Goal: Entertainment & Leisure: Browse casually

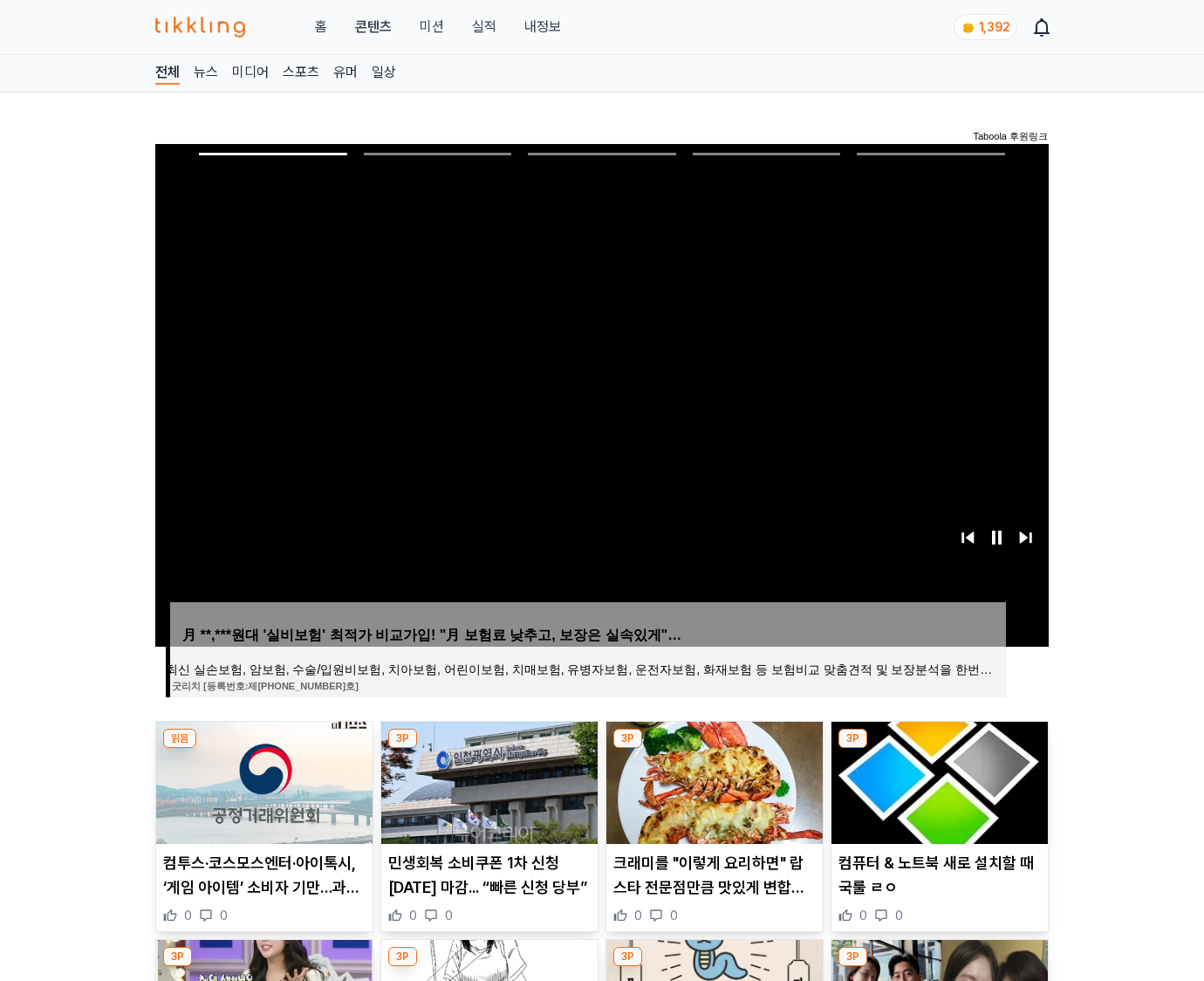
click at [939, 749] on img at bounding box center [939, 782] width 217 height 123
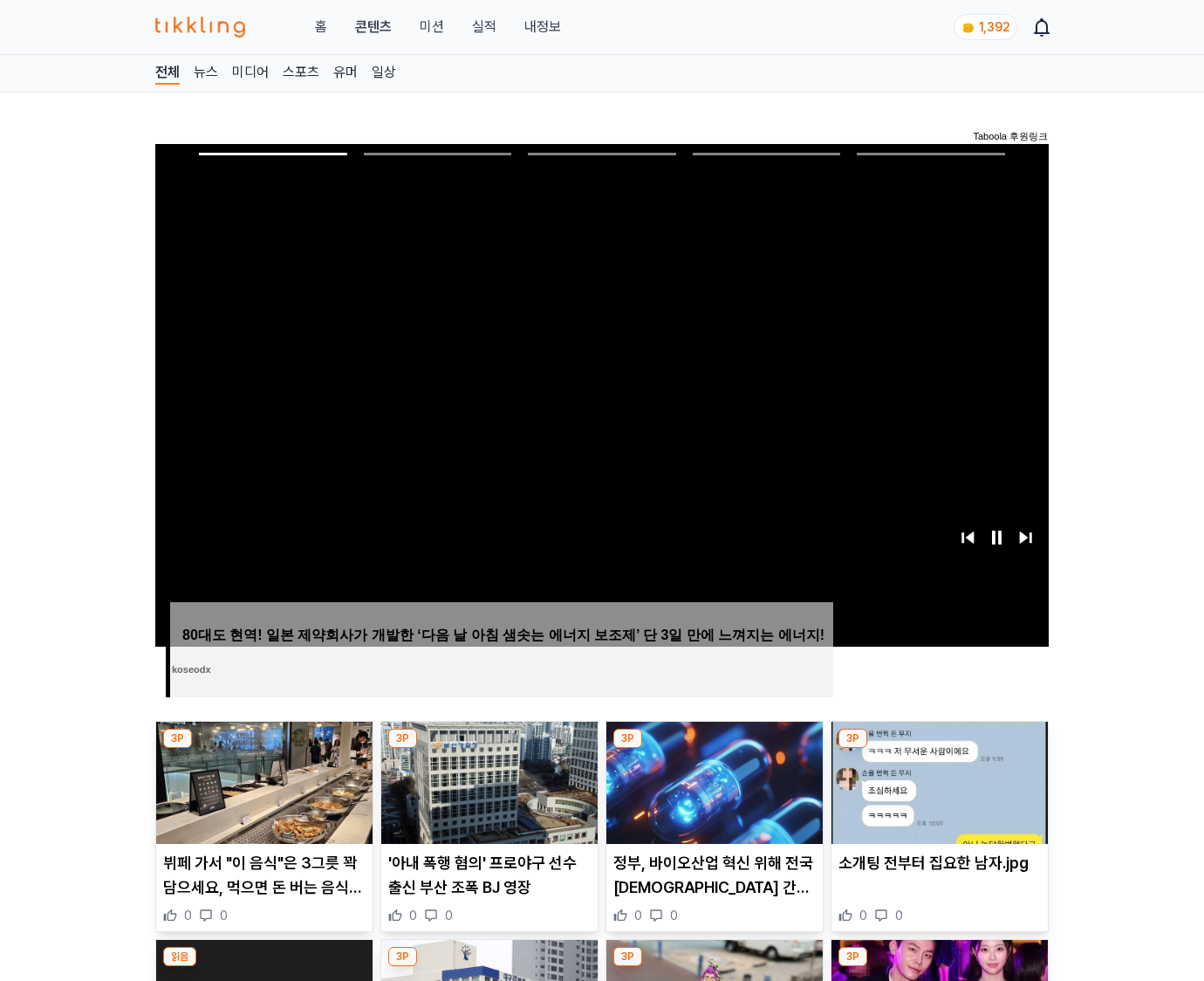
click at [939, 749] on img at bounding box center [939, 782] width 217 height 123
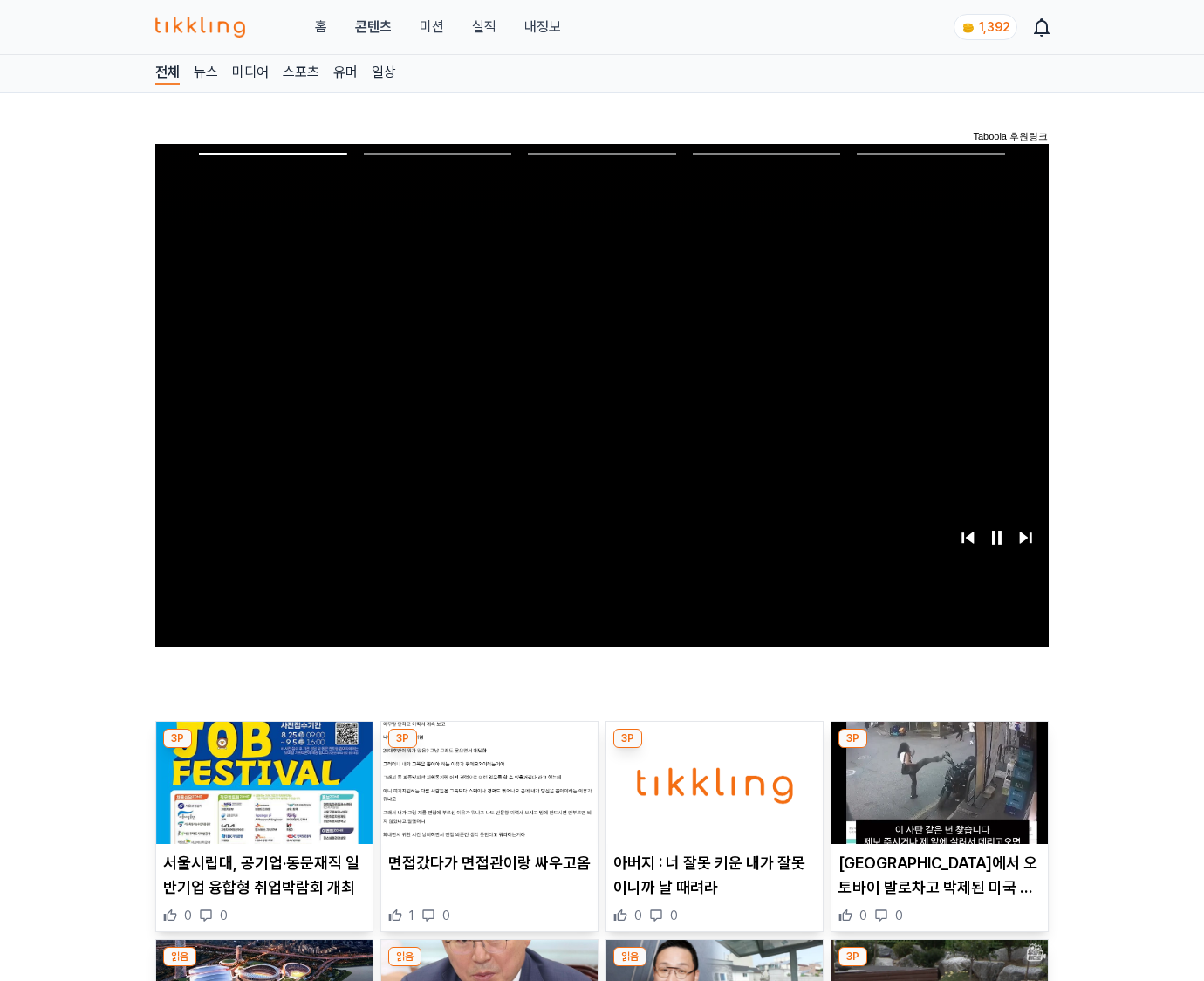
click at [939, 749] on img at bounding box center [939, 782] width 217 height 123
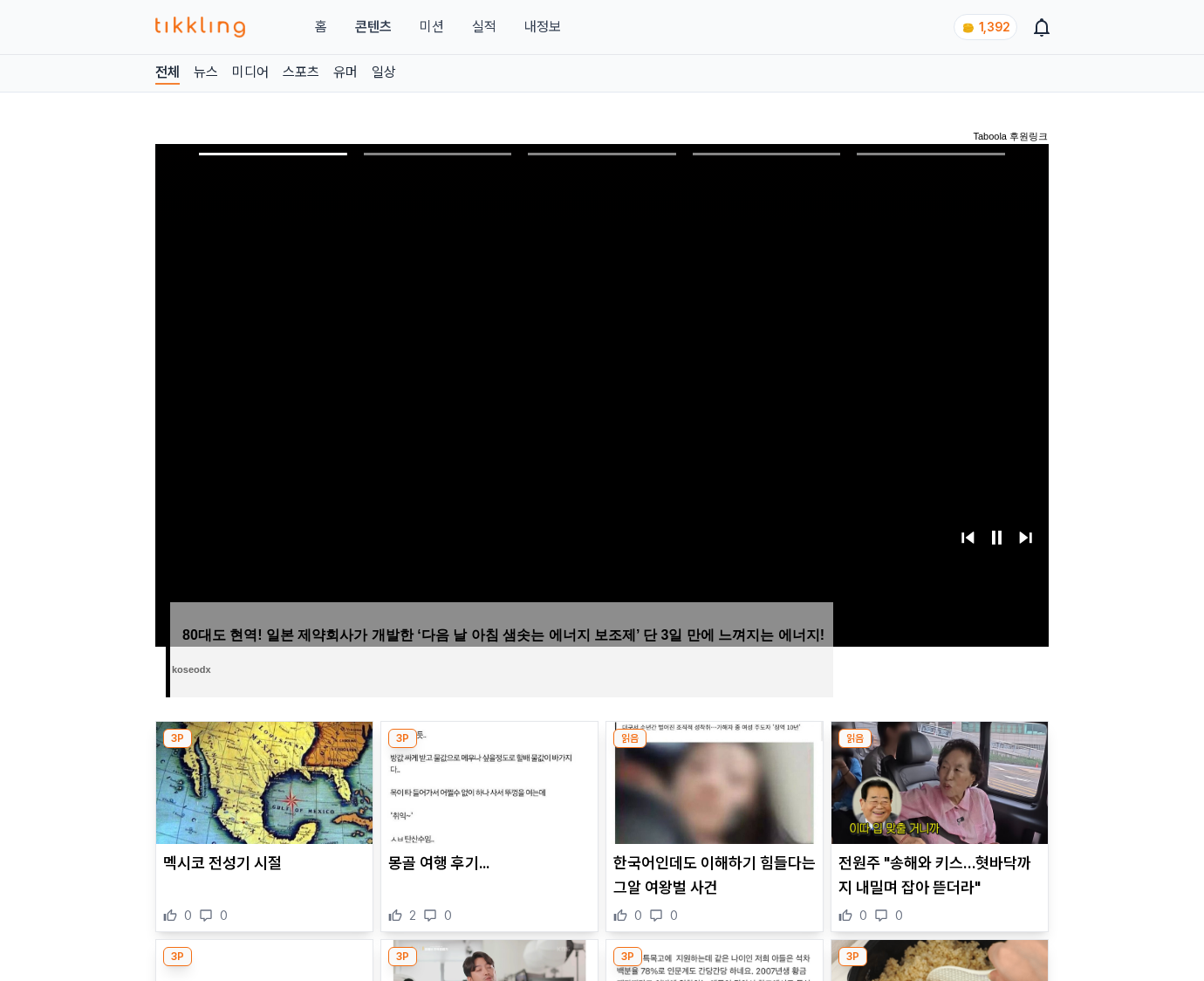
click at [939, 749] on img at bounding box center [939, 782] width 217 height 123
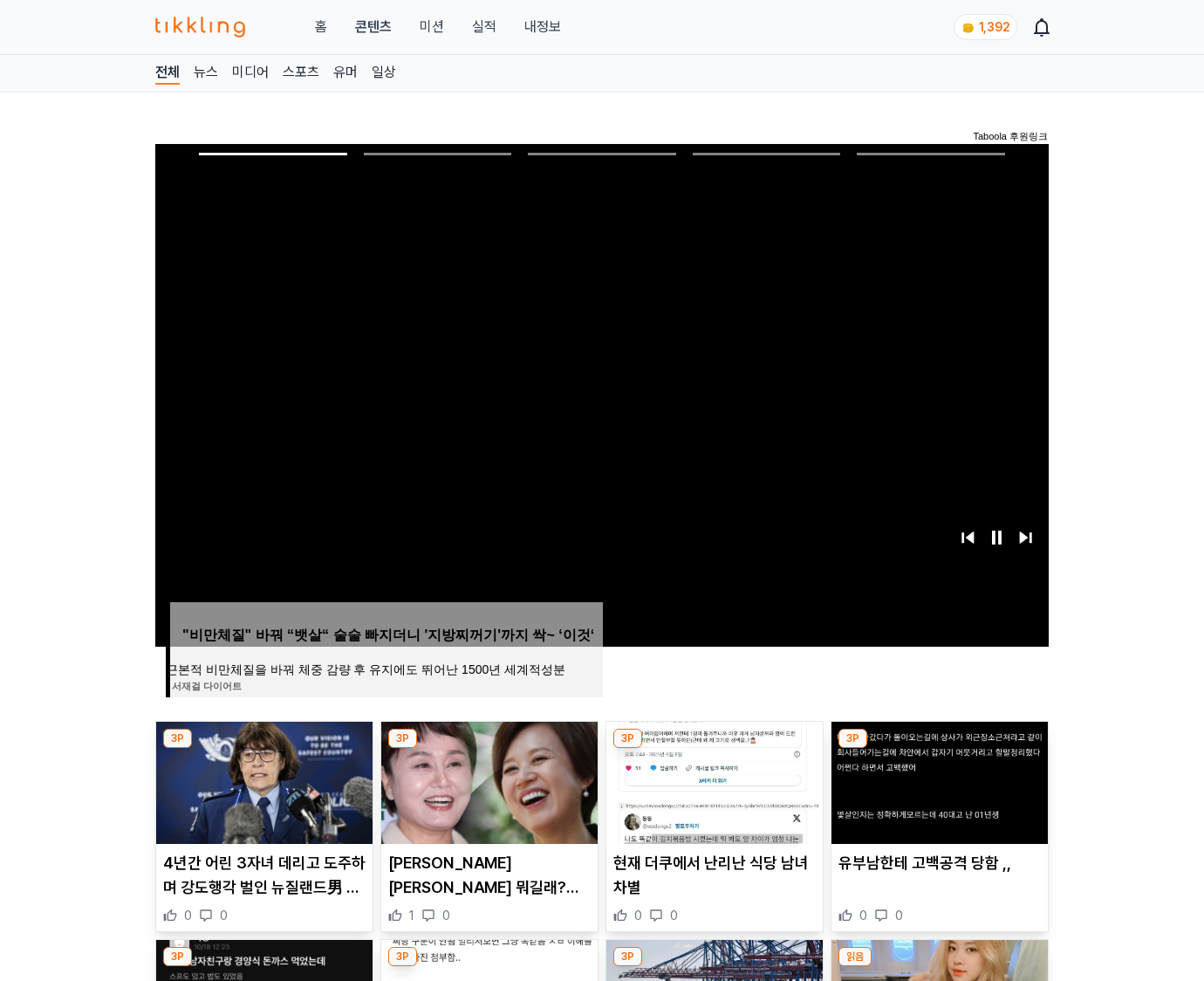
click at [939, 749] on img at bounding box center [939, 782] width 217 height 123
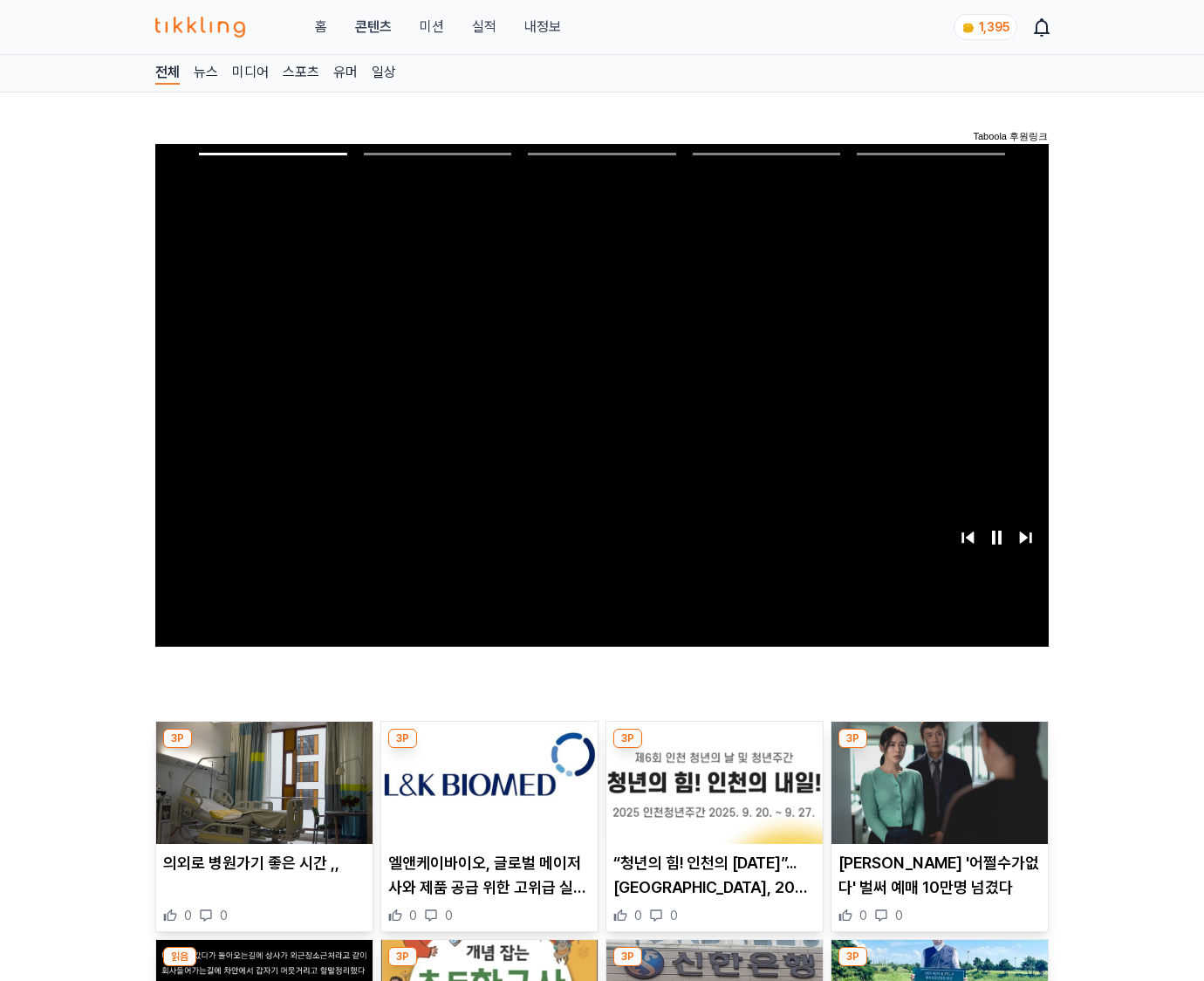
click at [939, 749] on img at bounding box center [939, 782] width 217 height 123
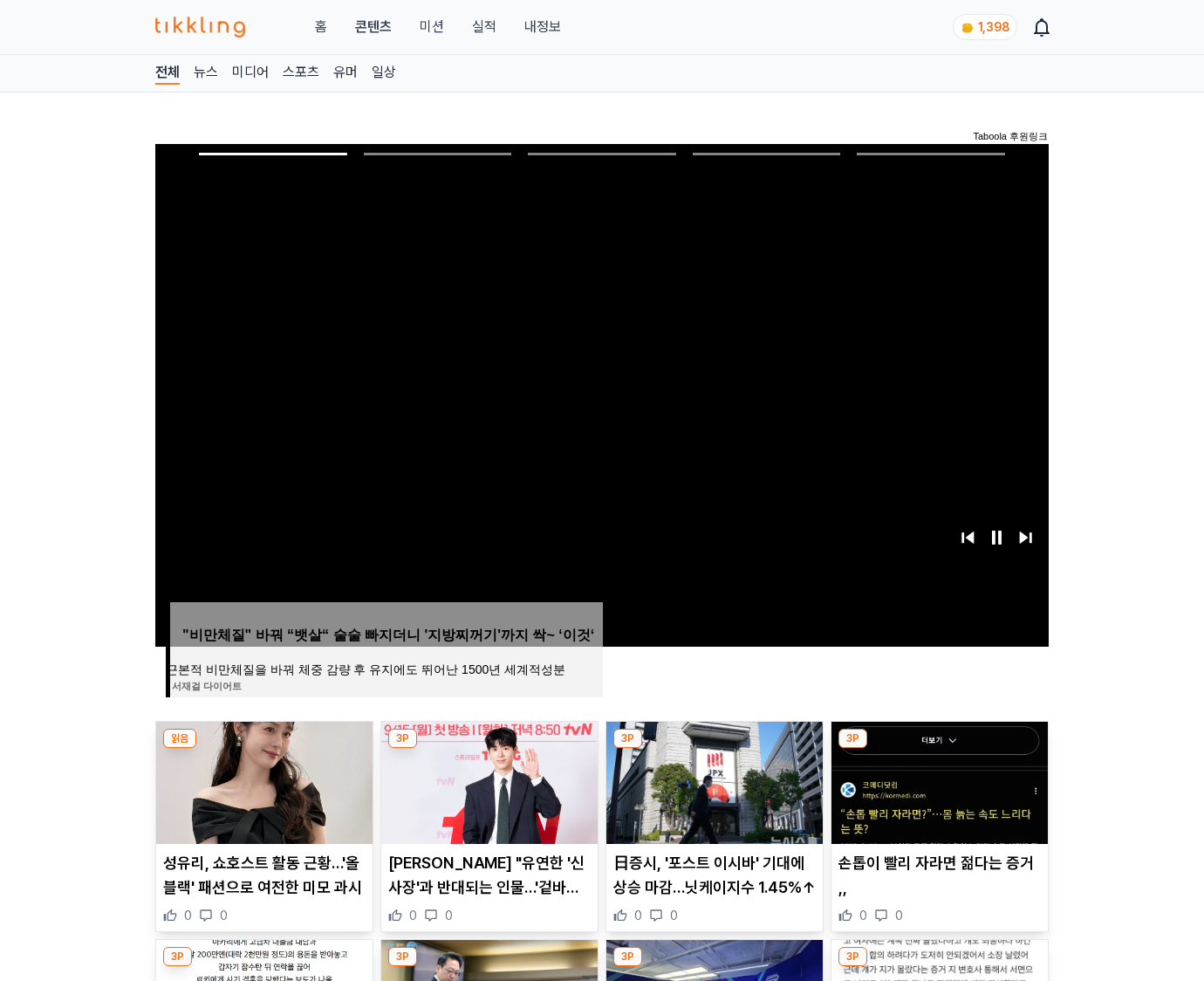
click at [939, 749] on img at bounding box center [939, 782] width 217 height 123
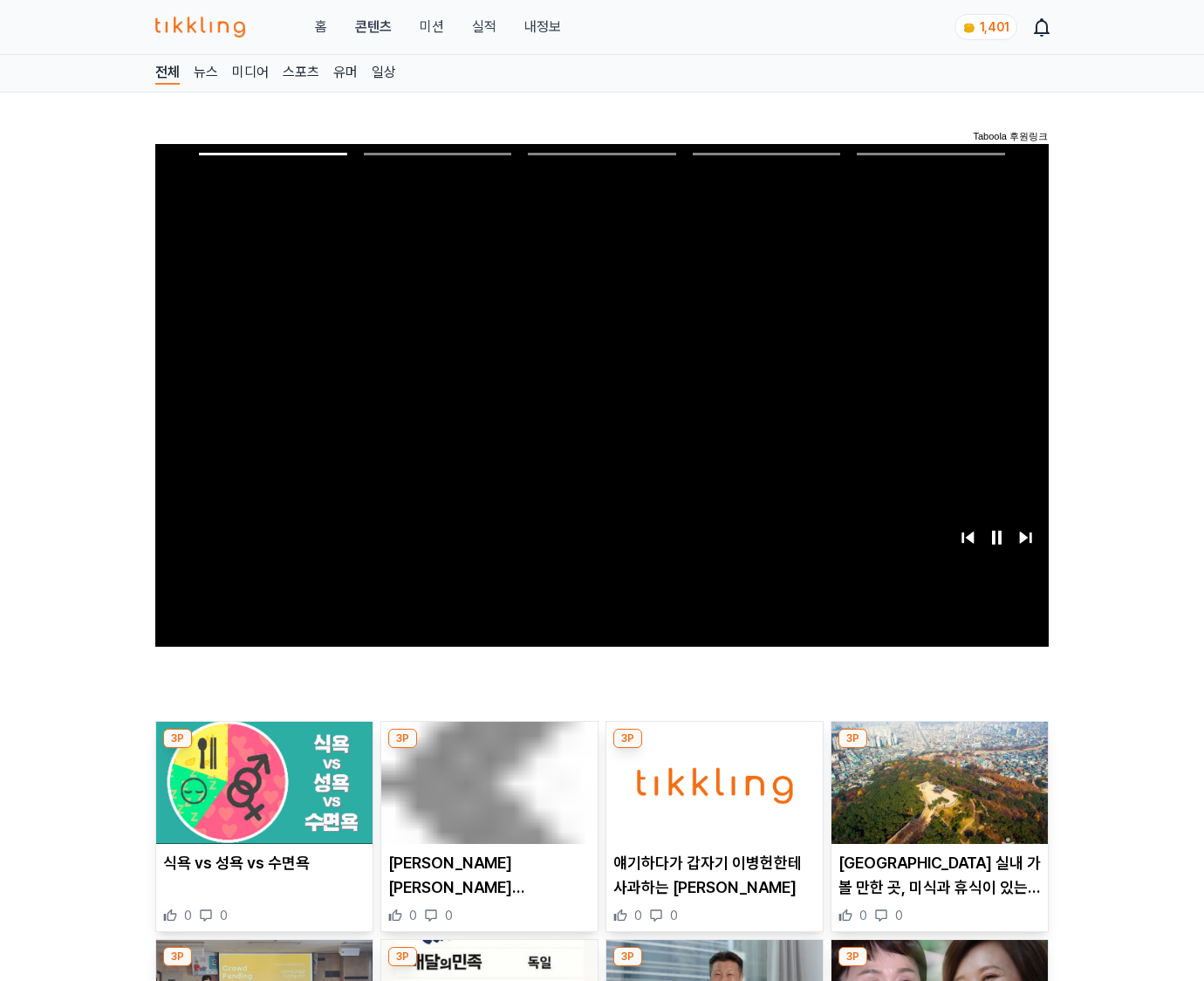
click at [939, 749] on img at bounding box center [939, 782] width 217 height 123
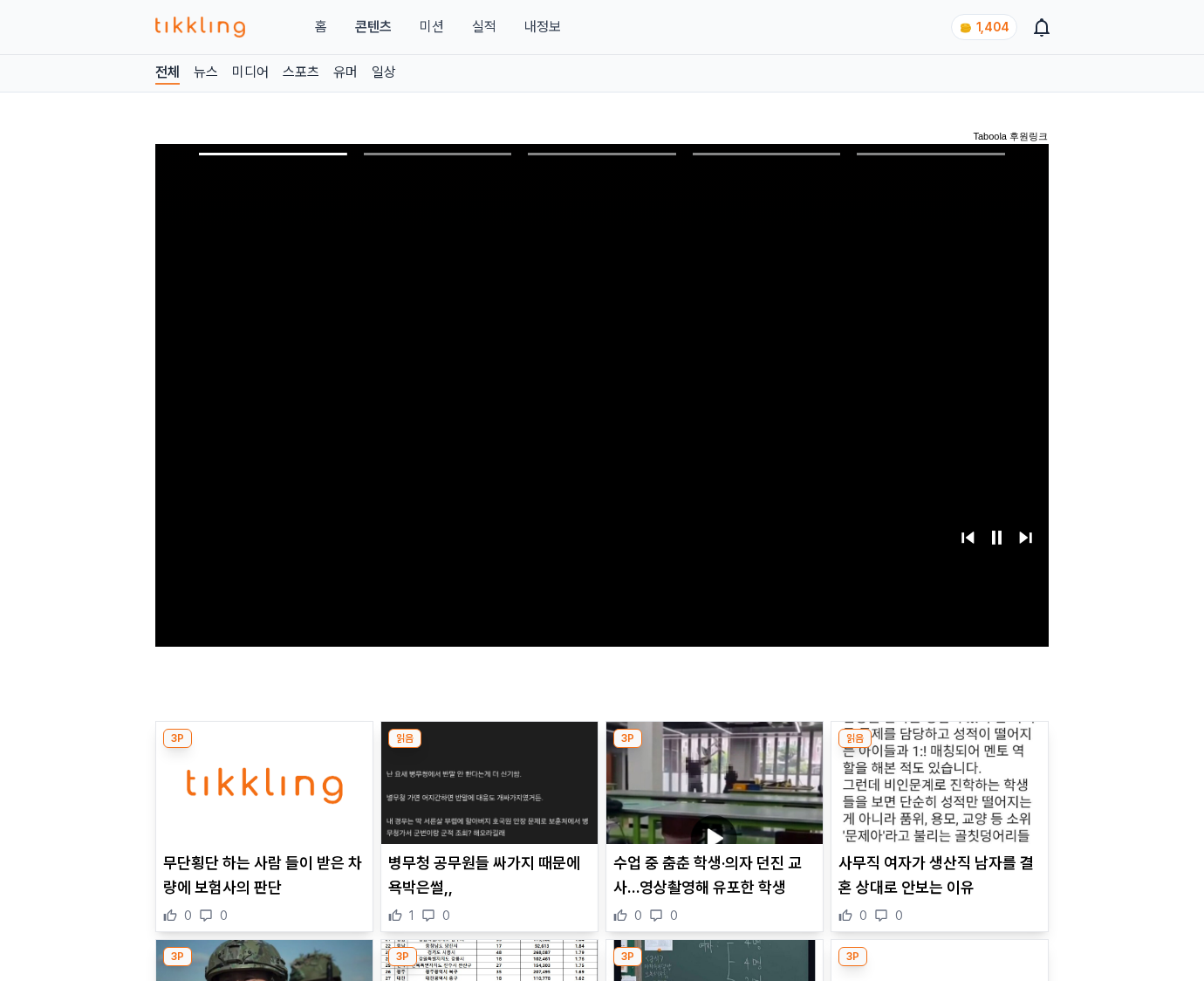
click at [939, 749] on img at bounding box center [939, 782] width 217 height 123
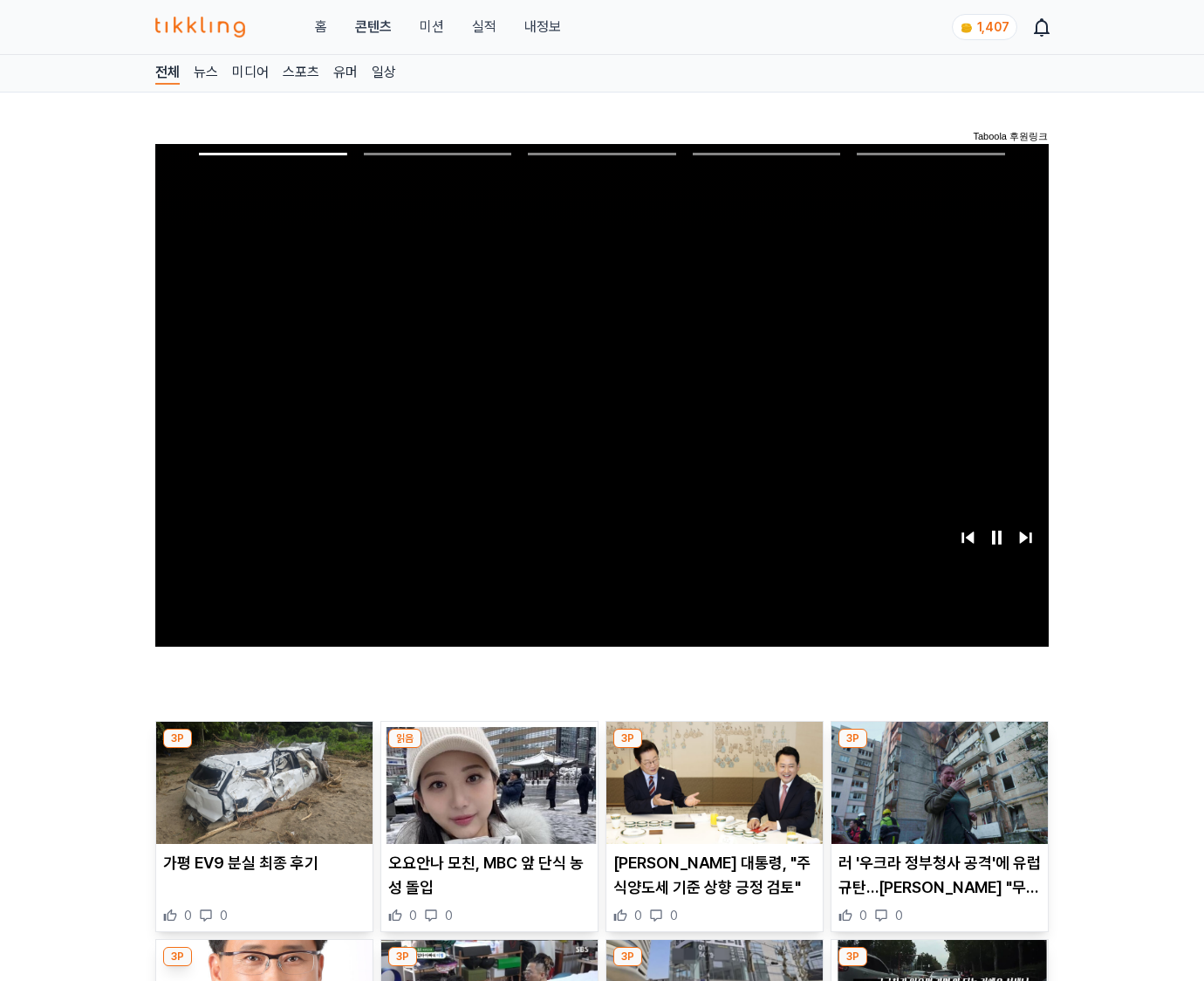
click at [939, 749] on img at bounding box center [939, 782] width 217 height 123
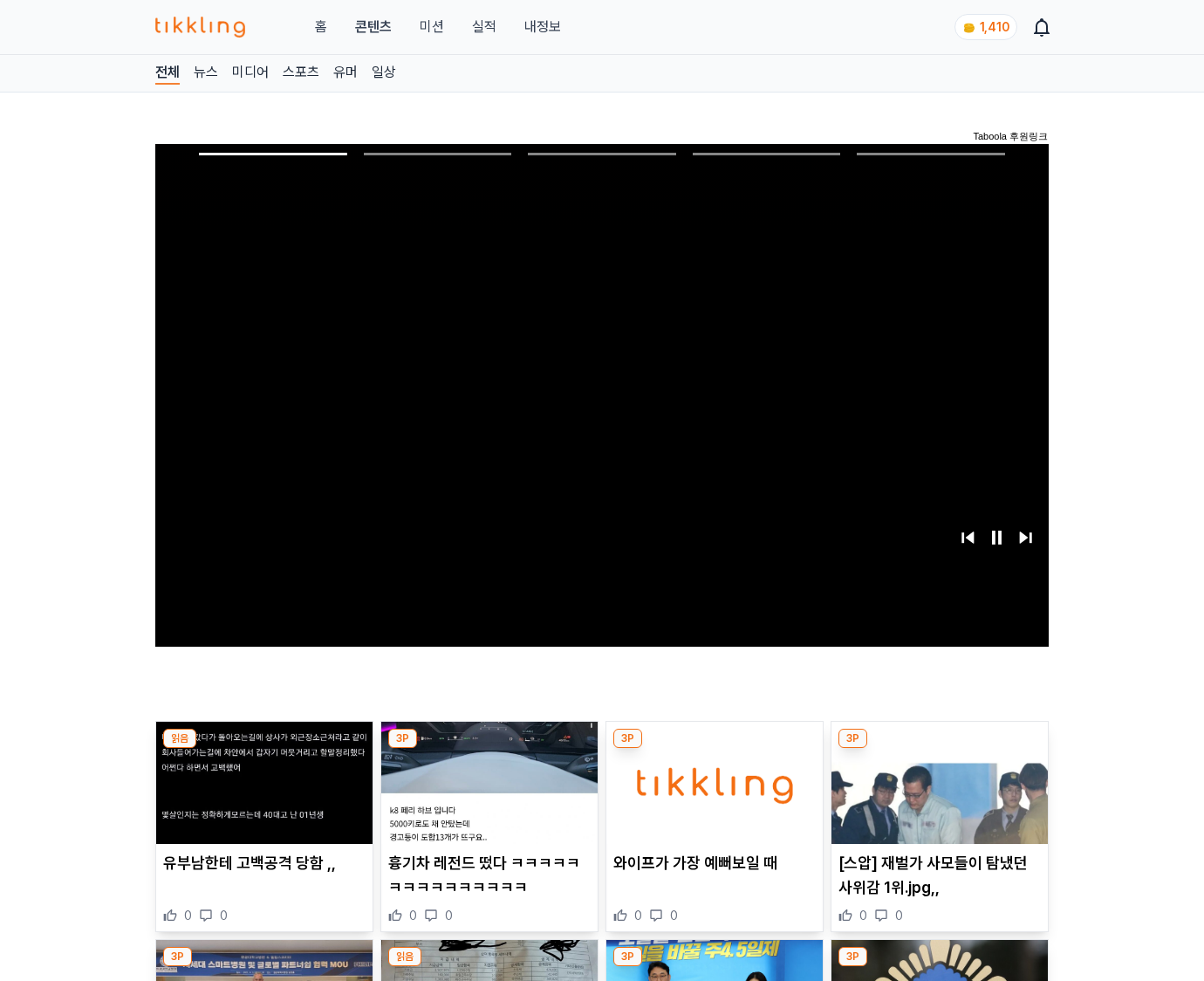
click at [939, 749] on img at bounding box center [939, 782] width 217 height 123
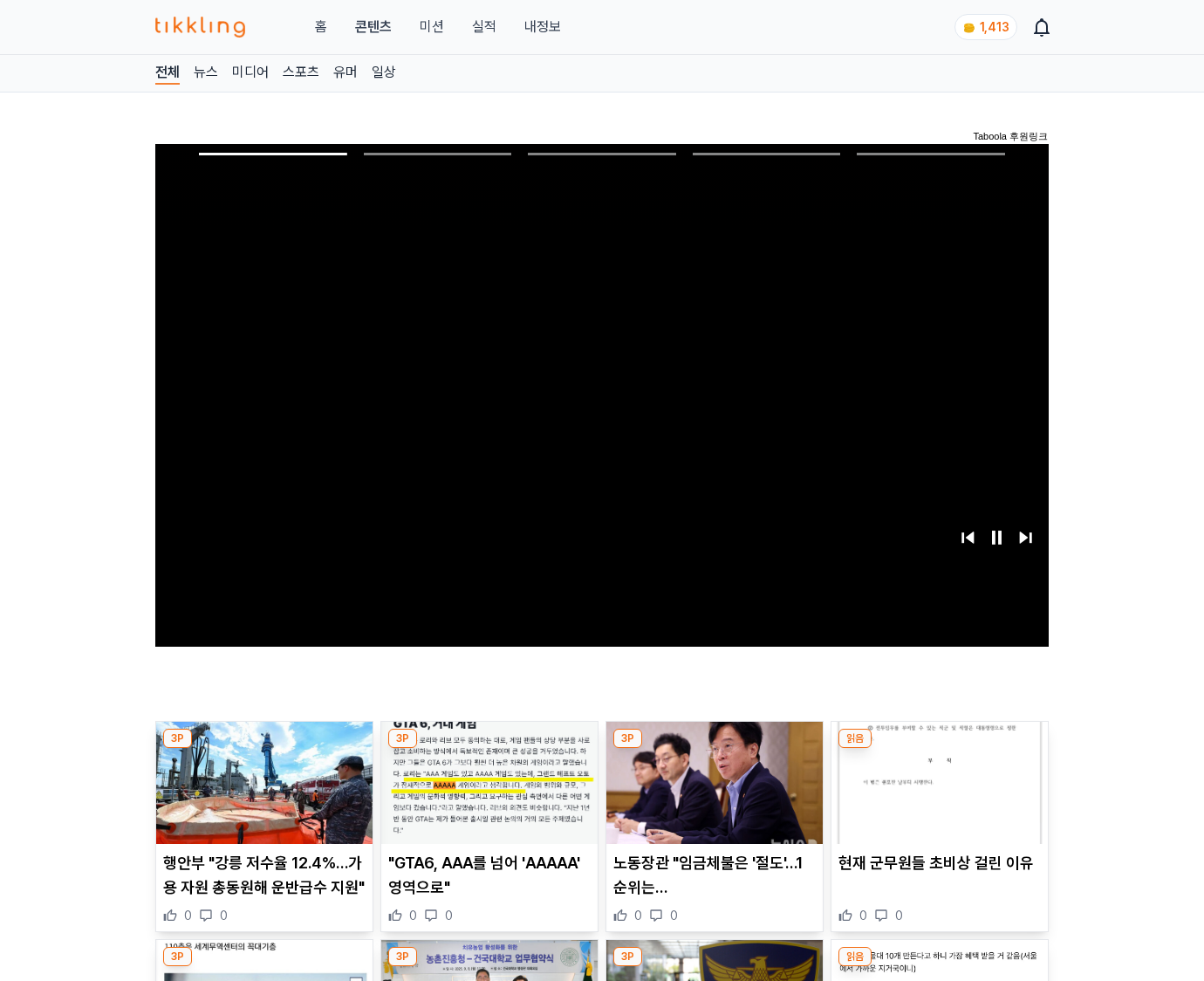
click at [939, 749] on img at bounding box center [939, 782] width 217 height 123
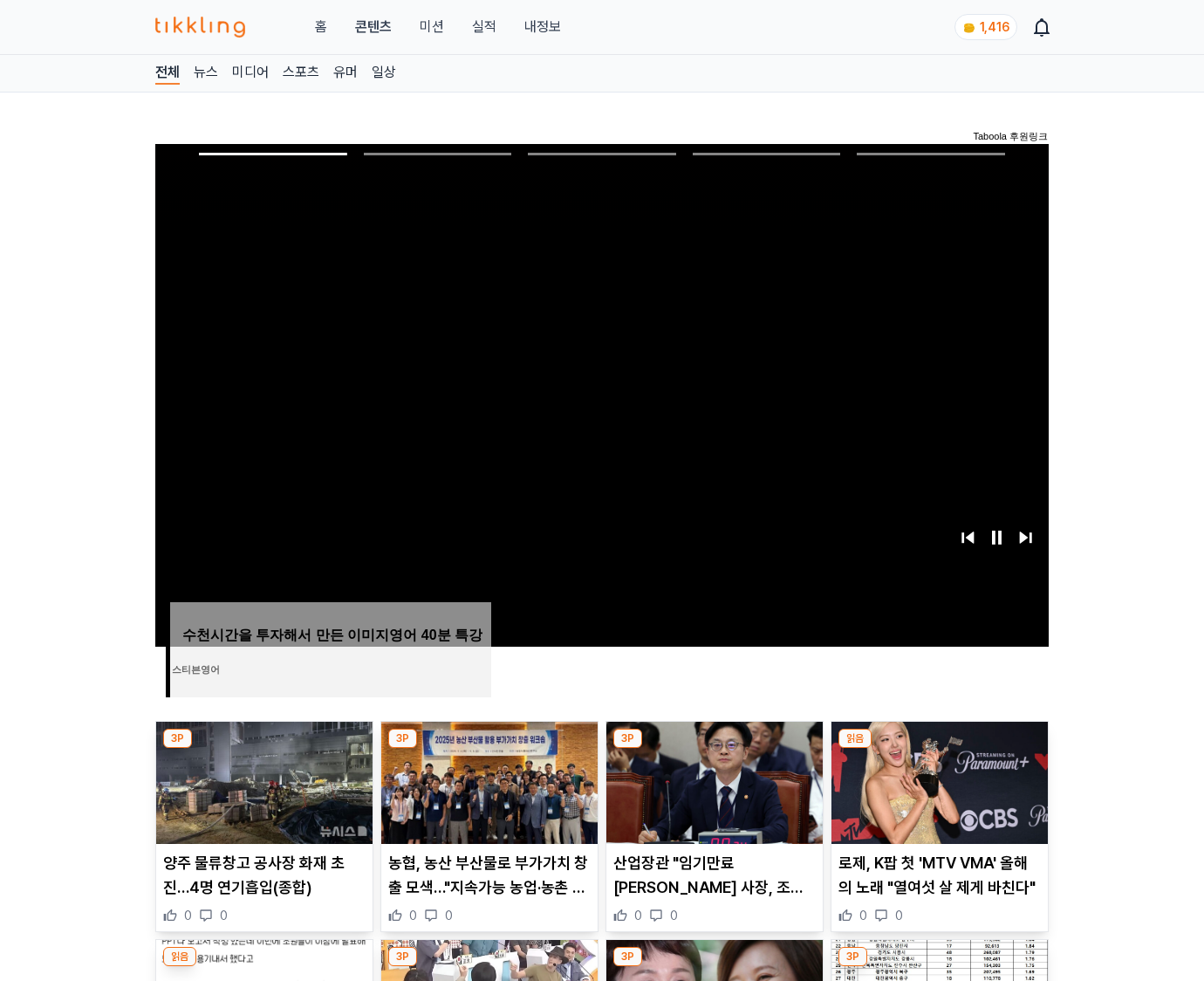
click at [939, 749] on img at bounding box center [939, 782] width 217 height 123
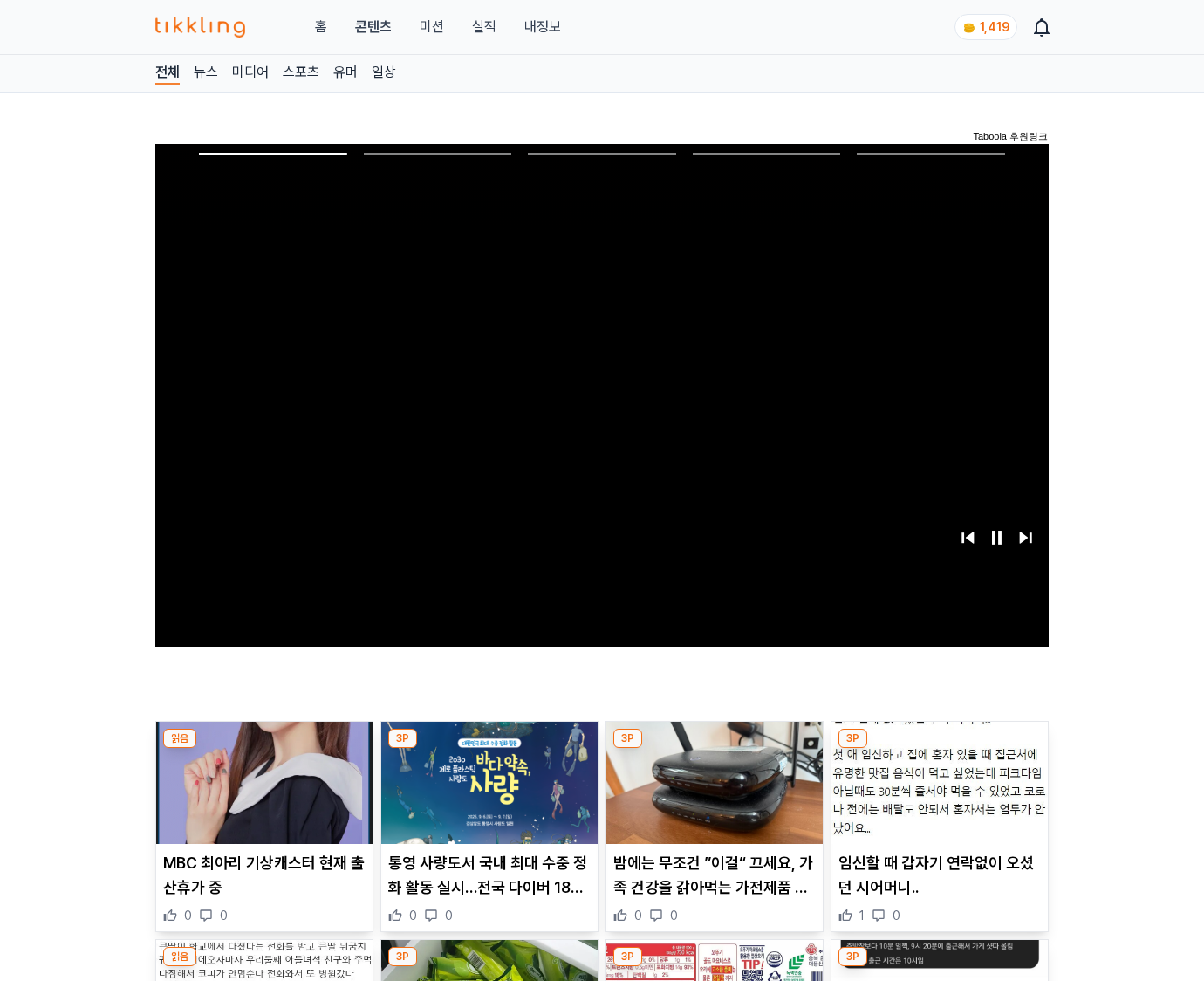
click at [939, 749] on img at bounding box center [939, 782] width 217 height 123
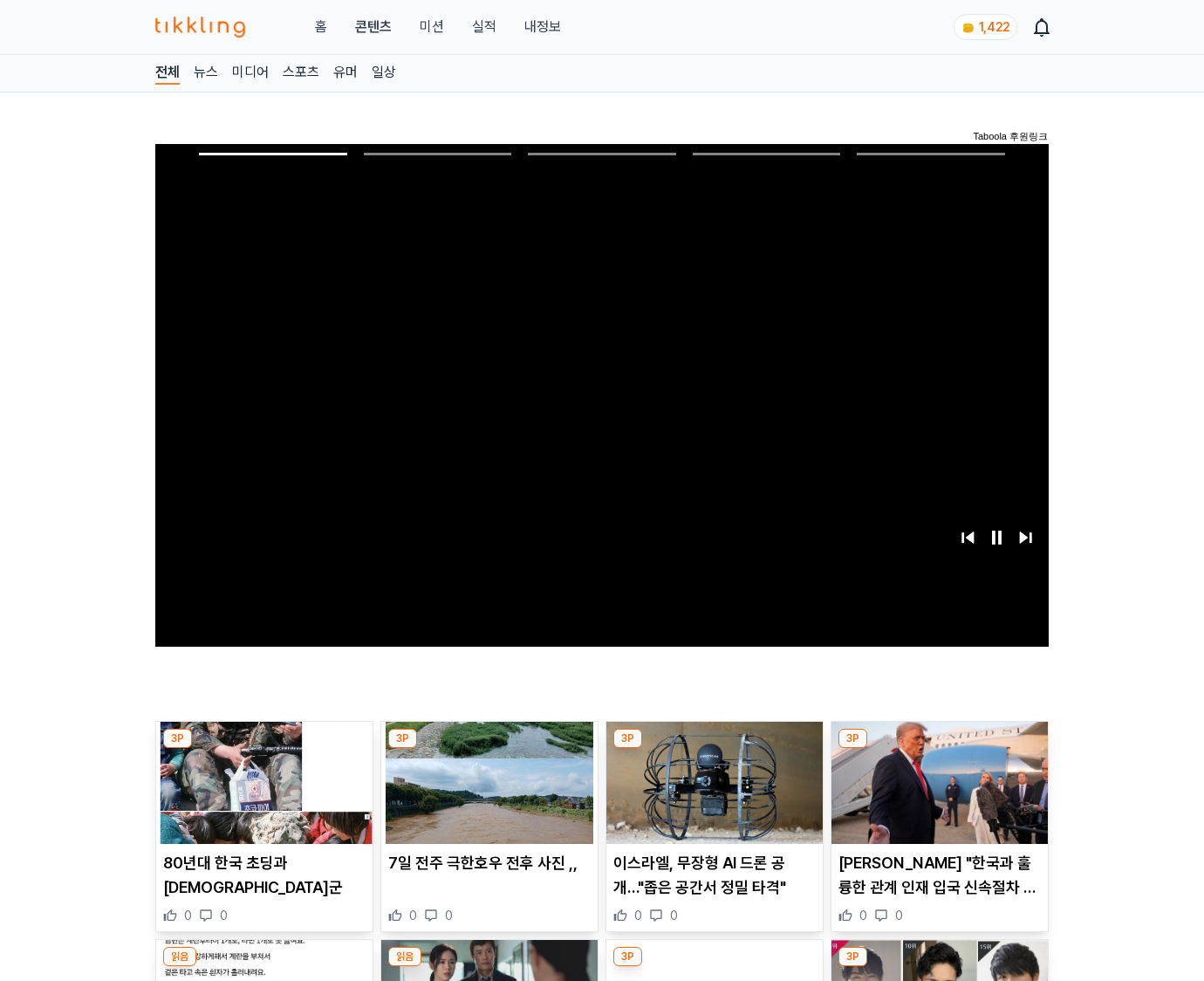
click at [939, 749] on img at bounding box center [939, 782] width 217 height 123
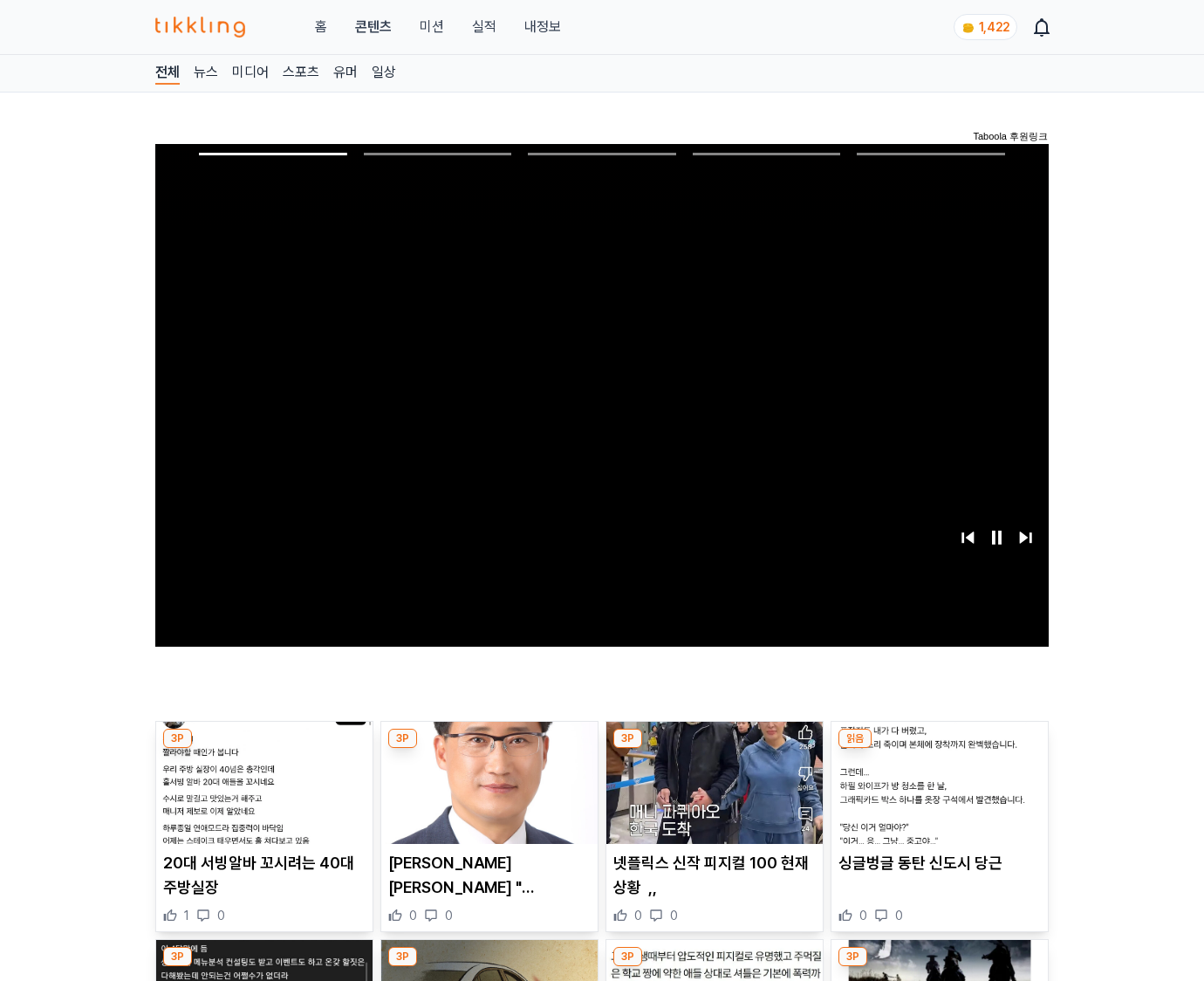
click at [939, 749] on img at bounding box center [939, 782] width 217 height 123
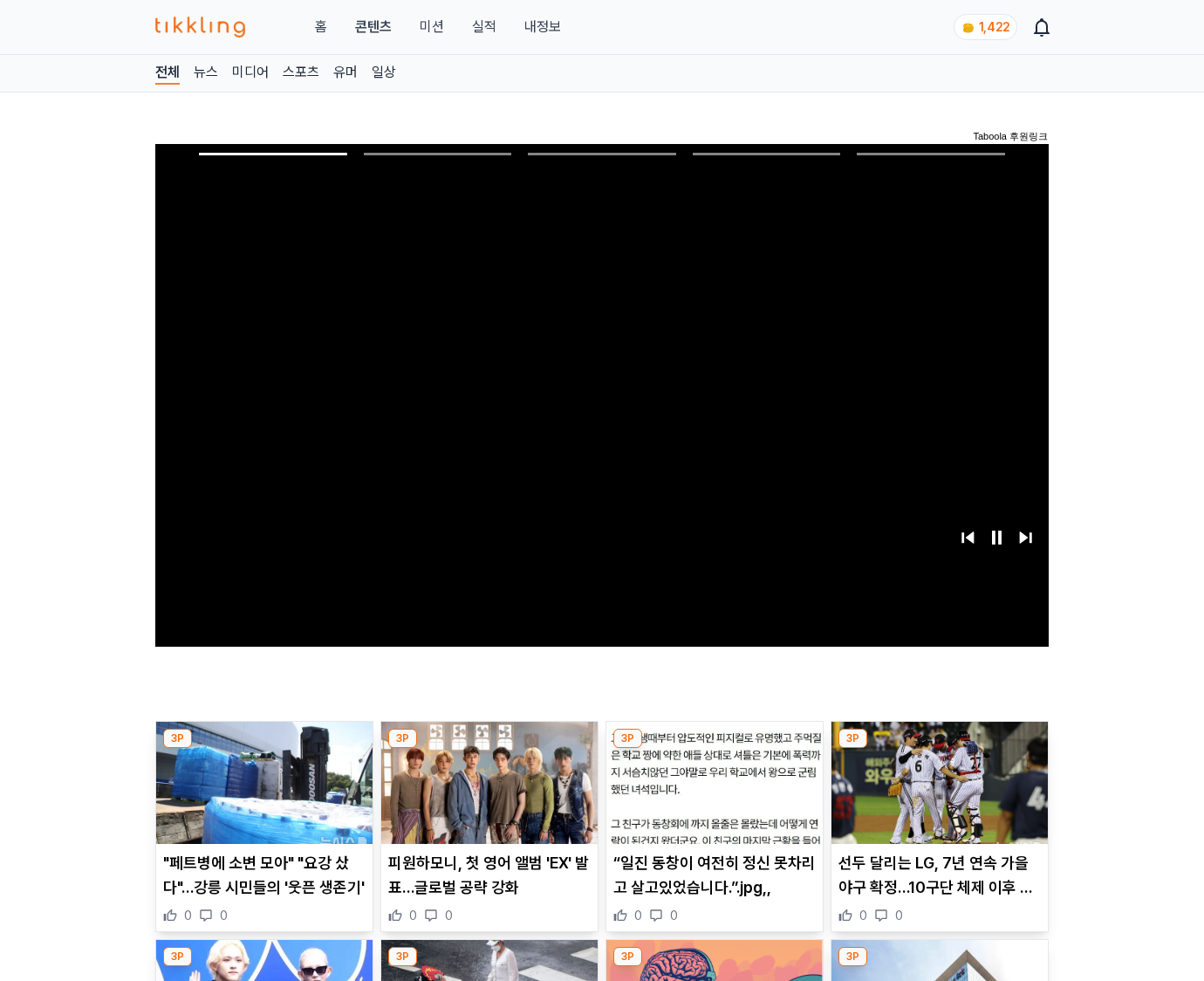
click at [939, 749] on img at bounding box center [939, 782] width 217 height 123
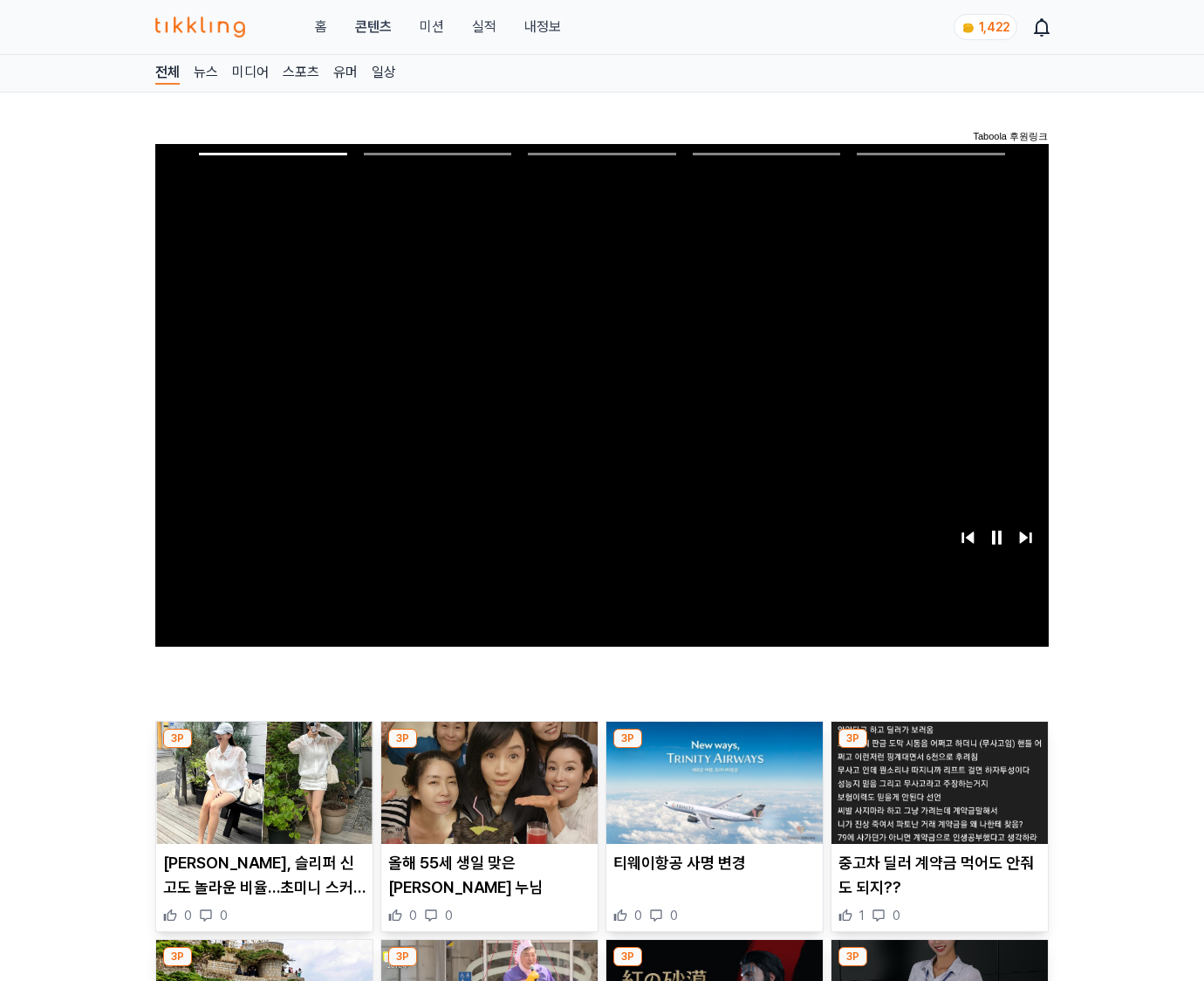
click at [939, 749] on img at bounding box center [939, 782] width 217 height 123
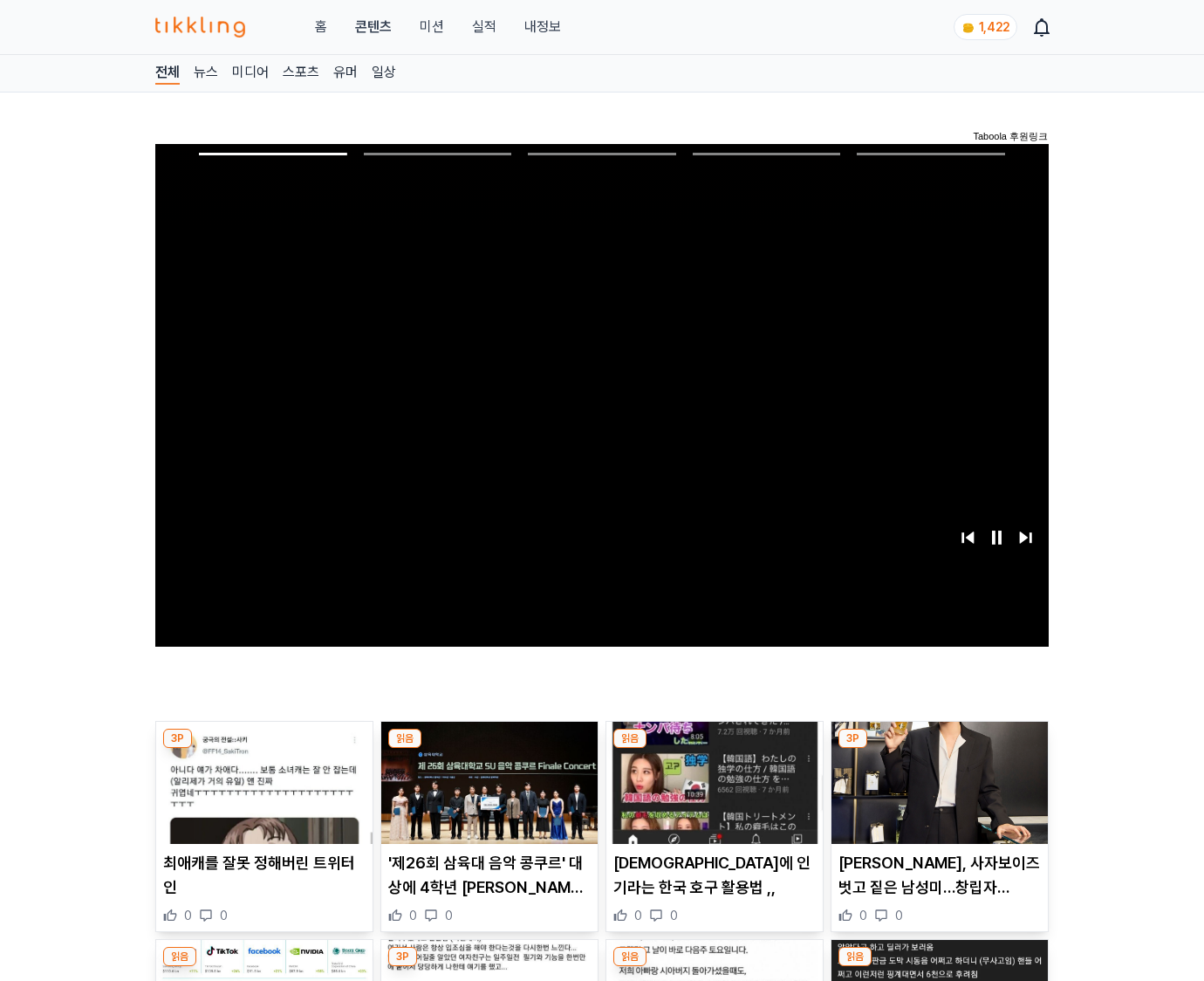
click at [939, 749] on img at bounding box center [939, 782] width 217 height 123
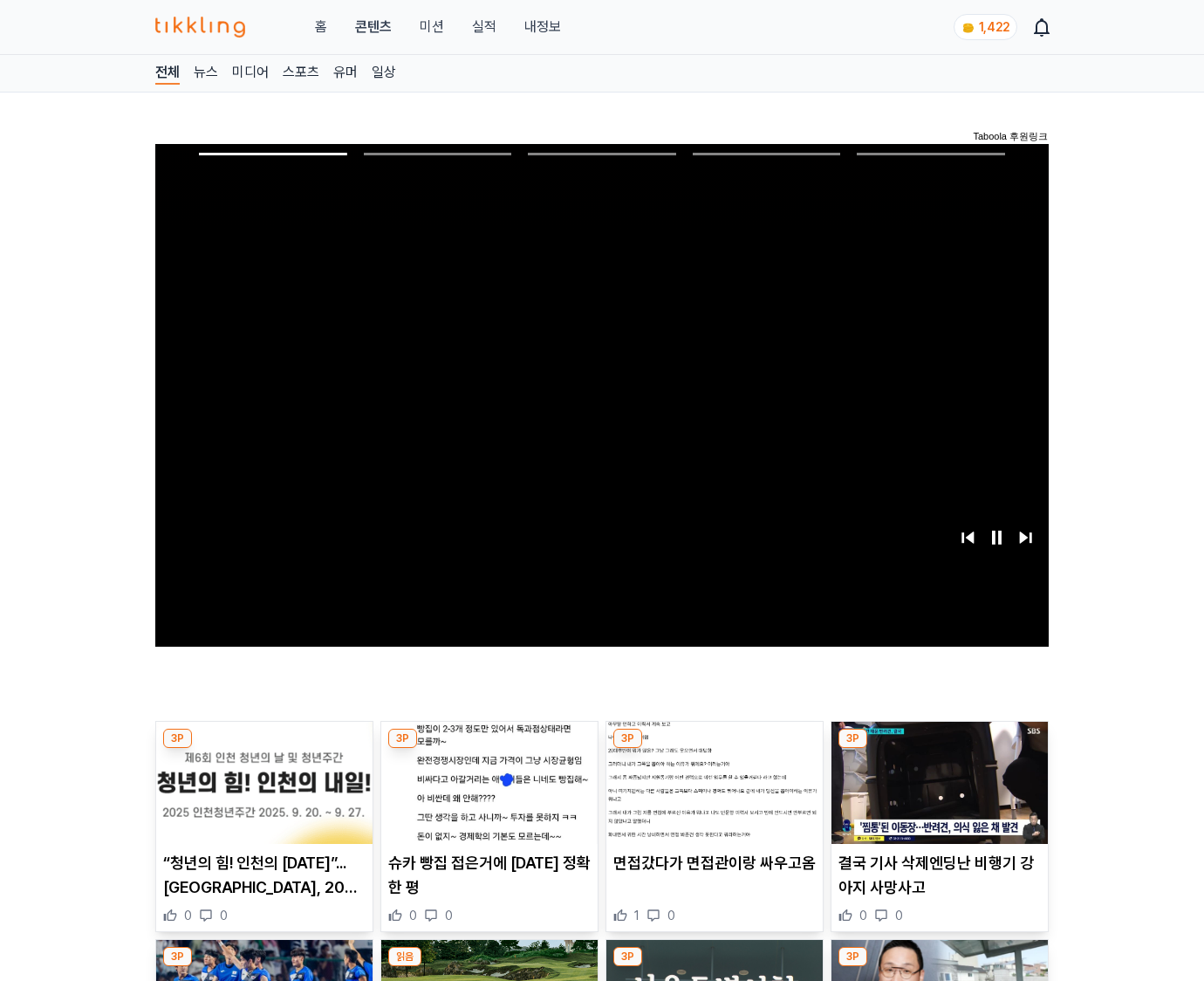
click at [939, 749] on img at bounding box center [939, 782] width 217 height 123
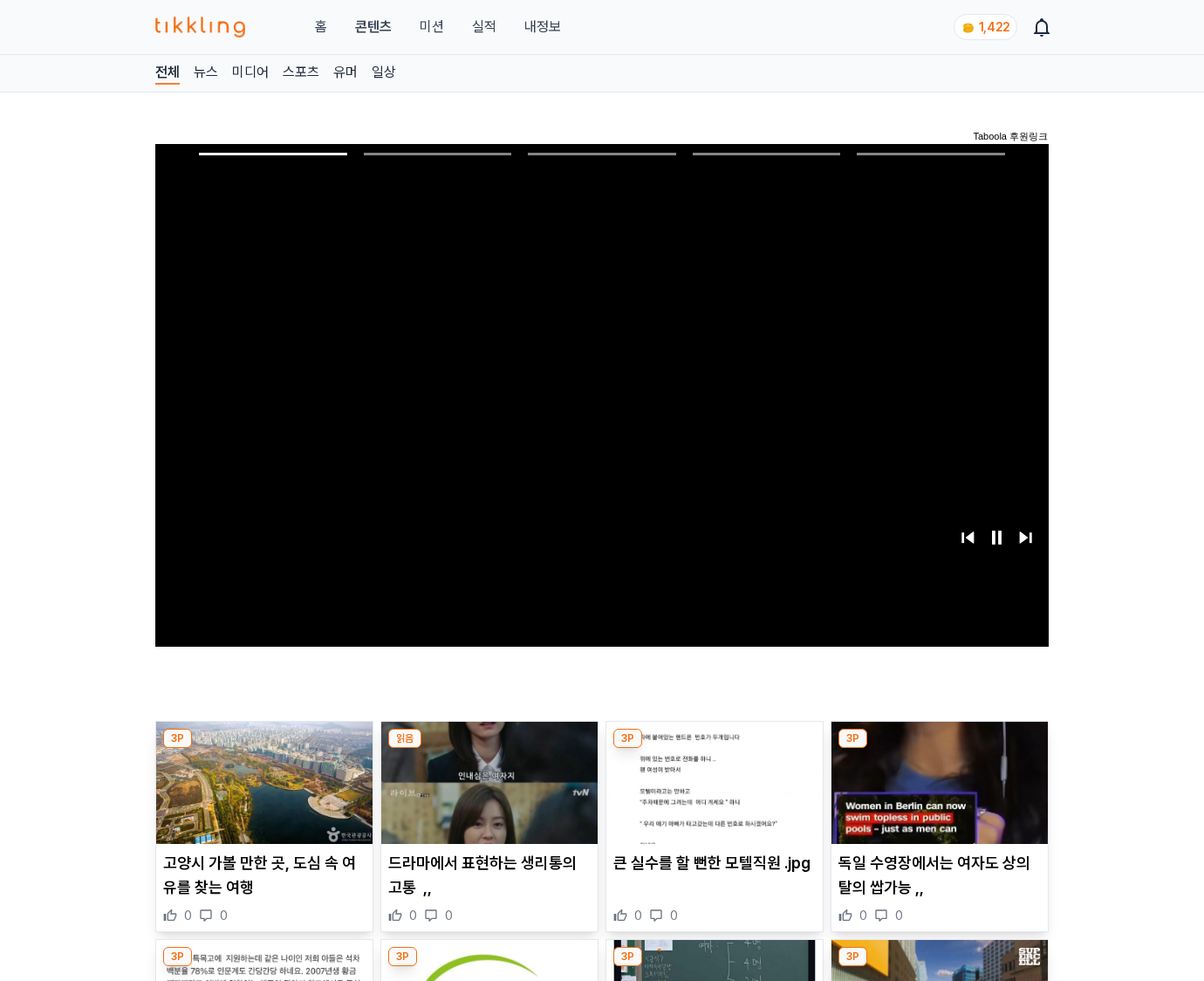
click at [939, 749] on img at bounding box center [939, 782] width 217 height 123
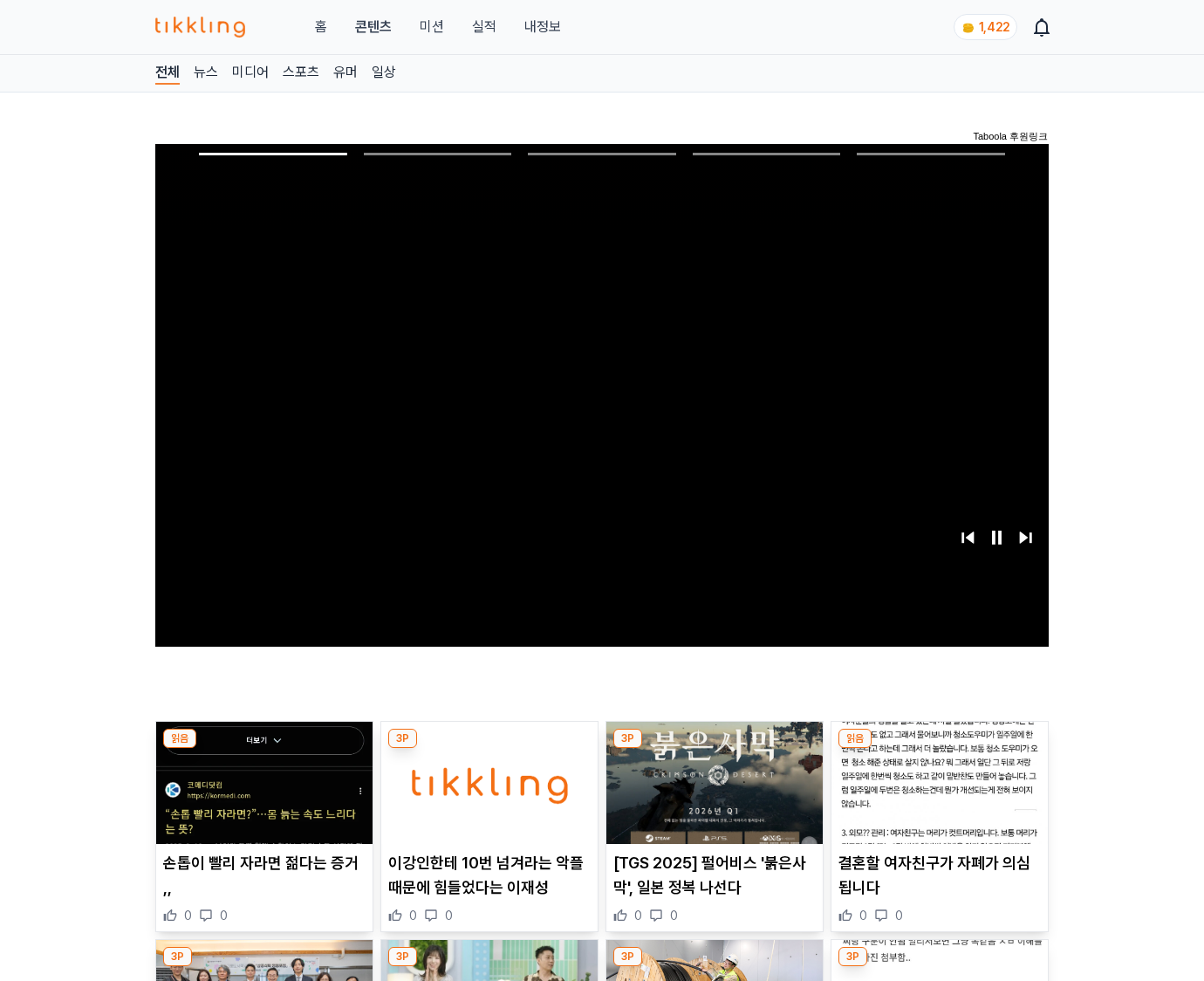
click at [939, 749] on img at bounding box center [939, 782] width 217 height 123
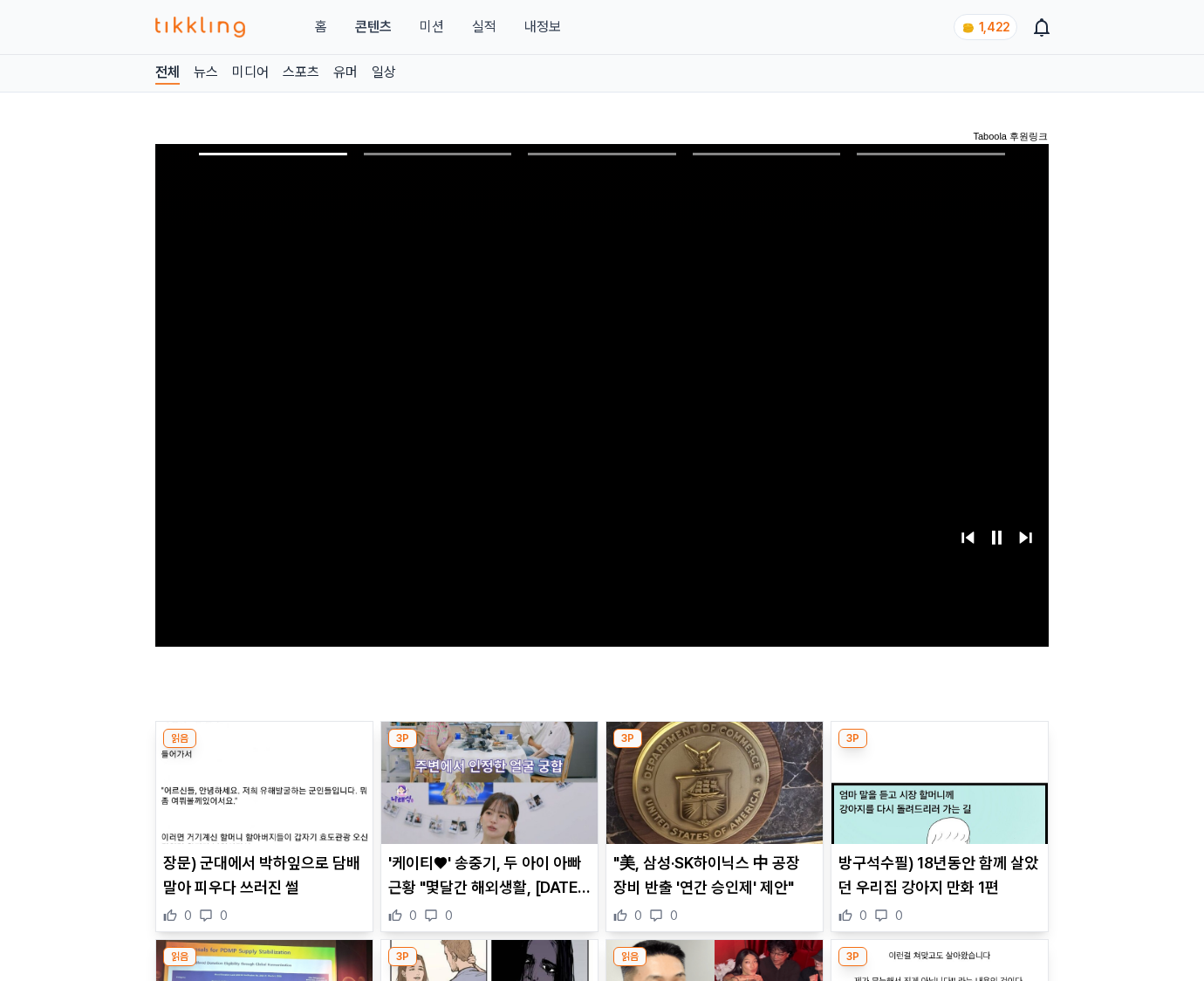
click at [939, 749] on img at bounding box center [939, 782] width 217 height 123
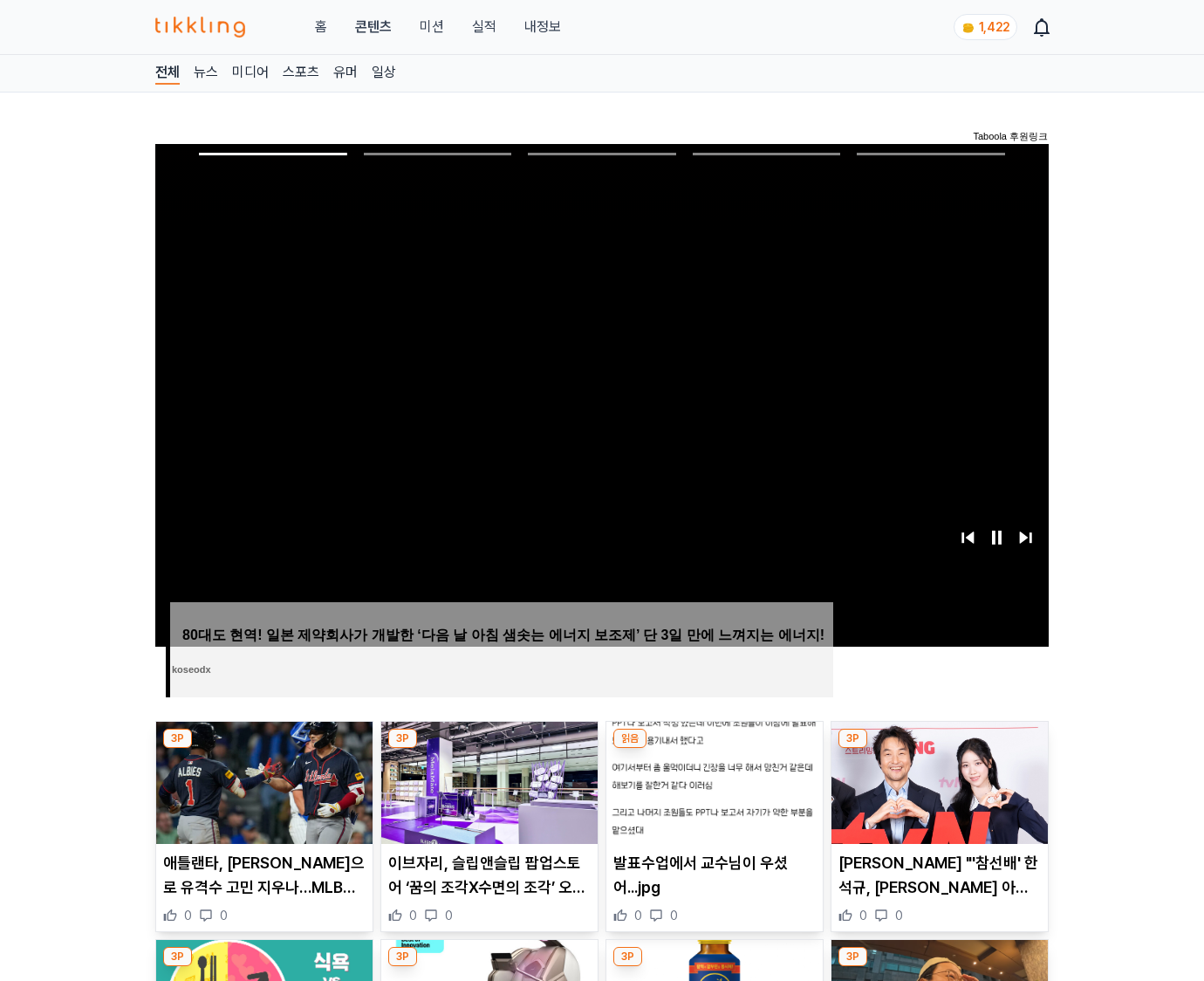
click at [939, 749] on img at bounding box center [939, 782] width 217 height 123
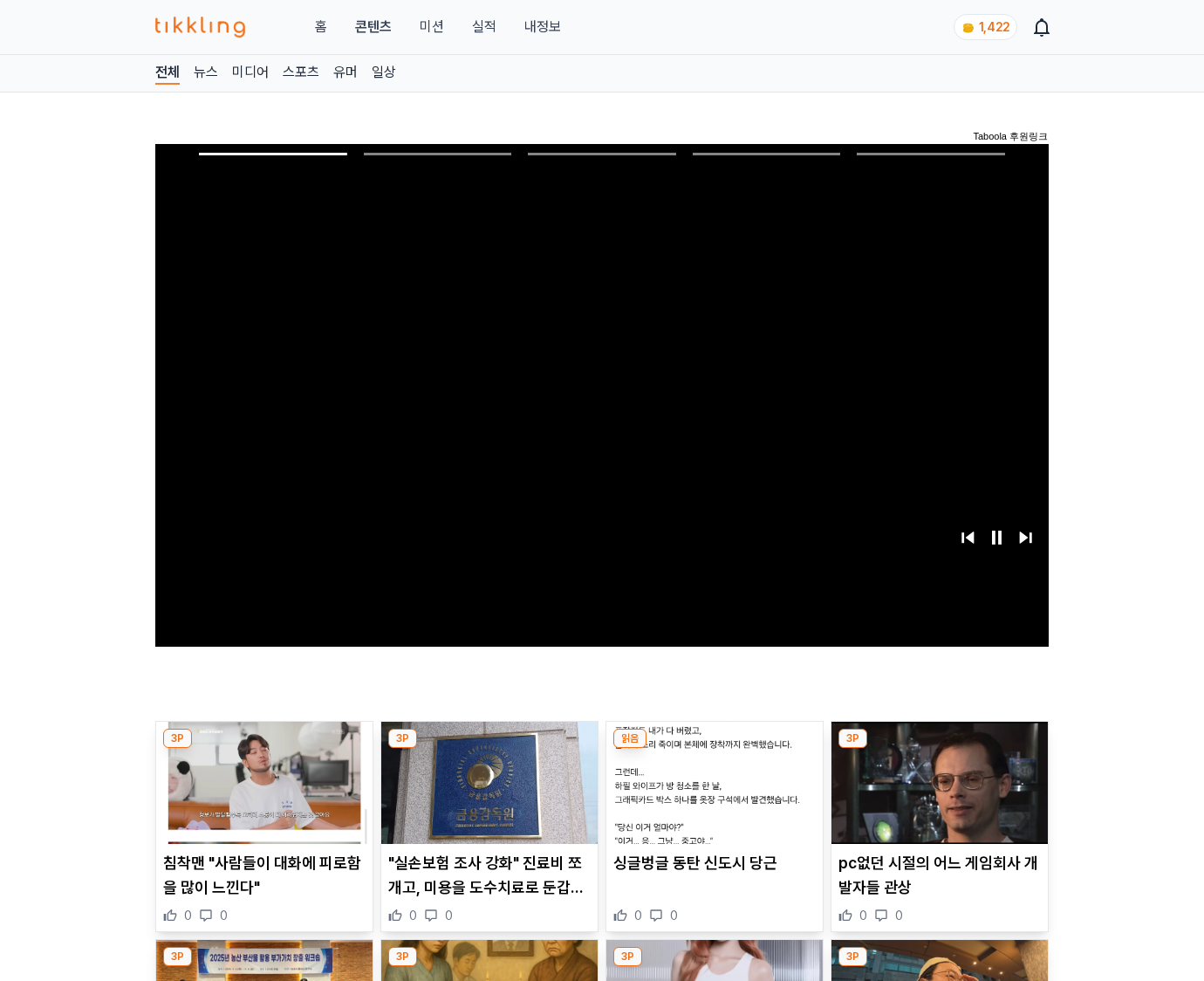
click at [939, 749] on img at bounding box center [939, 782] width 217 height 123
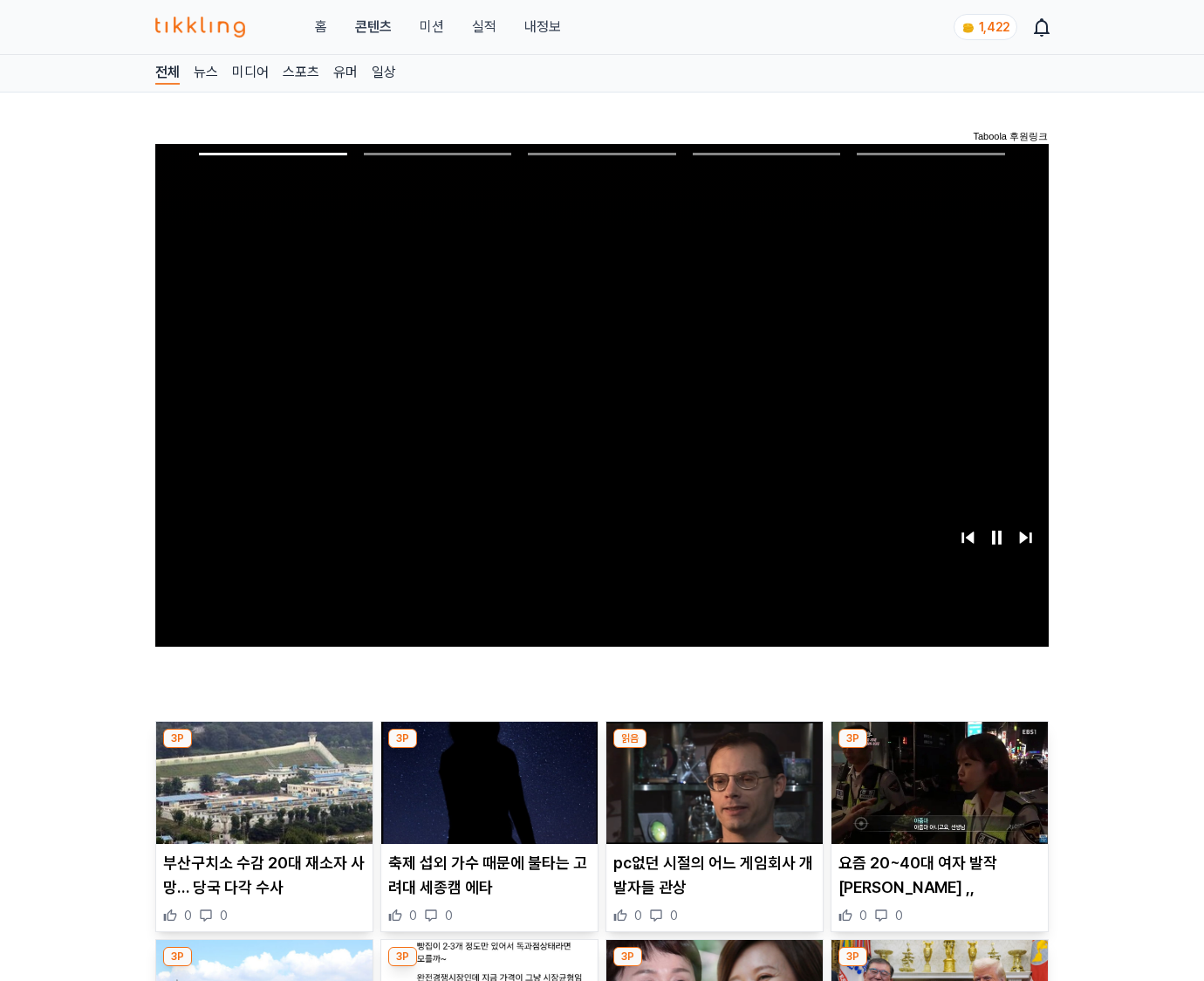
click at [939, 749] on img at bounding box center [939, 782] width 217 height 123
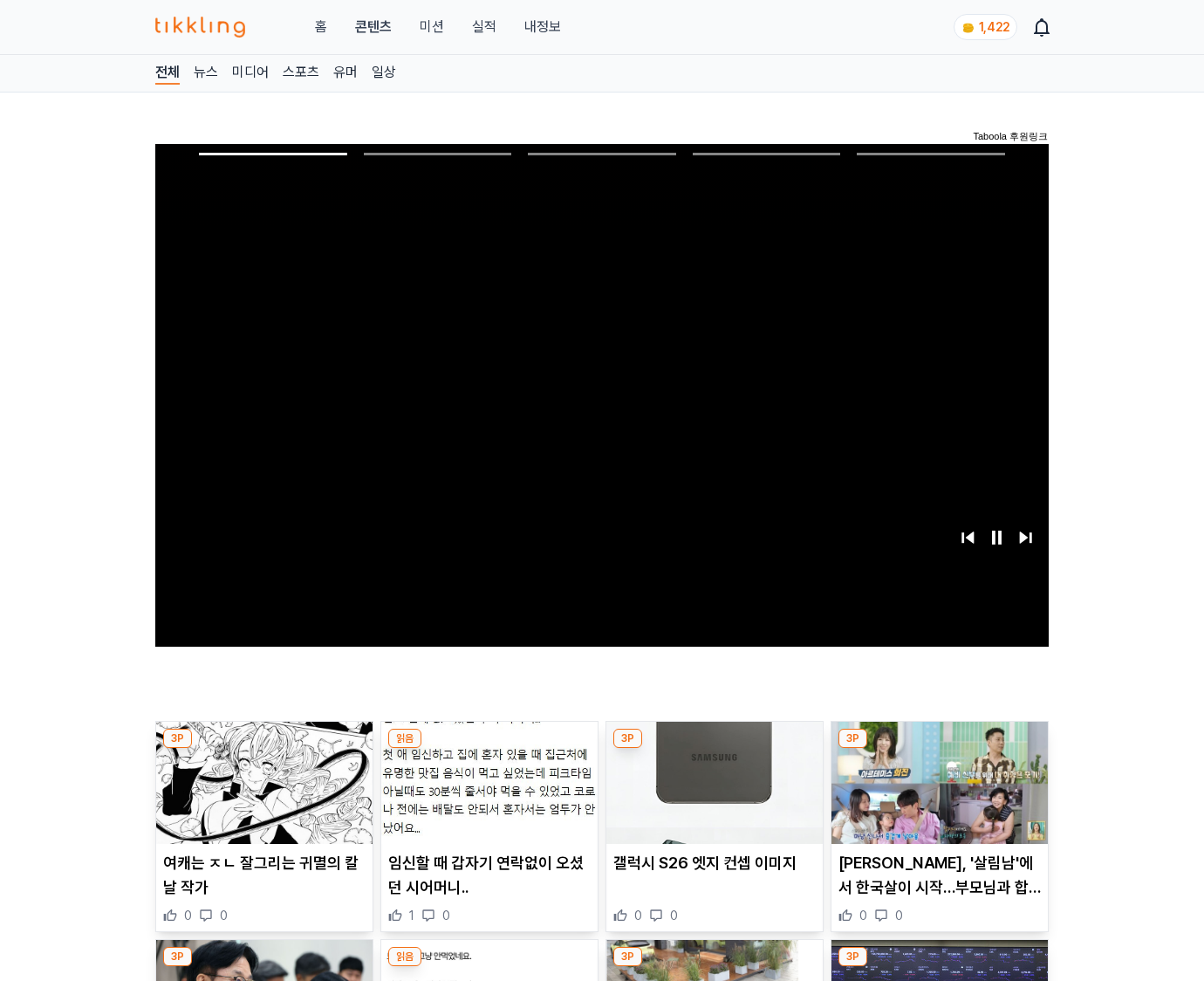
click at [939, 749] on img at bounding box center [939, 782] width 217 height 123
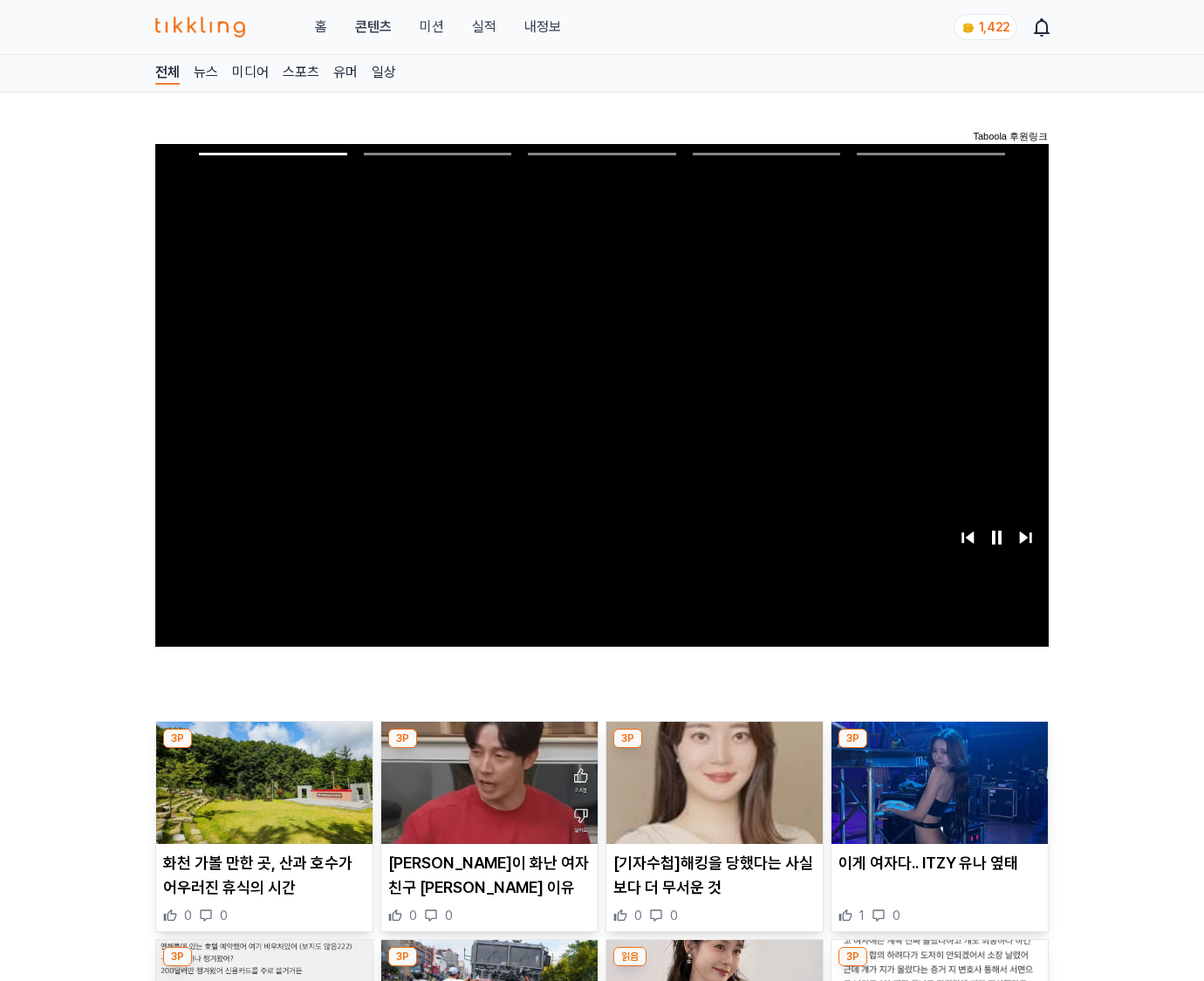
click at [939, 749] on img at bounding box center [939, 782] width 217 height 123
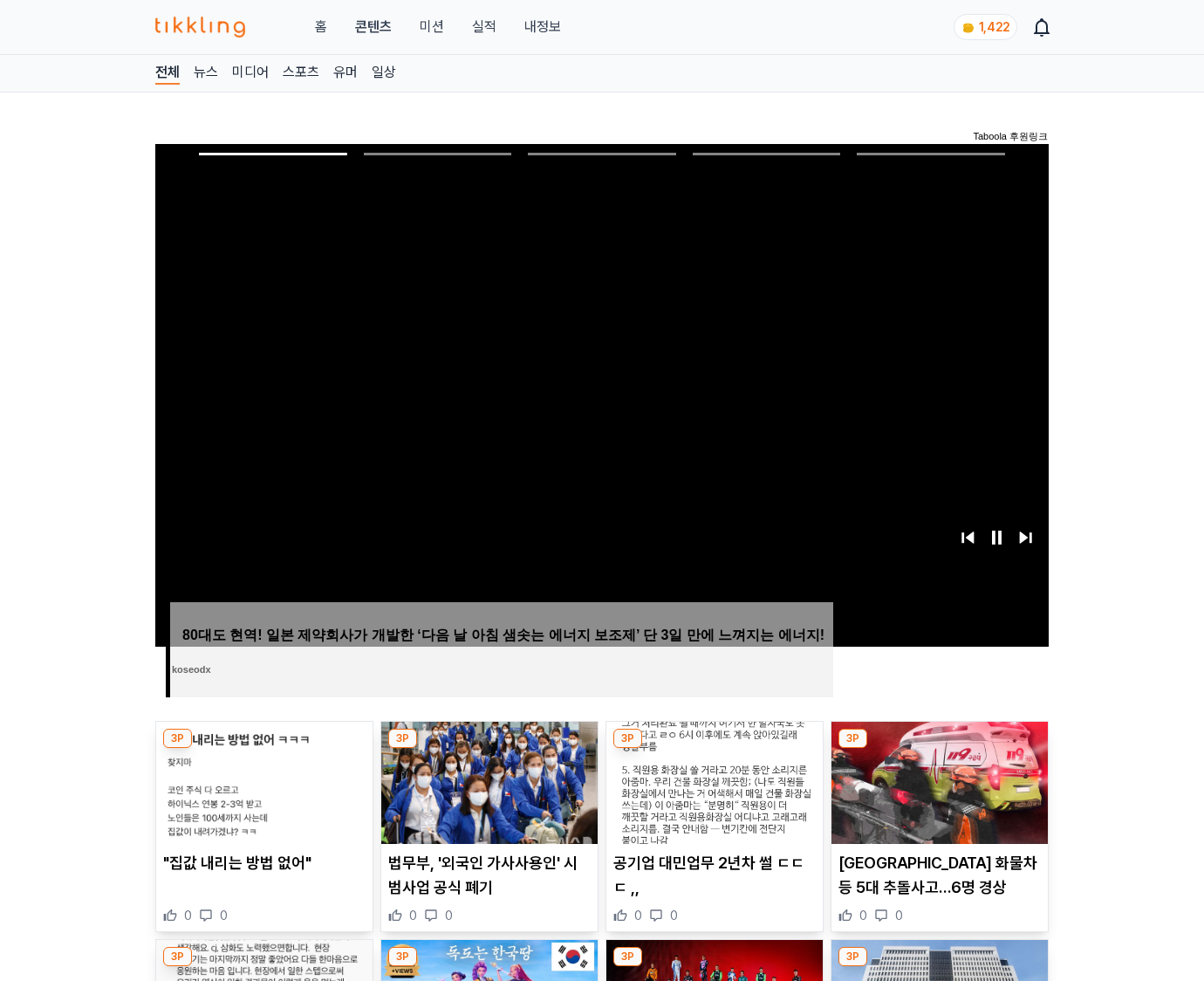
click at [939, 749] on img at bounding box center [939, 782] width 217 height 123
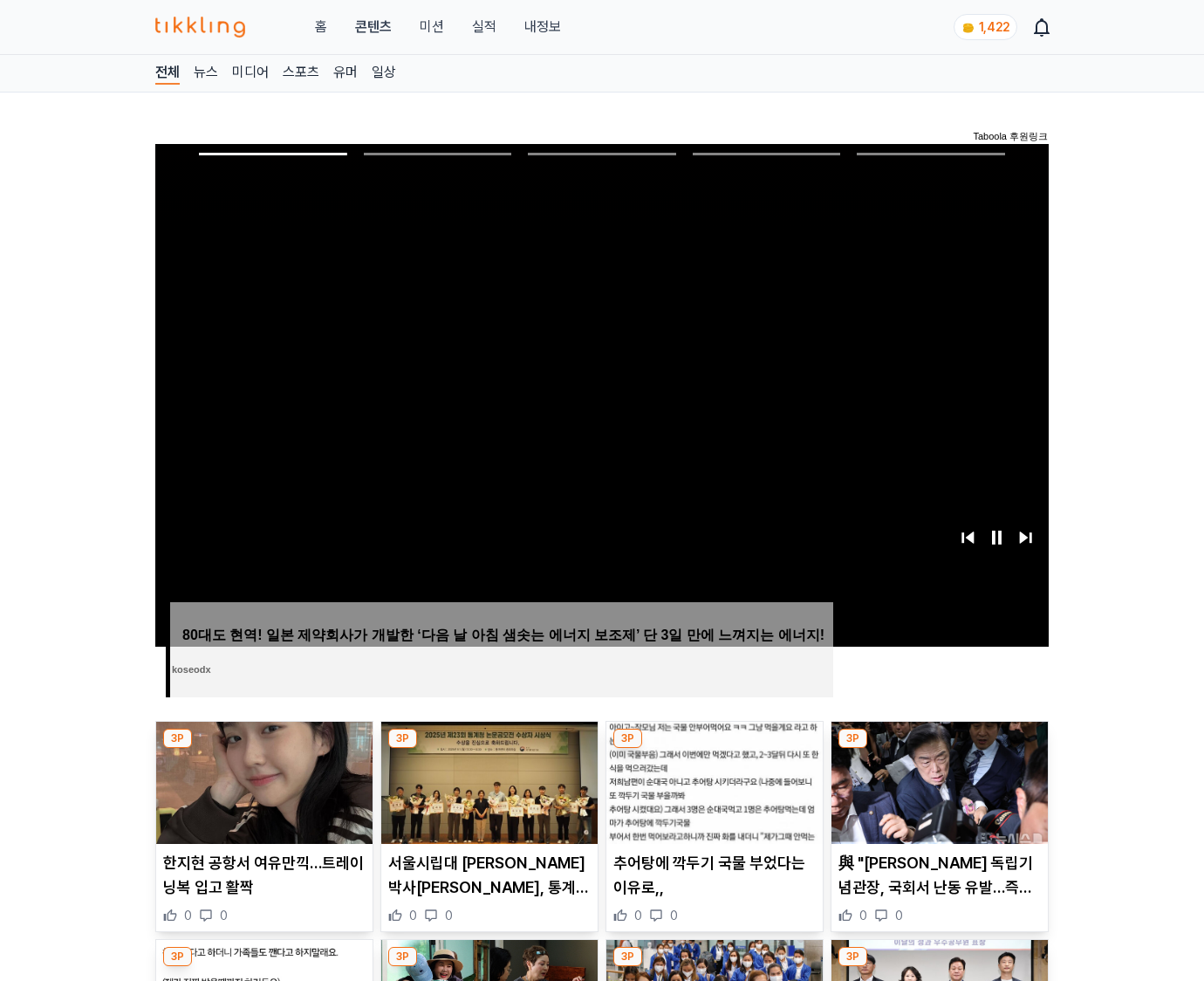
click at [939, 749] on img at bounding box center [939, 782] width 217 height 123
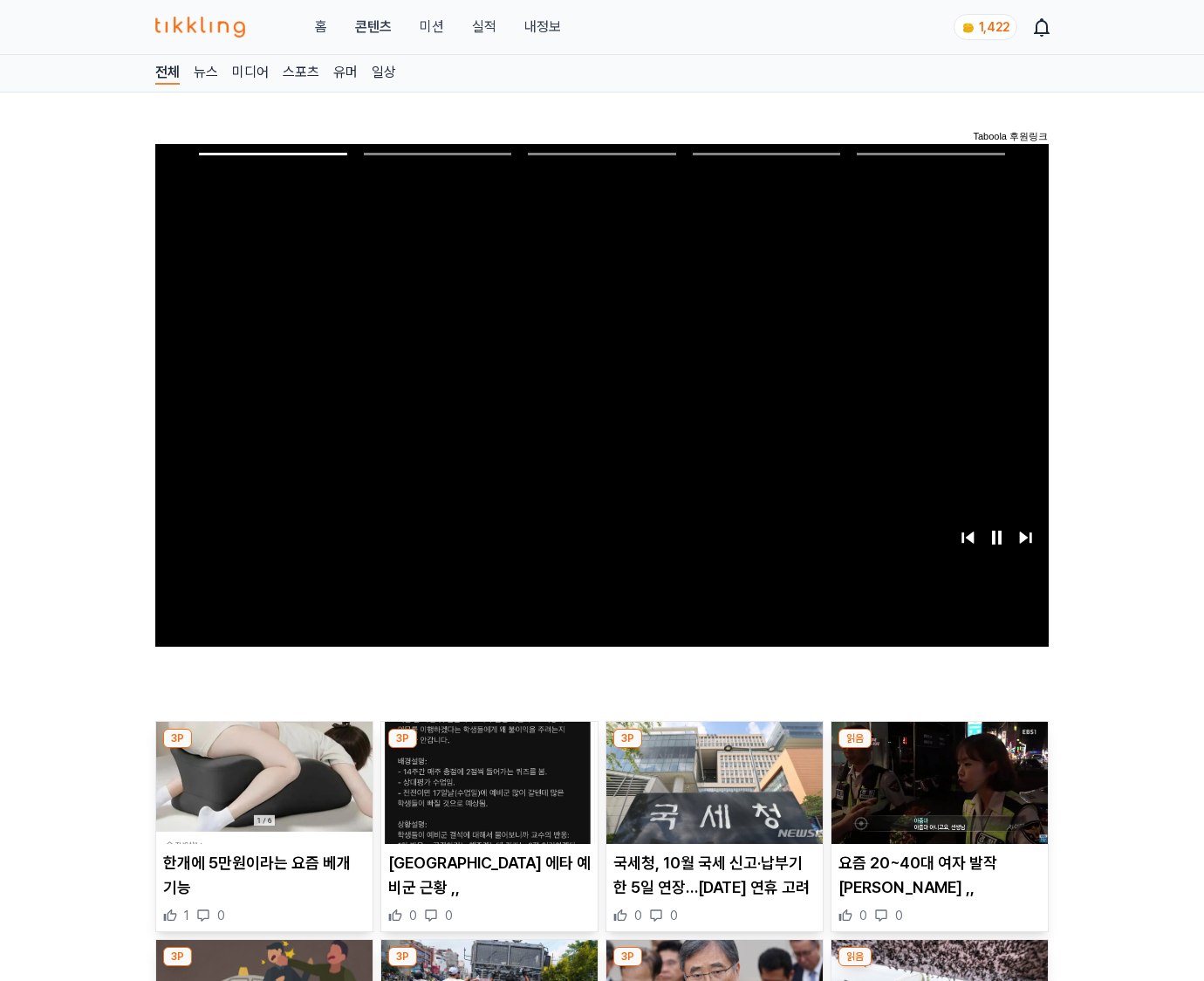
click at [939, 749] on img at bounding box center [939, 782] width 217 height 123
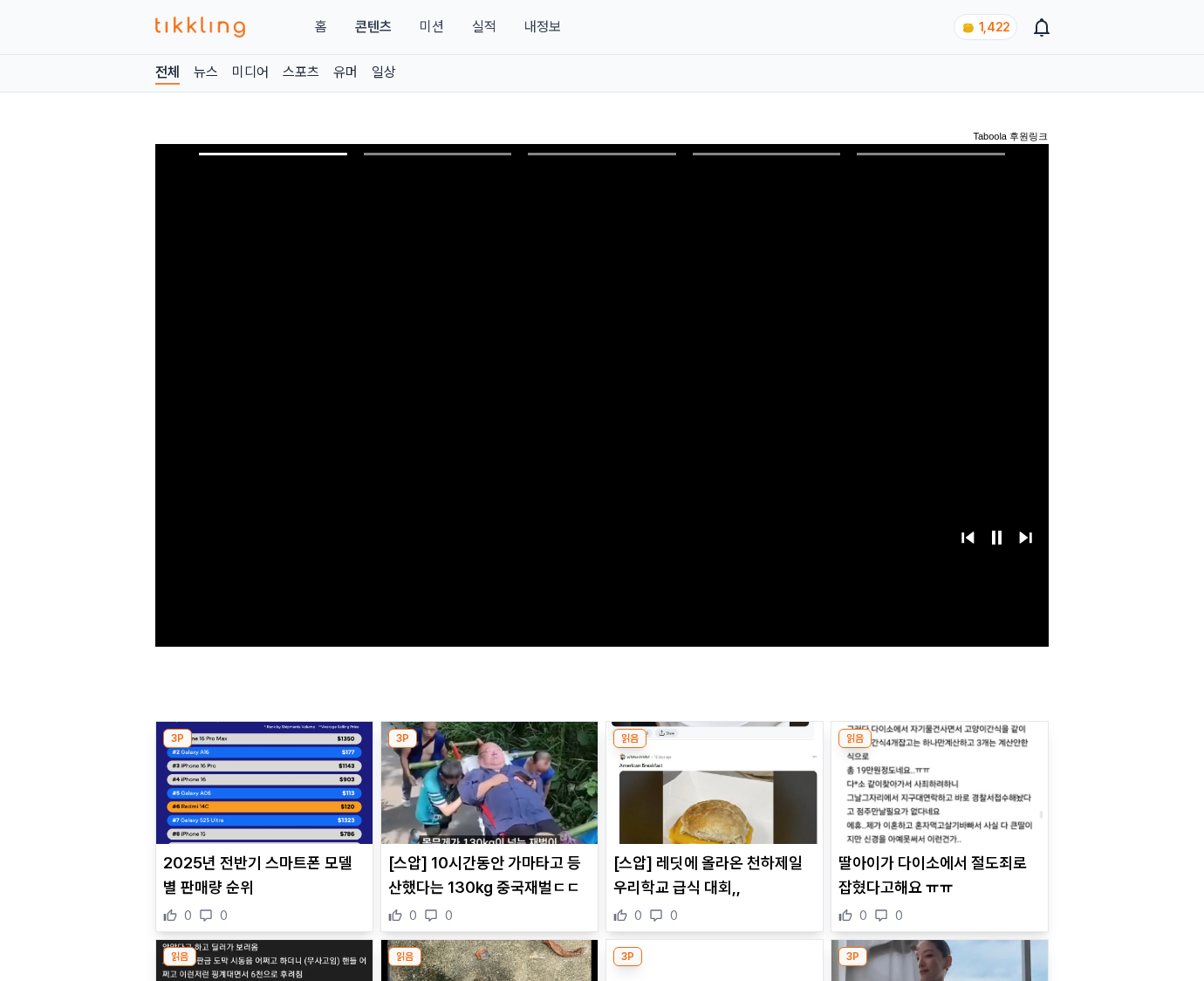
click at [939, 749] on img at bounding box center [939, 782] width 217 height 123
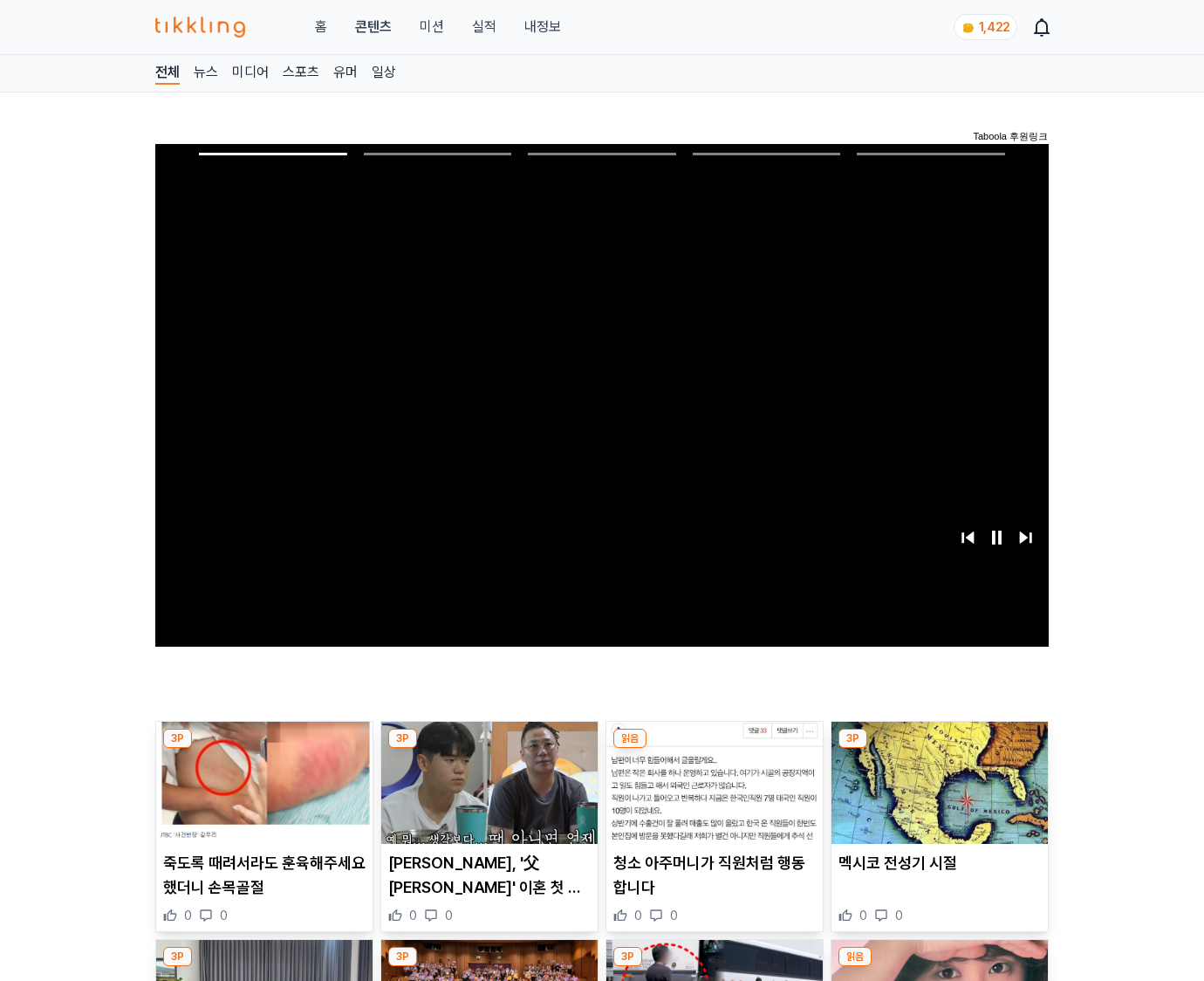
click at [939, 749] on img at bounding box center [939, 782] width 217 height 123
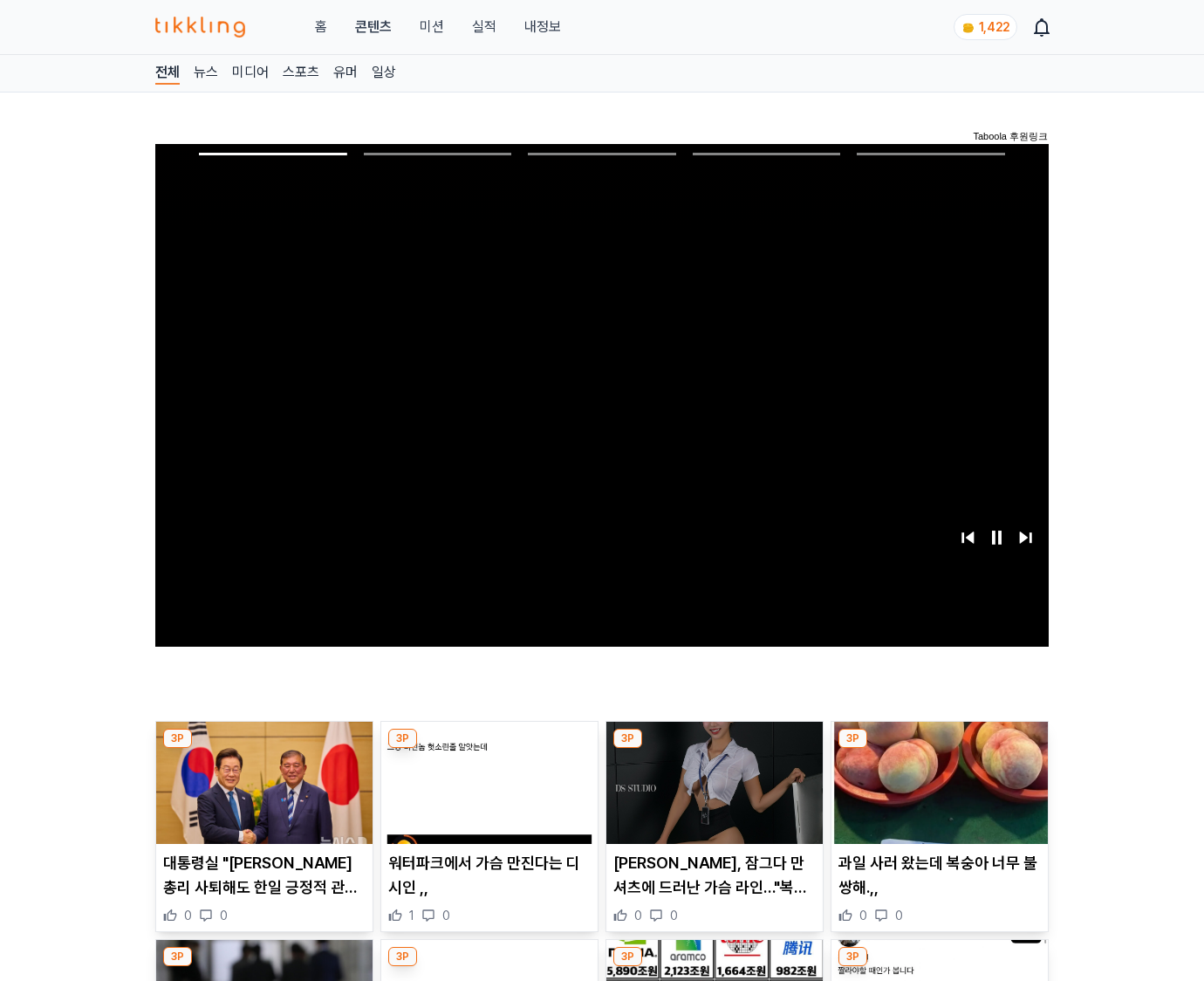
click at [939, 749] on img at bounding box center [939, 782] width 217 height 123
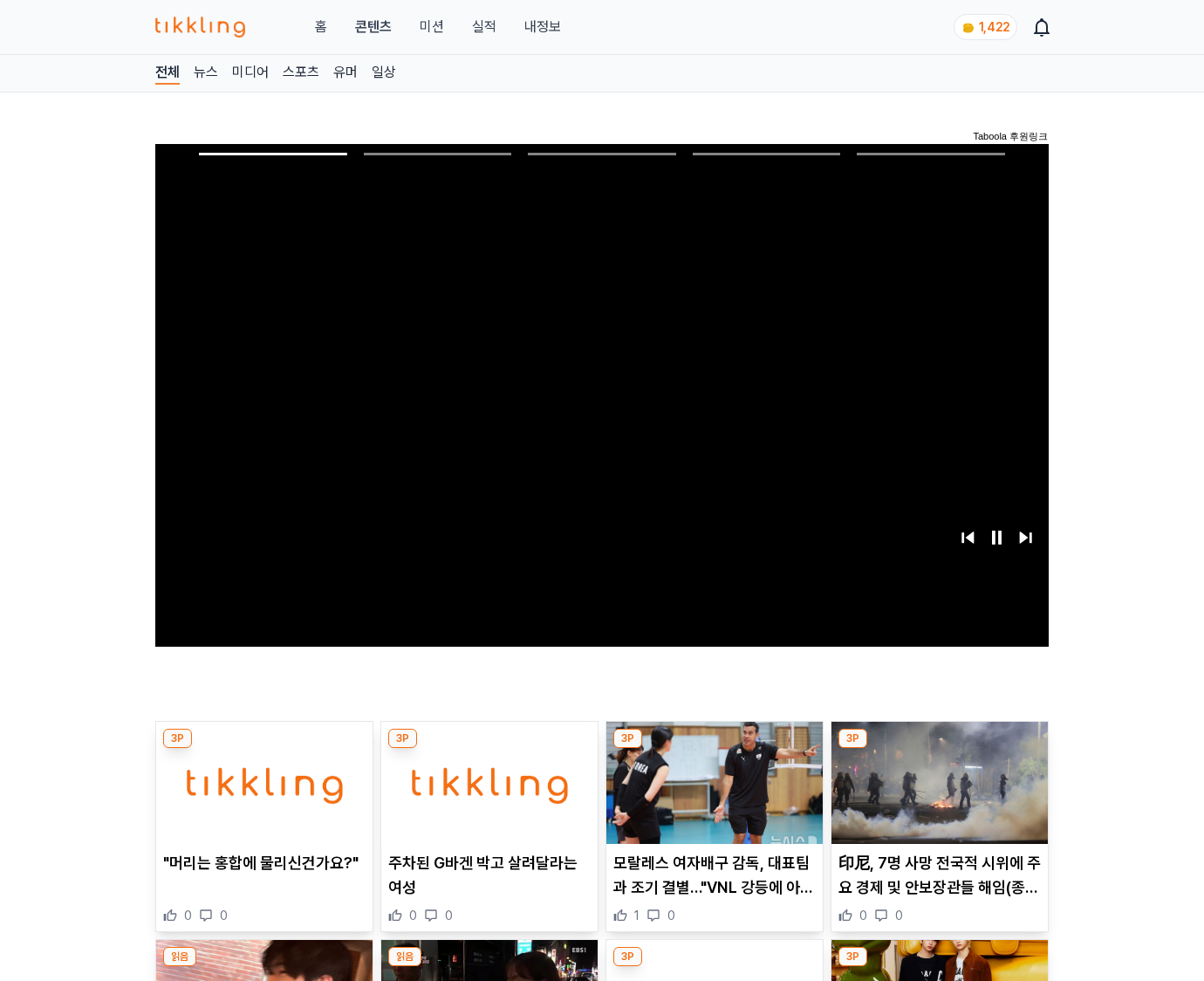
click at [939, 749] on img at bounding box center [939, 782] width 217 height 123
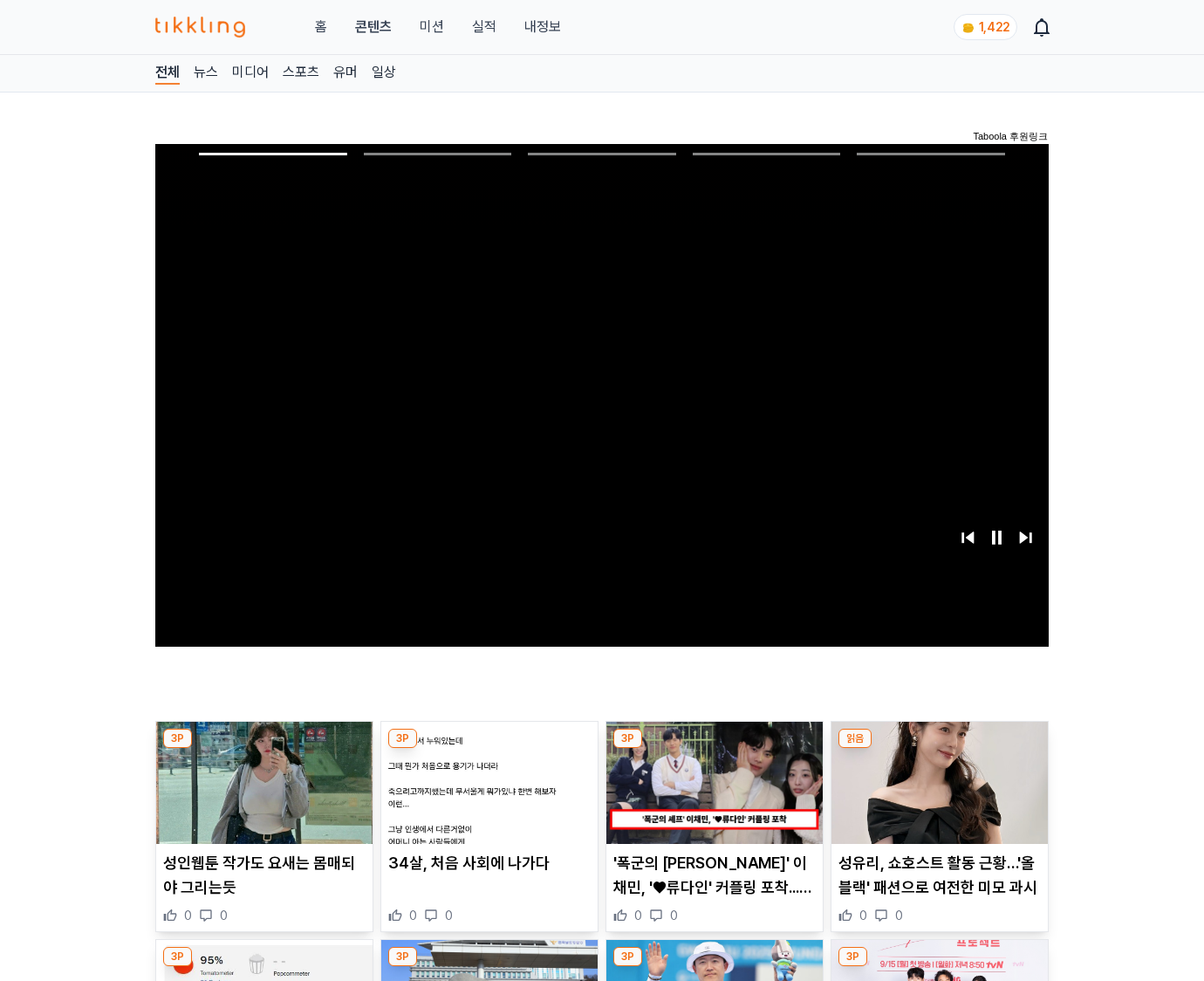
click at [939, 749] on img at bounding box center [939, 782] width 217 height 123
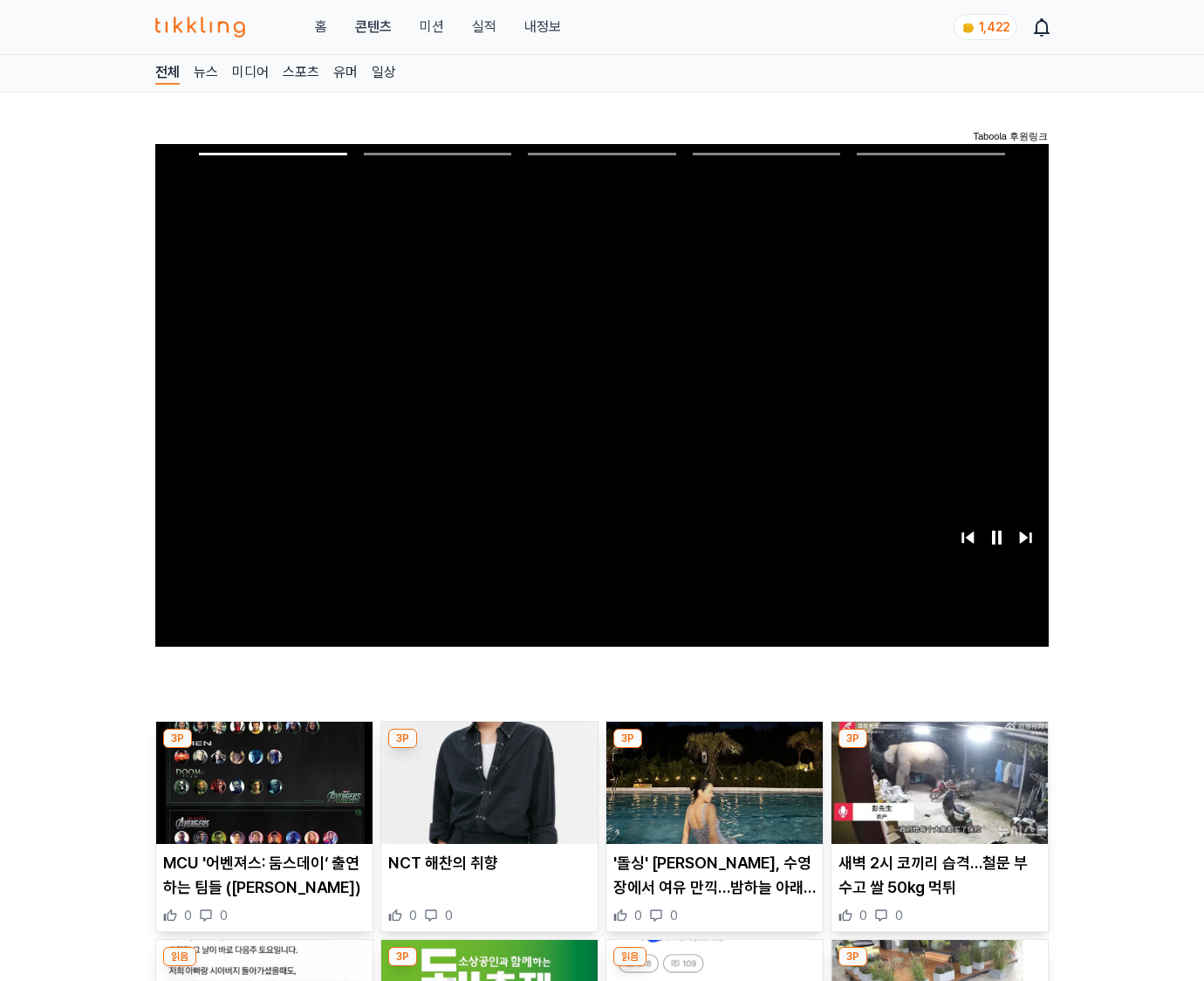
click at [939, 749] on img at bounding box center [939, 782] width 217 height 123
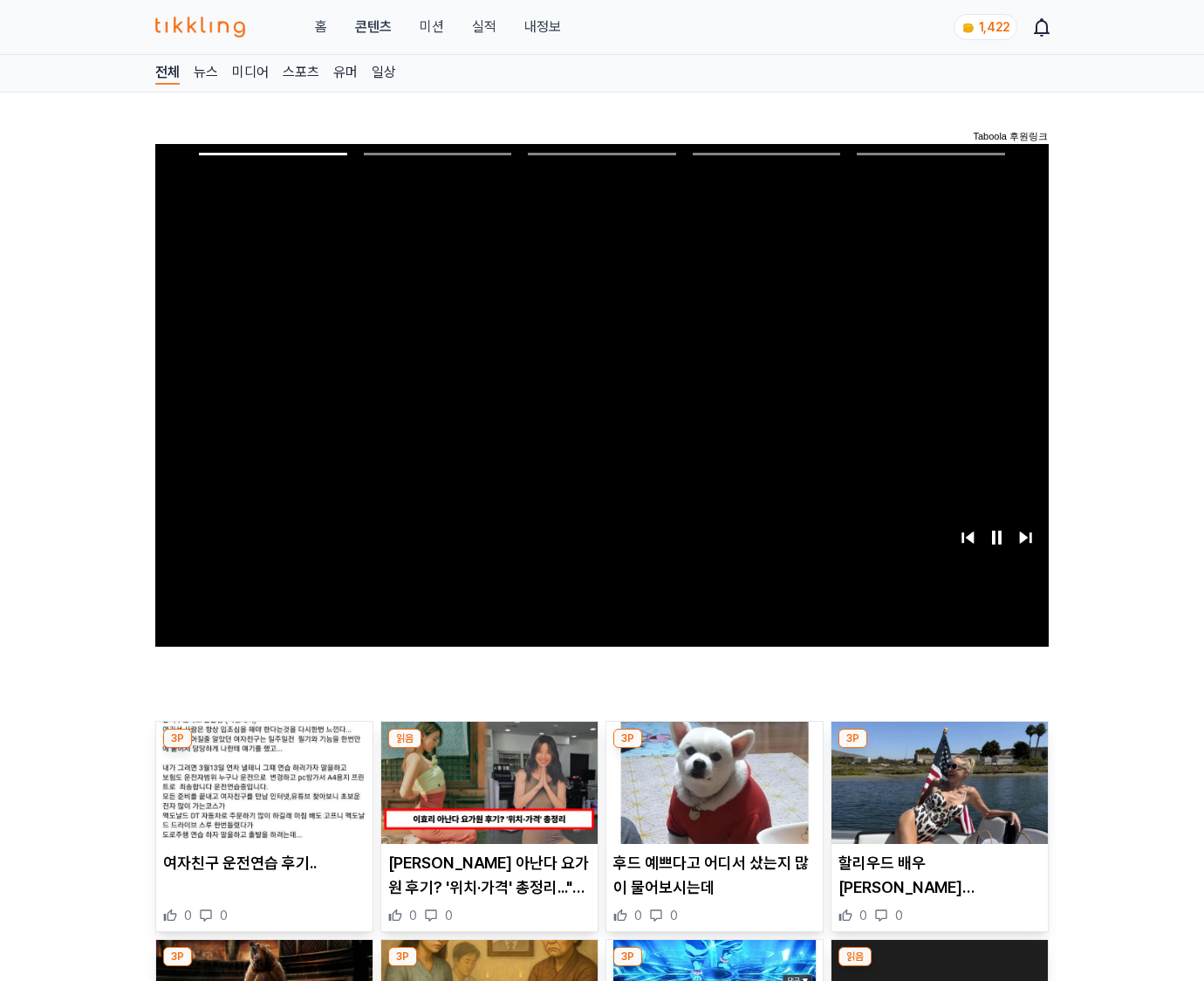
click at [939, 749] on img at bounding box center [939, 782] width 217 height 123
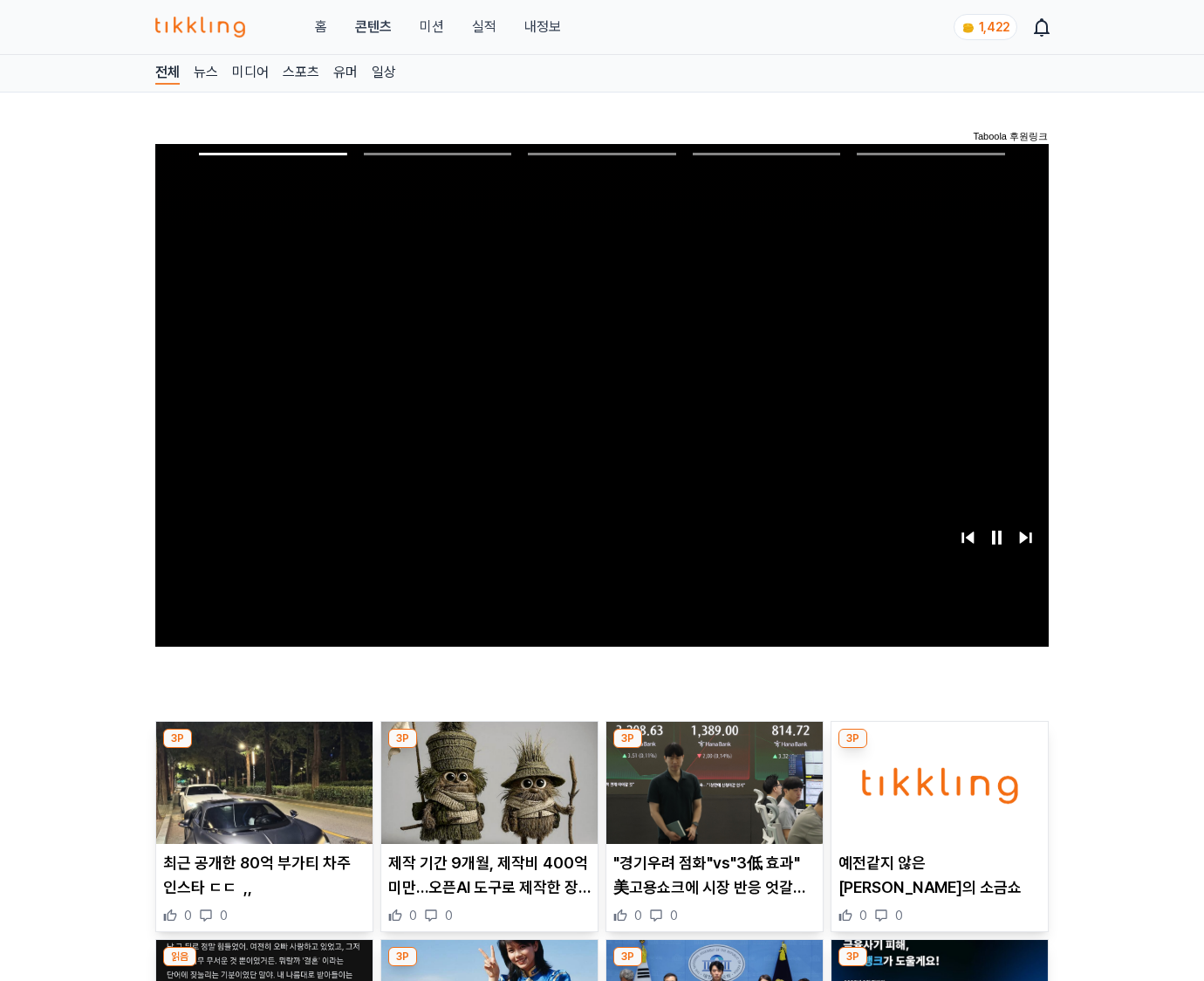
click at [939, 749] on img at bounding box center [939, 782] width 217 height 123
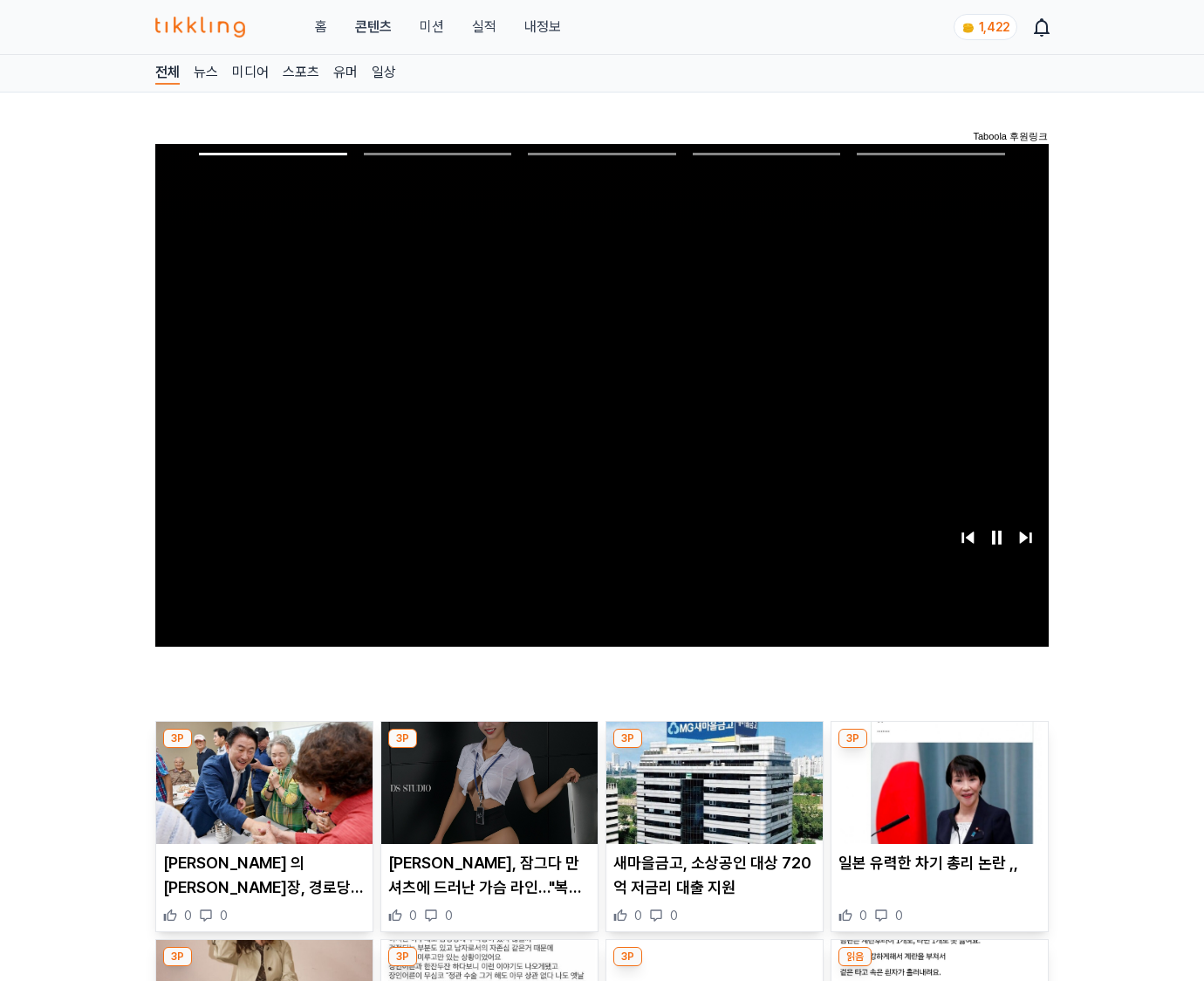
click at [939, 749] on img at bounding box center [939, 782] width 217 height 123
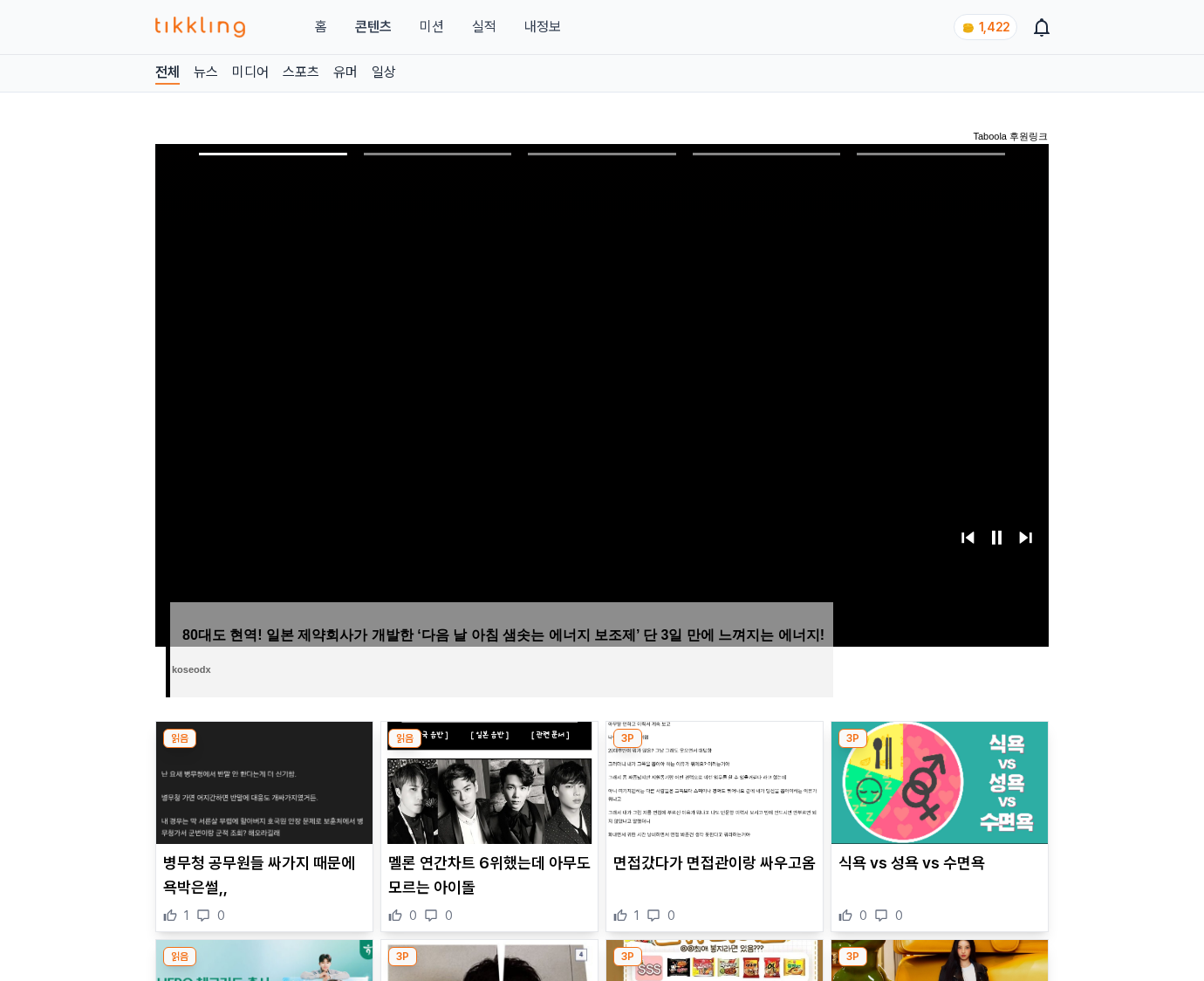
click at [939, 749] on img at bounding box center [939, 782] width 217 height 123
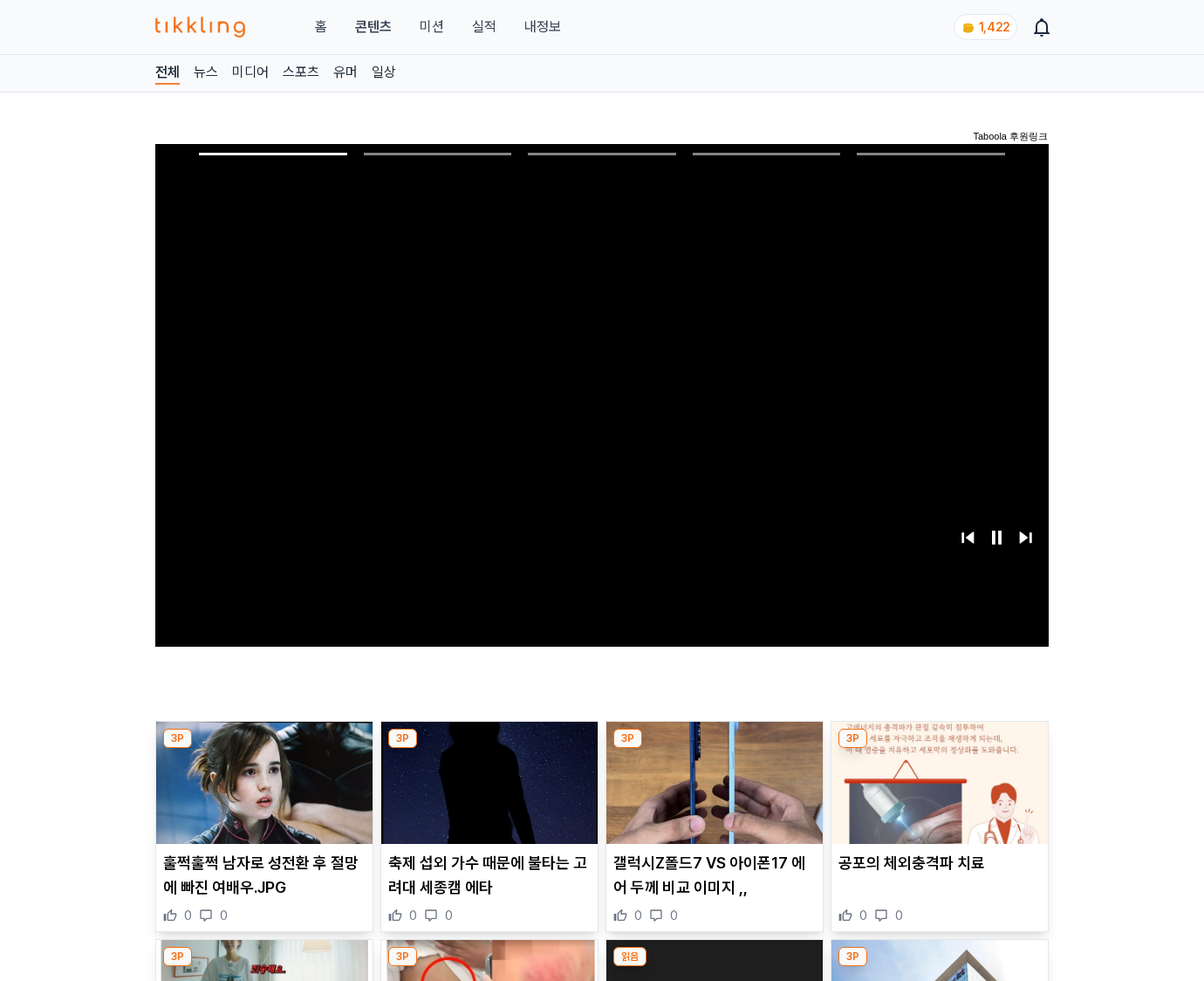
click at [939, 749] on img at bounding box center [939, 782] width 217 height 123
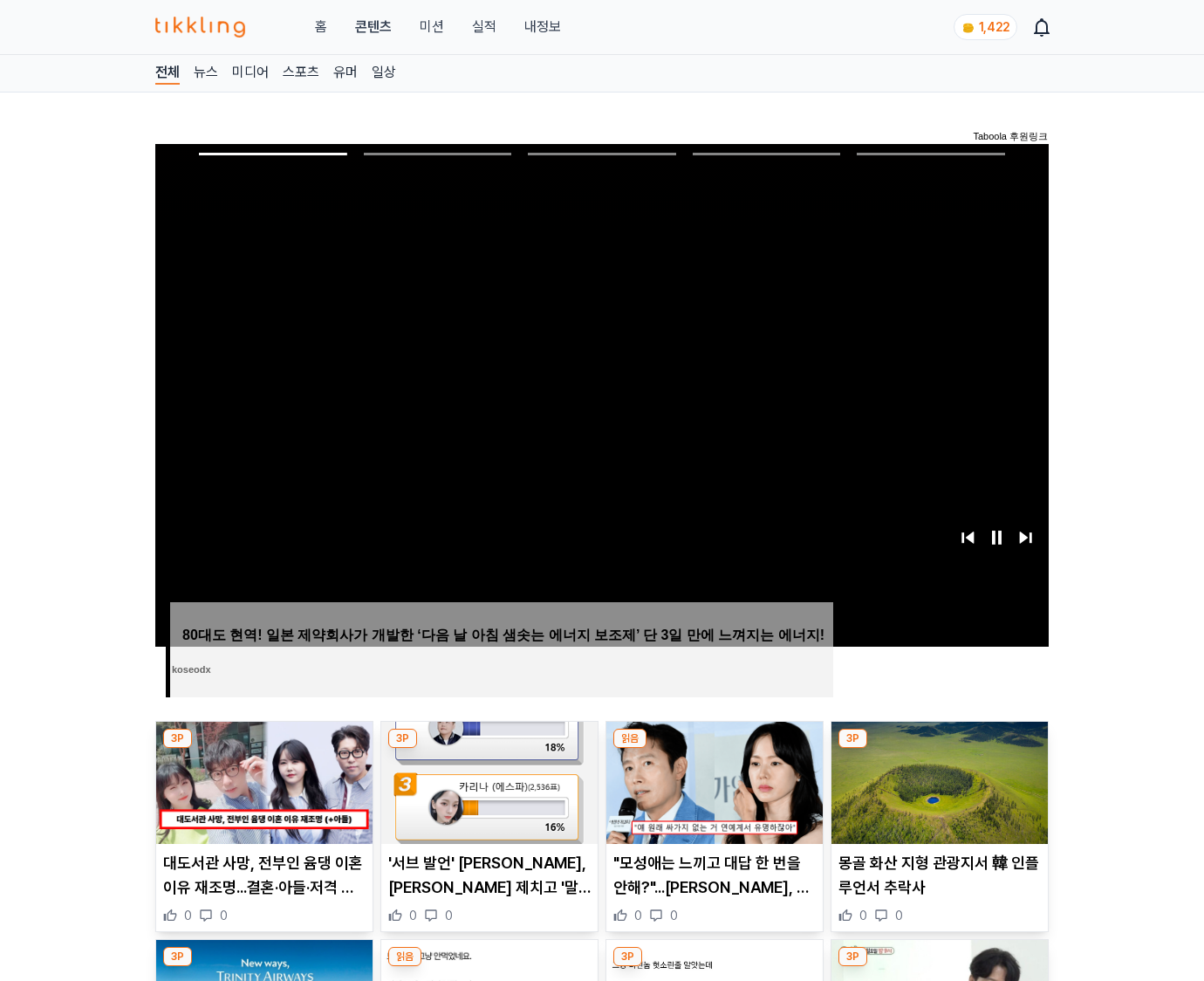
click at [939, 749] on img at bounding box center [939, 782] width 217 height 123
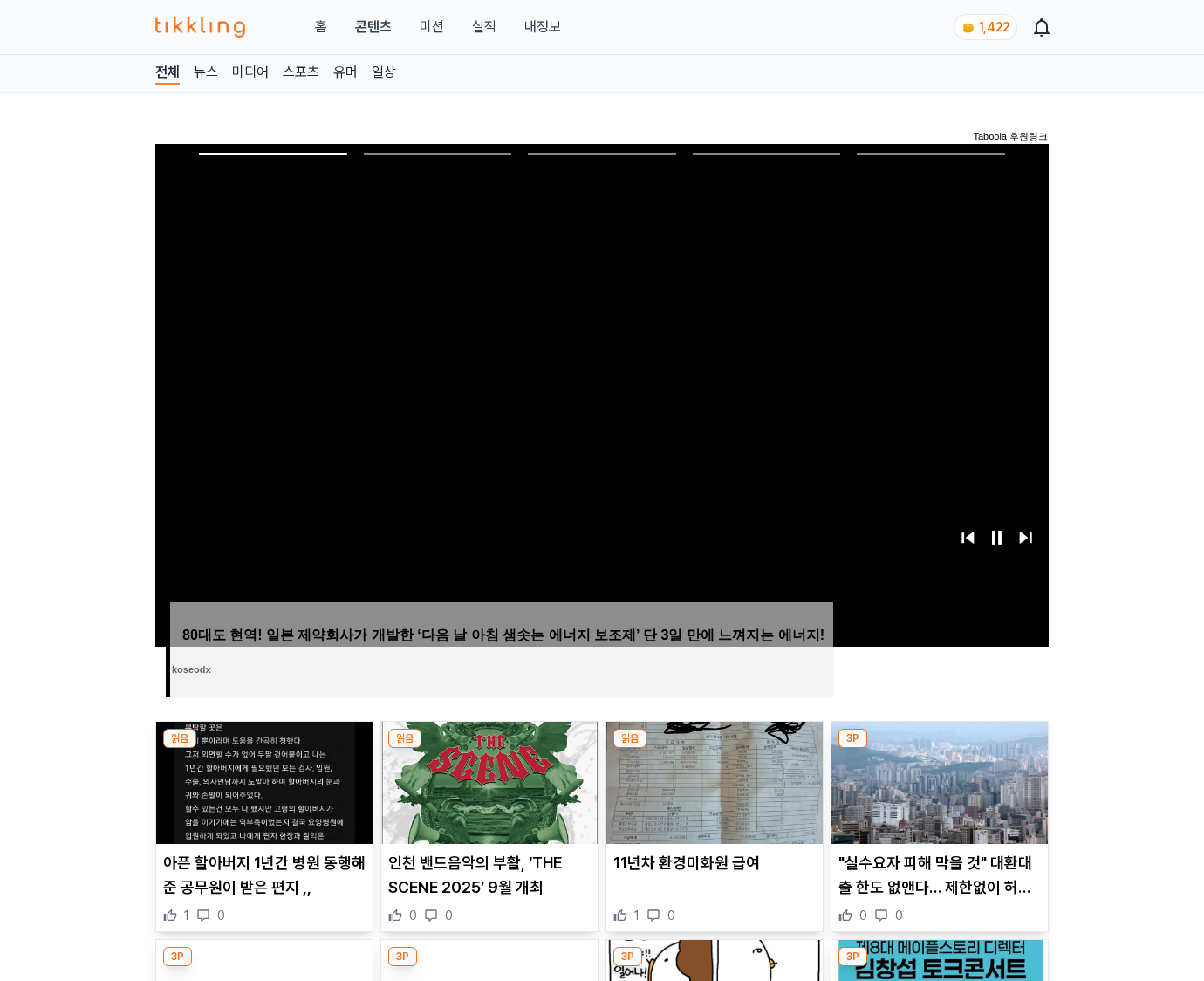
click at [939, 749] on img at bounding box center [939, 782] width 217 height 123
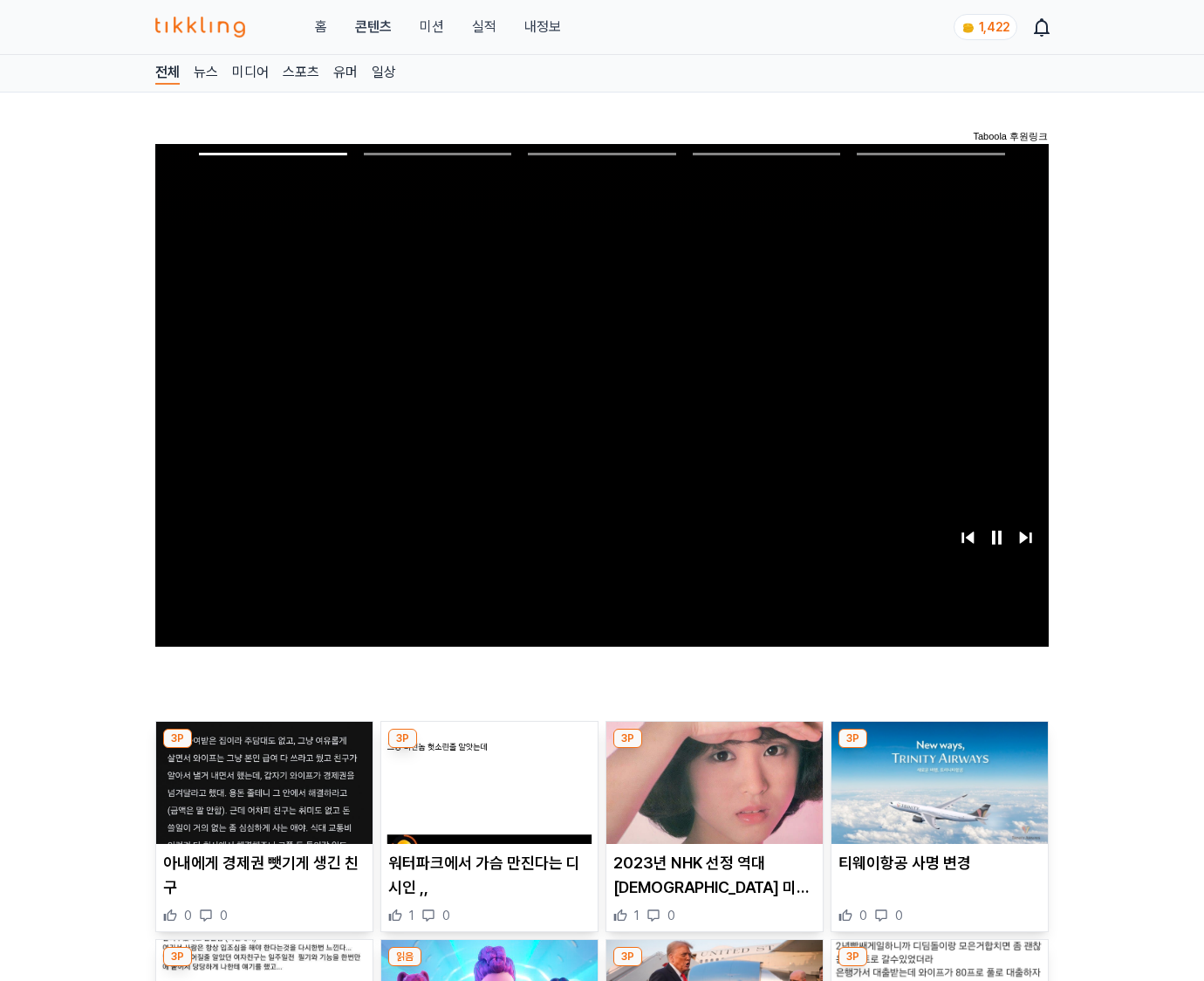
click at [939, 749] on img at bounding box center [939, 782] width 217 height 123
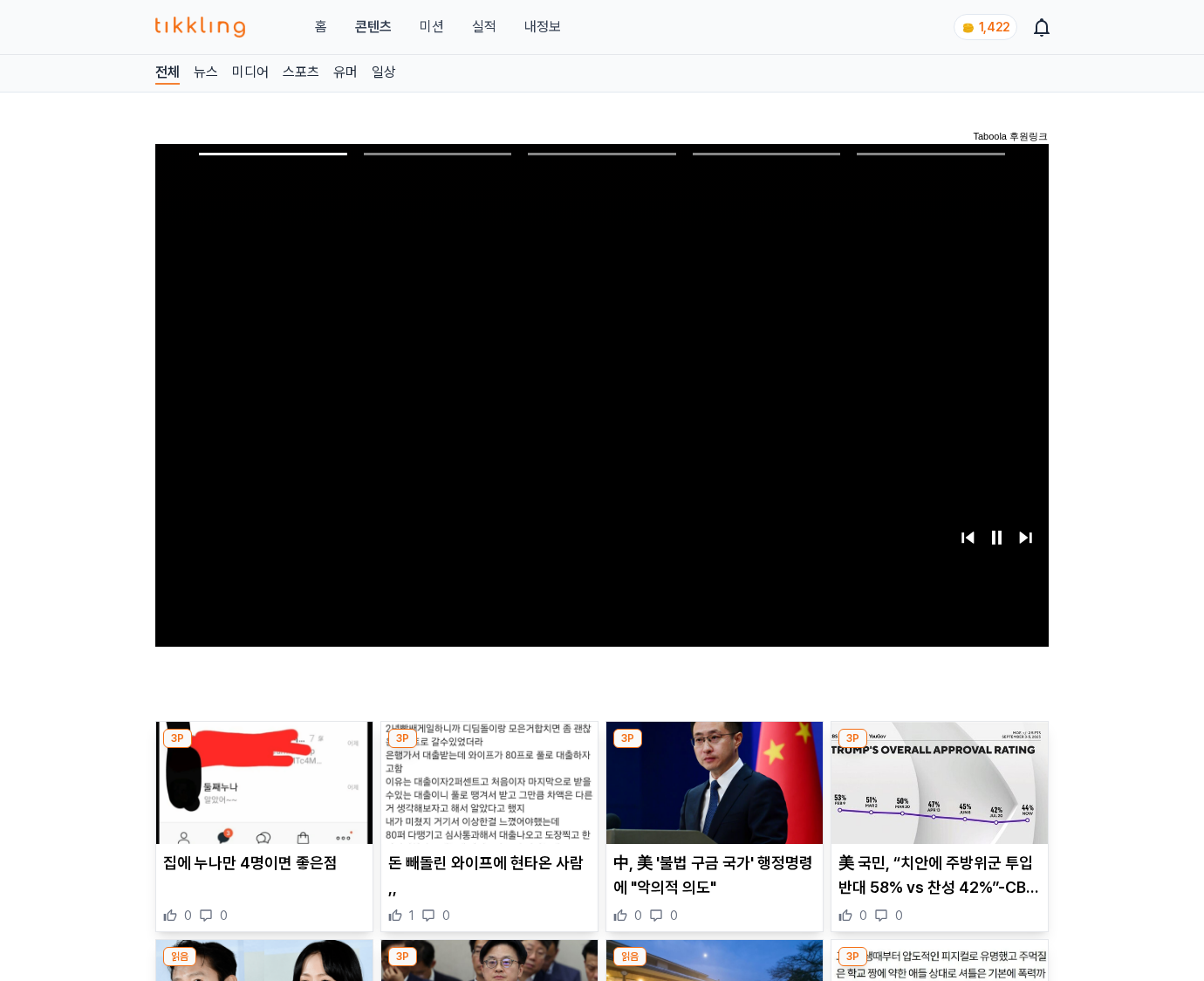
click at [939, 749] on img at bounding box center [939, 782] width 217 height 123
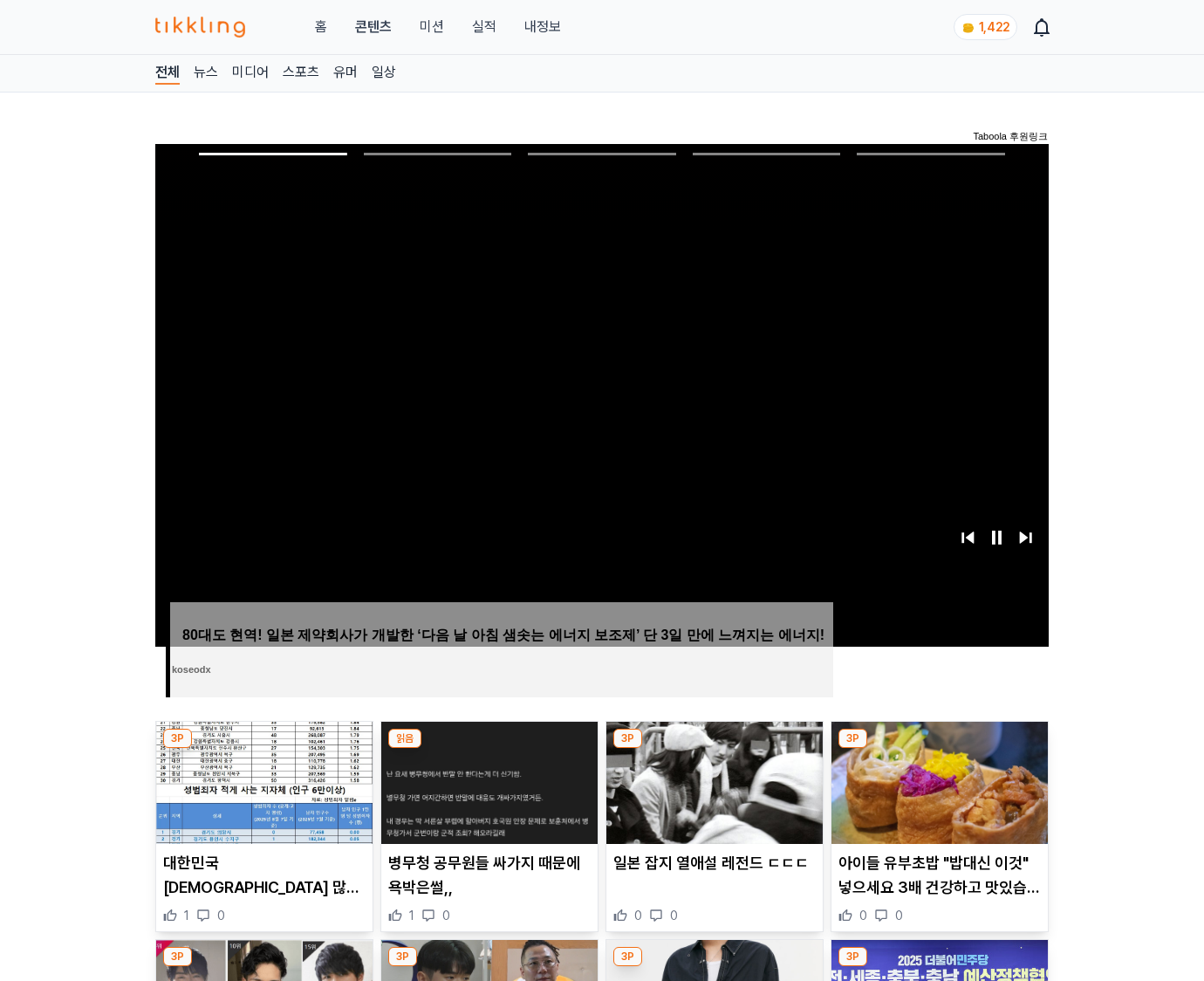
click at [939, 749] on img at bounding box center [939, 782] width 217 height 123
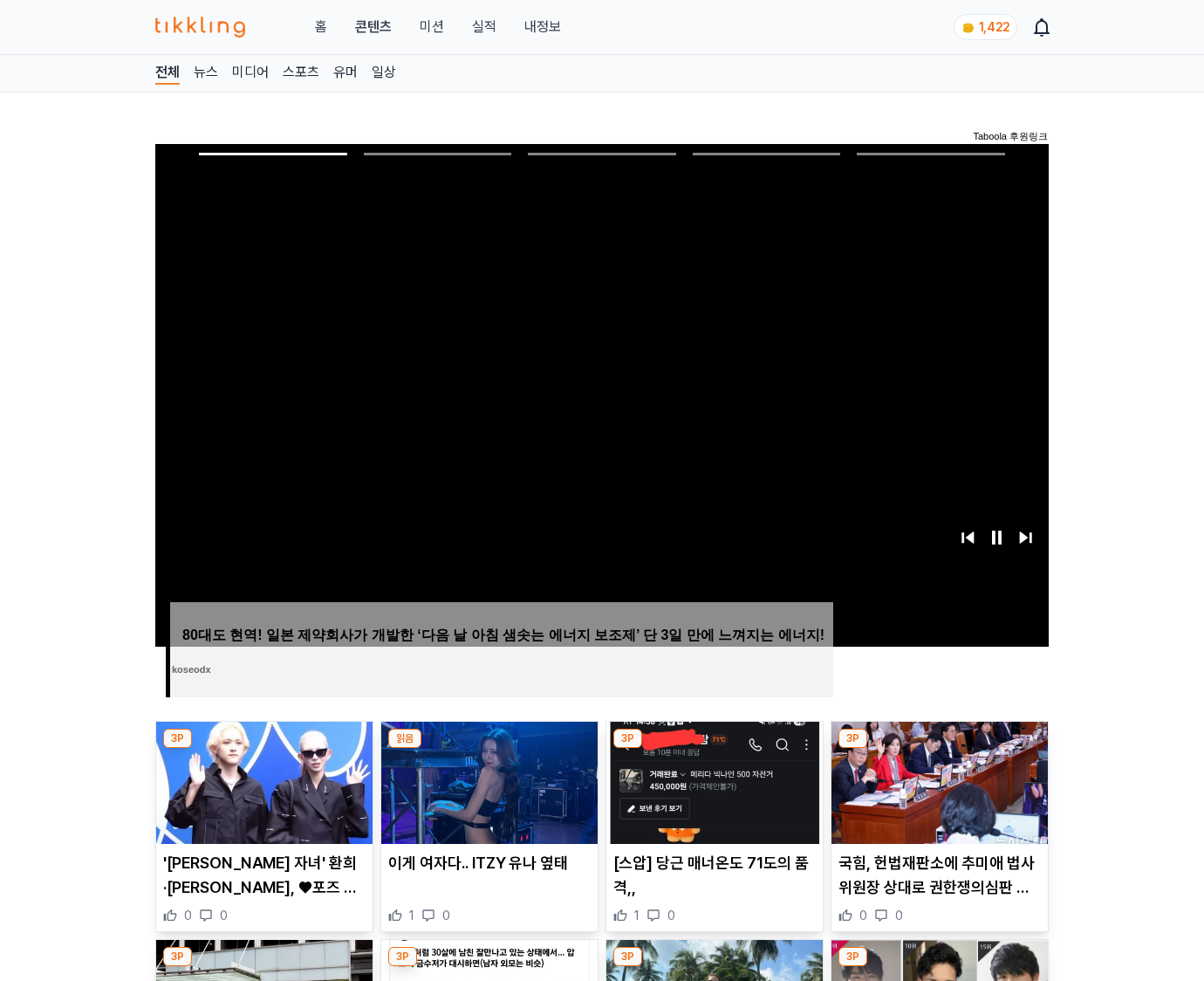
click at [939, 749] on img at bounding box center [939, 782] width 217 height 123
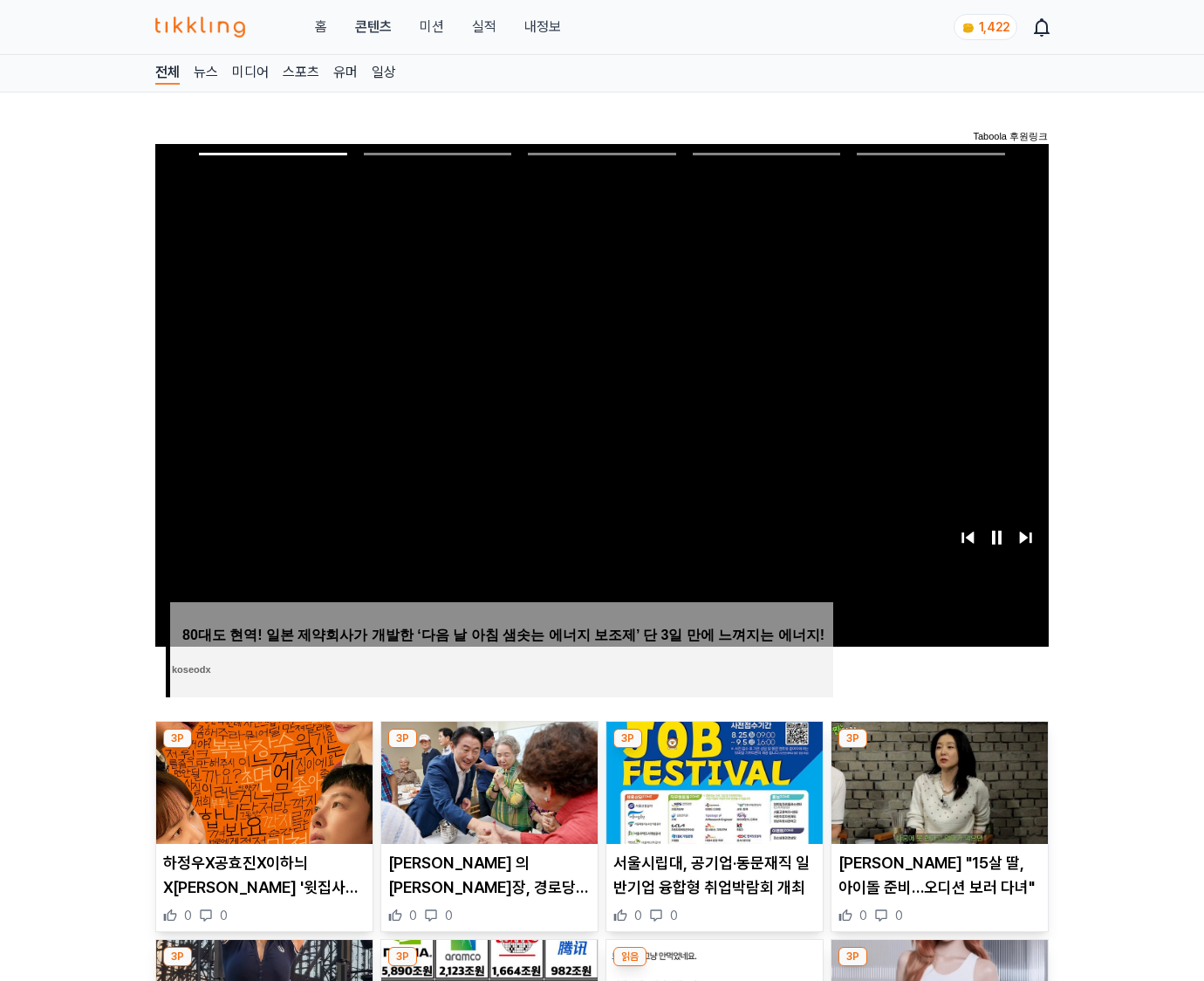
click at [939, 749] on img at bounding box center [939, 782] width 217 height 123
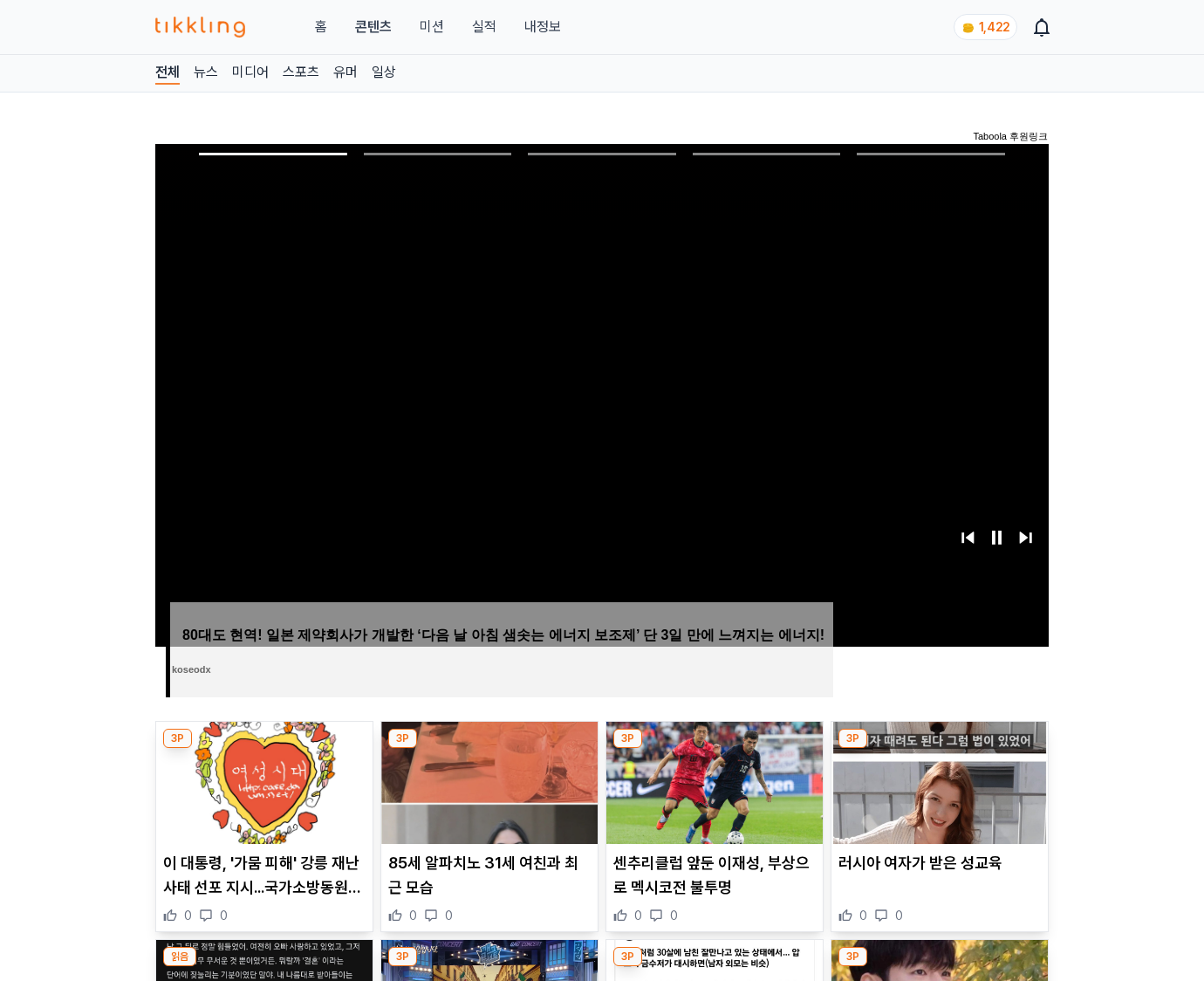
click at [939, 749] on img at bounding box center [939, 782] width 217 height 123
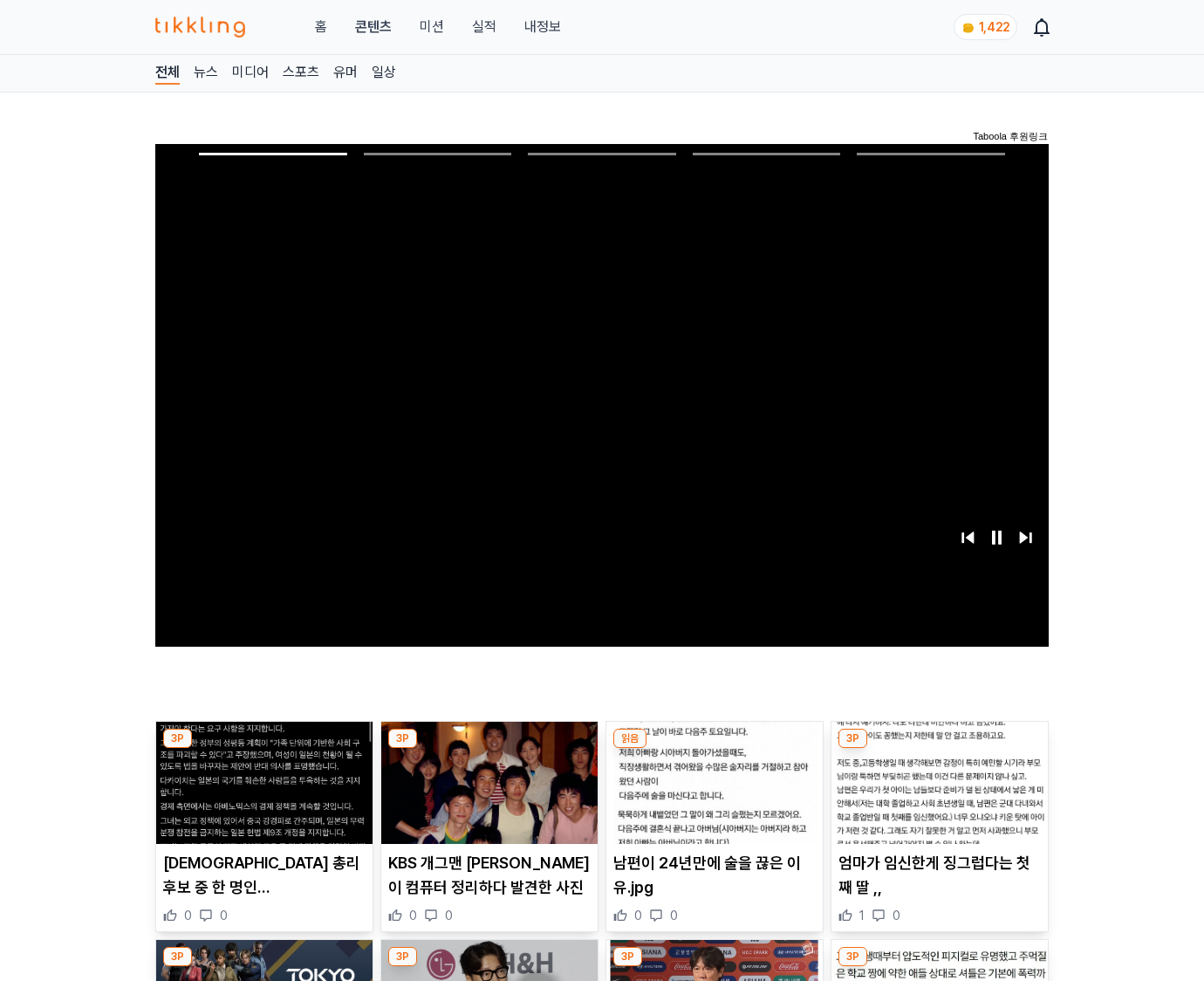
click at [939, 749] on img at bounding box center [939, 782] width 217 height 123
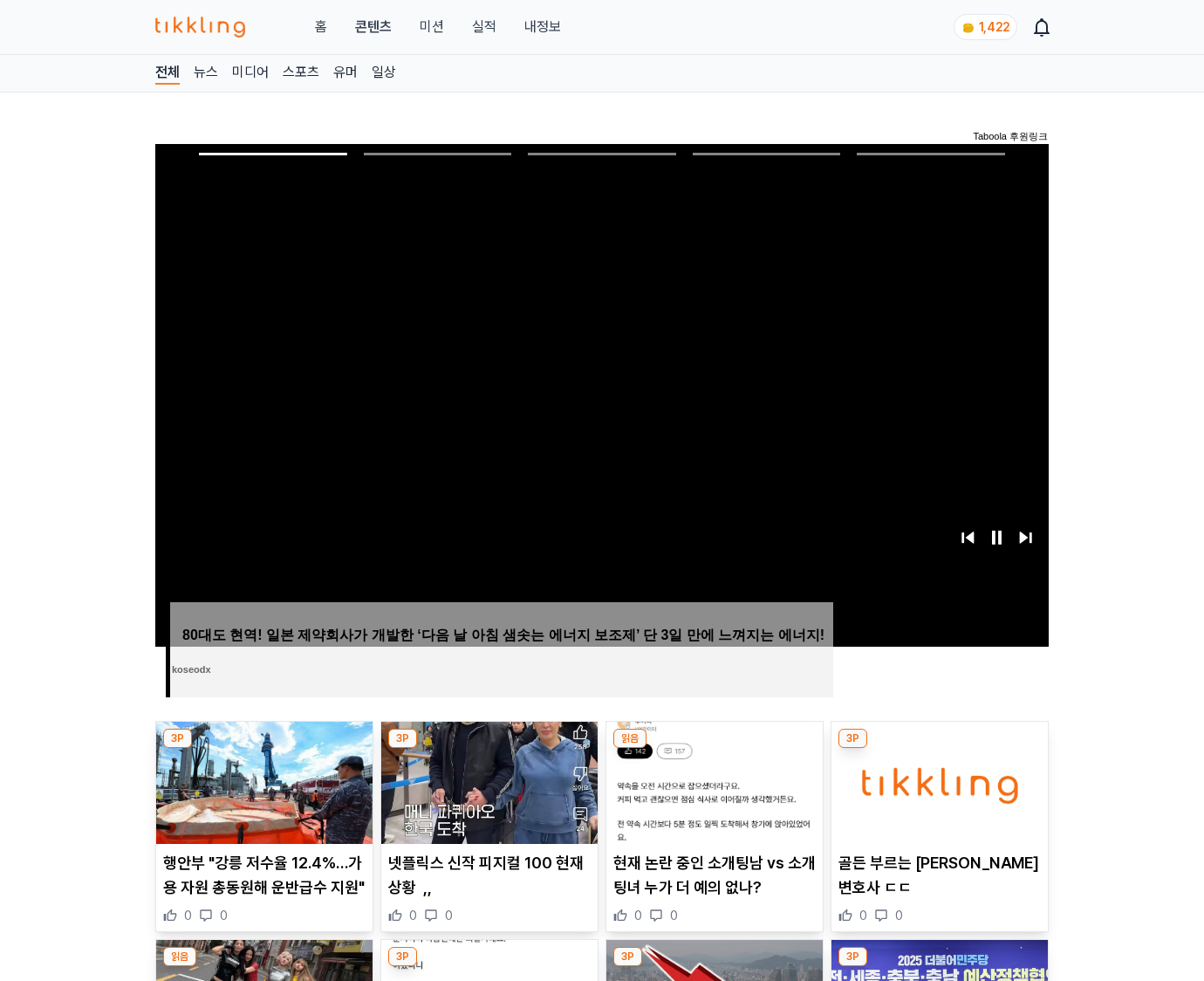
click at [939, 749] on img at bounding box center [939, 782] width 217 height 123
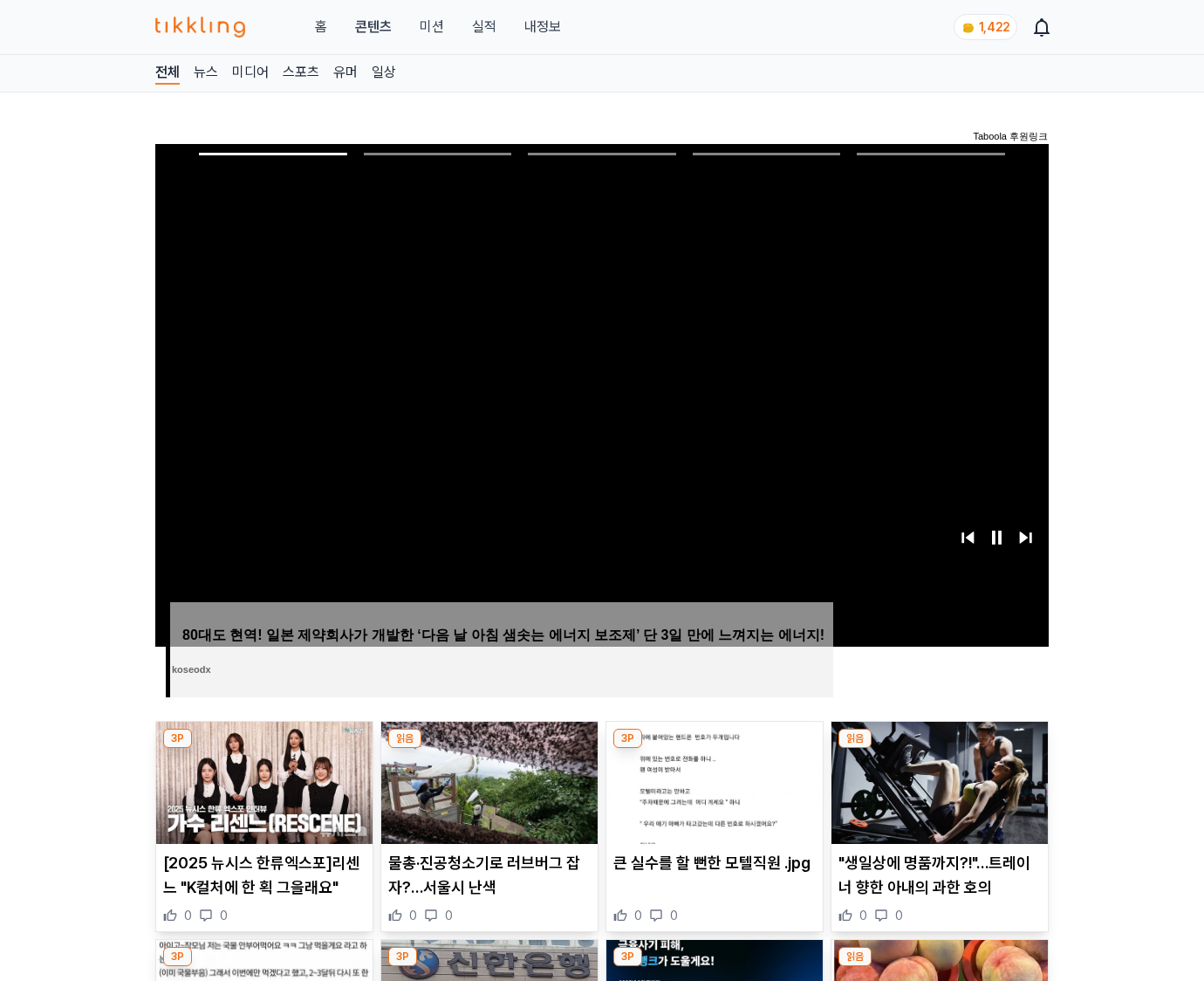
click at [939, 749] on img at bounding box center [939, 782] width 217 height 123
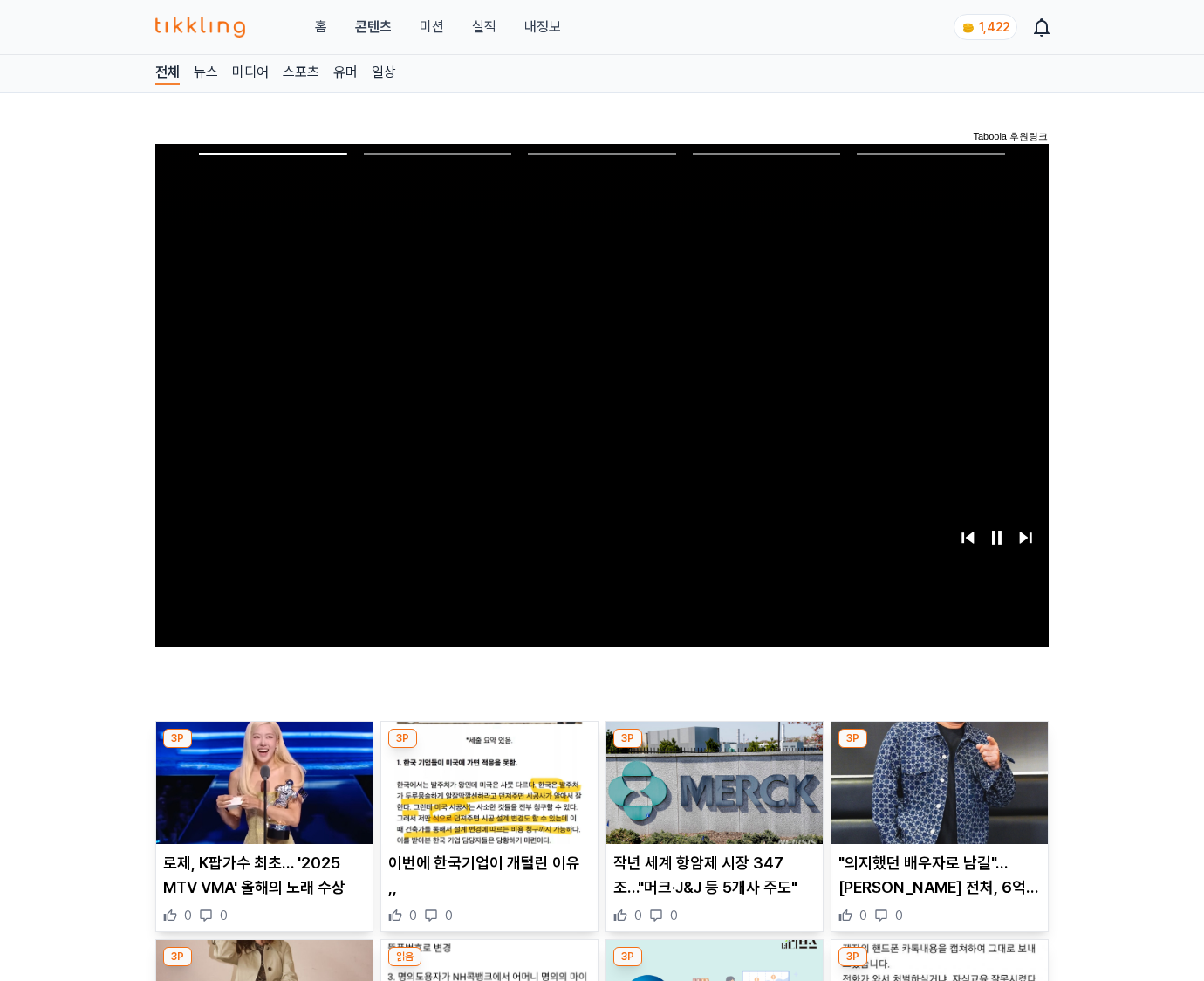
click at [939, 749] on img at bounding box center [939, 782] width 217 height 123
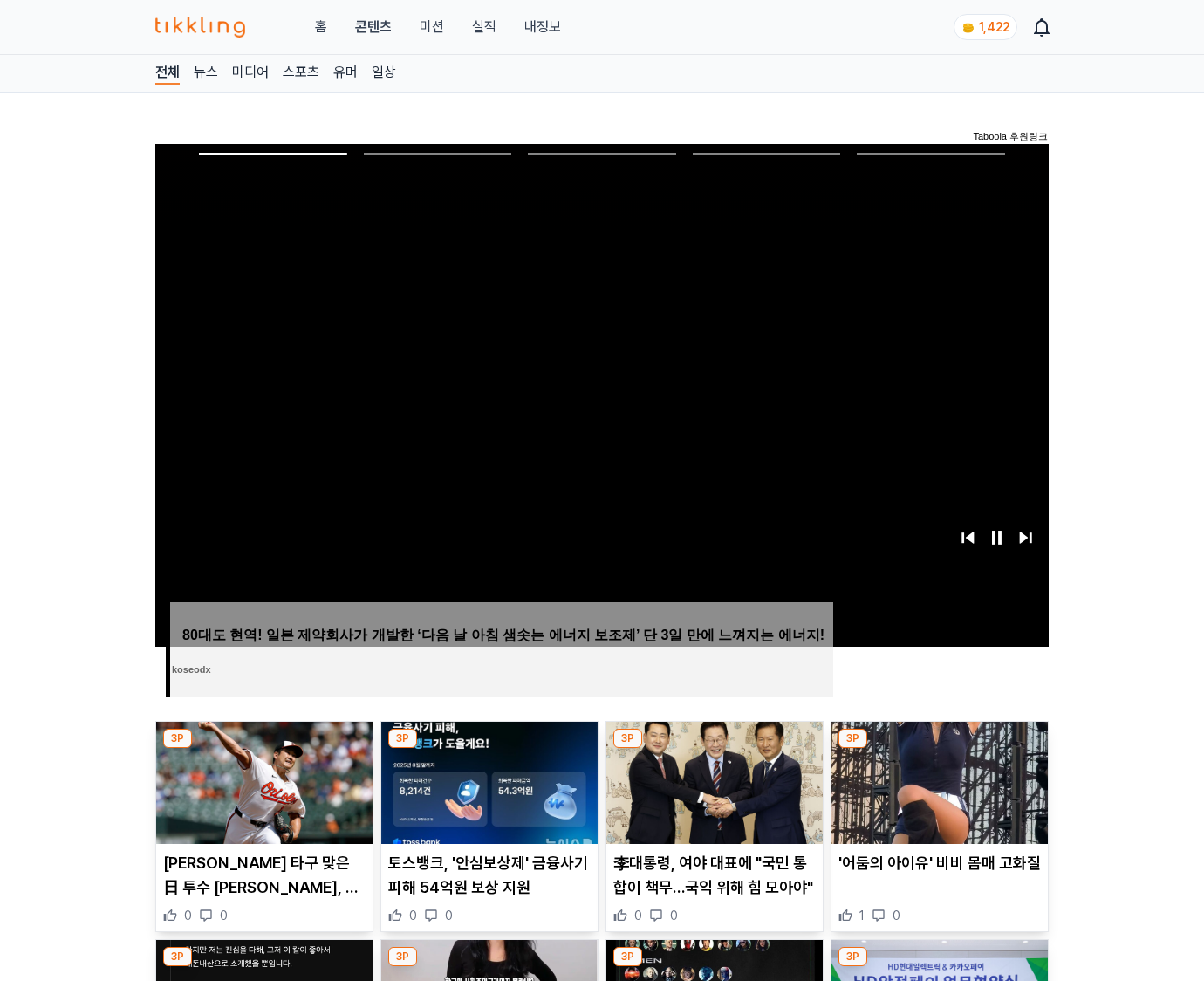
click at [939, 749] on img at bounding box center [939, 782] width 217 height 123
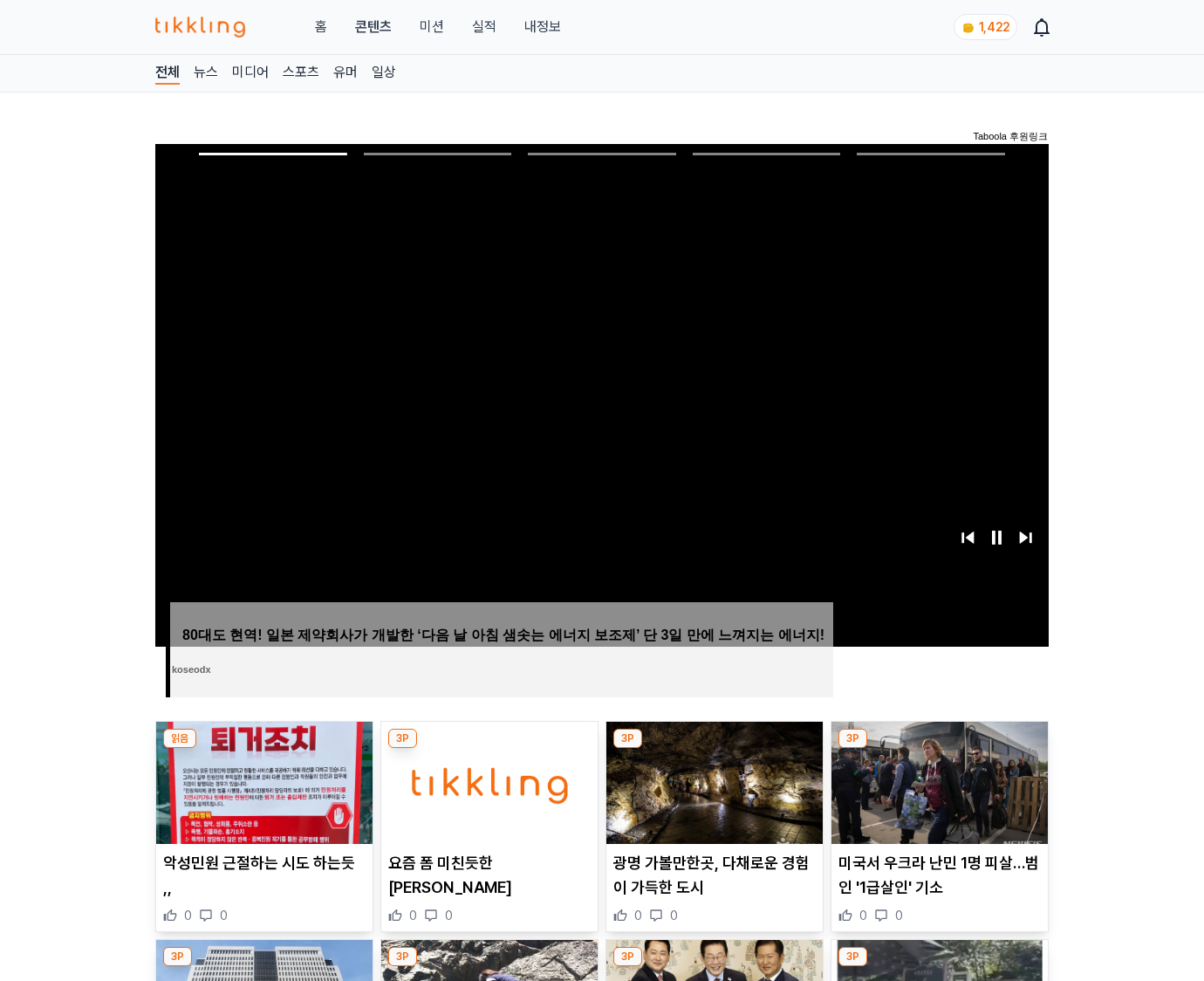
click at [939, 749] on img at bounding box center [939, 782] width 217 height 123
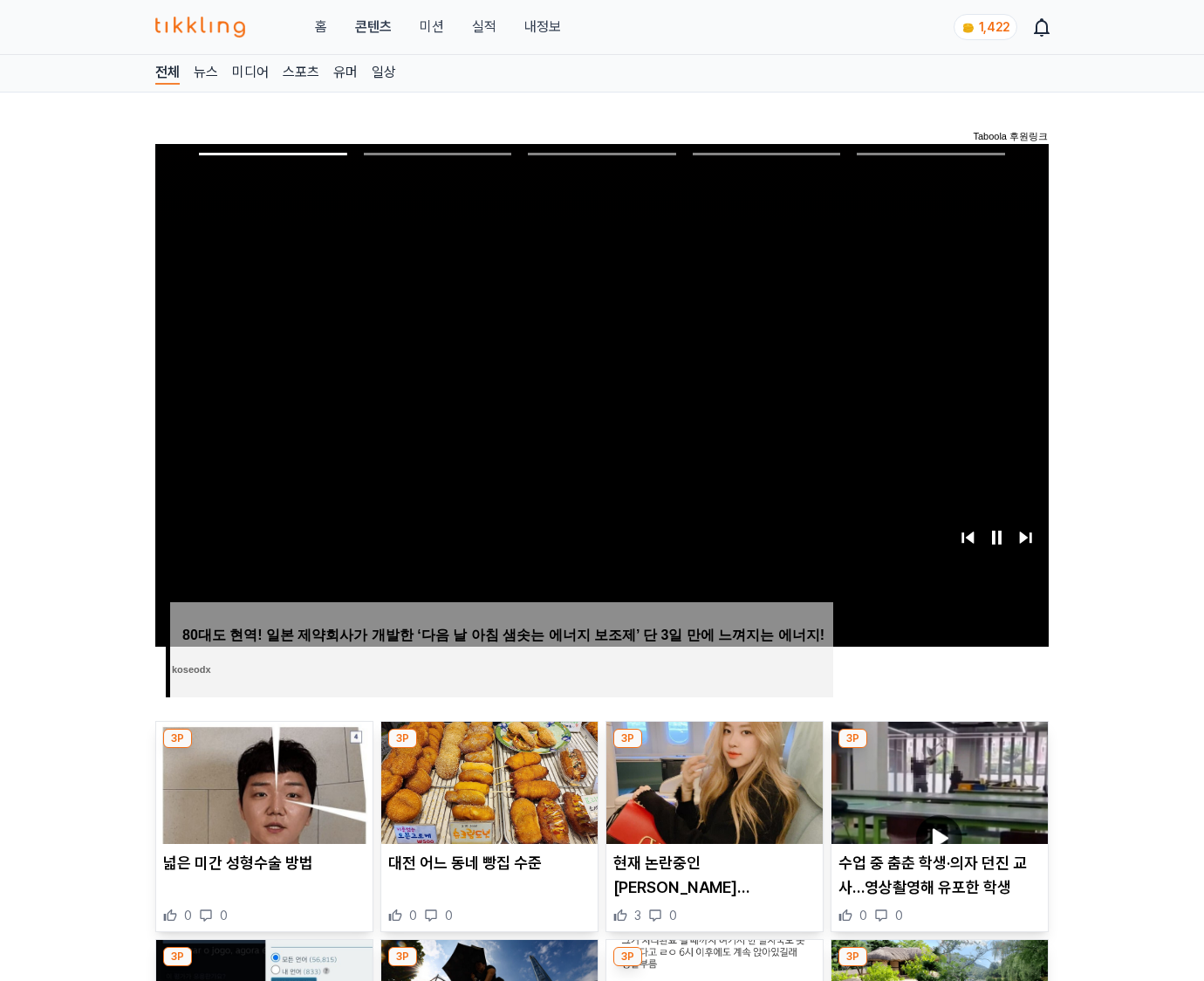
click at [939, 749] on img at bounding box center [939, 782] width 217 height 123
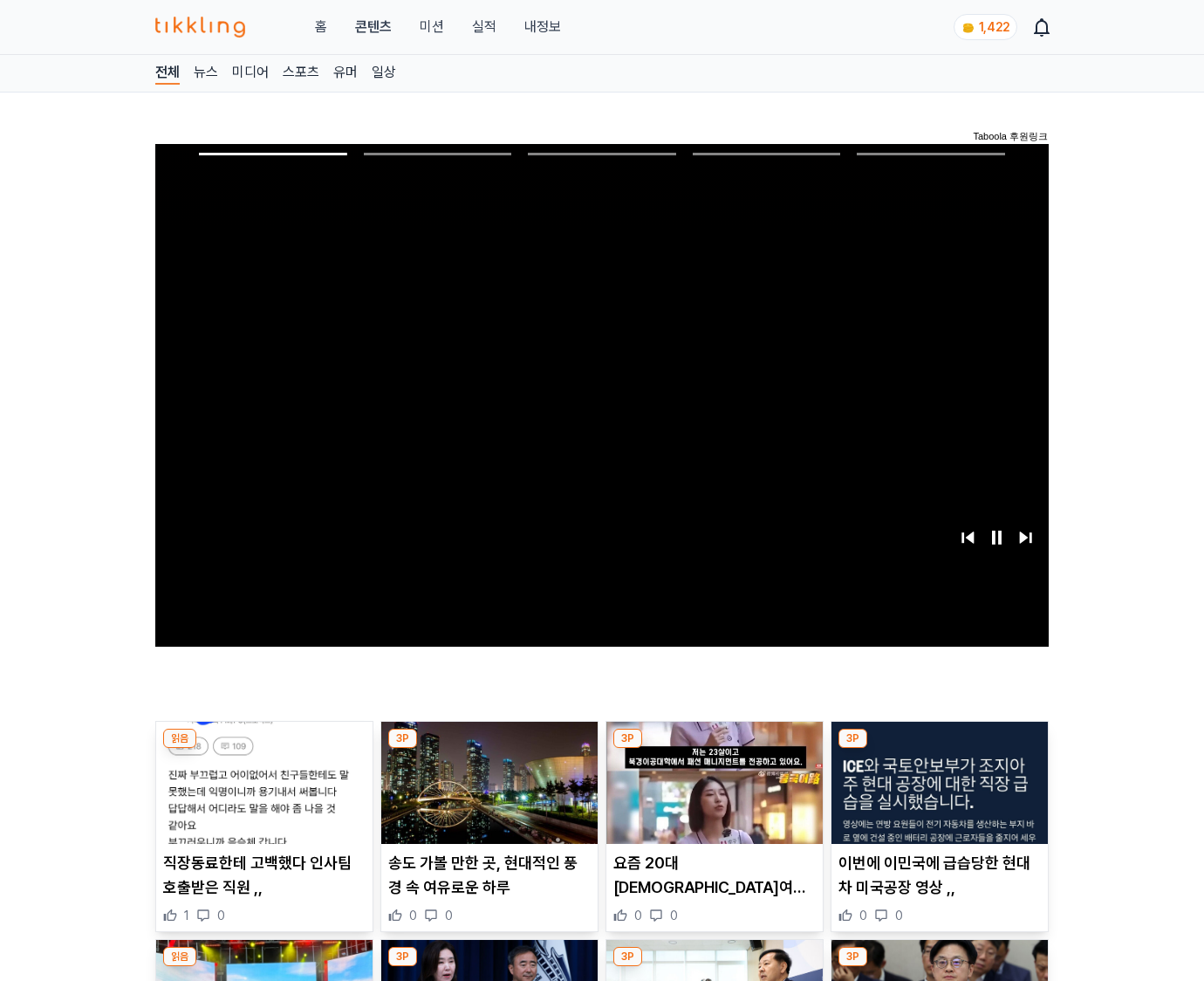
click at [939, 749] on img at bounding box center [939, 782] width 217 height 123
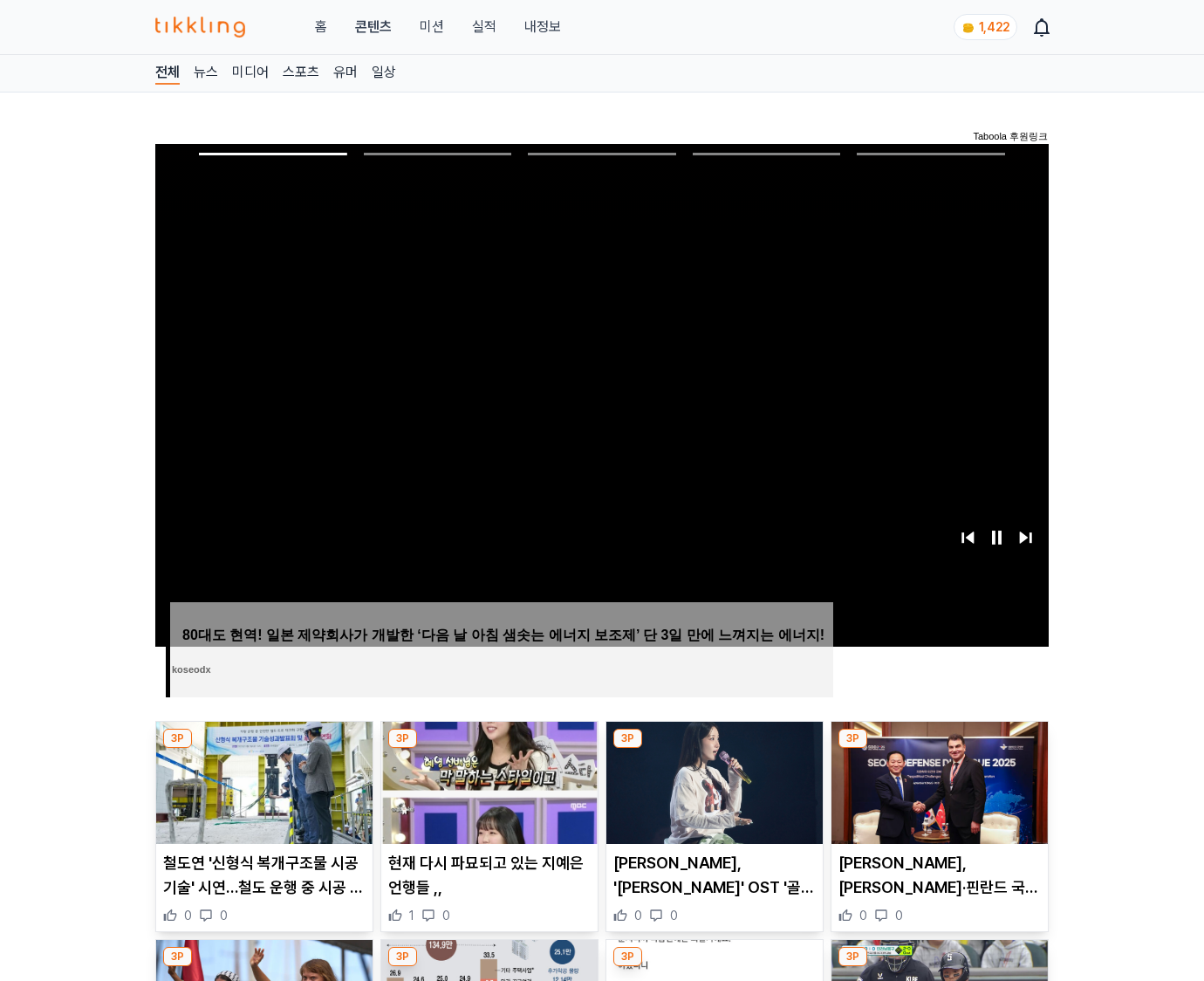
click at [939, 749] on img at bounding box center [939, 782] width 217 height 123
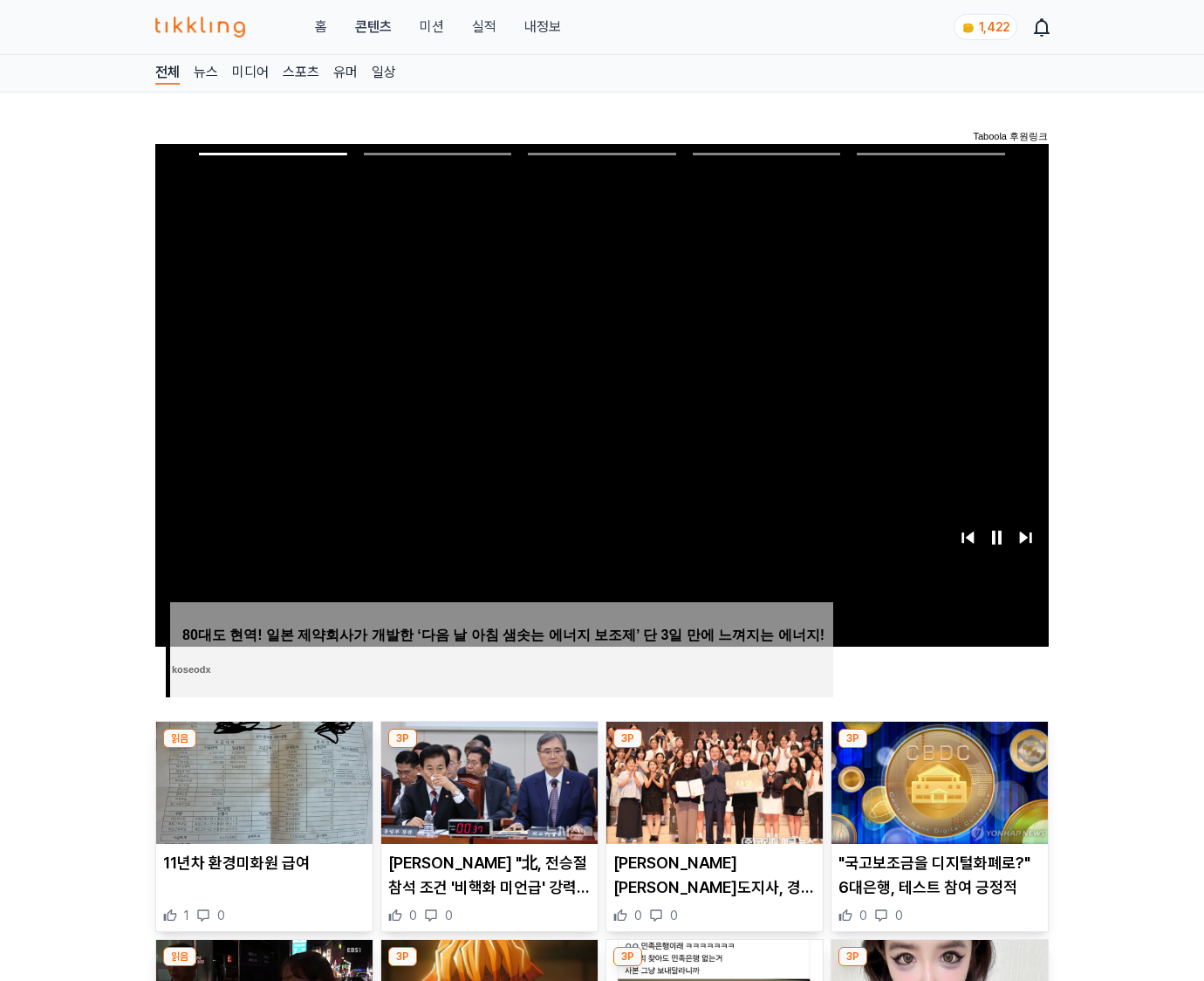
click at [939, 749] on img at bounding box center [939, 782] width 217 height 123
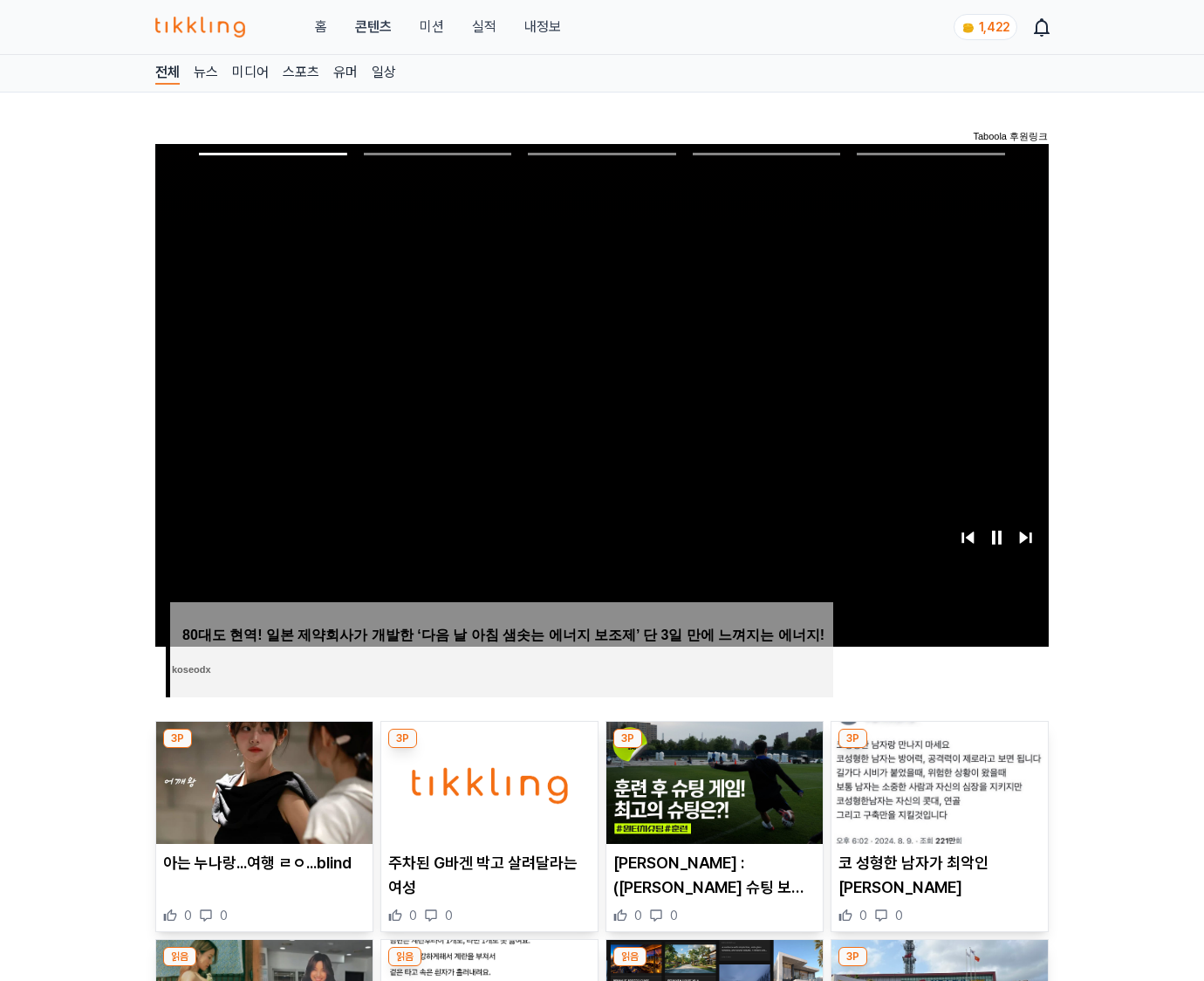
click at [939, 749] on img at bounding box center [939, 782] width 217 height 123
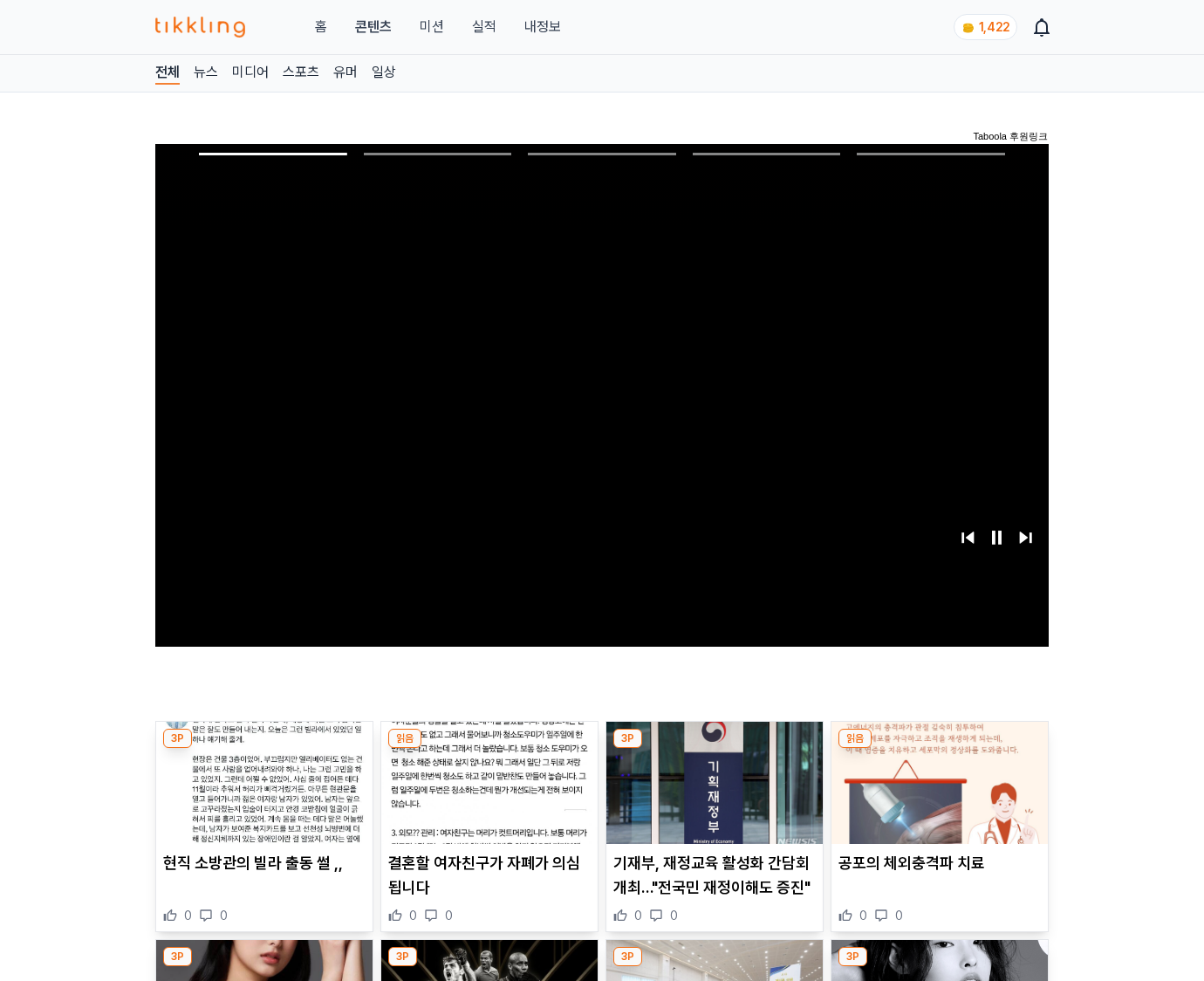
click at [939, 749] on img at bounding box center [939, 782] width 217 height 123
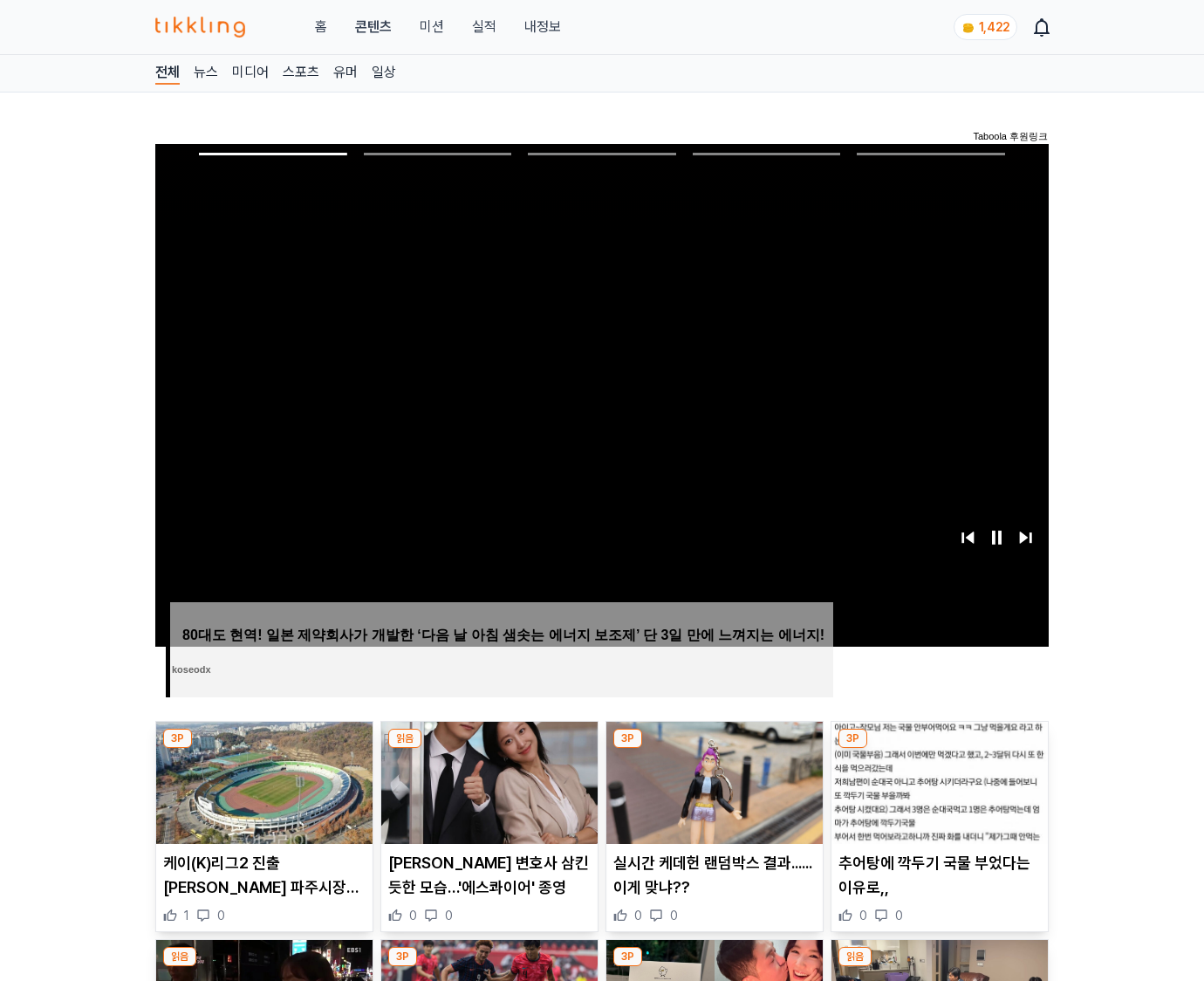
click at [939, 749] on img at bounding box center [939, 782] width 217 height 123
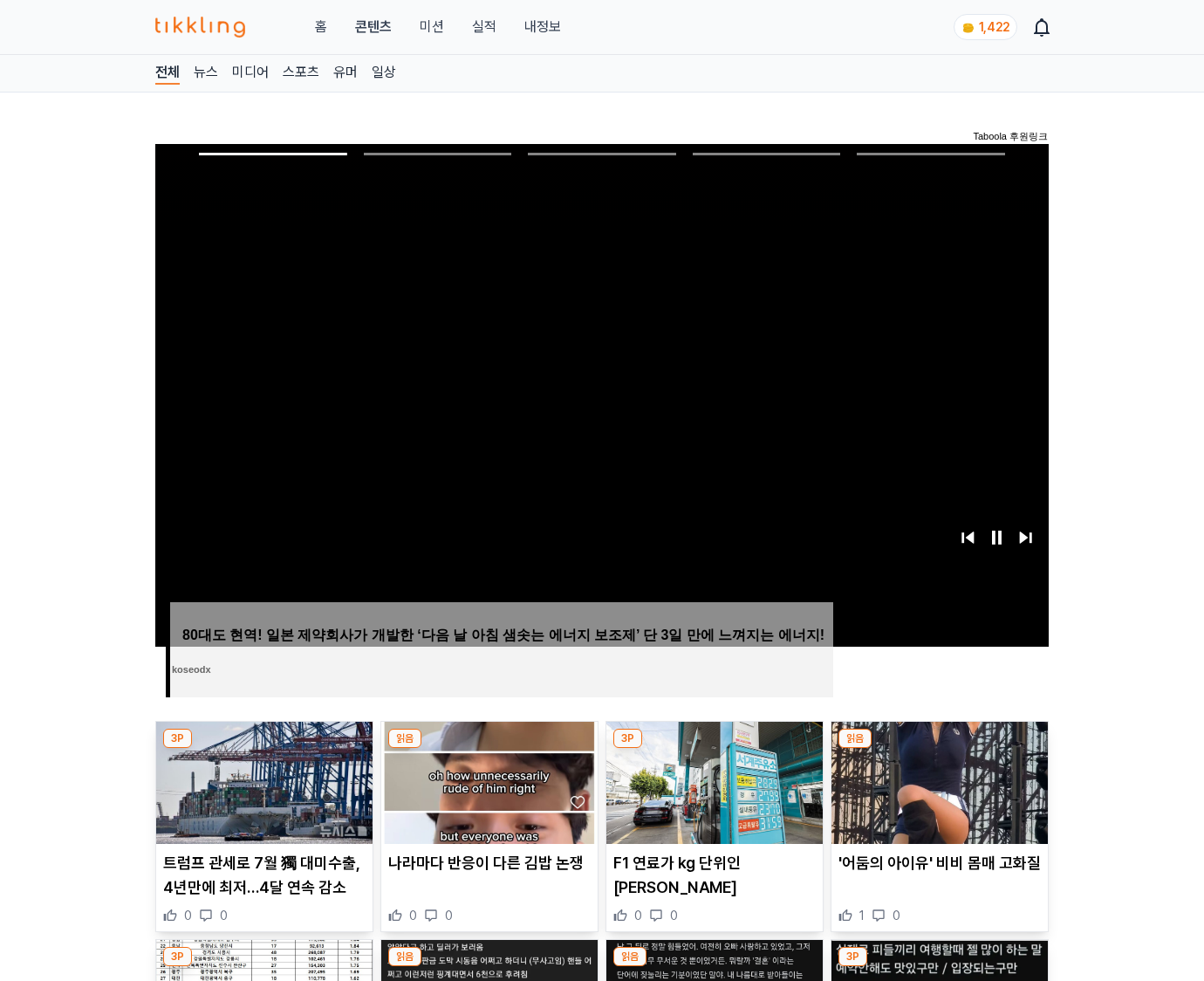
click at [939, 749] on img at bounding box center [939, 782] width 217 height 123
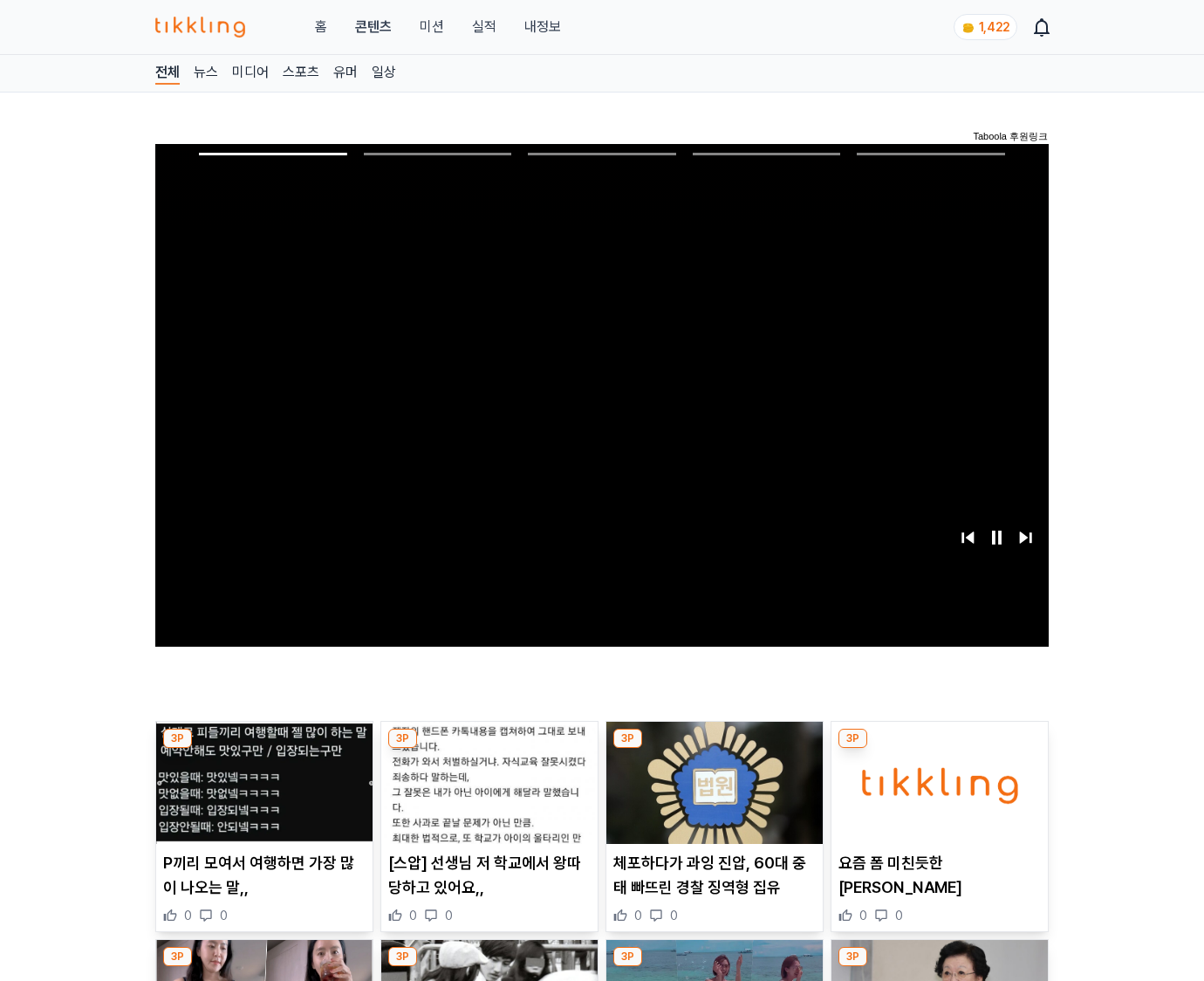
click at [939, 749] on img at bounding box center [939, 782] width 217 height 123
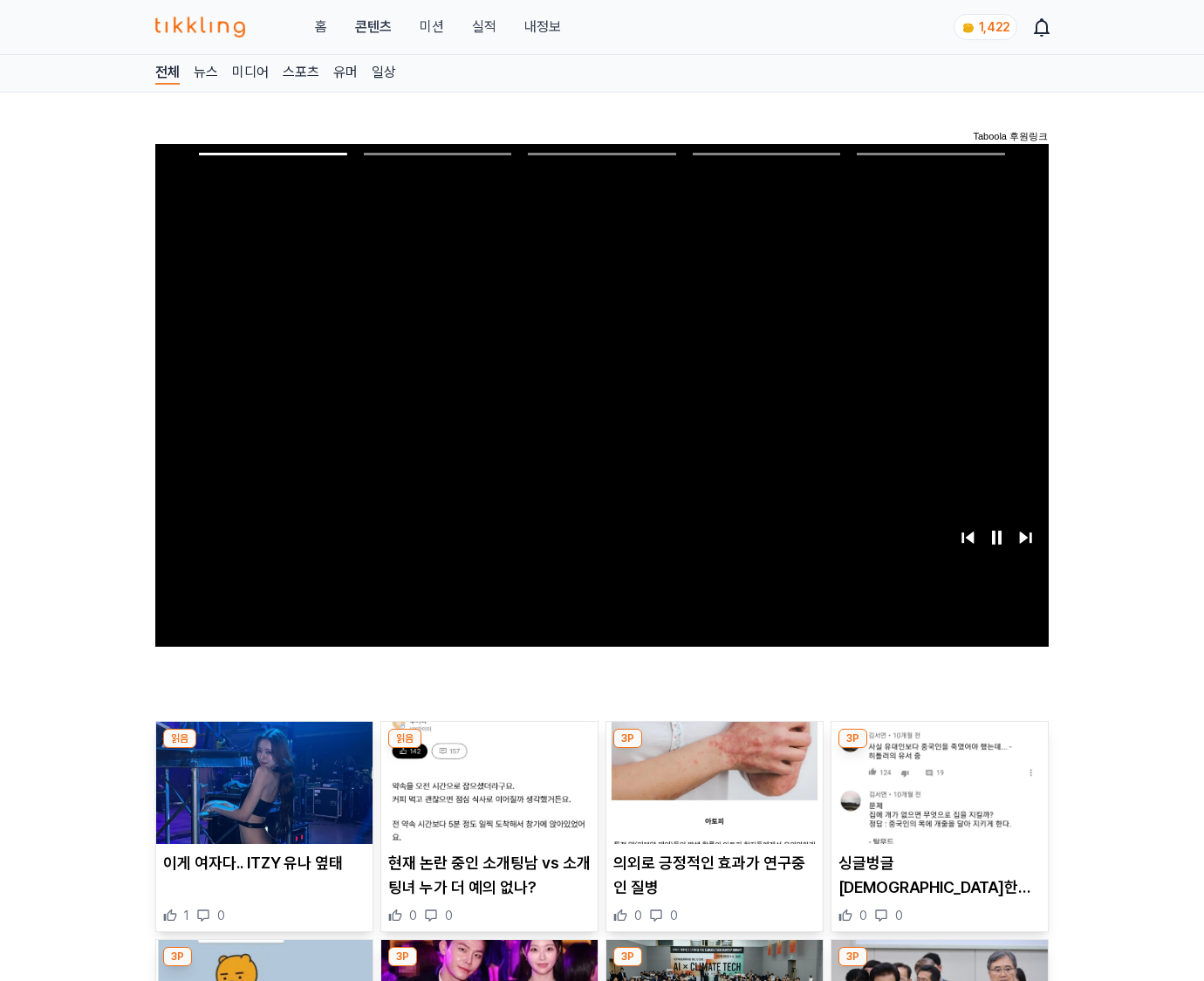
click at [939, 749] on img at bounding box center [939, 782] width 217 height 123
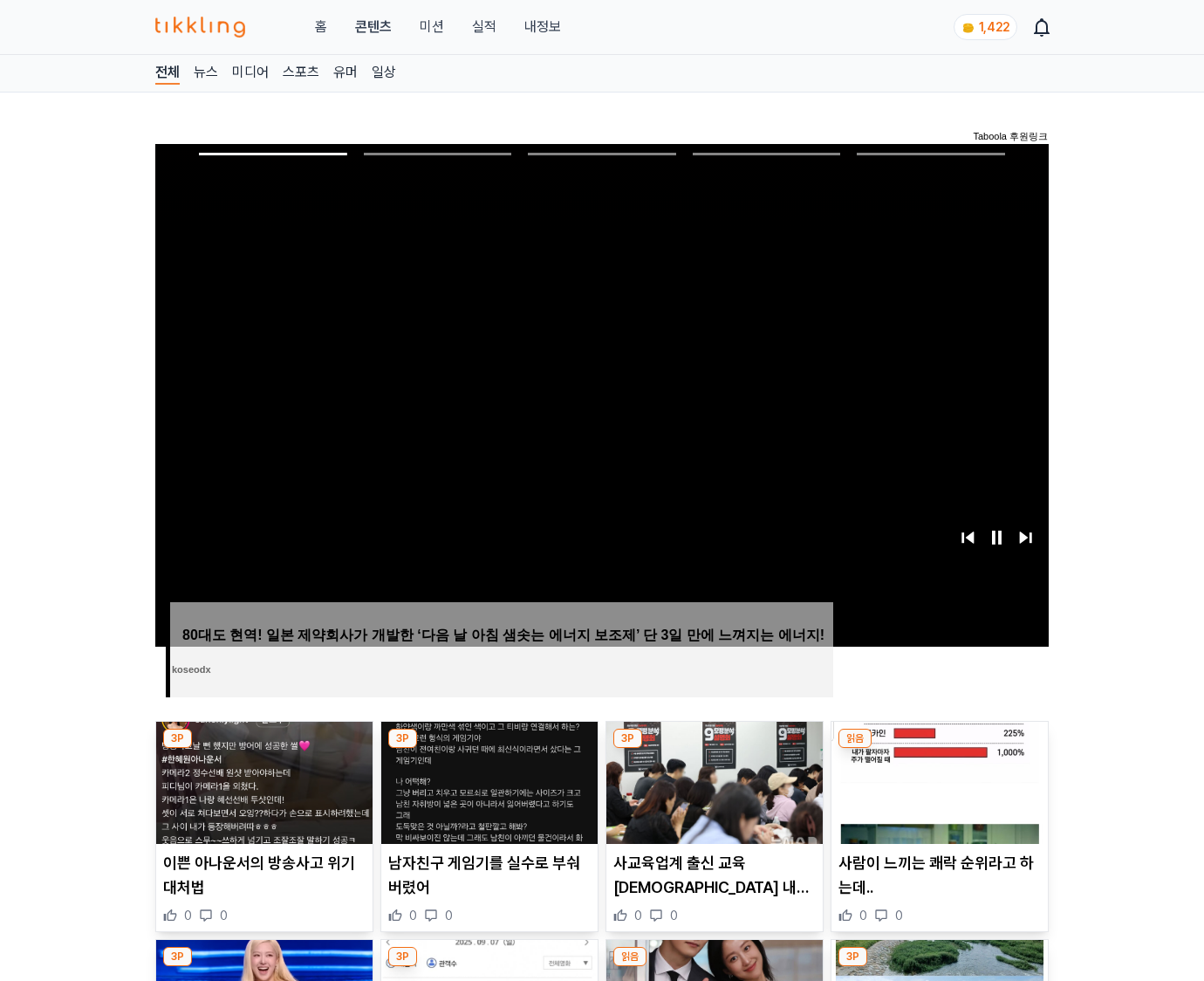
click at [939, 749] on img at bounding box center [939, 782] width 217 height 123
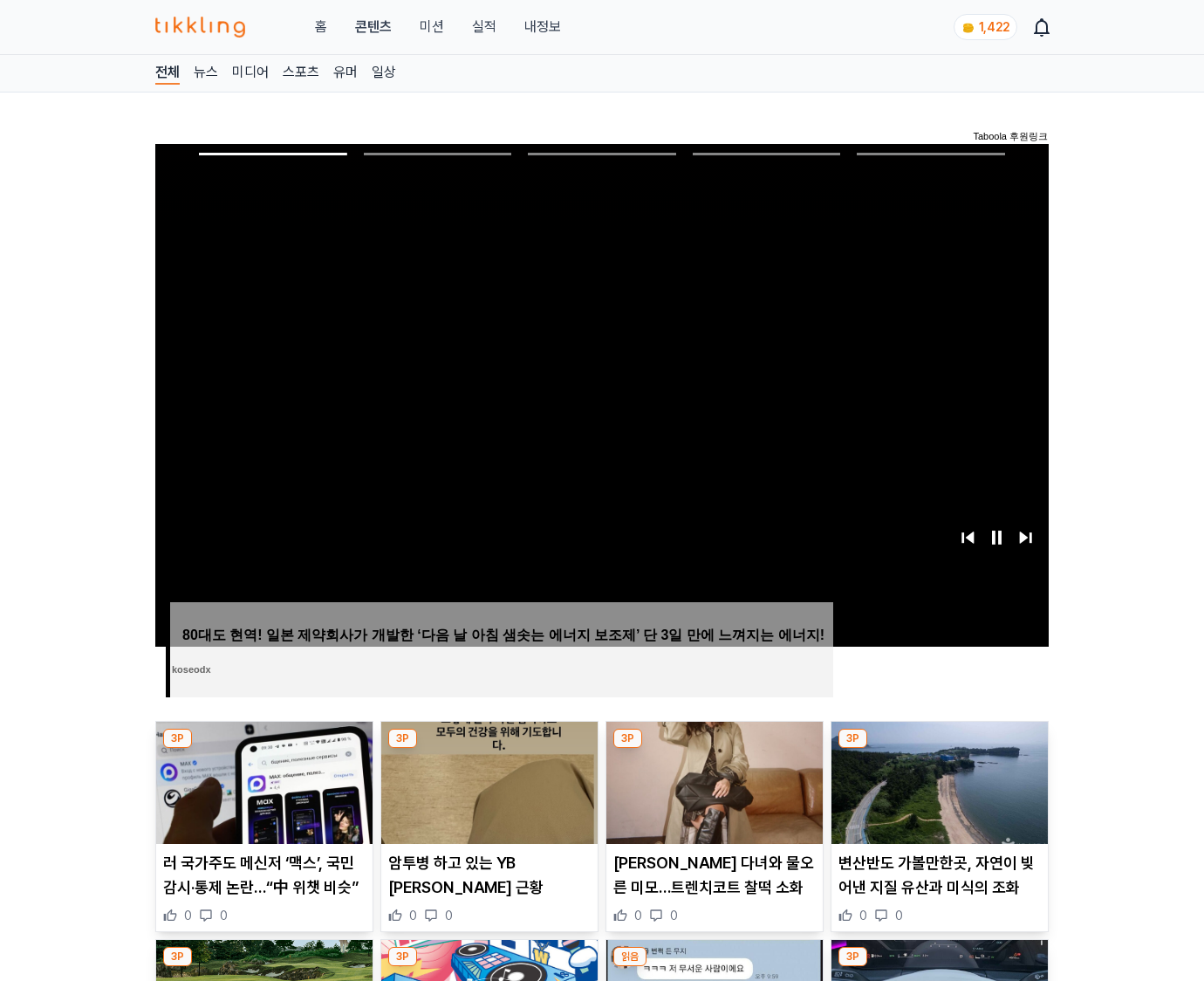
click at [939, 749] on img at bounding box center [939, 782] width 217 height 123
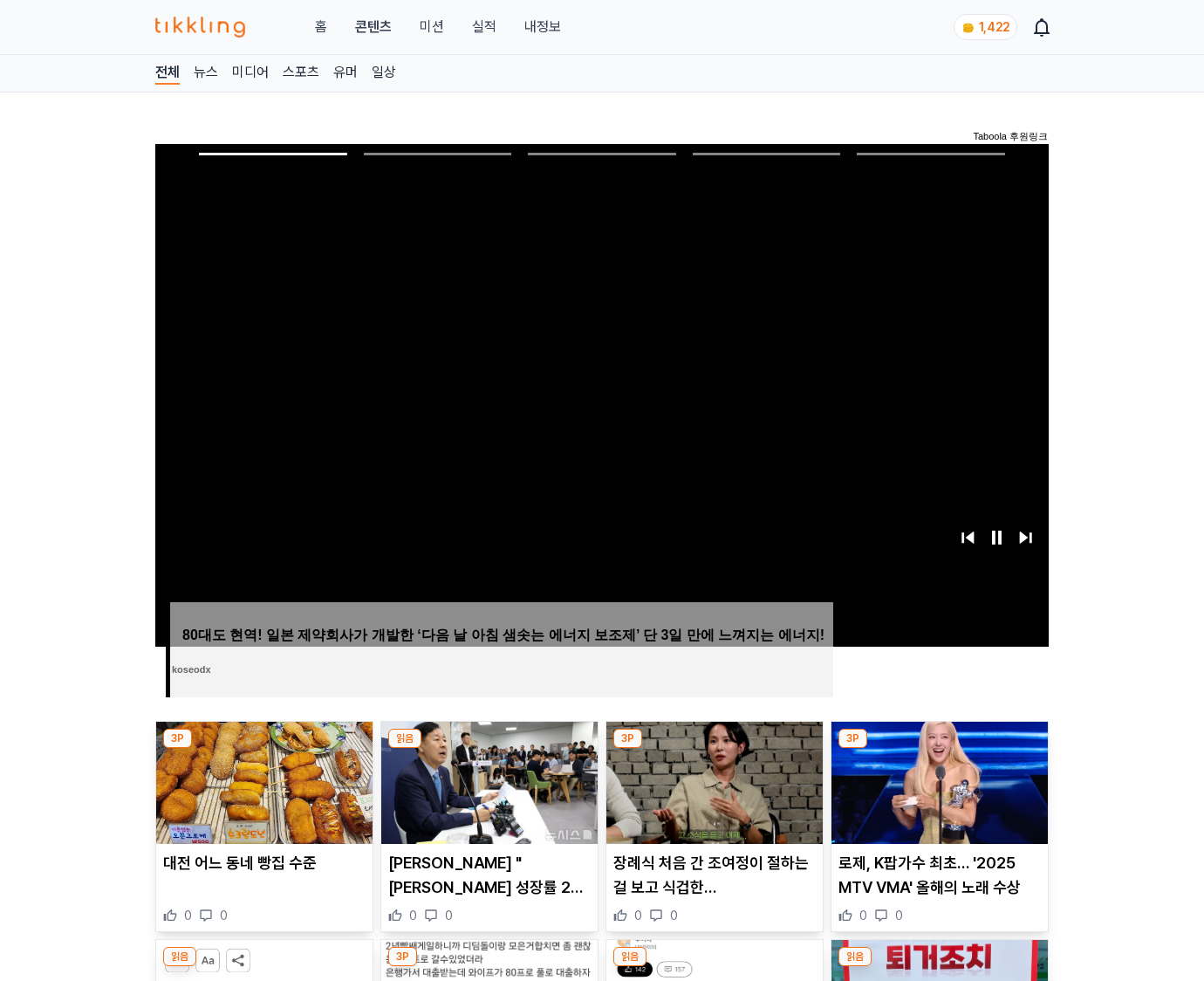
click at [939, 749] on img at bounding box center [939, 782] width 217 height 123
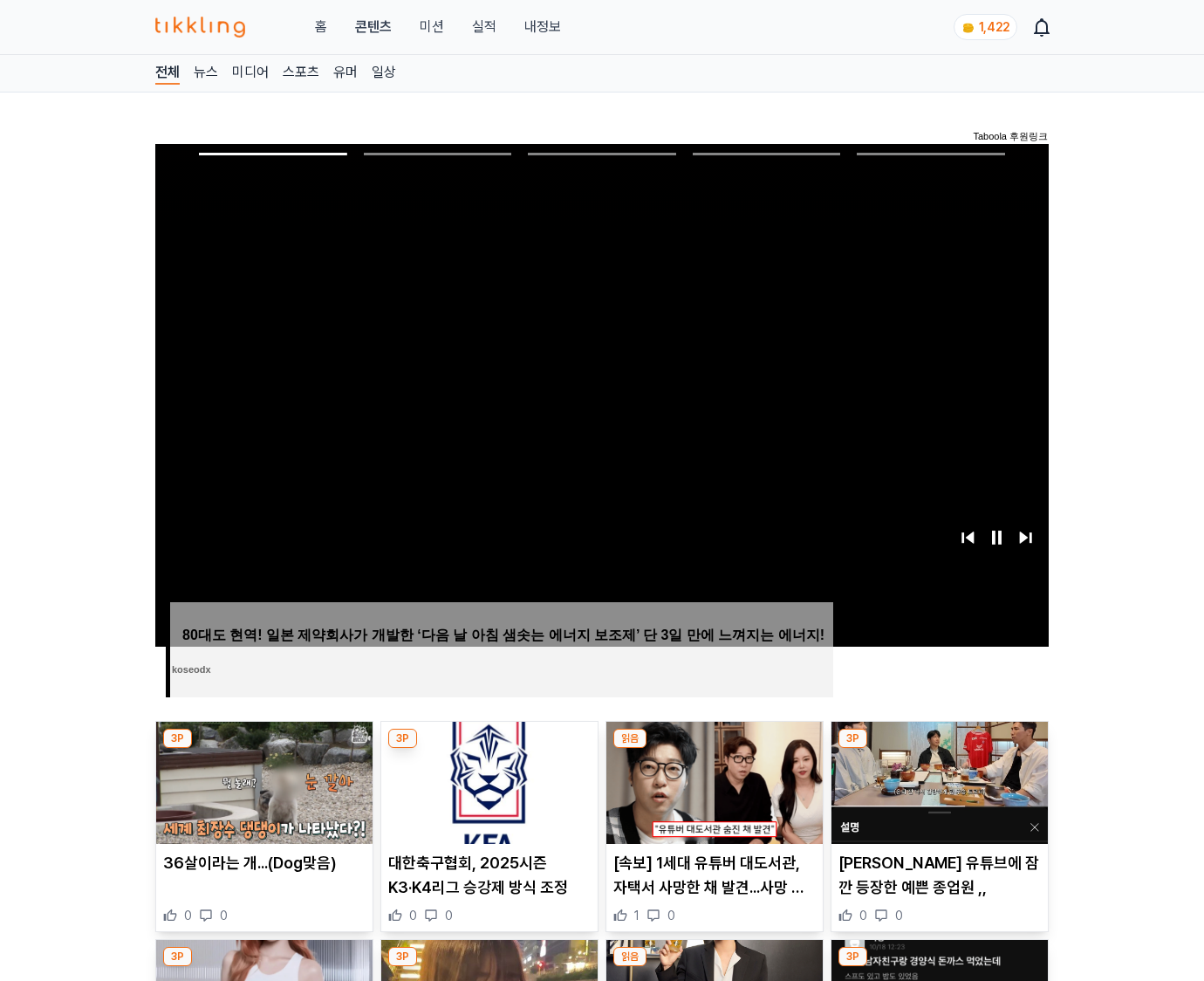
click at [939, 749] on img at bounding box center [939, 782] width 217 height 123
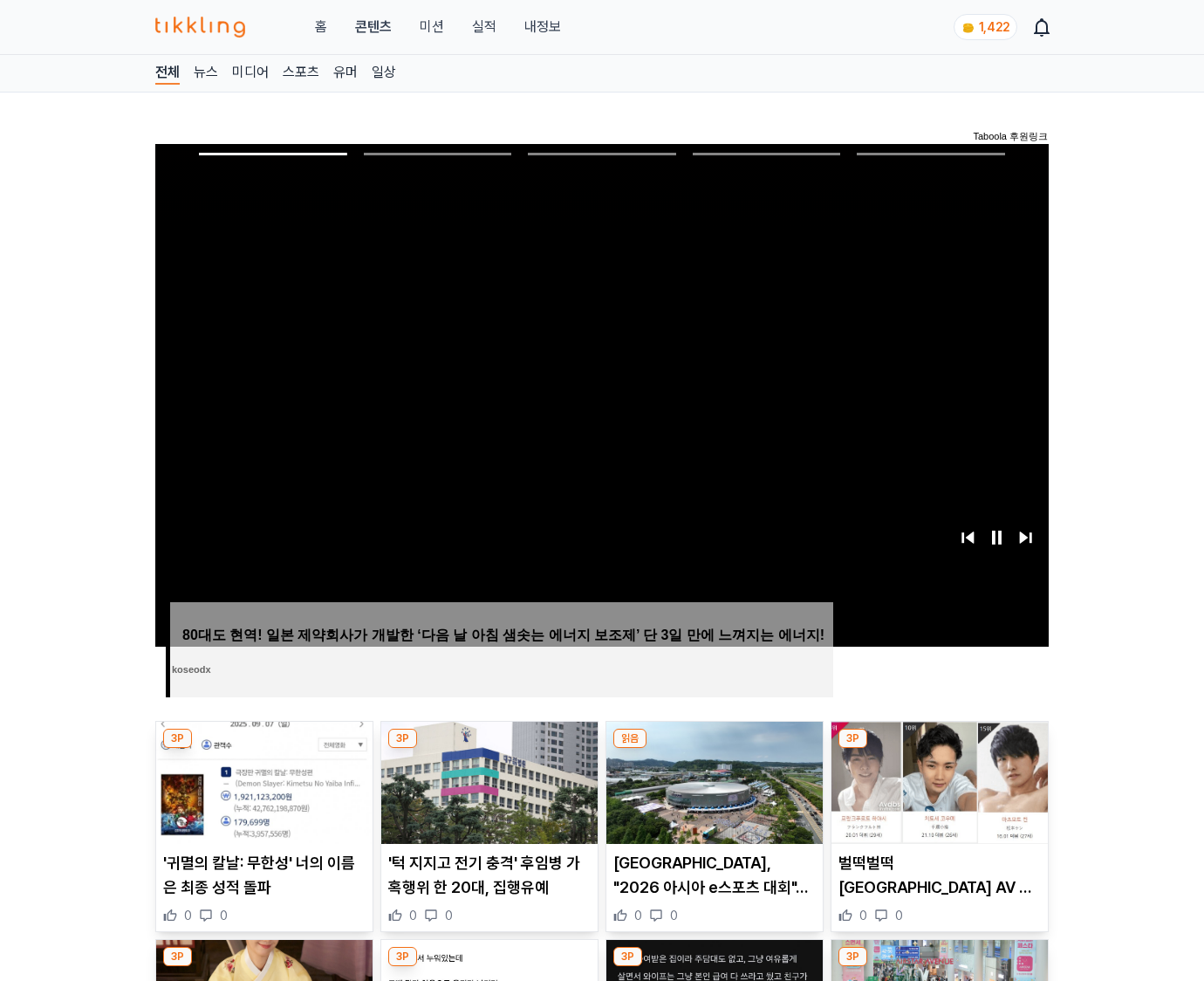
click at [939, 749] on img at bounding box center [939, 782] width 217 height 123
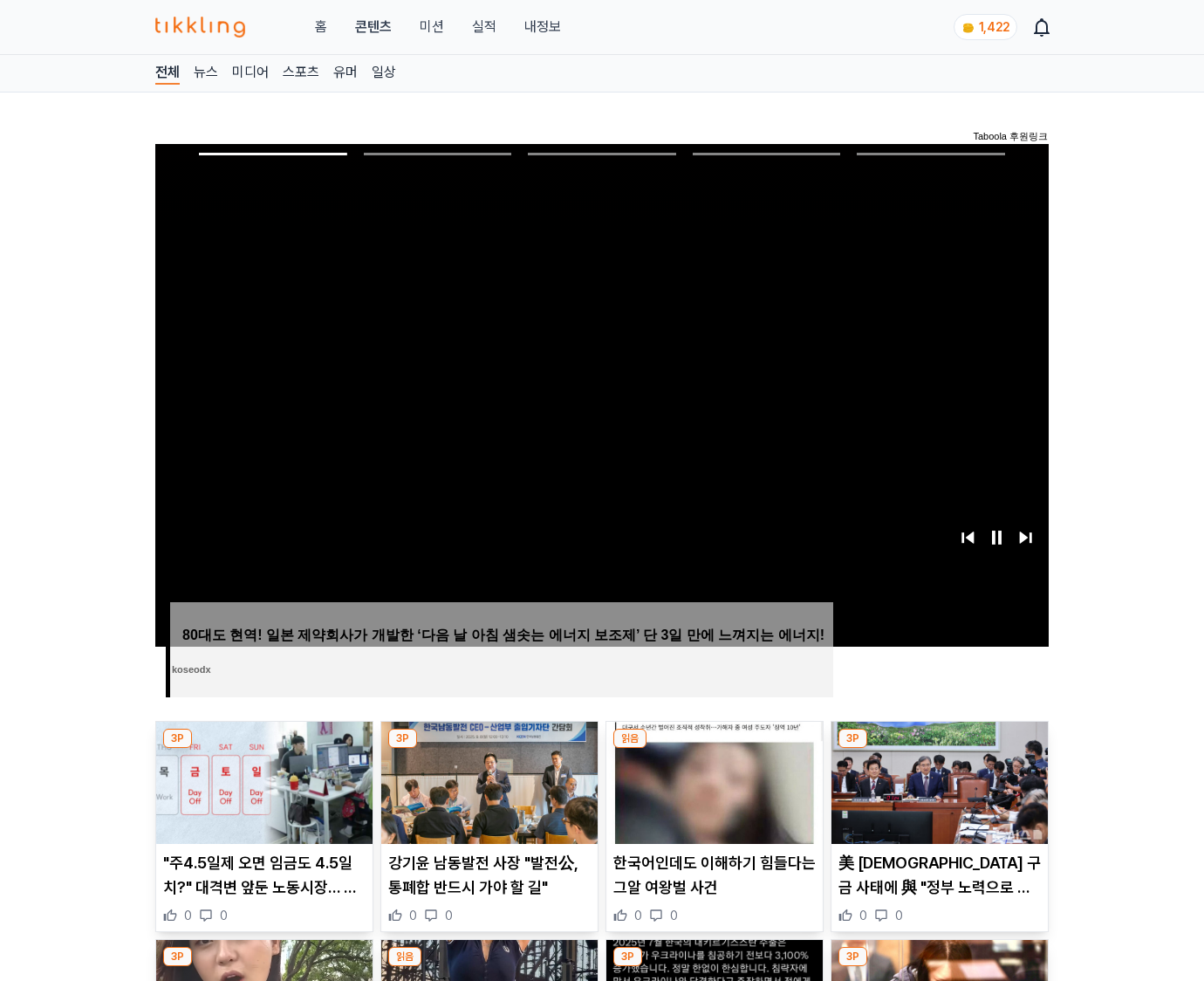
click at [939, 749] on img at bounding box center [939, 782] width 217 height 123
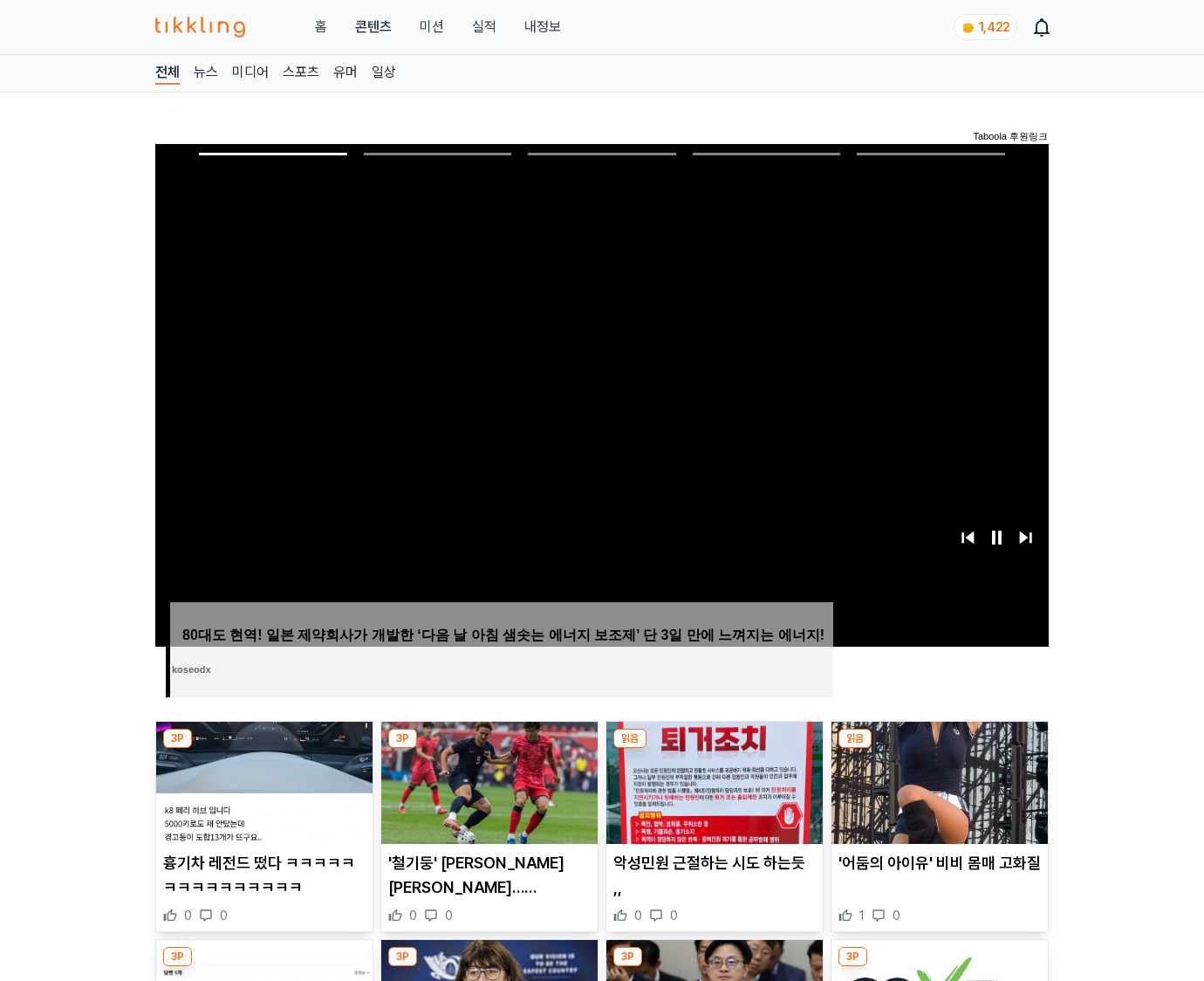
click at [939, 749] on img at bounding box center [939, 782] width 217 height 123
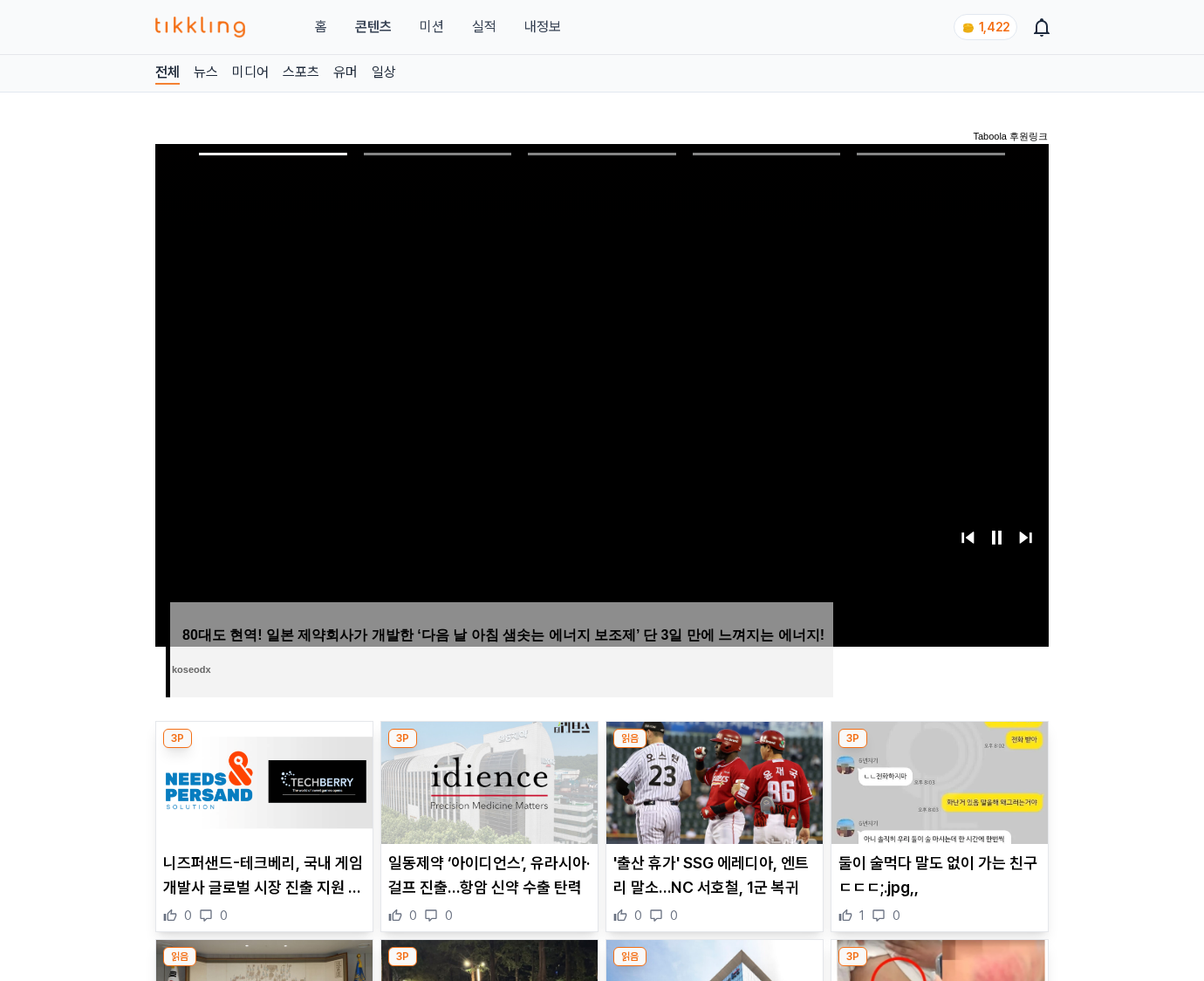
click at [939, 749] on img at bounding box center [939, 782] width 217 height 123
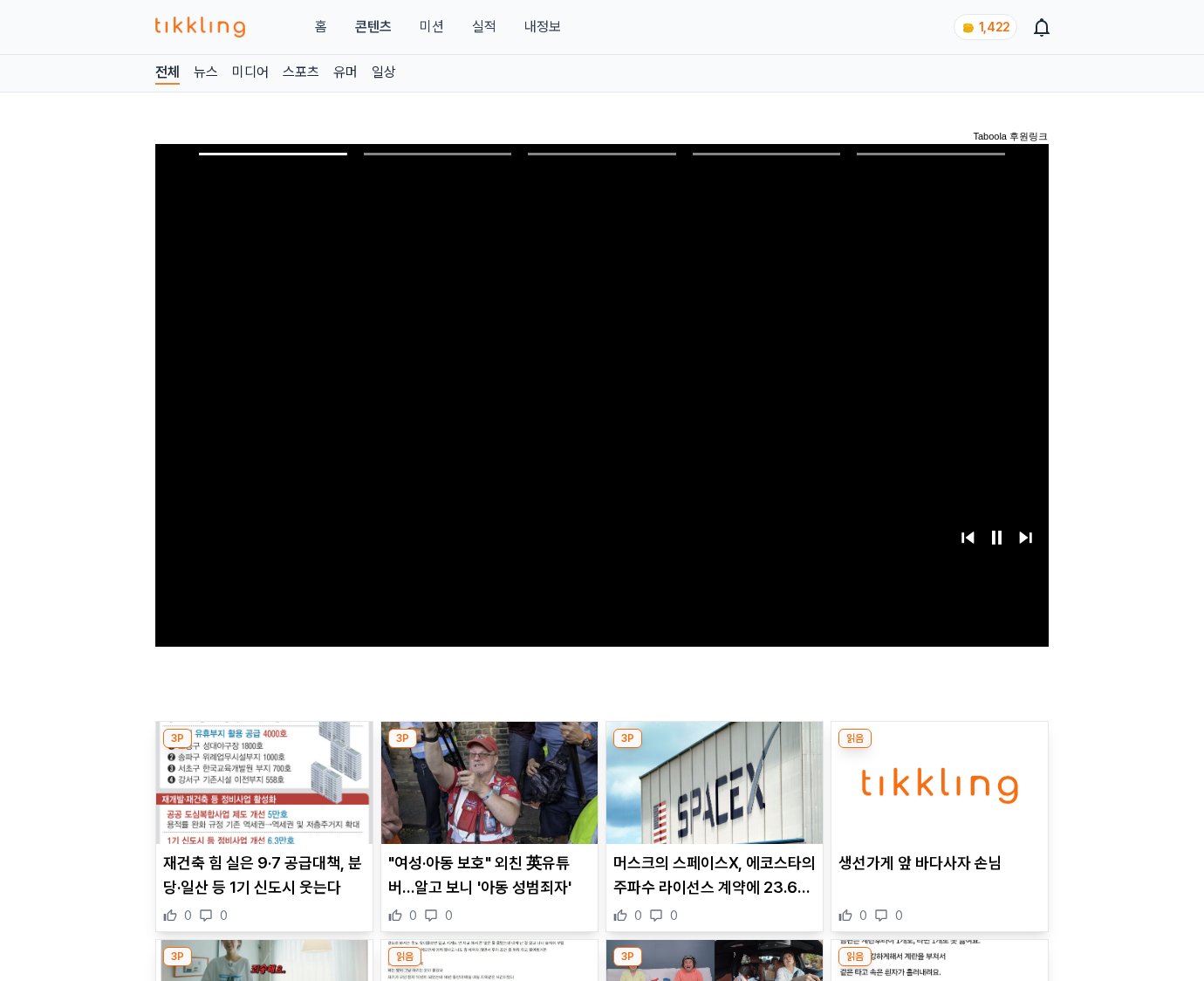
click at [939, 749] on img at bounding box center [939, 782] width 217 height 123
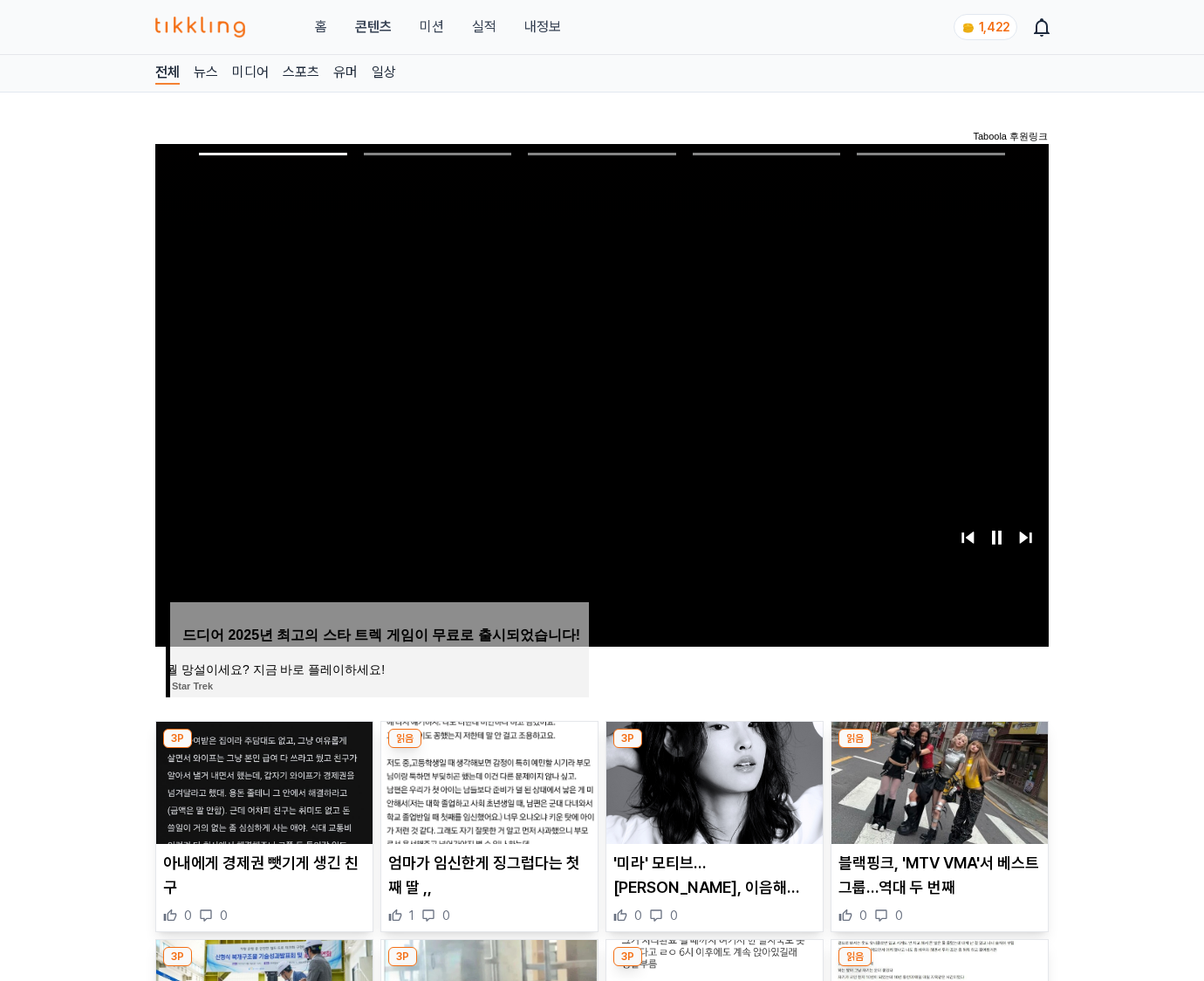
click at [939, 749] on img at bounding box center [939, 782] width 217 height 123
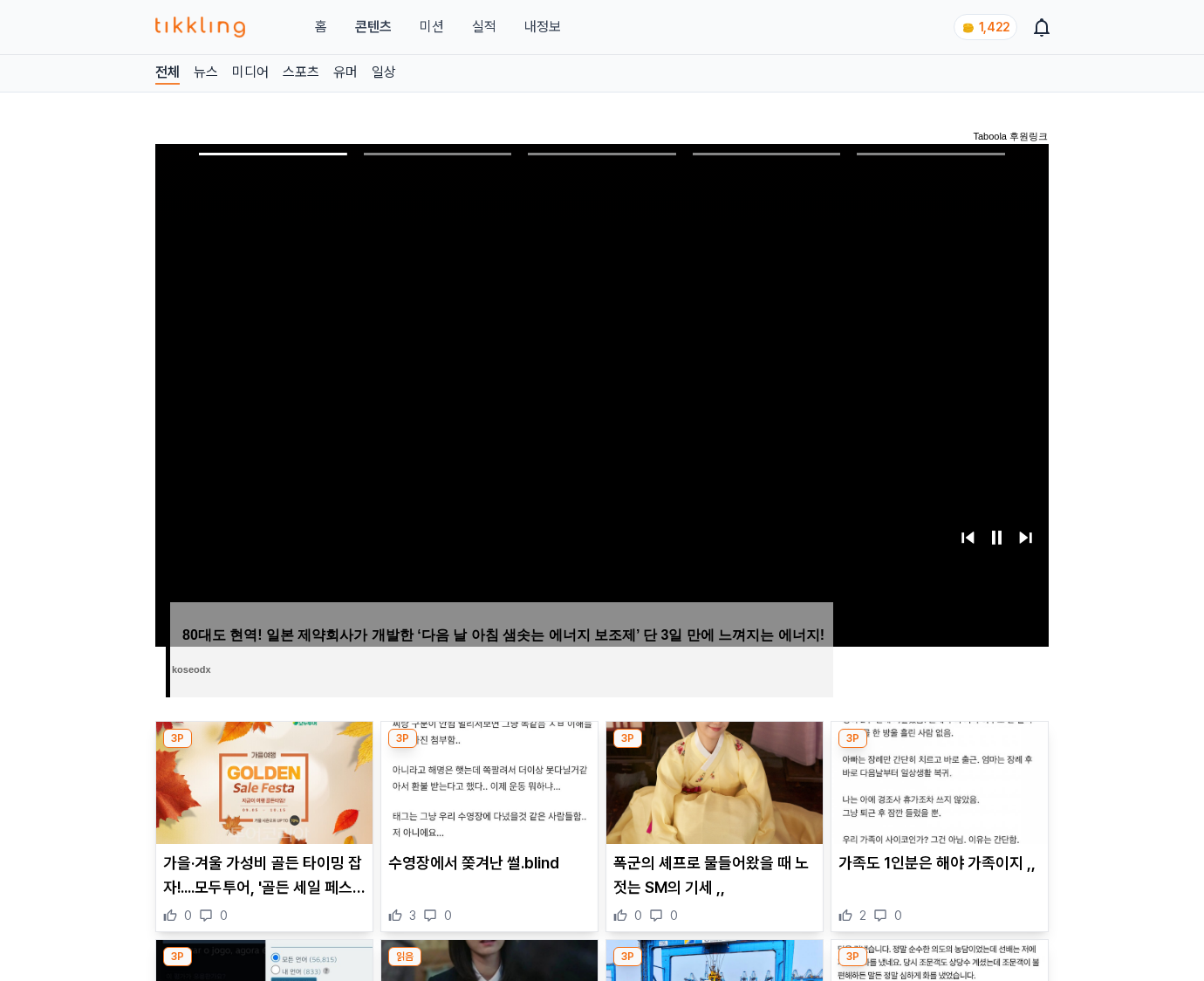
click at [939, 749] on img at bounding box center [939, 782] width 217 height 123
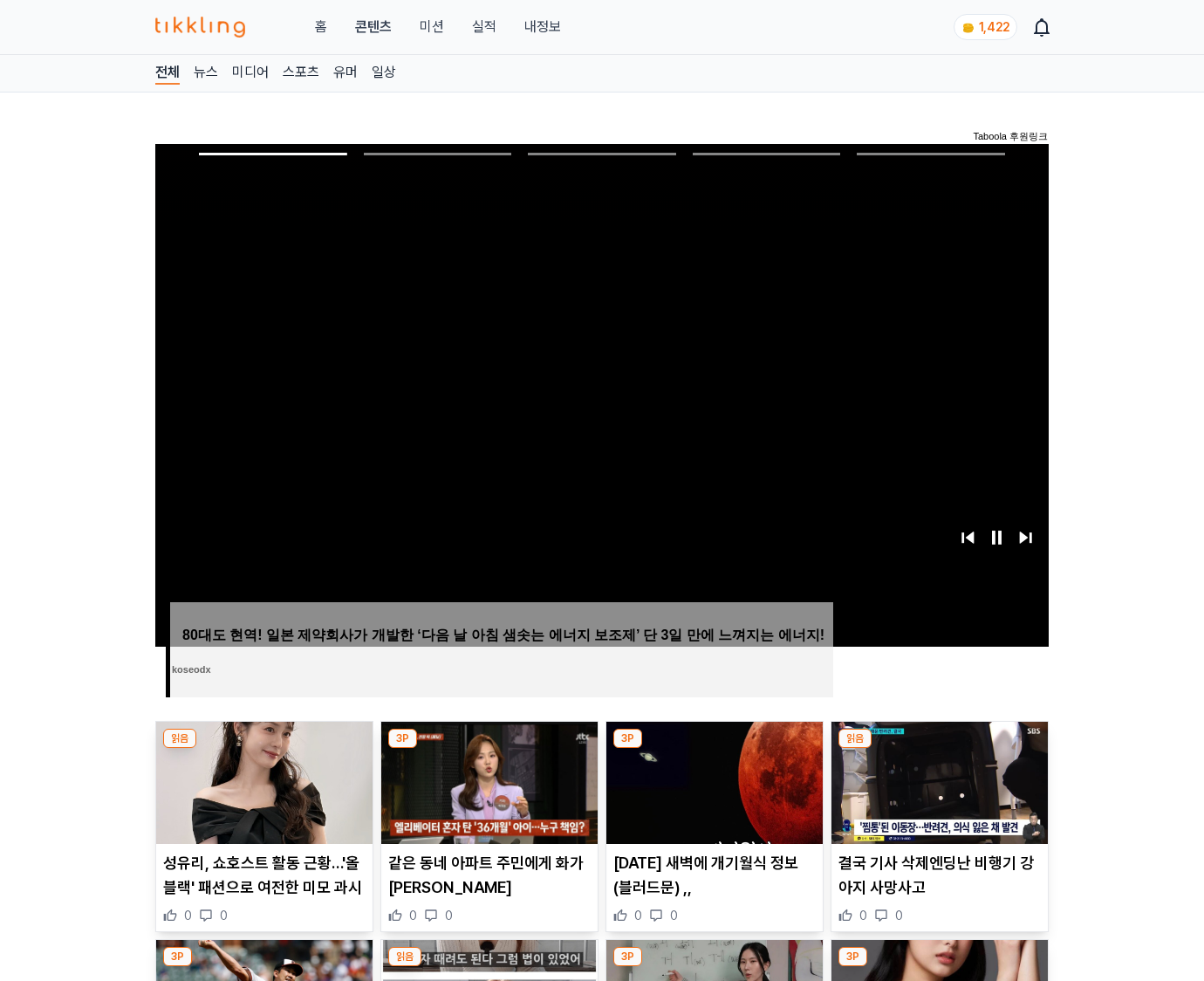
click at [939, 749] on img at bounding box center [939, 782] width 217 height 123
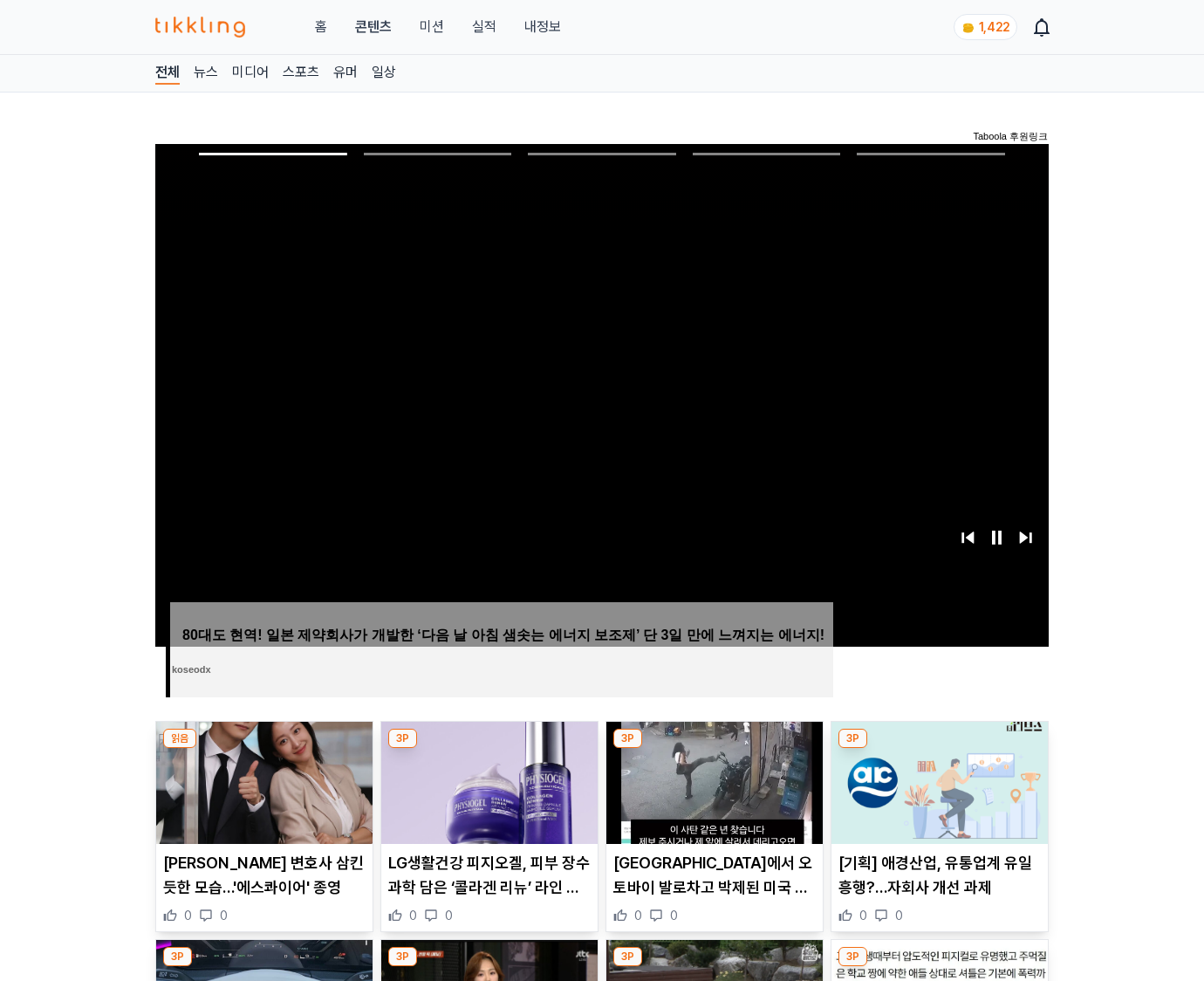
click at [939, 749] on img at bounding box center [939, 782] width 217 height 123
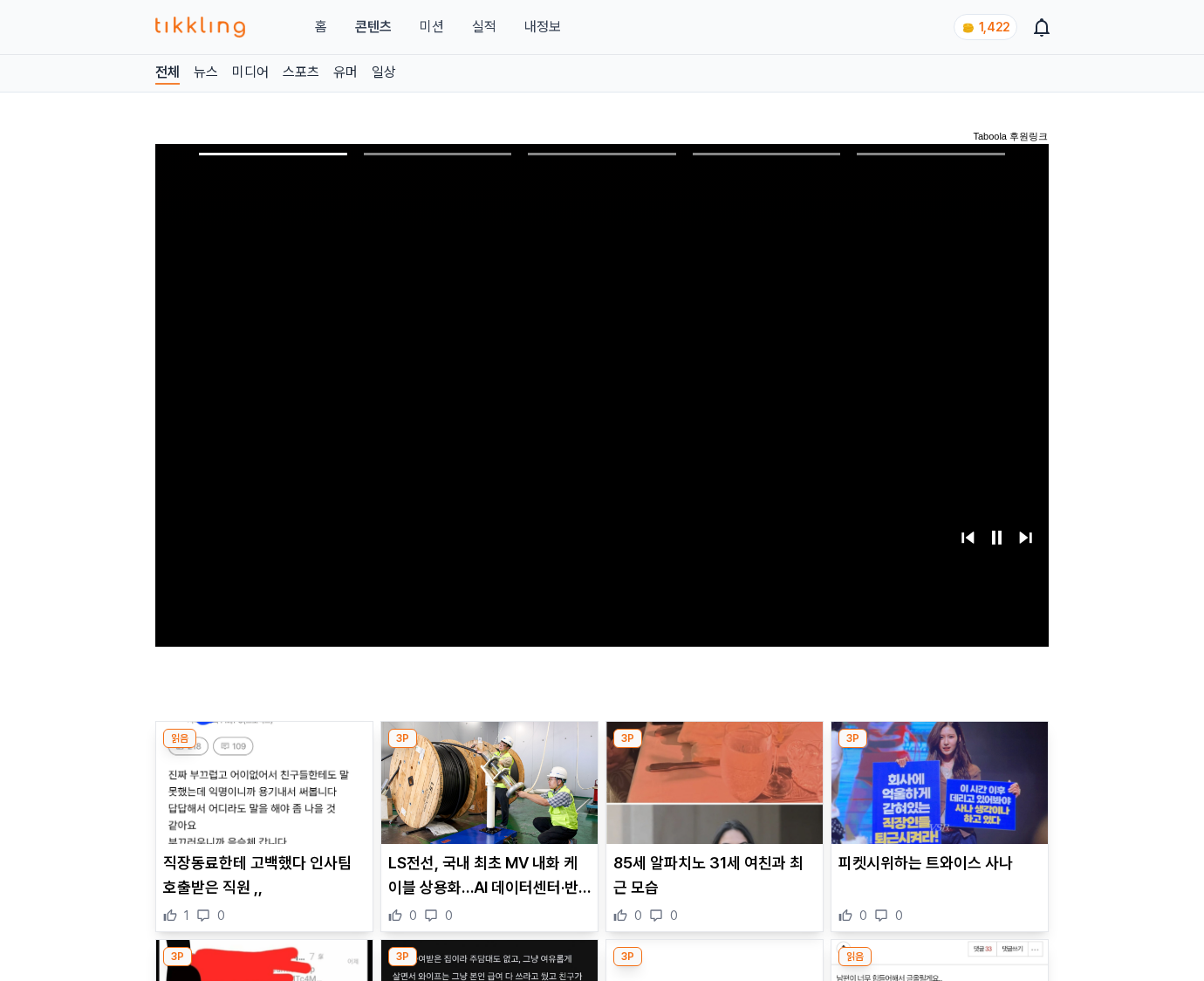
click at [939, 749] on img at bounding box center [939, 782] width 217 height 123
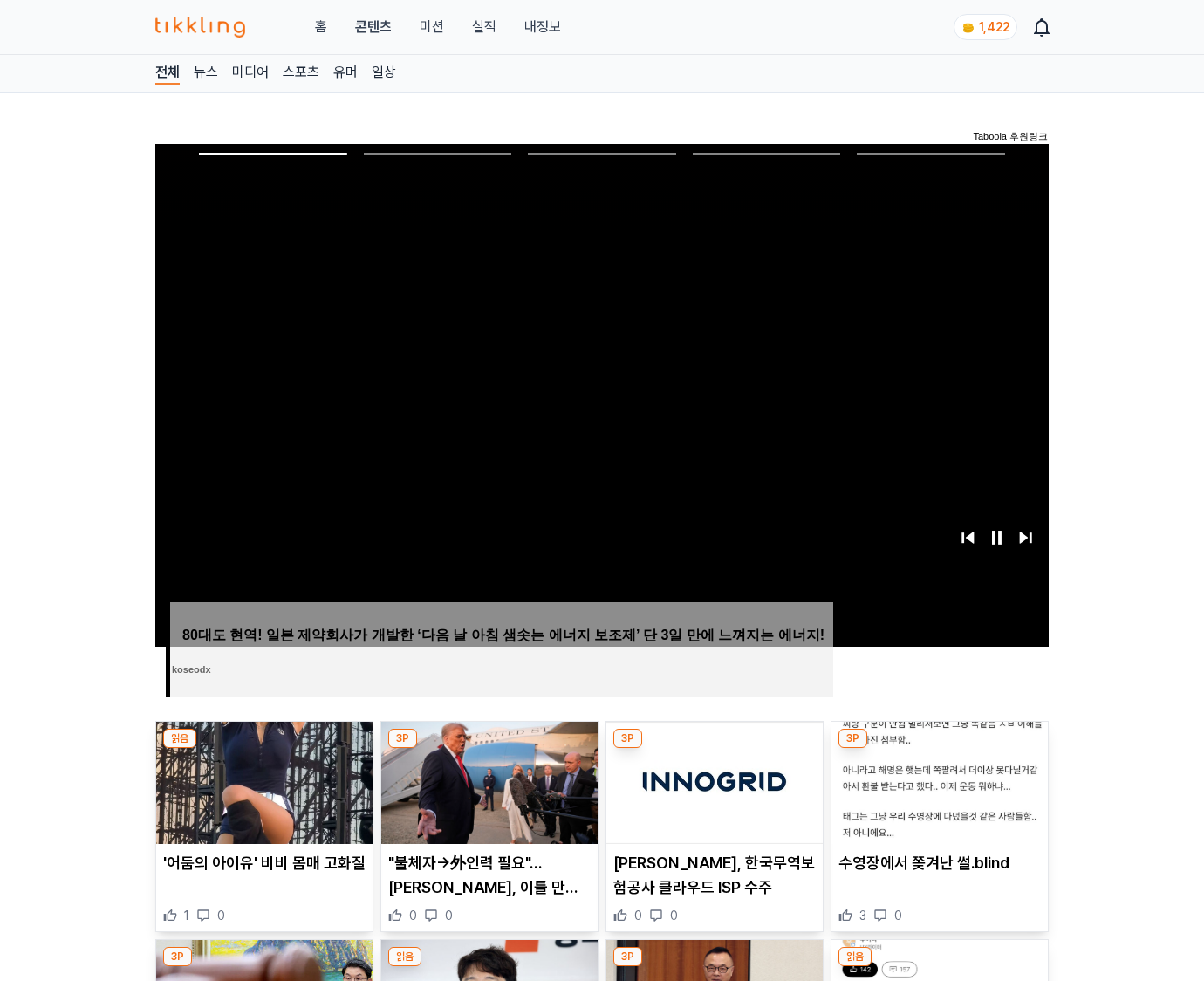
click at [939, 749] on img at bounding box center [939, 782] width 217 height 123
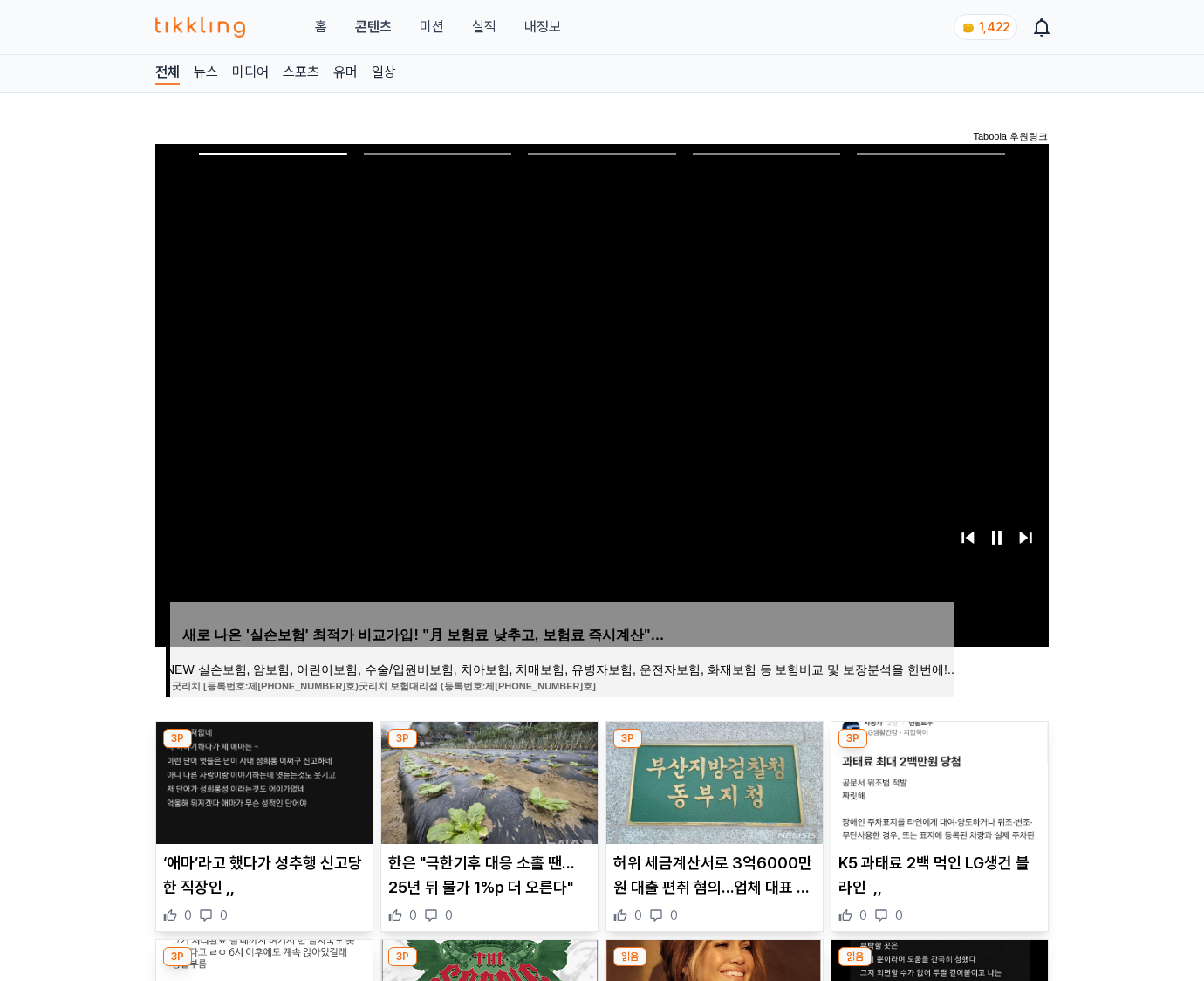
click at [939, 749] on img at bounding box center [939, 782] width 217 height 123
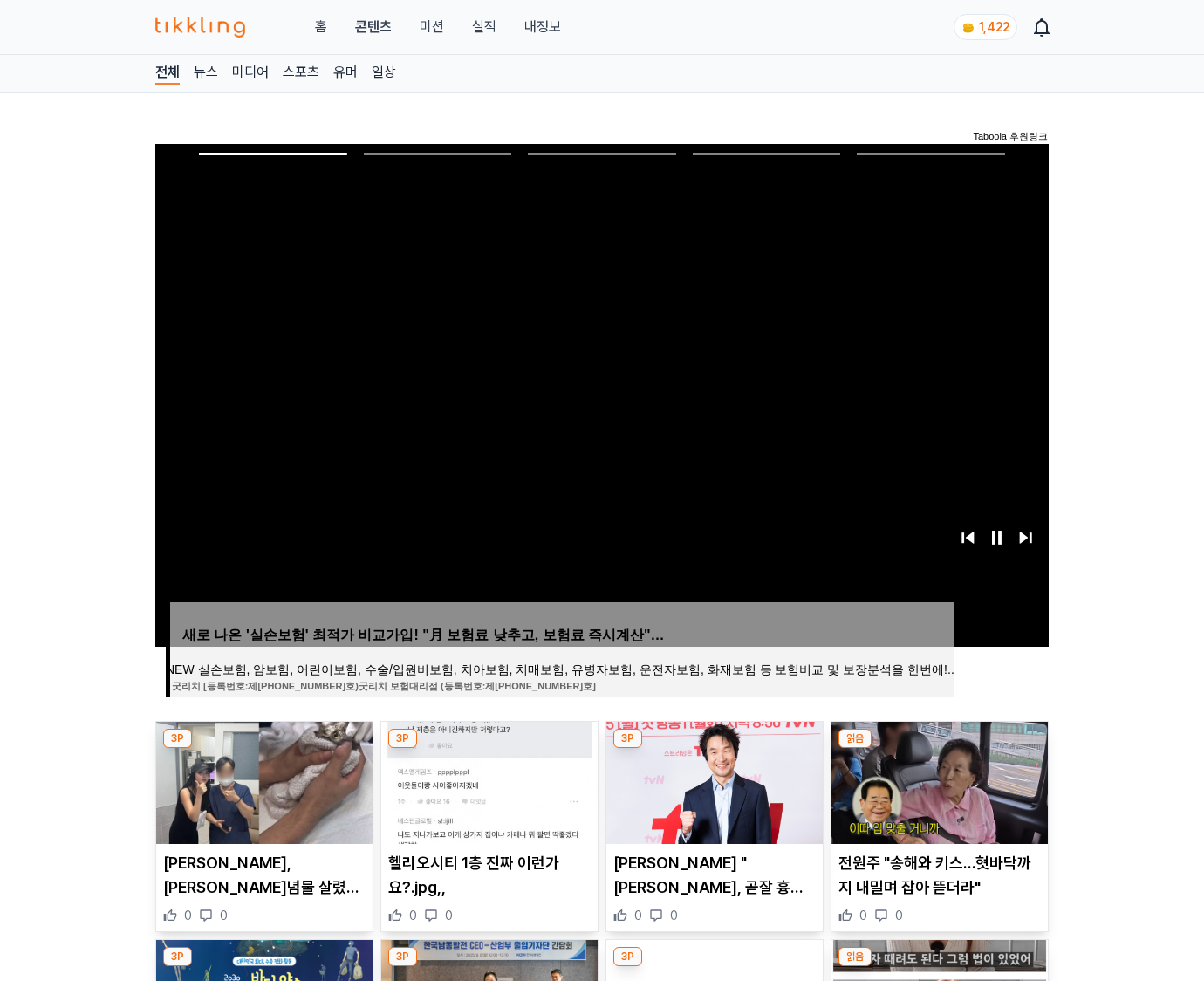
click at [939, 749] on img at bounding box center [939, 782] width 217 height 123
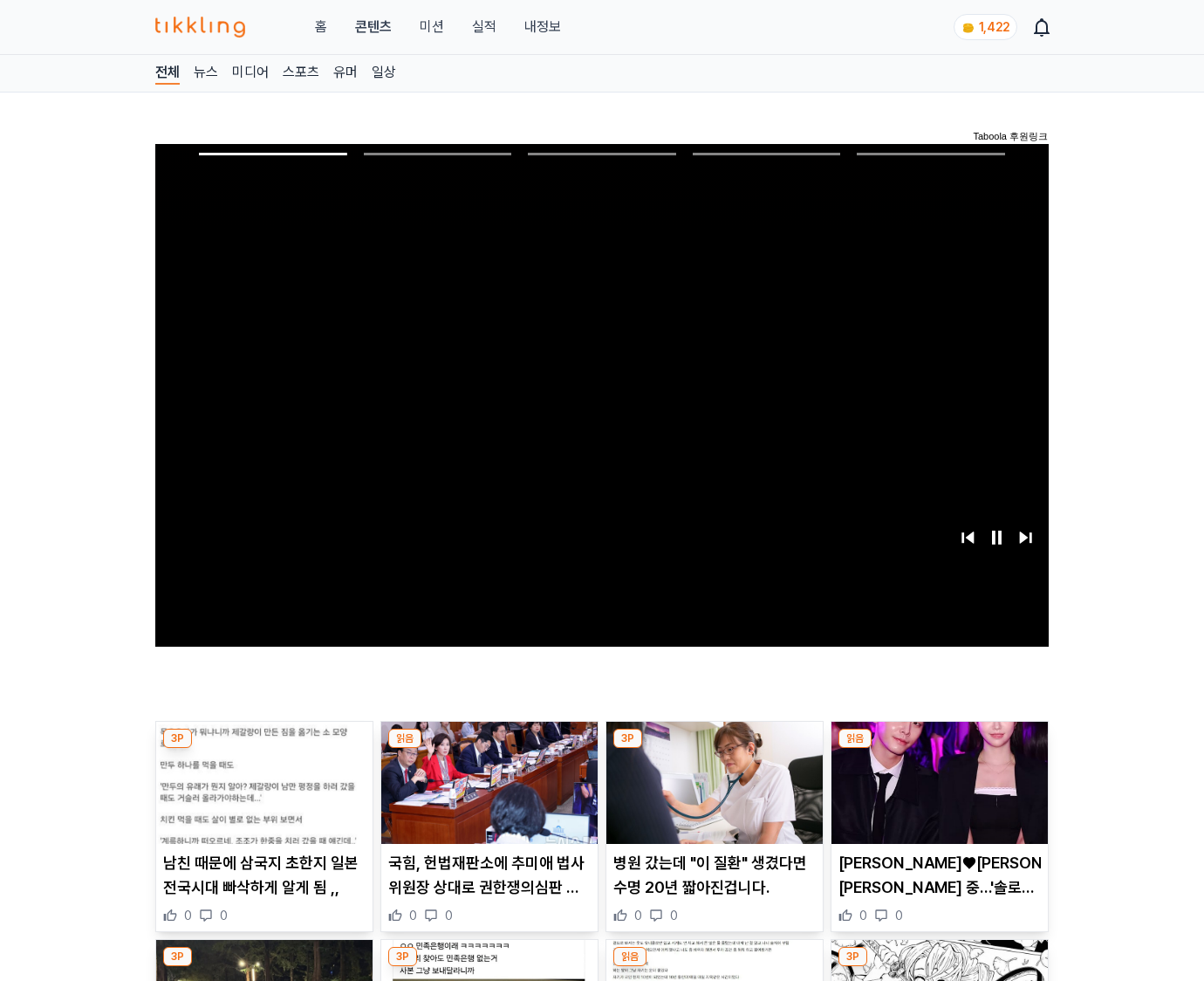
click at [939, 749] on img at bounding box center [939, 782] width 217 height 123
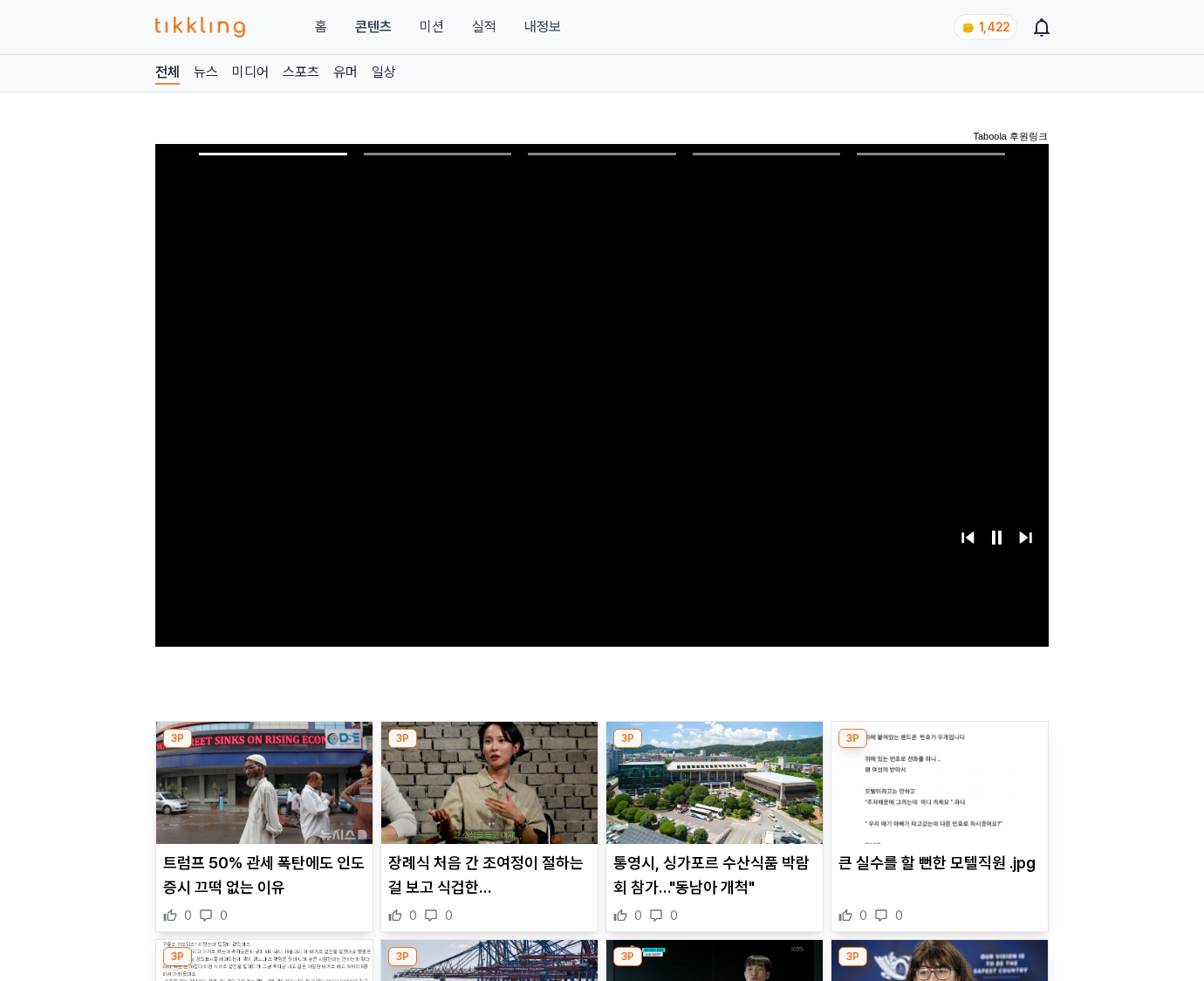
click at [939, 749] on img at bounding box center [939, 782] width 217 height 123
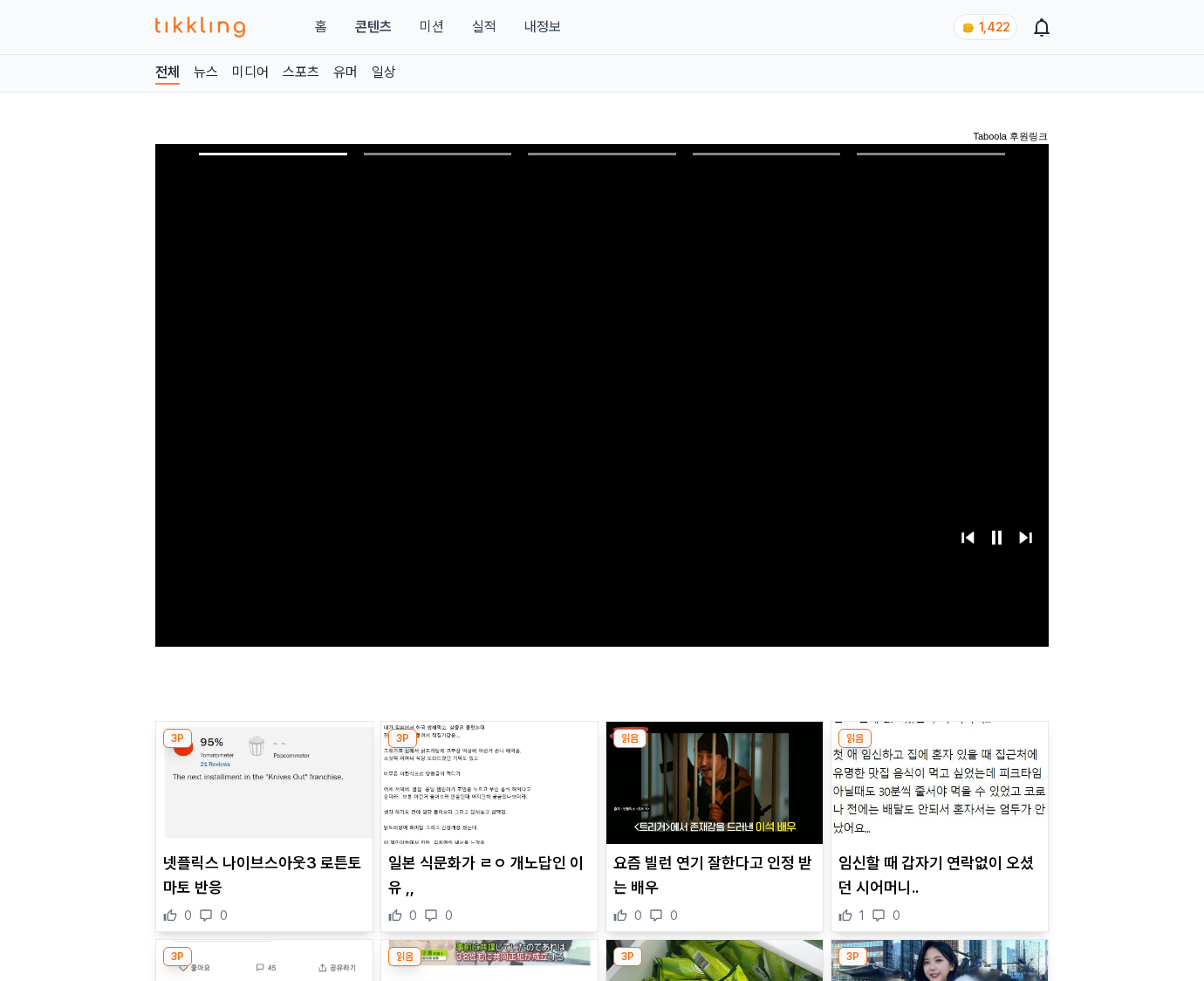
click at [939, 749] on img at bounding box center [939, 782] width 217 height 123
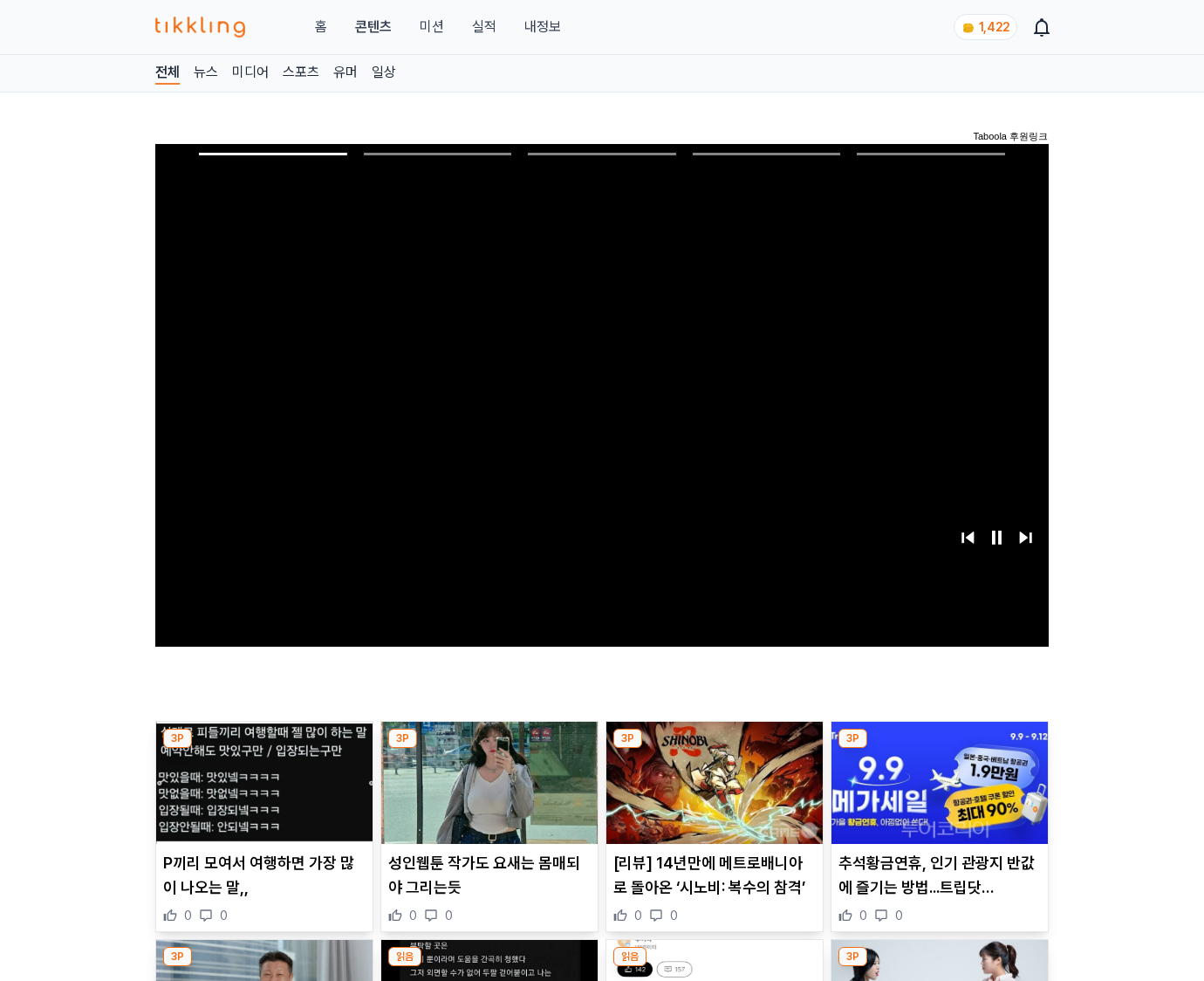
click at [939, 749] on img at bounding box center [939, 782] width 217 height 123
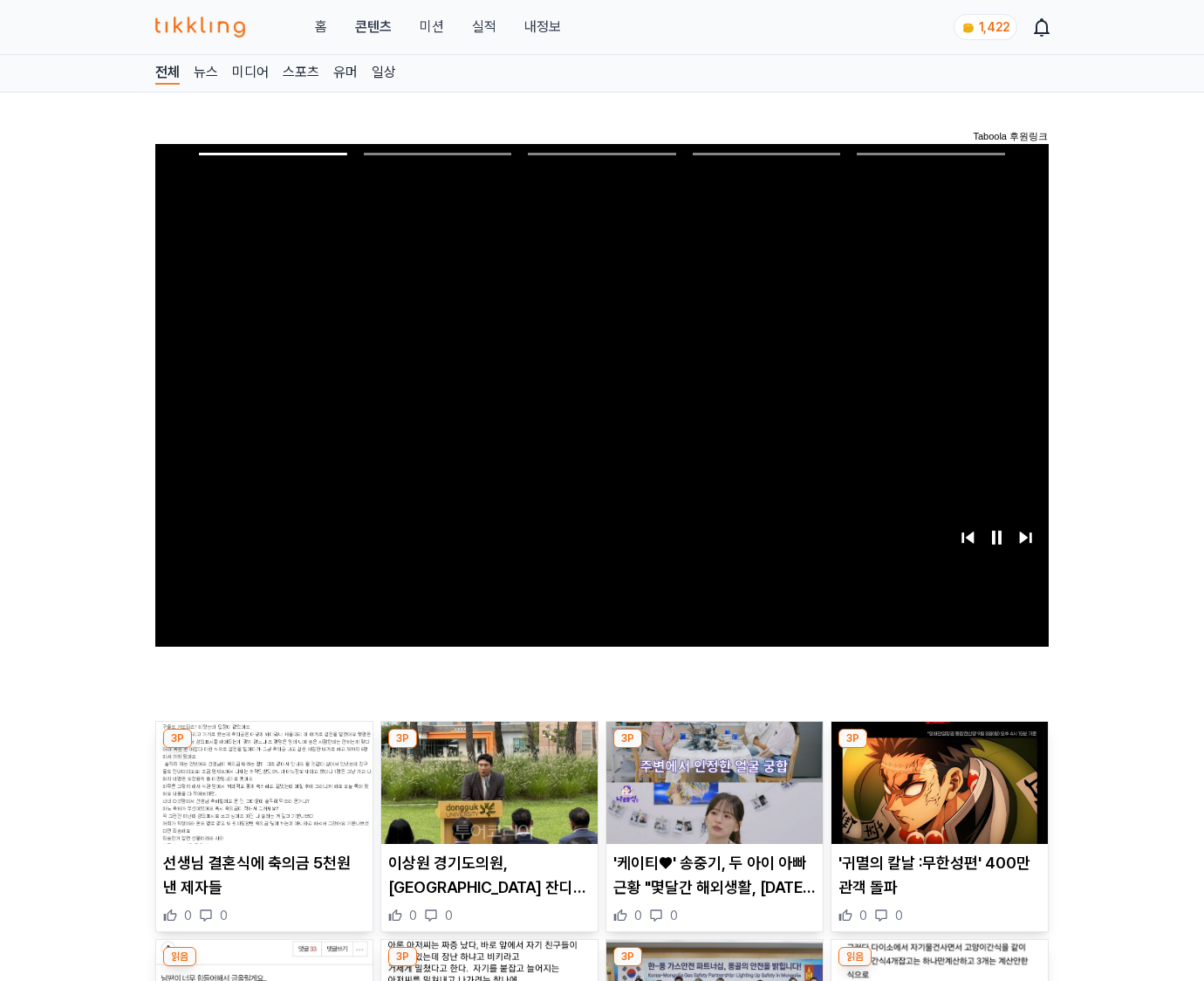
click at [939, 749] on img at bounding box center [939, 782] width 217 height 123
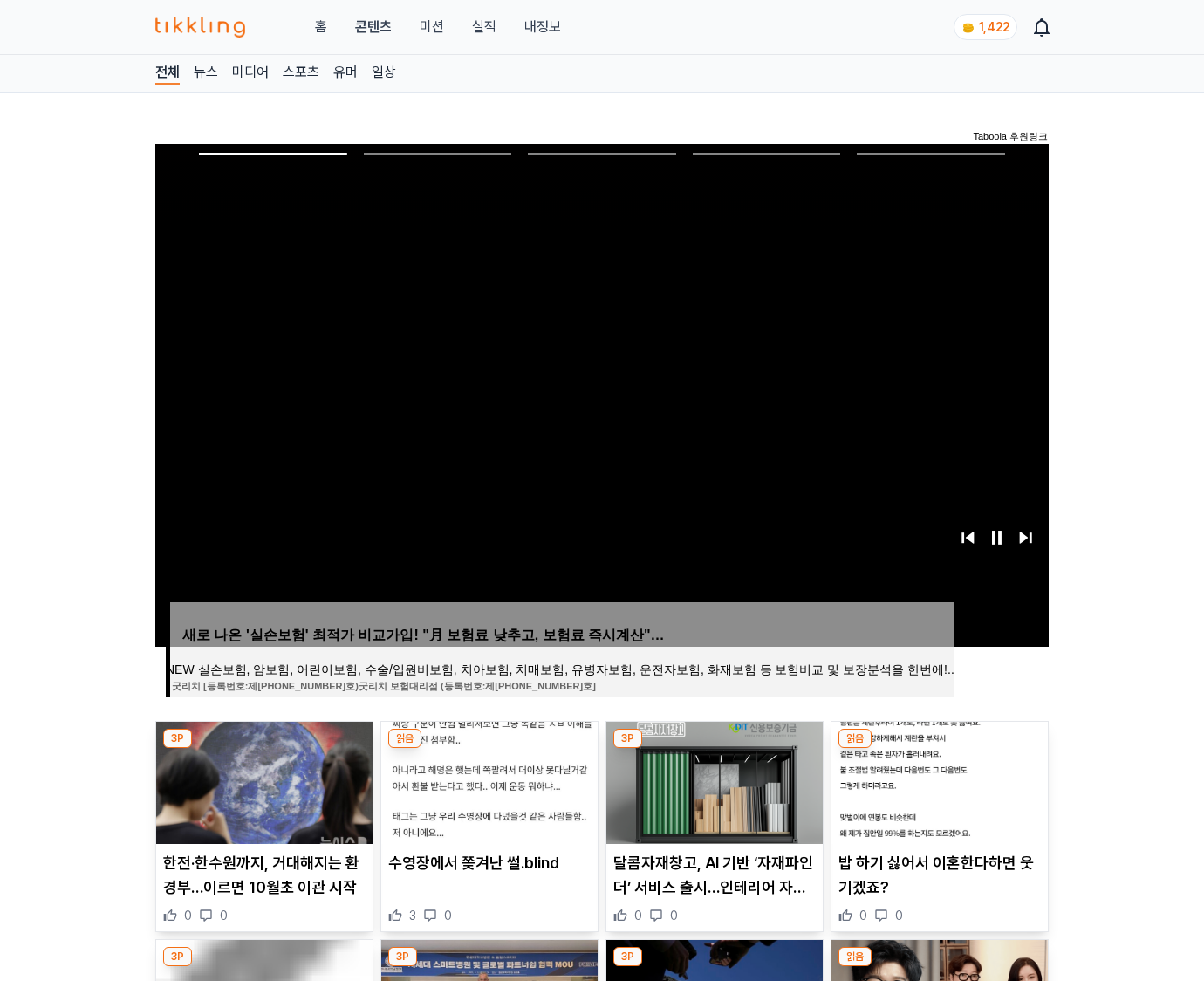
click at [939, 749] on img at bounding box center [939, 782] width 217 height 123
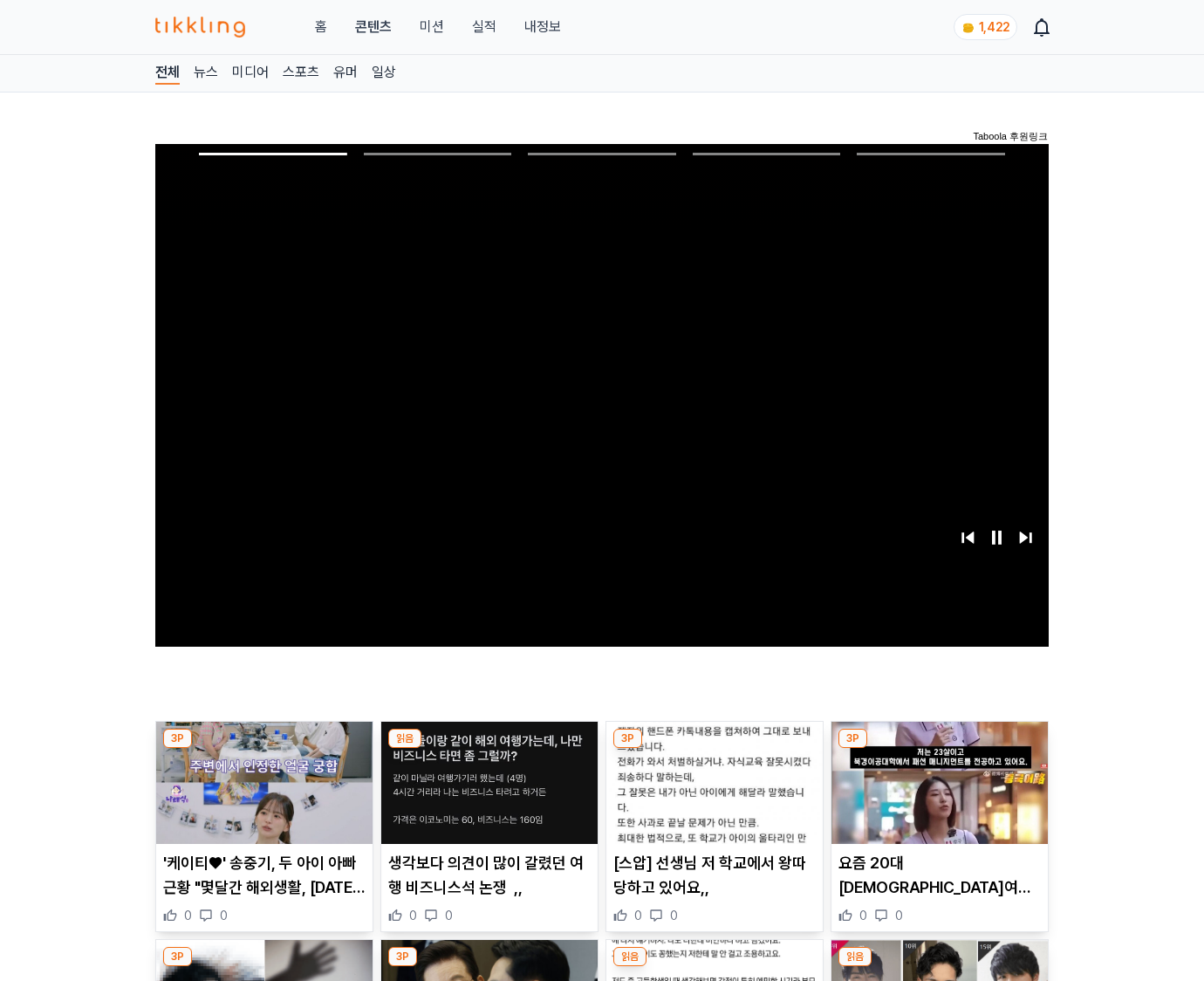
click at [939, 749] on img at bounding box center [939, 782] width 217 height 123
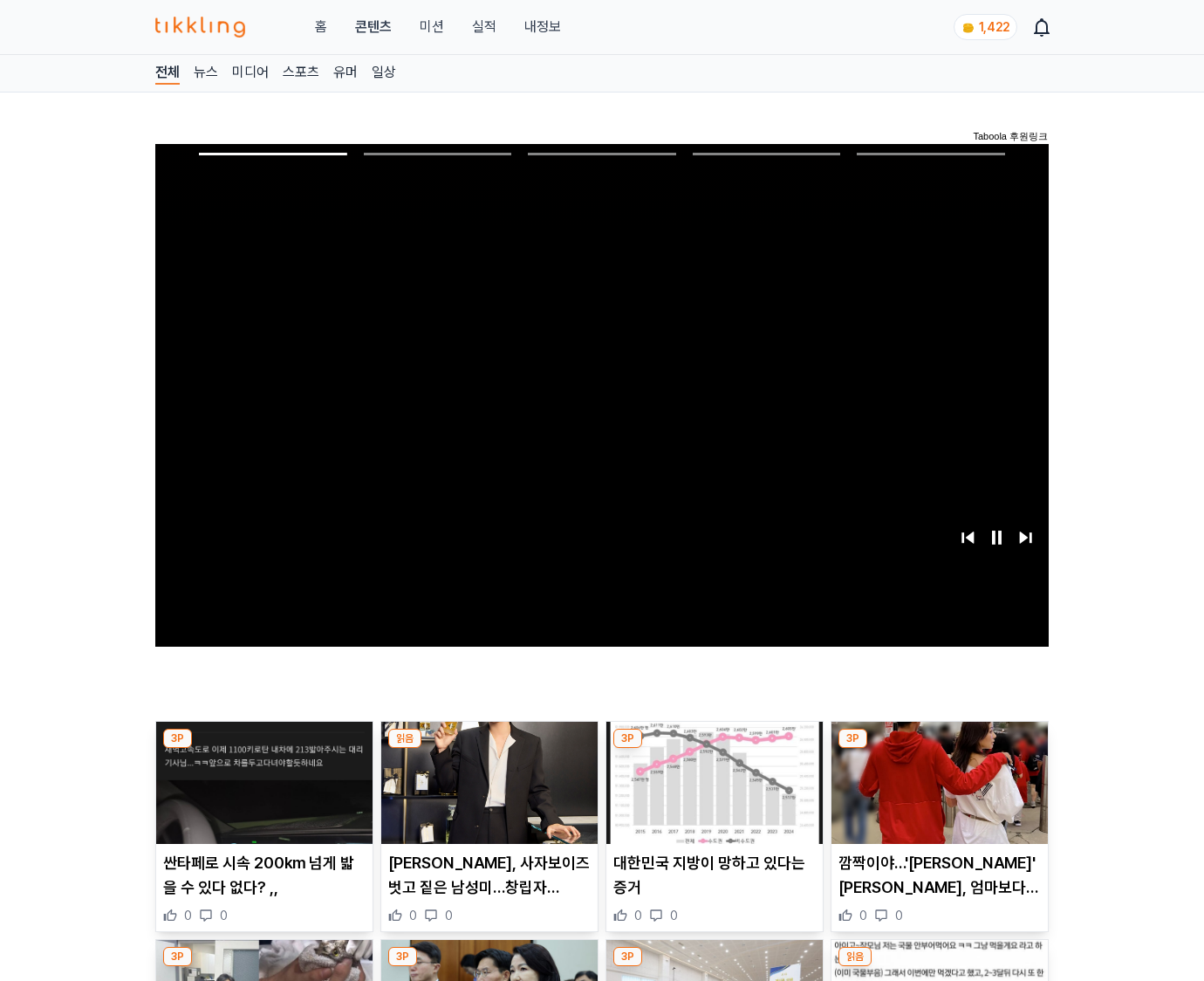
click at [939, 749] on img at bounding box center [939, 782] width 217 height 123
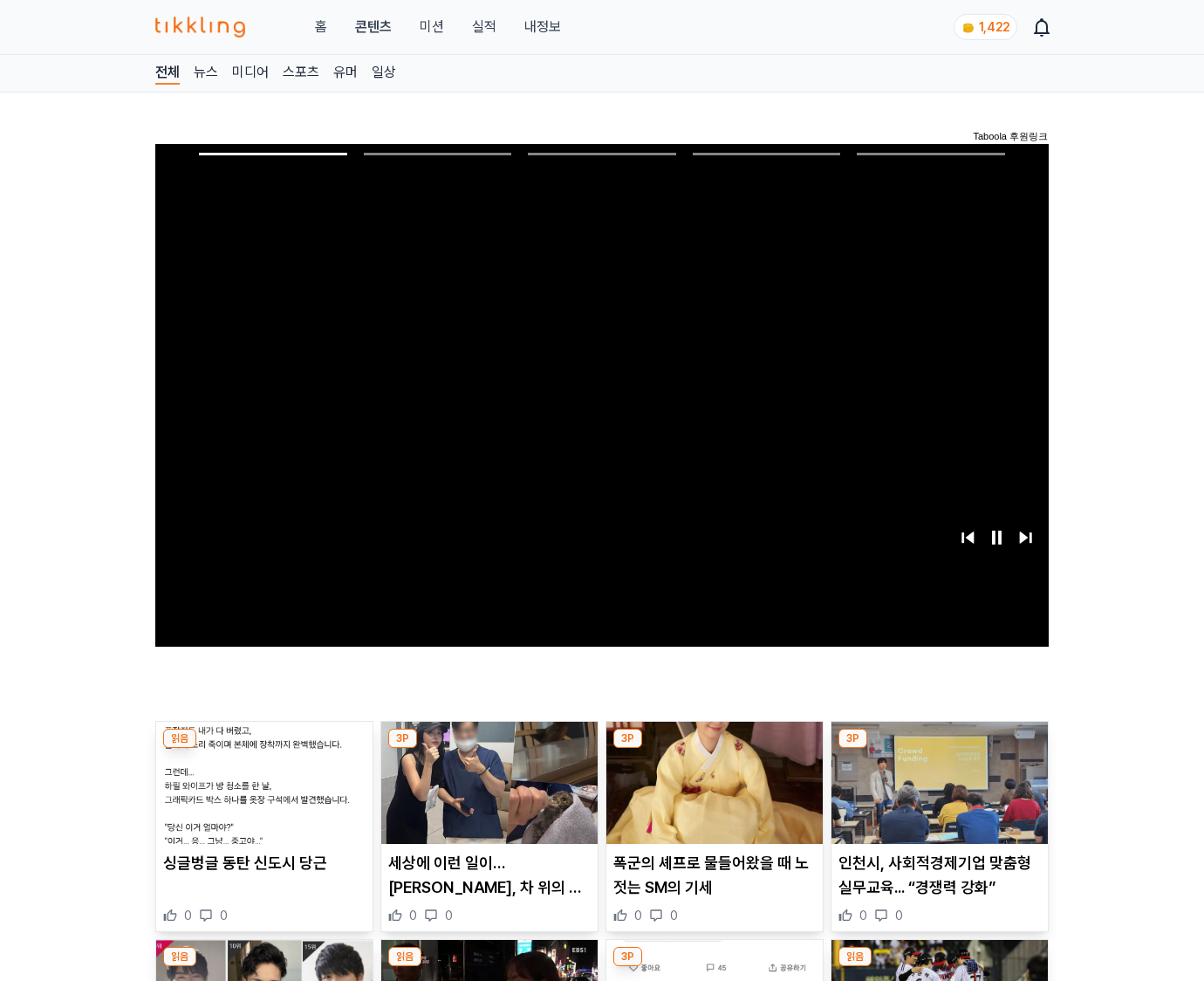
click at [939, 749] on img at bounding box center [939, 782] width 217 height 123
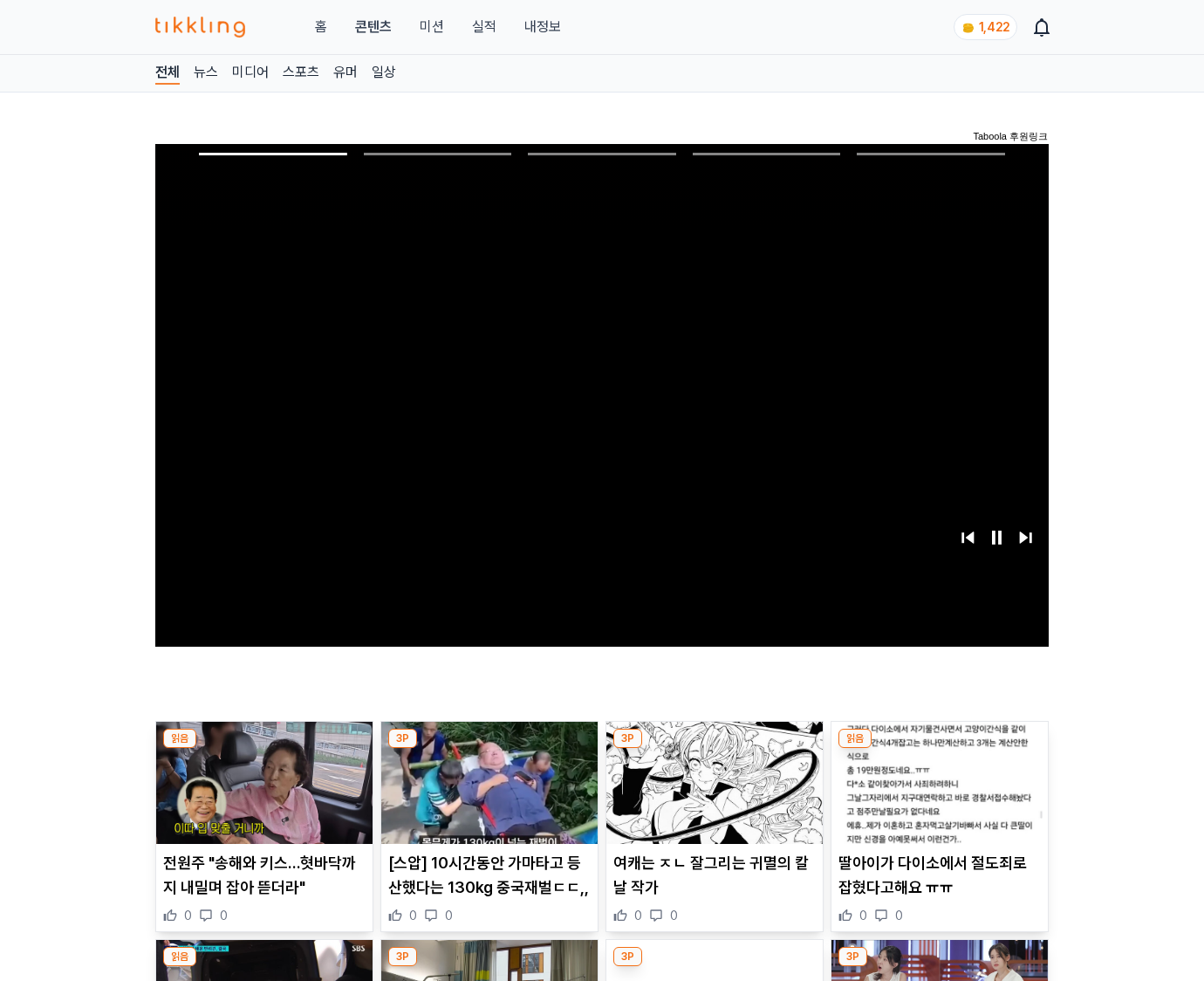
click at [939, 749] on img at bounding box center [939, 782] width 217 height 123
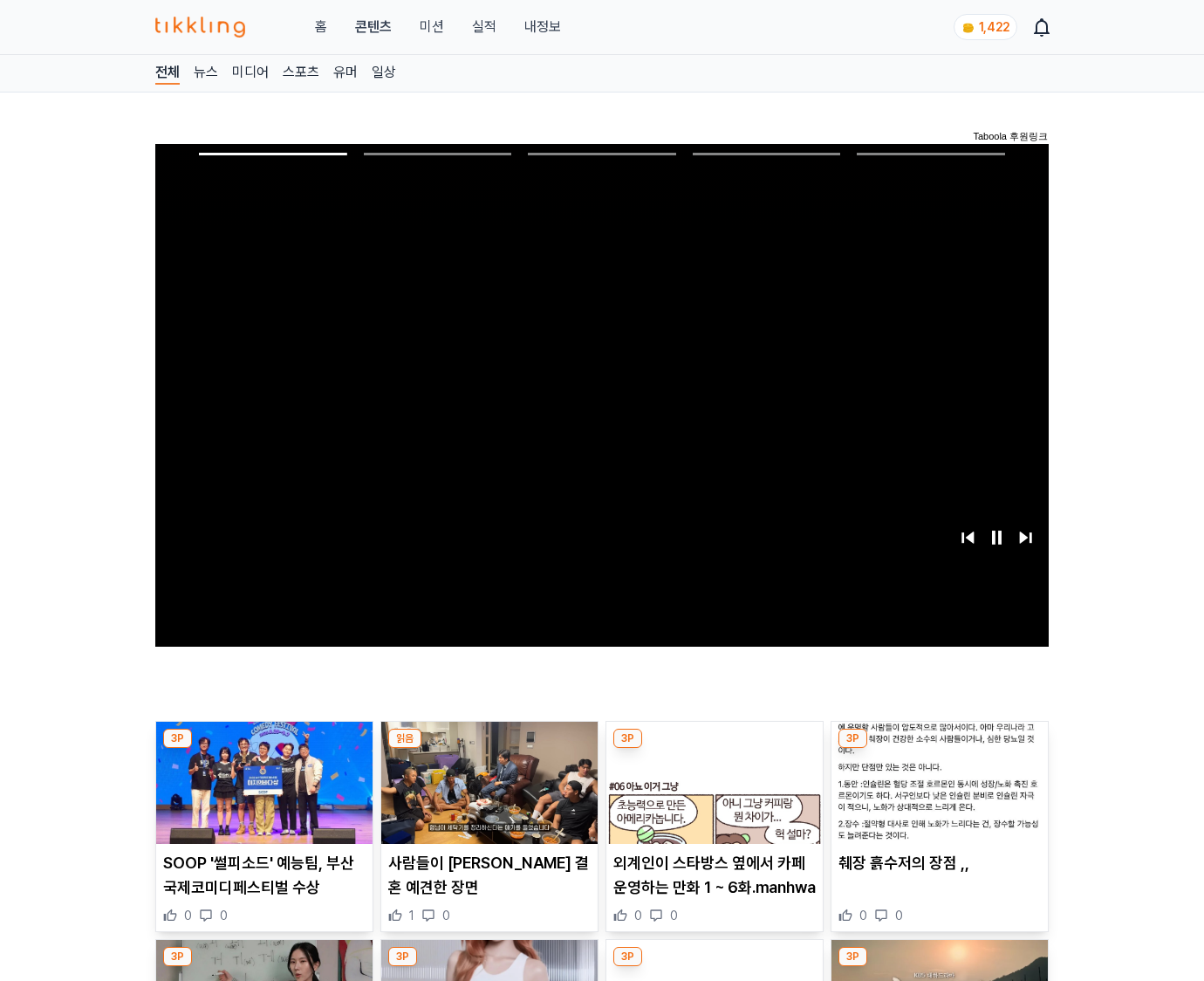
click at [939, 749] on img at bounding box center [939, 782] width 217 height 123
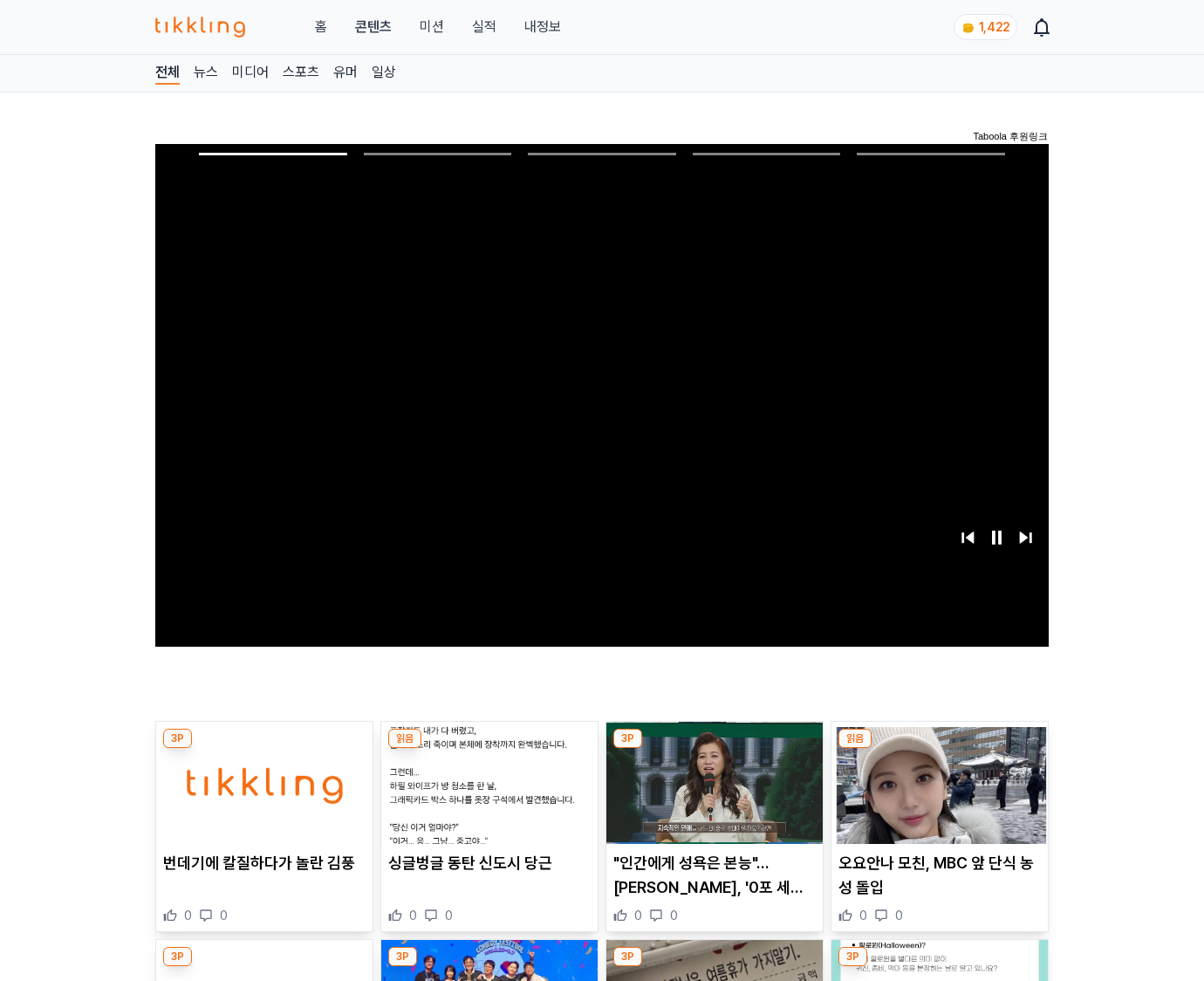
click at [939, 749] on img at bounding box center [939, 782] width 217 height 123
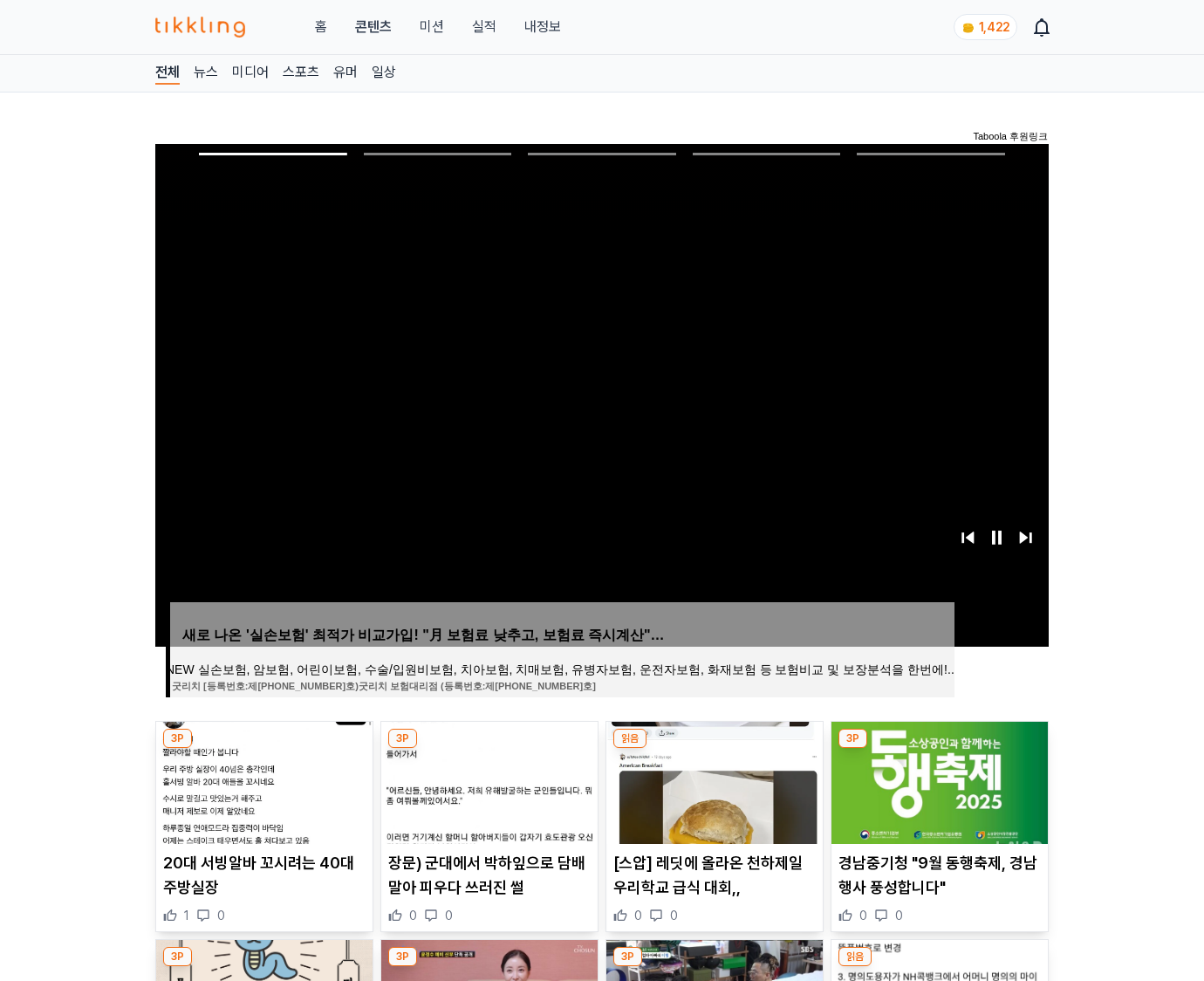
click at [939, 749] on img at bounding box center [939, 782] width 217 height 123
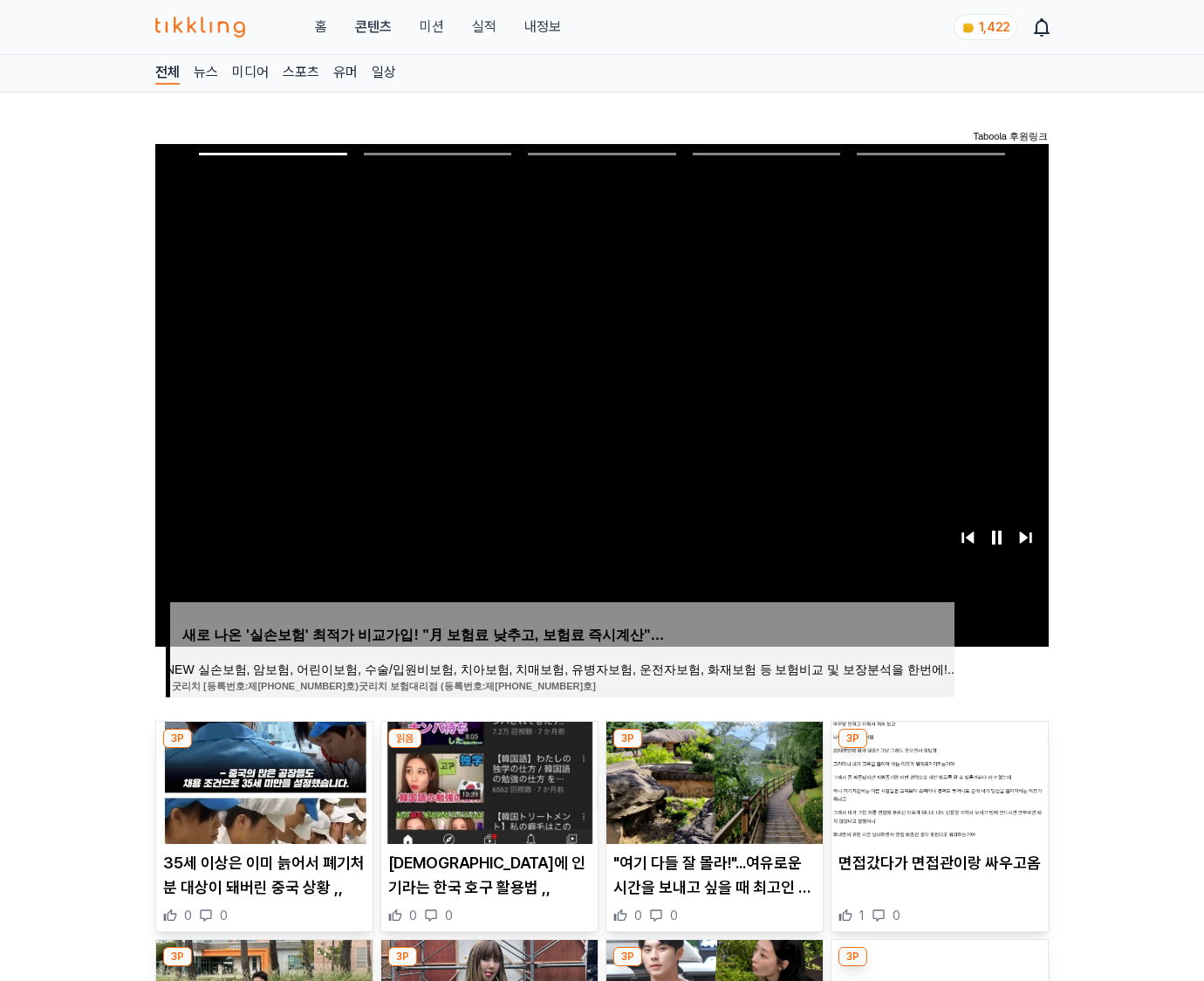
click at [939, 749] on img at bounding box center [939, 782] width 217 height 123
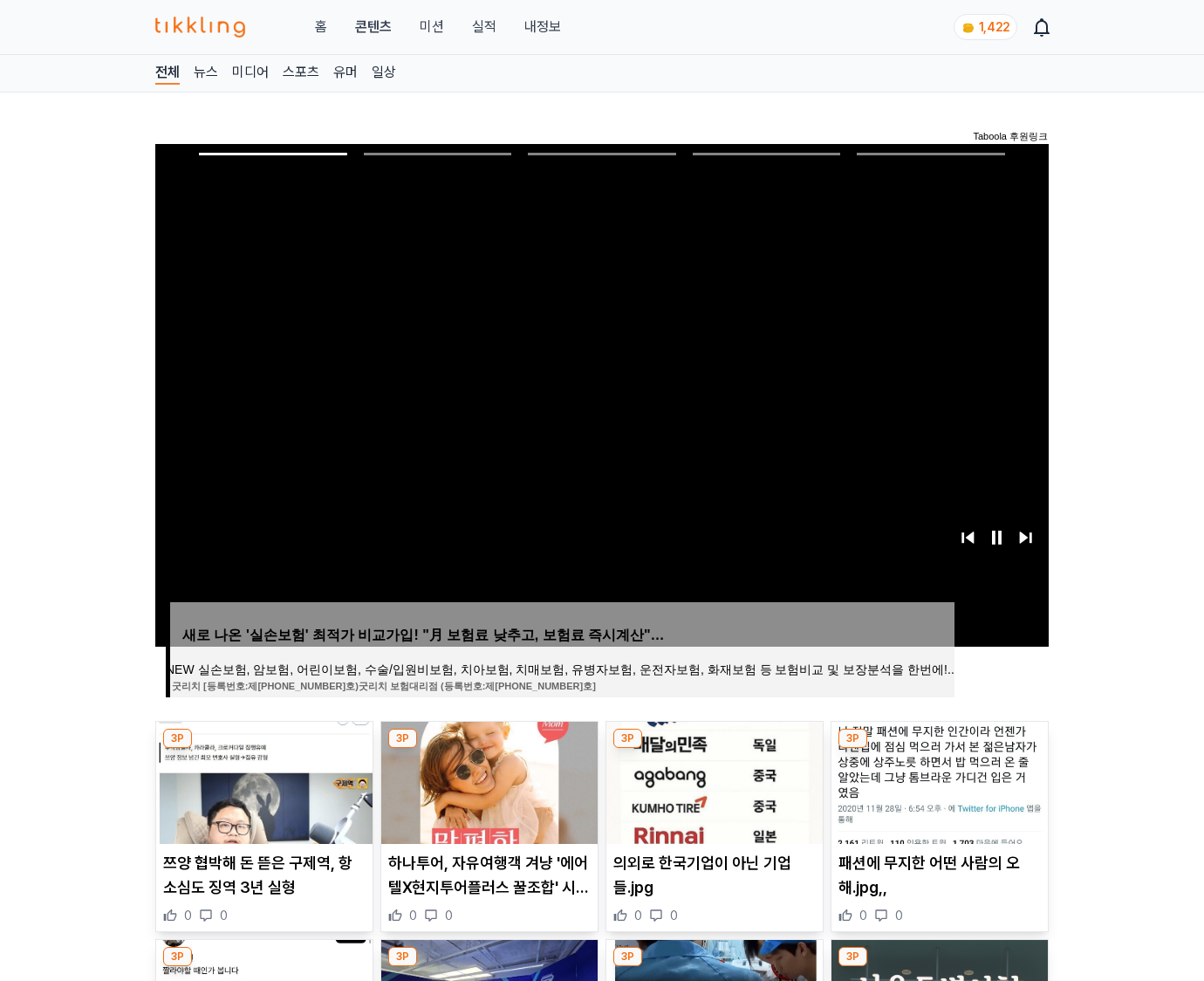
click at [939, 749] on img at bounding box center [939, 782] width 217 height 123
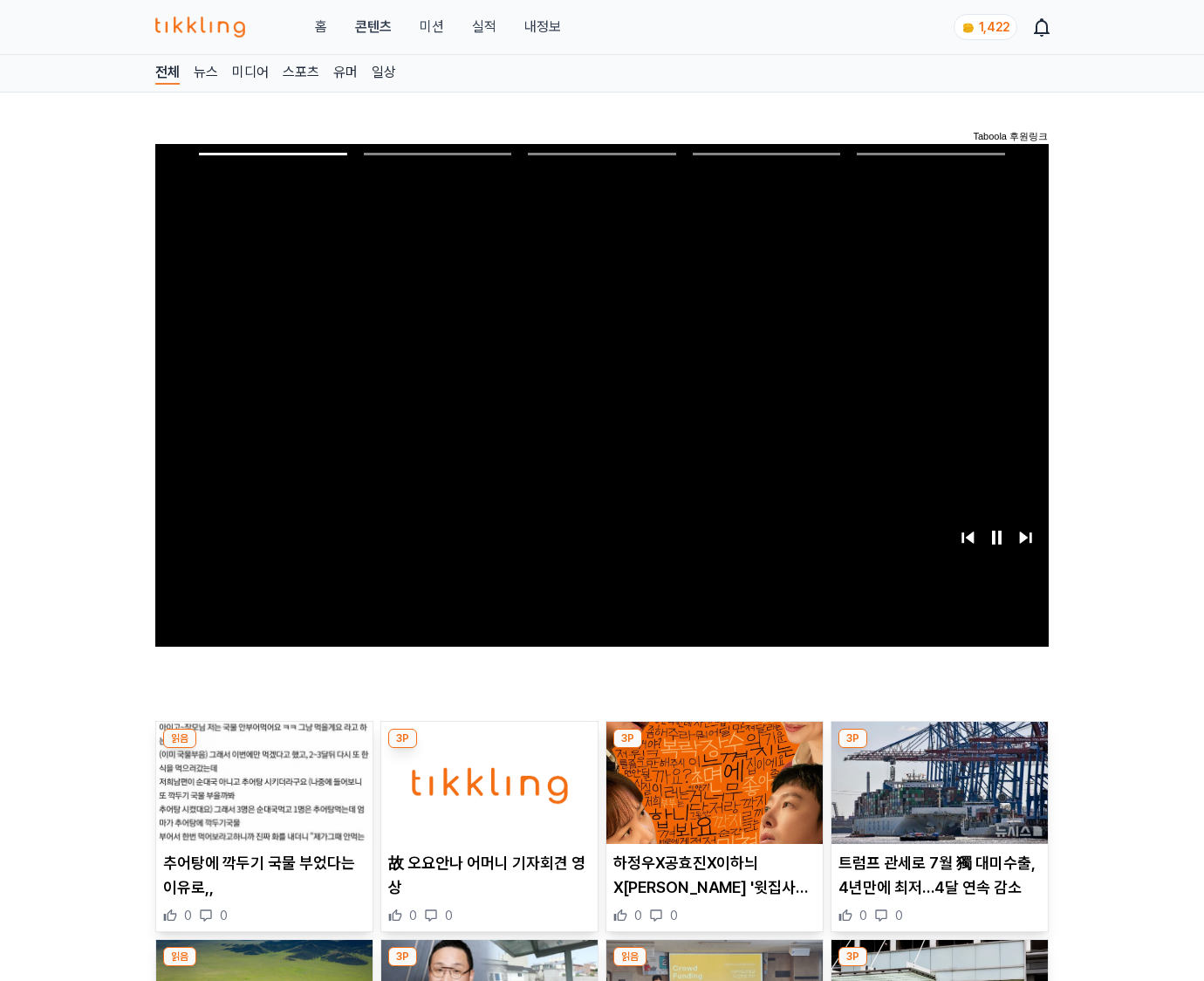
click at [939, 749] on img at bounding box center [939, 782] width 217 height 123
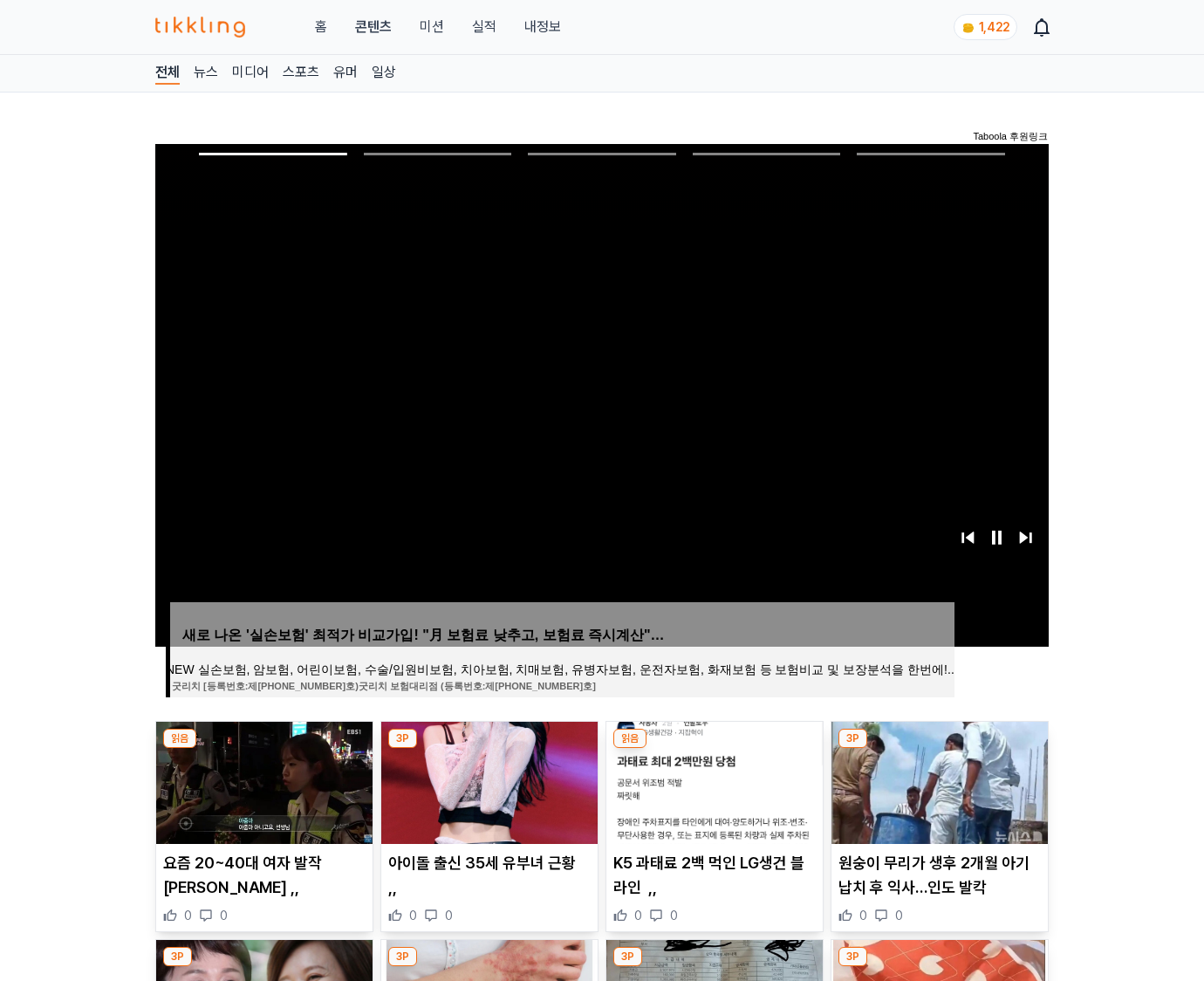
click at [939, 749] on img at bounding box center [939, 782] width 217 height 123
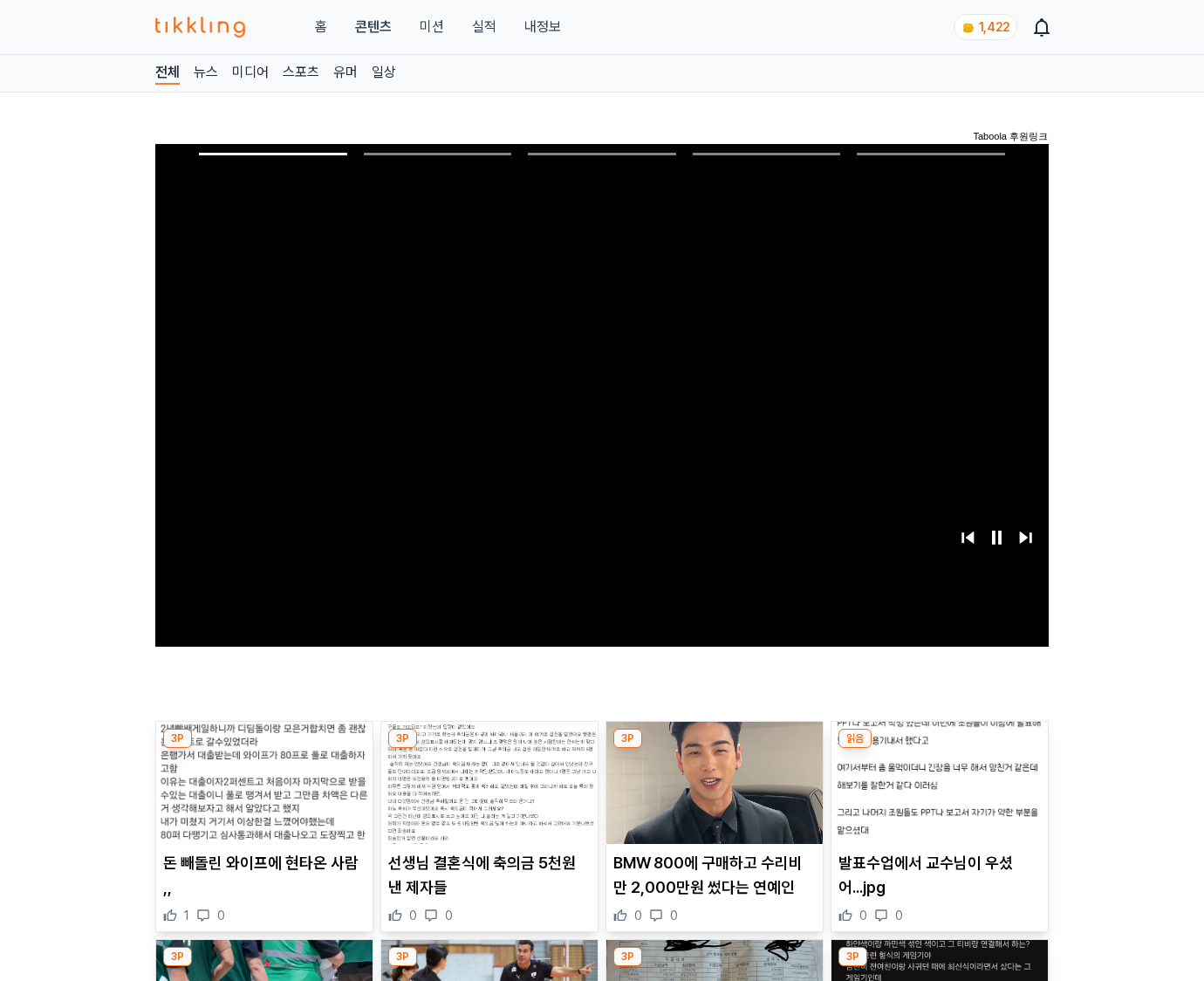
click at [939, 749] on img at bounding box center [939, 782] width 217 height 123
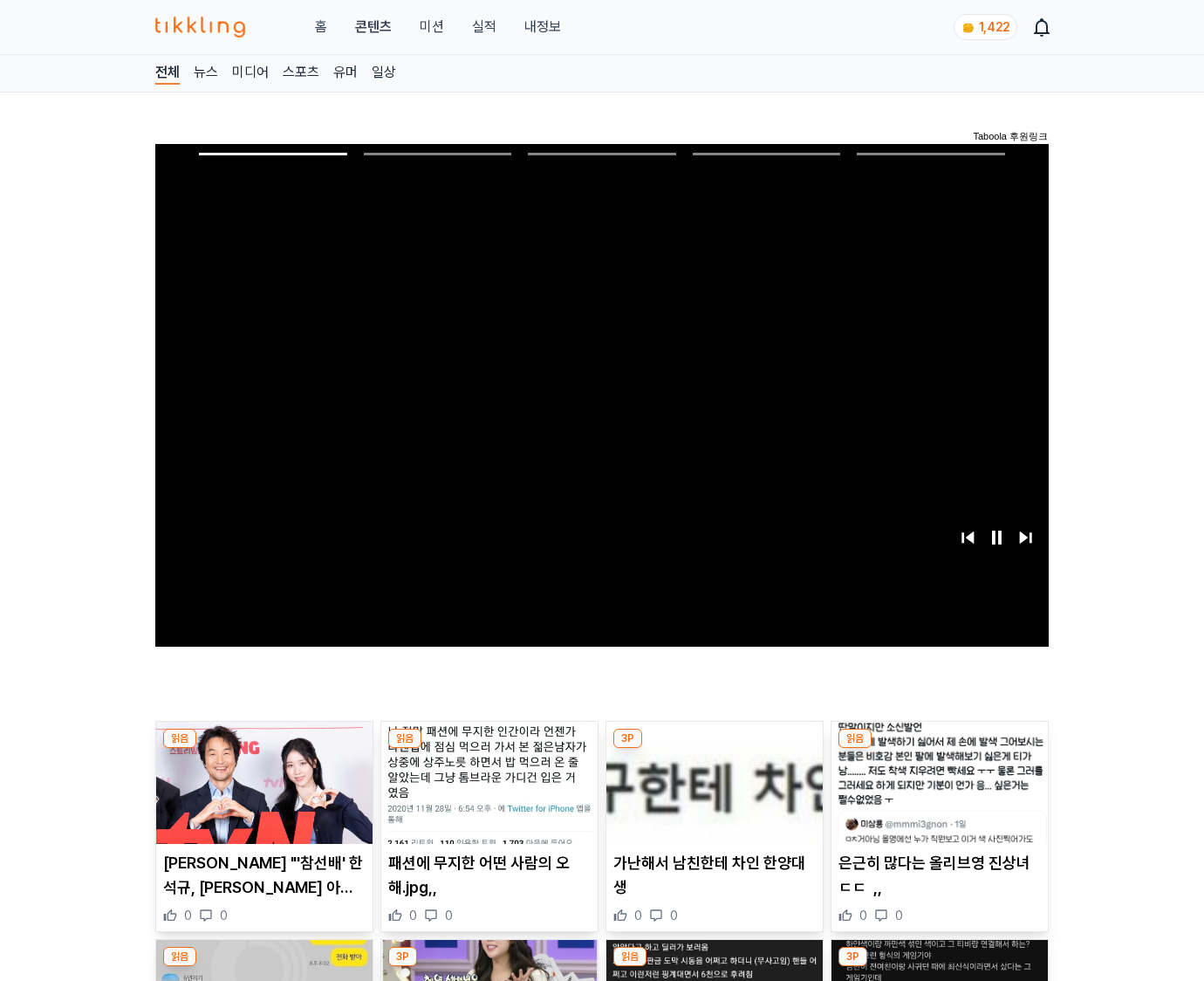
click at [939, 749] on img at bounding box center [939, 782] width 217 height 123
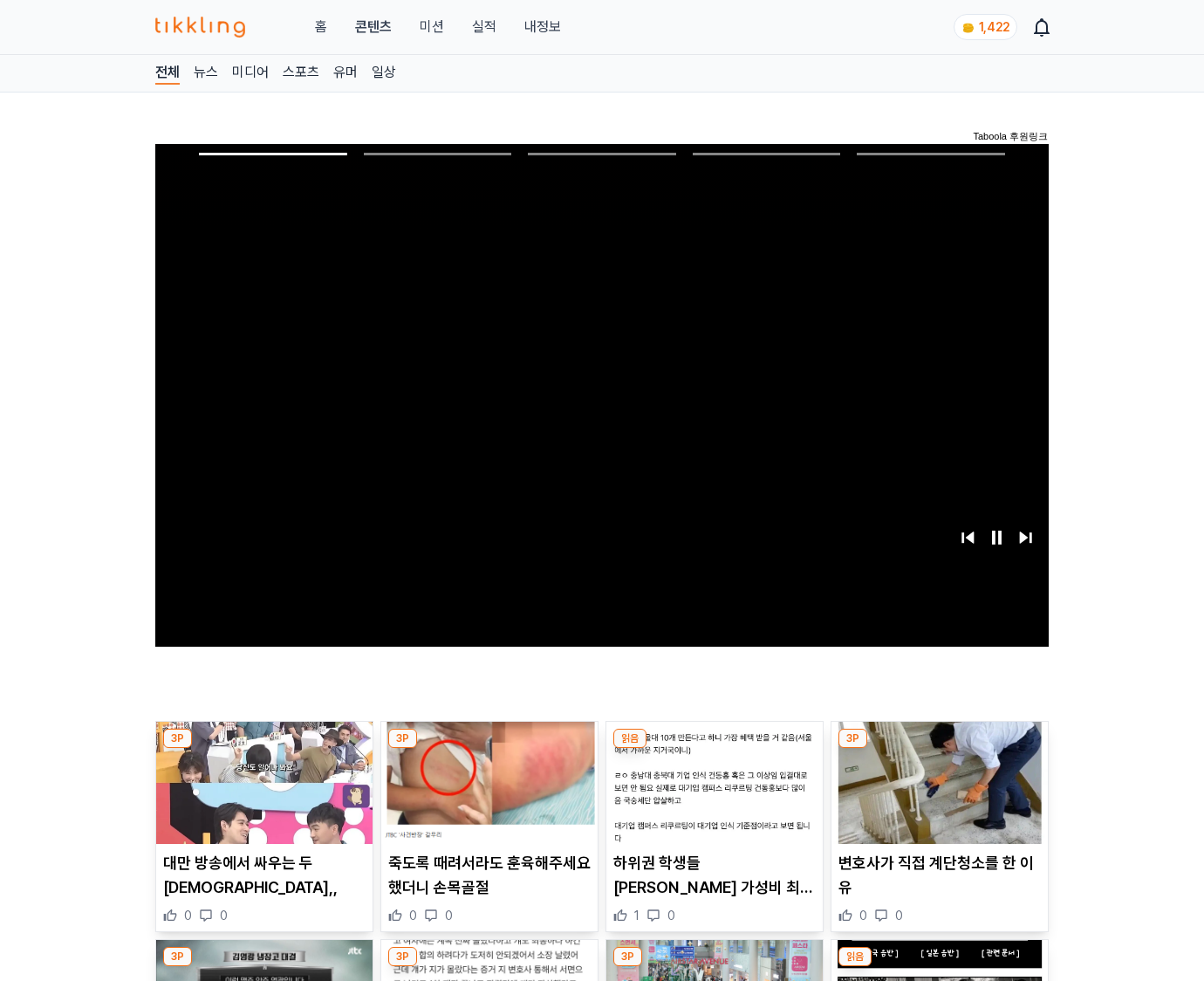
click at [939, 749] on img at bounding box center [939, 782] width 217 height 123
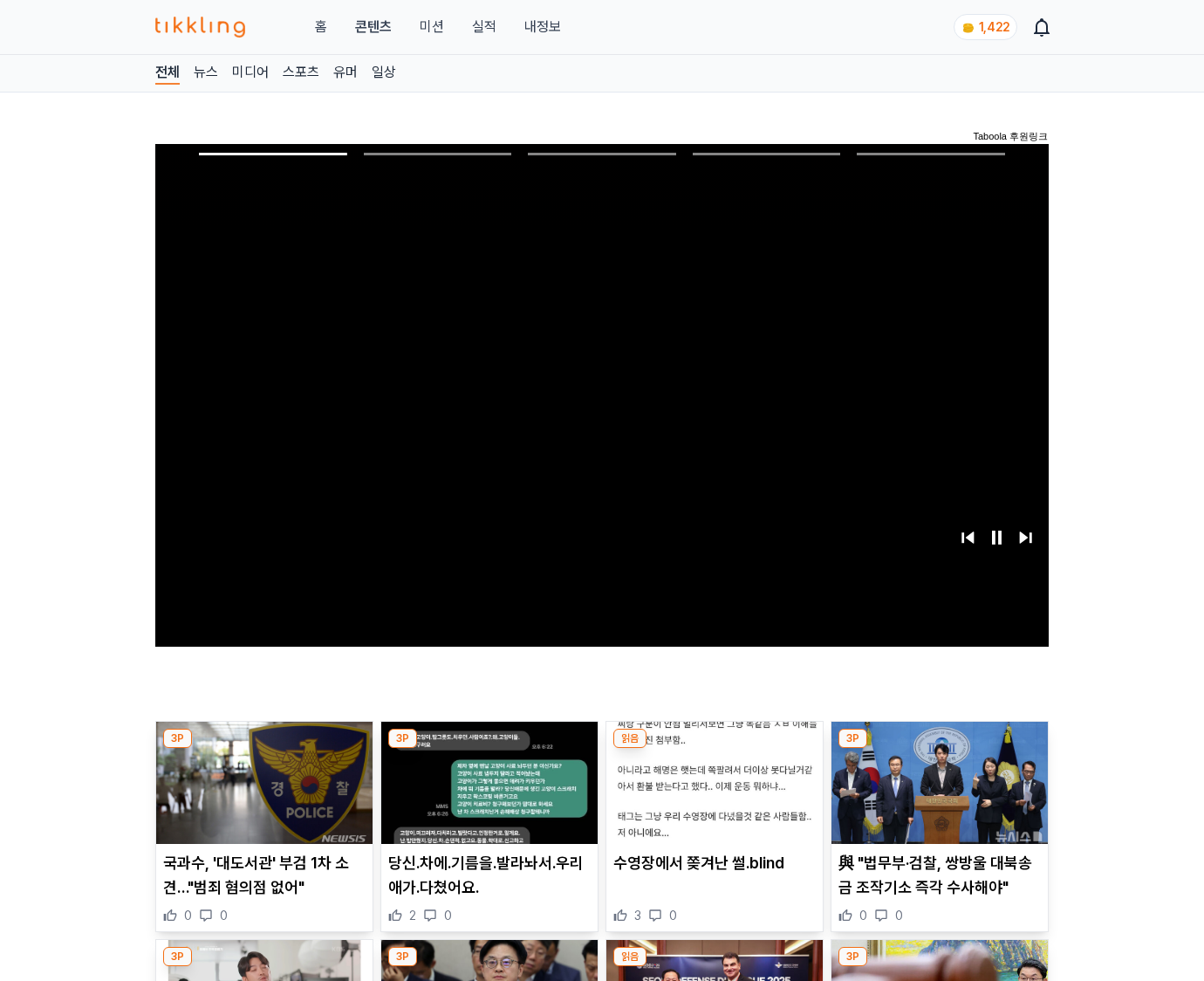
click at [939, 749] on img at bounding box center [939, 782] width 217 height 123
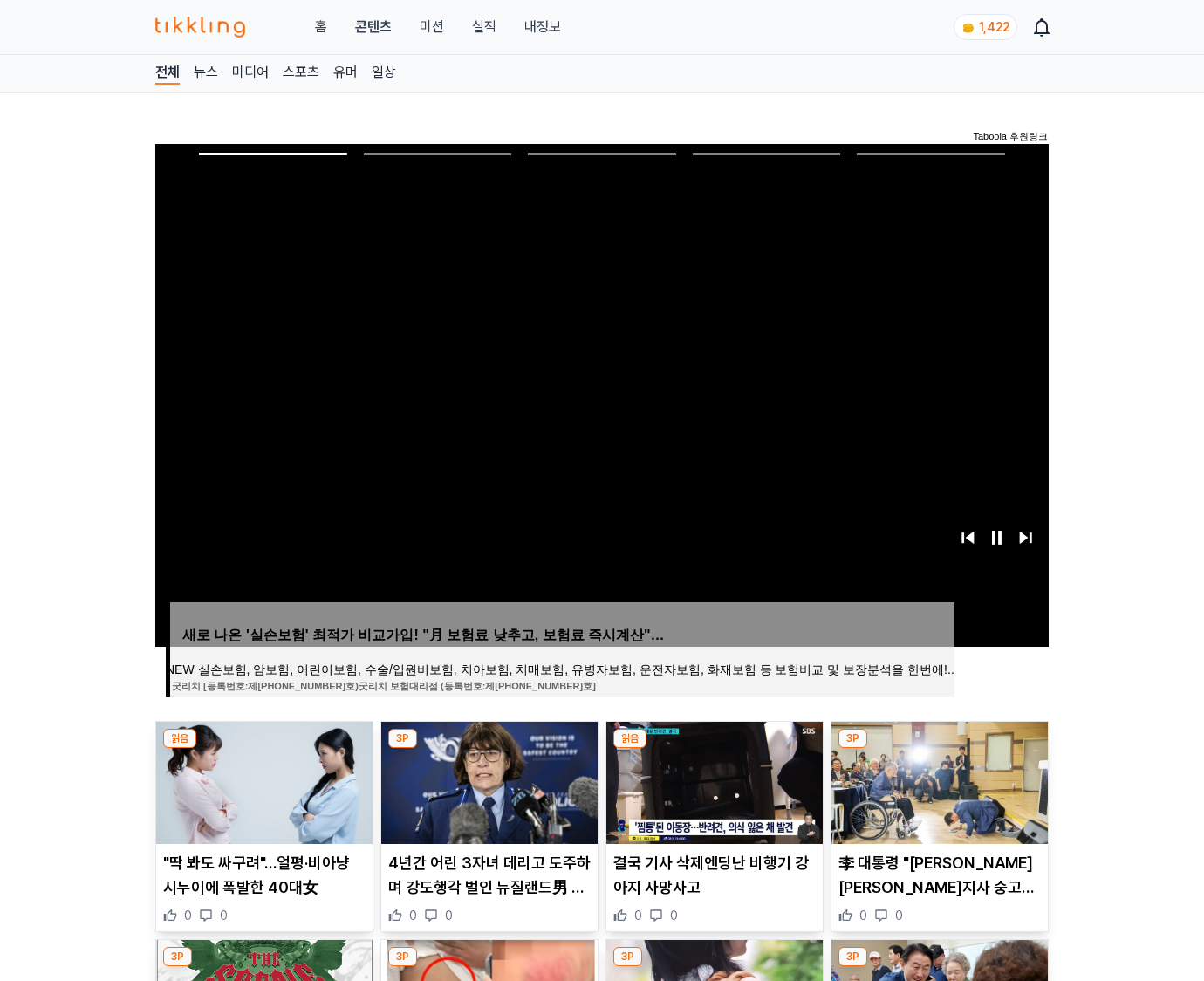
click at [939, 749] on img at bounding box center [939, 782] width 217 height 123
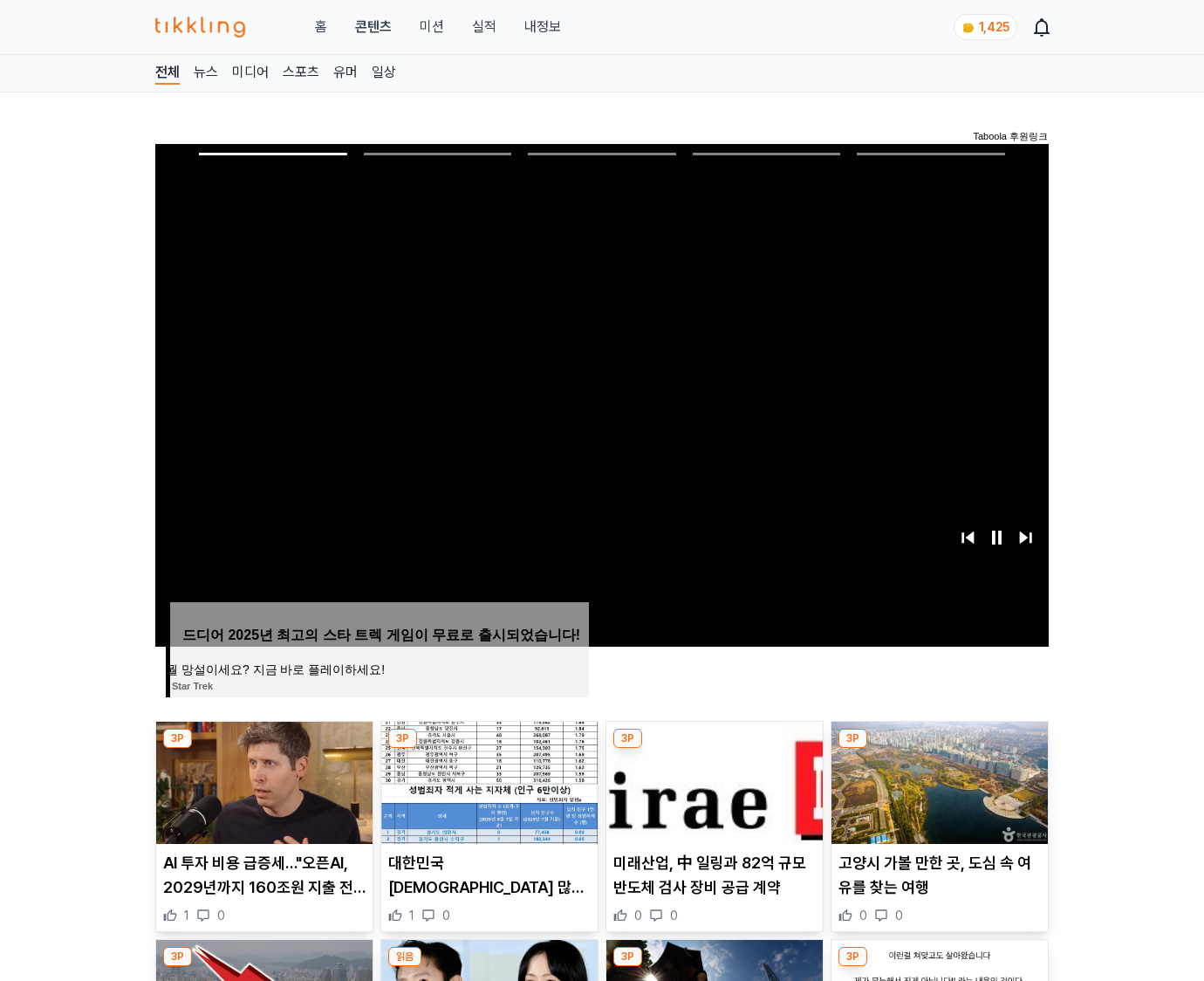
click at [939, 749] on img at bounding box center [939, 782] width 217 height 123
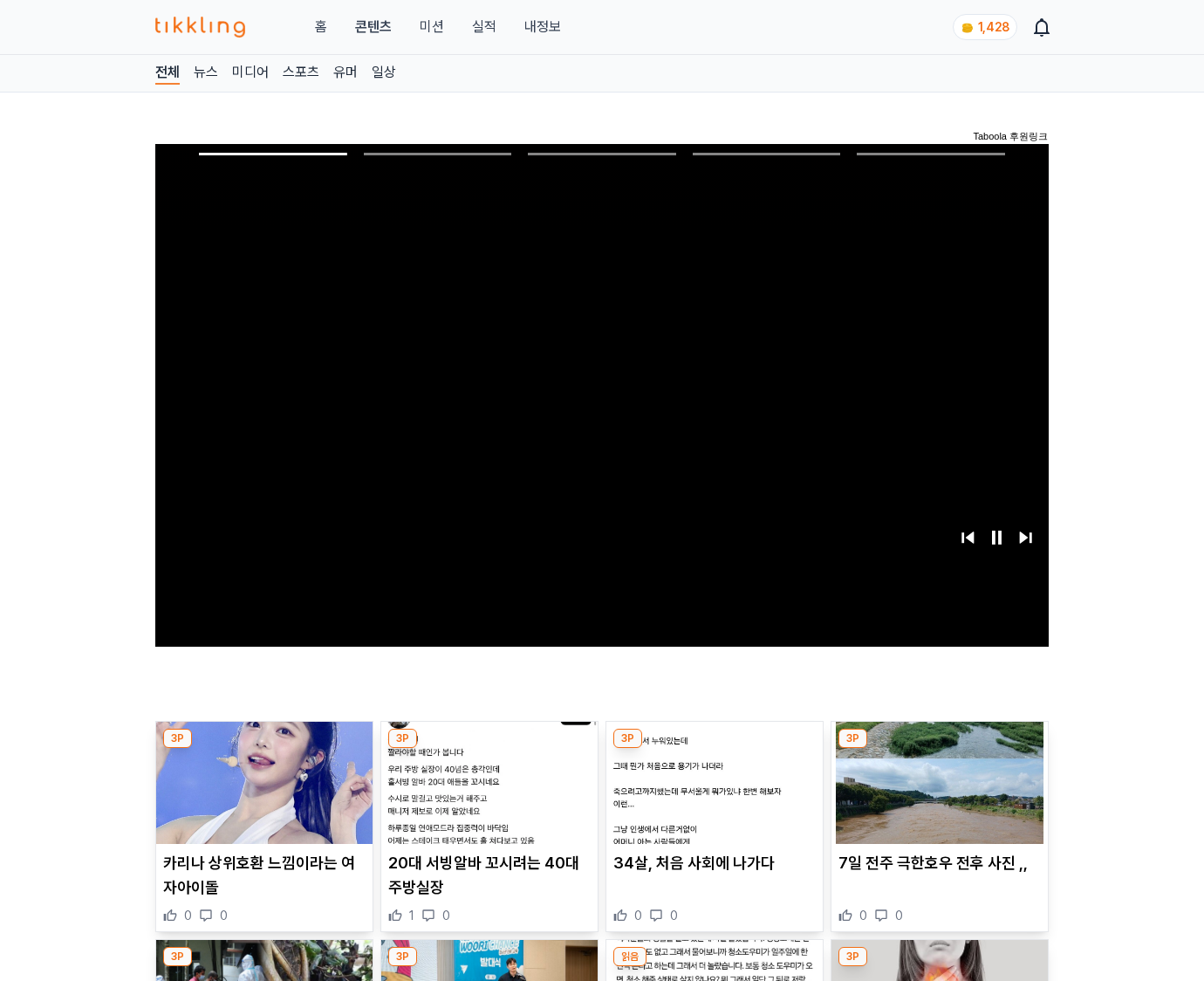
click at [939, 749] on img at bounding box center [939, 782] width 217 height 123
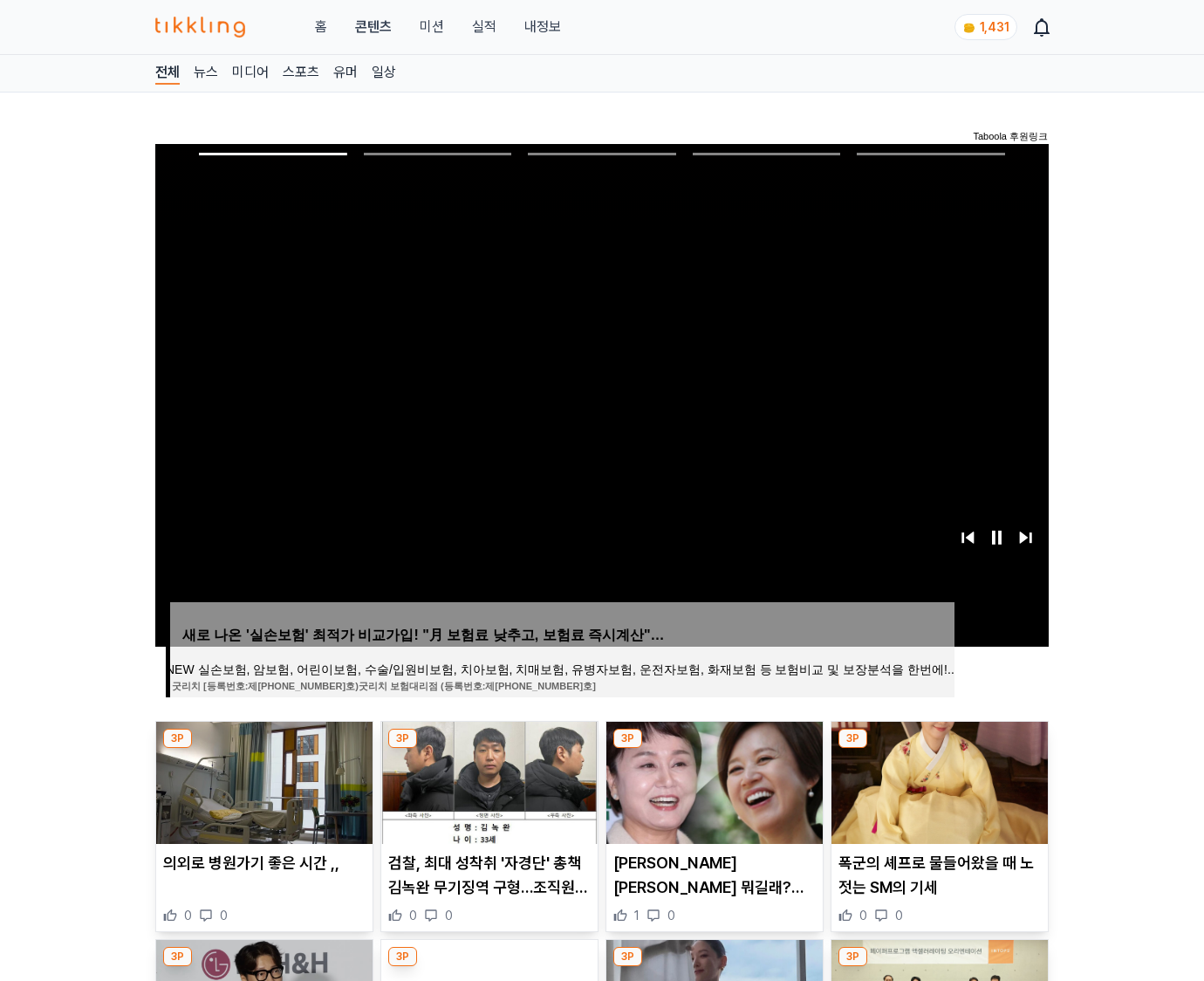
click at [939, 749] on img at bounding box center [939, 782] width 217 height 123
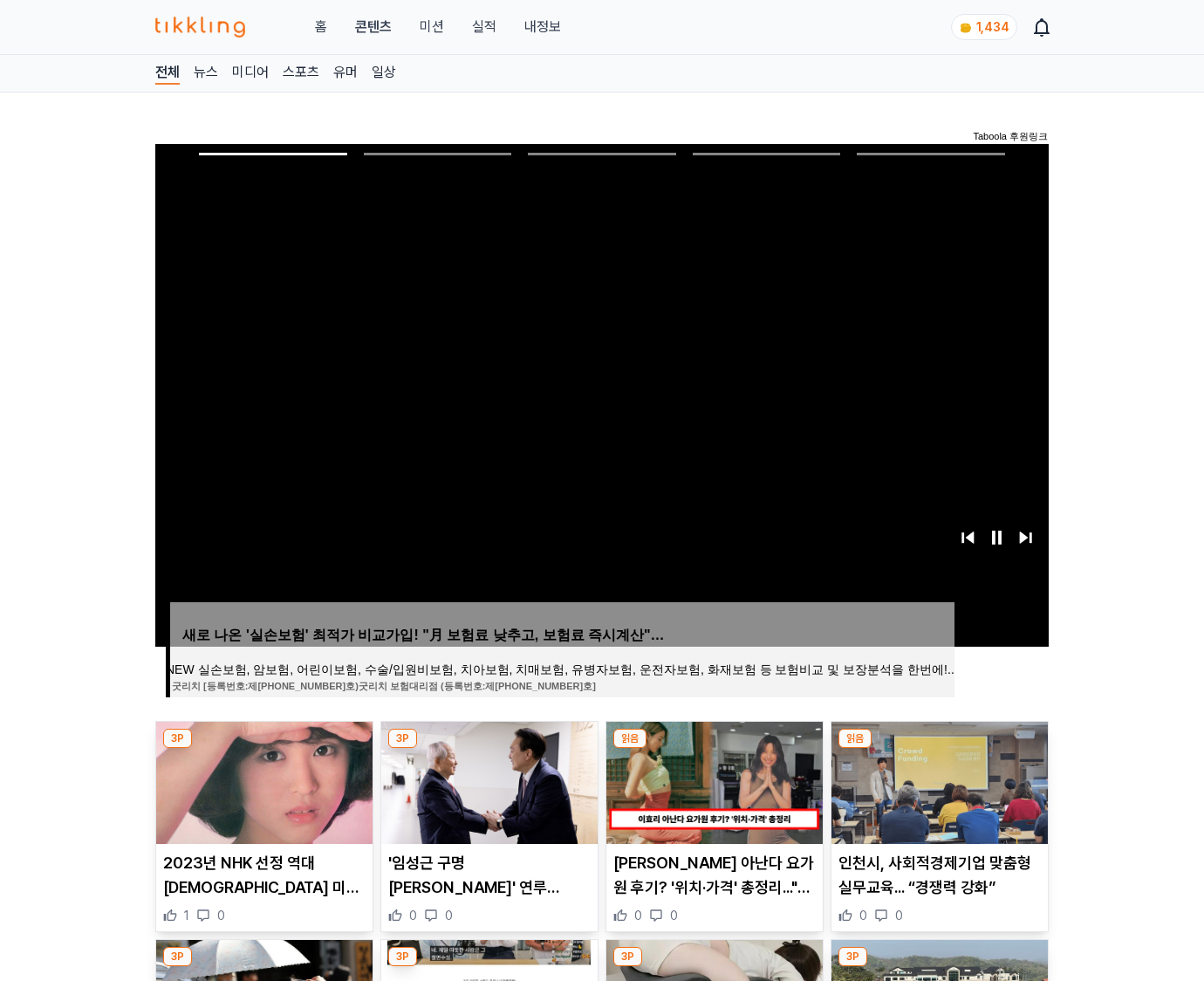
click at [939, 749] on img at bounding box center [939, 782] width 217 height 123
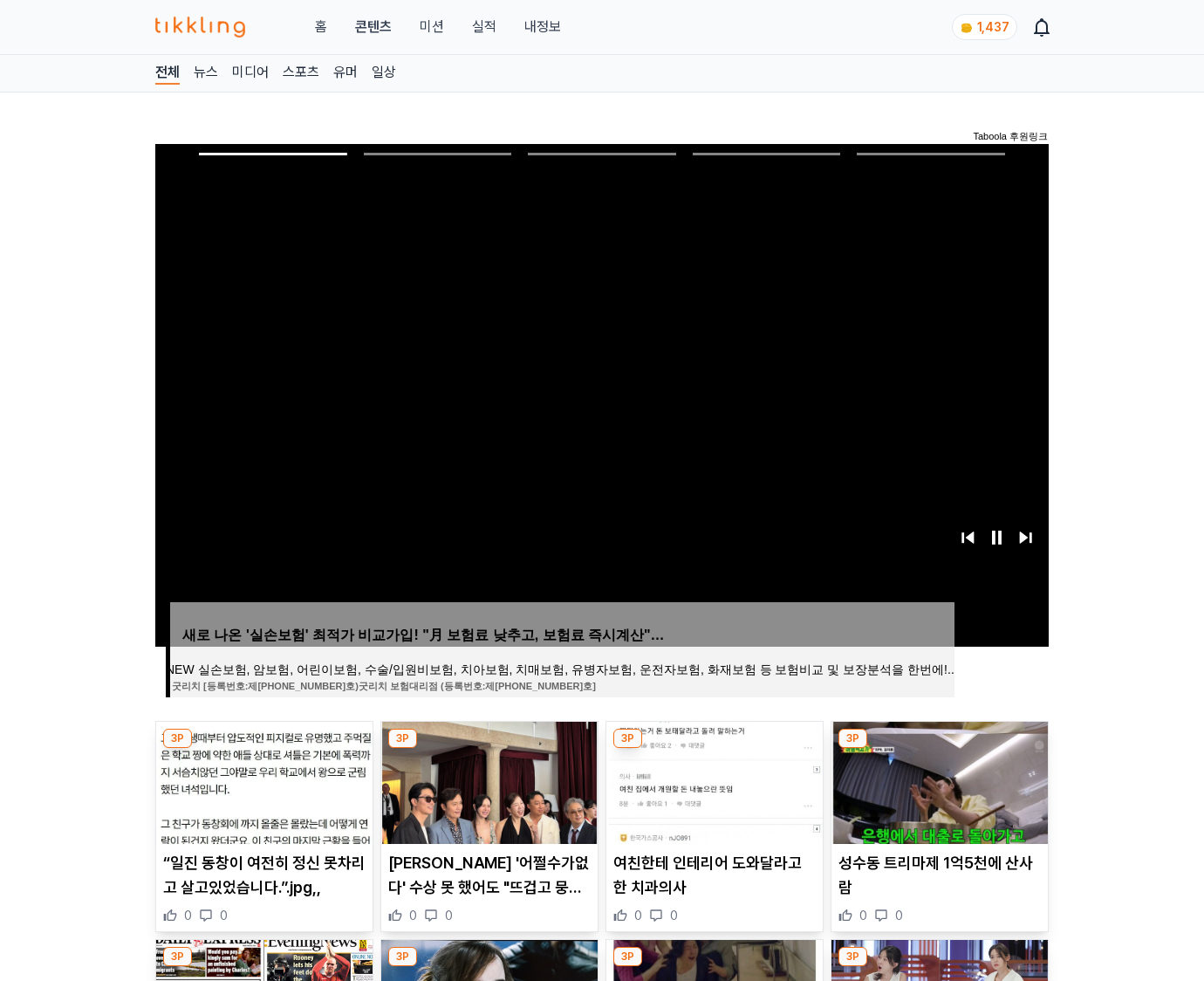
click at [939, 749] on img at bounding box center [939, 782] width 217 height 123
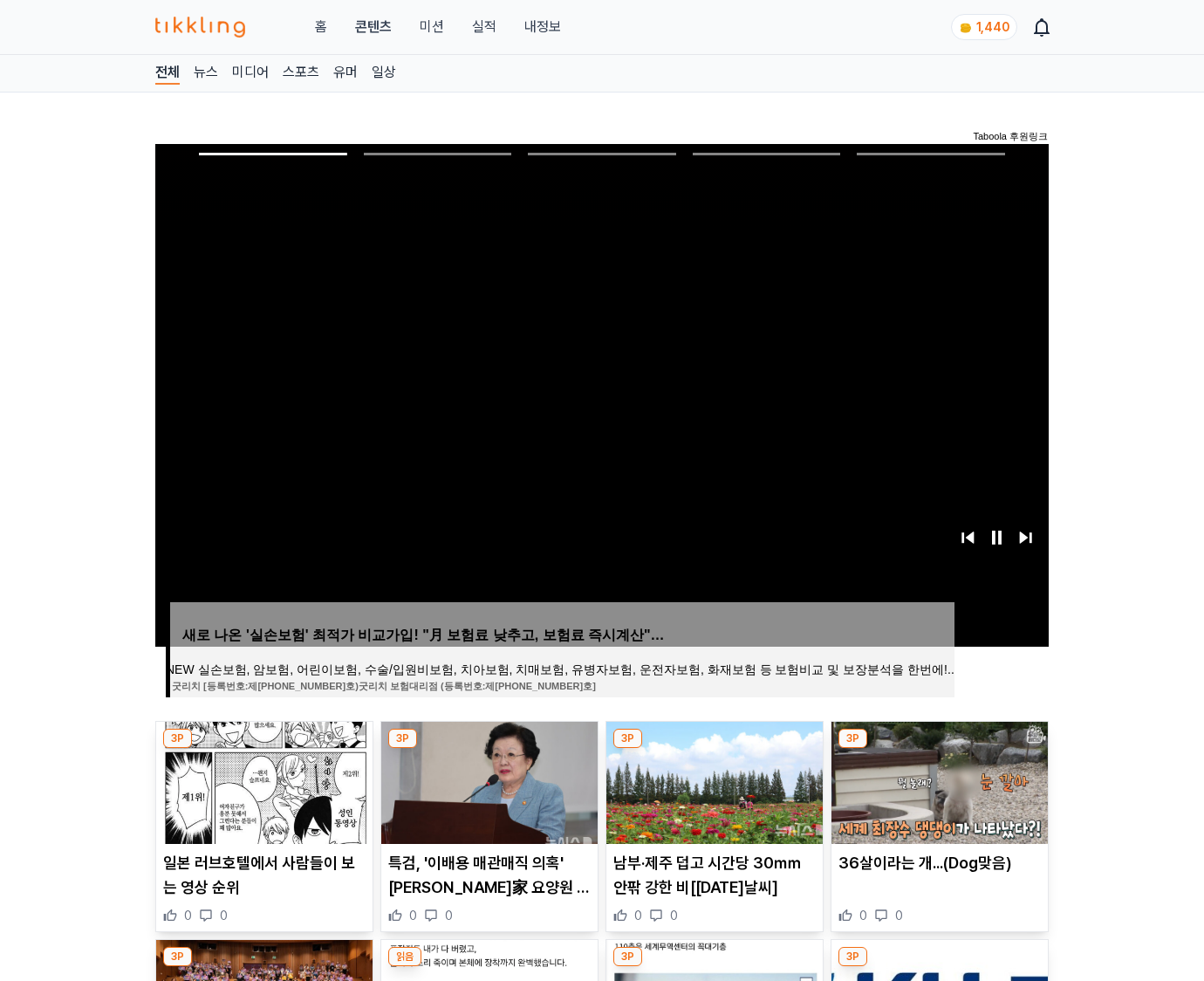
click at [939, 749] on img at bounding box center [939, 782] width 217 height 123
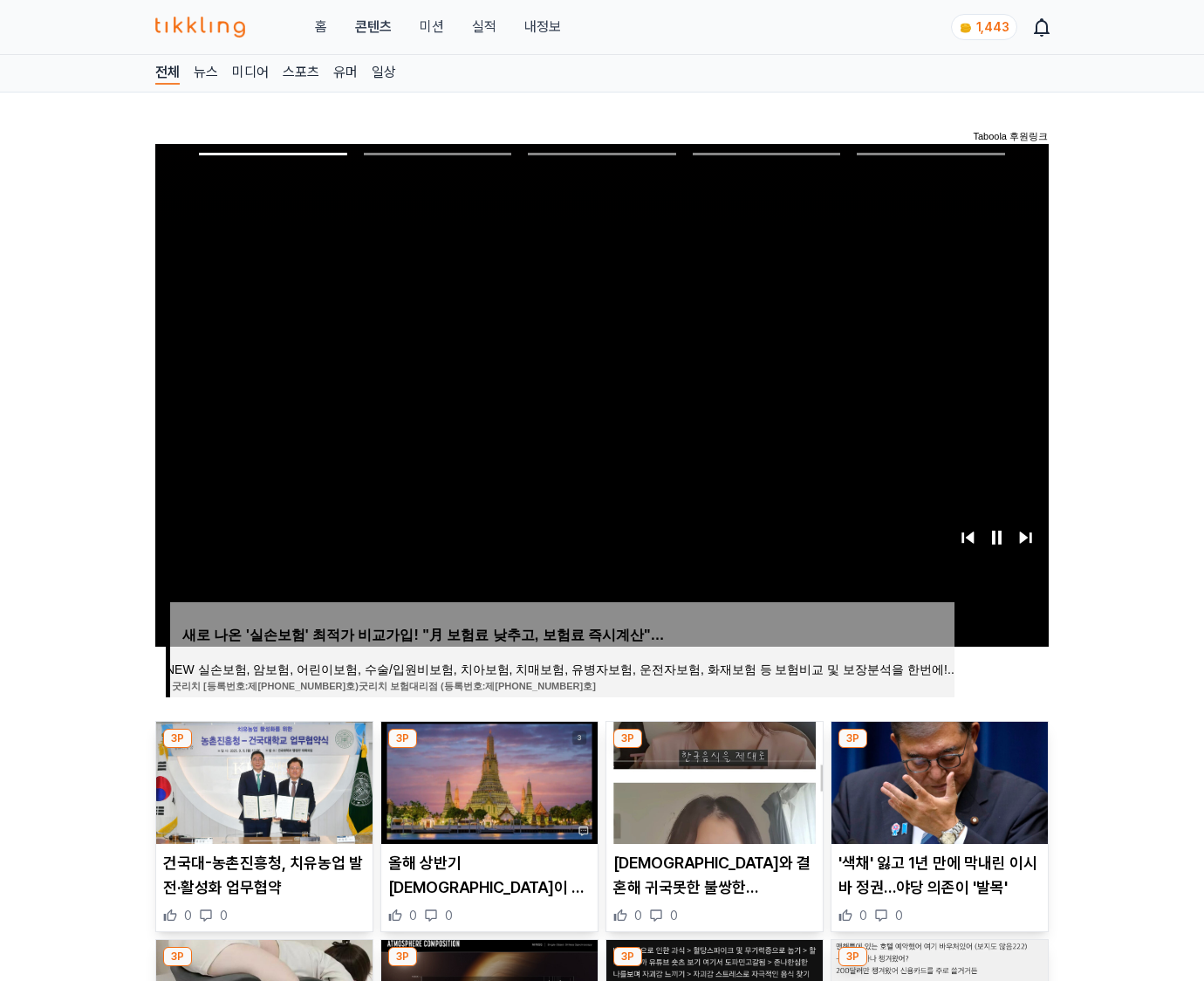
click at [939, 749] on img at bounding box center [939, 782] width 217 height 123
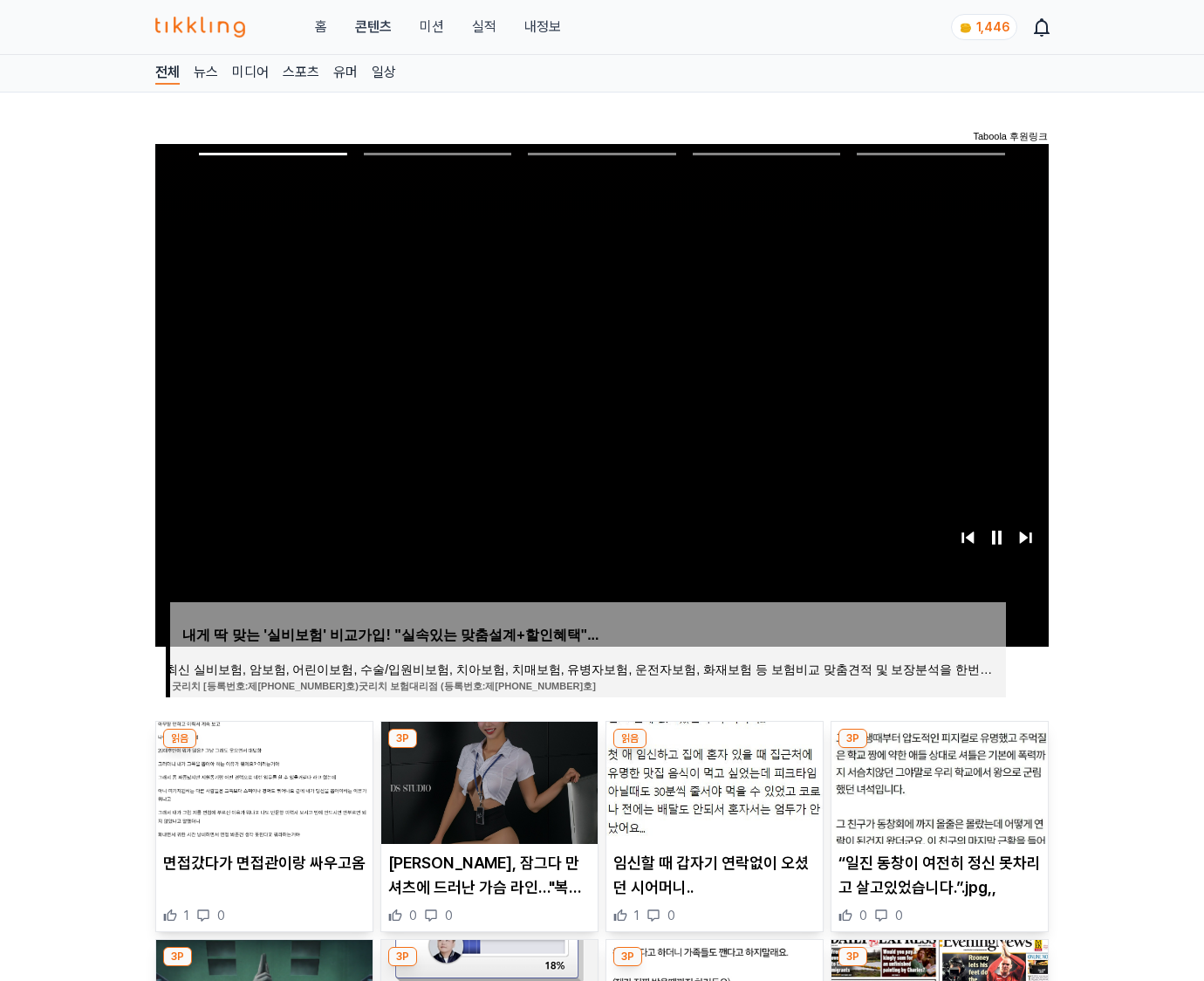
click at [939, 749] on img at bounding box center [939, 782] width 217 height 123
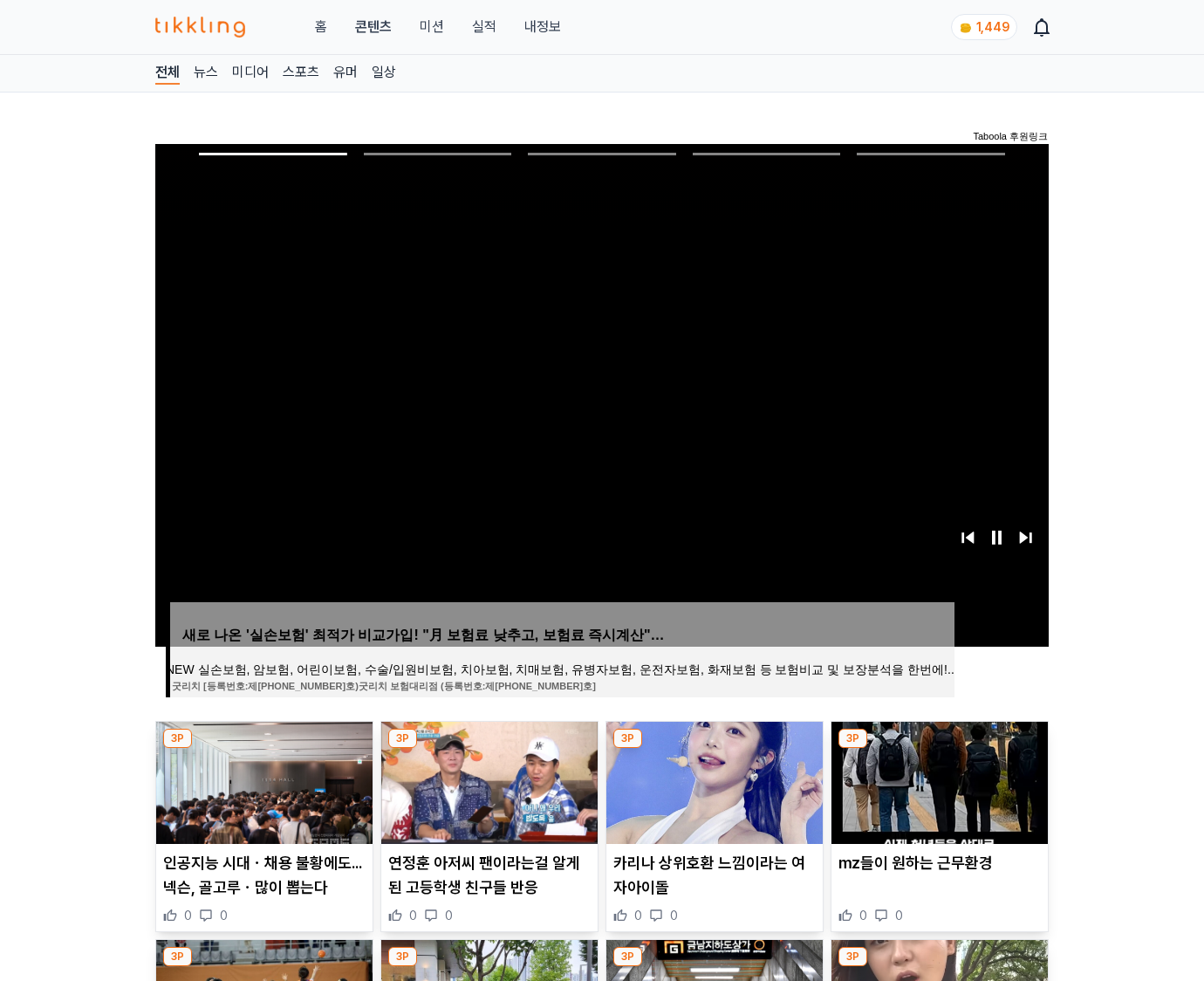
click at [939, 749] on img at bounding box center [939, 782] width 217 height 123
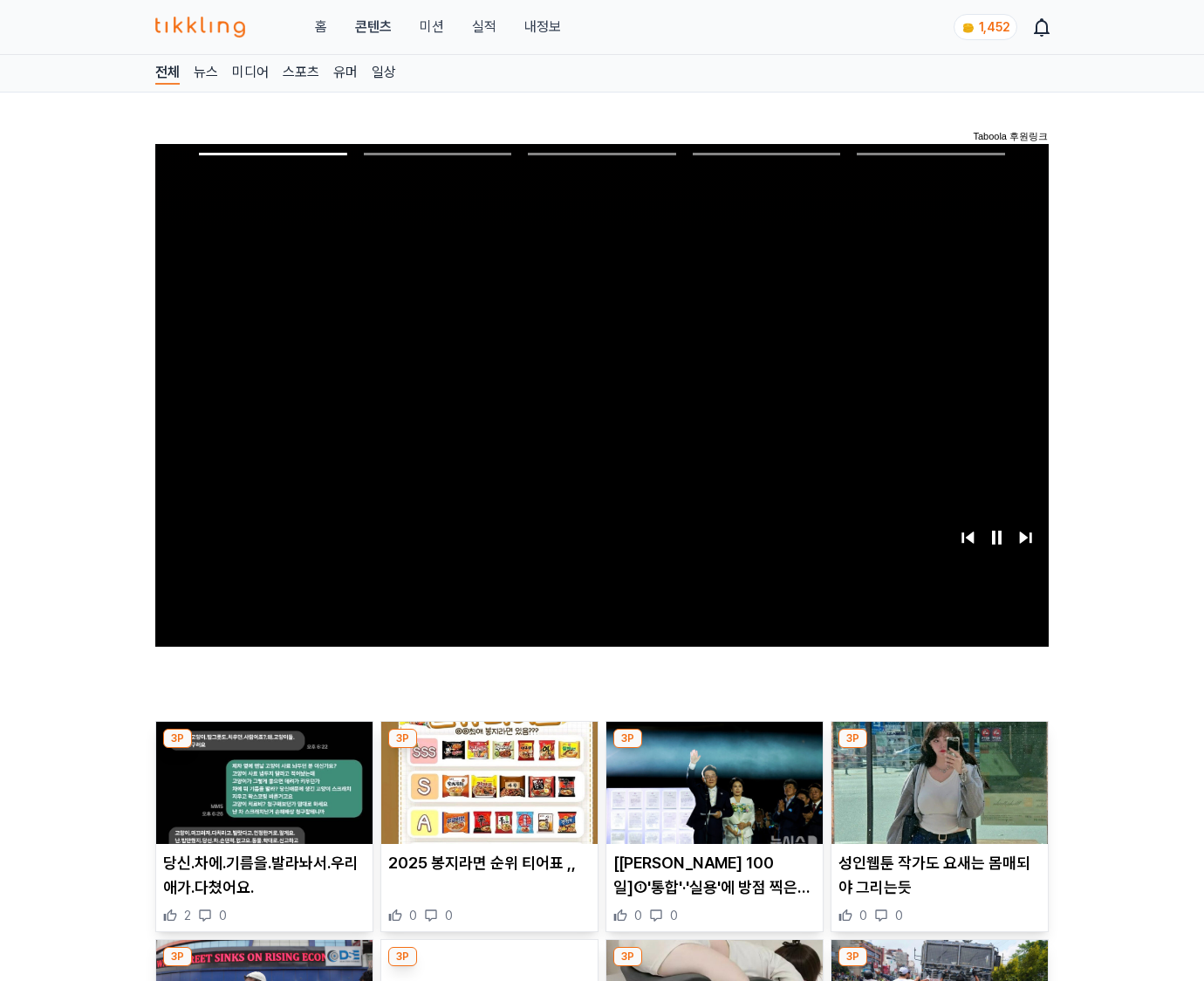
click at [939, 749] on img at bounding box center [939, 782] width 217 height 123
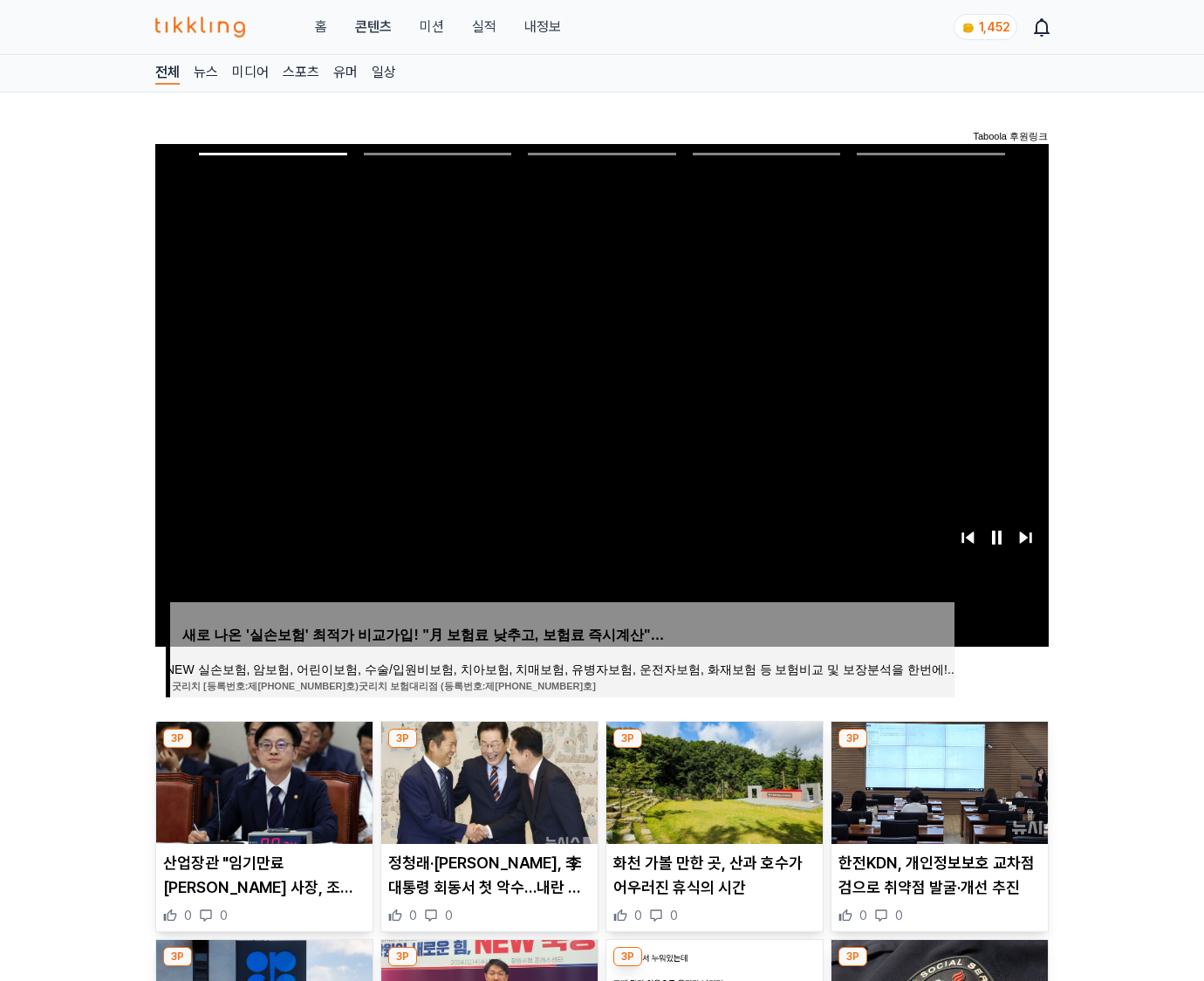
click at [939, 749] on img at bounding box center [939, 782] width 217 height 123
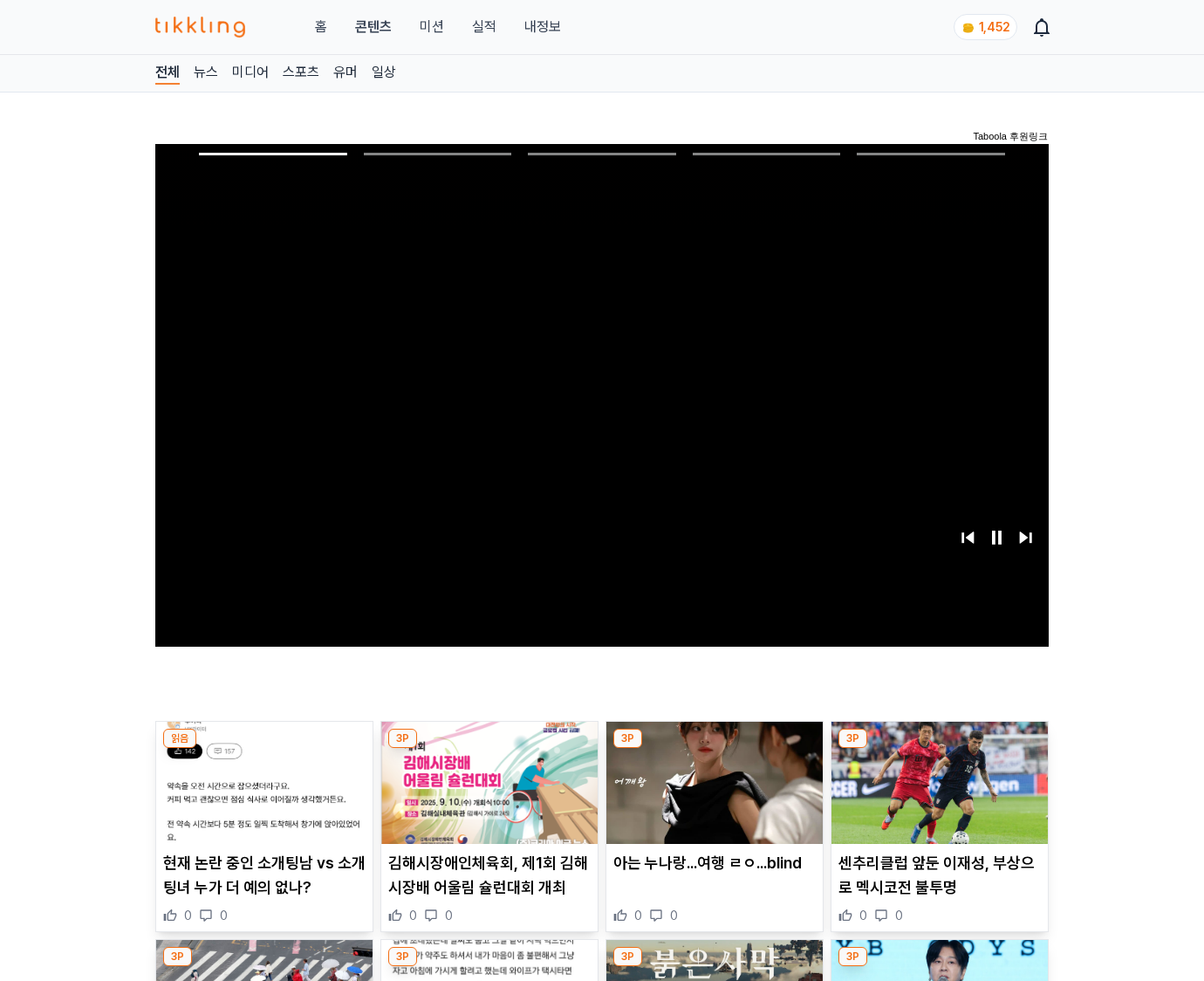
click at [939, 749] on img at bounding box center [939, 782] width 217 height 123
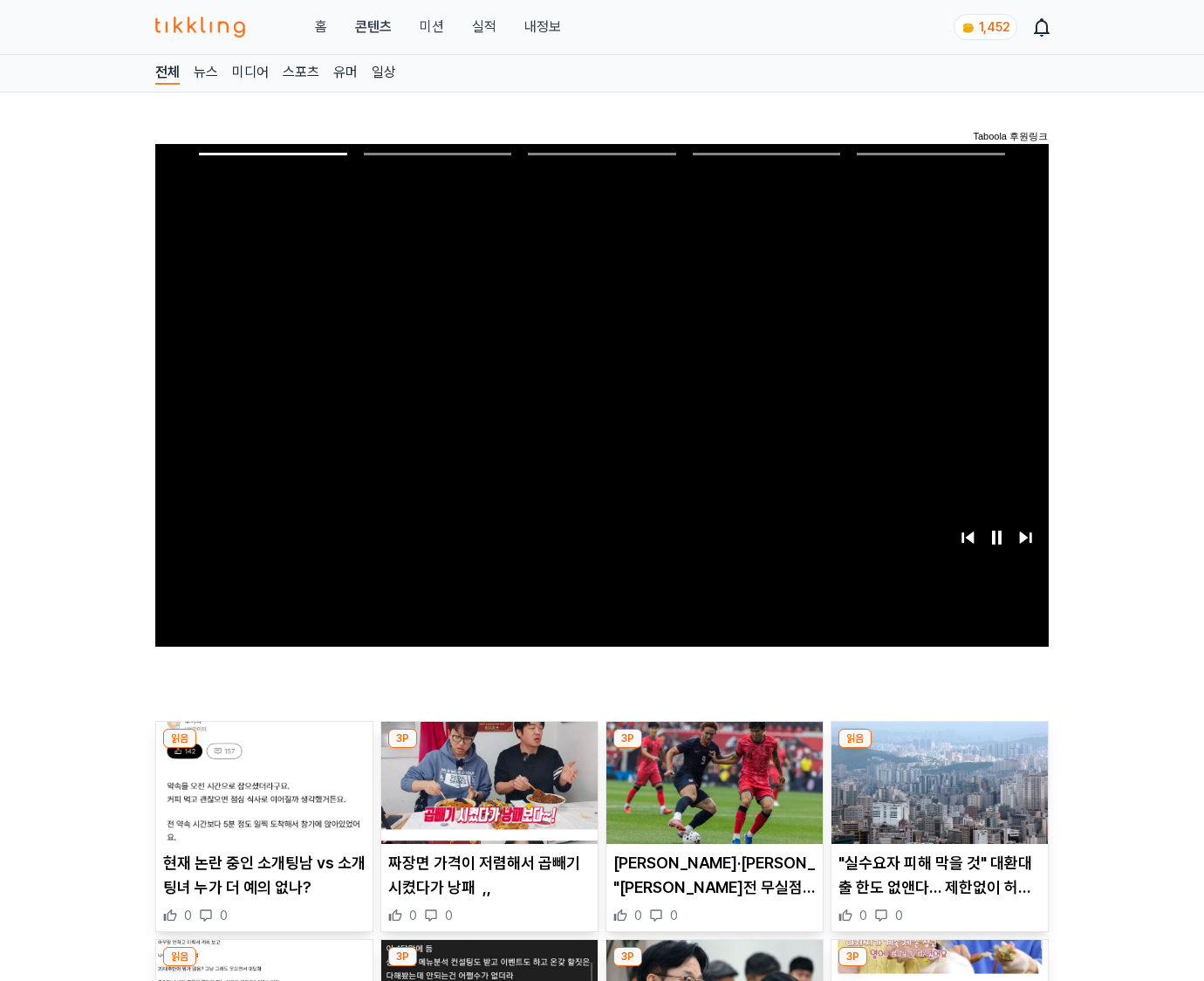
click at [939, 749] on img at bounding box center [939, 782] width 217 height 123
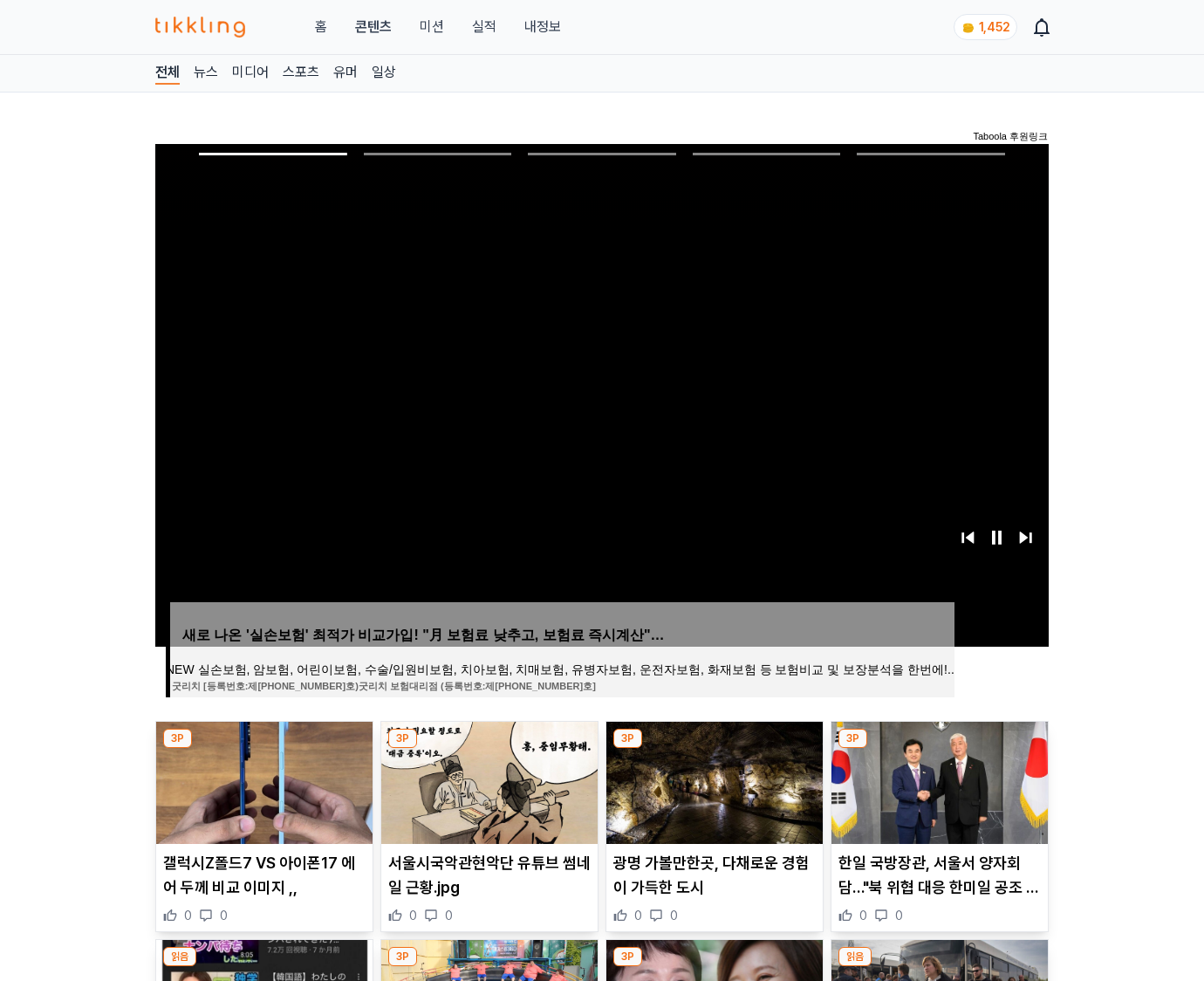
click at [939, 749] on img at bounding box center [939, 782] width 217 height 123
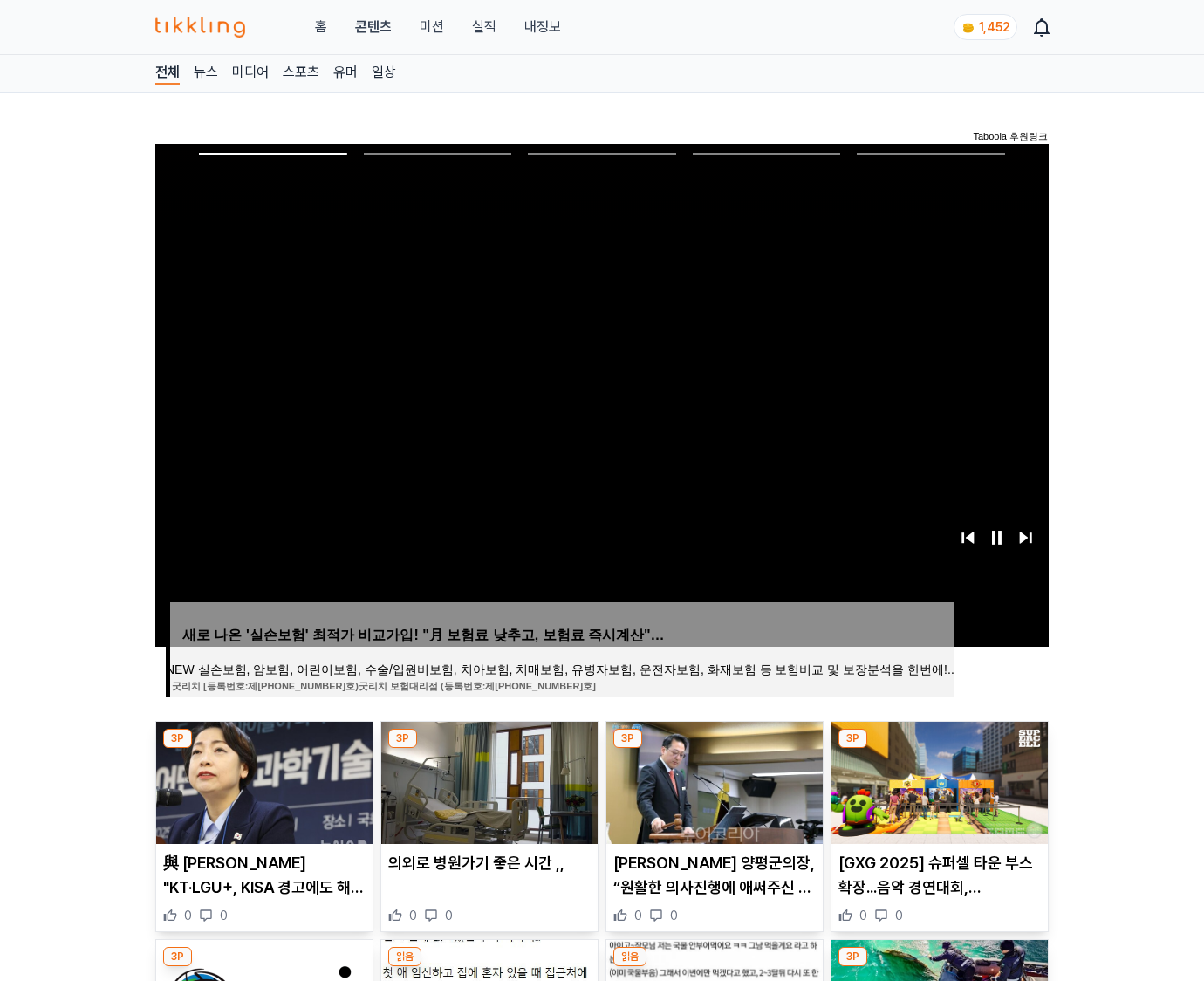
click at [939, 749] on img at bounding box center [939, 782] width 217 height 123
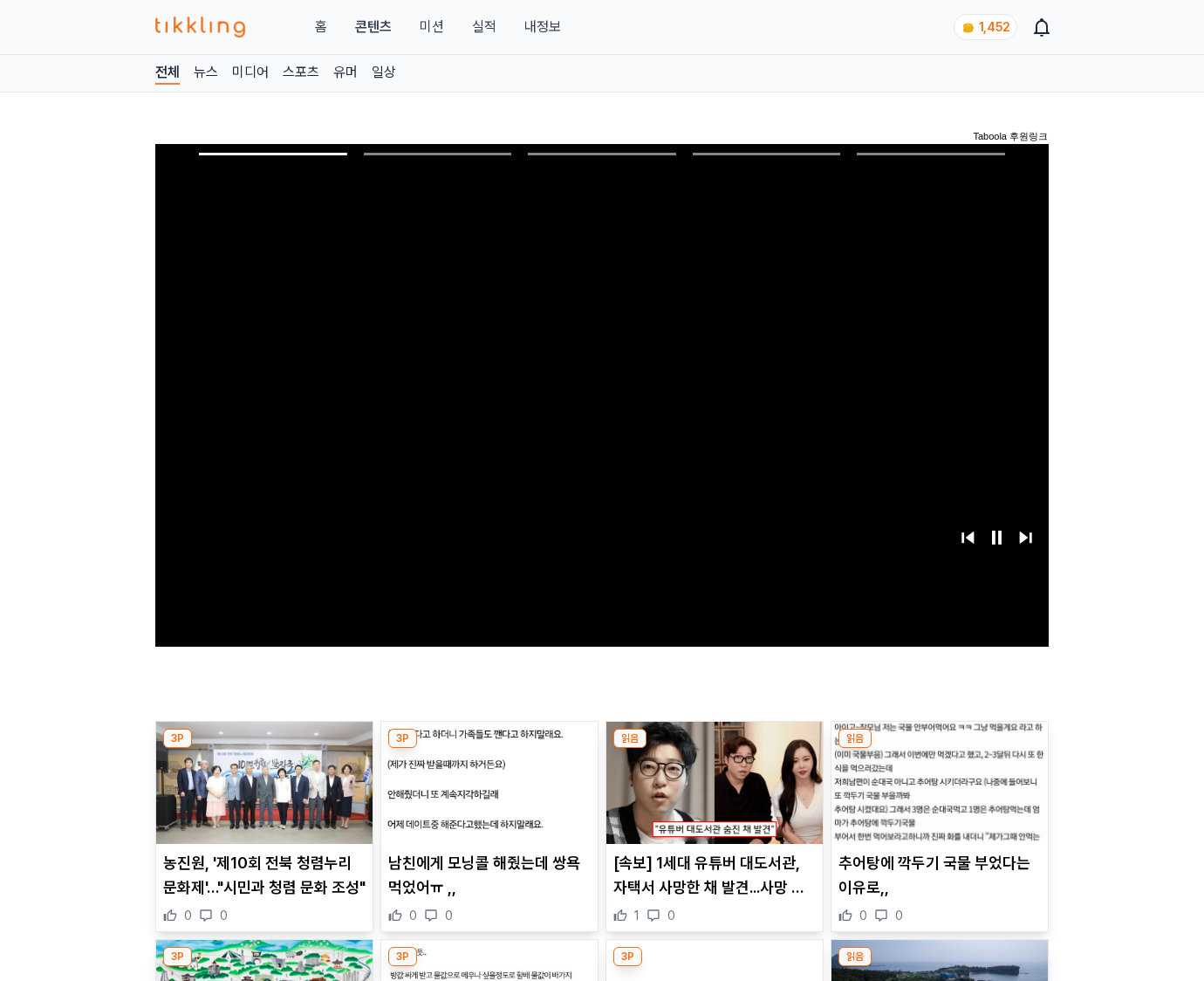
click at [939, 749] on img at bounding box center [939, 782] width 217 height 123
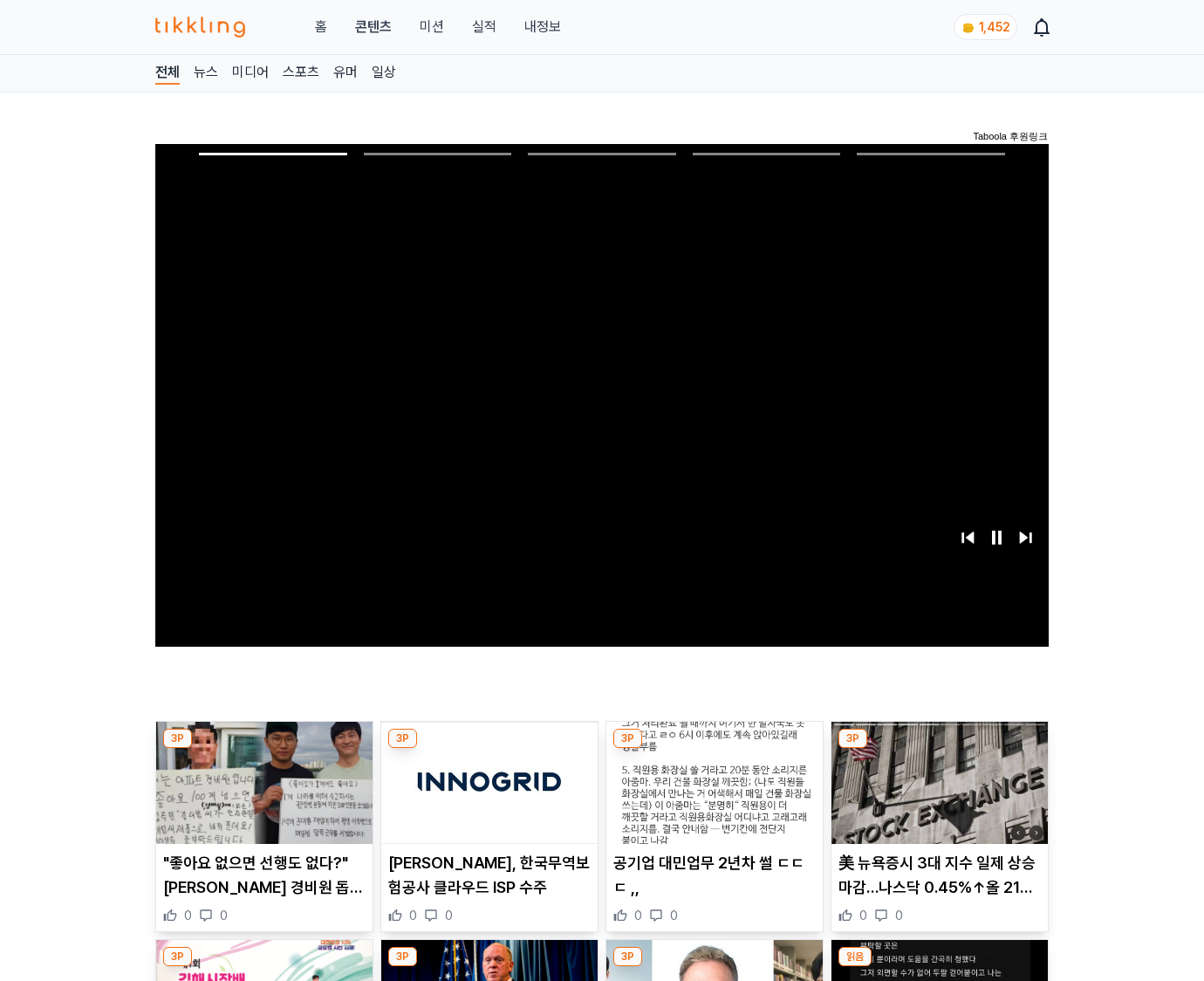
click at [939, 749] on img at bounding box center [939, 782] width 217 height 123
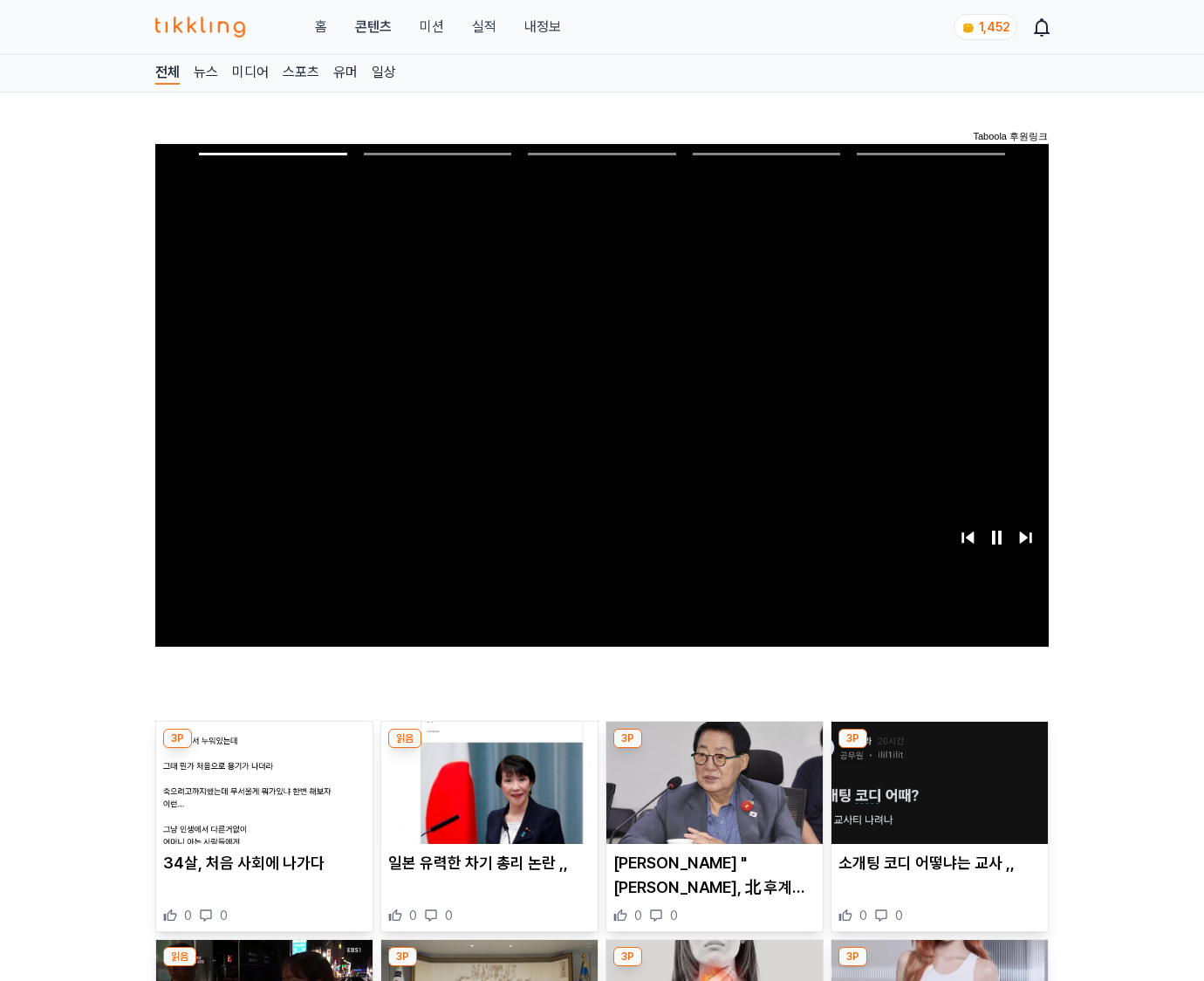
click at [939, 749] on img at bounding box center [939, 782] width 217 height 123
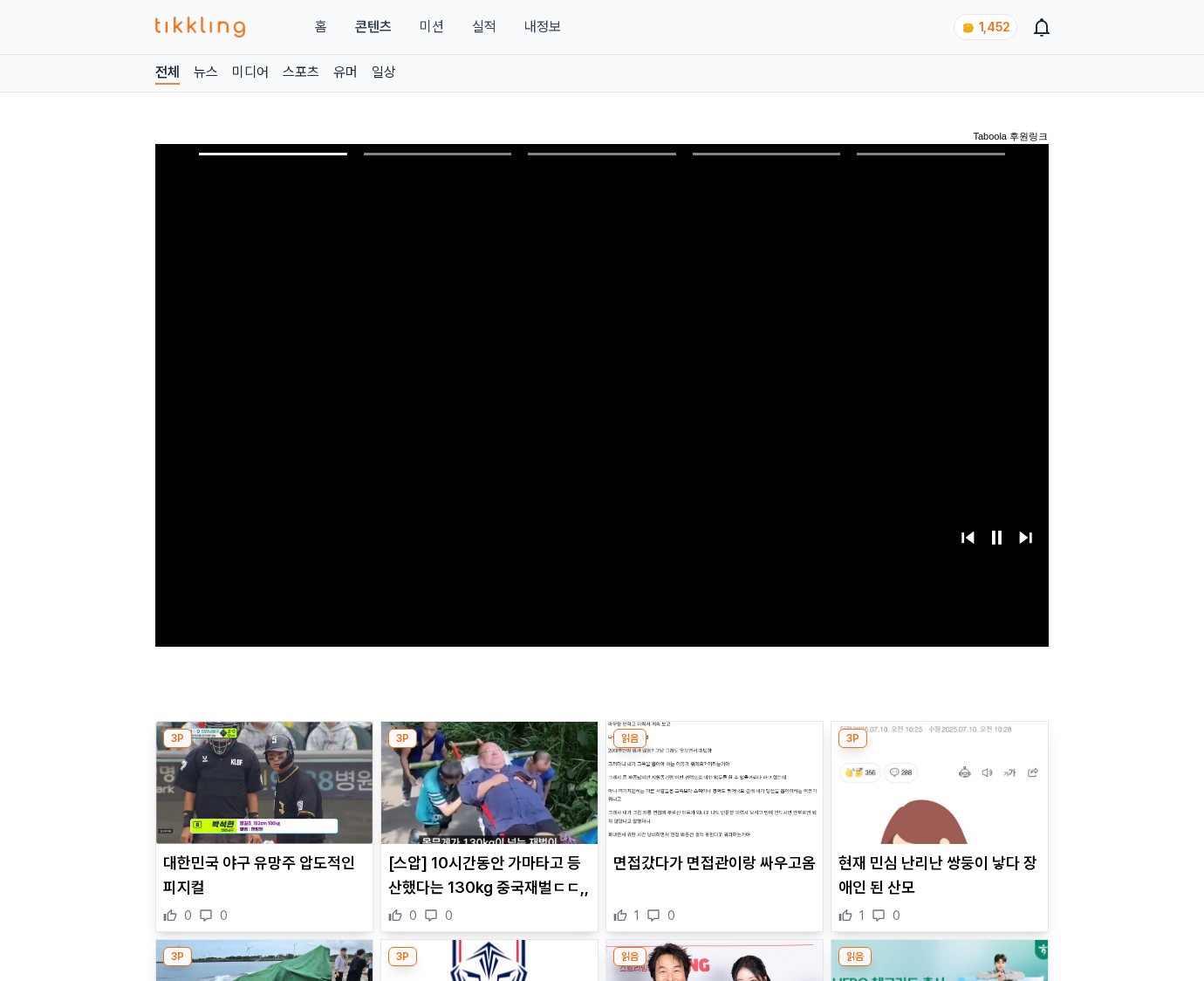
click at [939, 749] on img at bounding box center [939, 782] width 217 height 123
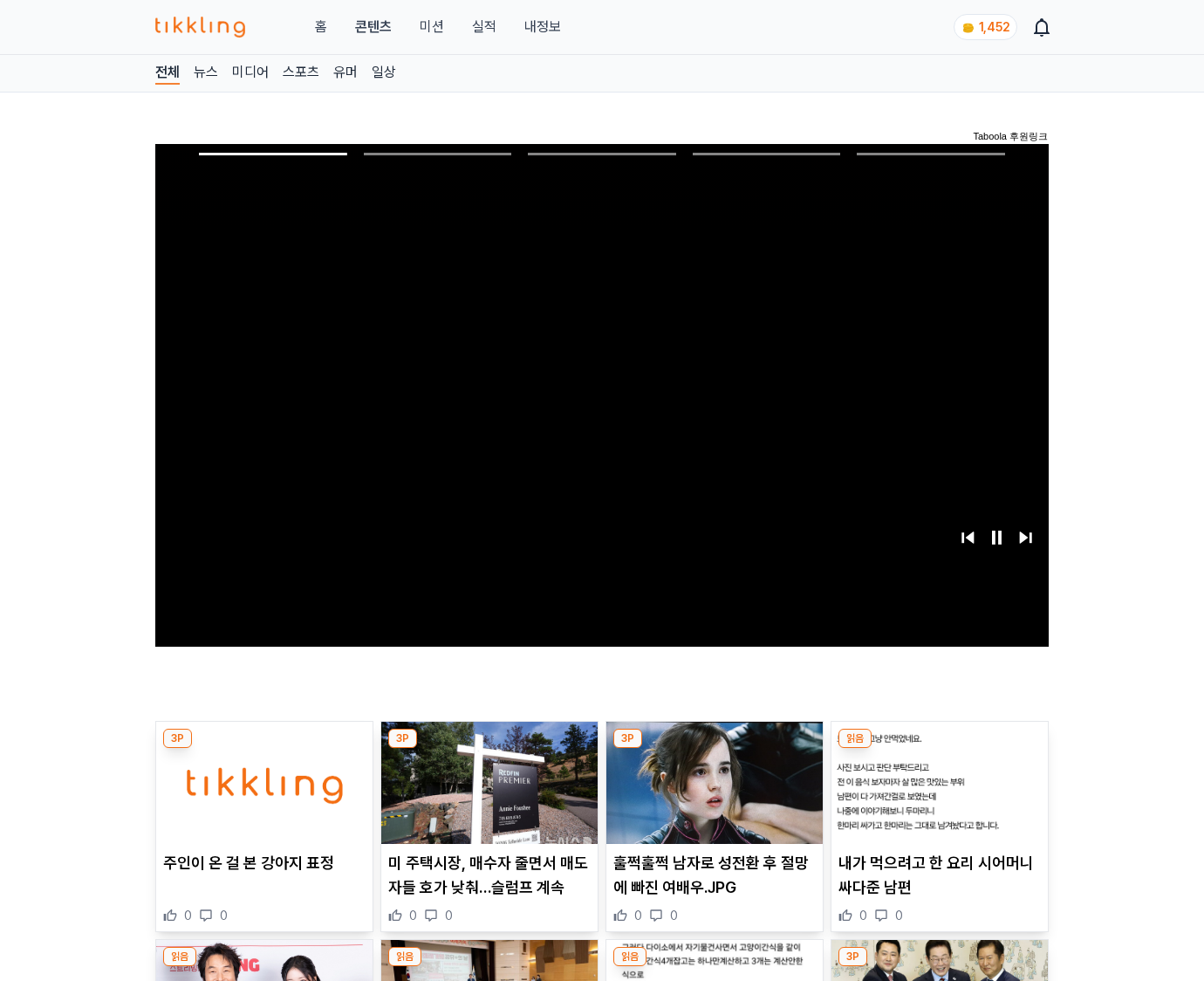
click at [939, 749] on img at bounding box center [939, 782] width 217 height 123
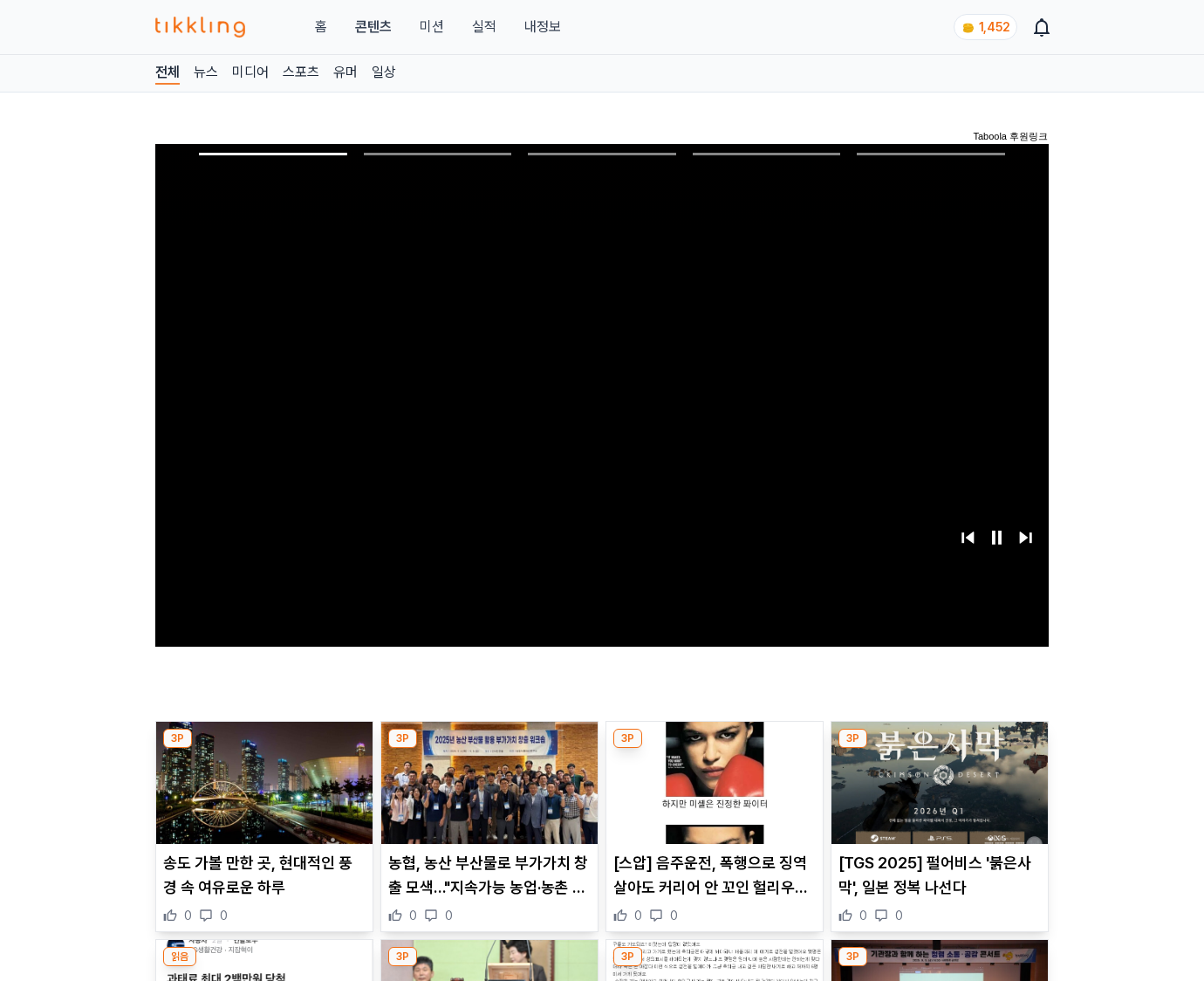
click at [939, 749] on img at bounding box center [939, 782] width 217 height 123
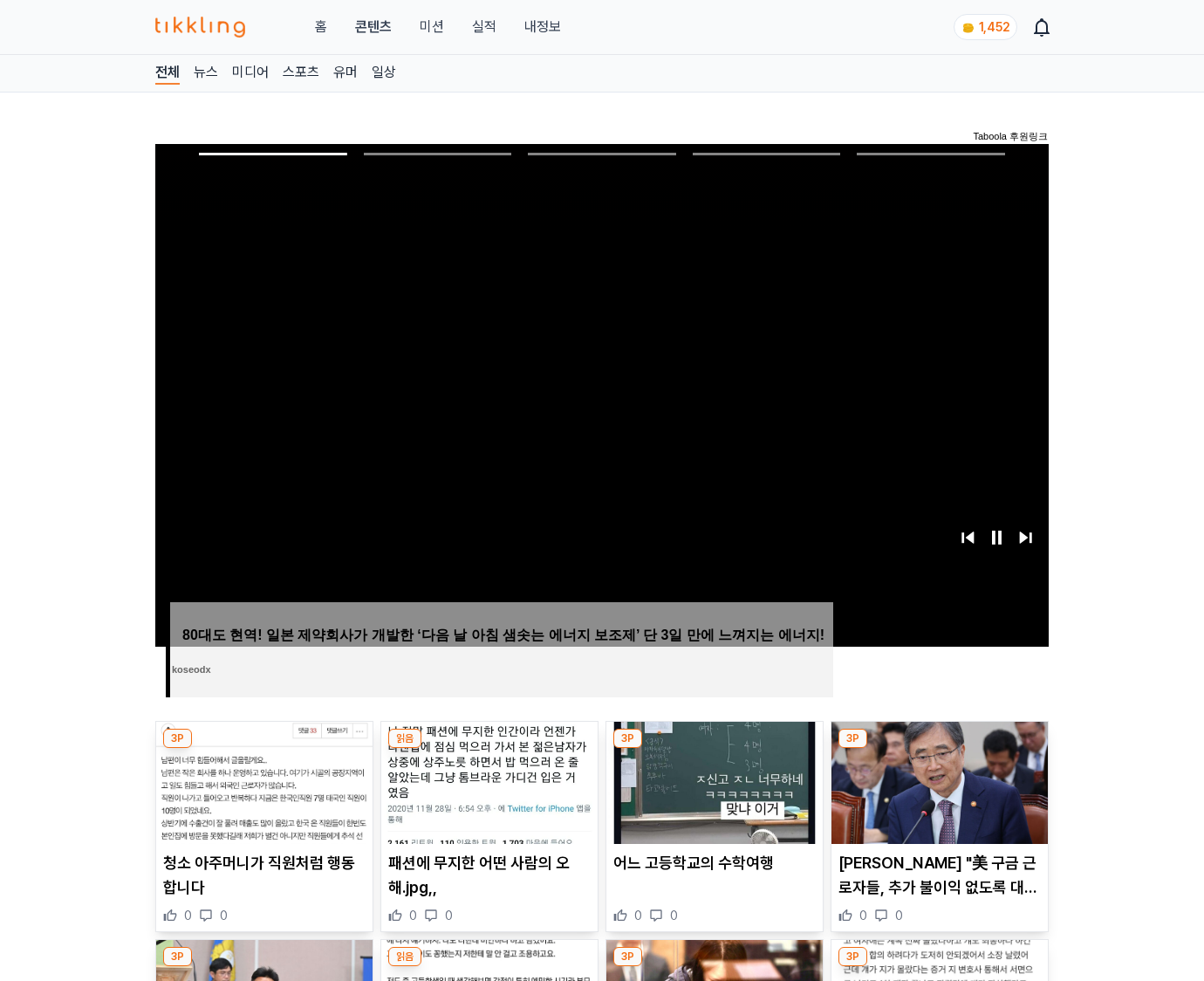
click at [939, 749] on img at bounding box center [939, 782] width 217 height 123
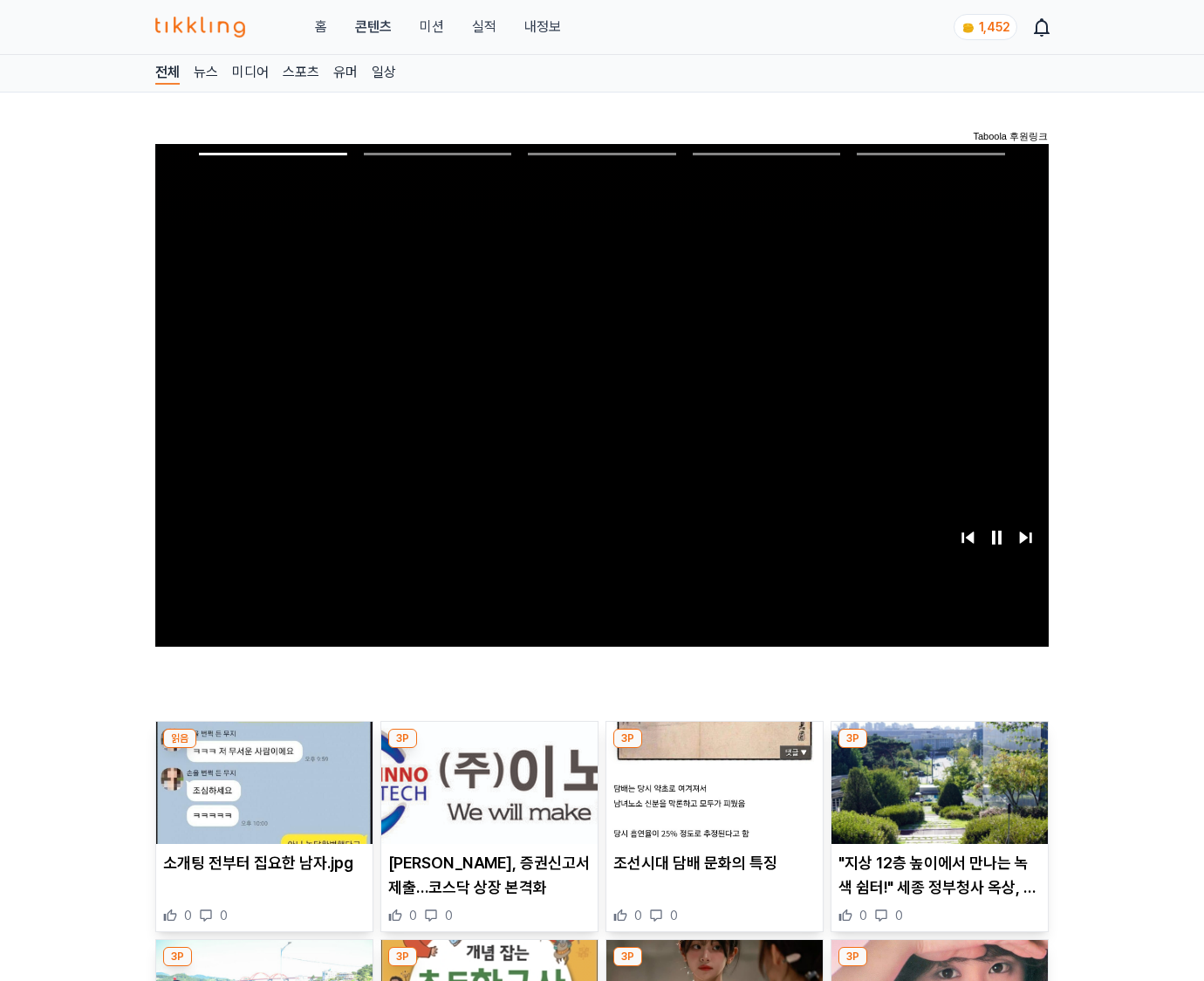
click at [939, 749] on img at bounding box center [939, 782] width 217 height 123
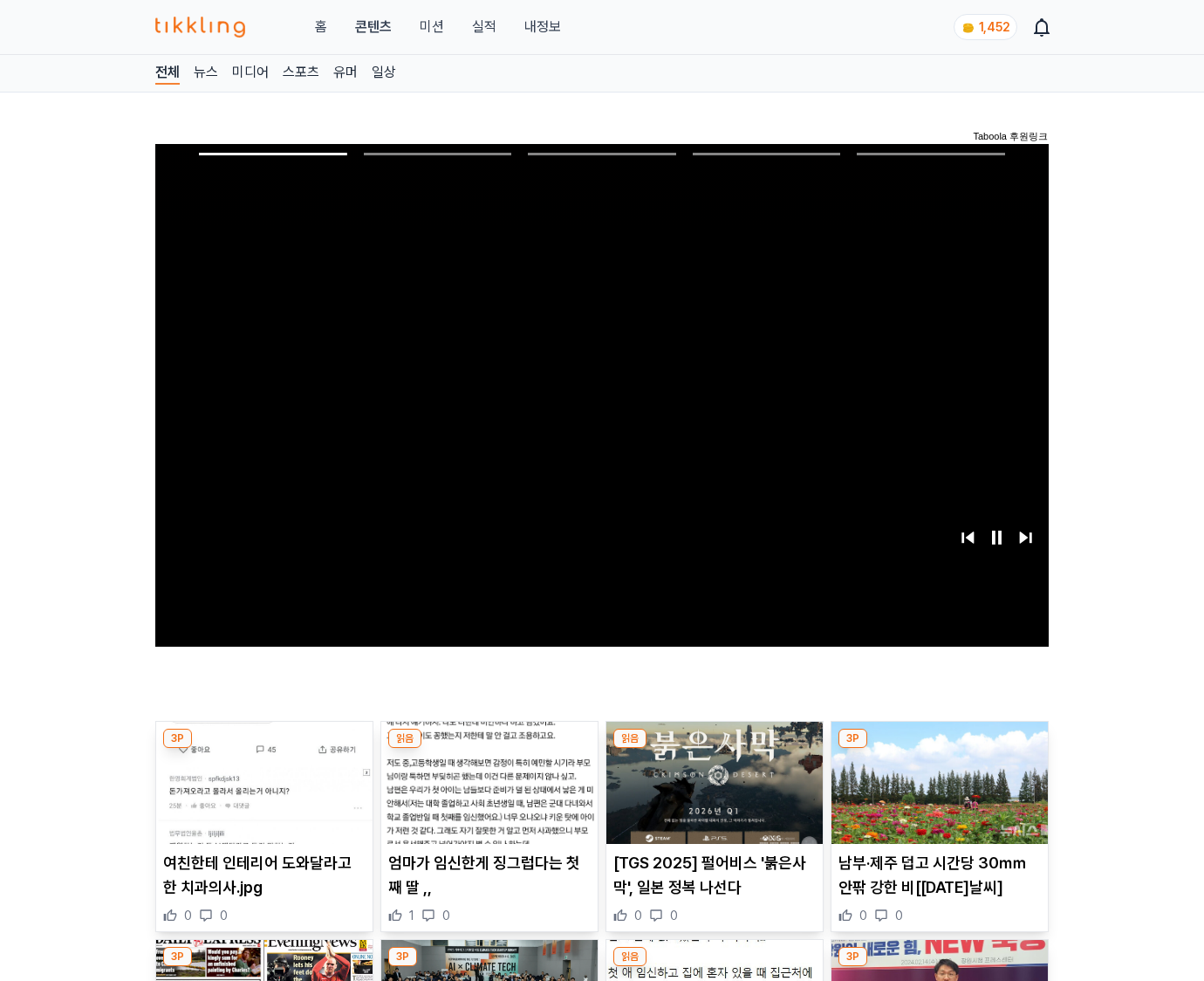
click at [939, 749] on img at bounding box center [939, 782] width 217 height 123
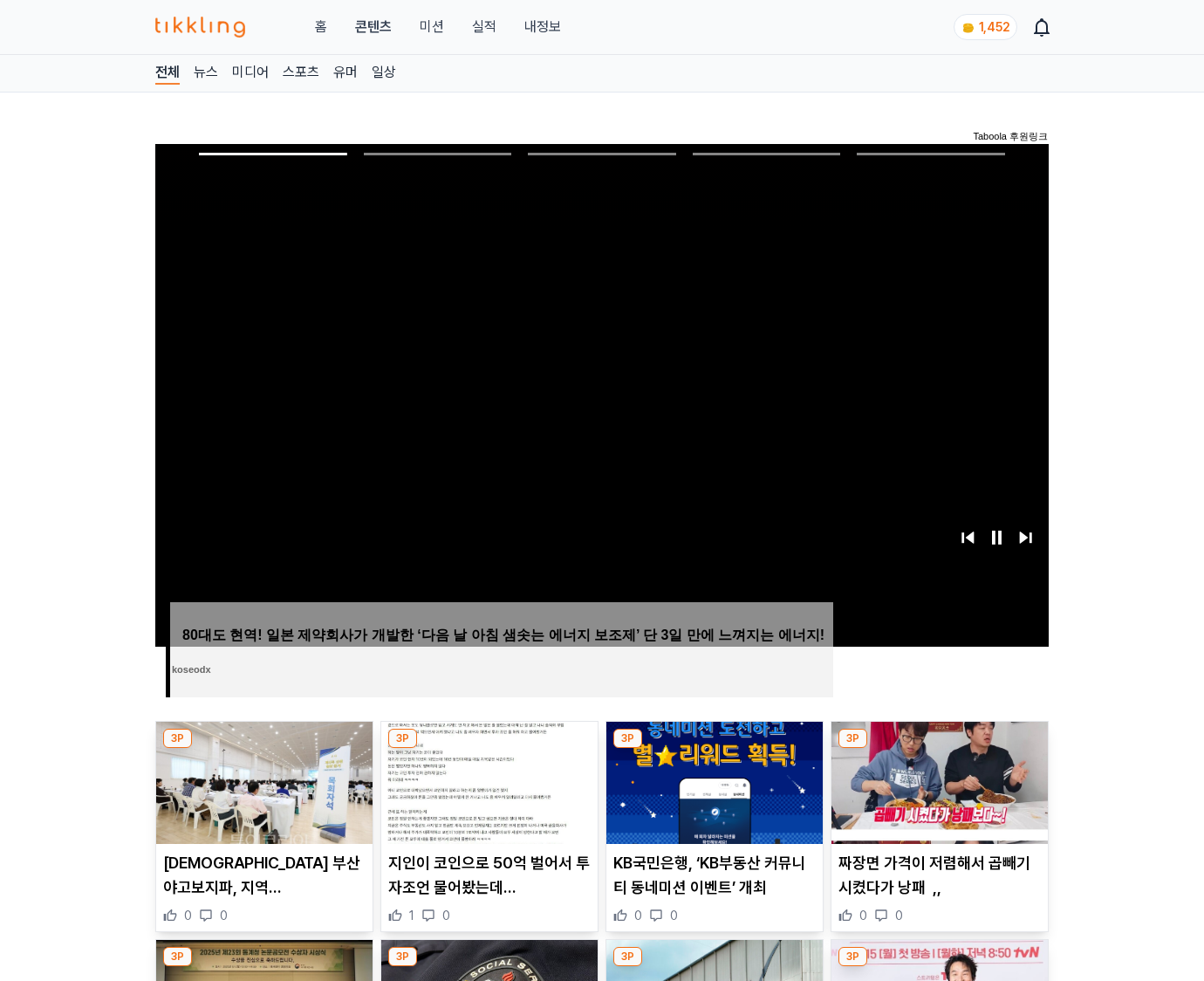
click at [939, 749] on img at bounding box center [939, 782] width 217 height 123
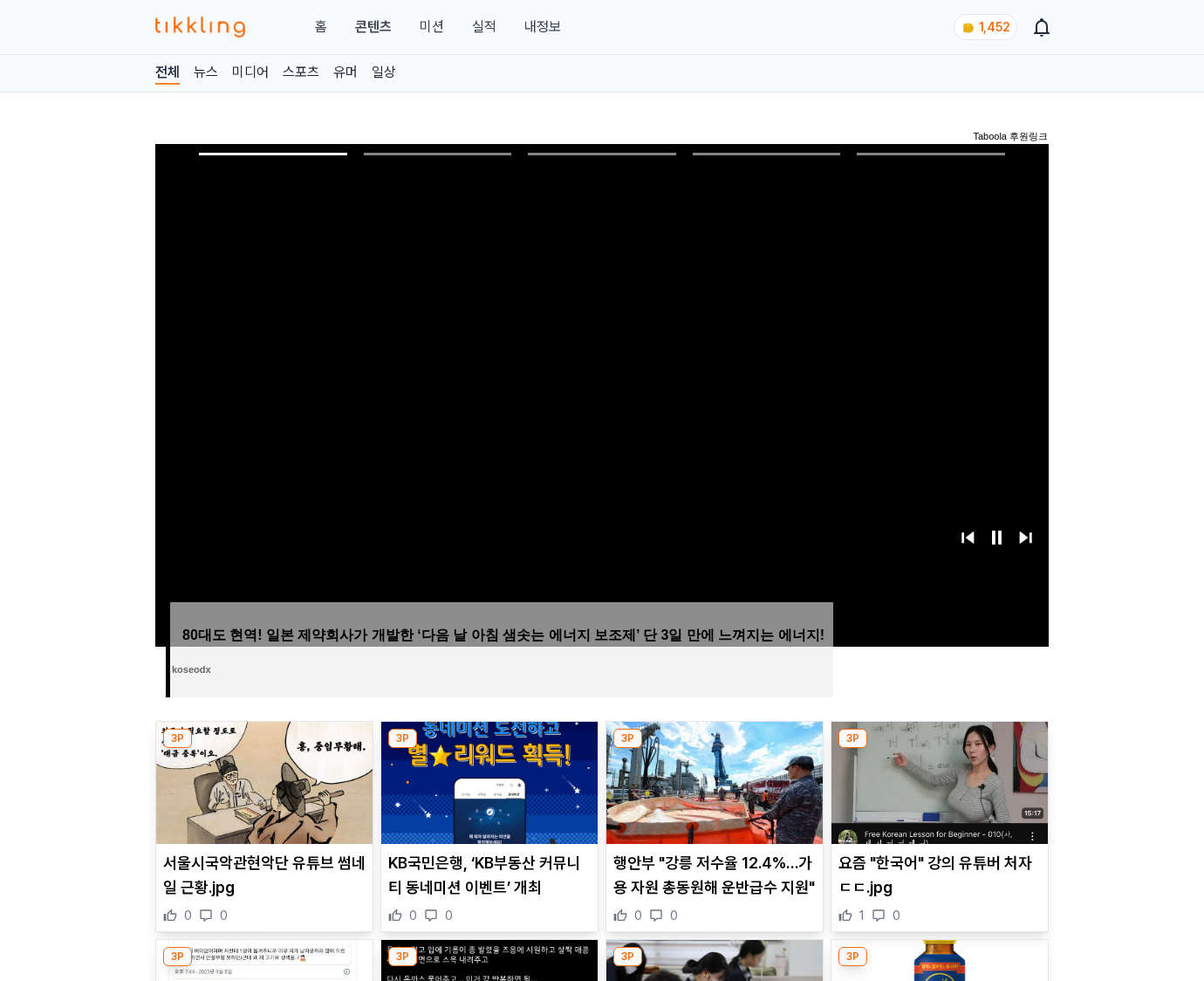
click at [939, 749] on img at bounding box center [939, 782] width 217 height 123
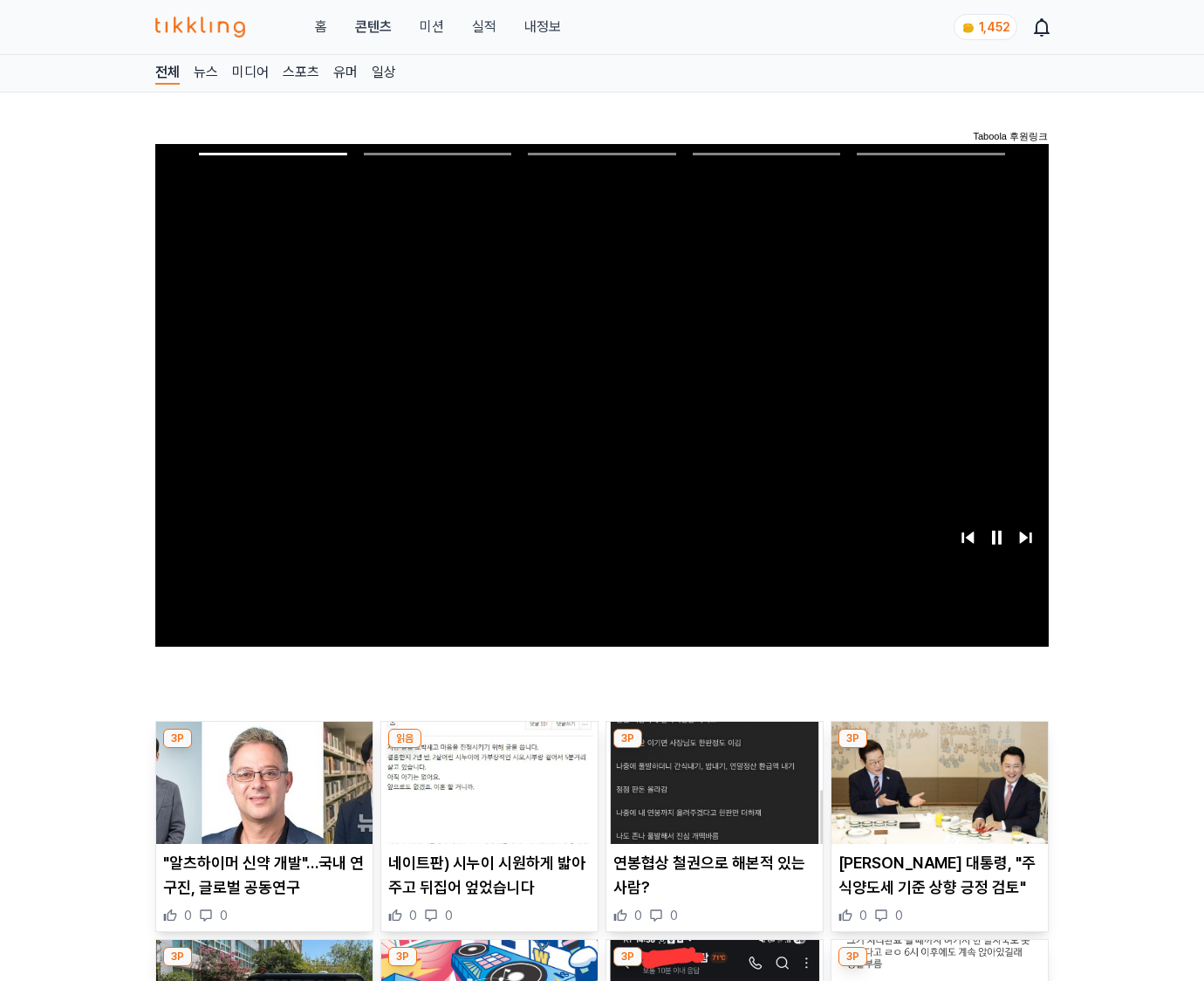
click at [939, 749] on img at bounding box center [939, 782] width 217 height 123
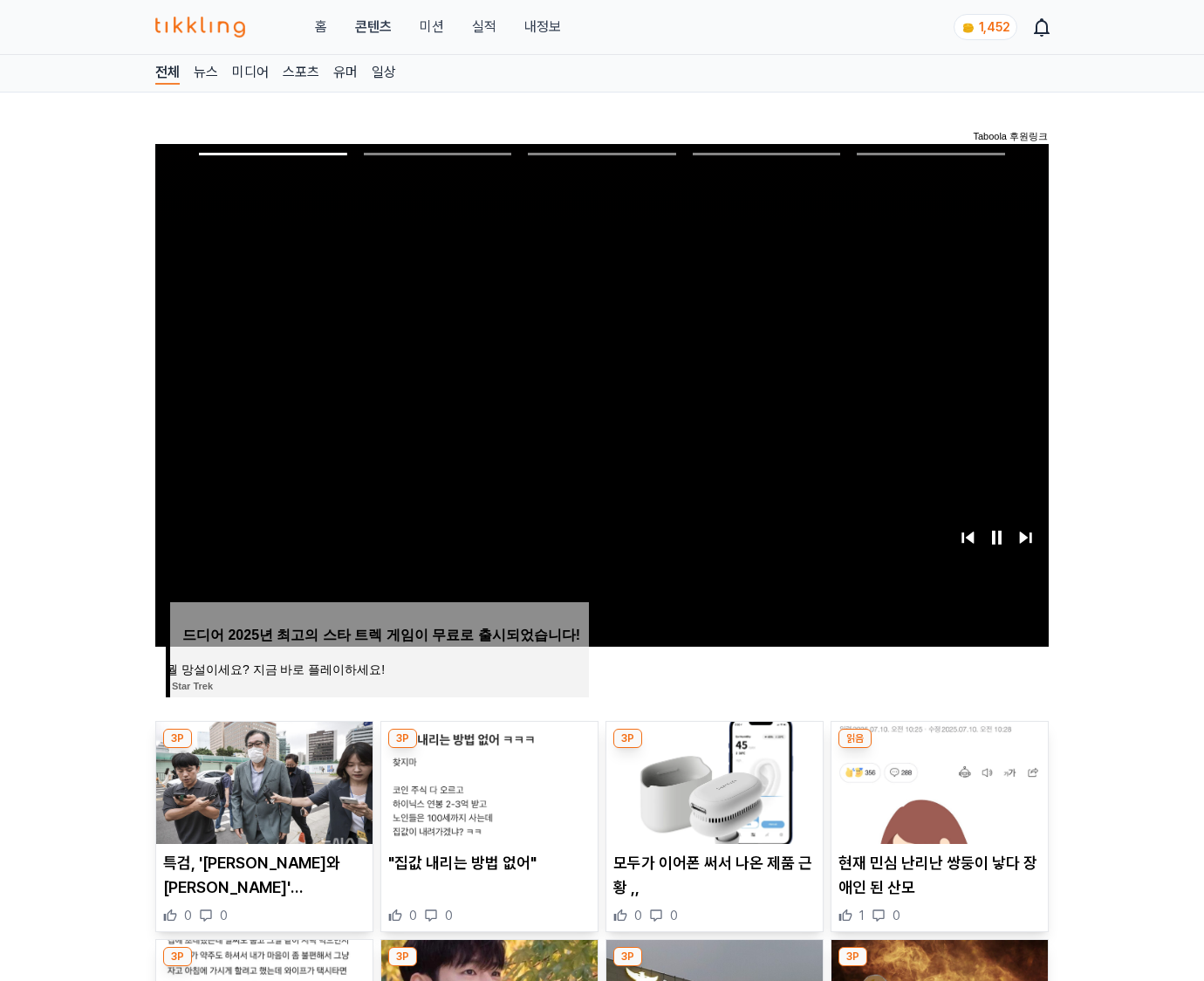
click at [939, 749] on img at bounding box center [939, 782] width 217 height 123
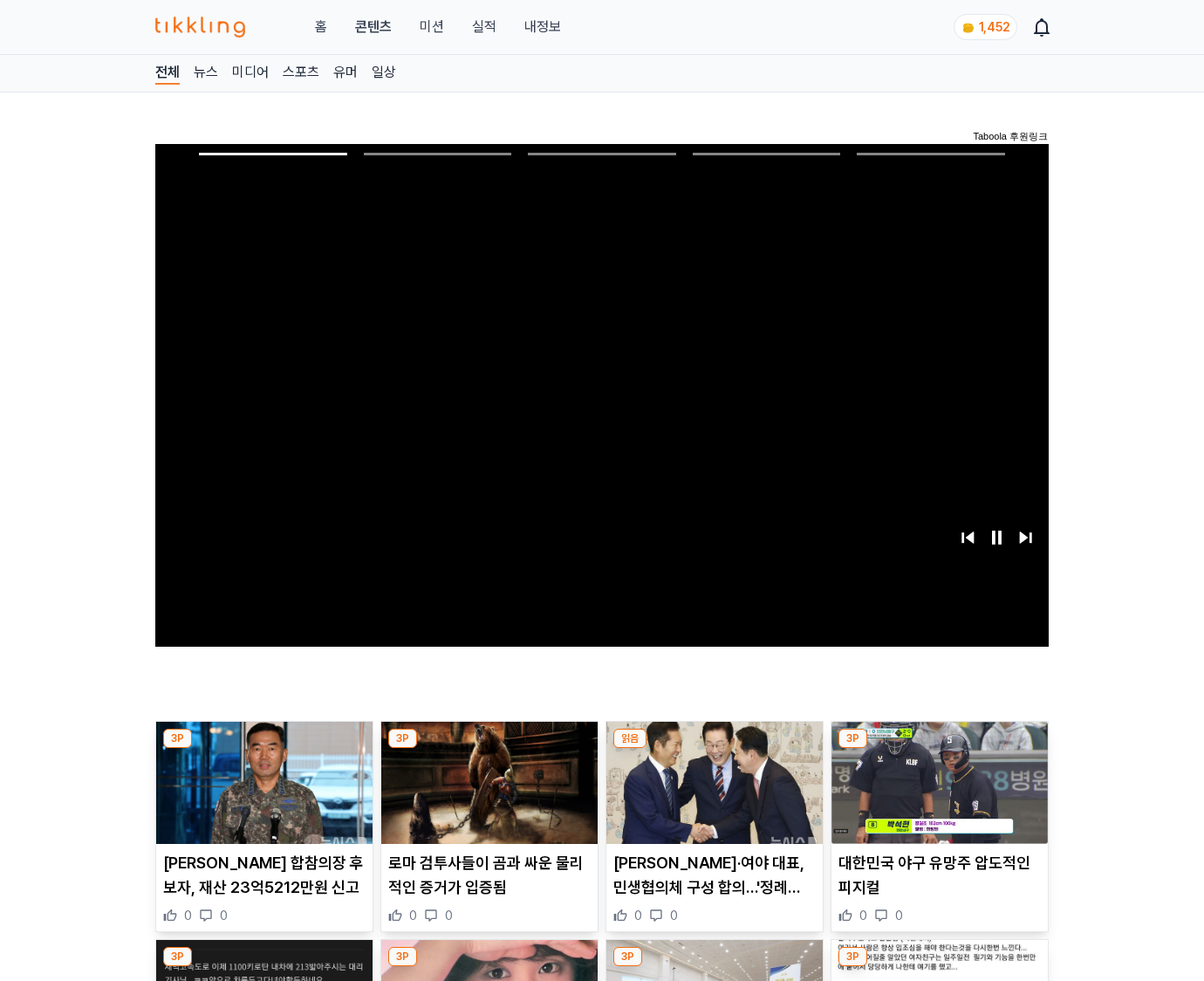
click at [939, 749] on img at bounding box center [939, 782] width 217 height 123
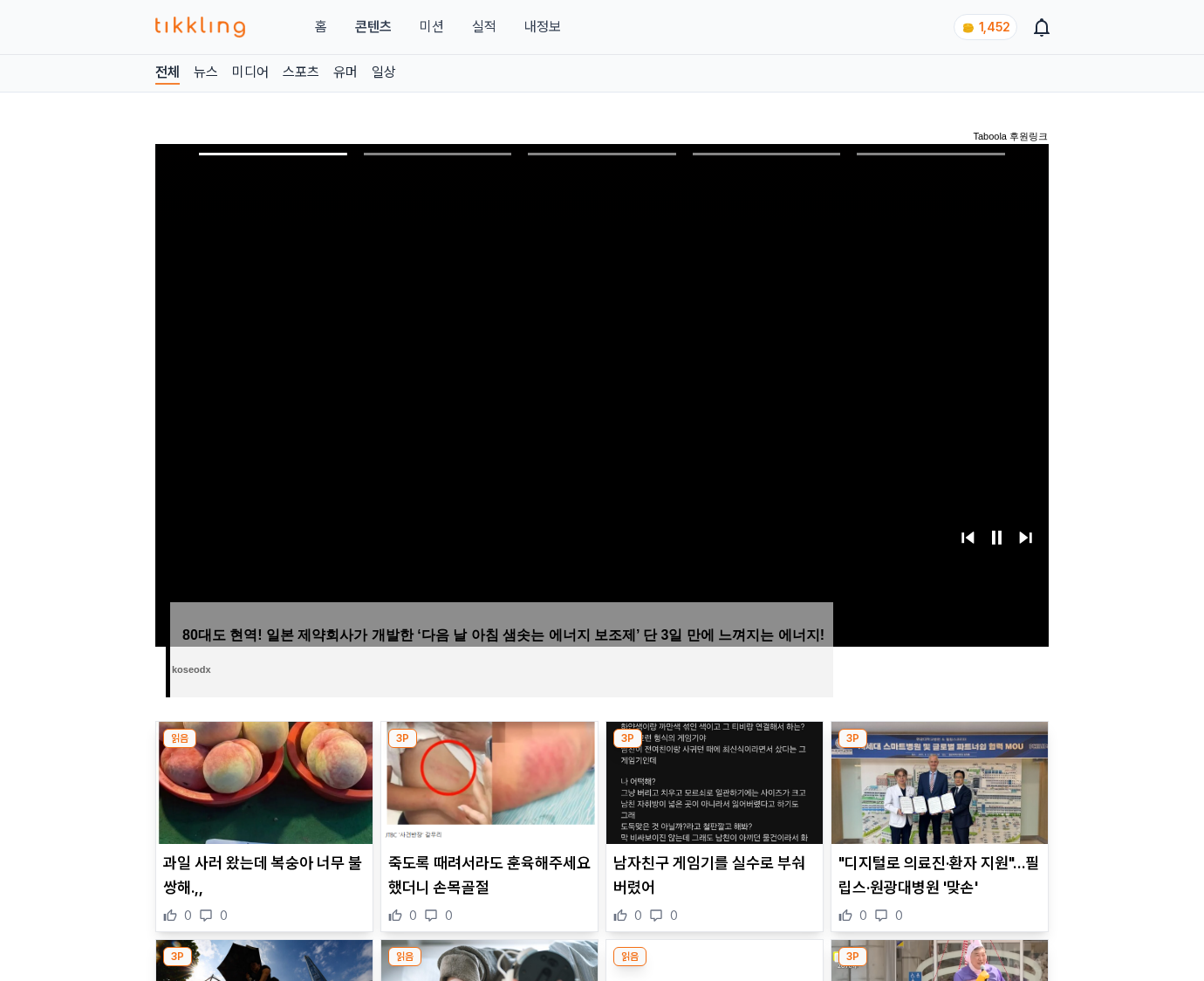
click at [939, 749] on img at bounding box center [939, 782] width 217 height 123
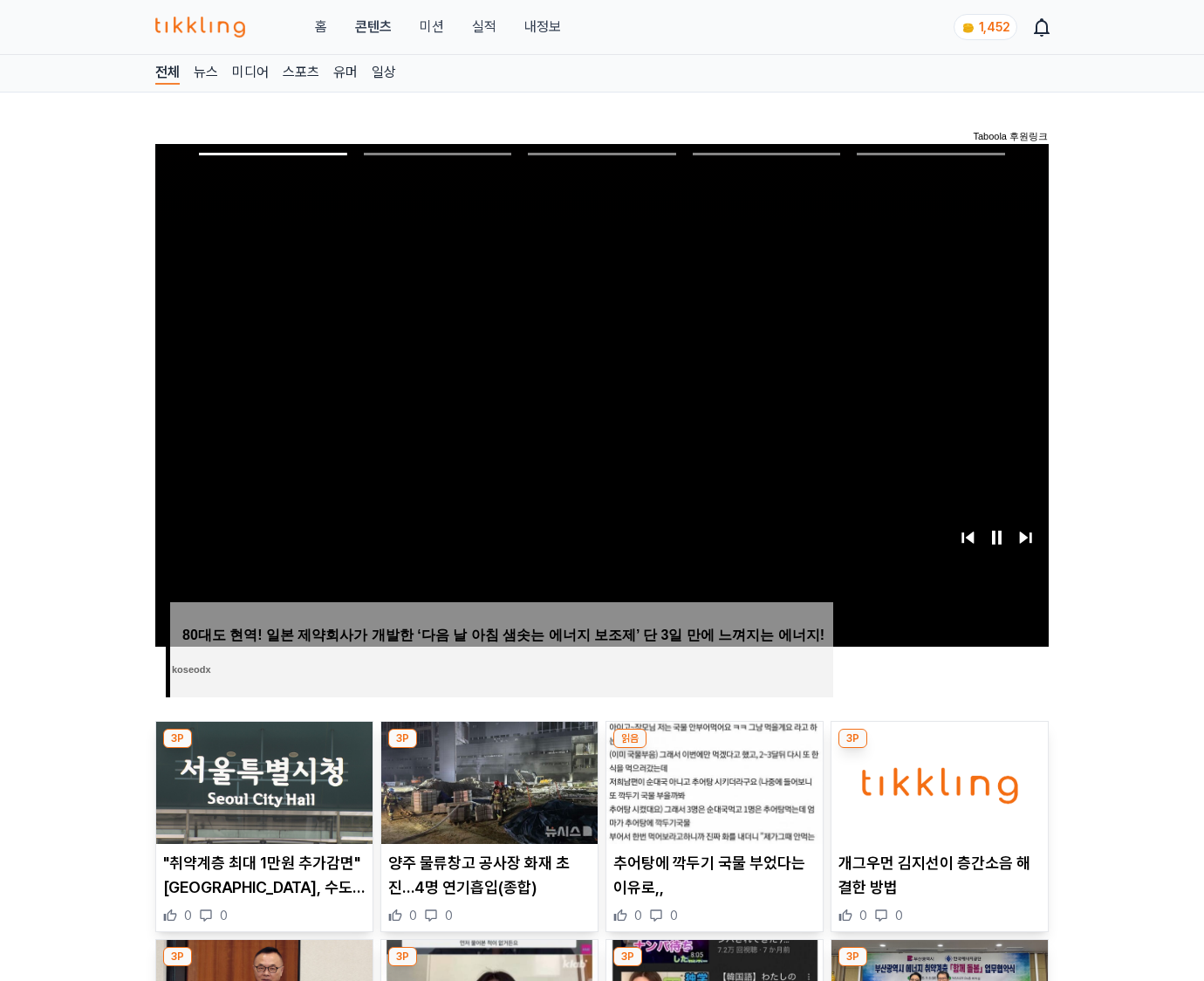
click at [939, 749] on img at bounding box center [939, 782] width 217 height 123
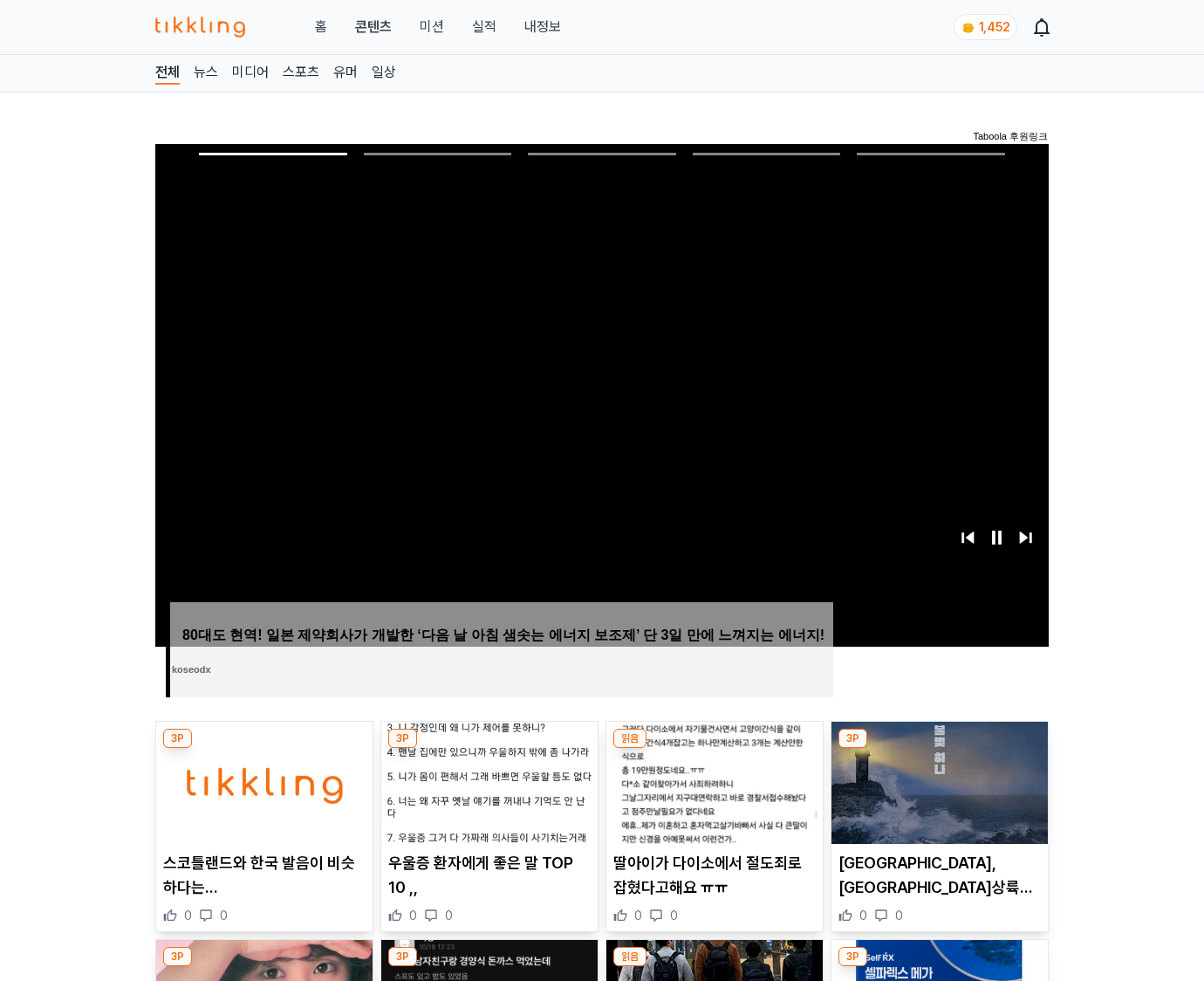
click at [939, 749] on img at bounding box center [939, 782] width 217 height 123
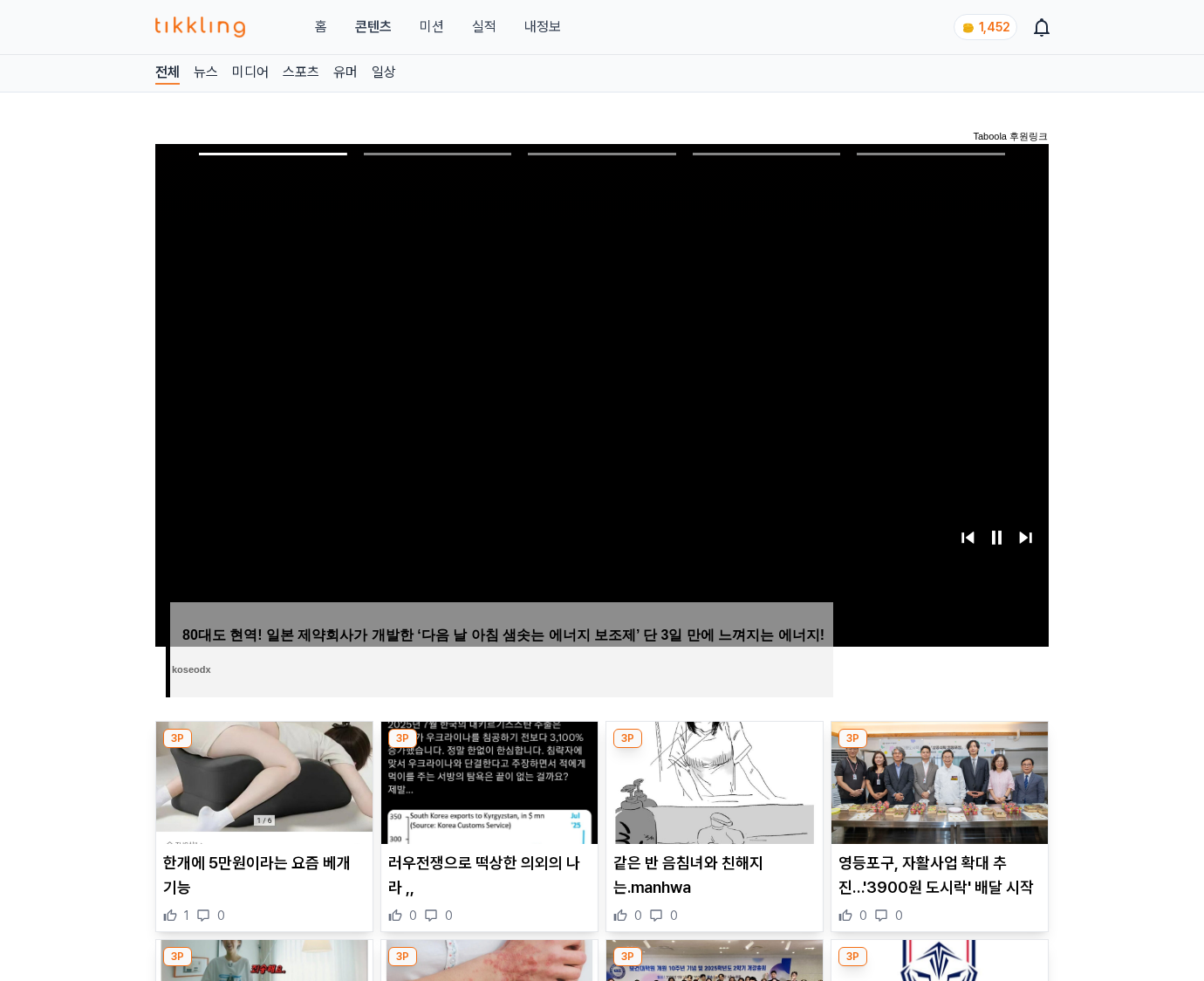
click at [939, 749] on img at bounding box center [939, 782] width 217 height 123
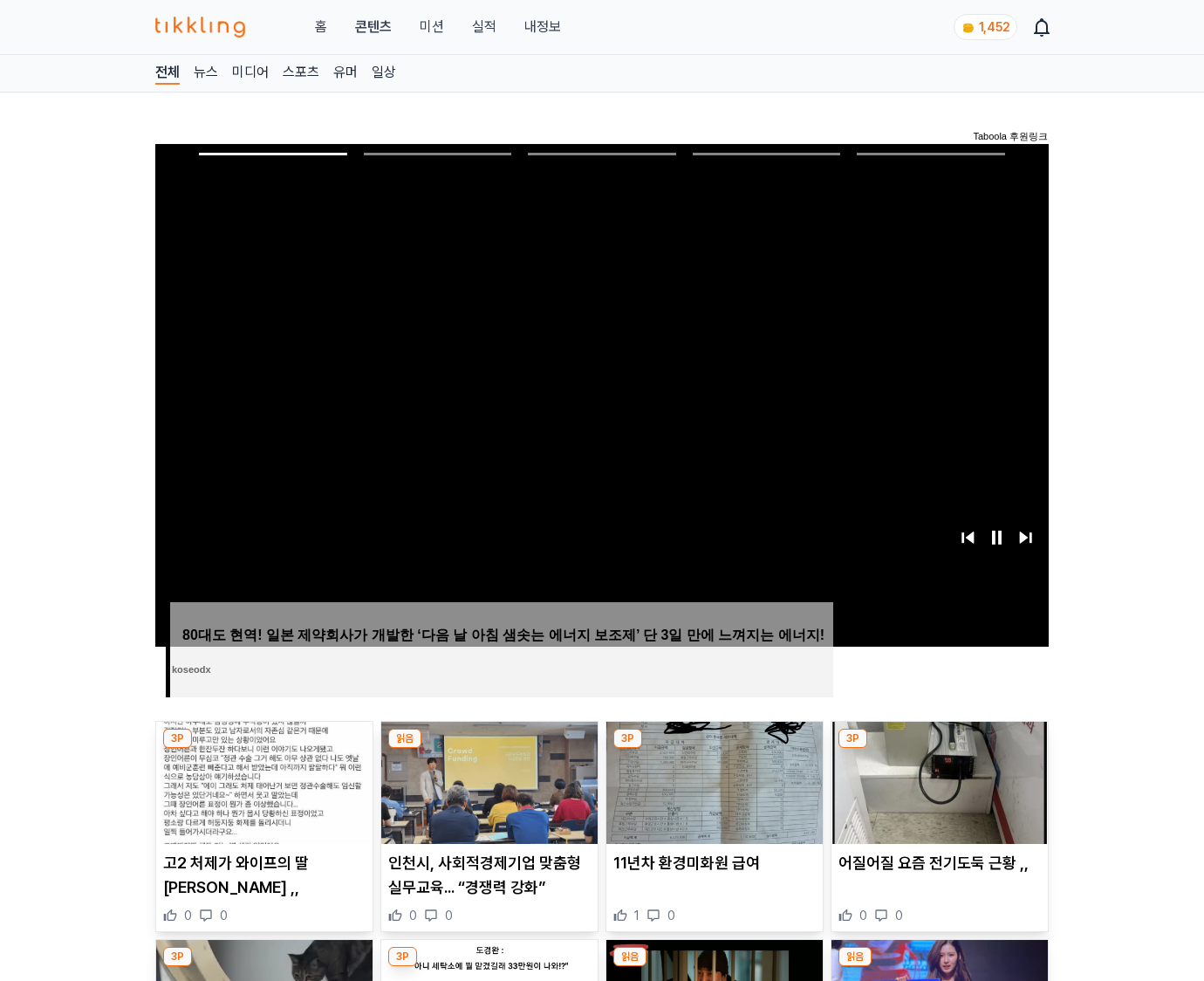
click at [939, 749] on img at bounding box center [939, 782] width 217 height 123
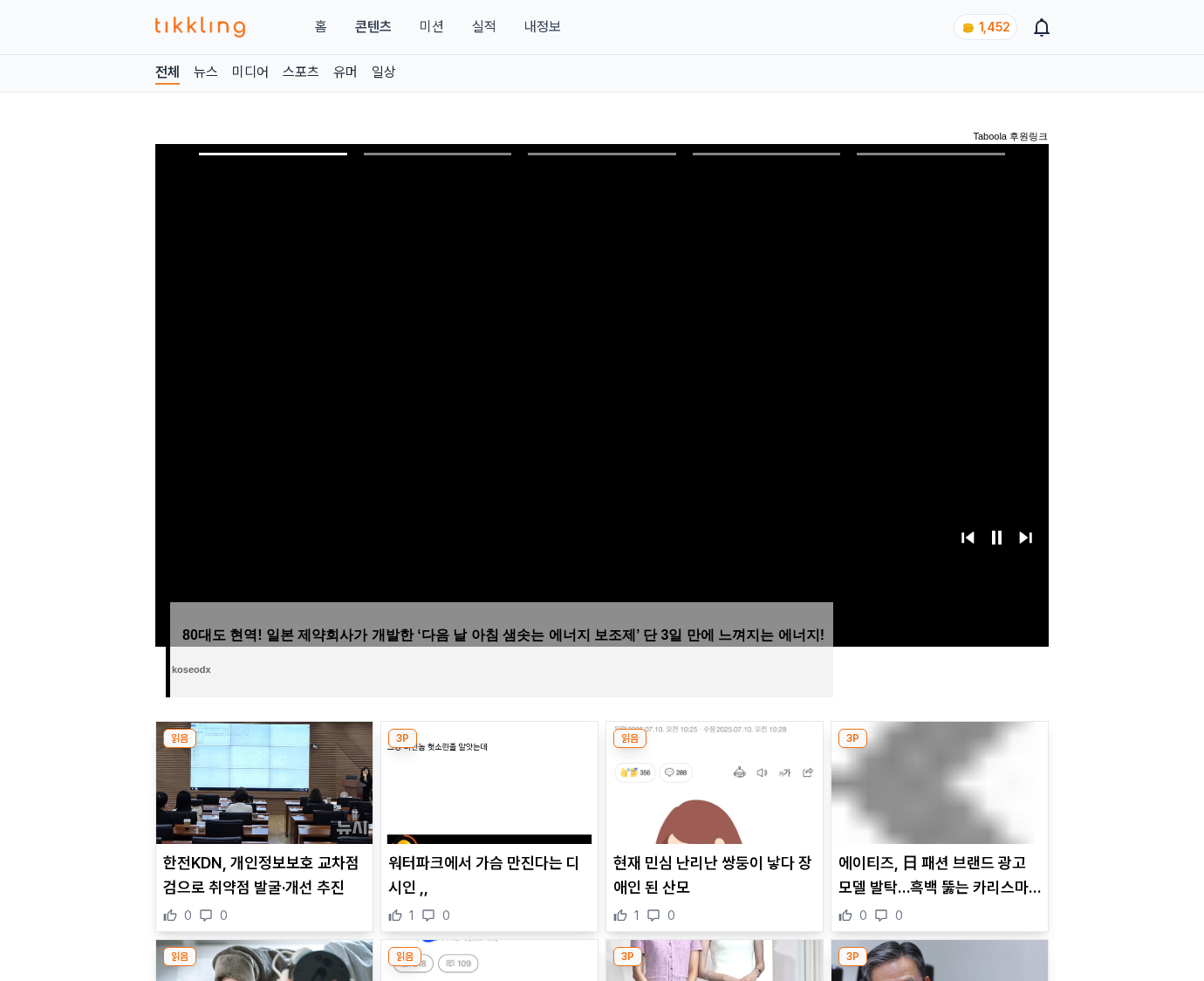
click at [939, 749] on img at bounding box center [939, 782] width 217 height 123
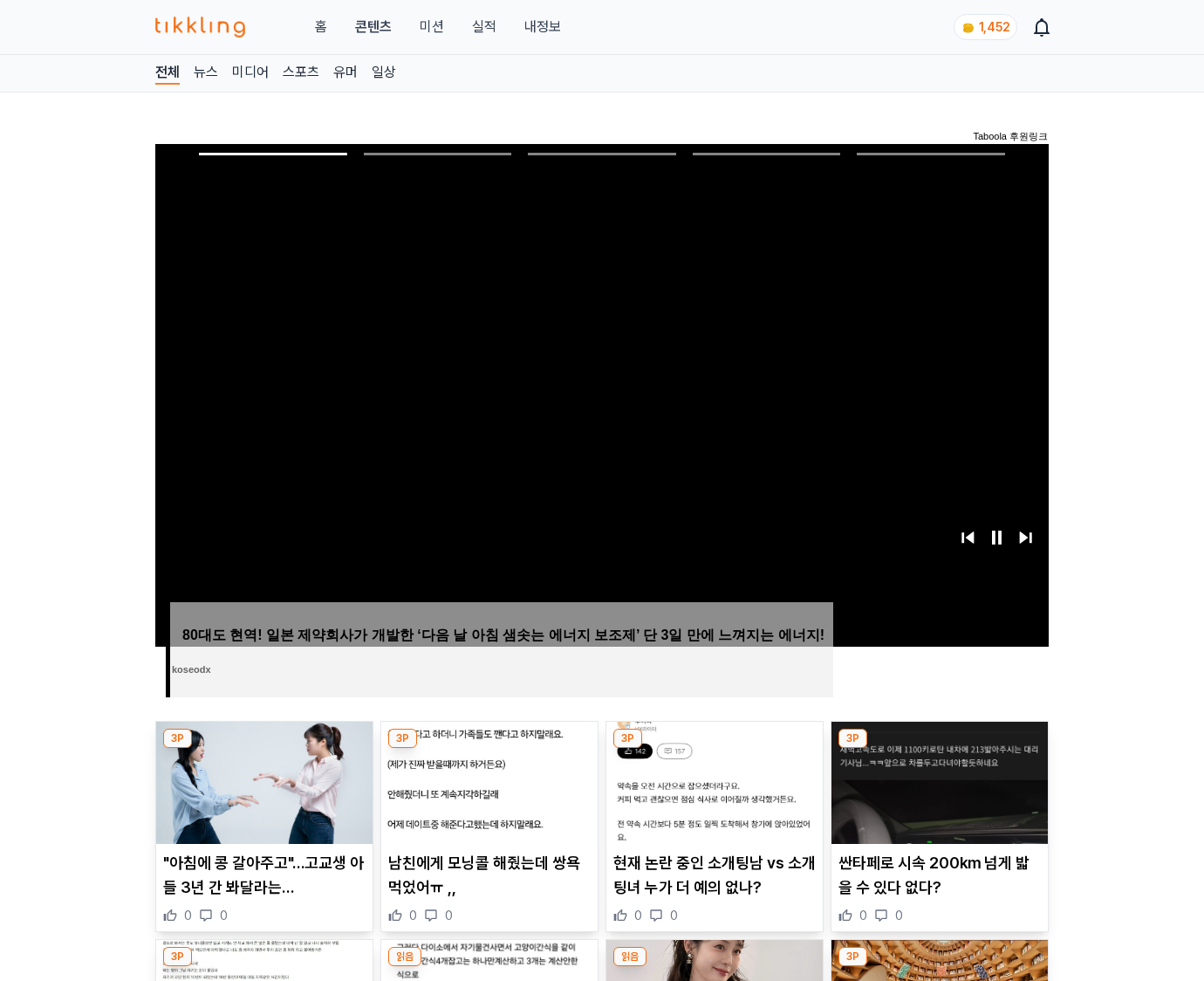
click at [939, 749] on img at bounding box center [939, 782] width 217 height 123
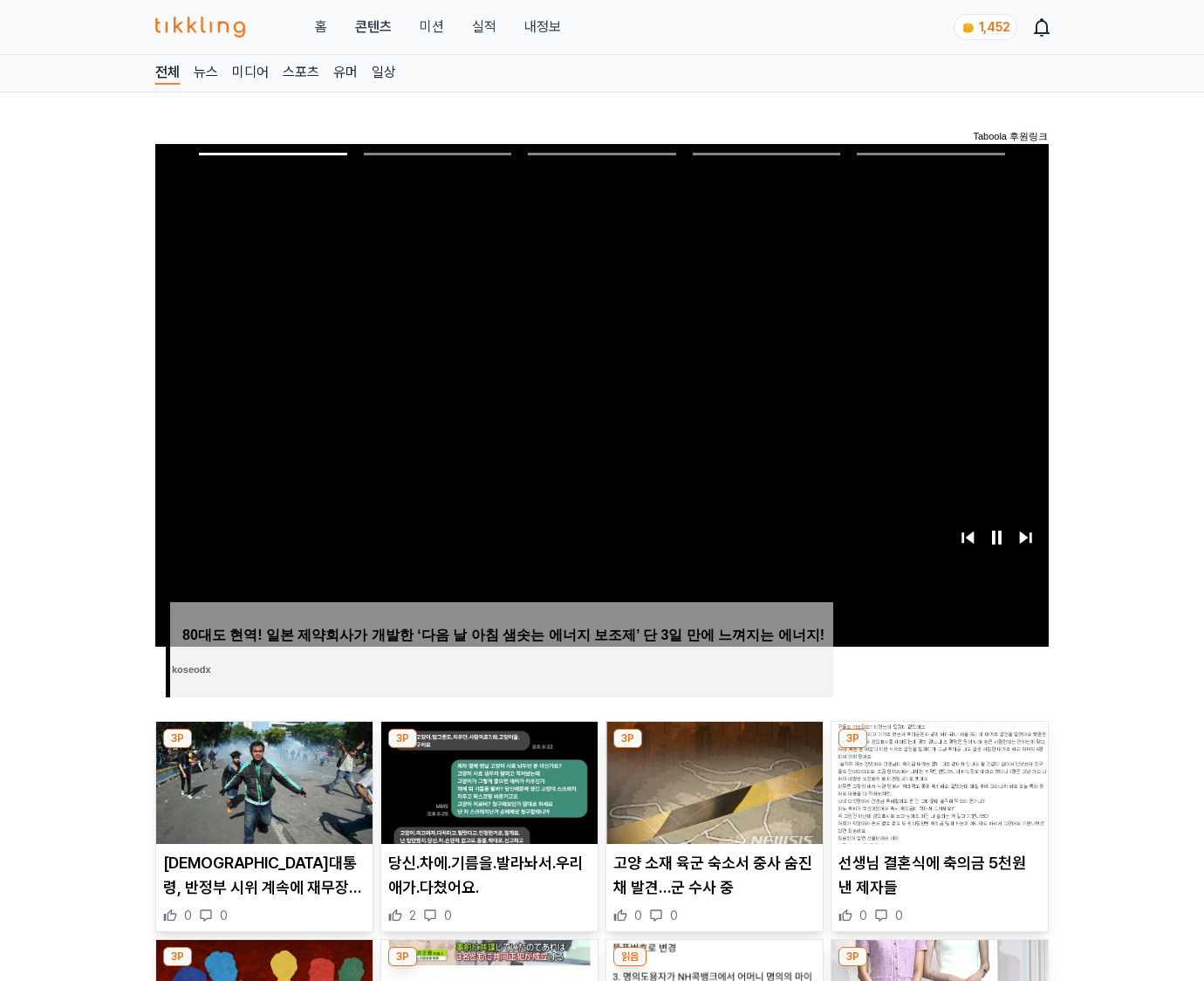
click at [939, 749] on img at bounding box center [939, 782] width 217 height 123
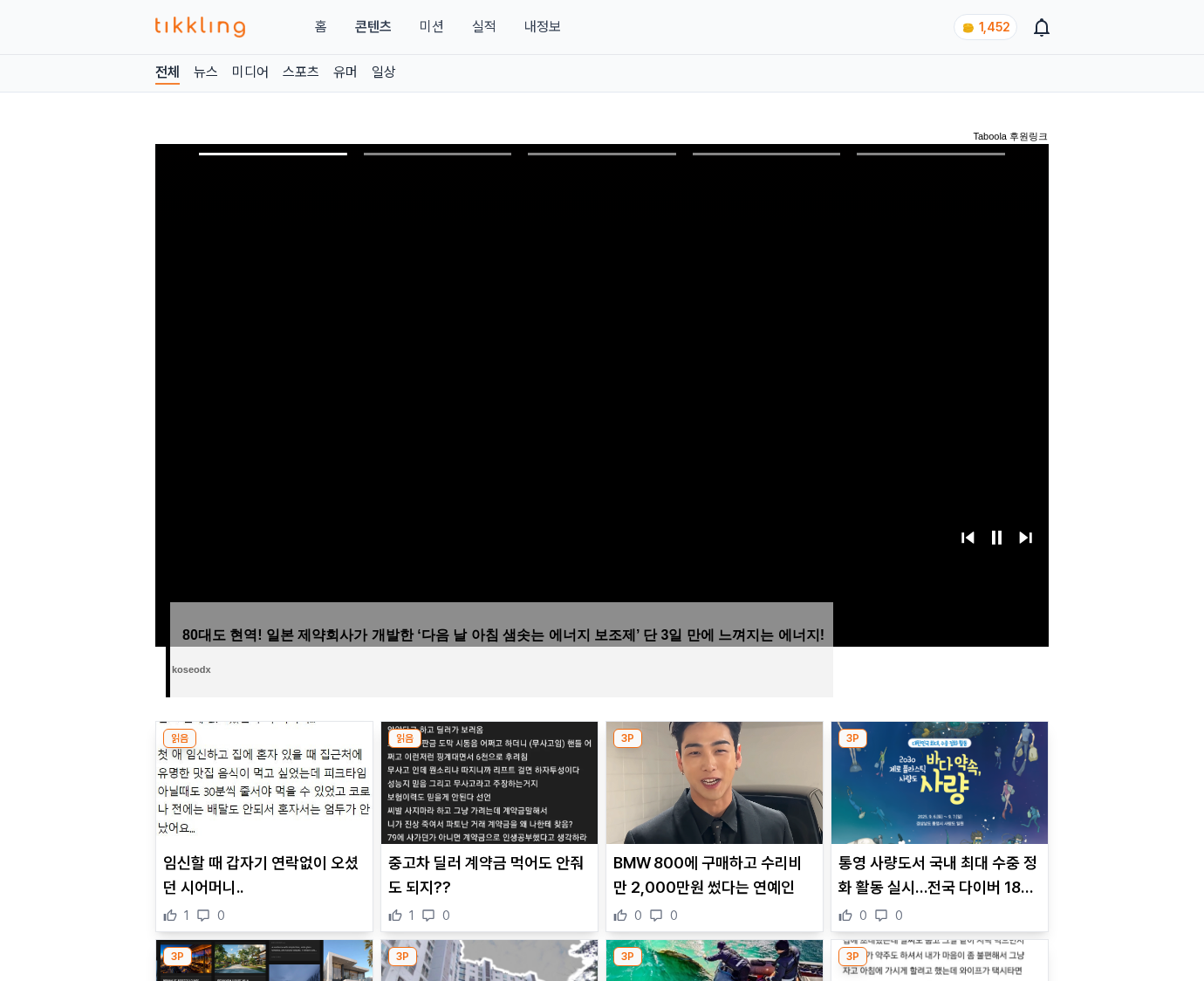
click at [939, 749] on img at bounding box center [939, 782] width 217 height 123
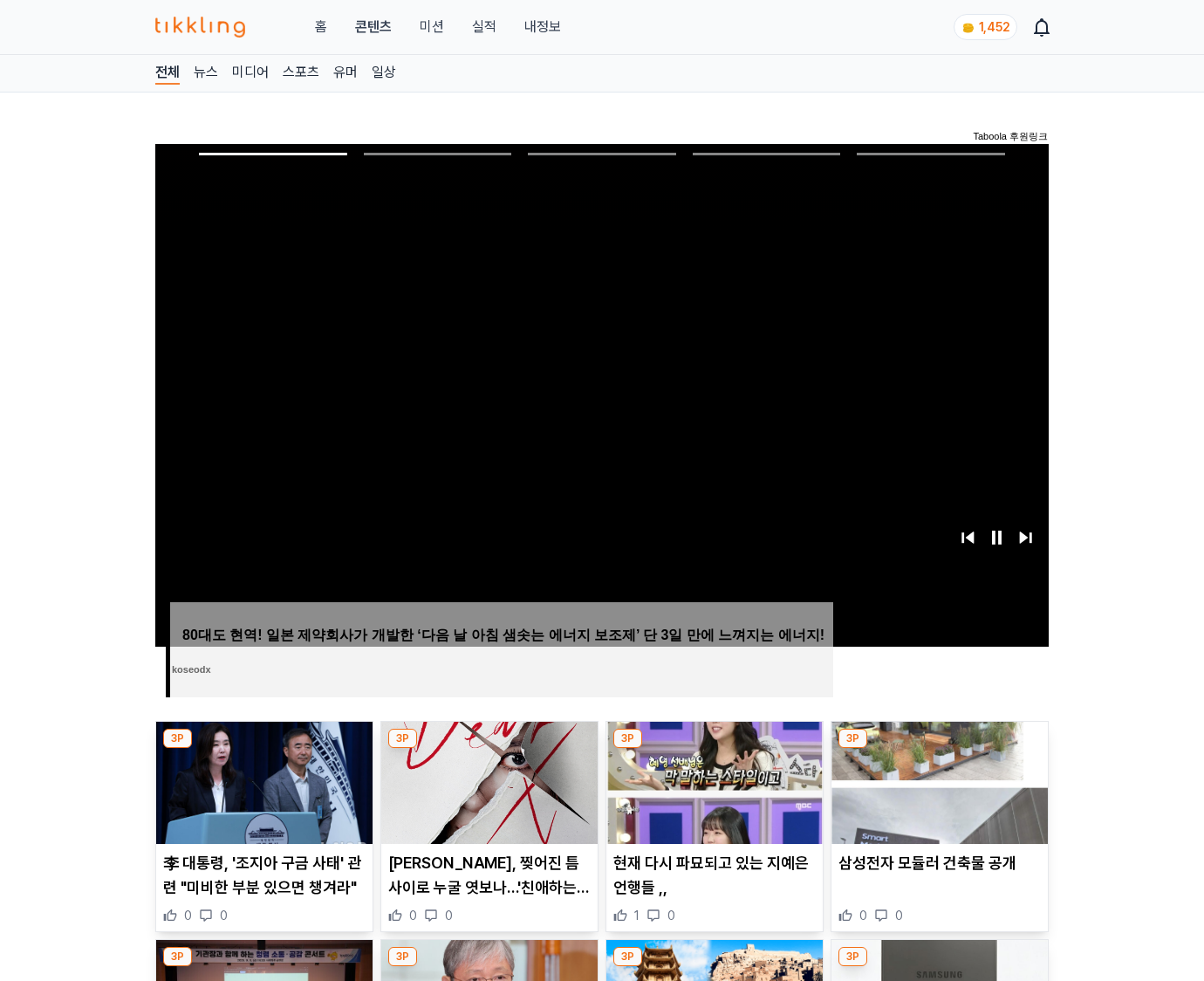
click at [939, 749] on img at bounding box center [939, 782] width 217 height 123
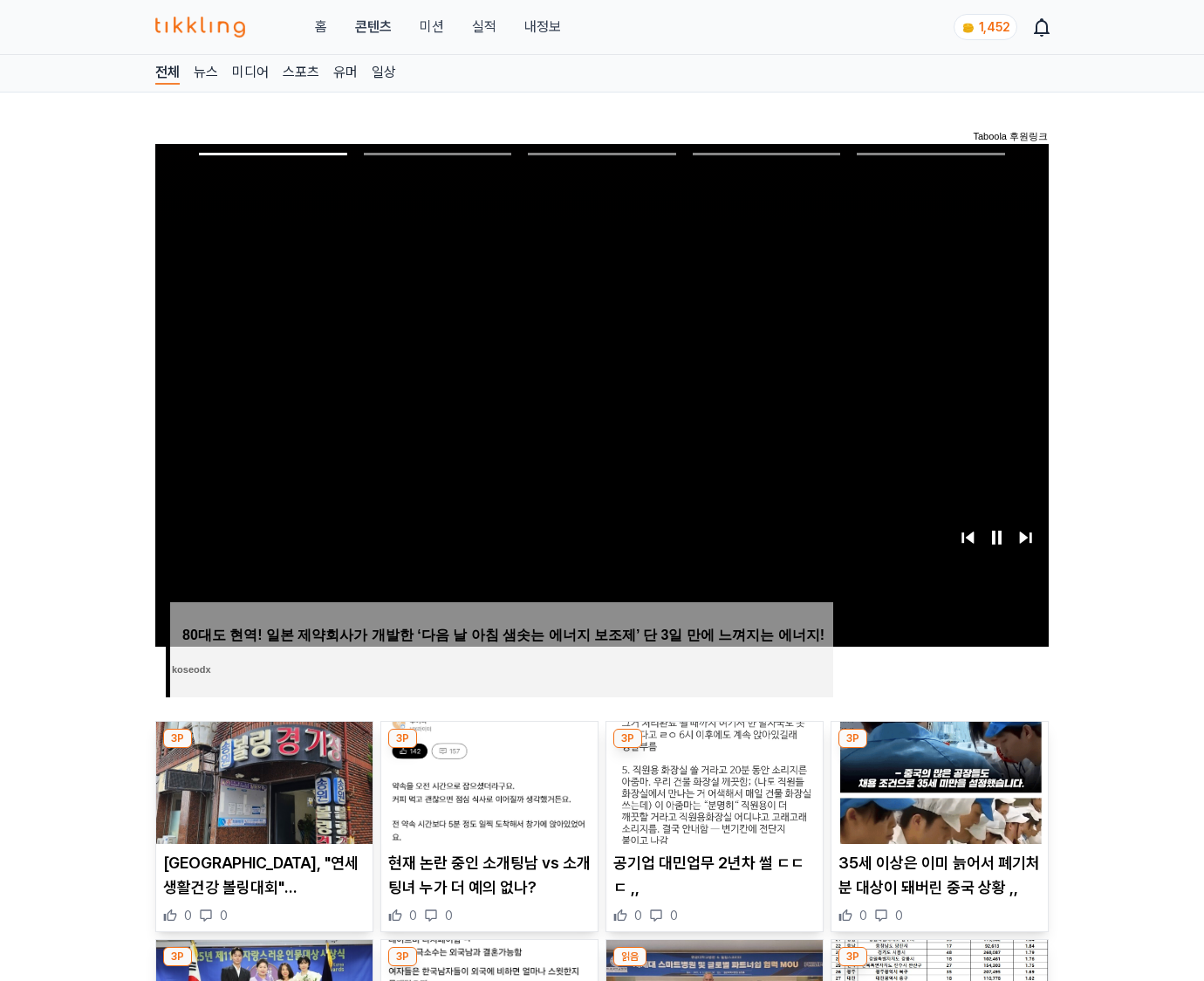
click at [939, 749] on img at bounding box center [939, 782] width 217 height 123
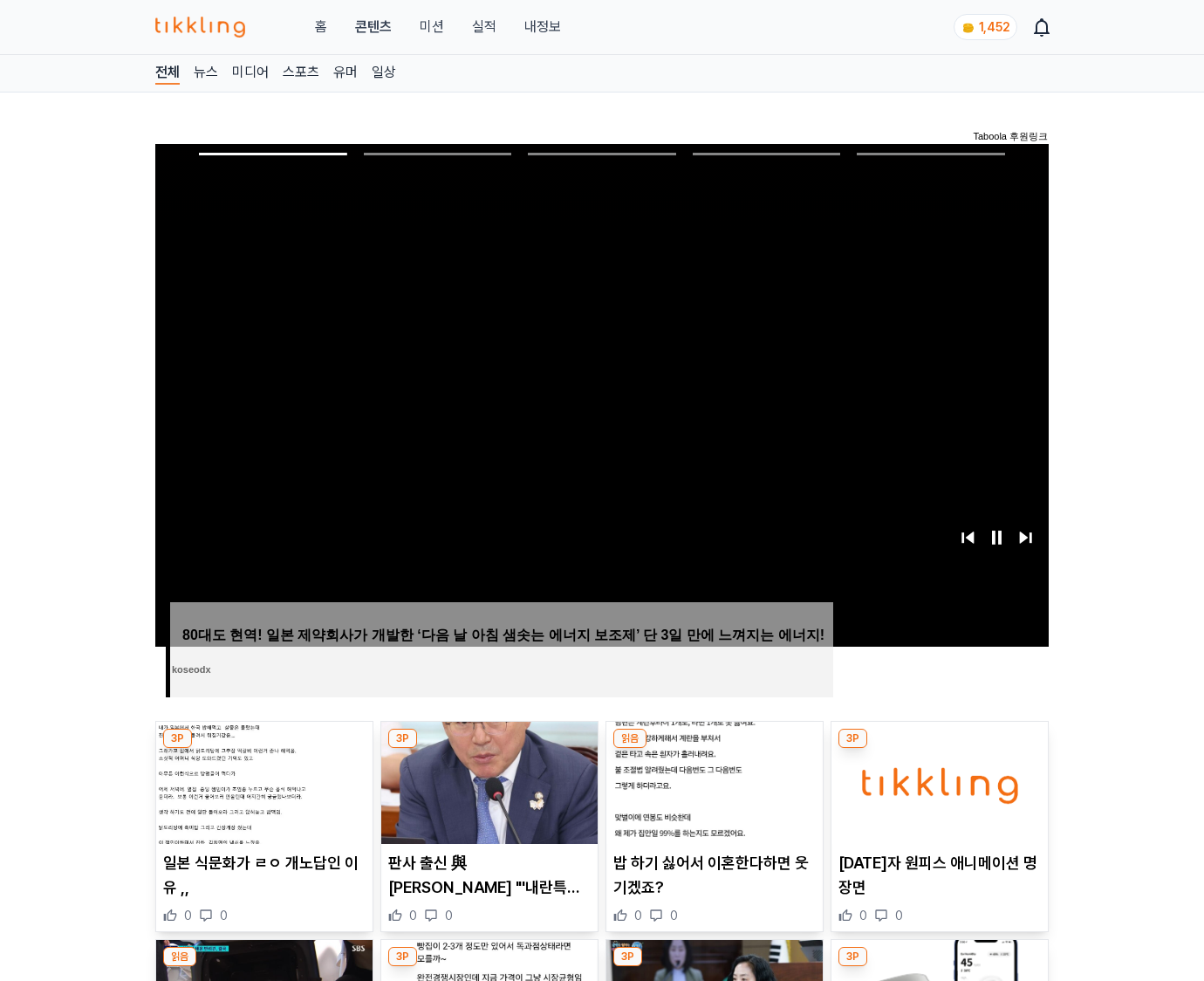
click at [939, 749] on img at bounding box center [939, 782] width 217 height 123
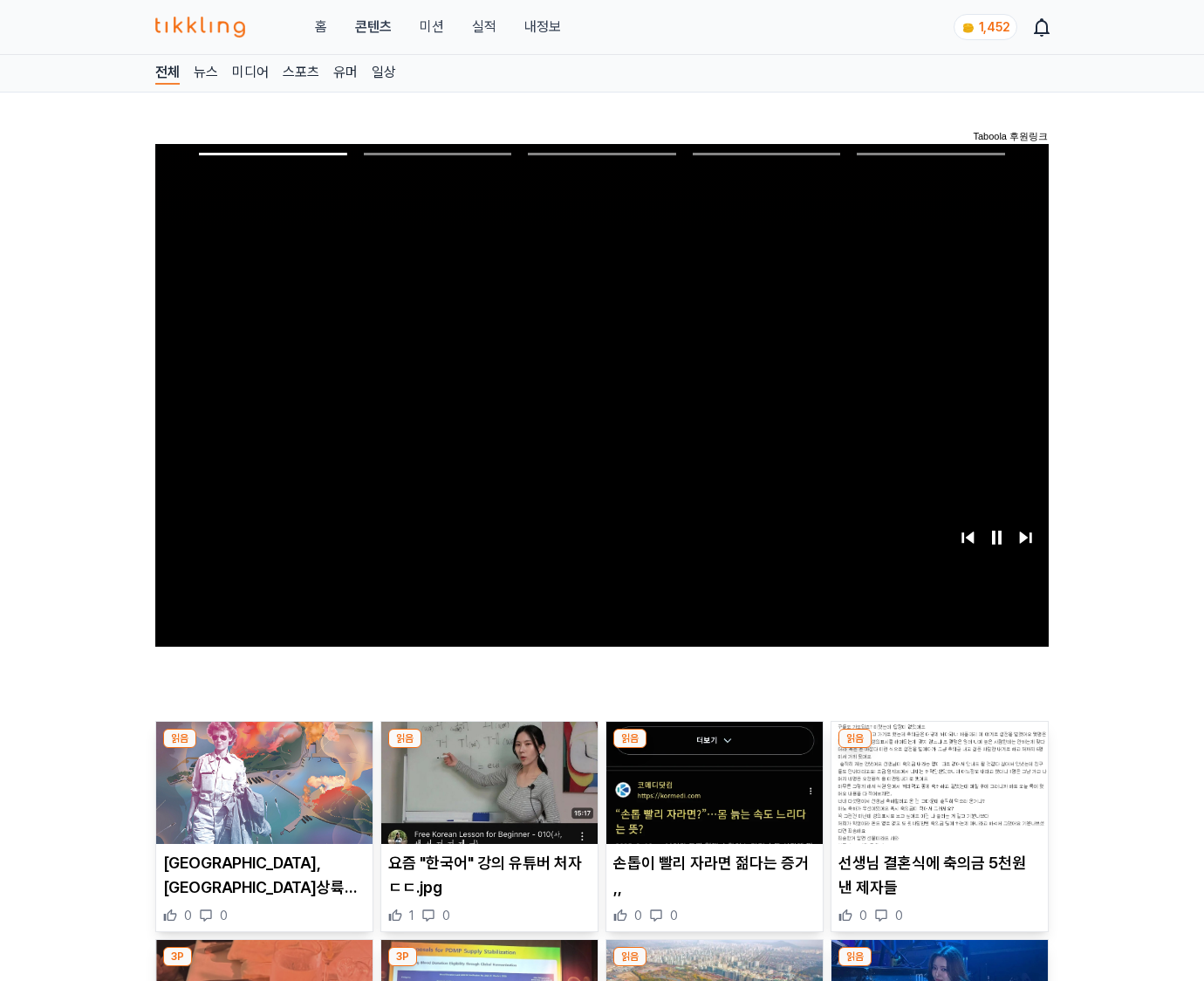
click at [939, 749] on img at bounding box center [939, 782] width 217 height 123
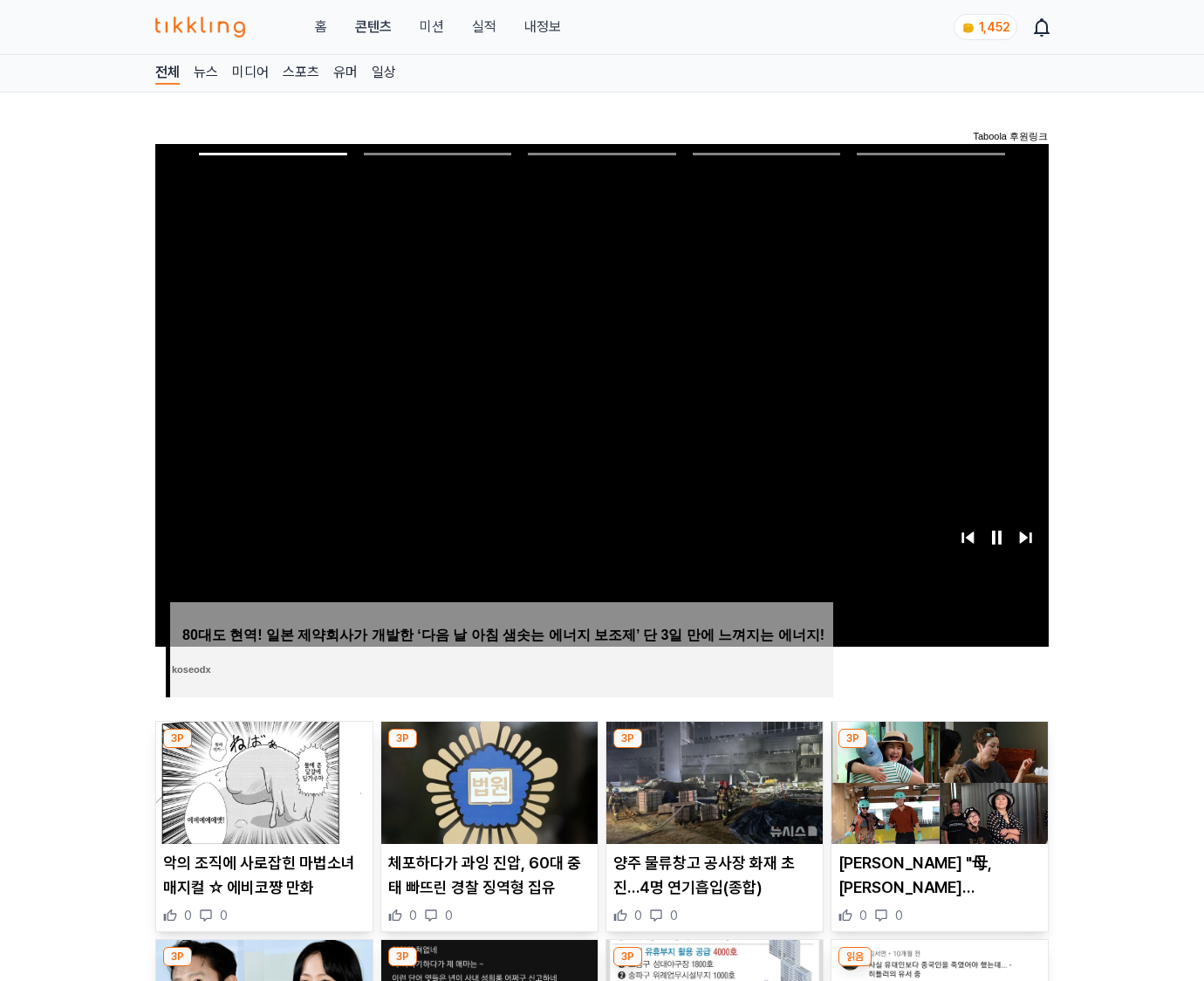
click at [939, 749] on img at bounding box center [939, 782] width 217 height 123
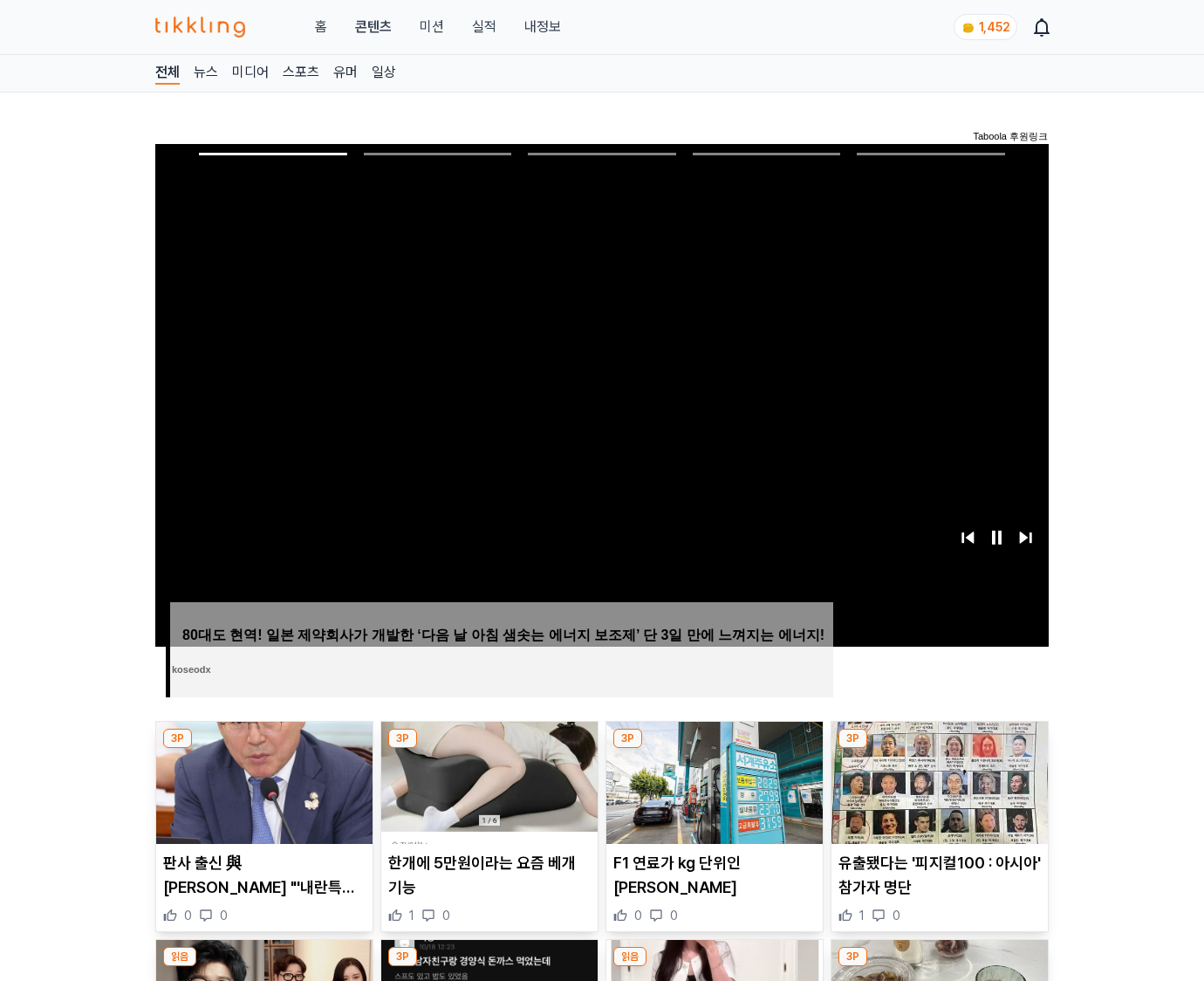
click at [939, 749] on img at bounding box center [939, 782] width 217 height 123
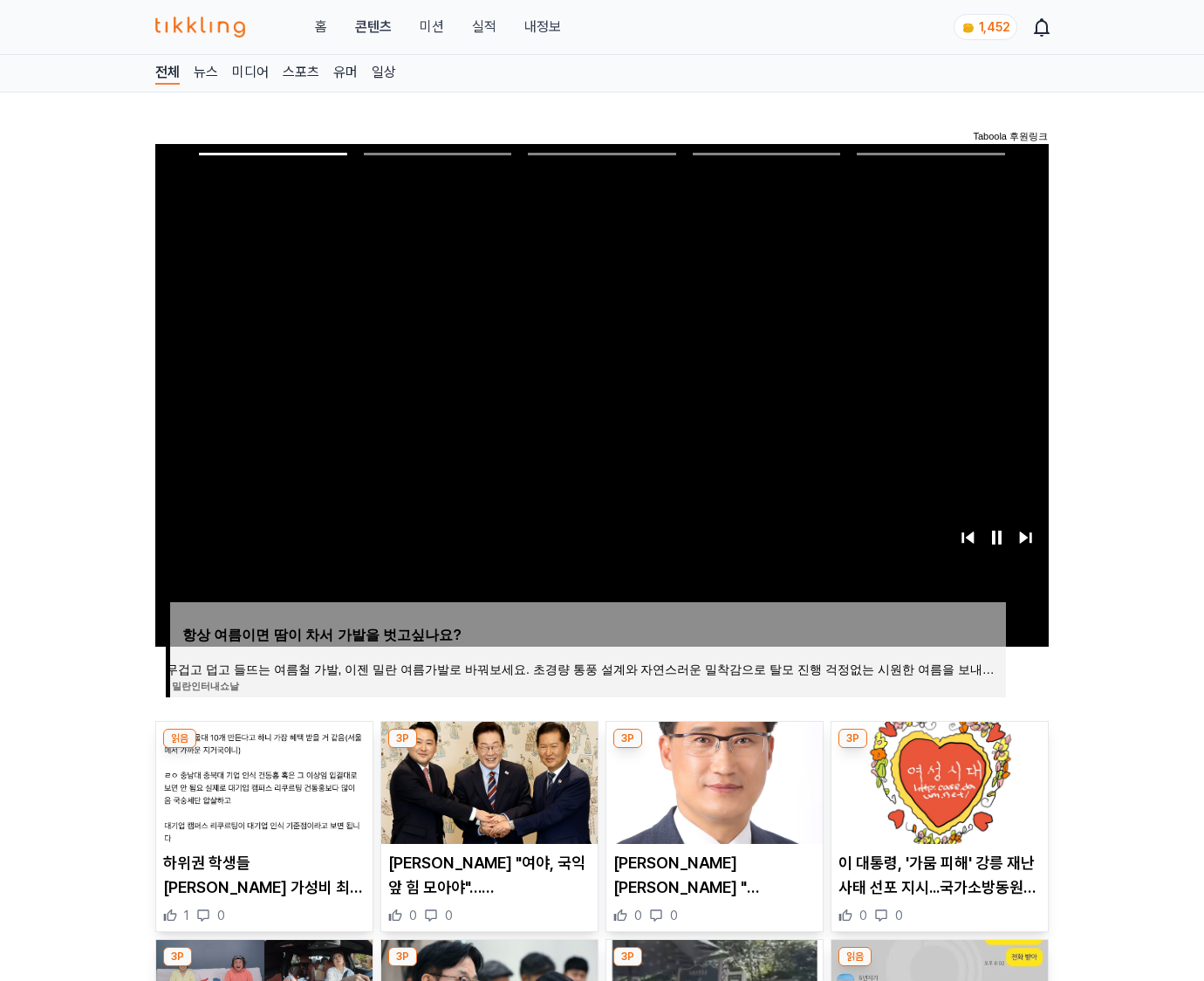
click at [939, 749] on img at bounding box center [939, 782] width 217 height 123
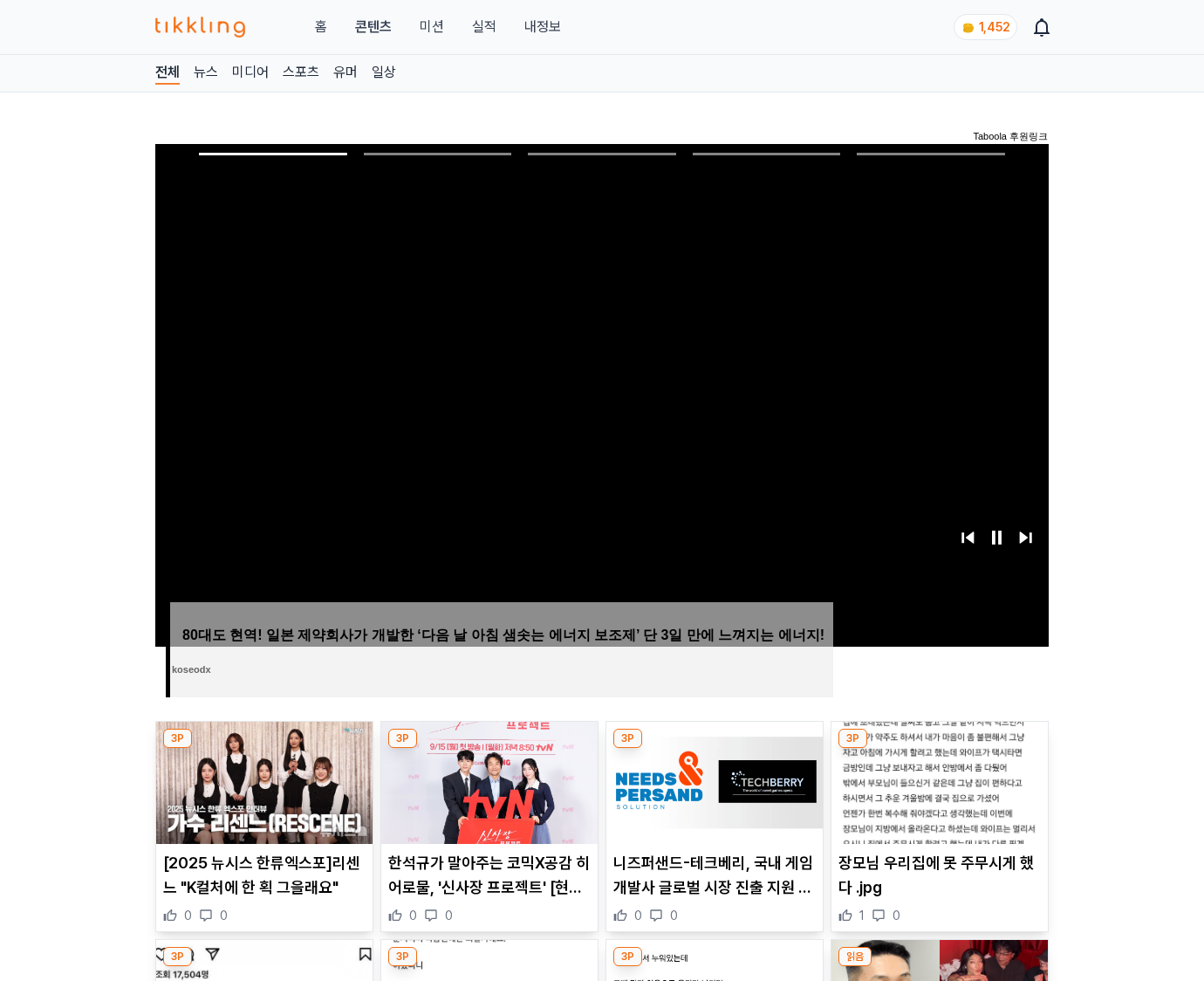
click at [939, 749] on img at bounding box center [939, 782] width 217 height 123
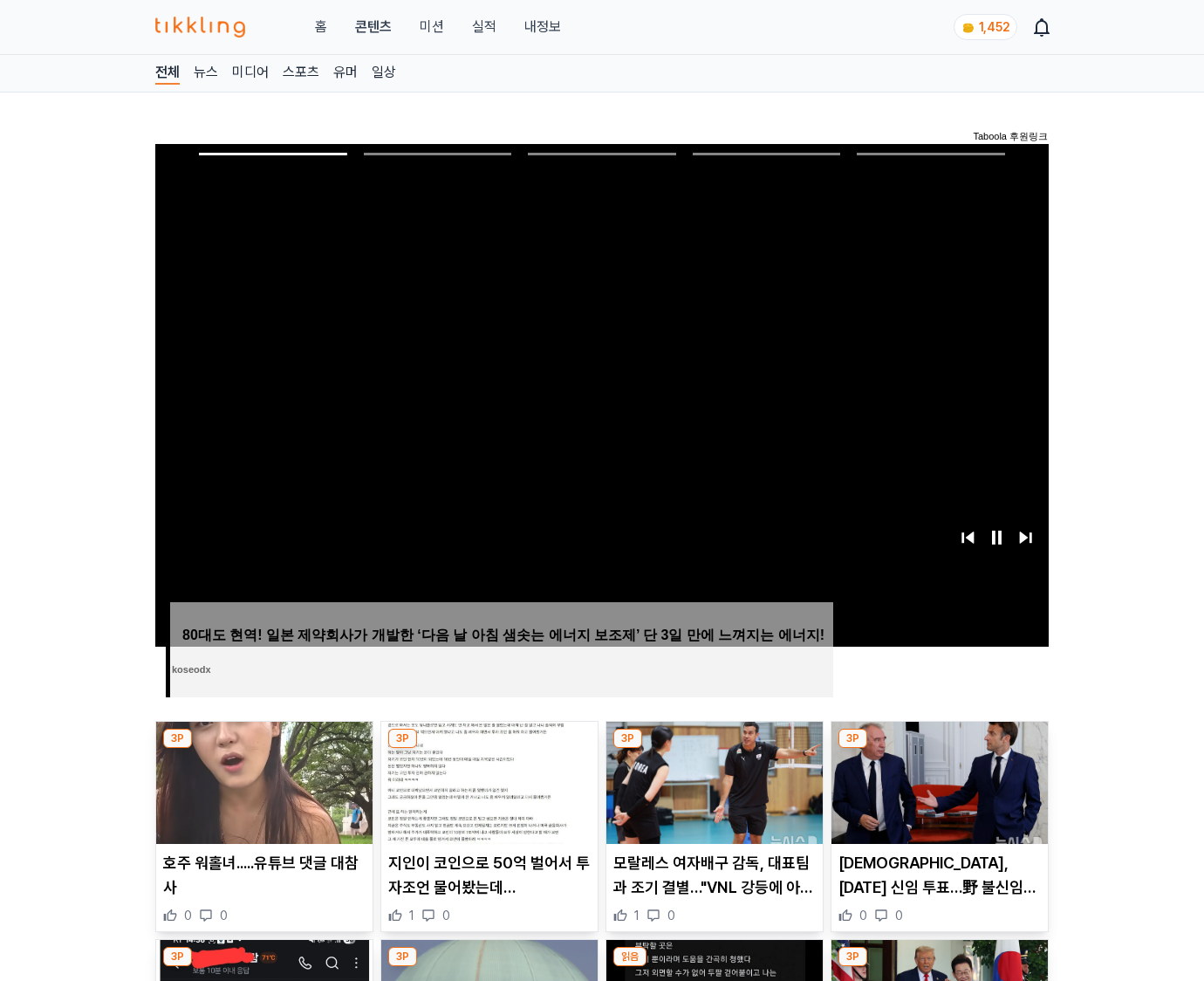
click at [939, 749] on img at bounding box center [939, 782] width 217 height 123
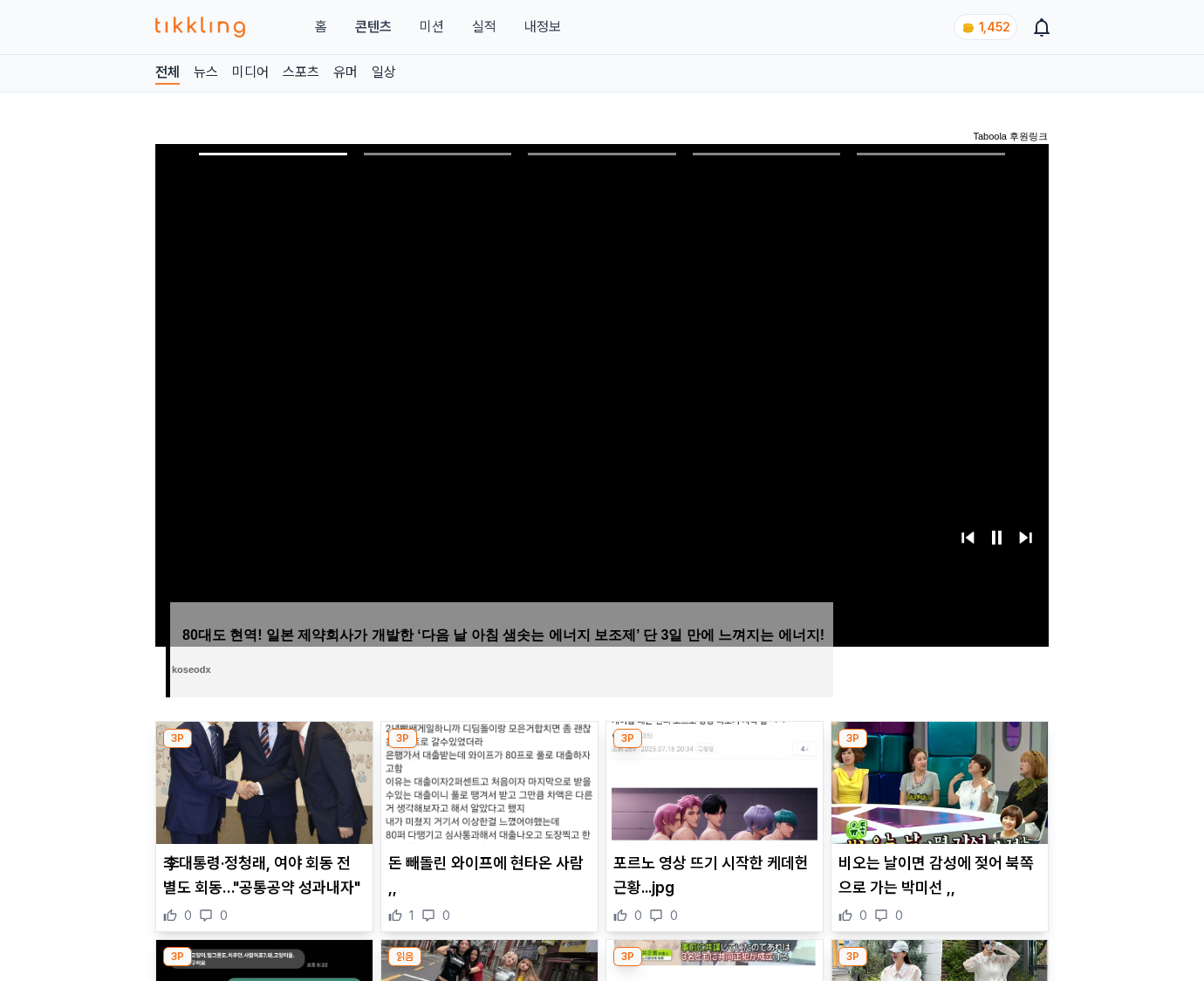
click at [939, 749] on img at bounding box center [939, 782] width 217 height 123
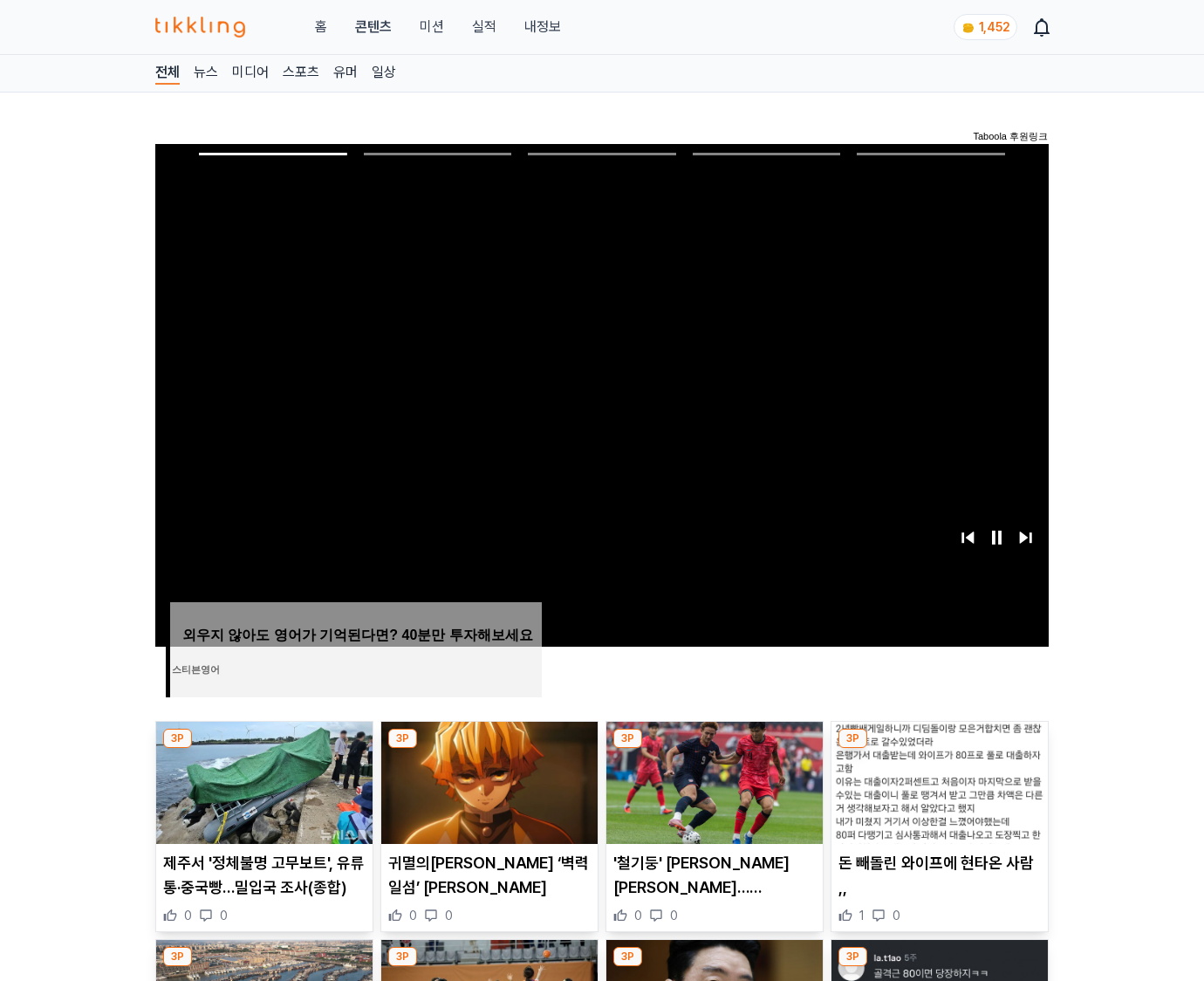
click at [939, 749] on img at bounding box center [939, 782] width 217 height 123
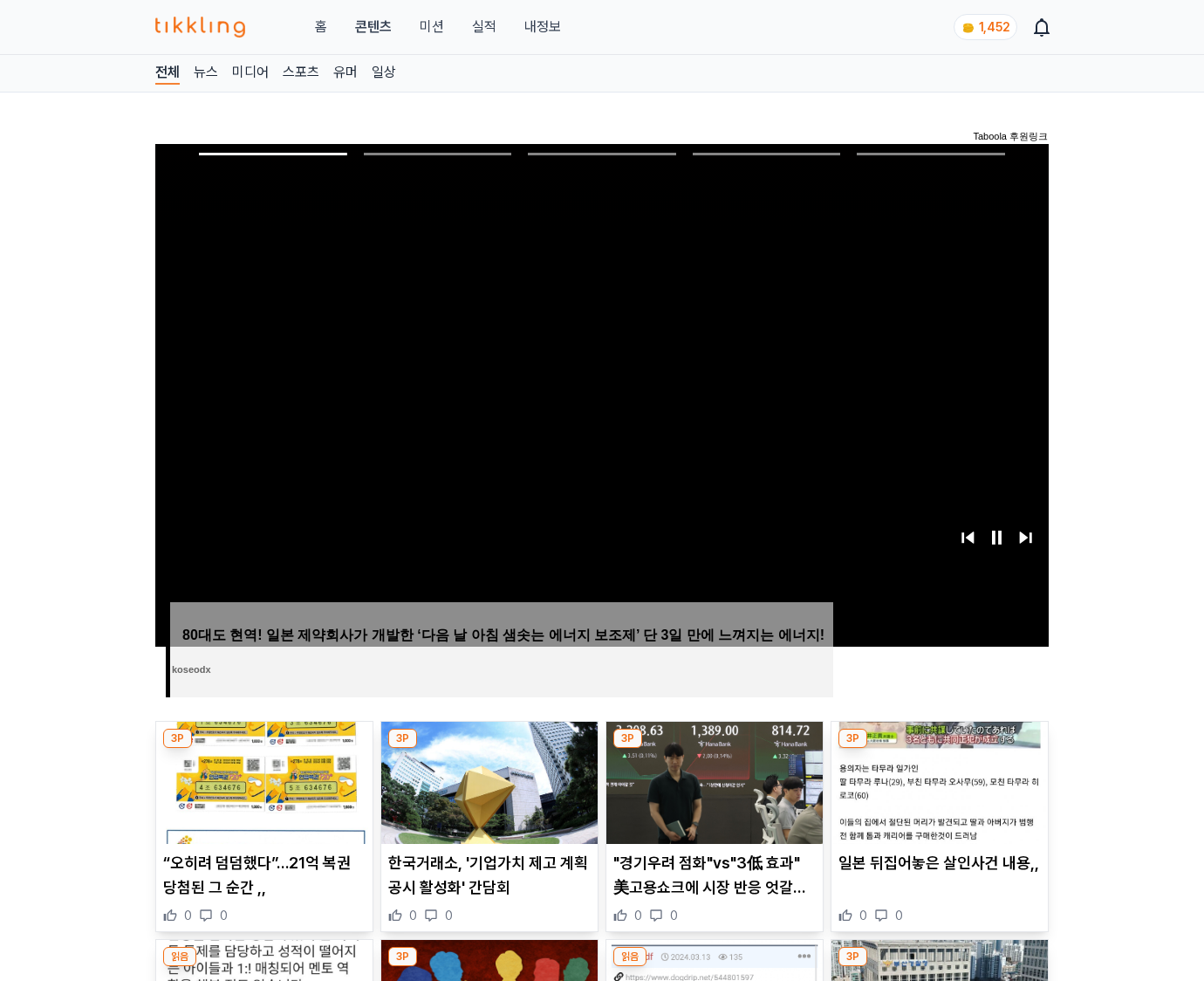
click at [939, 749] on img at bounding box center [939, 782] width 217 height 123
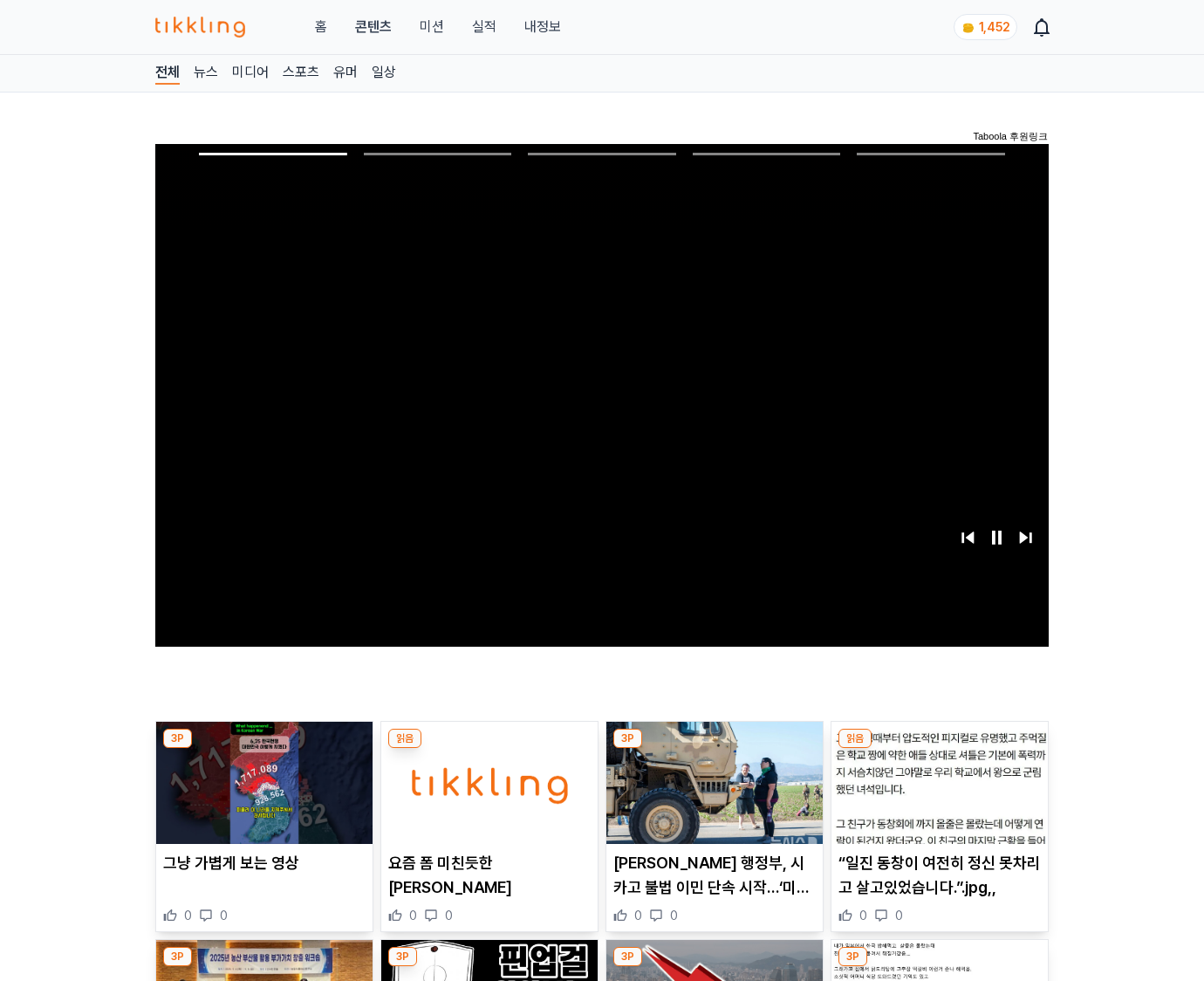
click at [939, 749] on img at bounding box center [939, 782] width 217 height 123
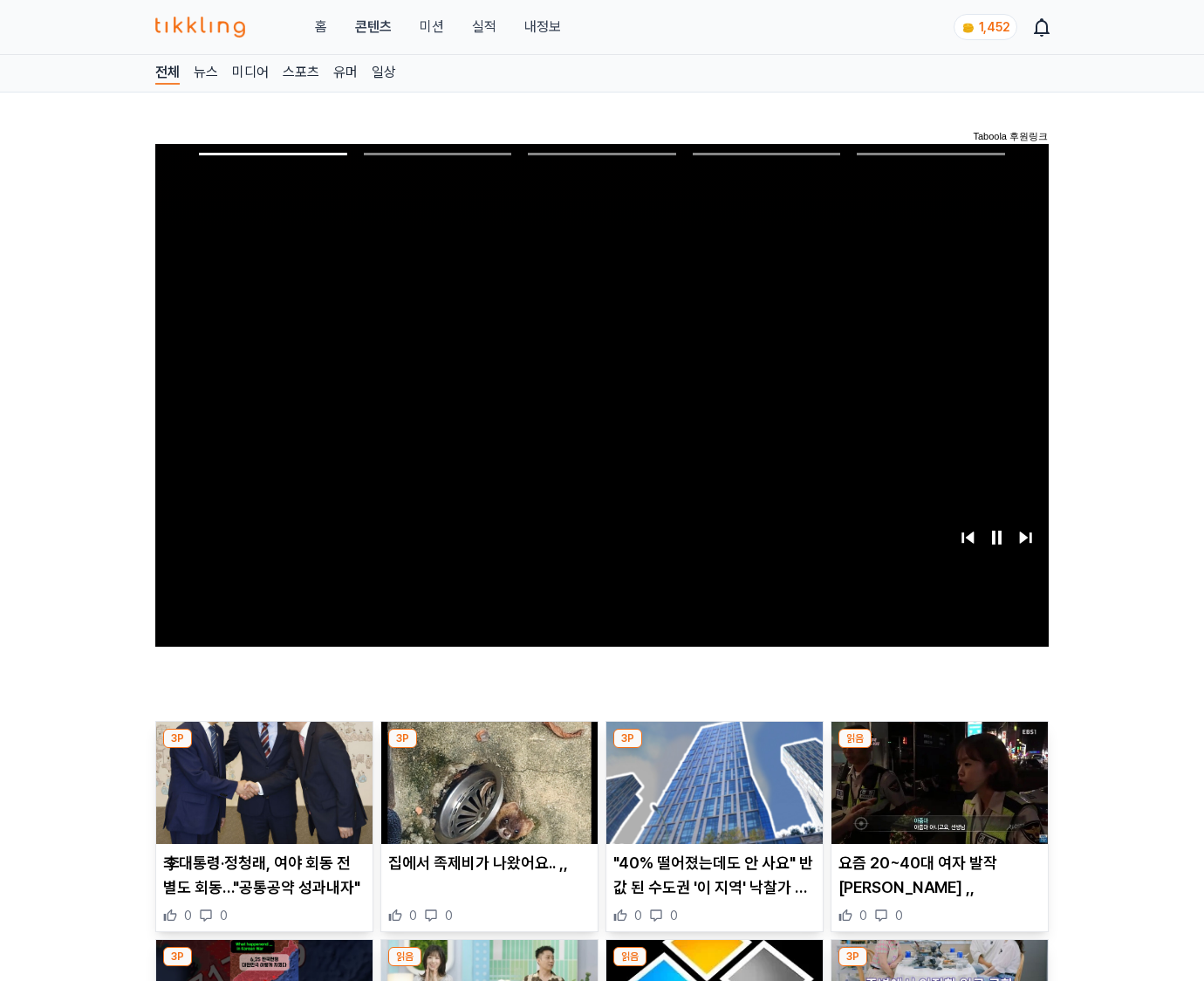
click at [939, 749] on img at bounding box center [939, 782] width 217 height 123
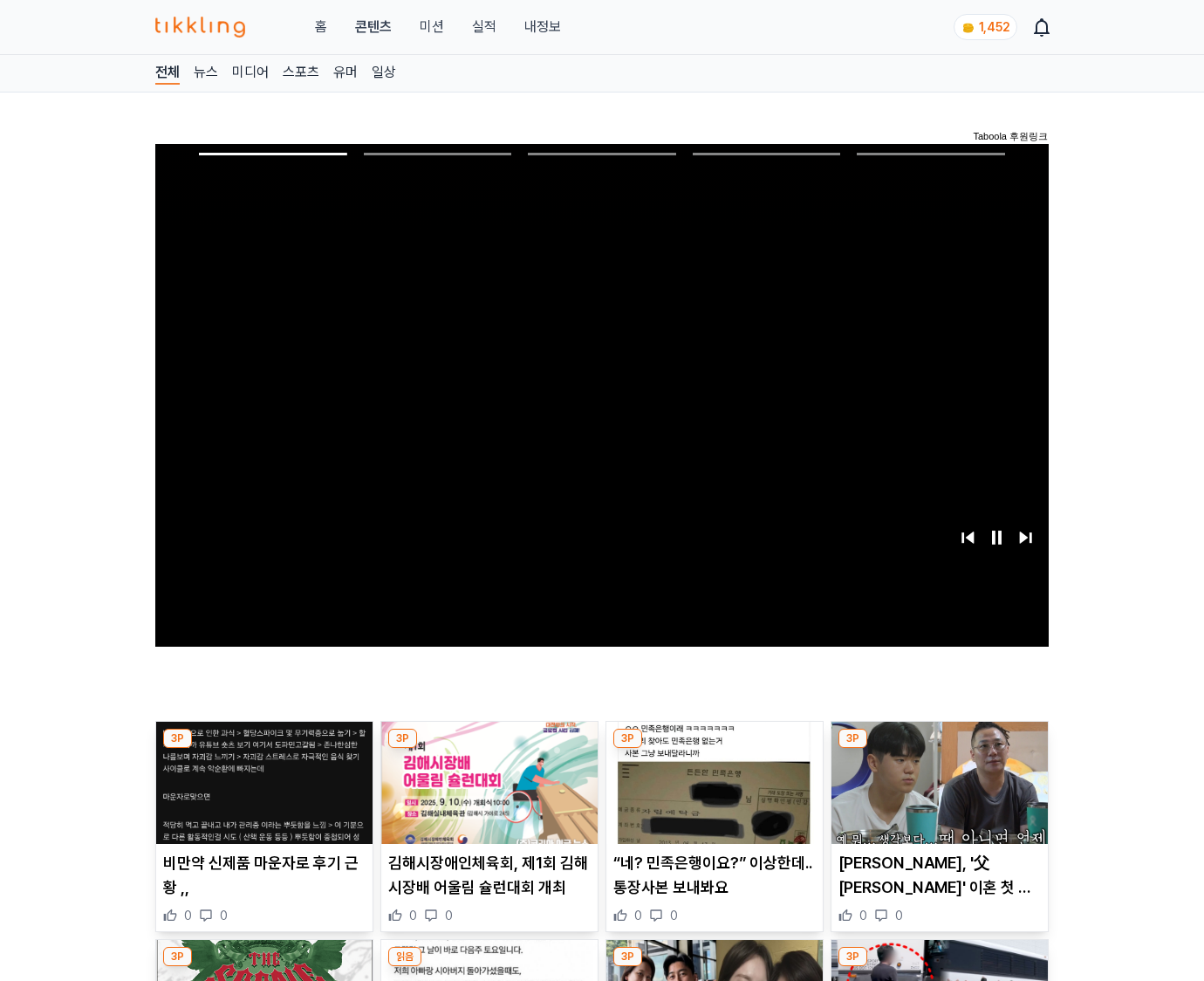
click at [939, 749] on img at bounding box center [939, 782] width 217 height 123
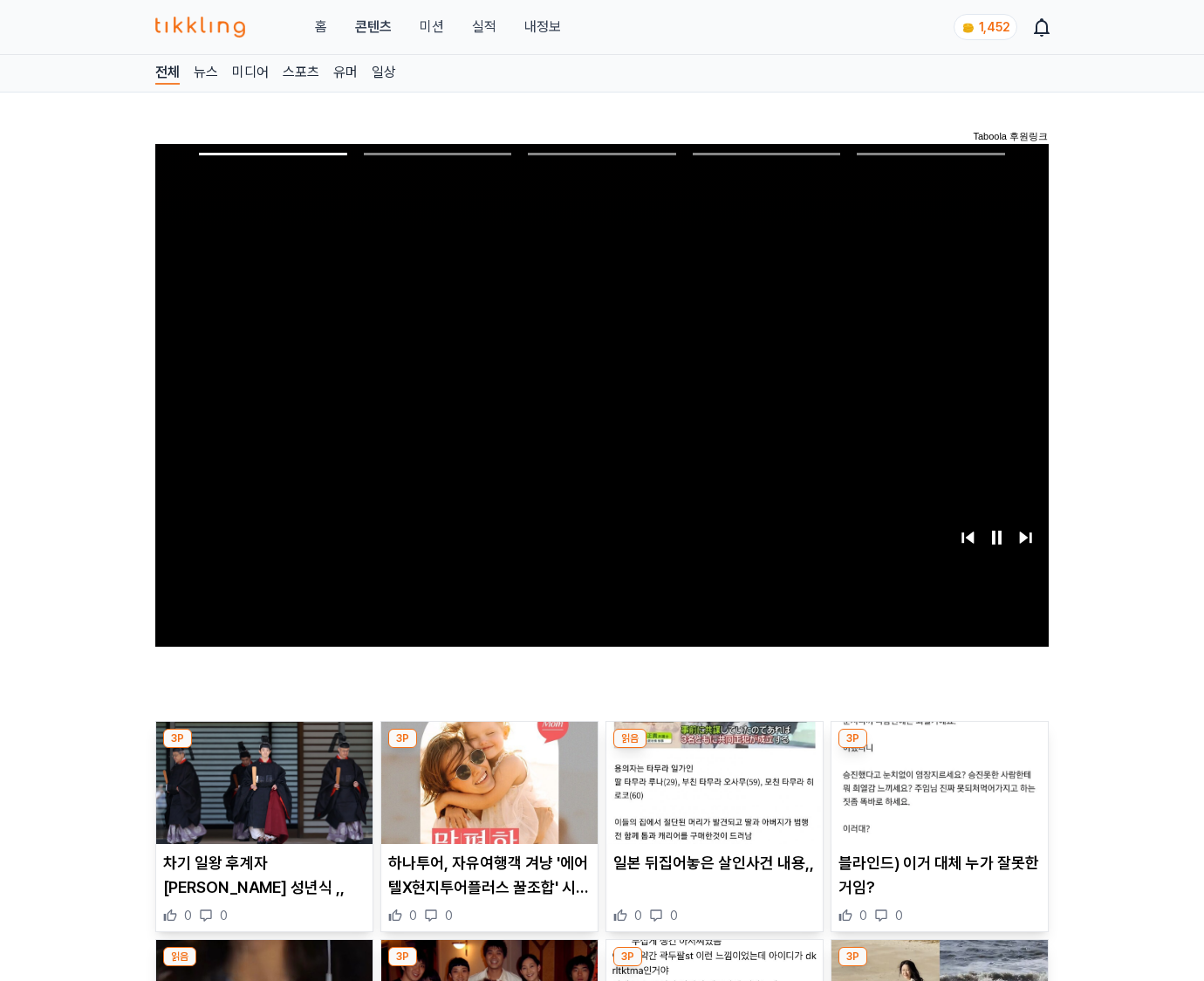
click at [939, 749] on img at bounding box center [939, 782] width 217 height 123
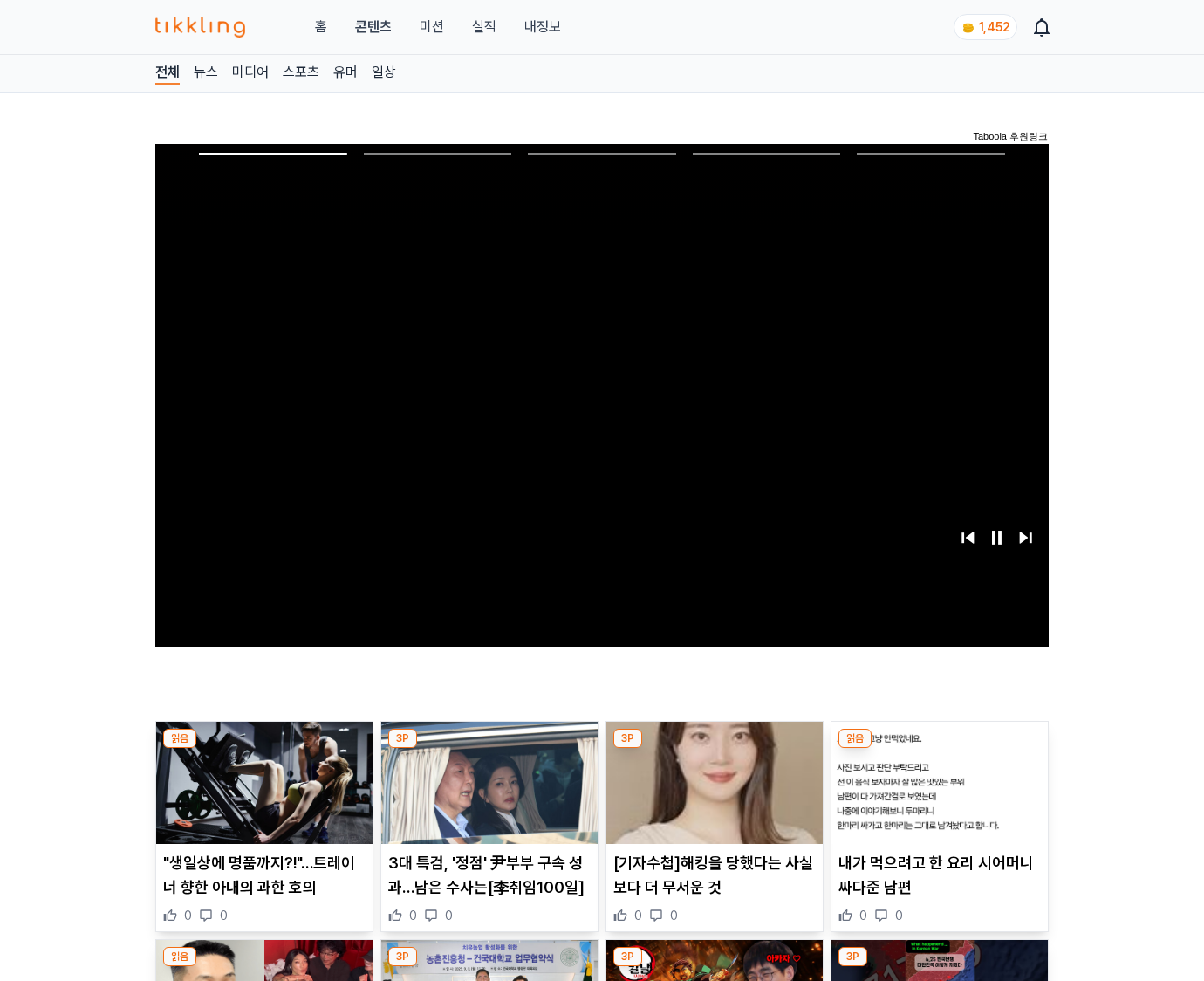
click at [939, 749] on img at bounding box center [939, 782] width 217 height 123
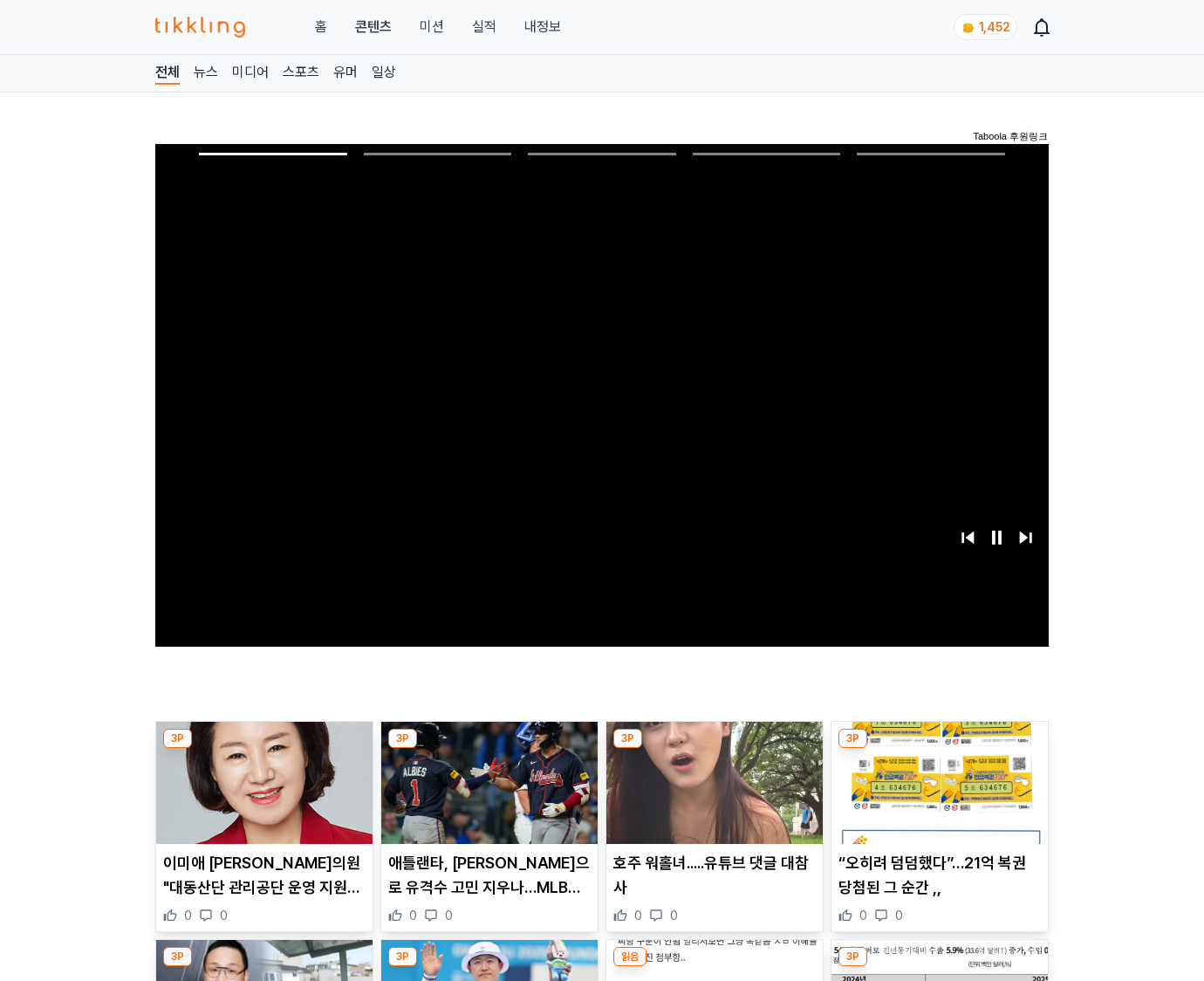
click at [939, 749] on img at bounding box center [939, 782] width 217 height 123
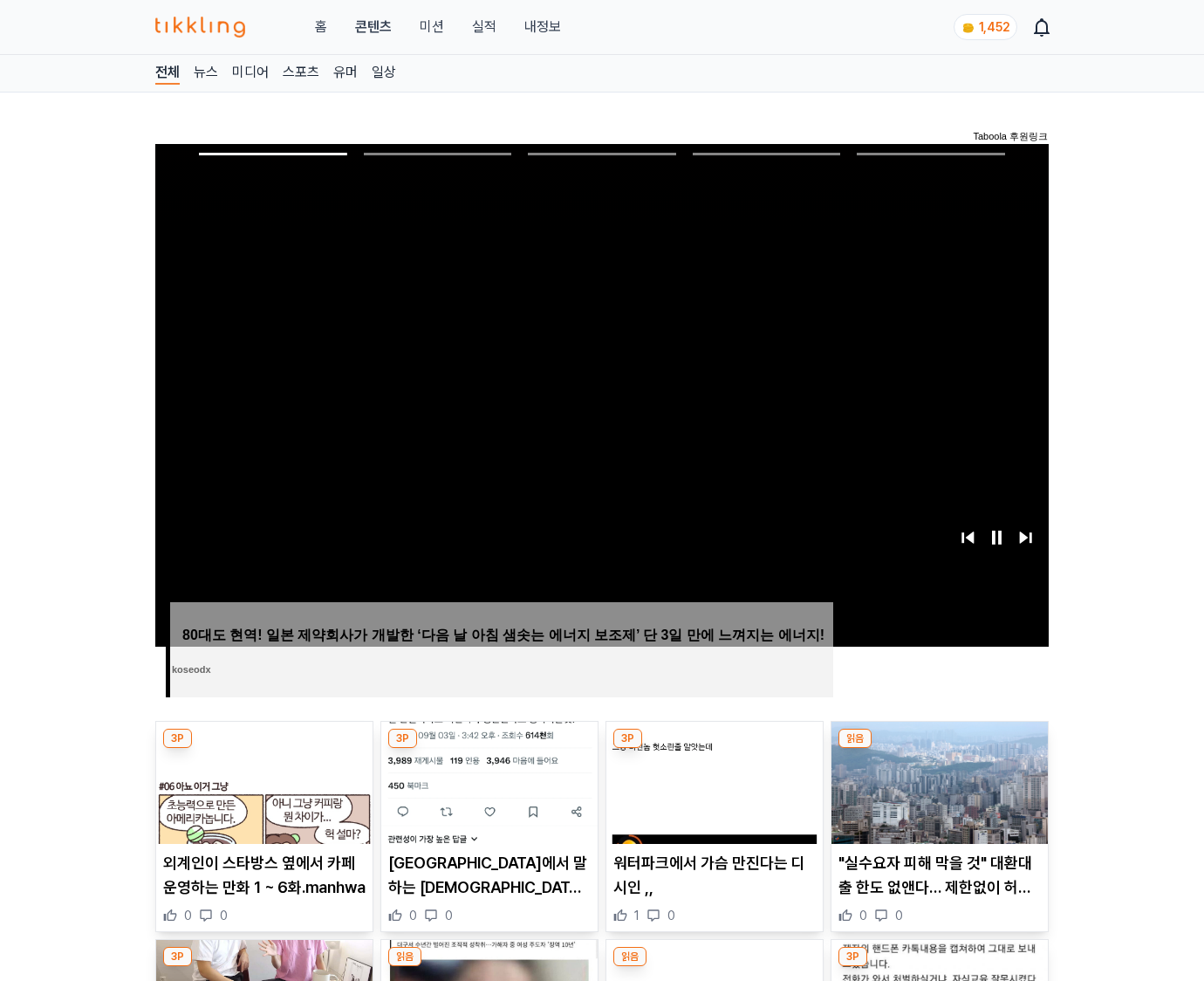
click at [939, 749] on img at bounding box center [939, 782] width 217 height 123
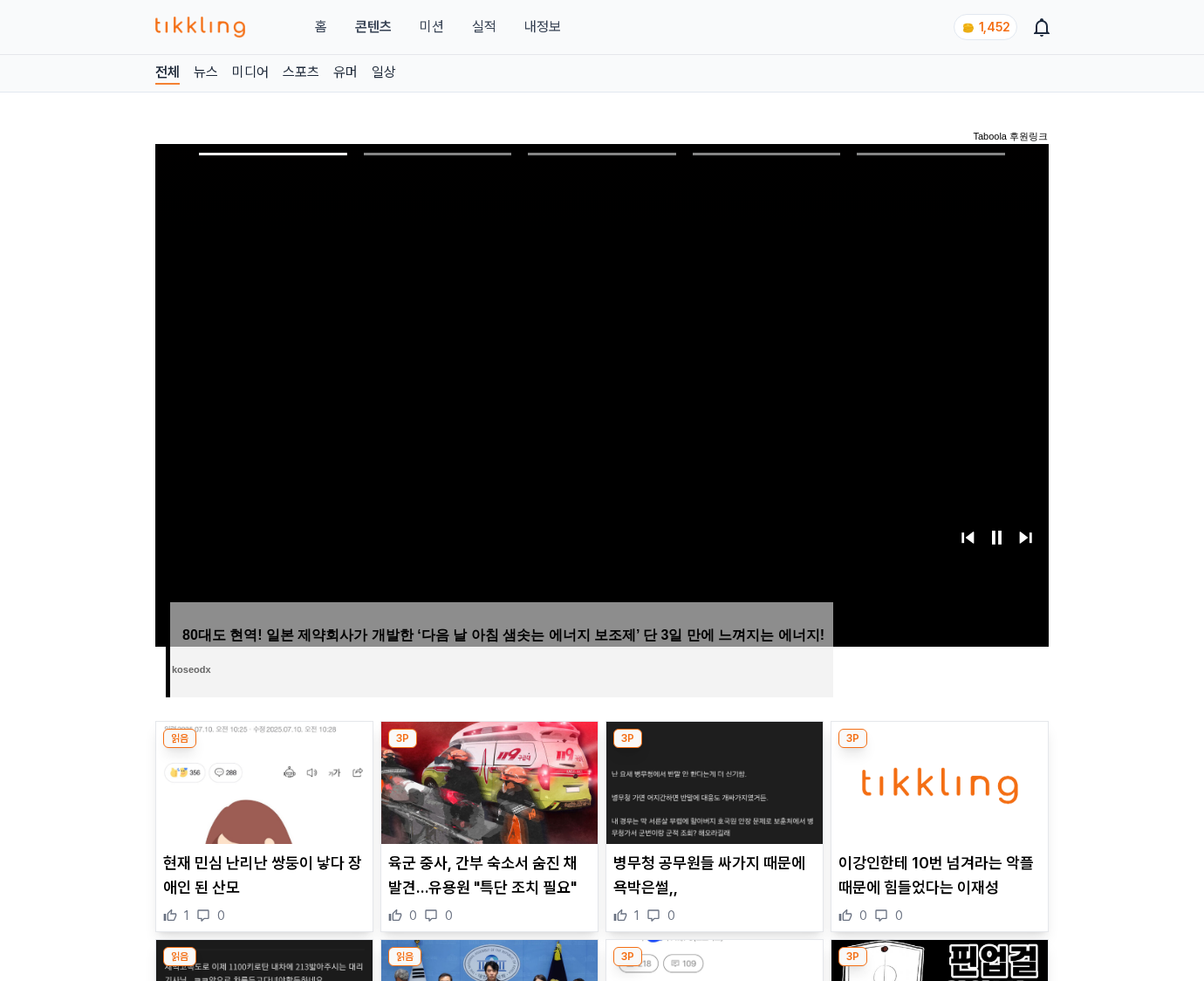
click at [939, 749] on img at bounding box center [939, 782] width 217 height 123
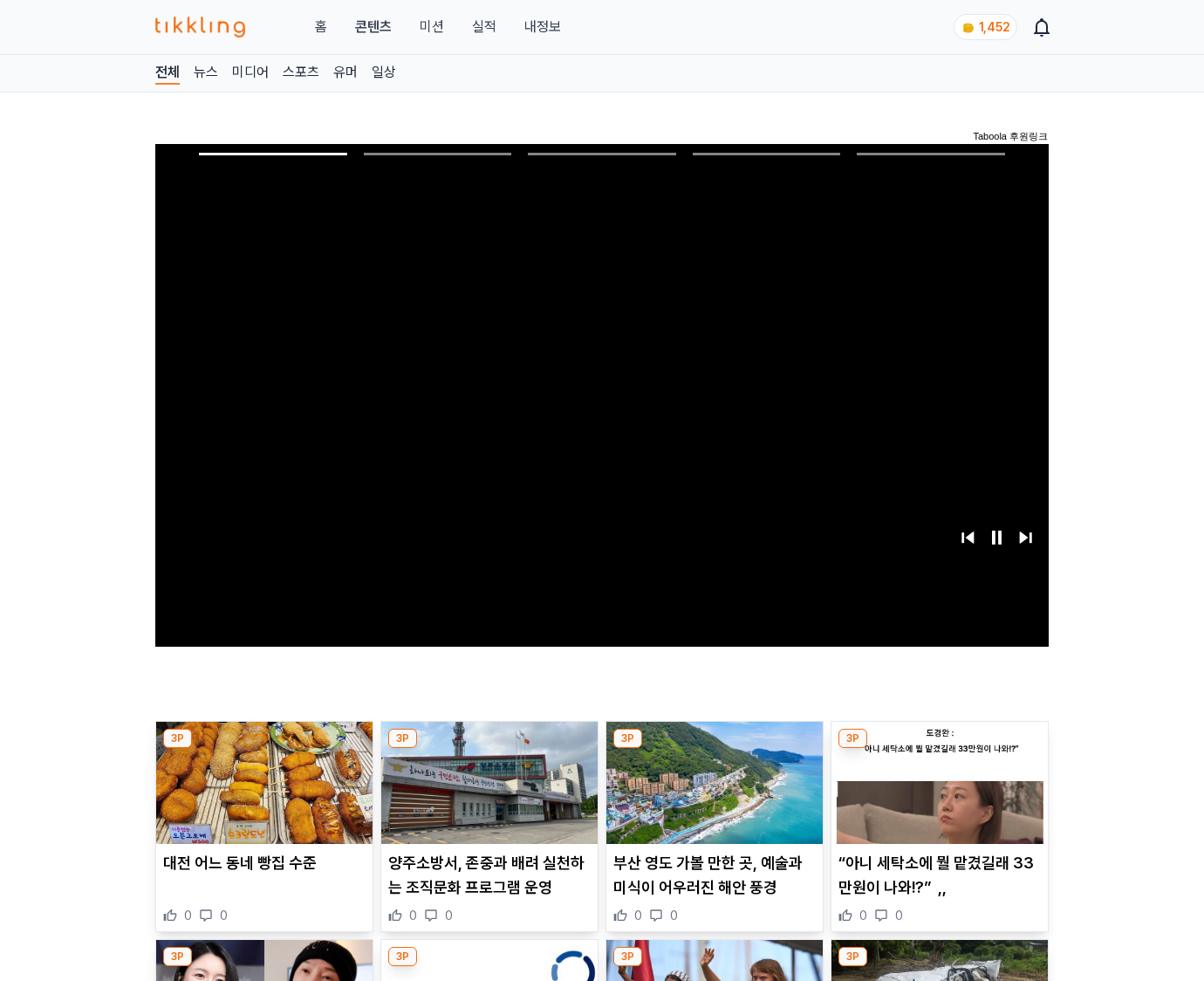
click at [939, 749] on img at bounding box center [939, 782] width 217 height 123
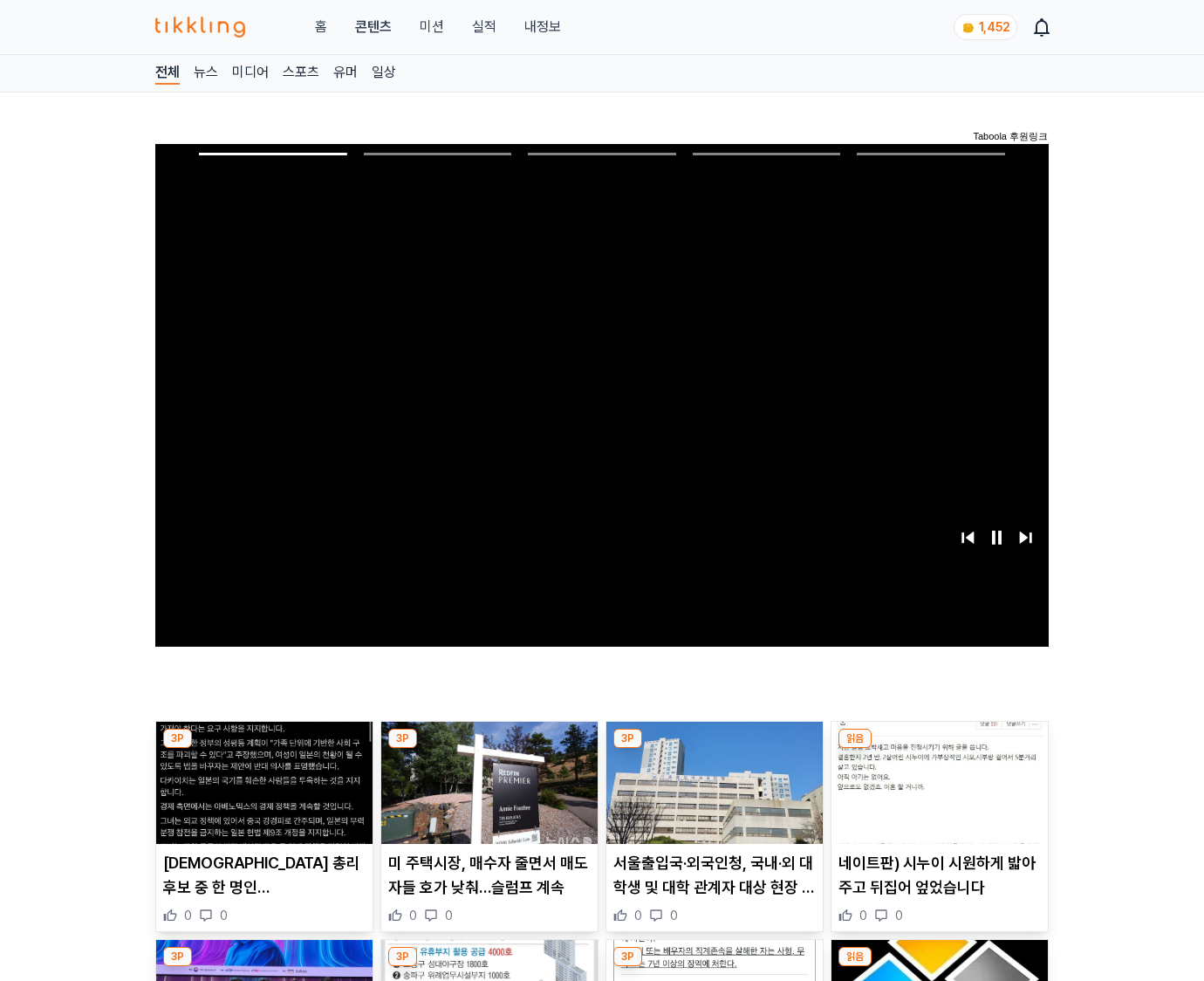
click at [939, 749] on img at bounding box center [939, 782] width 217 height 123
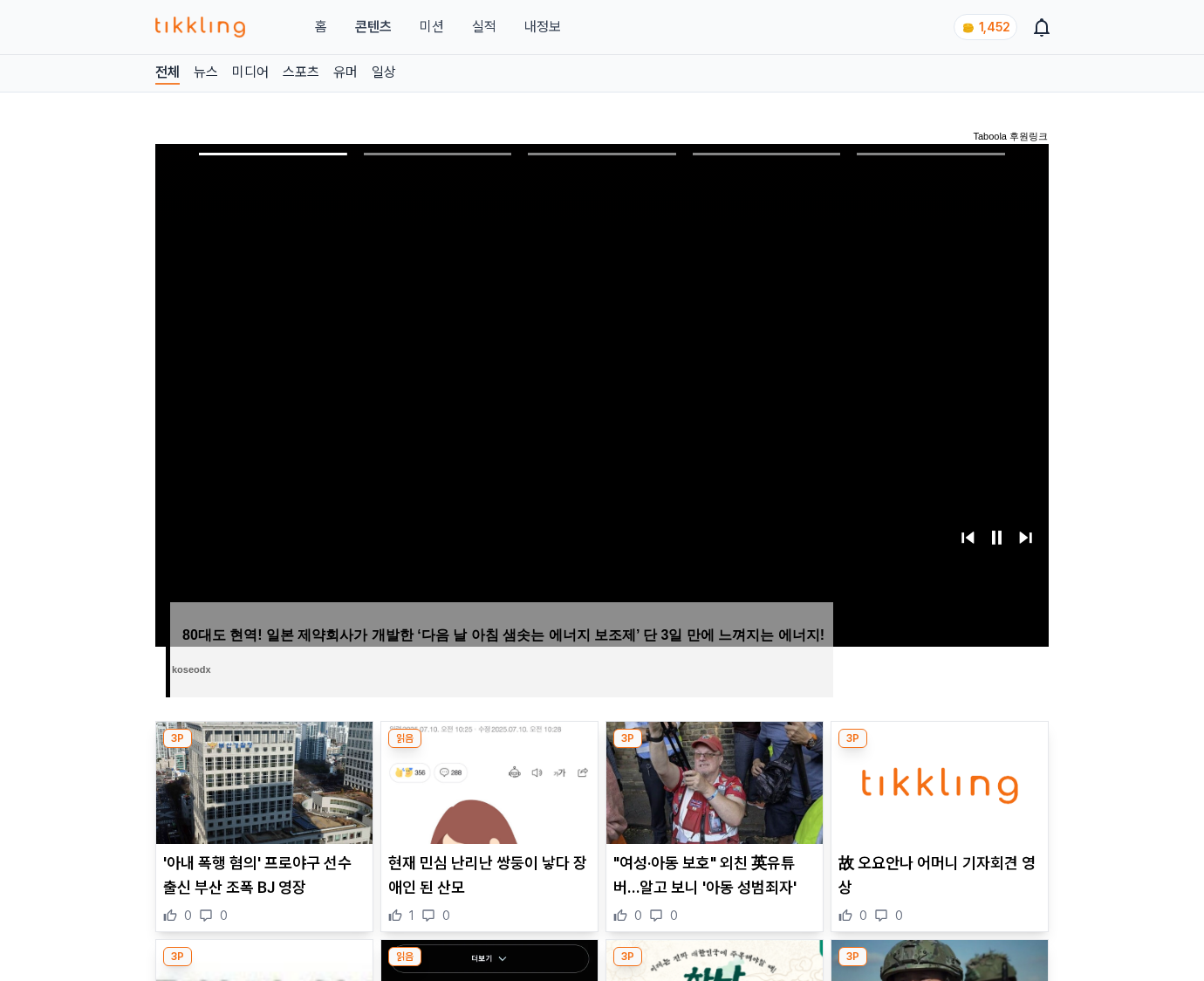
click at [939, 749] on img at bounding box center [939, 782] width 217 height 123
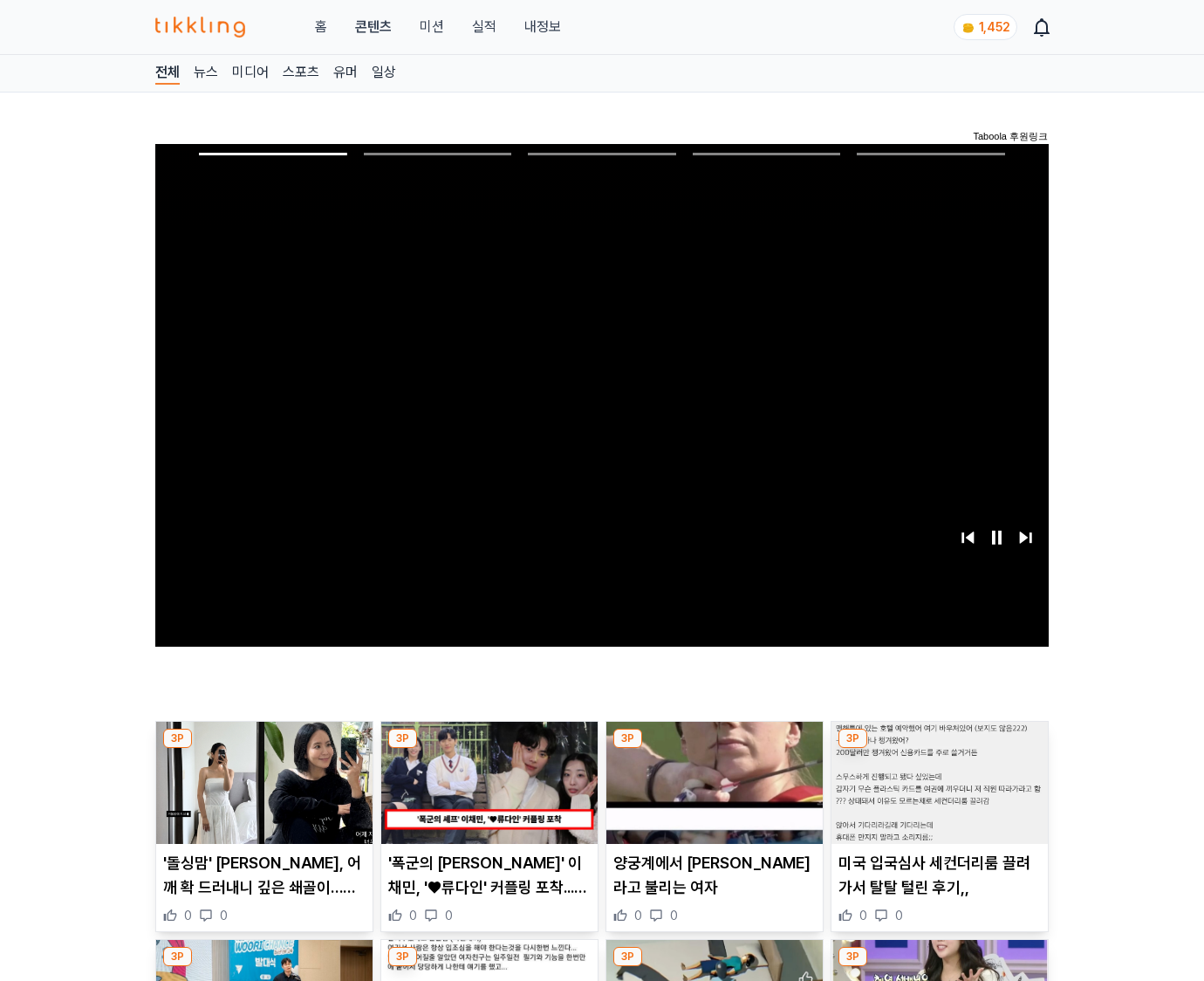
click at [939, 749] on img at bounding box center [939, 782] width 217 height 123
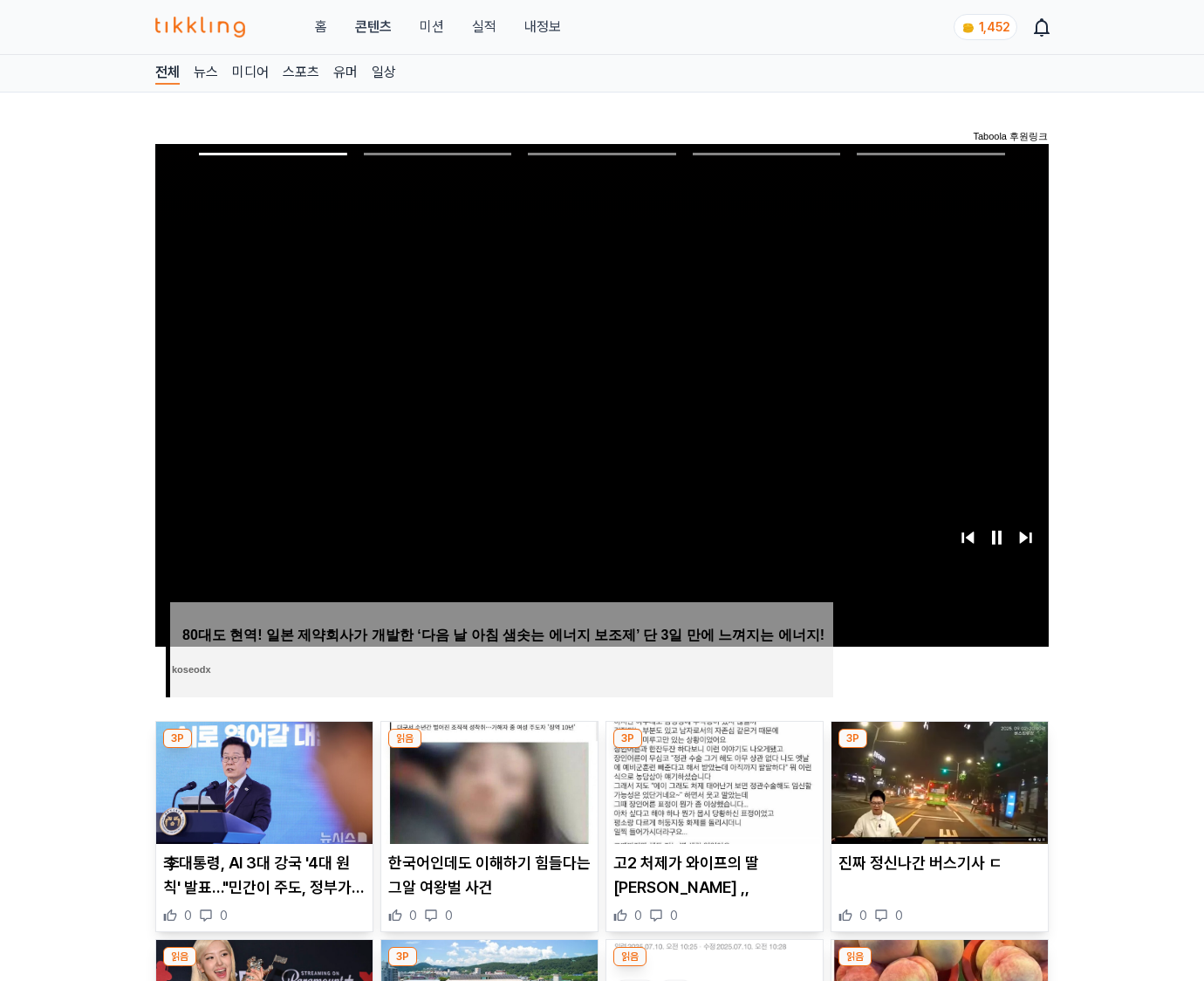
click at [939, 749] on img at bounding box center [939, 782] width 217 height 123
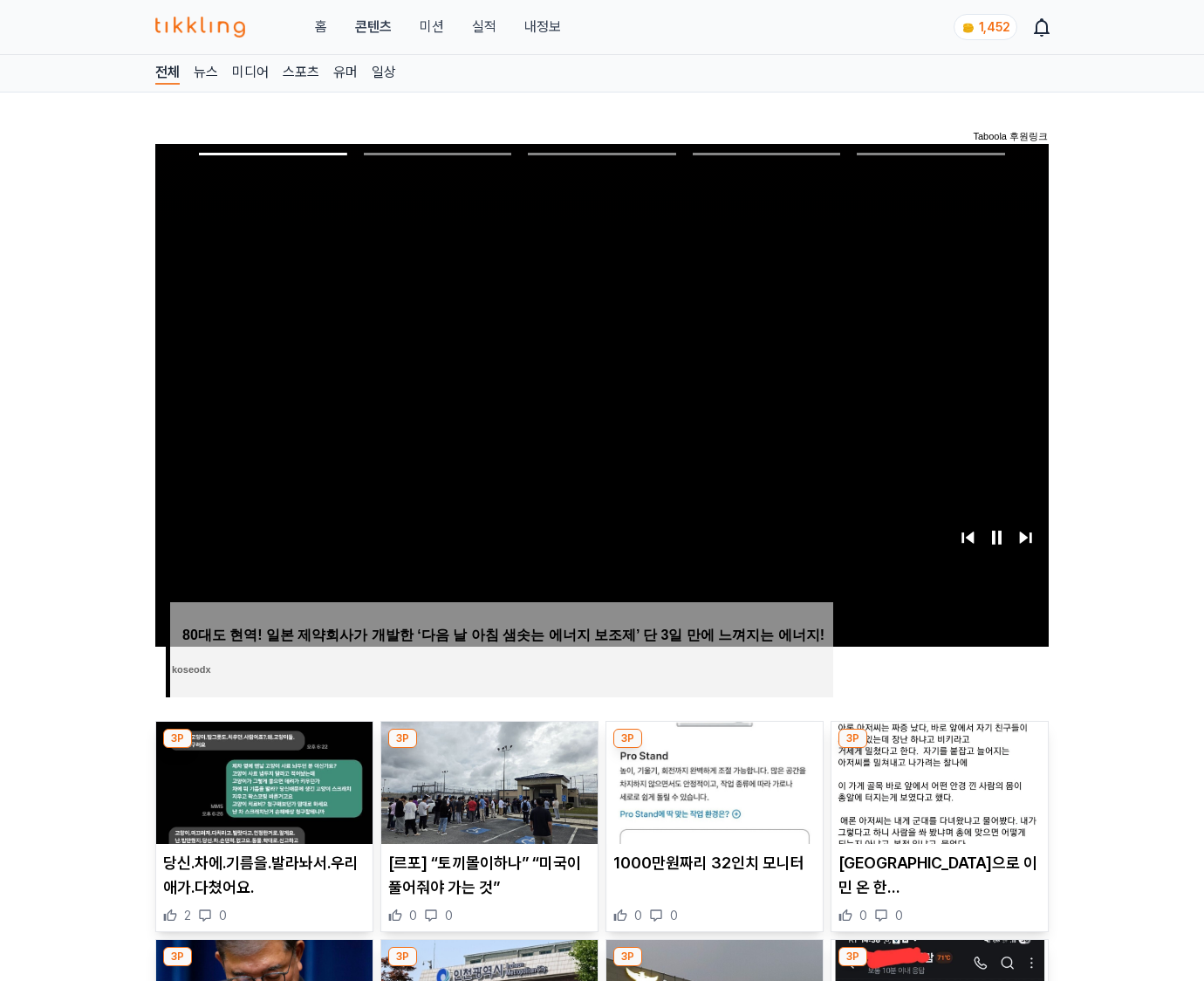
click at [939, 749] on img at bounding box center [939, 782] width 217 height 123
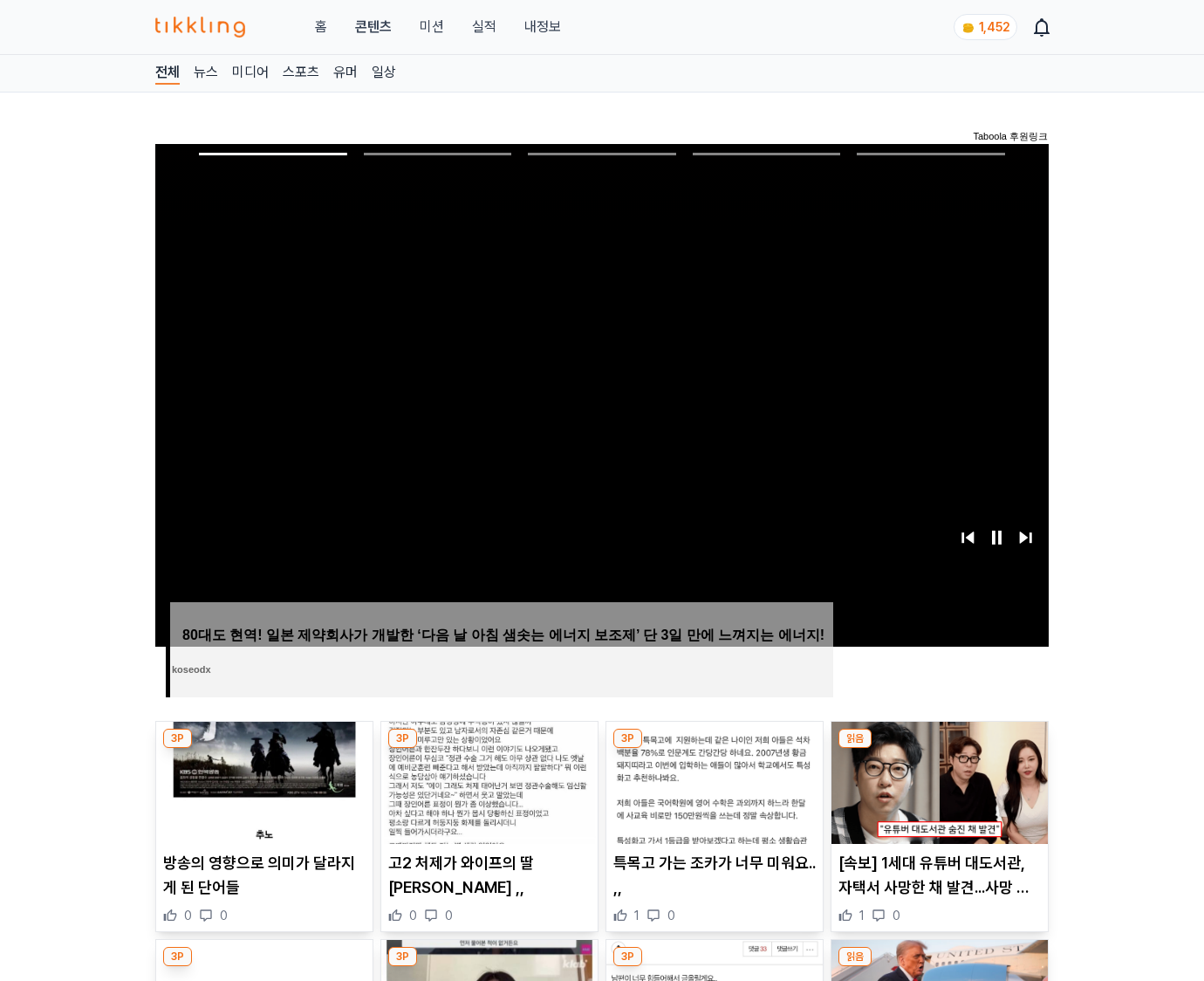
click at [939, 749] on img at bounding box center [939, 782] width 217 height 123
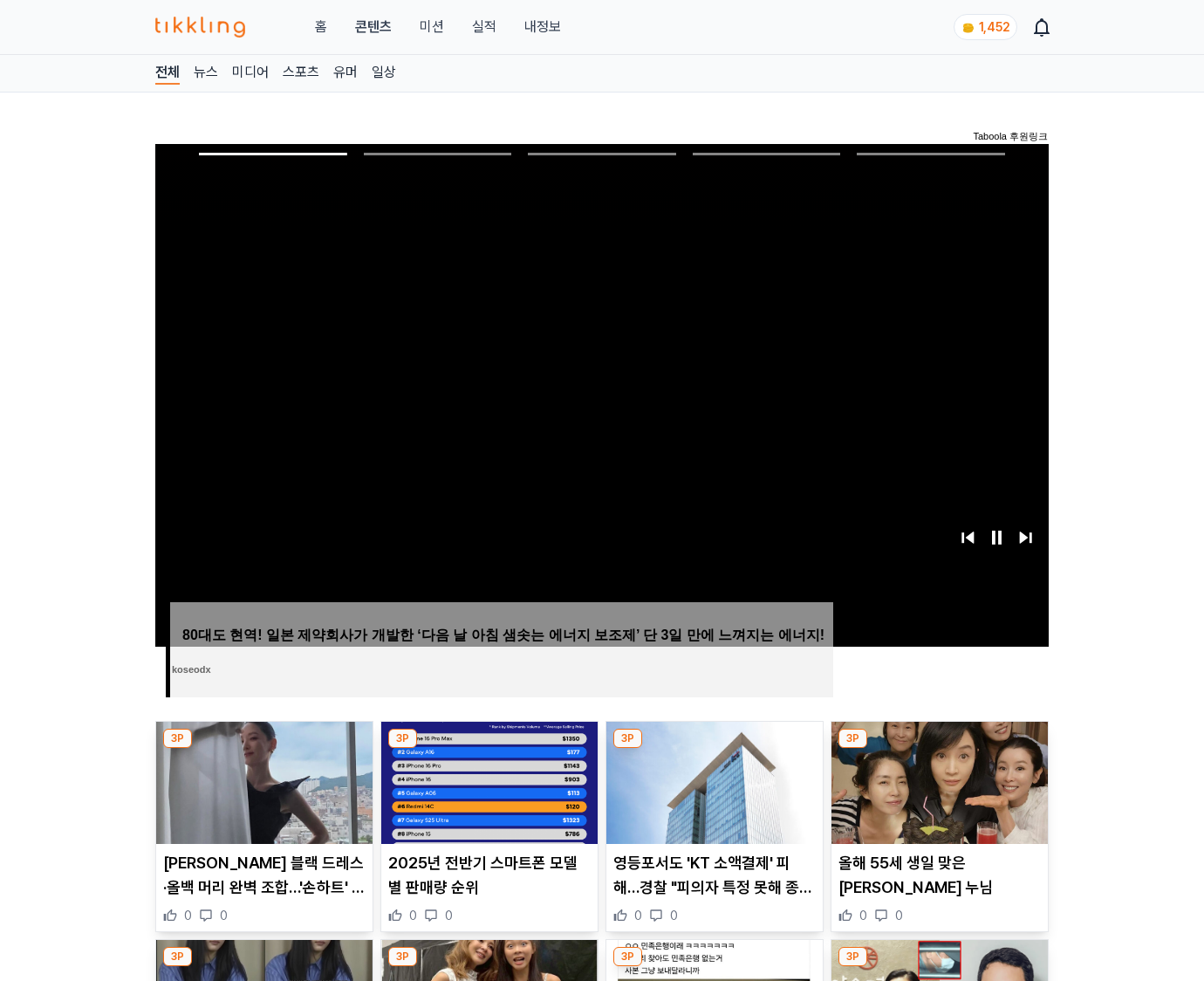
click at [939, 749] on img at bounding box center [939, 782] width 217 height 123
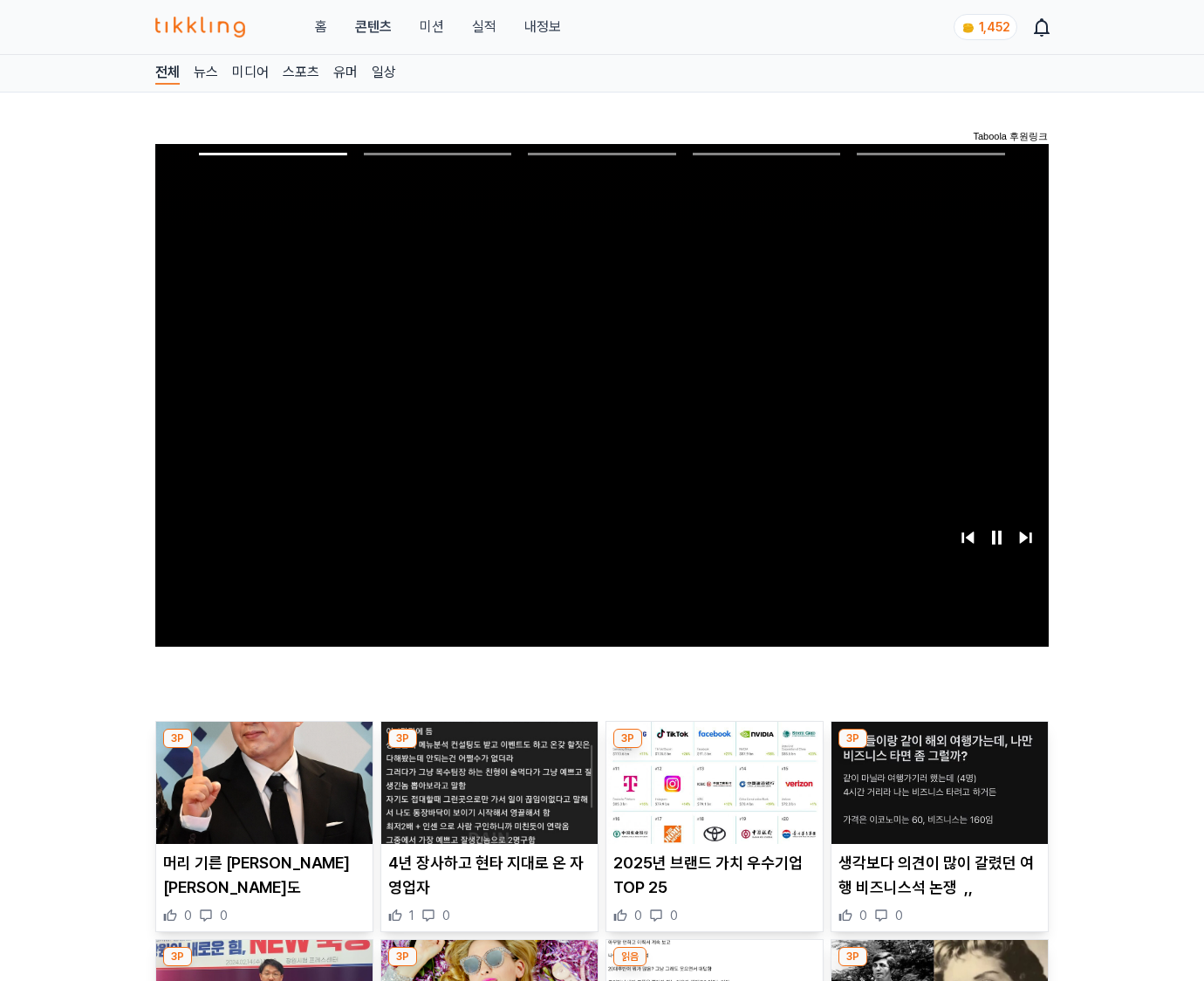
click at [939, 749] on img at bounding box center [939, 782] width 217 height 123
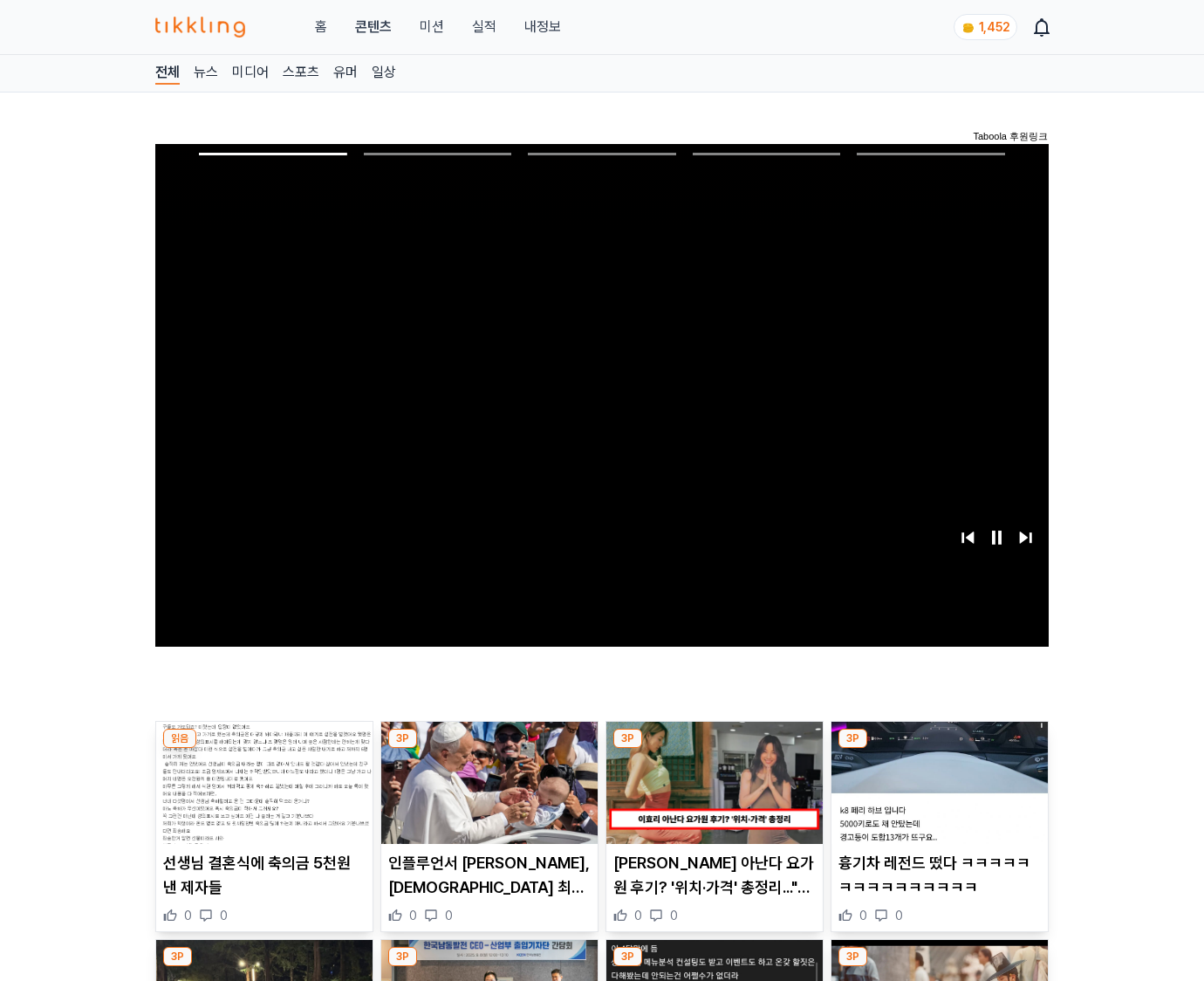
click at [939, 749] on img at bounding box center [939, 782] width 217 height 123
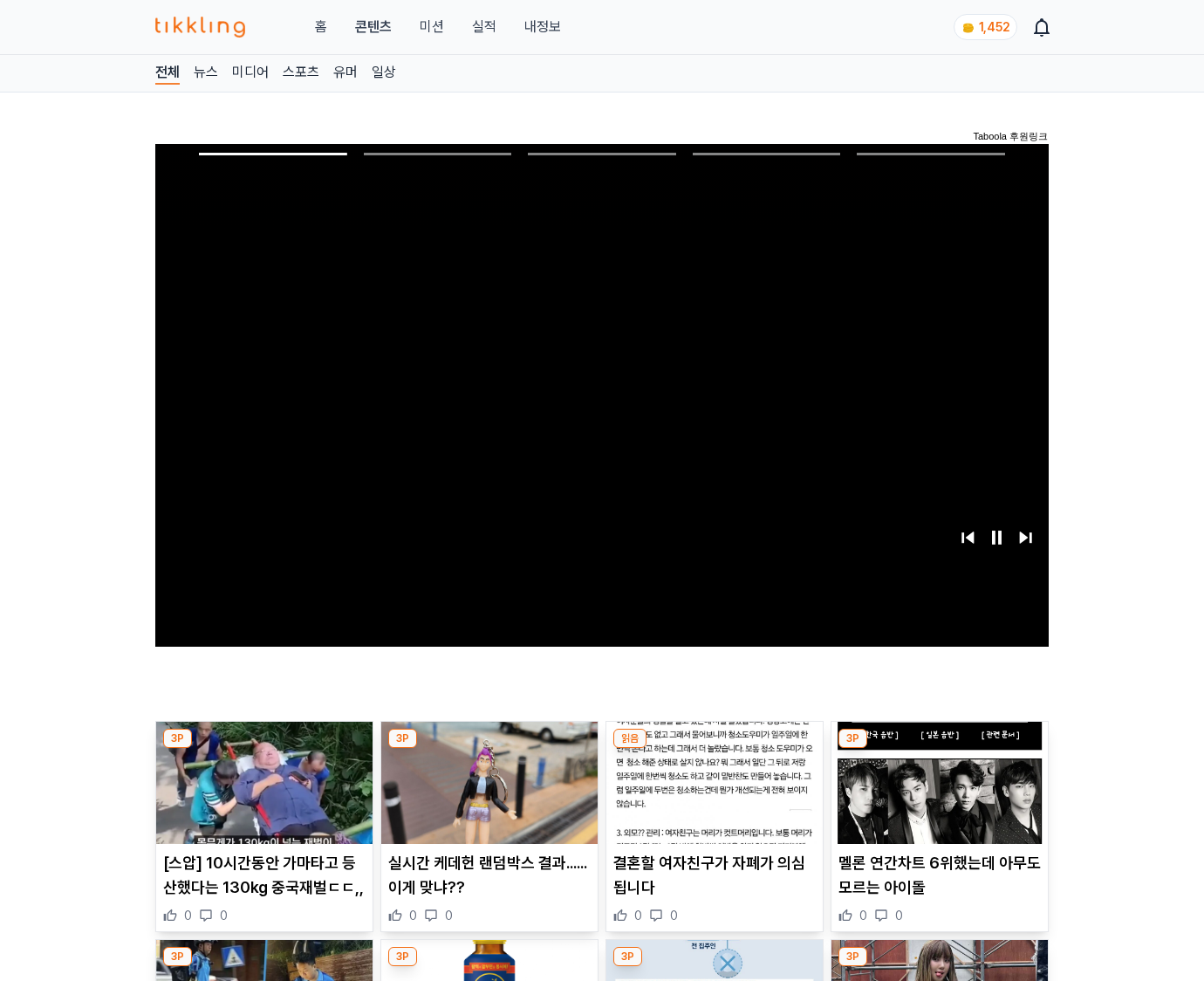
click at [939, 749] on img at bounding box center [939, 782] width 217 height 123
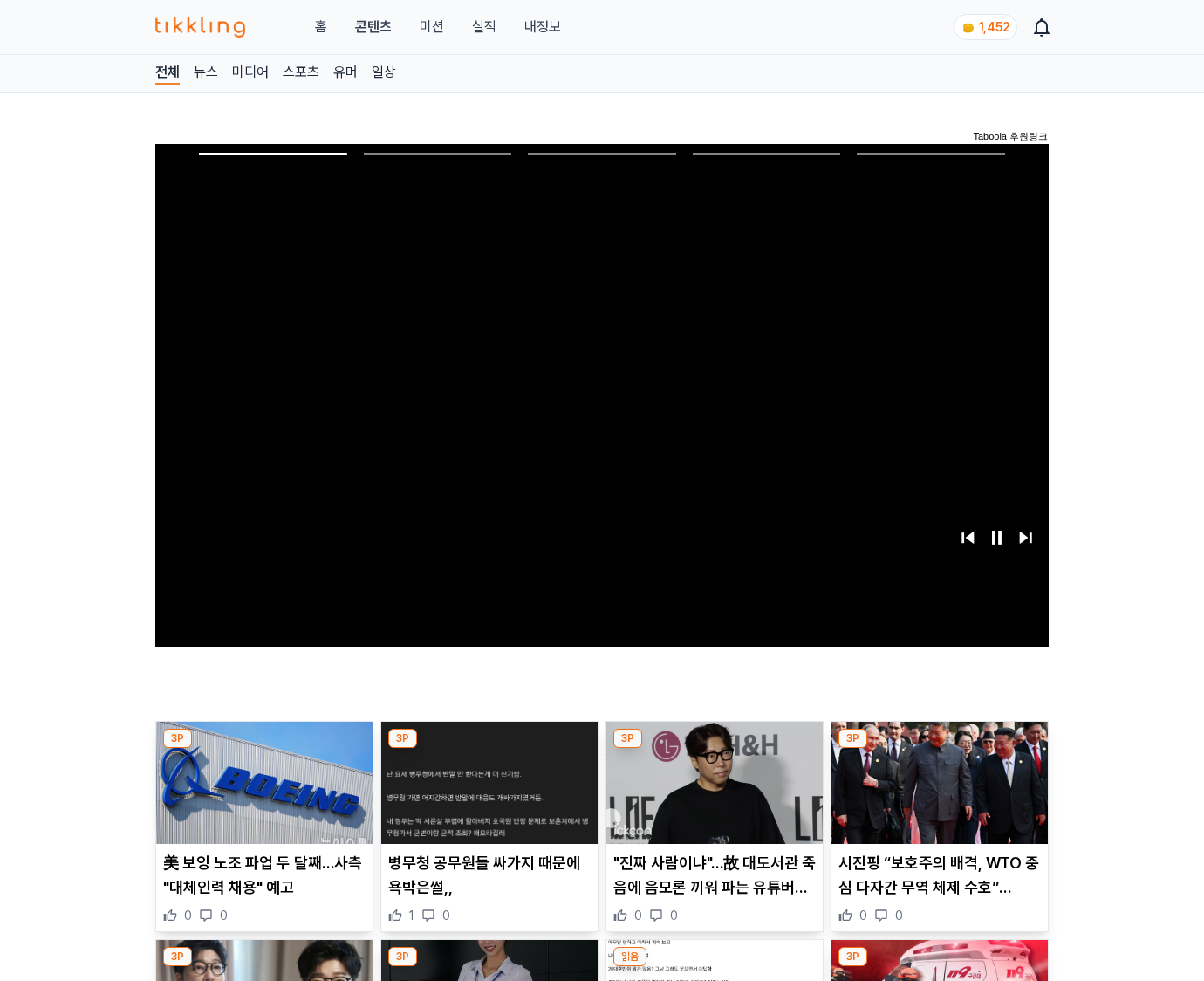
click at [939, 749] on img at bounding box center [939, 782] width 217 height 123
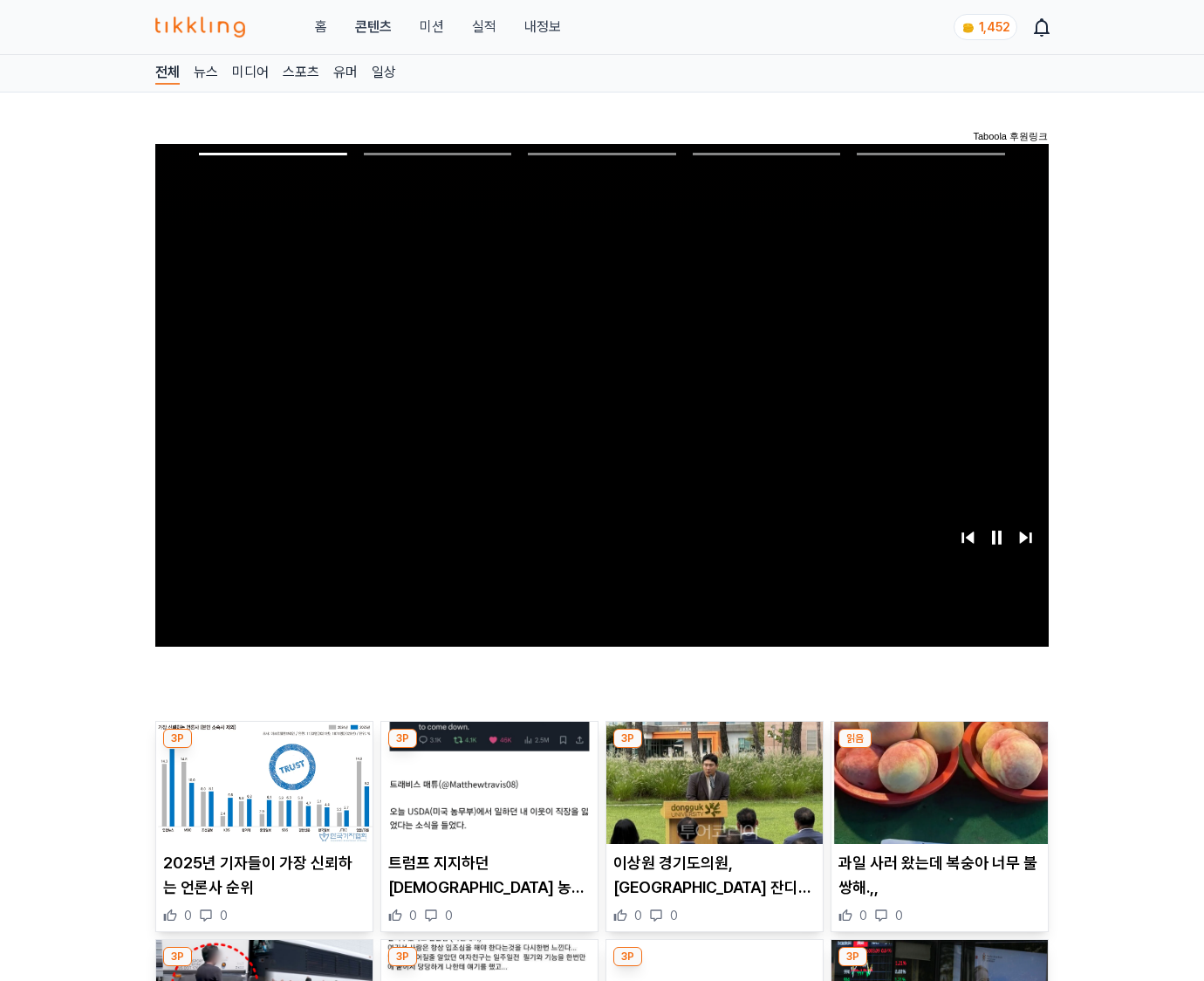
click at [939, 749] on img at bounding box center [939, 782] width 217 height 123
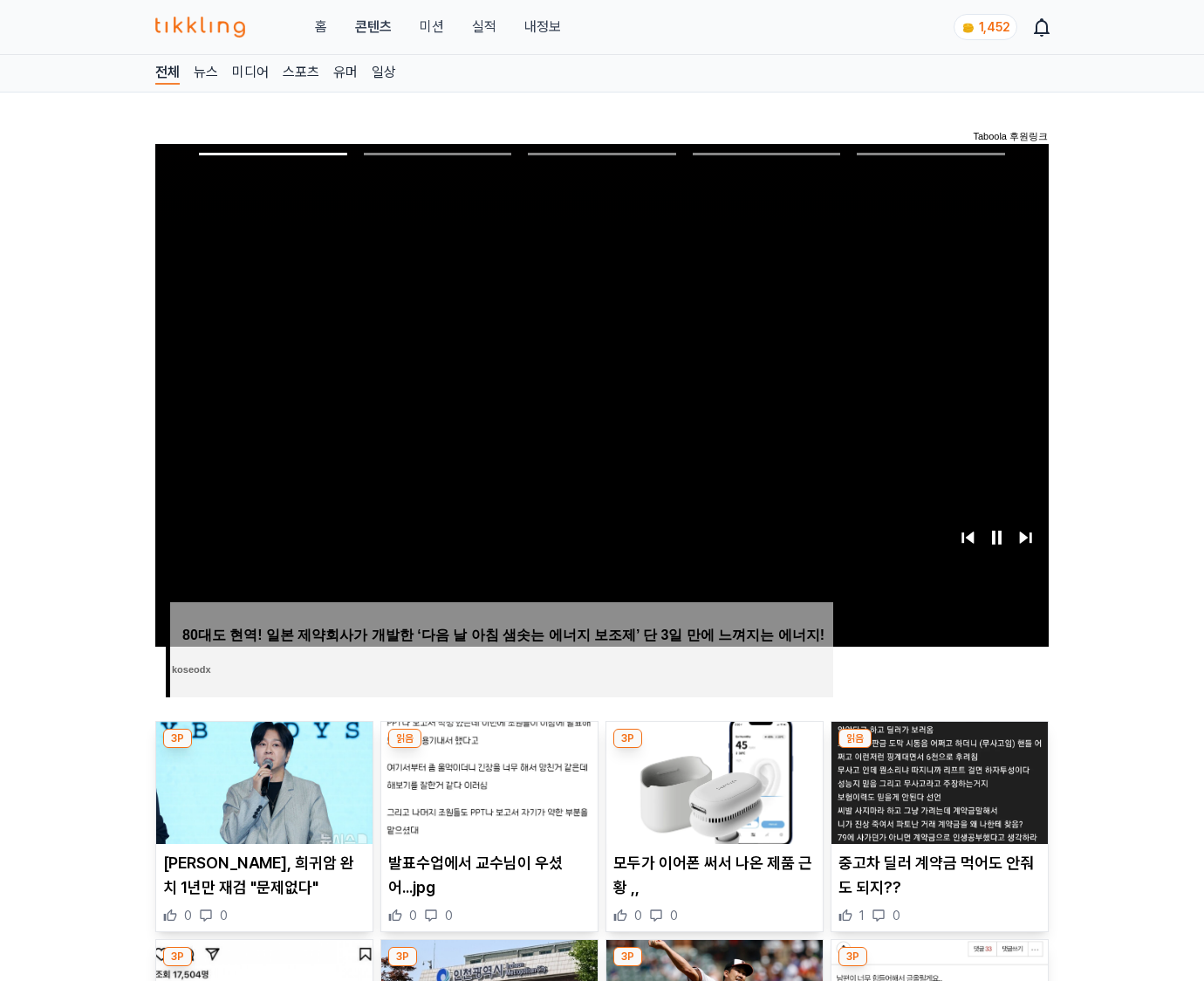
click at [939, 749] on img at bounding box center [939, 782] width 217 height 123
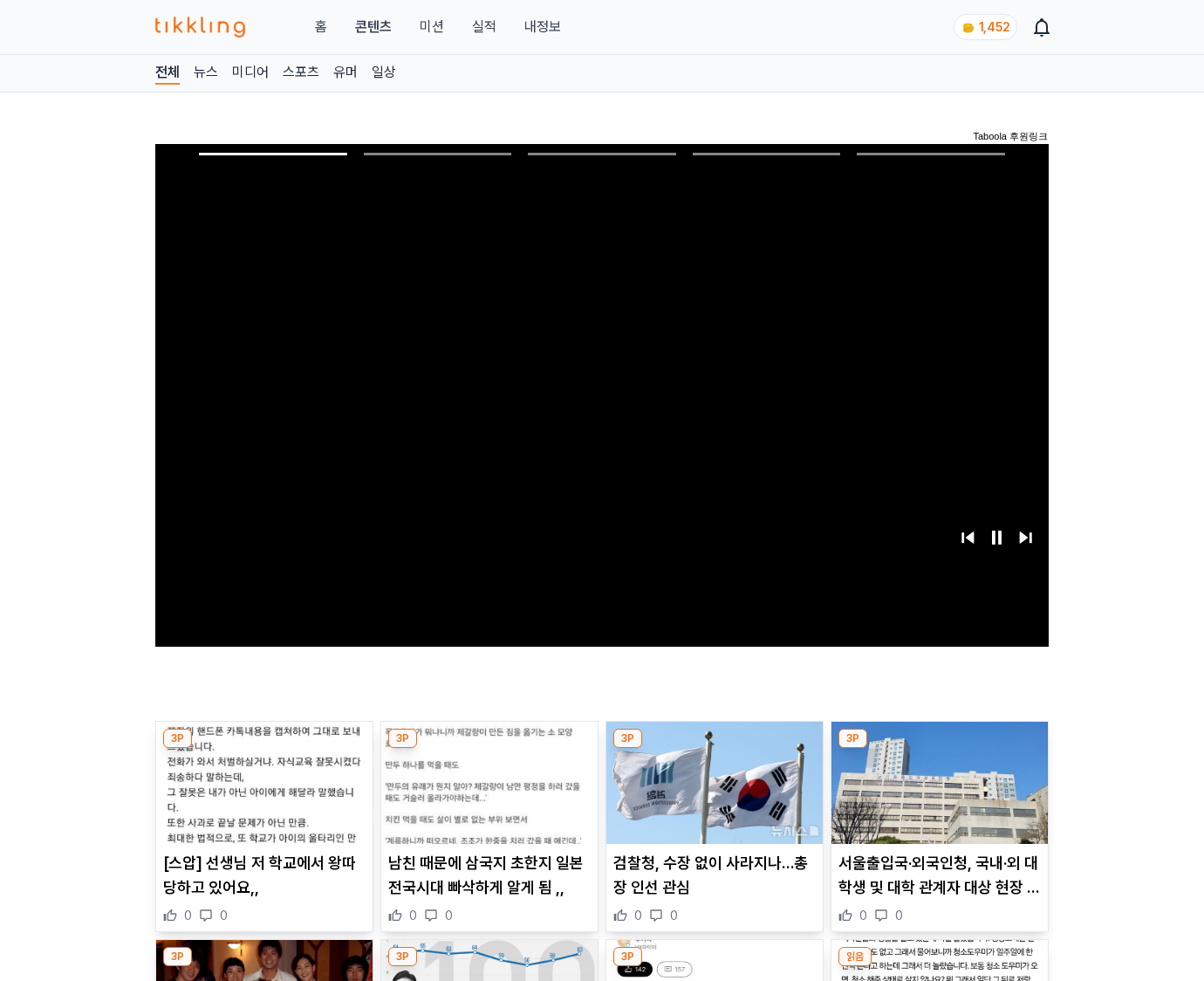
click at [939, 749] on img at bounding box center [939, 782] width 217 height 123
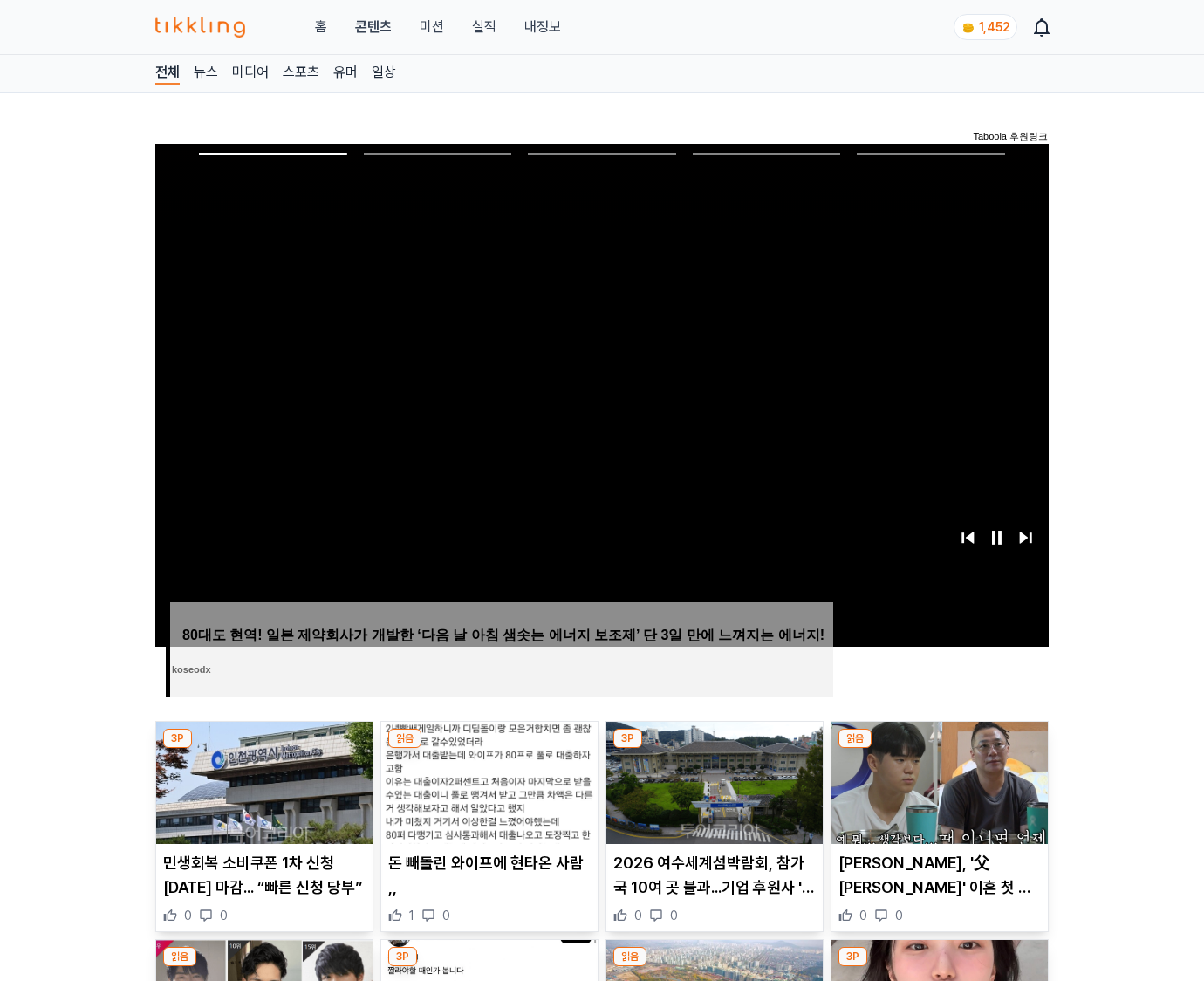
click at [939, 749] on img at bounding box center [939, 782] width 217 height 123
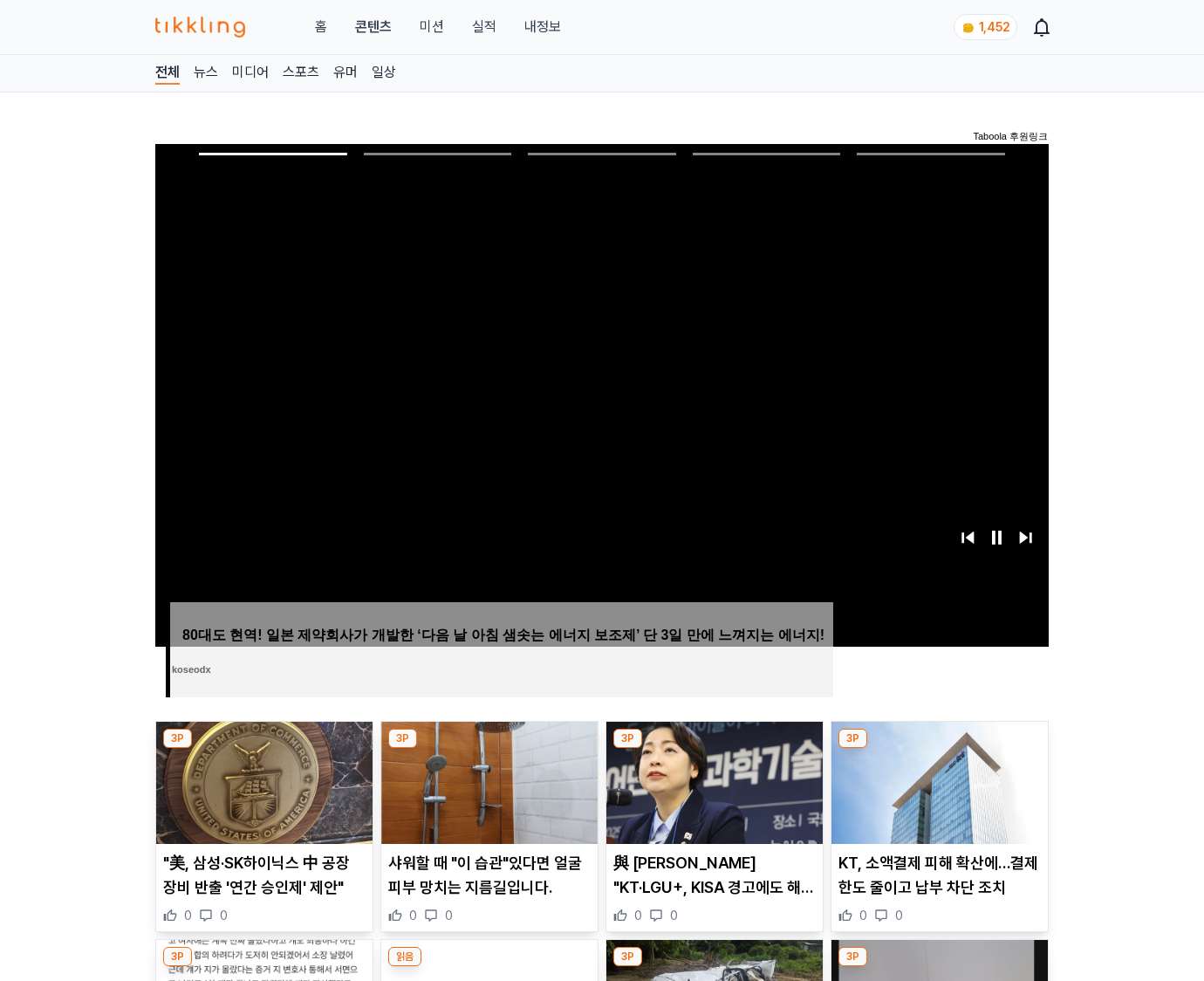
click at [939, 749] on img at bounding box center [939, 782] width 217 height 123
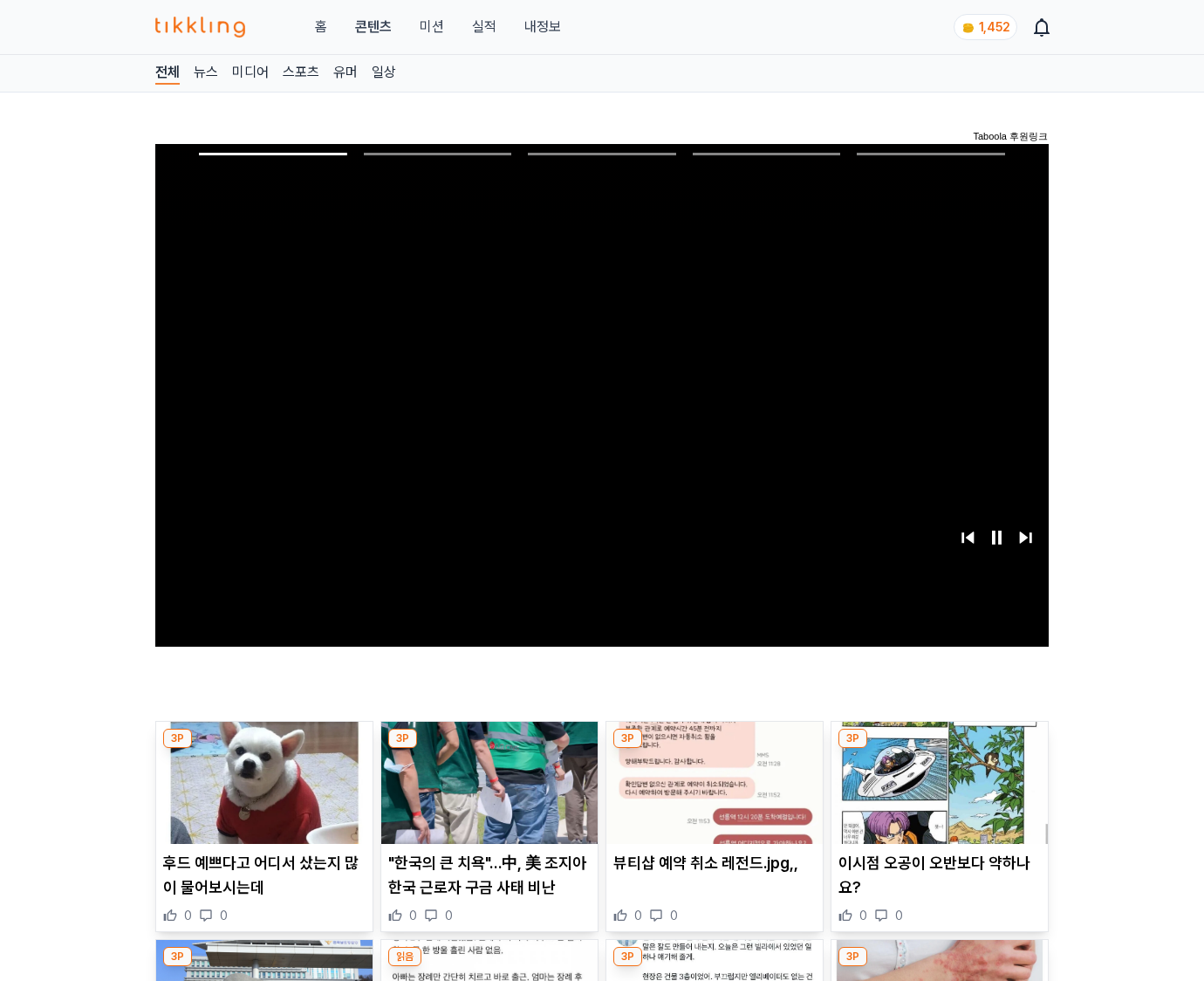
click at [939, 749] on img at bounding box center [939, 782] width 217 height 123
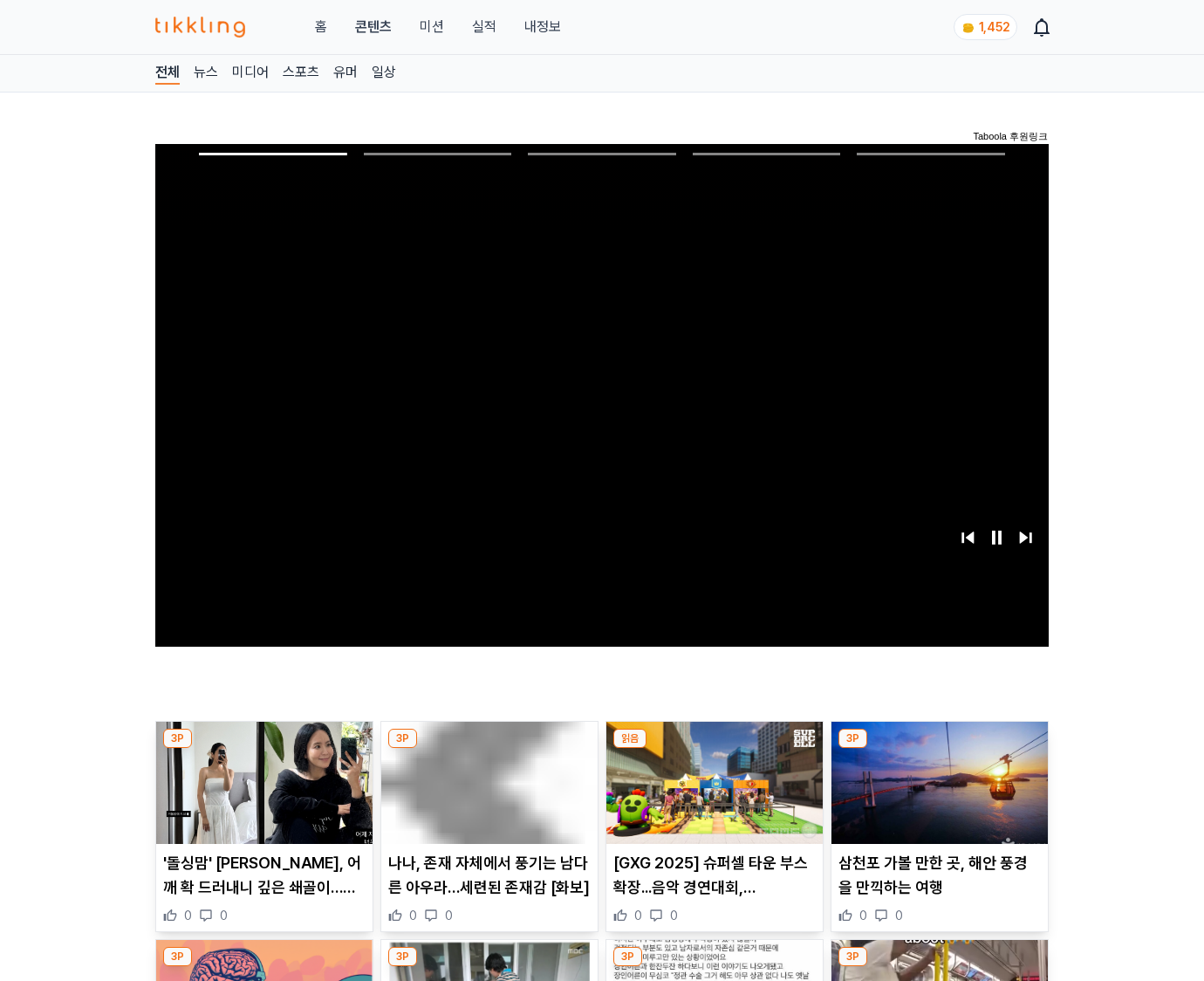
click at [939, 749] on img at bounding box center [939, 782] width 217 height 123
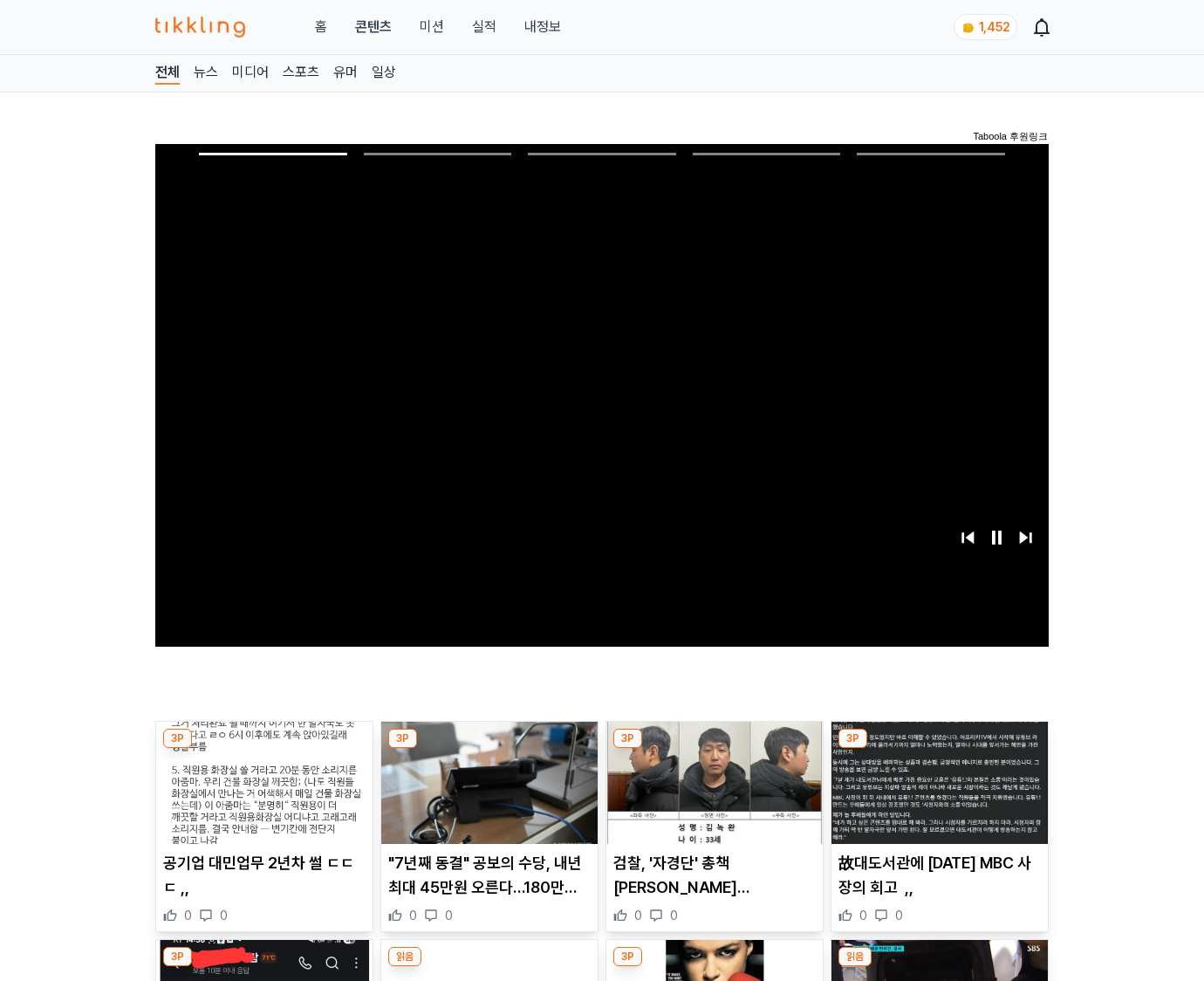
click at [939, 749] on img at bounding box center [939, 782] width 217 height 123
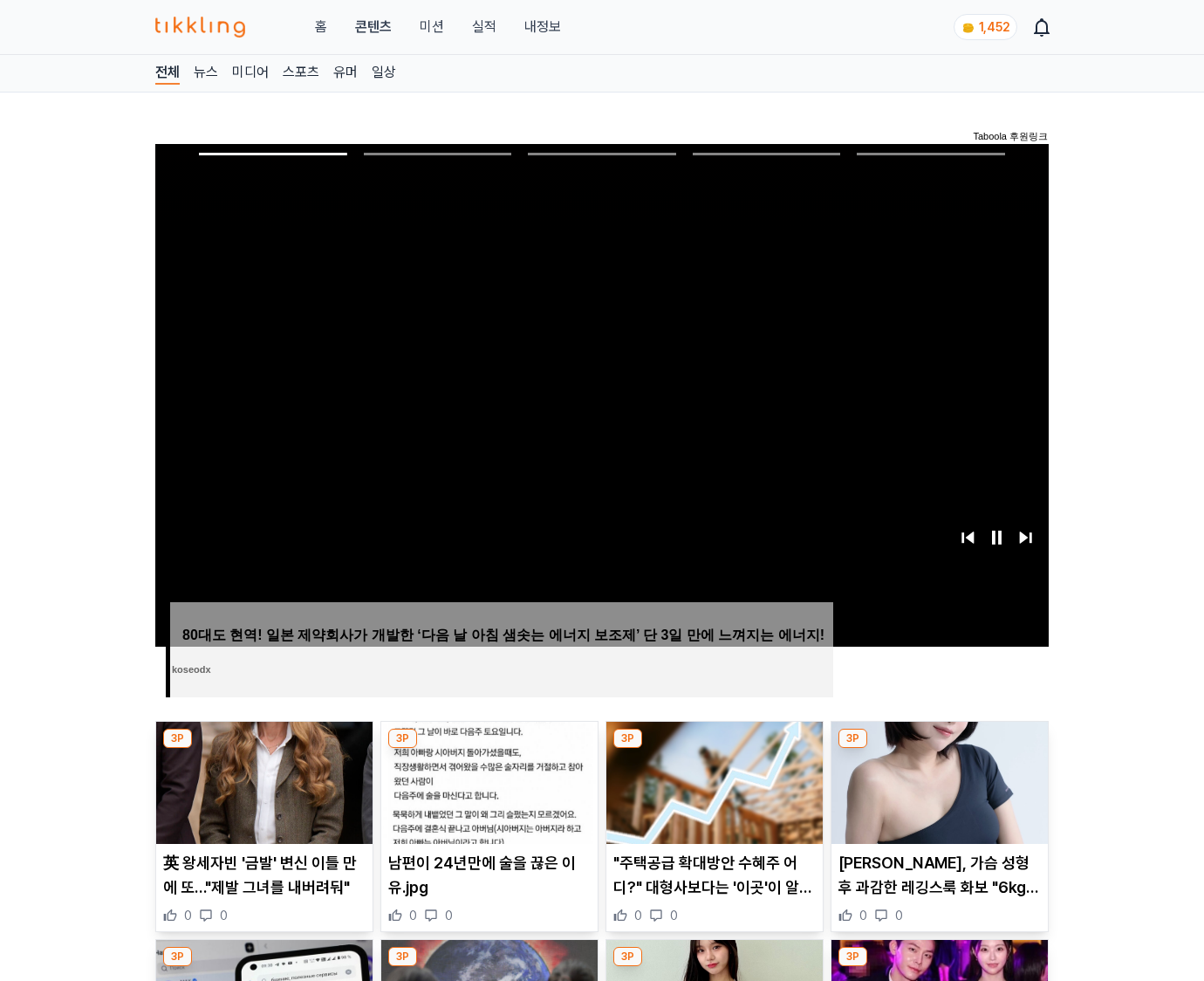
click at [939, 749] on img at bounding box center [939, 782] width 217 height 123
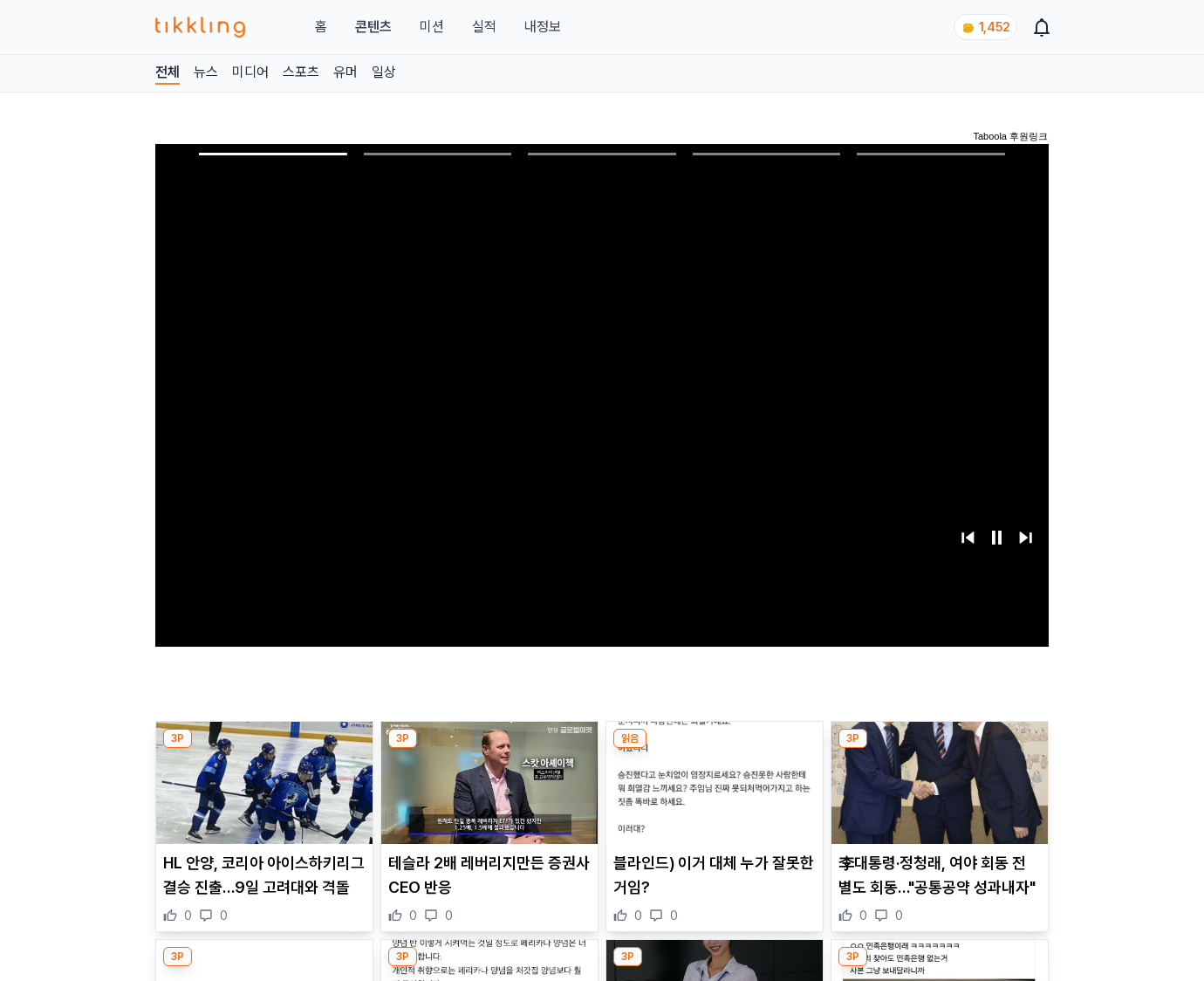
click at [939, 749] on img at bounding box center [939, 782] width 217 height 123
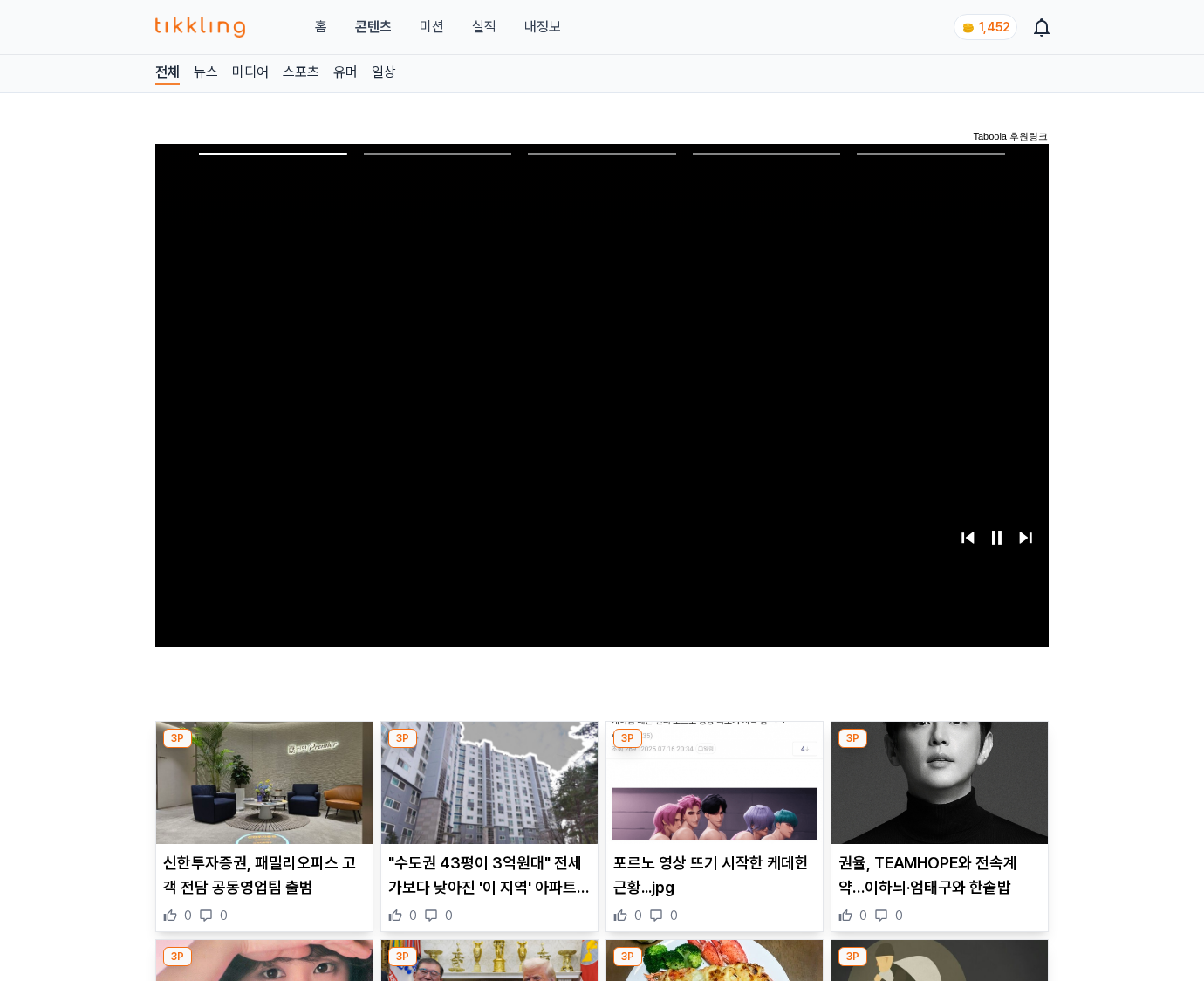
click at [939, 749] on img at bounding box center [939, 782] width 217 height 123
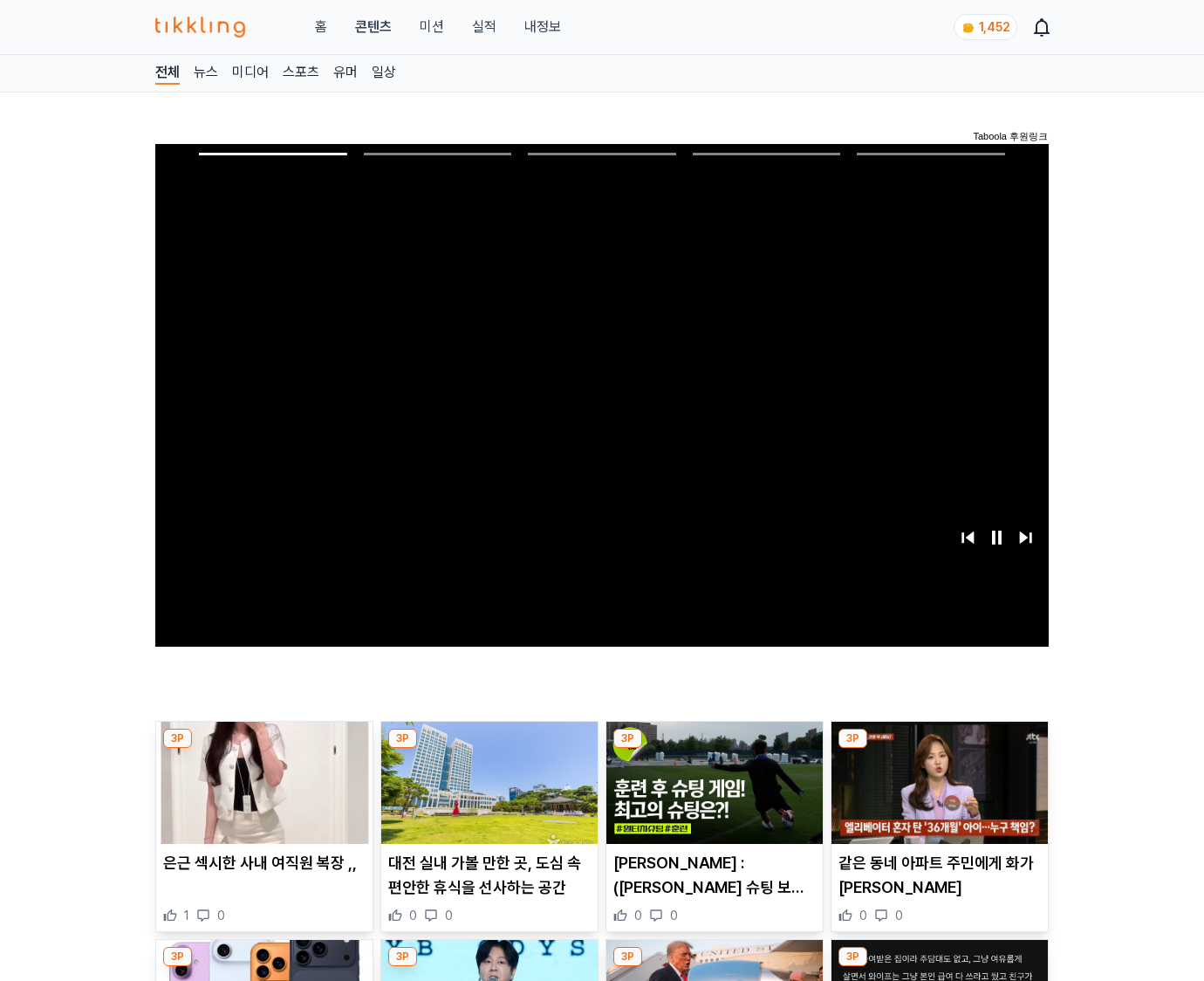
click at [939, 749] on img at bounding box center [939, 782] width 217 height 123
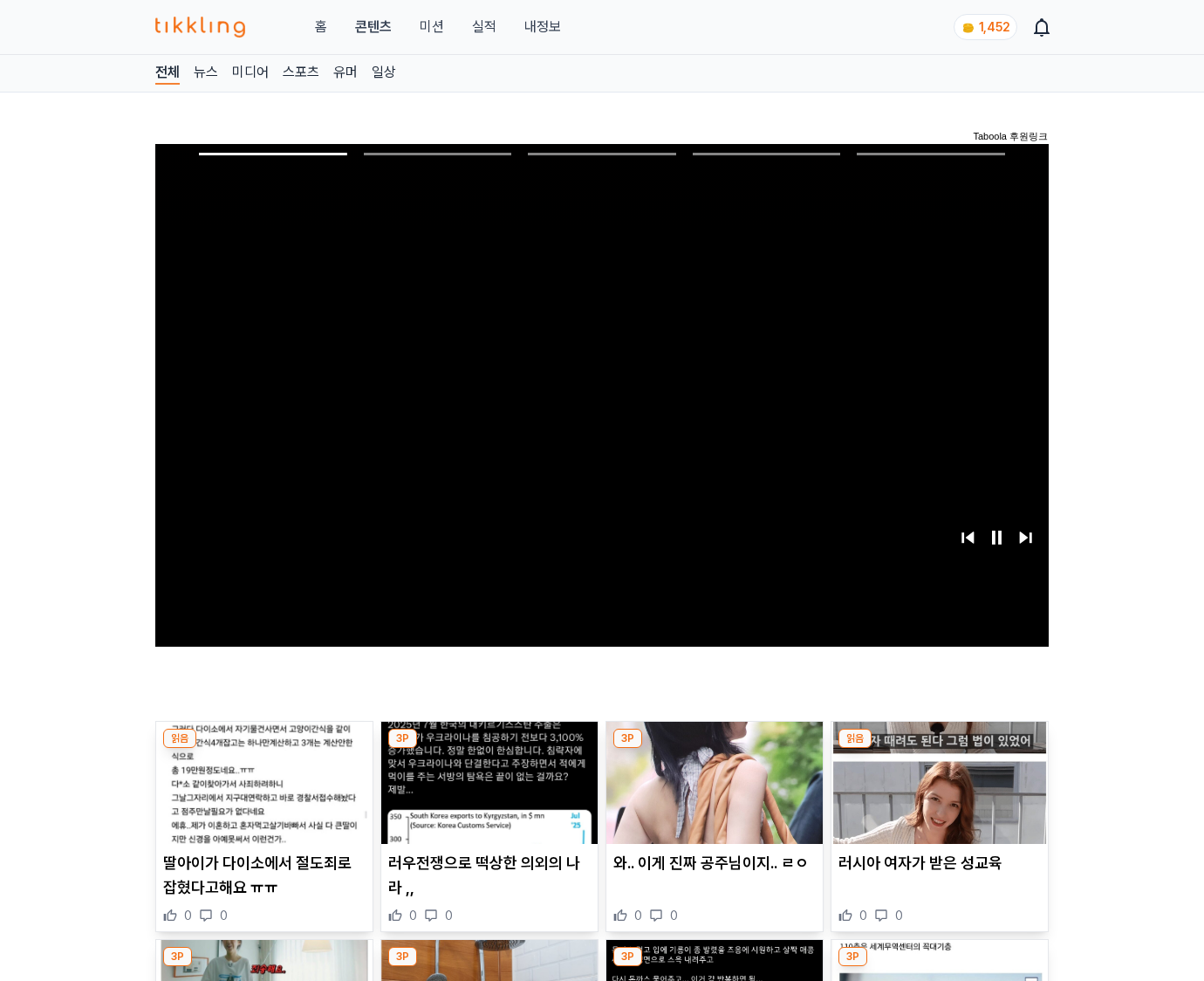
click at [939, 749] on img at bounding box center [939, 782] width 217 height 123
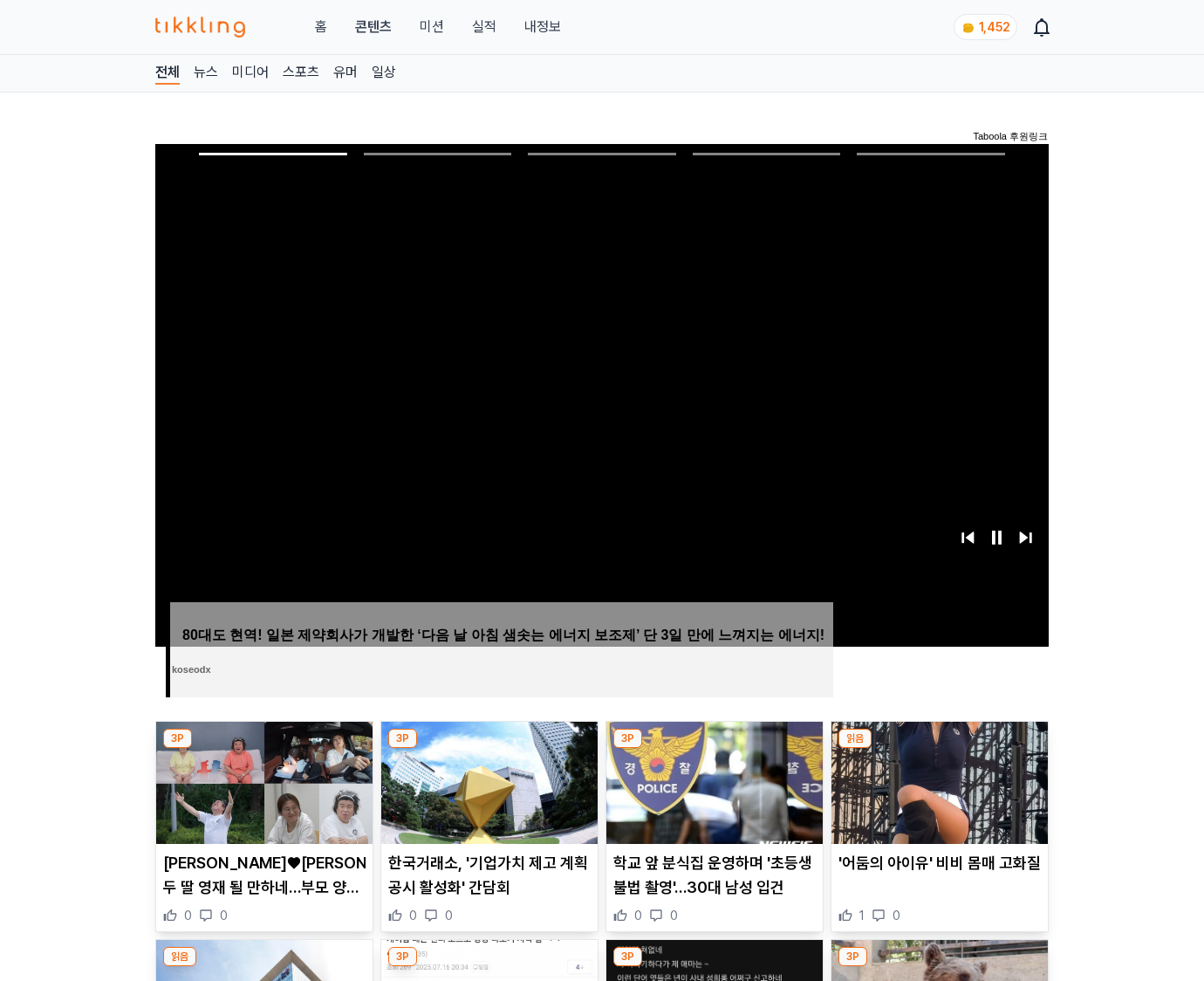
click at [939, 749] on img at bounding box center [939, 782] width 217 height 123
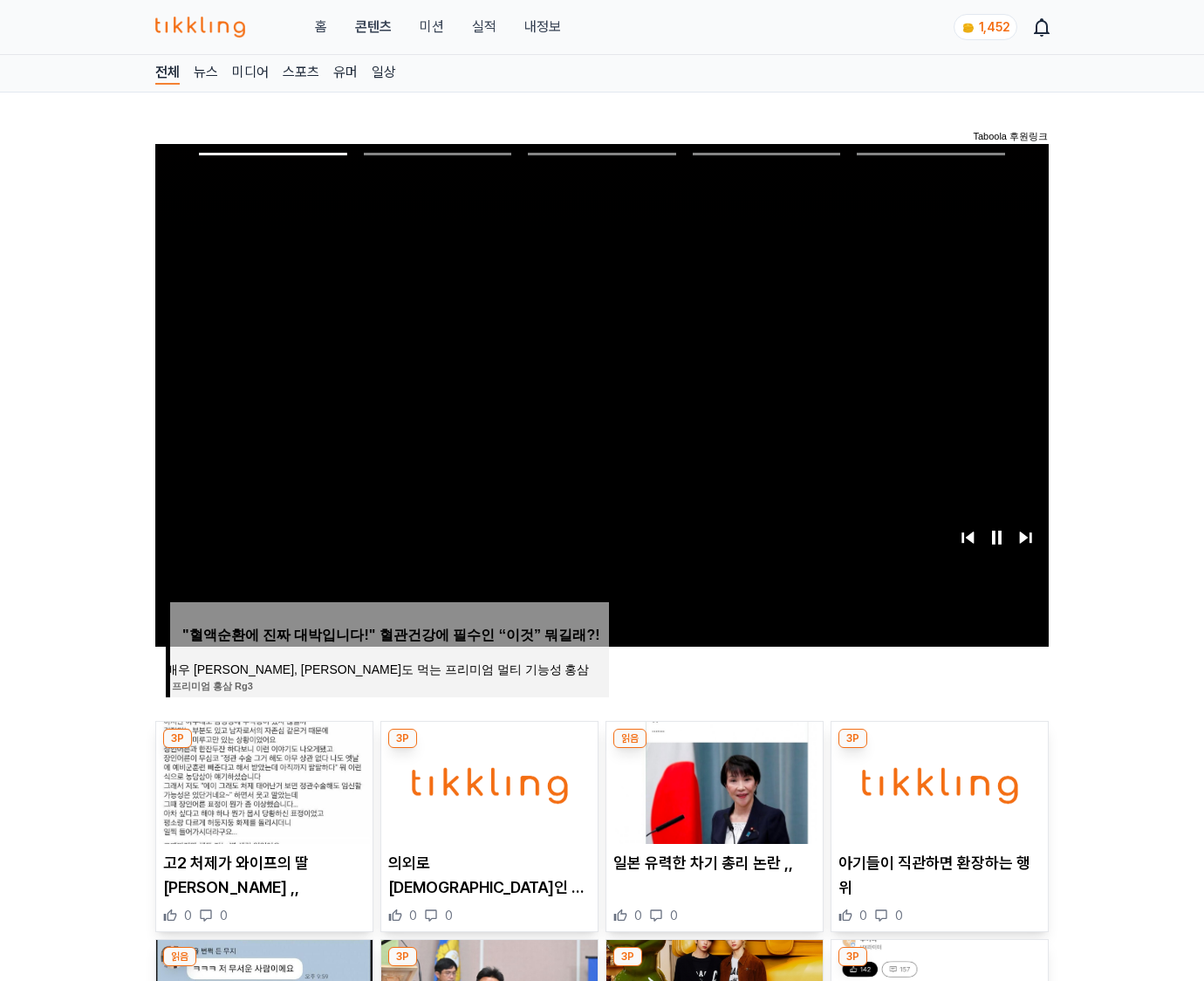
click at [939, 749] on img at bounding box center [939, 782] width 217 height 123
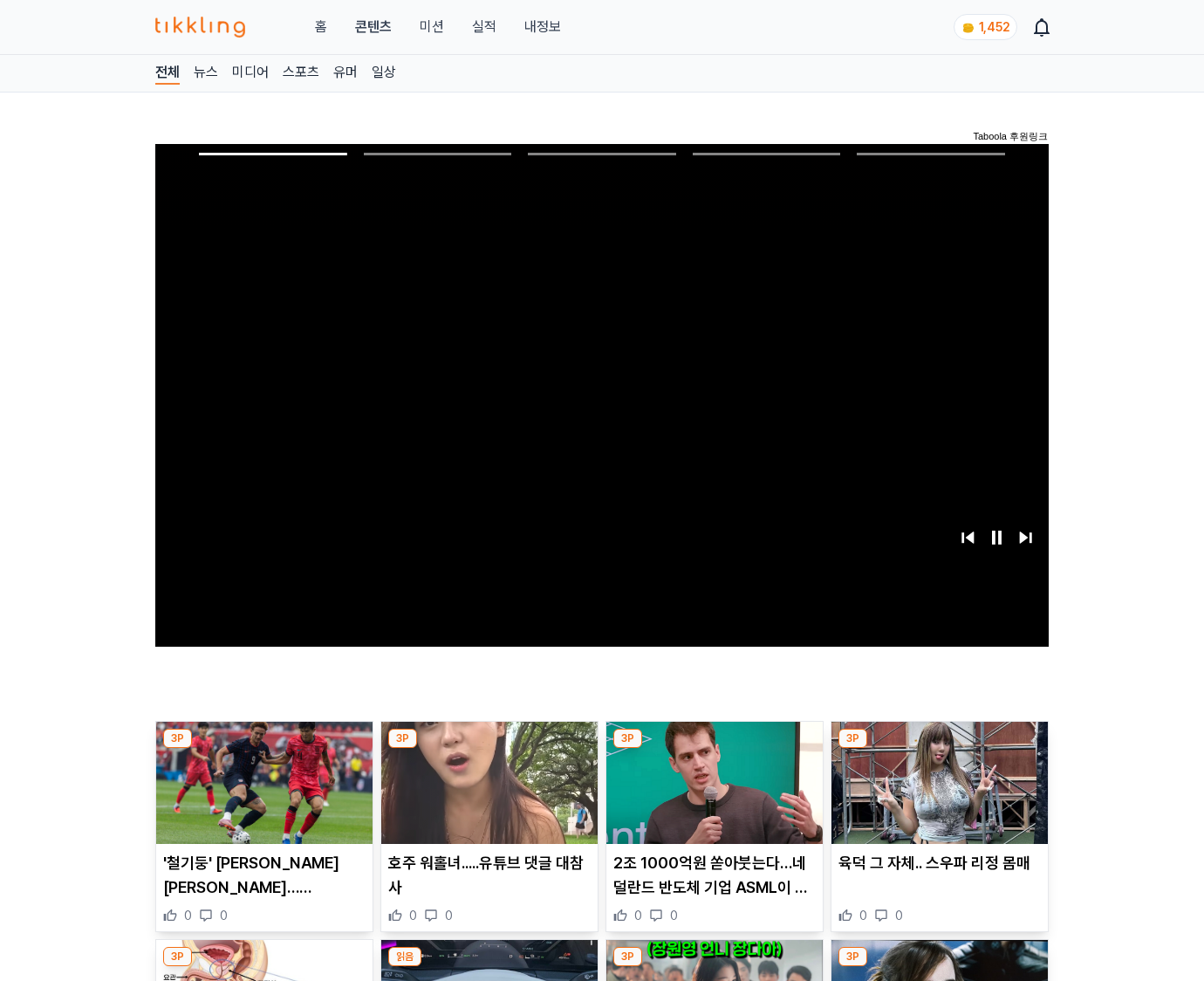
click at [939, 749] on img at bounding box center [939, 782] width 217 height 123
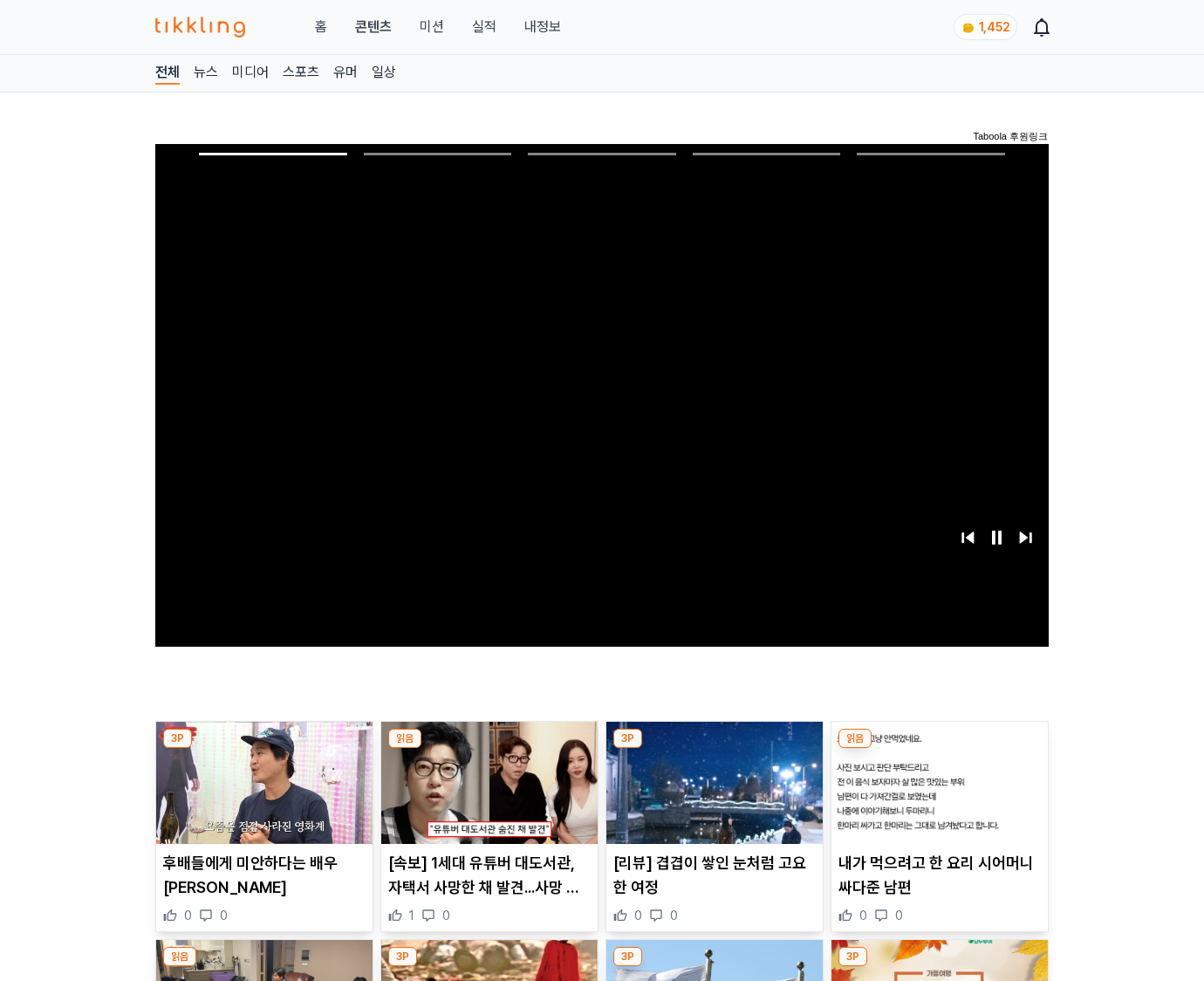
click at [939, 749] on img at bounding box center [939, 782] width 217 height 123
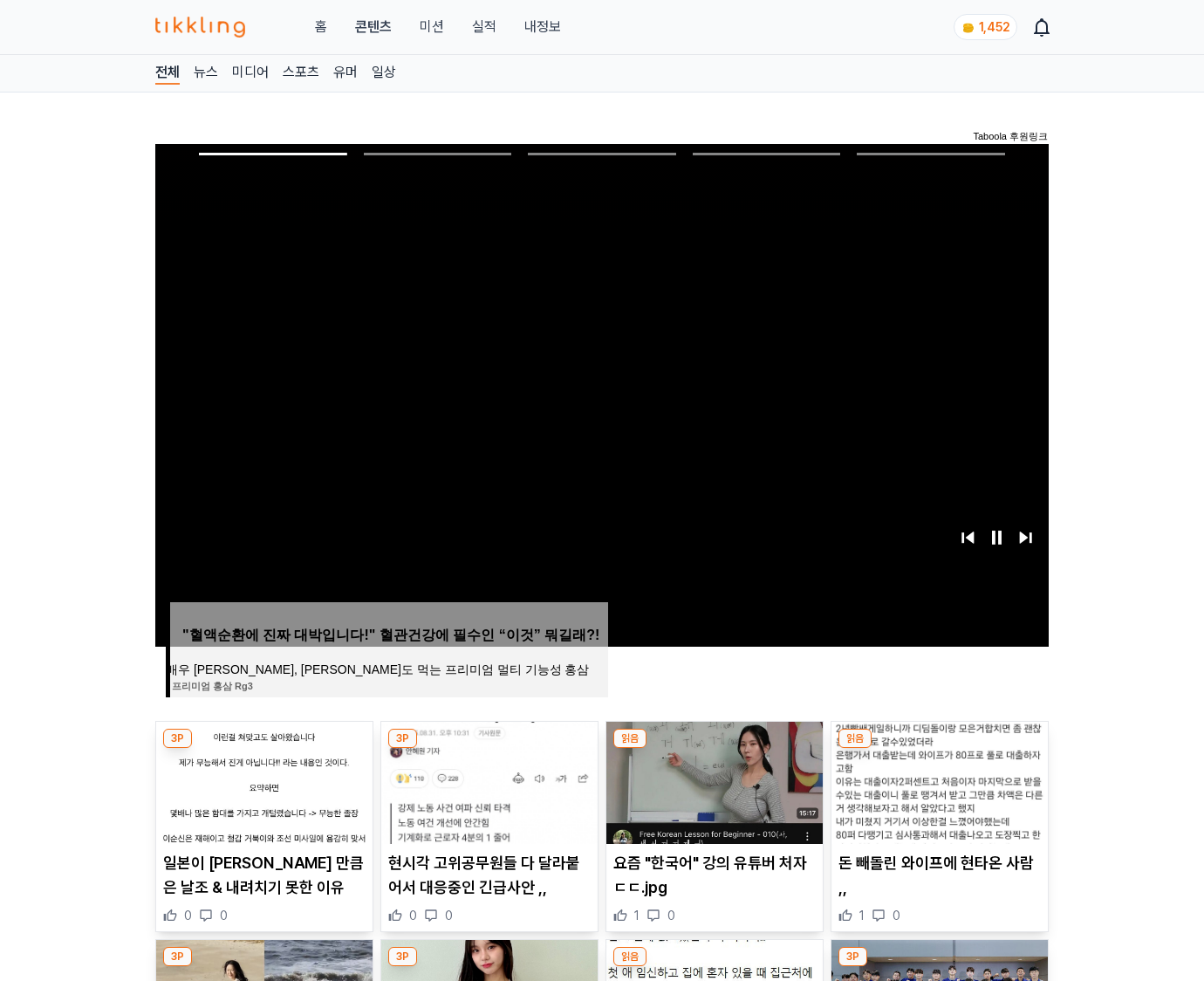
click at [939, 749] on img at bounding box center [939, 782] width 217 height 123
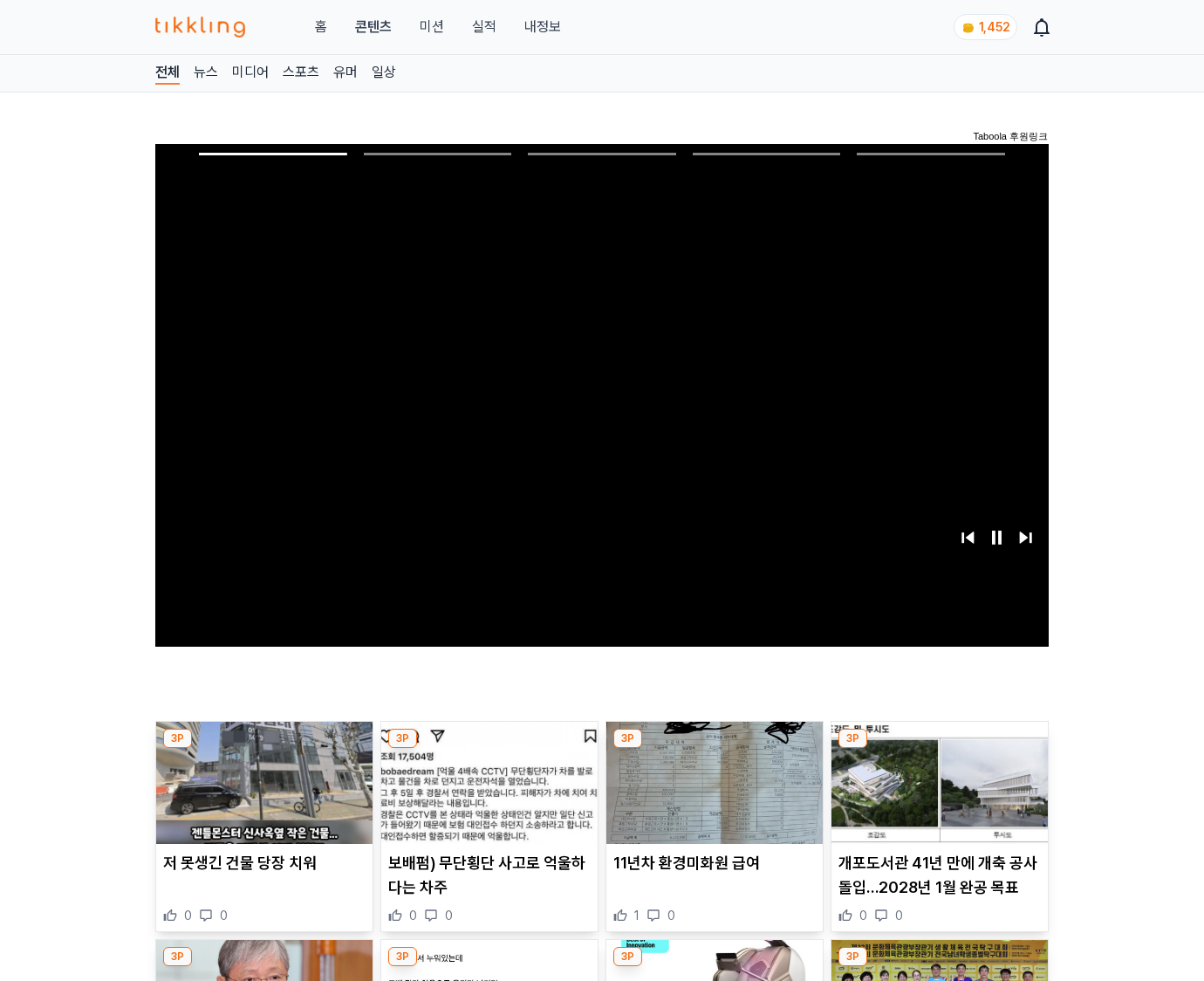
click at [939, 749] on img at bounding box center [939, 782] width 217 height 123
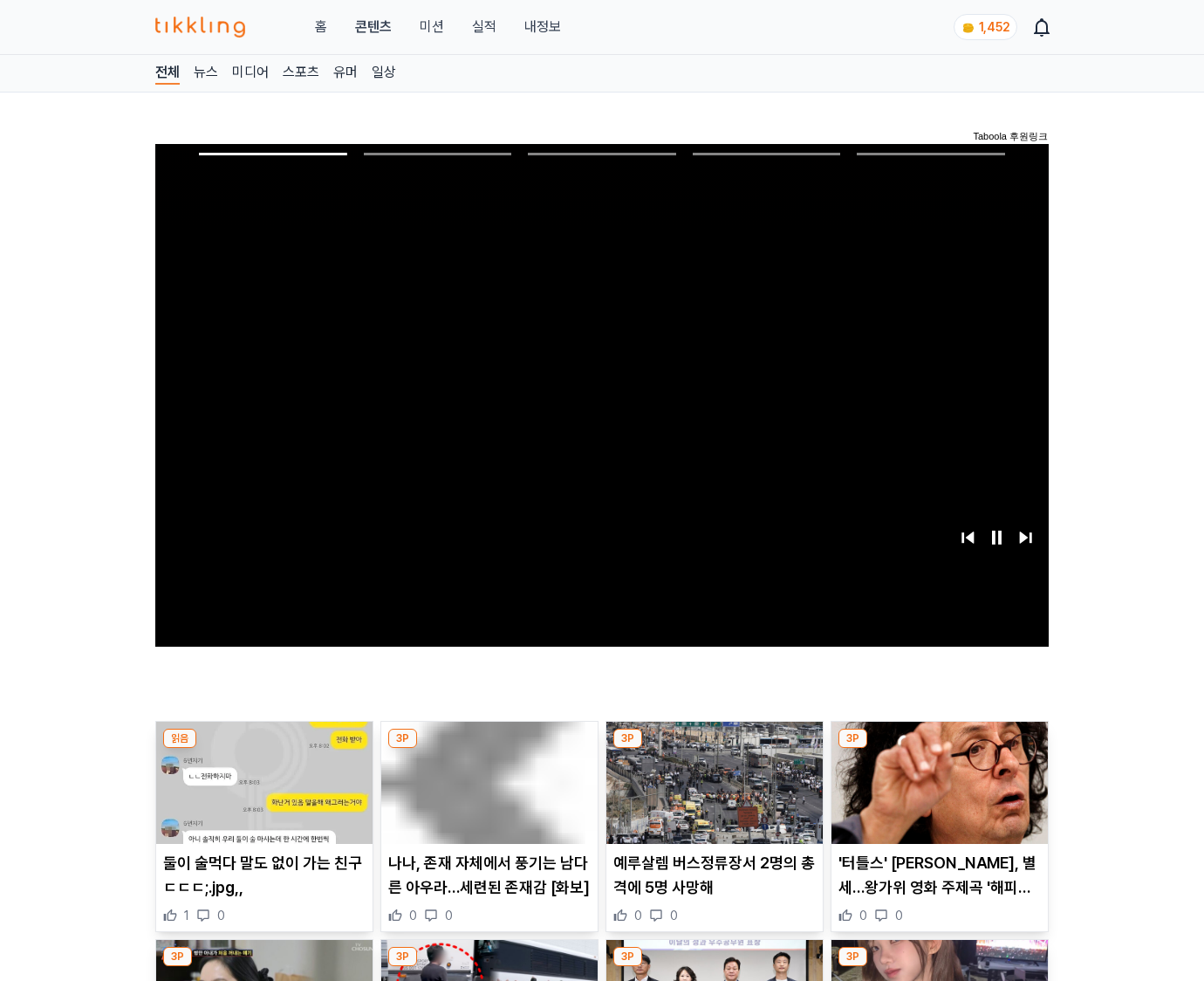
click at [939, 749] on img at bounding box center [939, 782] width 217 height 123
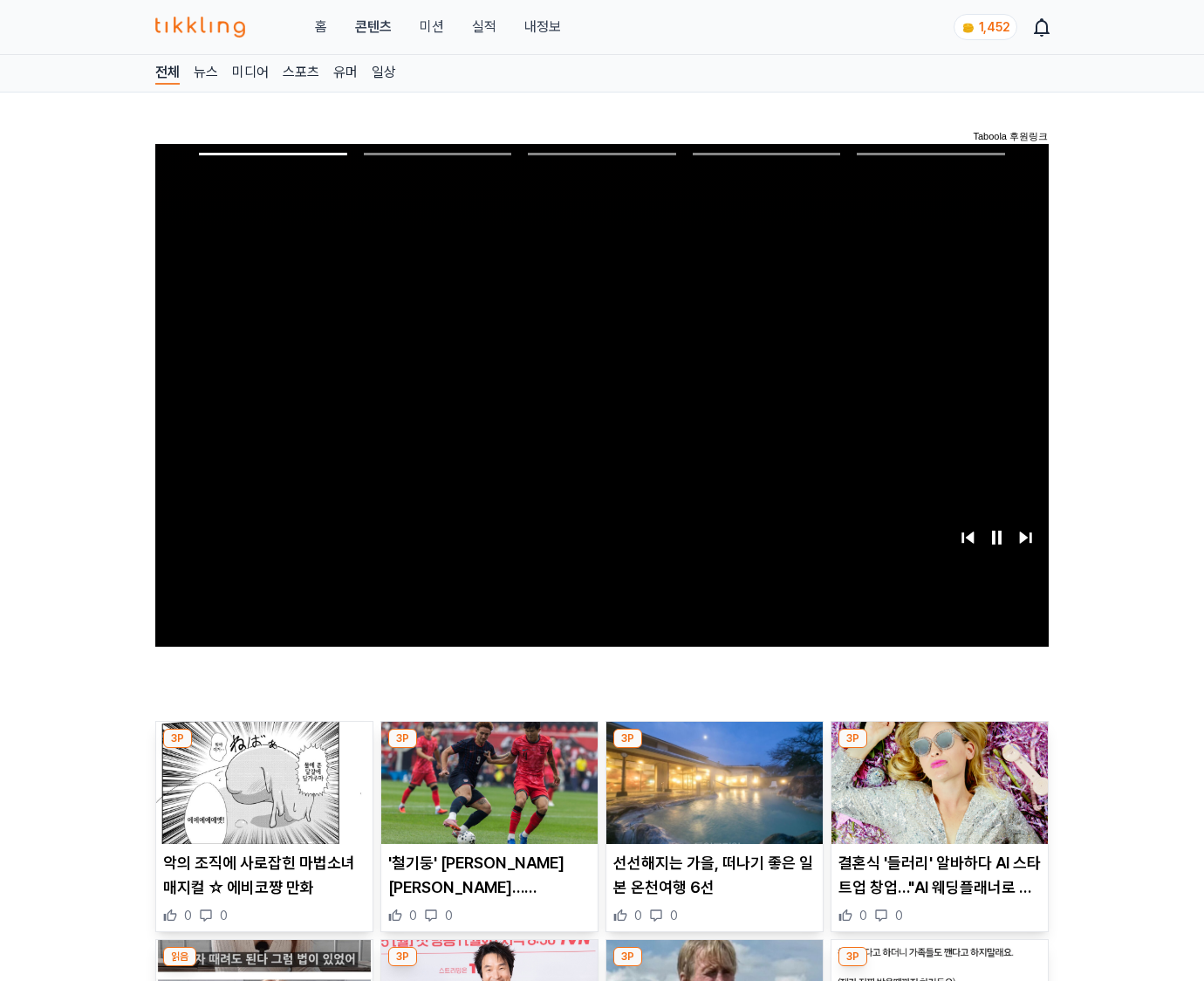
click at [939, 749] on img at bounding box center [939, 782] width 217 height 123
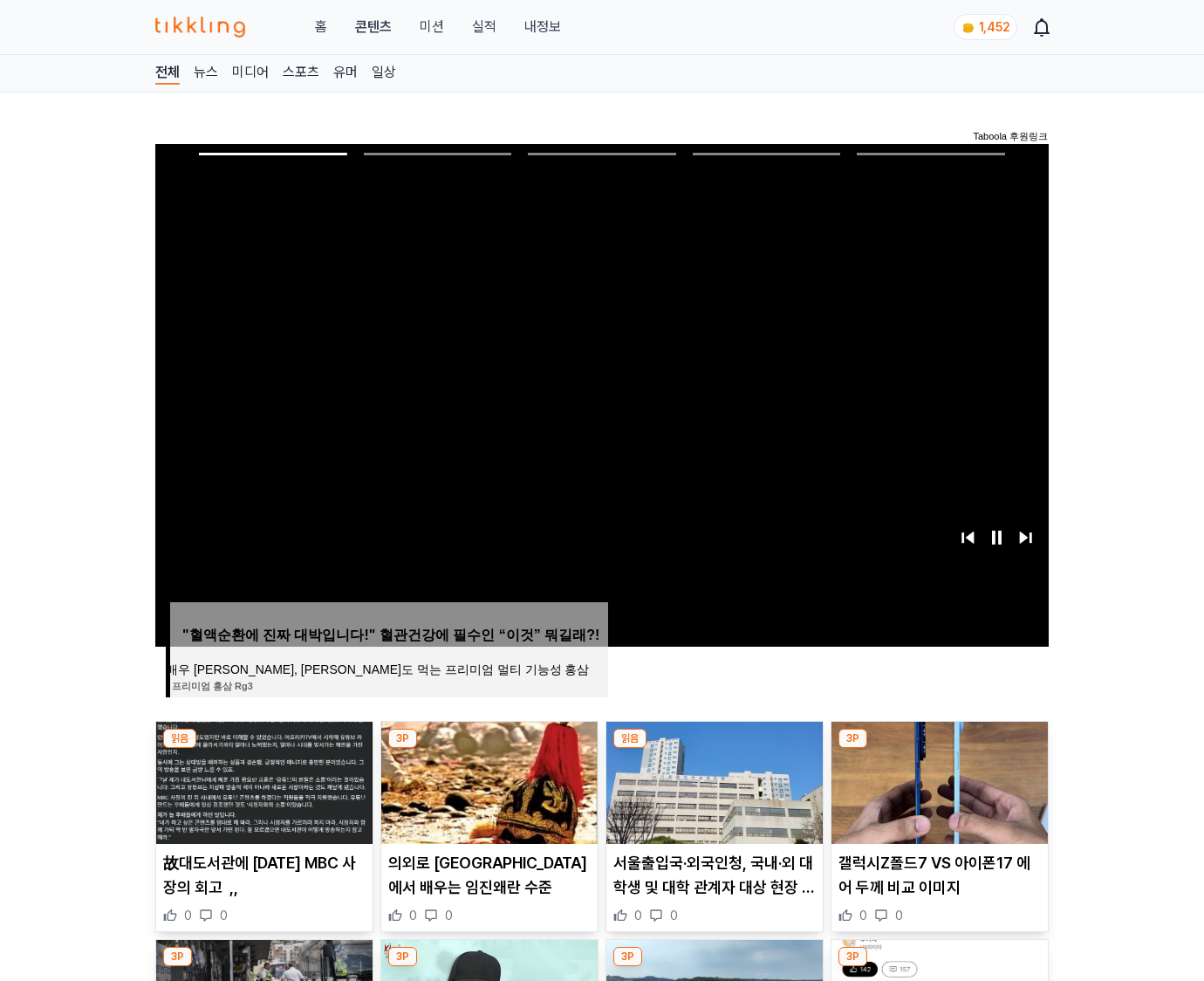
click at [939, 749] on img at bounding box center [939, 782] width 217 height 123
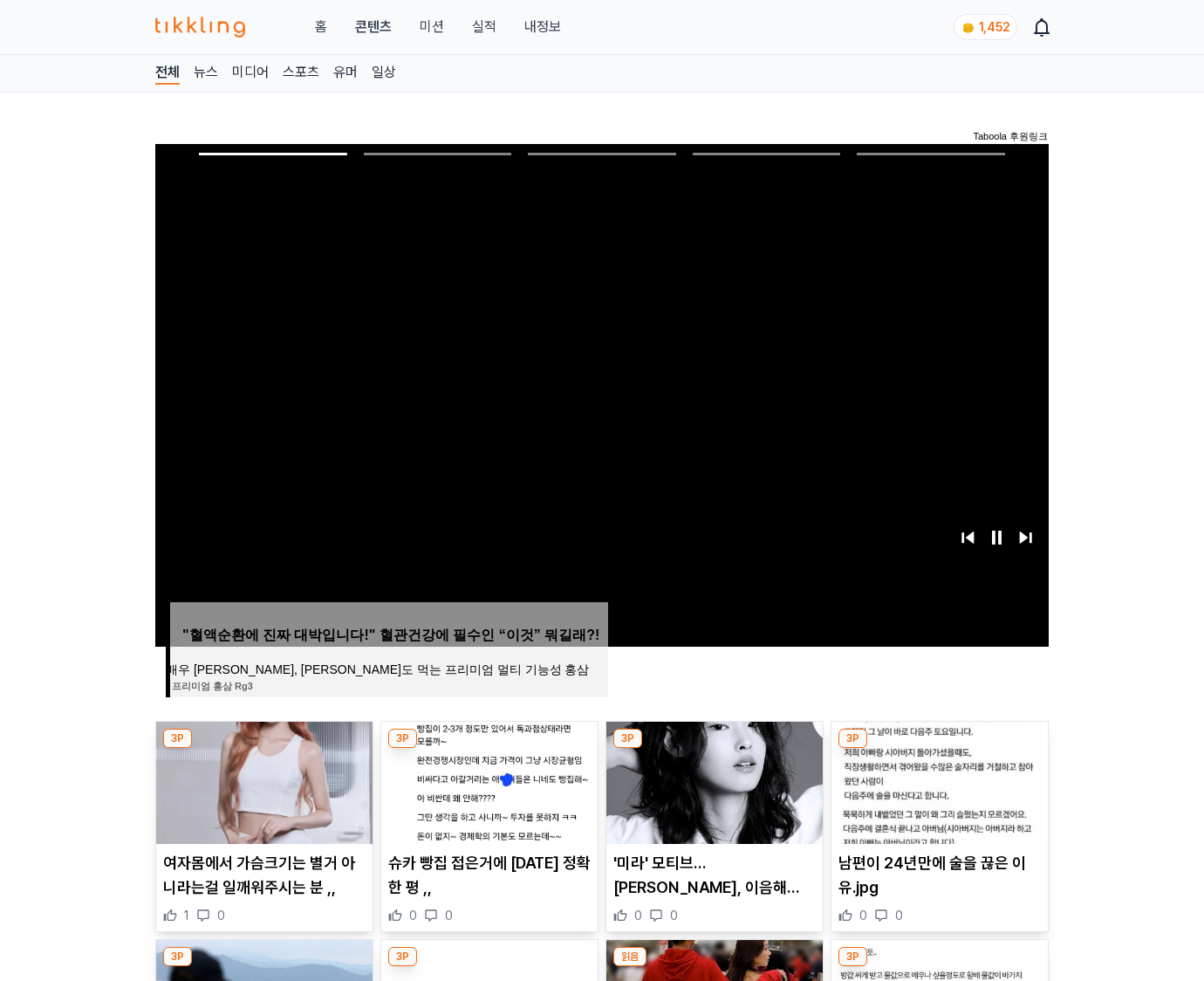
click at [939, 749] on img at bounding box center [939, 782] width 217 height 123
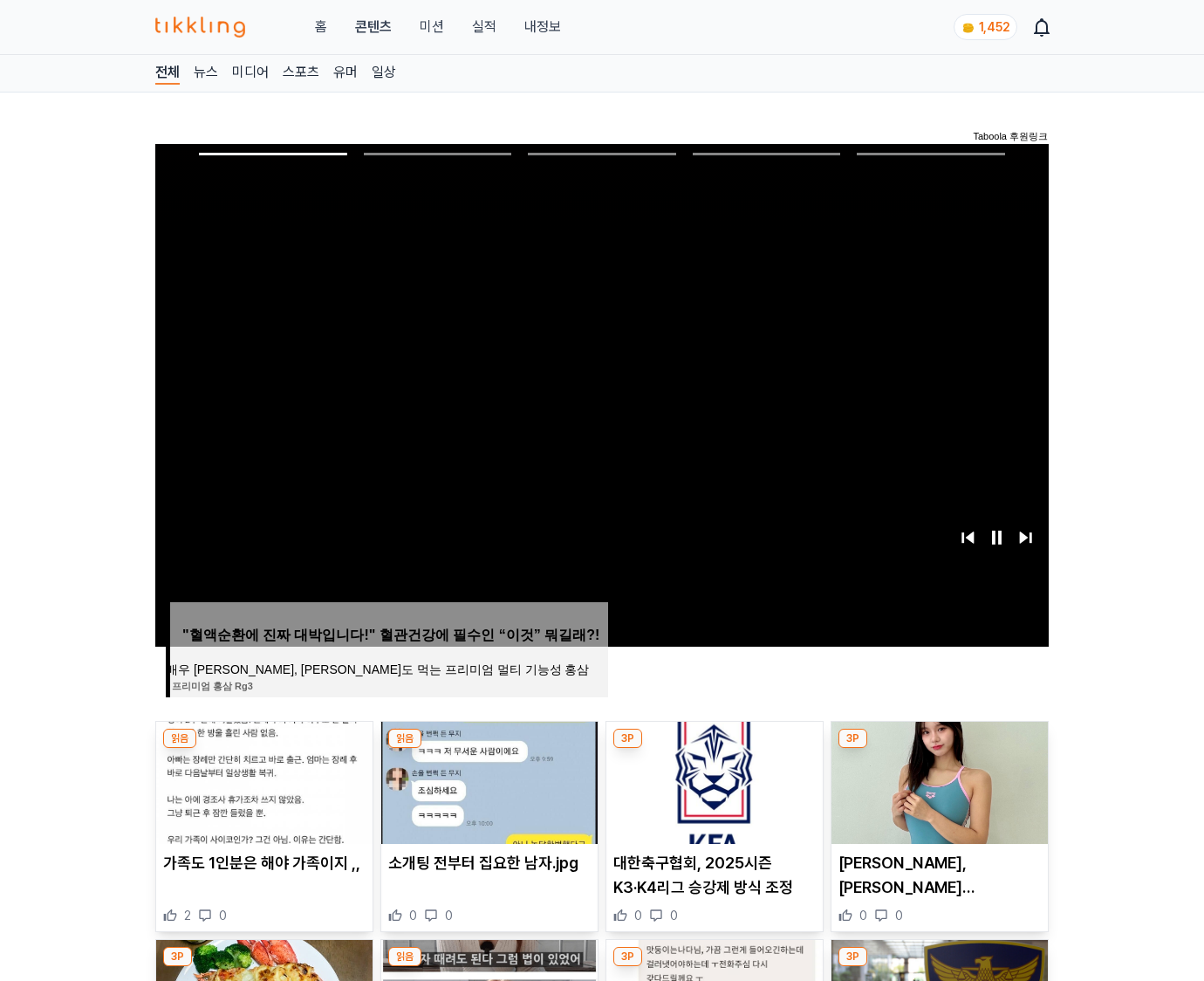
click at [939, 749] on img at bounding box center [939, 782] width 217 height 123
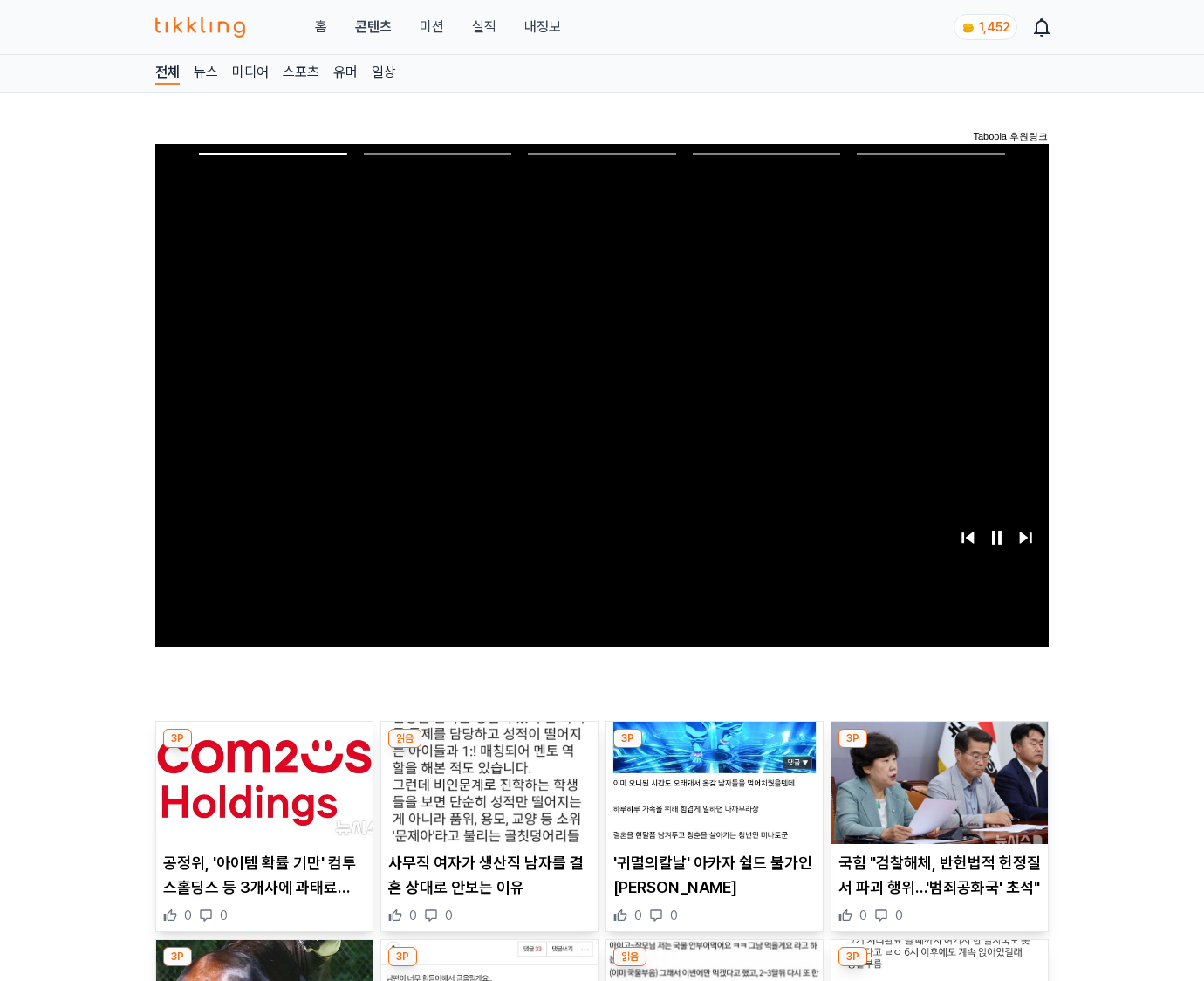
click at [939, 749] on img at bounding box center [939, 782] width 217 height 123
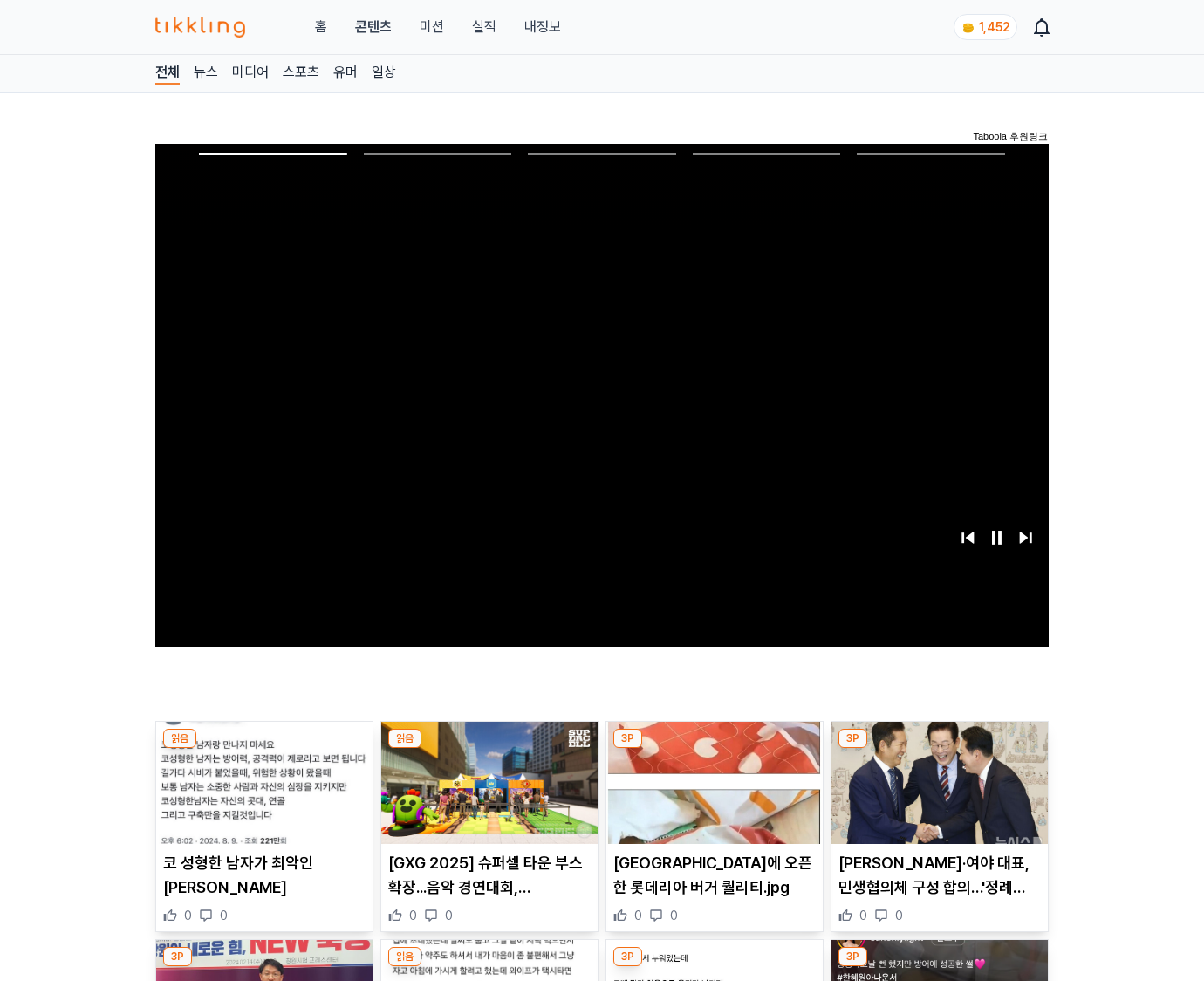
click at [939, 749] on img at bounding box center [939, 782] width 217 height 123
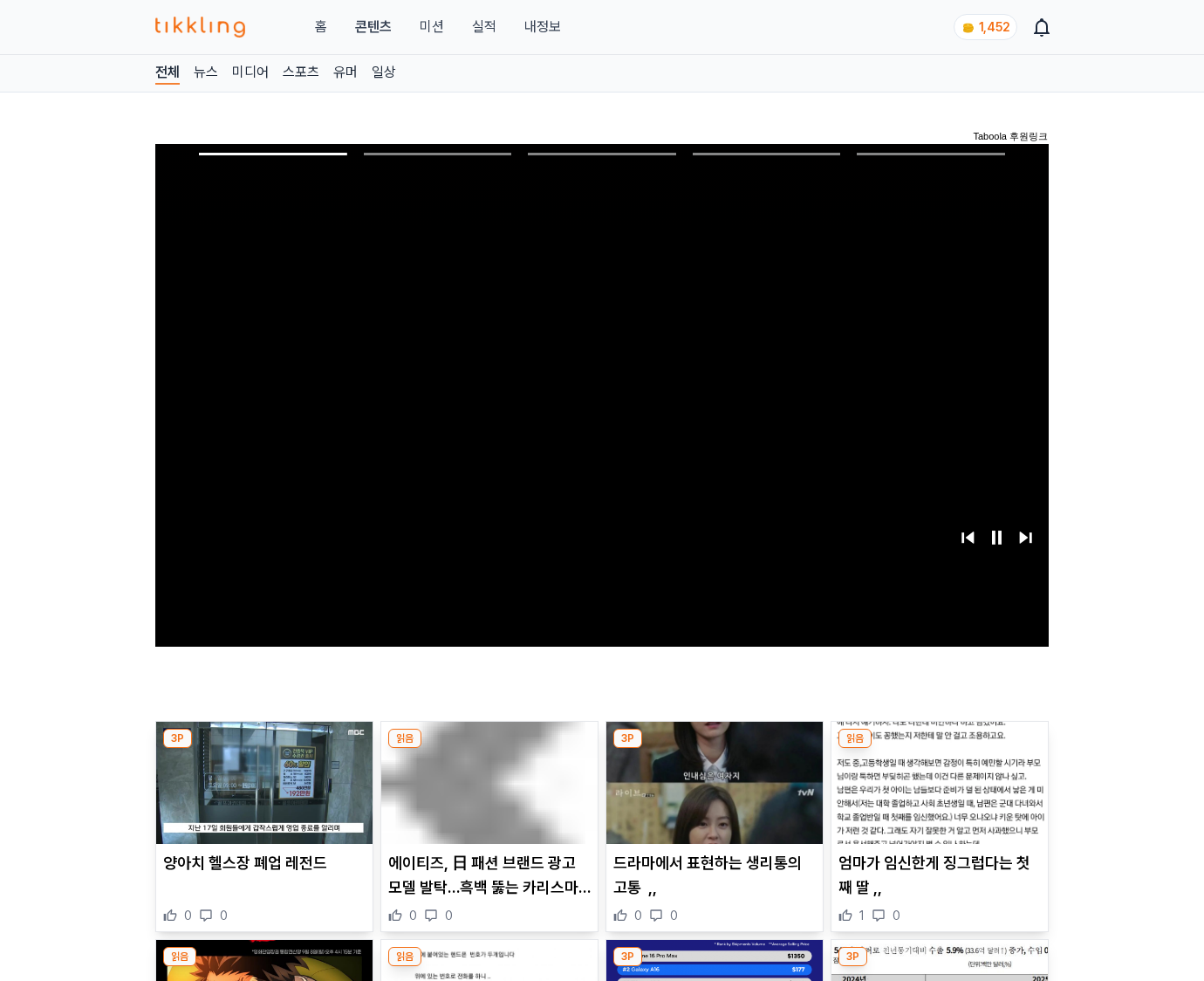
click at [939, 749] on img at bounding box center [939, 782] width 217 height 123
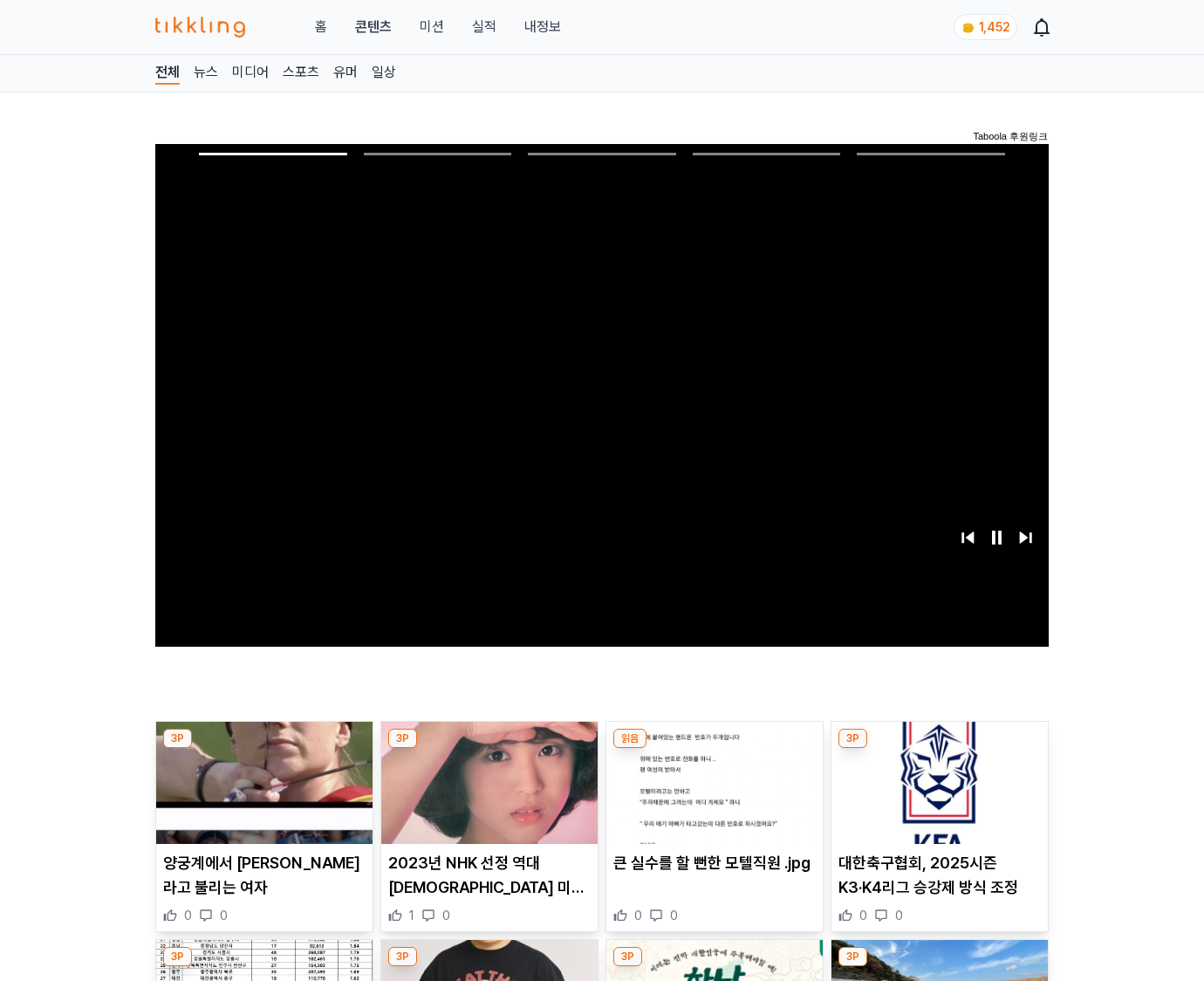
click at [939, 749] on img at bounding box center [939, 782] width 217 height 123
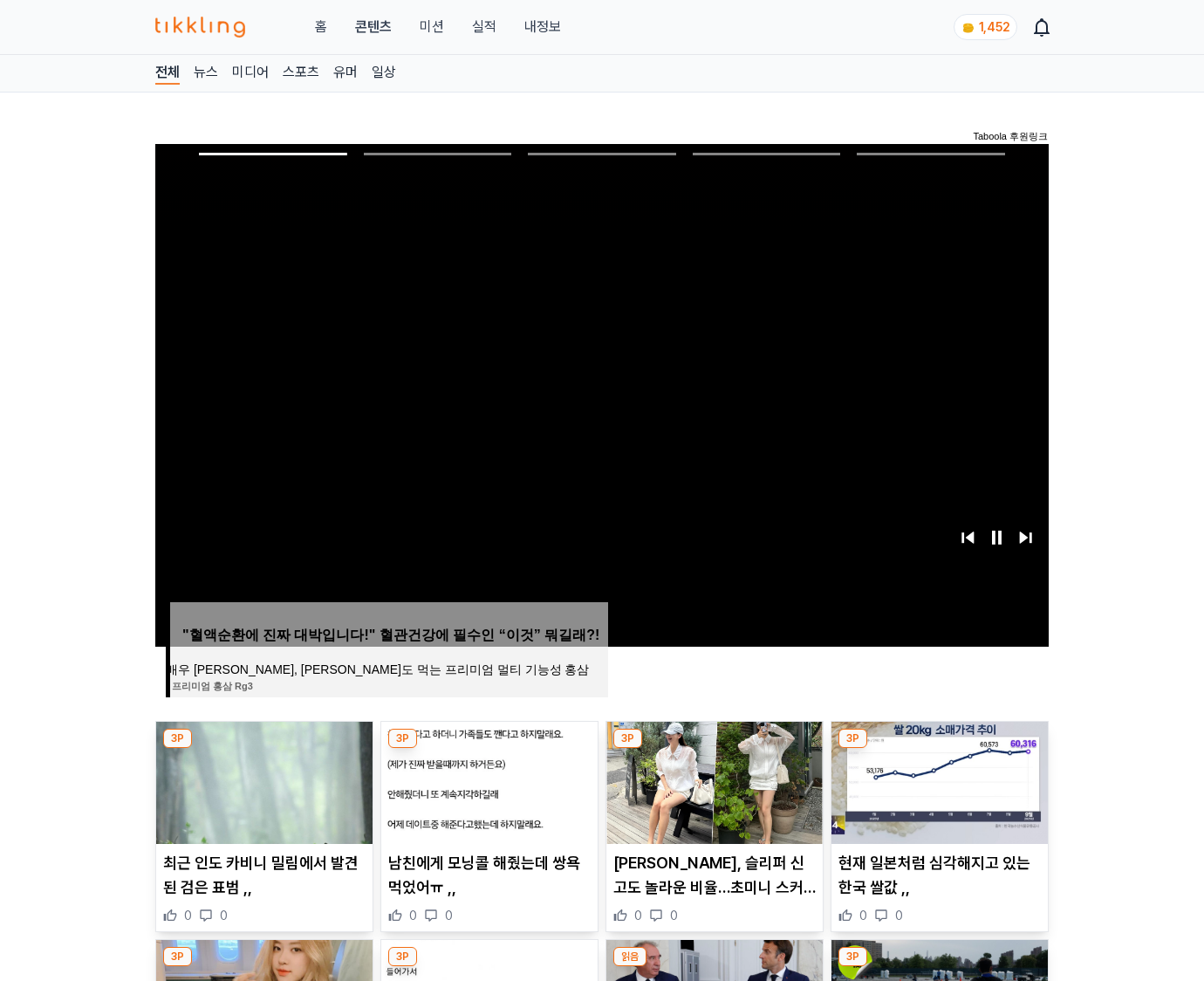
click at [939, 749] on img at bounding box center [939, 782] width 217 height 123
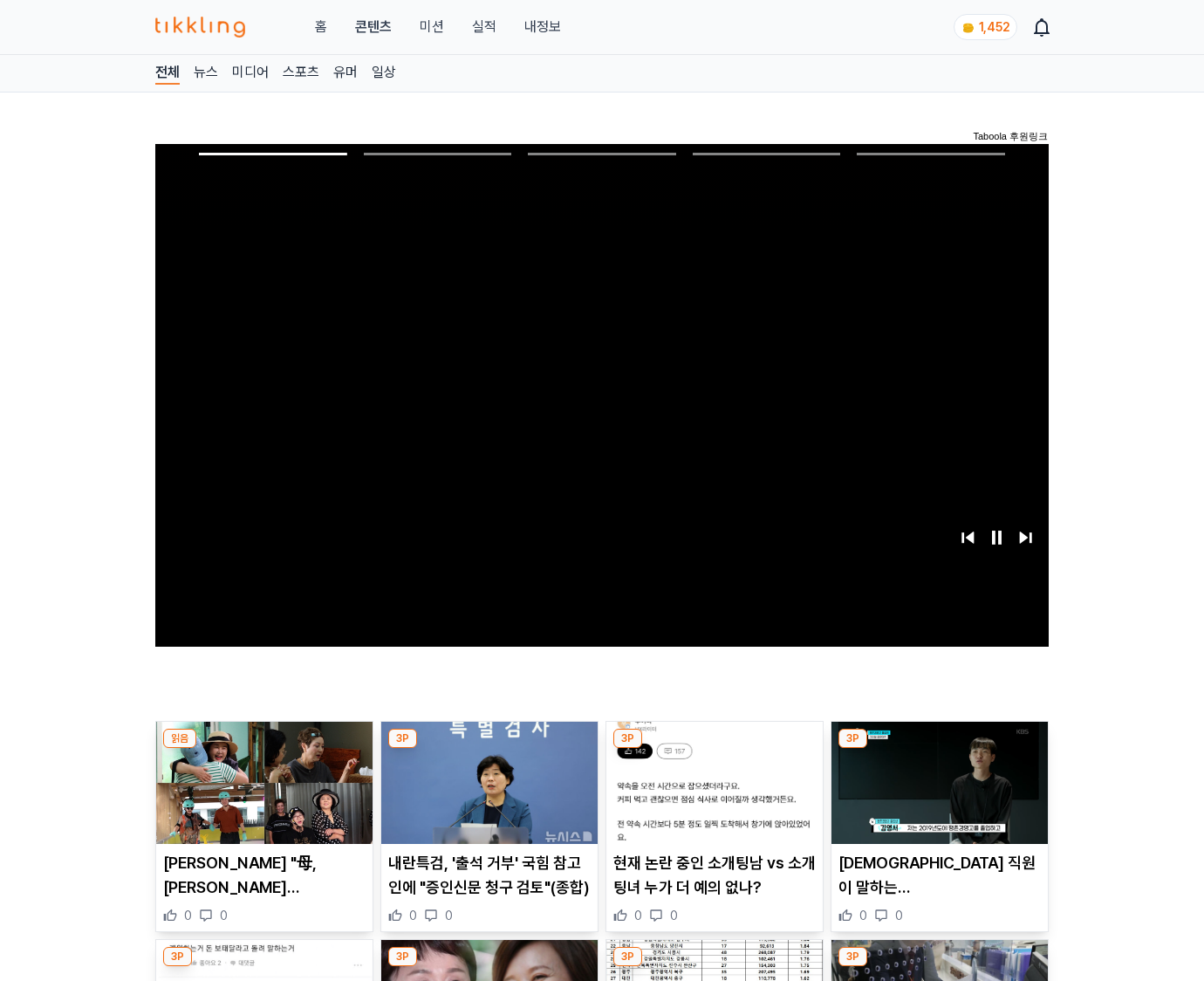
click at [939, 749] on img at bounding box center [939, 782] width 217 height 123
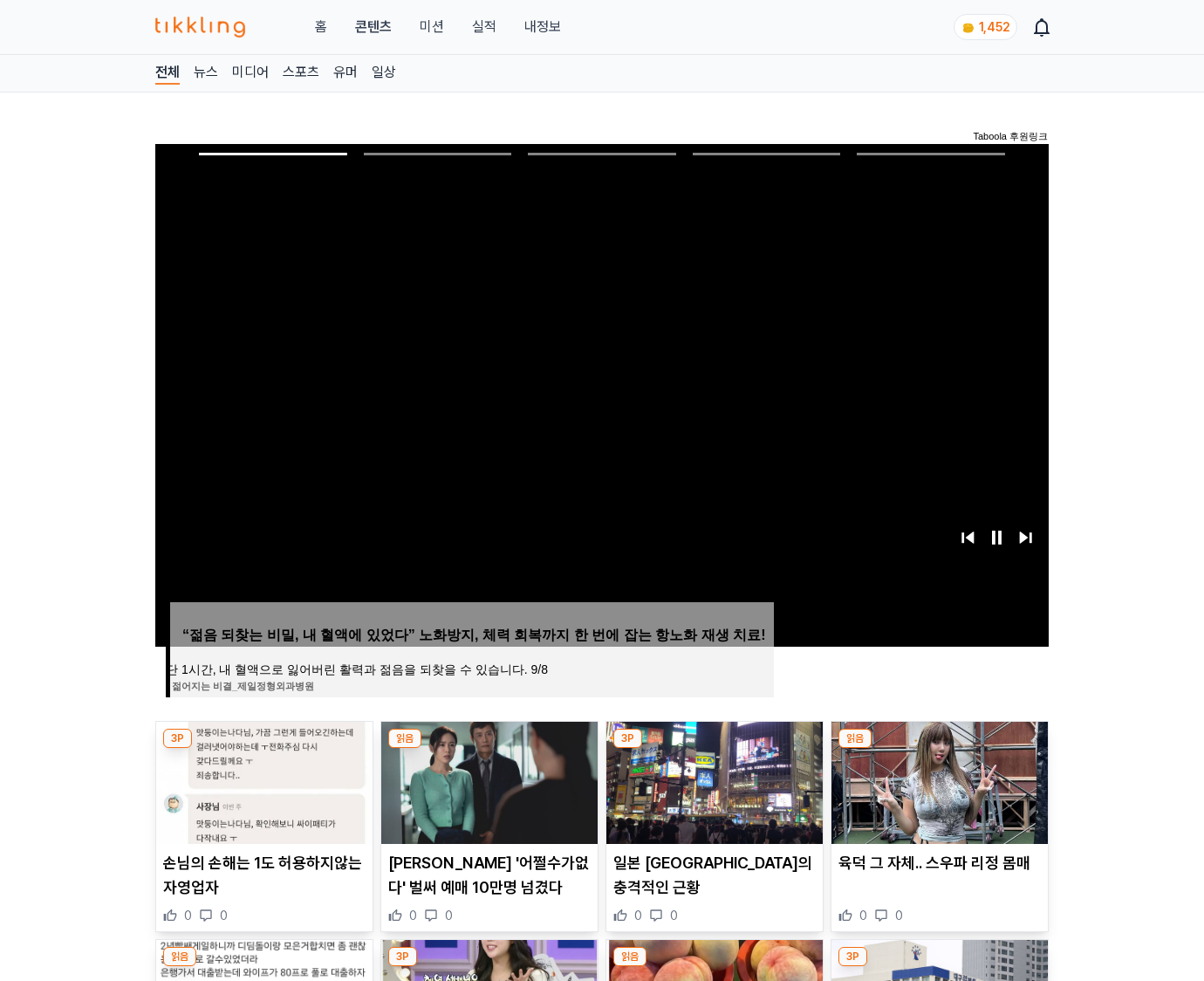
click at [939, 749] on img at bounding box center [939, 782] width 217 height 123
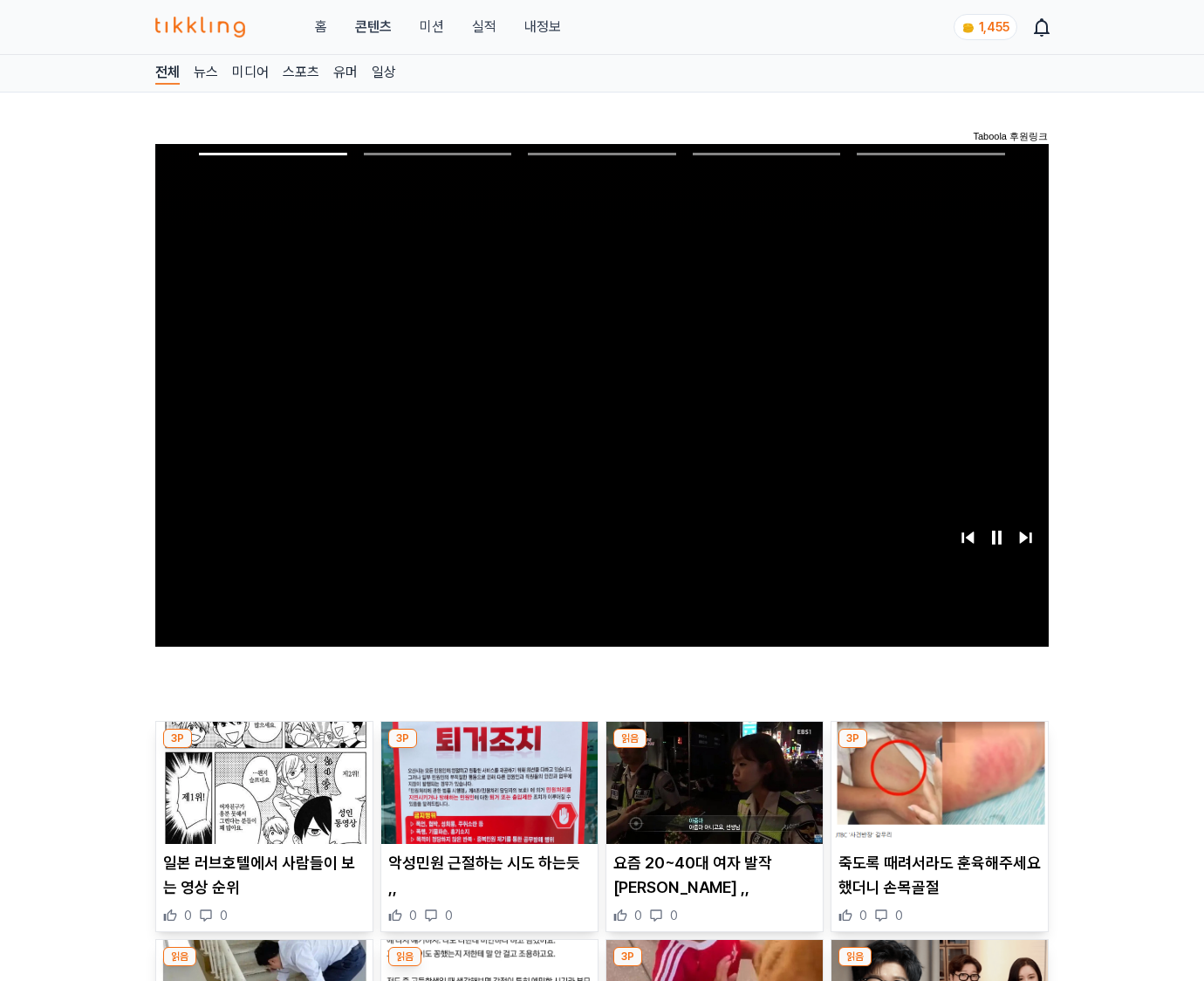
click at [939, 749] on img at bounding box center [939, 782] width 217 height 123
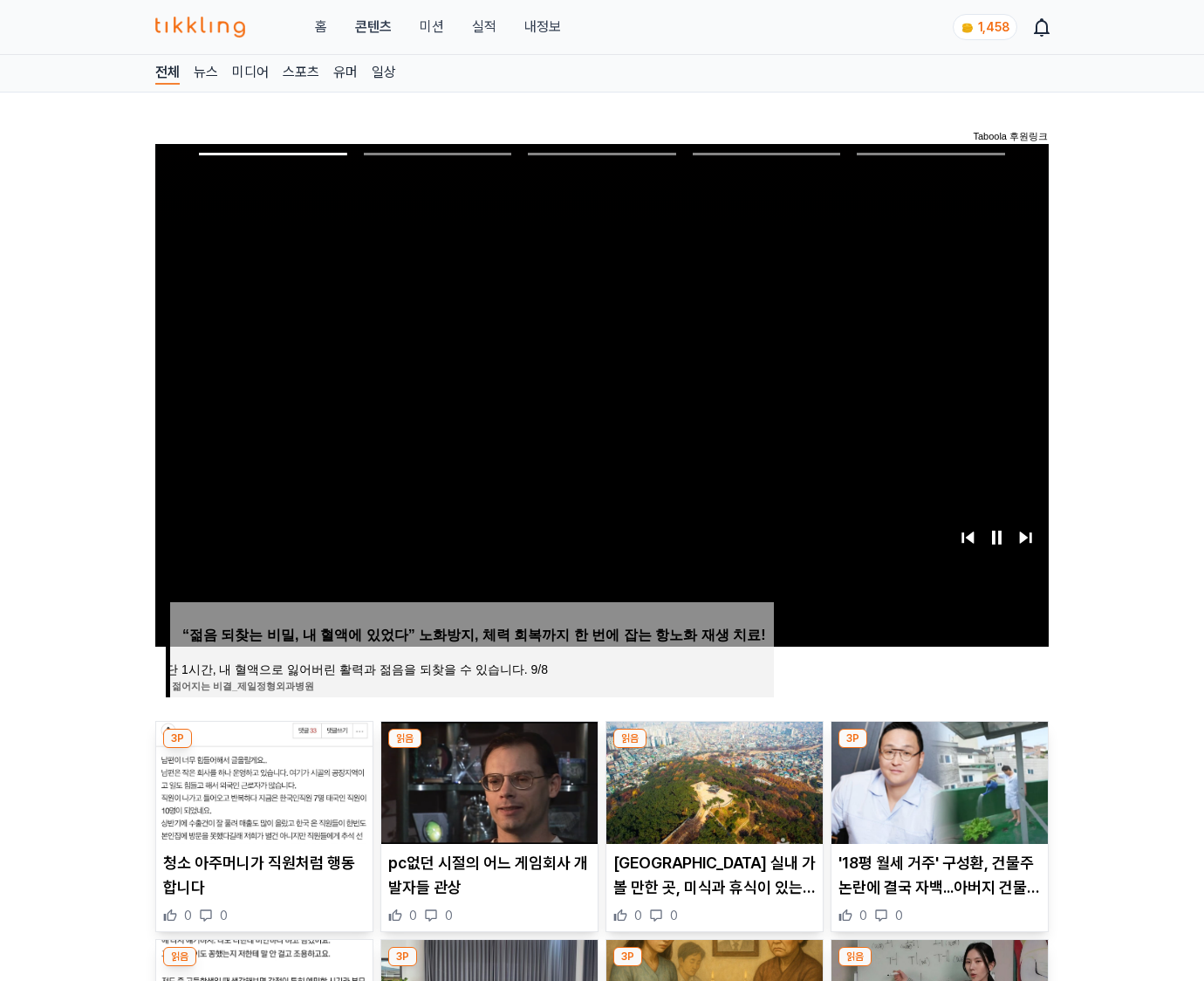
click at [939, 749] on img at bounding box center [939, 782] width 217 height 123
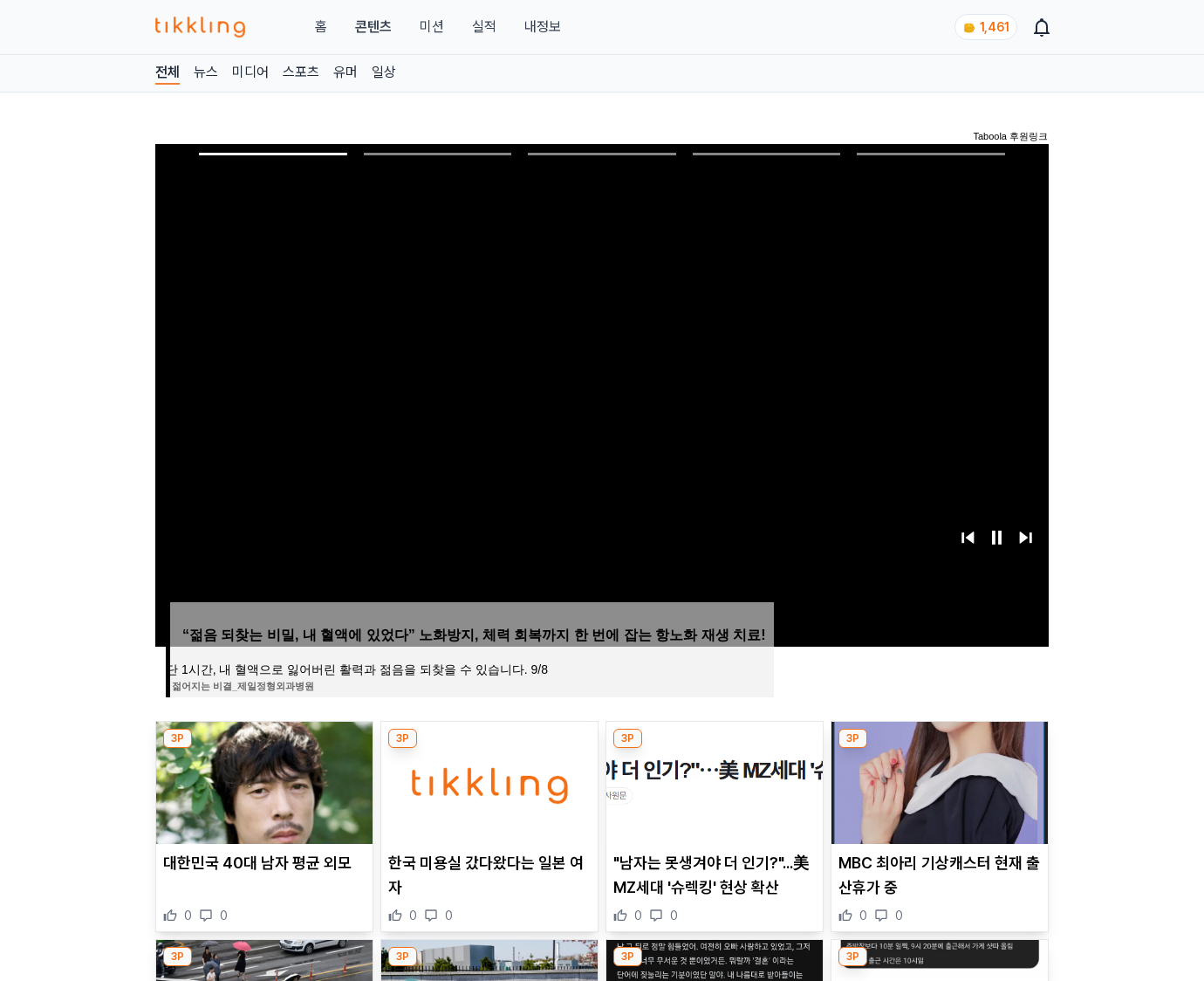
click at [939, 749] on img at bounding box center [939, 782] width 217 height 123
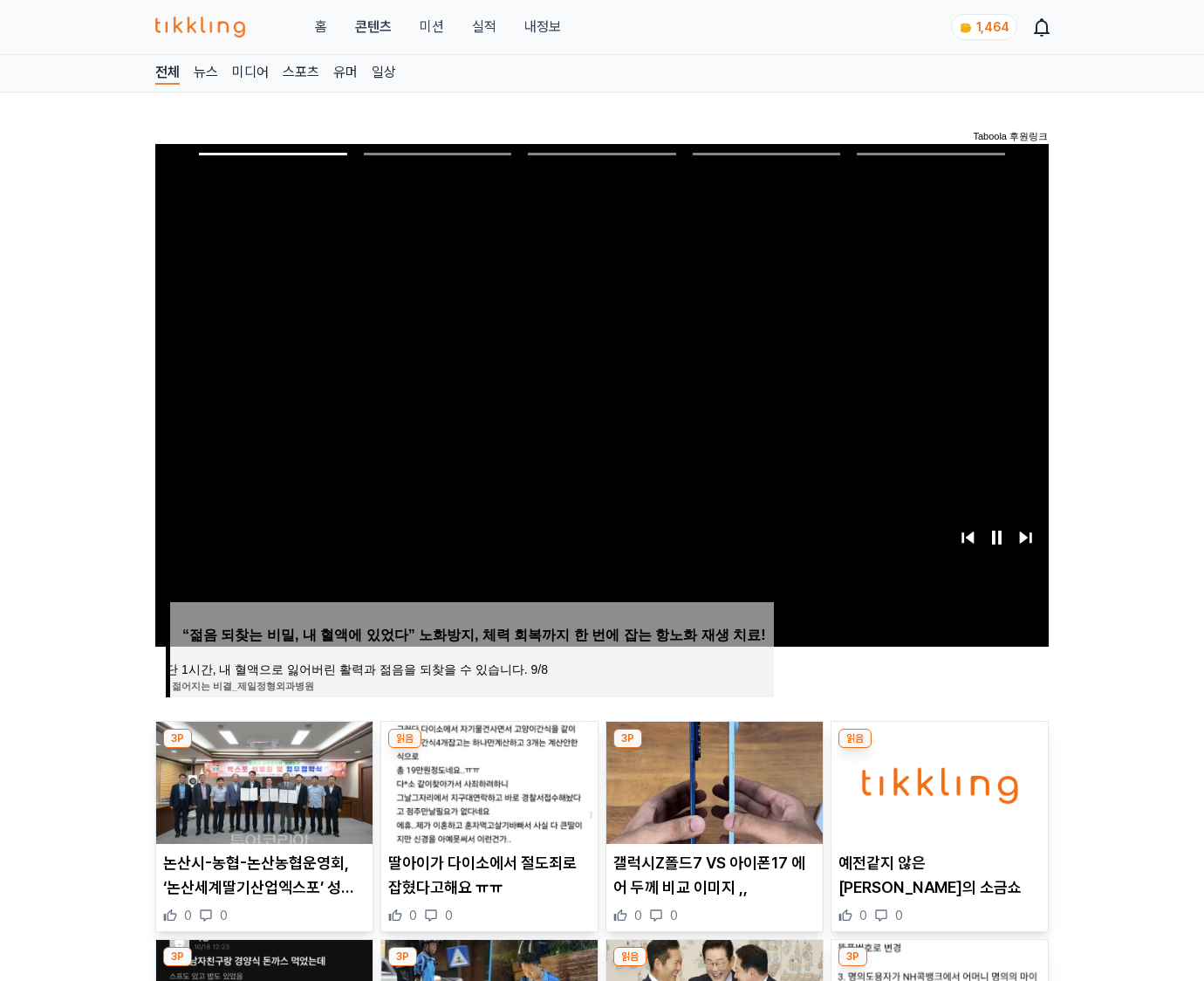
click at [939, 749] on img at bounding box center [939, 782] width 217 height 123
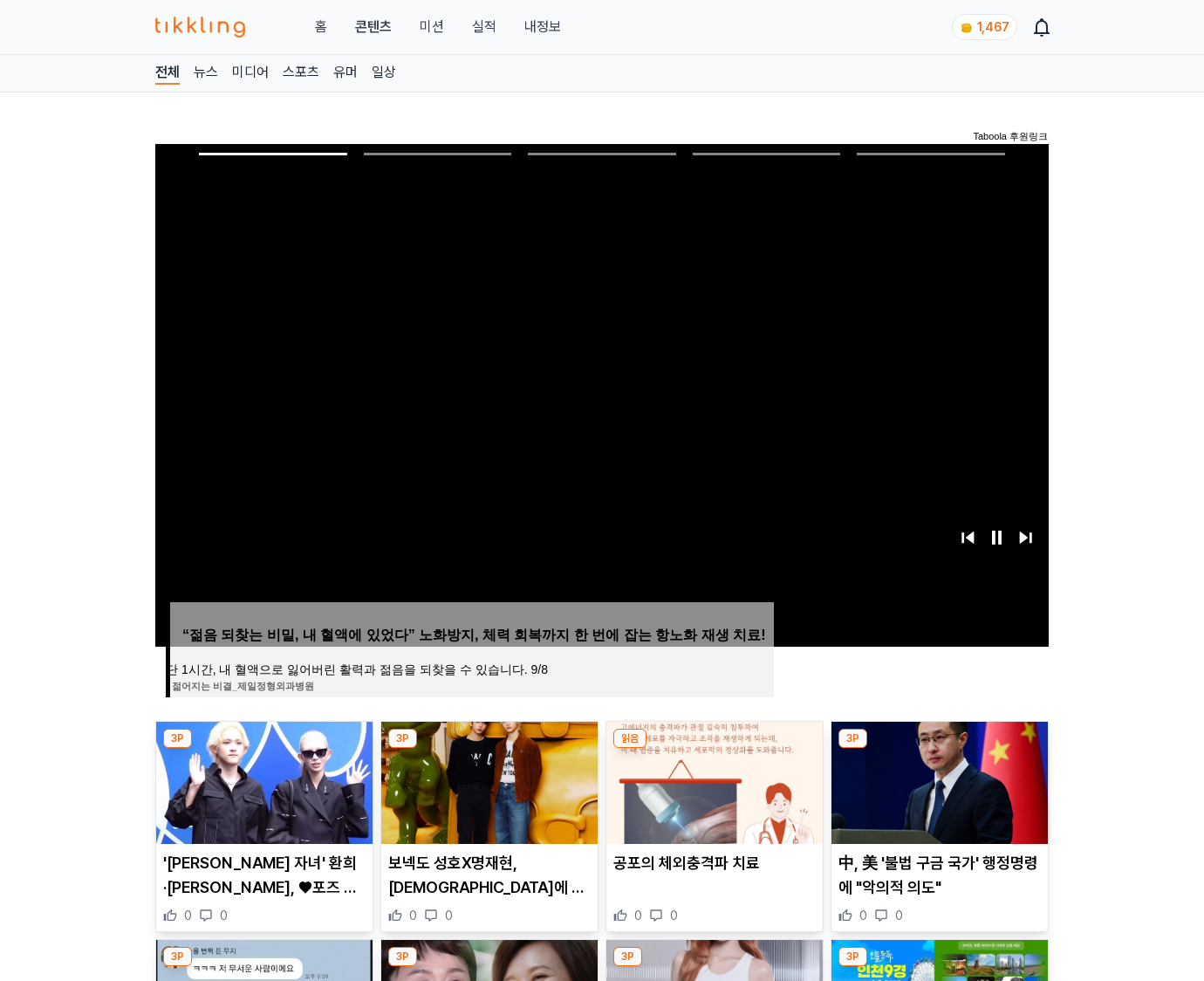
click at [939, 749] on img at bounding box center [939, 782] width 217 height 123
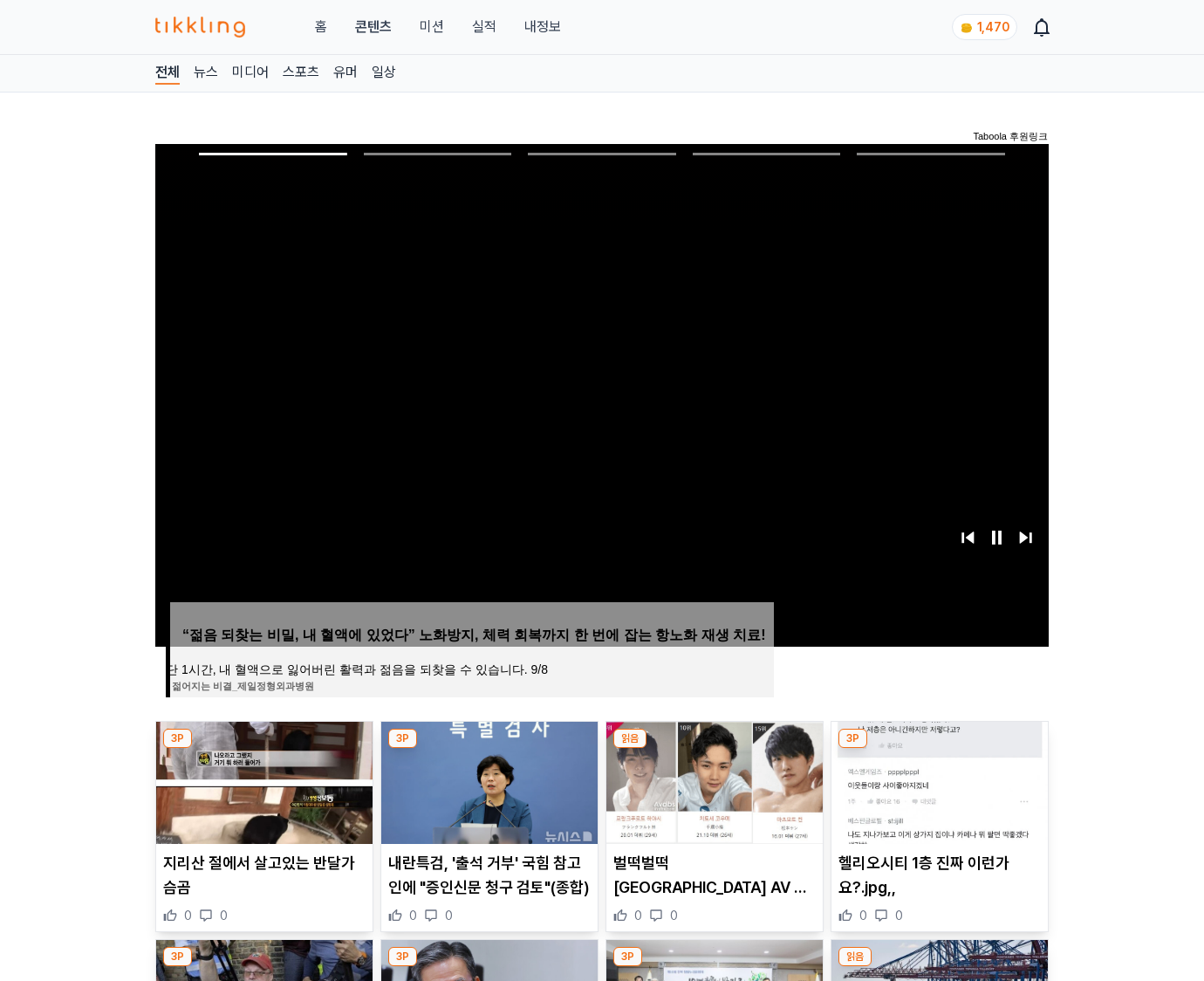
click at [939, 749] on img at bounding box center [939, 782] width 217 height 123
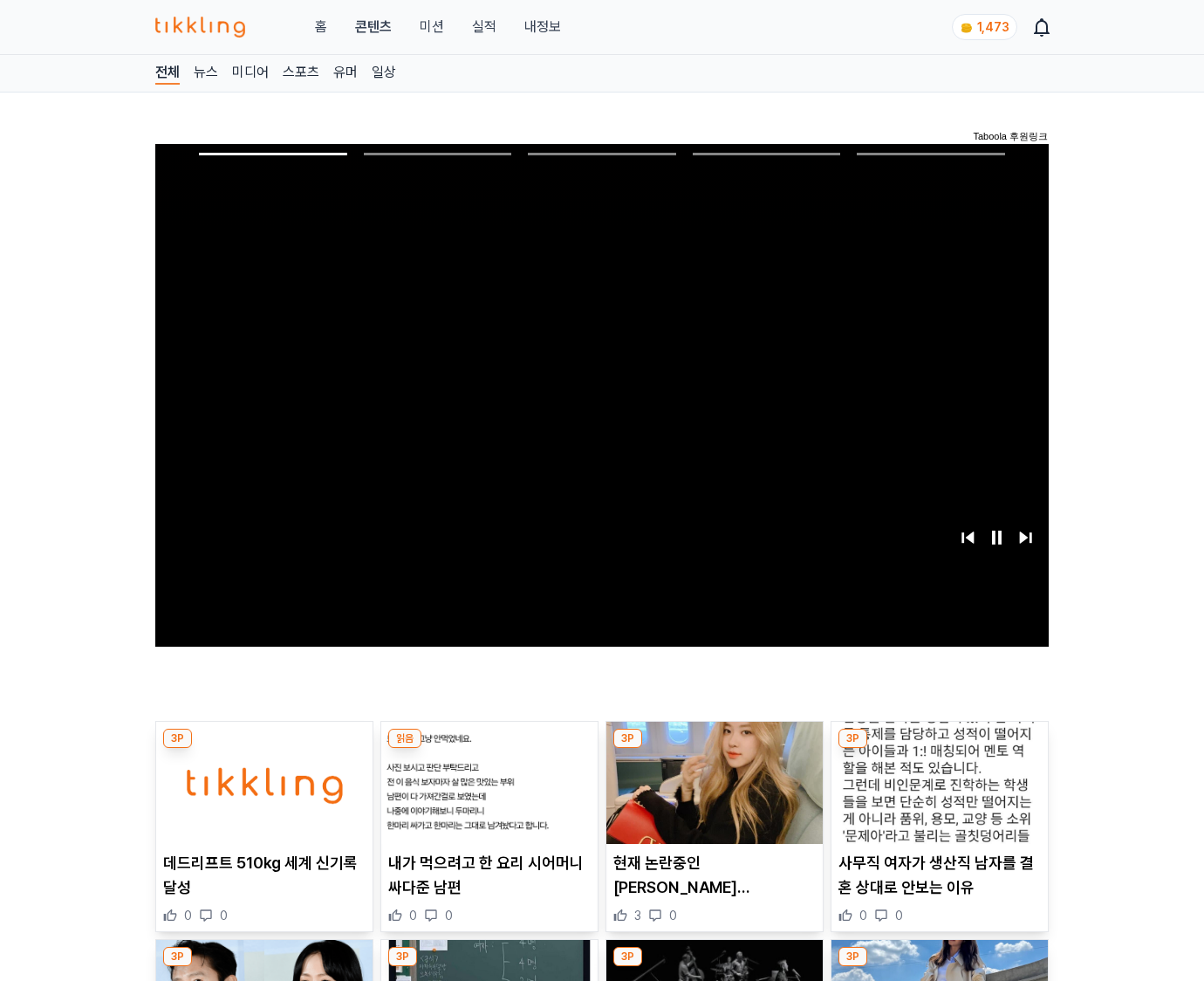
click at [939, 749] on img at bounding box center [939, 782] width 217 height 123
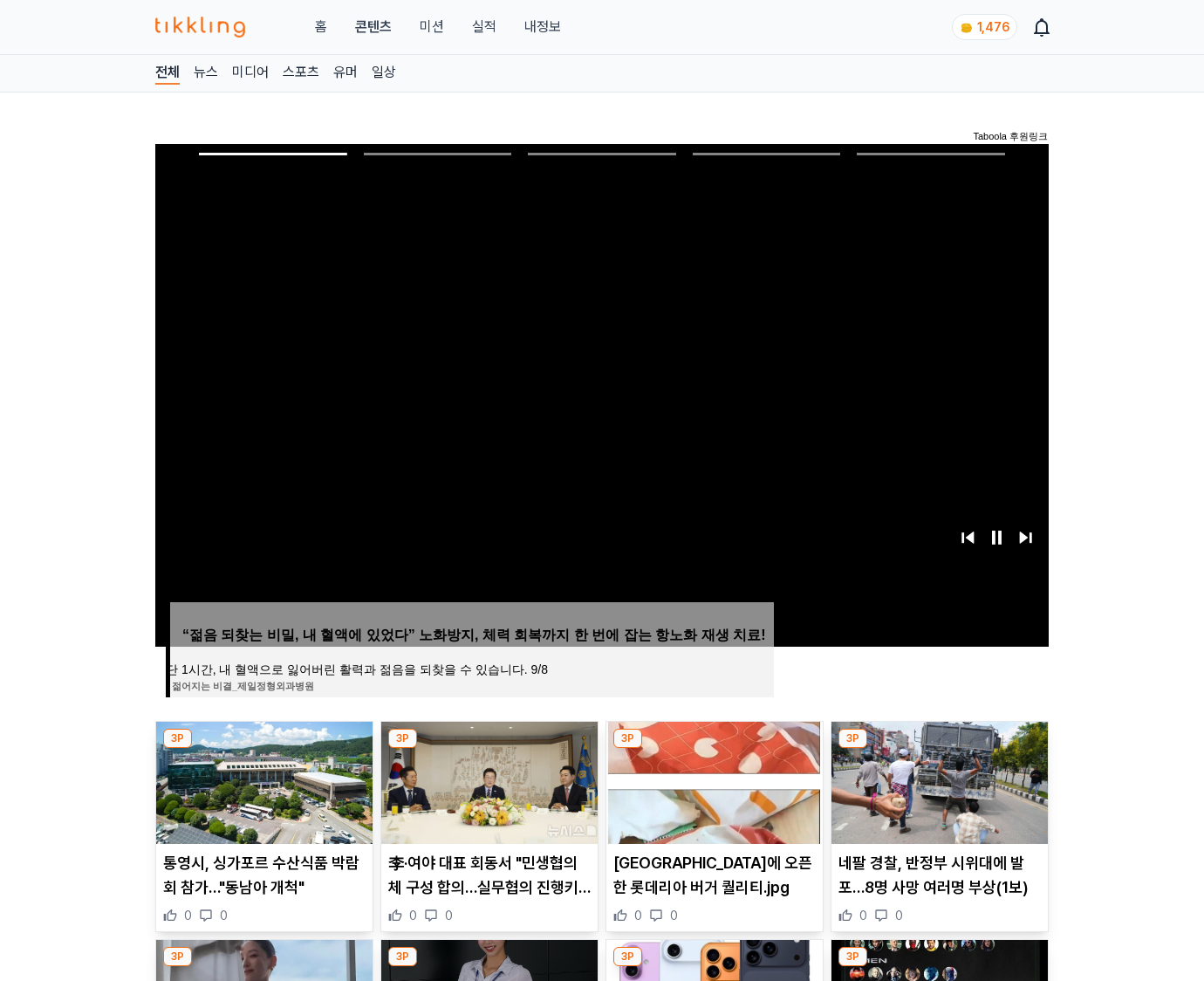
click at [939, 749] on img at bounding box center [939, 782] width 217 height 123
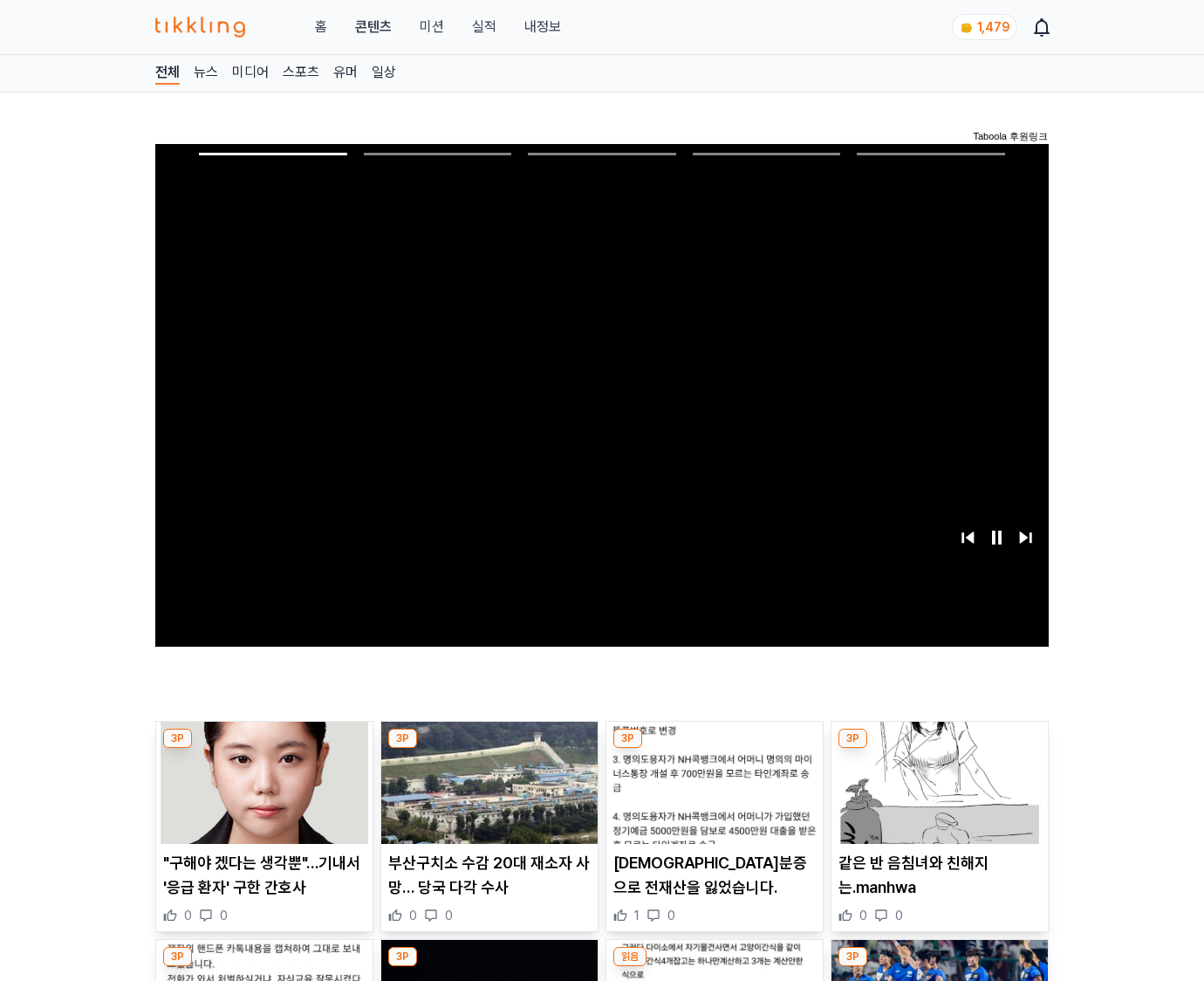
click at [939, 749] on img at bounding box center [939, 782] width 217 height 123
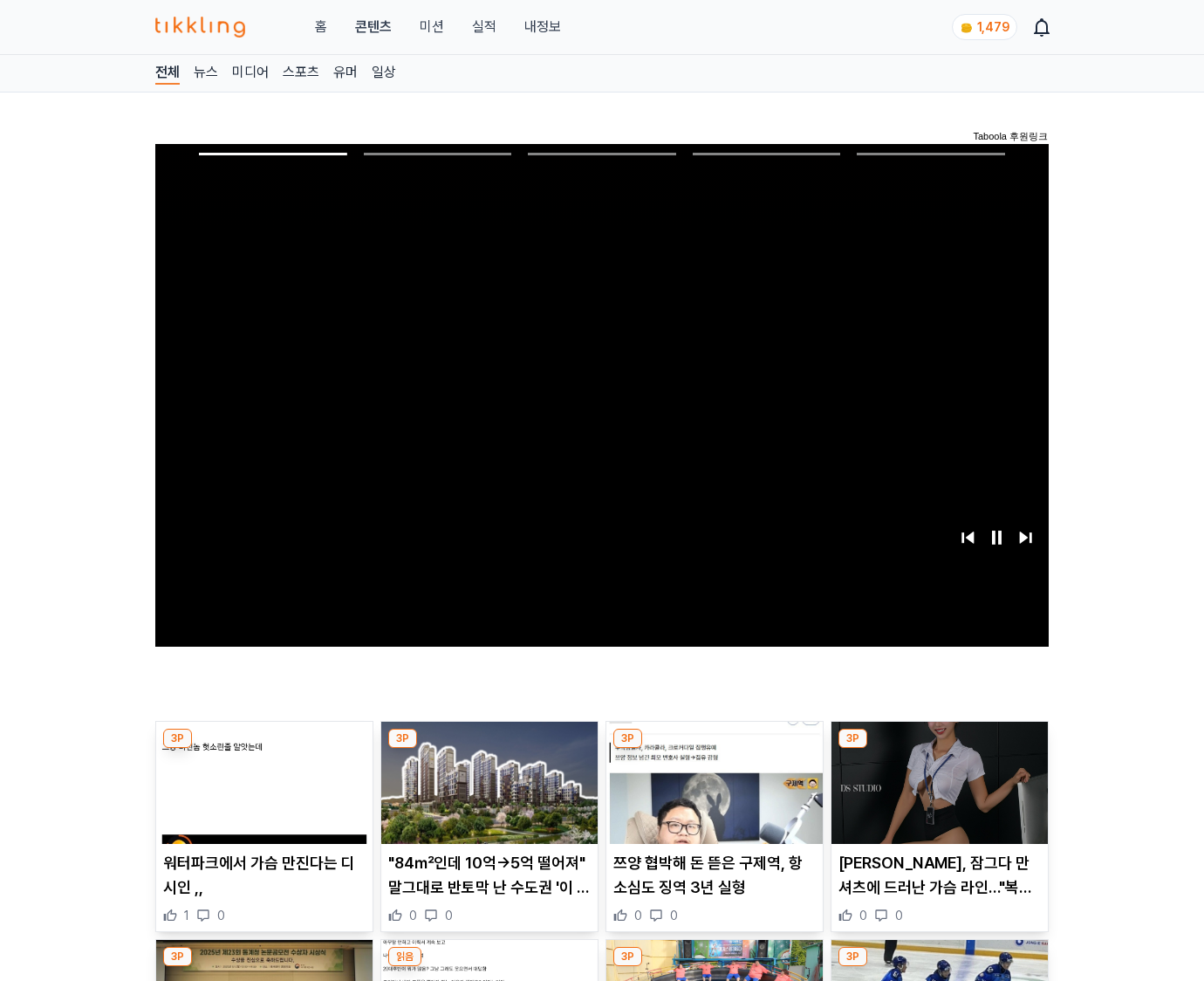
click at [939, 749] on img at bounding box center [939, 782] width 217 height 123
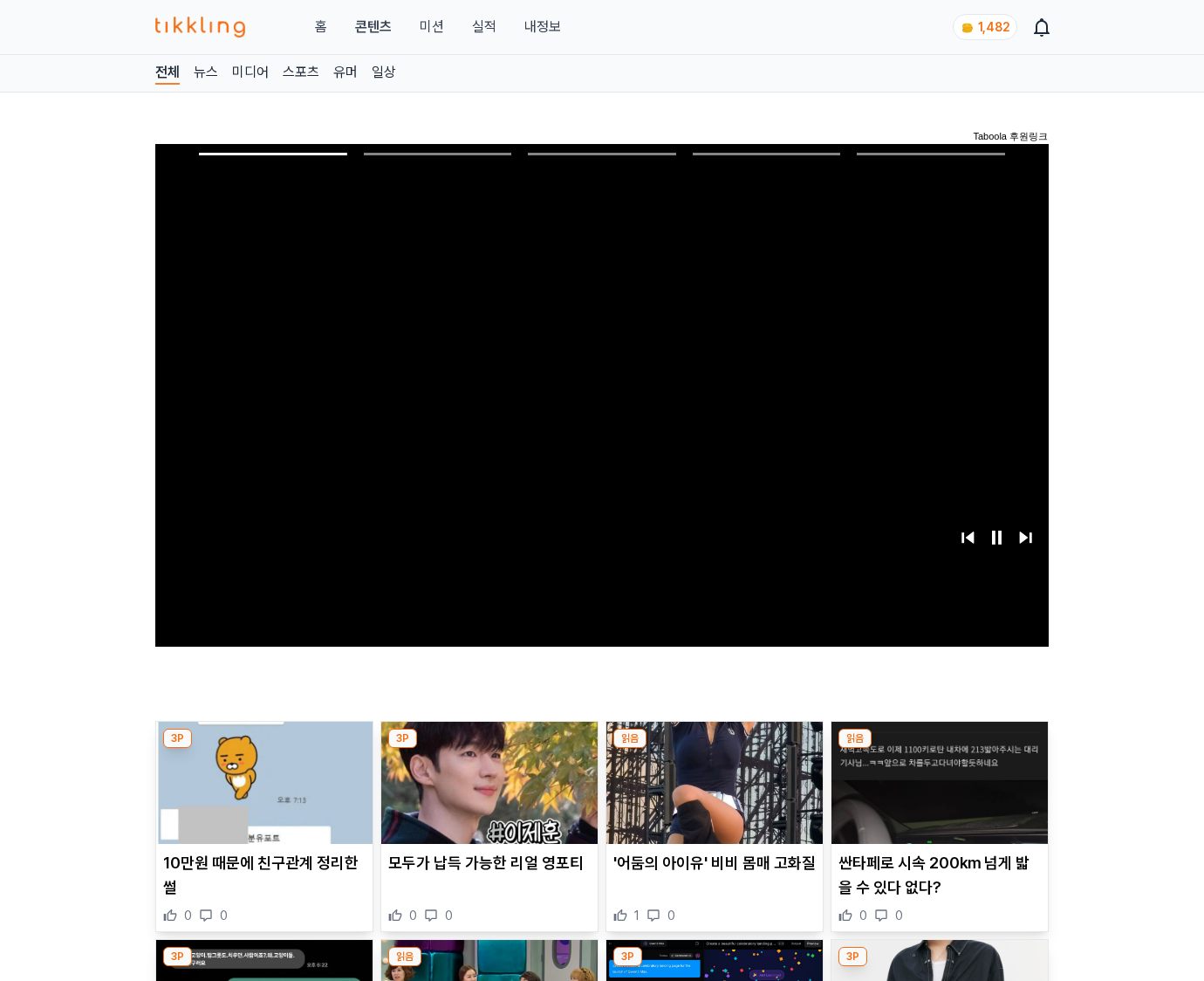
click at [939, 749] on img at bounding box center [939, 782] width 217 height 123
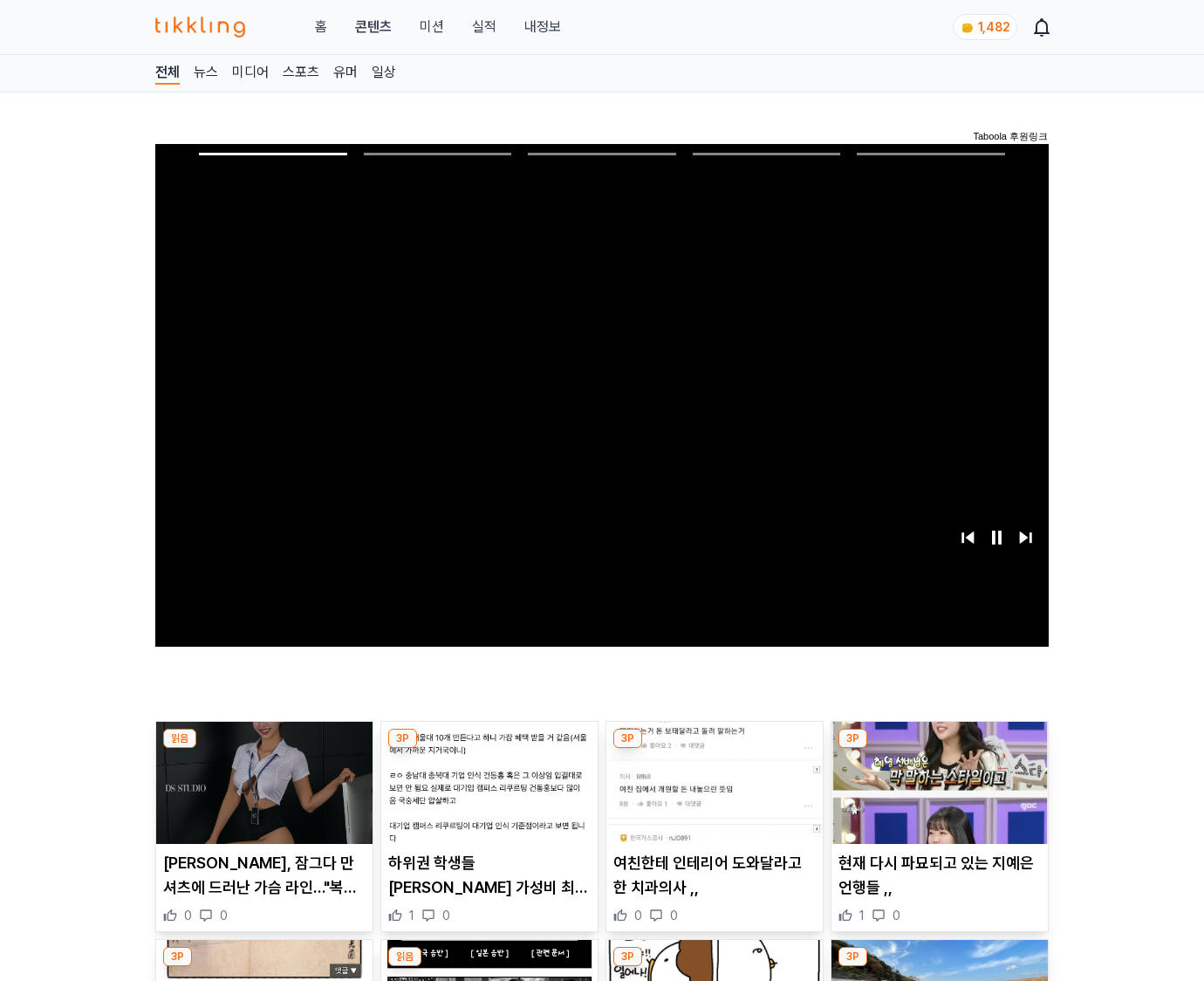
click at [939, 749] on img at bounding box center [939, 782] width 217 height 123
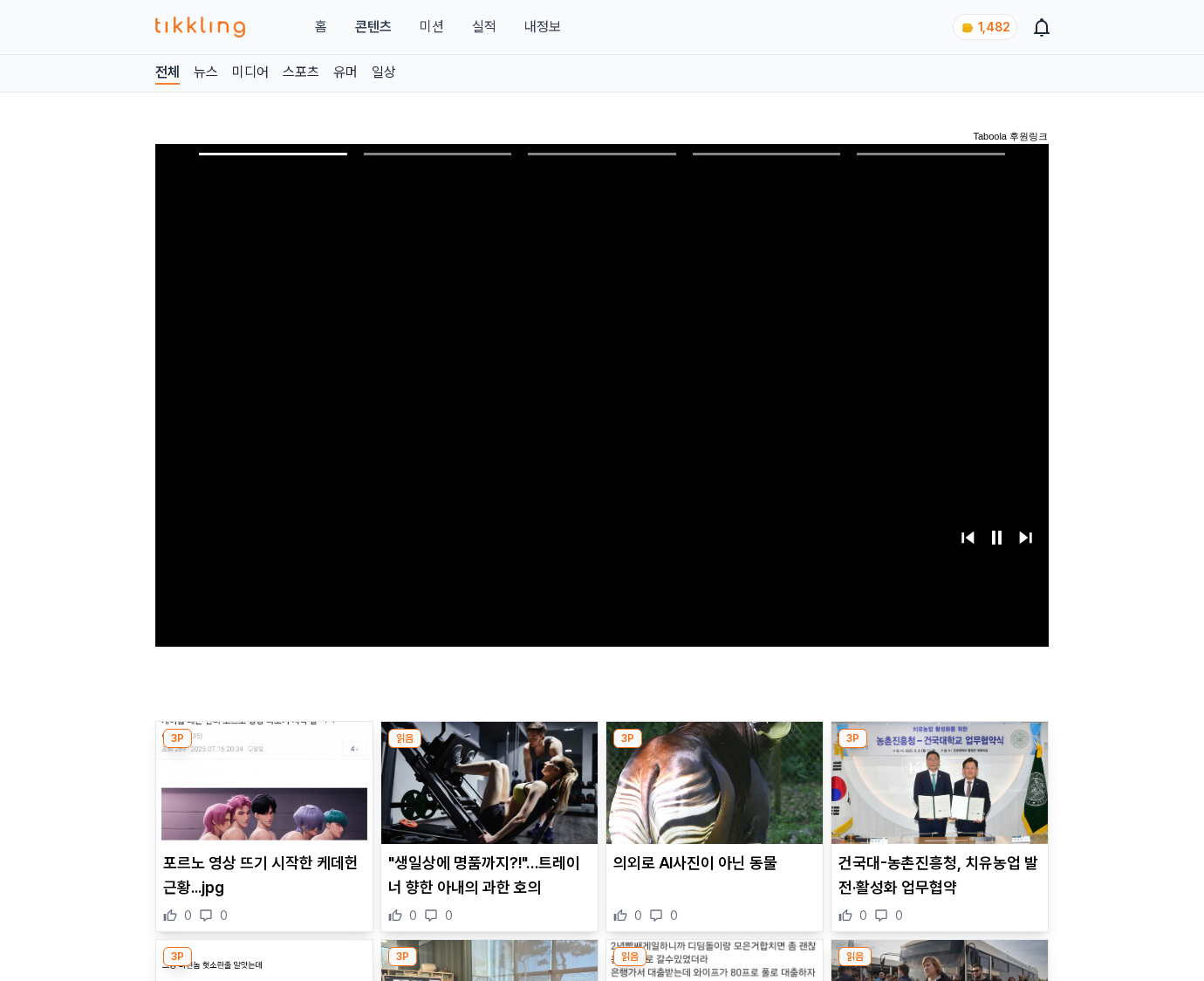
click at [939, 749] on img at bounding box center [939, 782] width 217 height 123
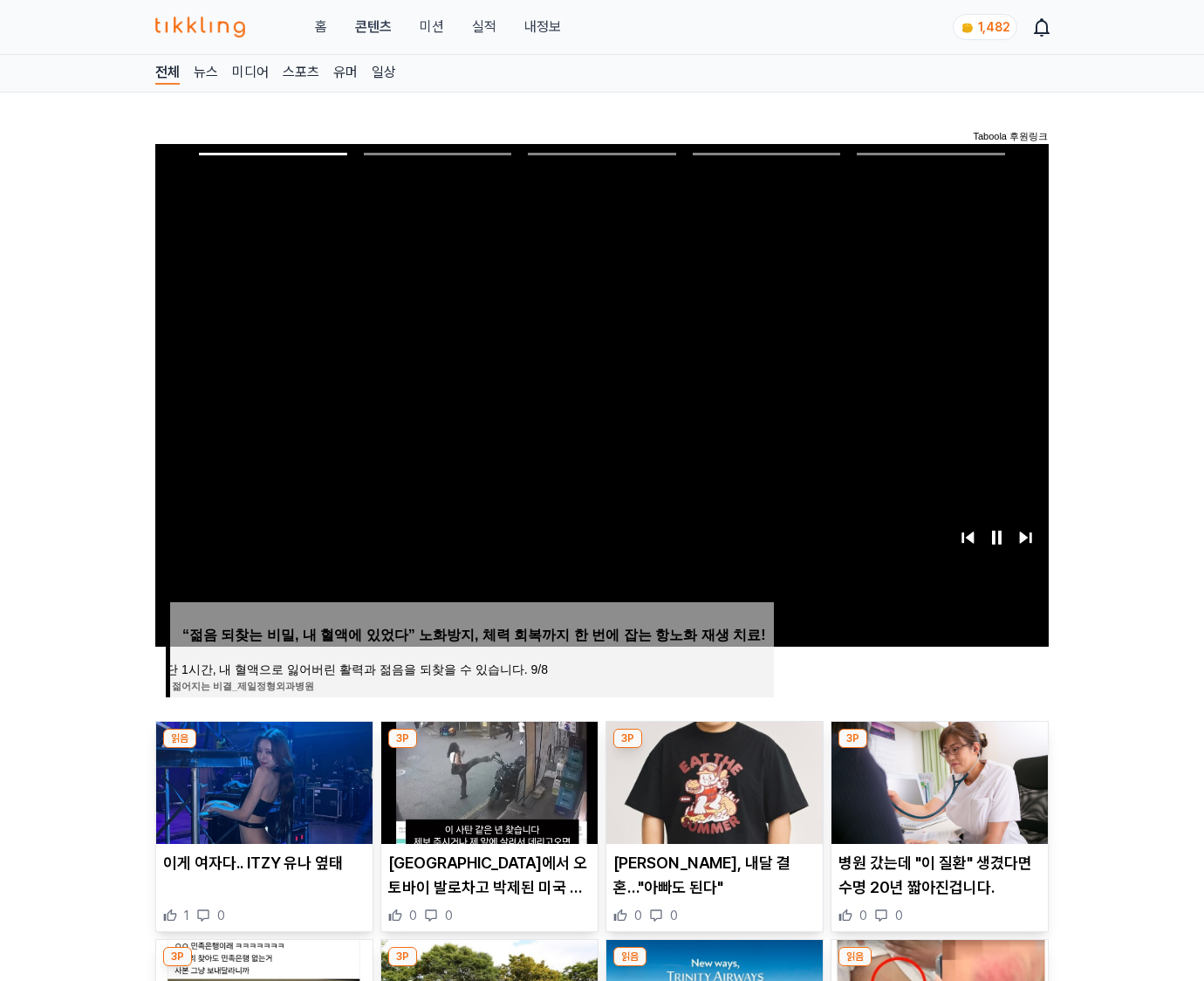
click at [939, 749] on img at bounding box center [939, 782] width 217 height 123
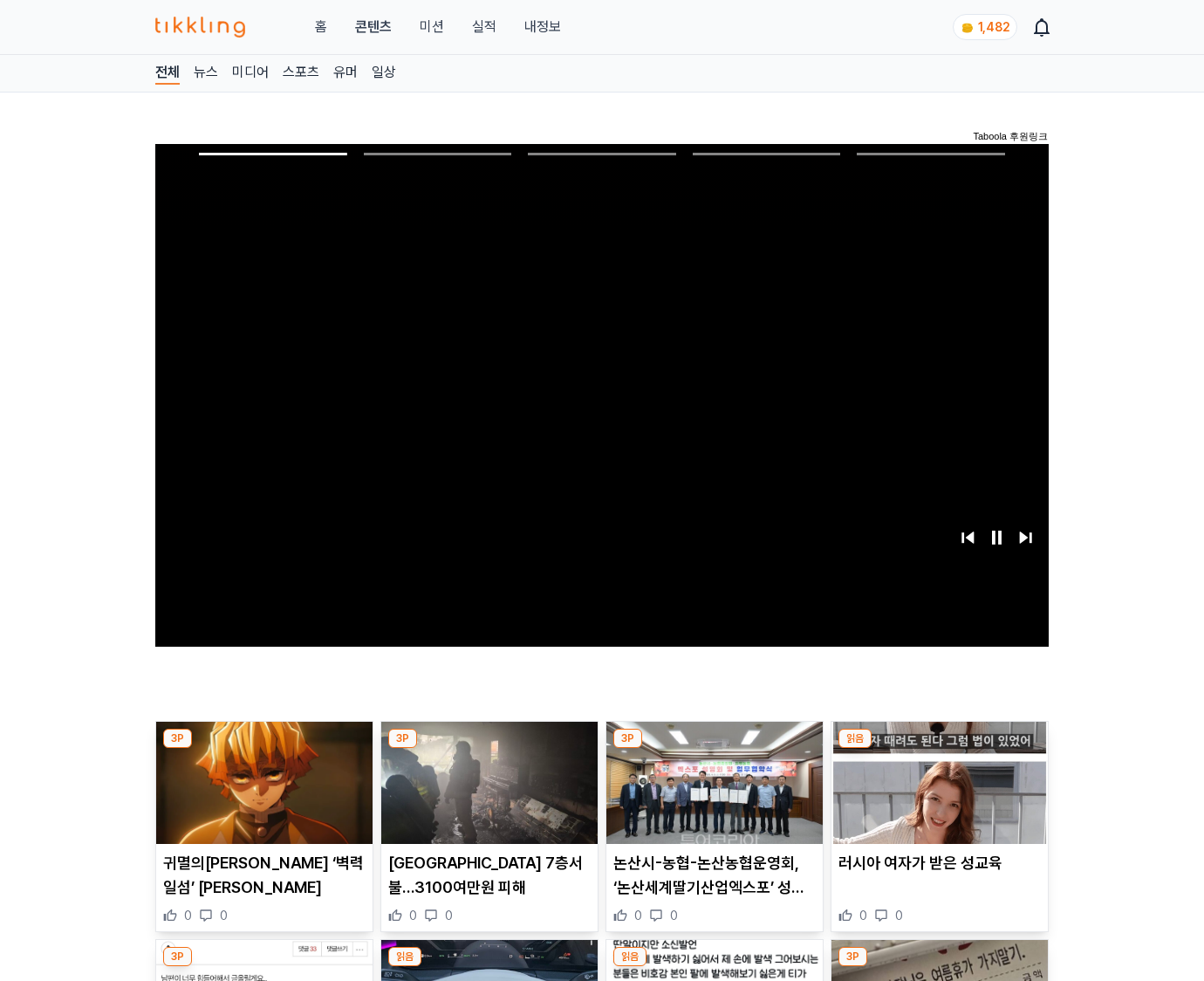
click at [939, 749] on img at bounding box center [939, 782] width 217 height 123
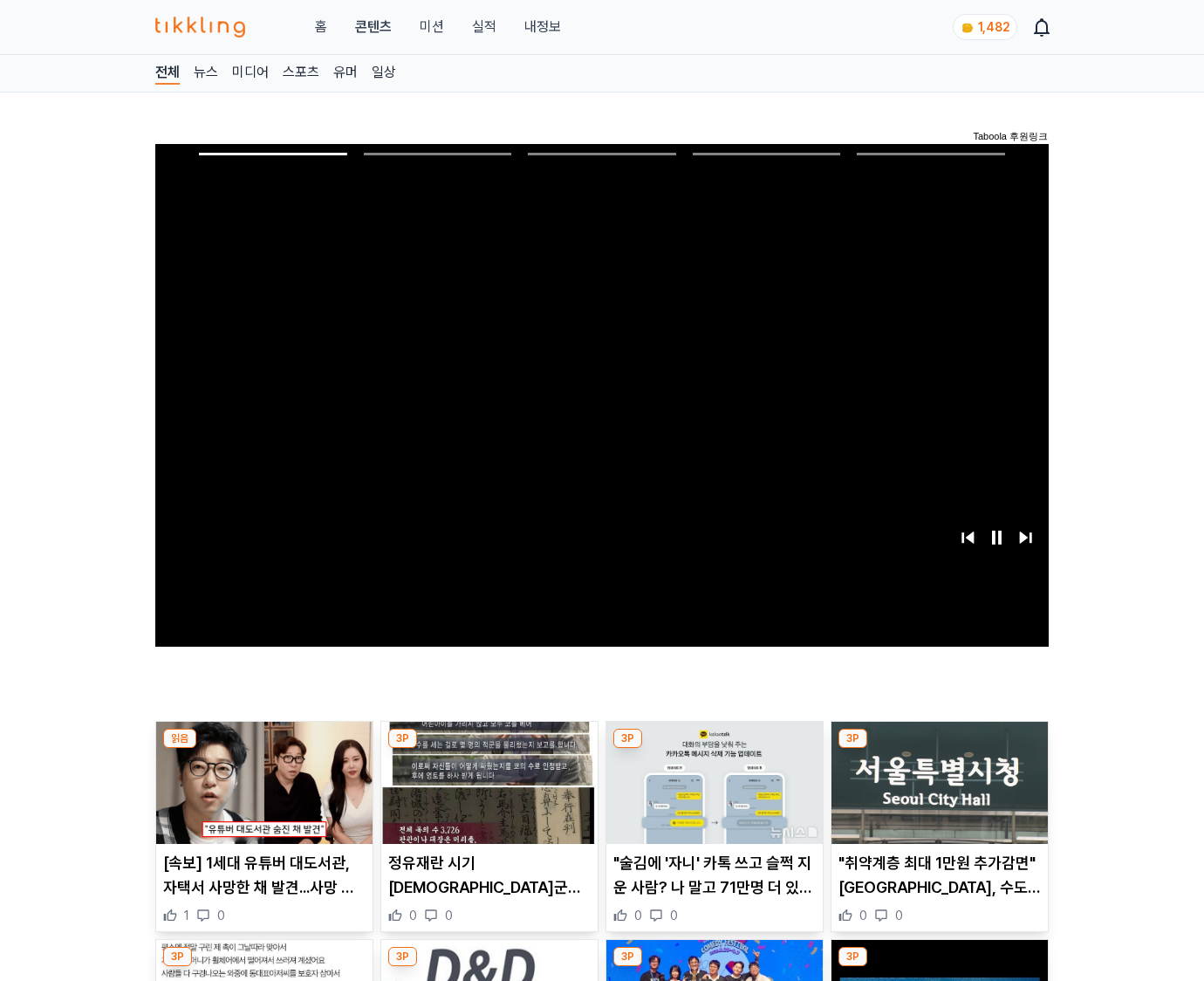
click at [939, 749] on img at bounding box center [939, 782] width 217 height 123
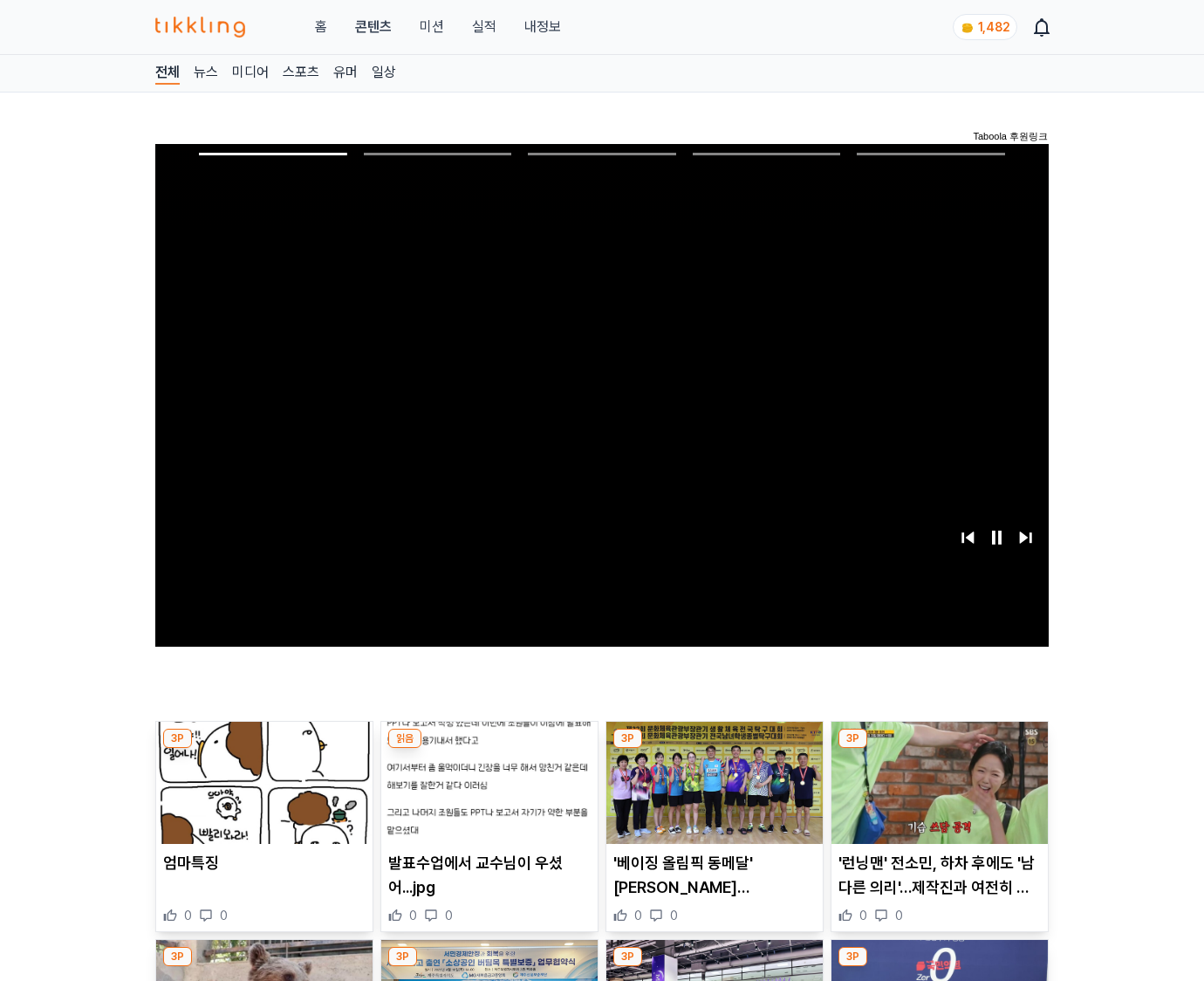
click at [939, 749] on img at bounding box center [939, 782] width 217 height 123
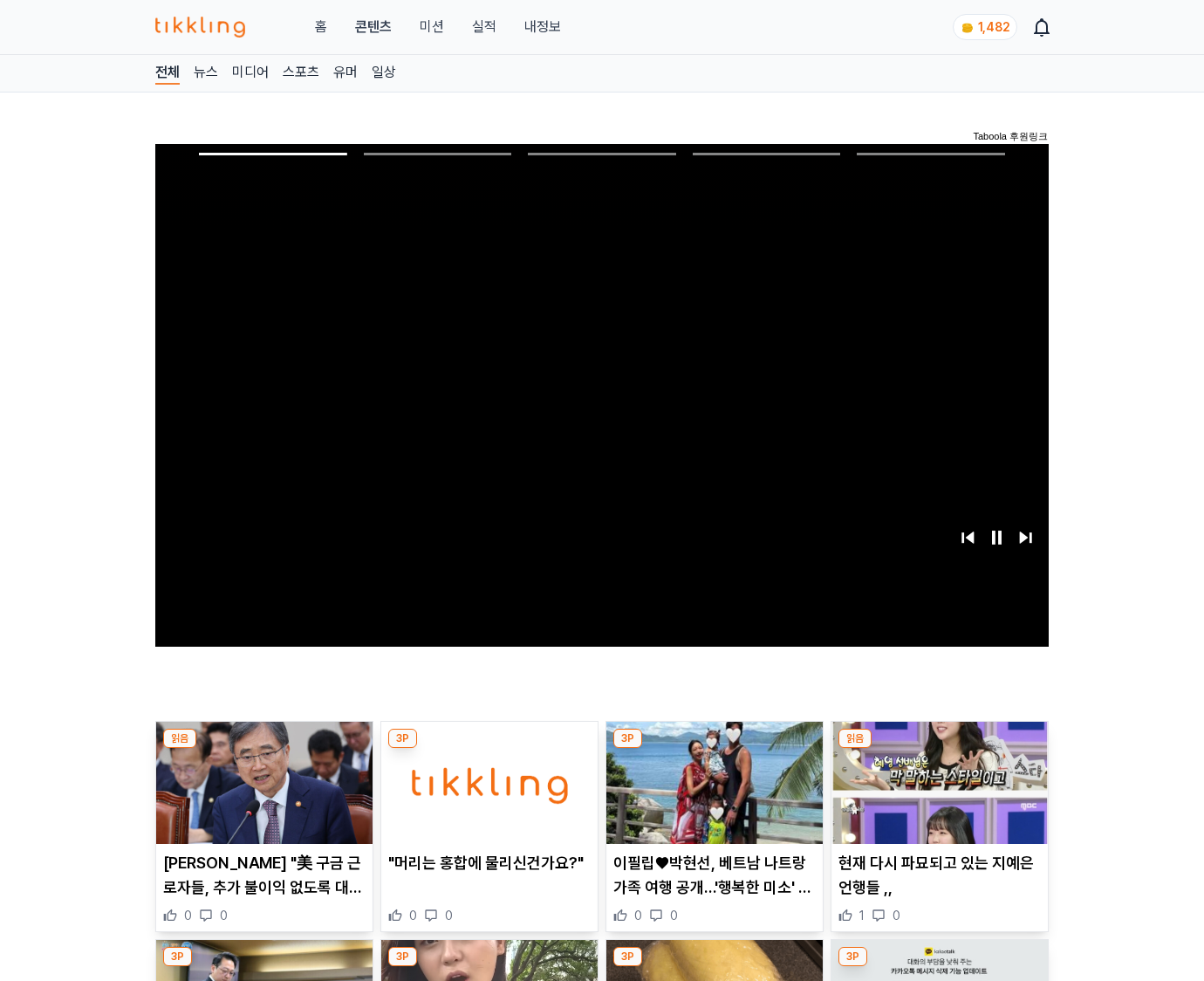
click at [939, 749] on img at bounding box center [939, 782] width 217 height 123
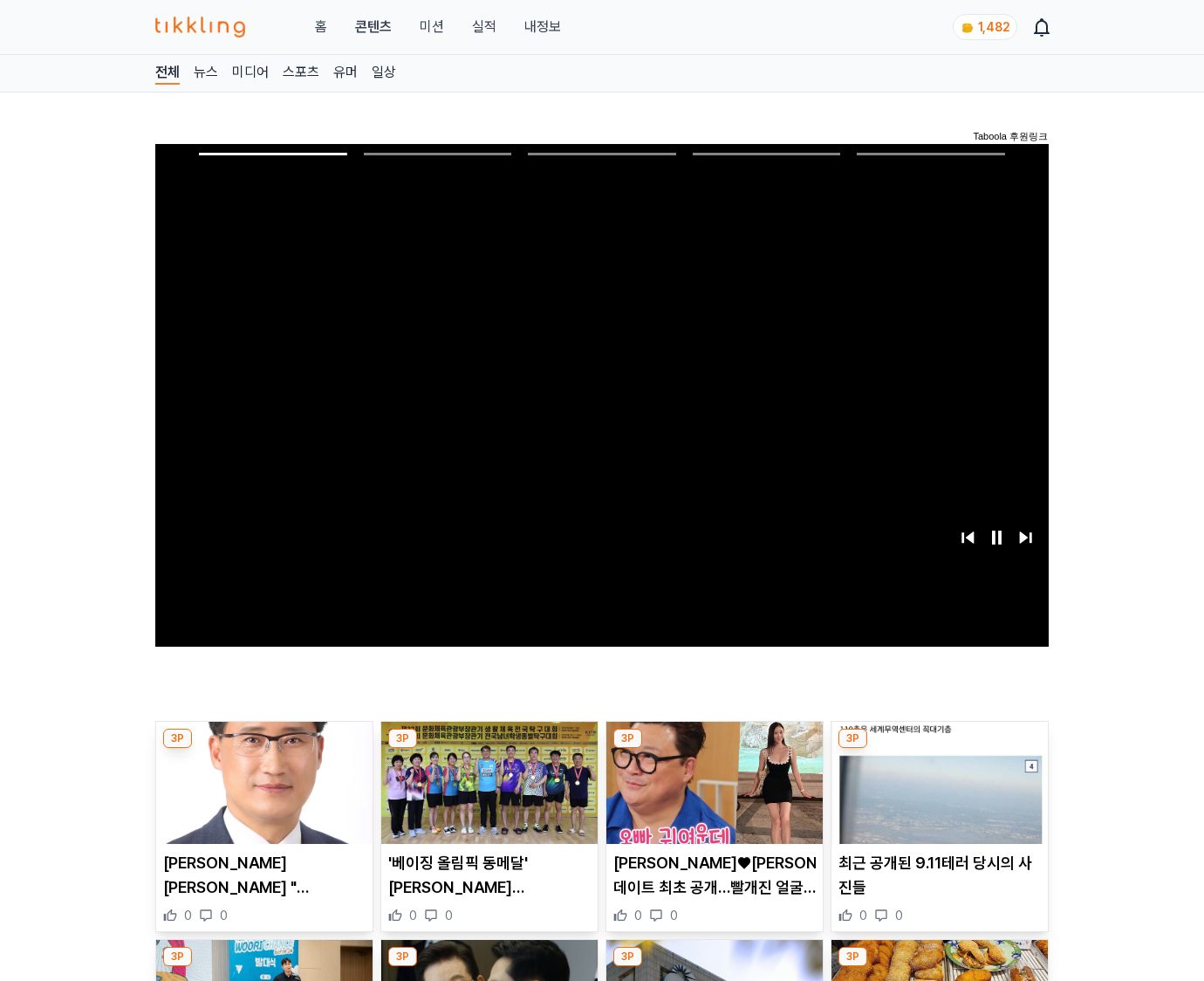
click at [939, 749] on img at bounding box center [939, 782] width 217 height 123
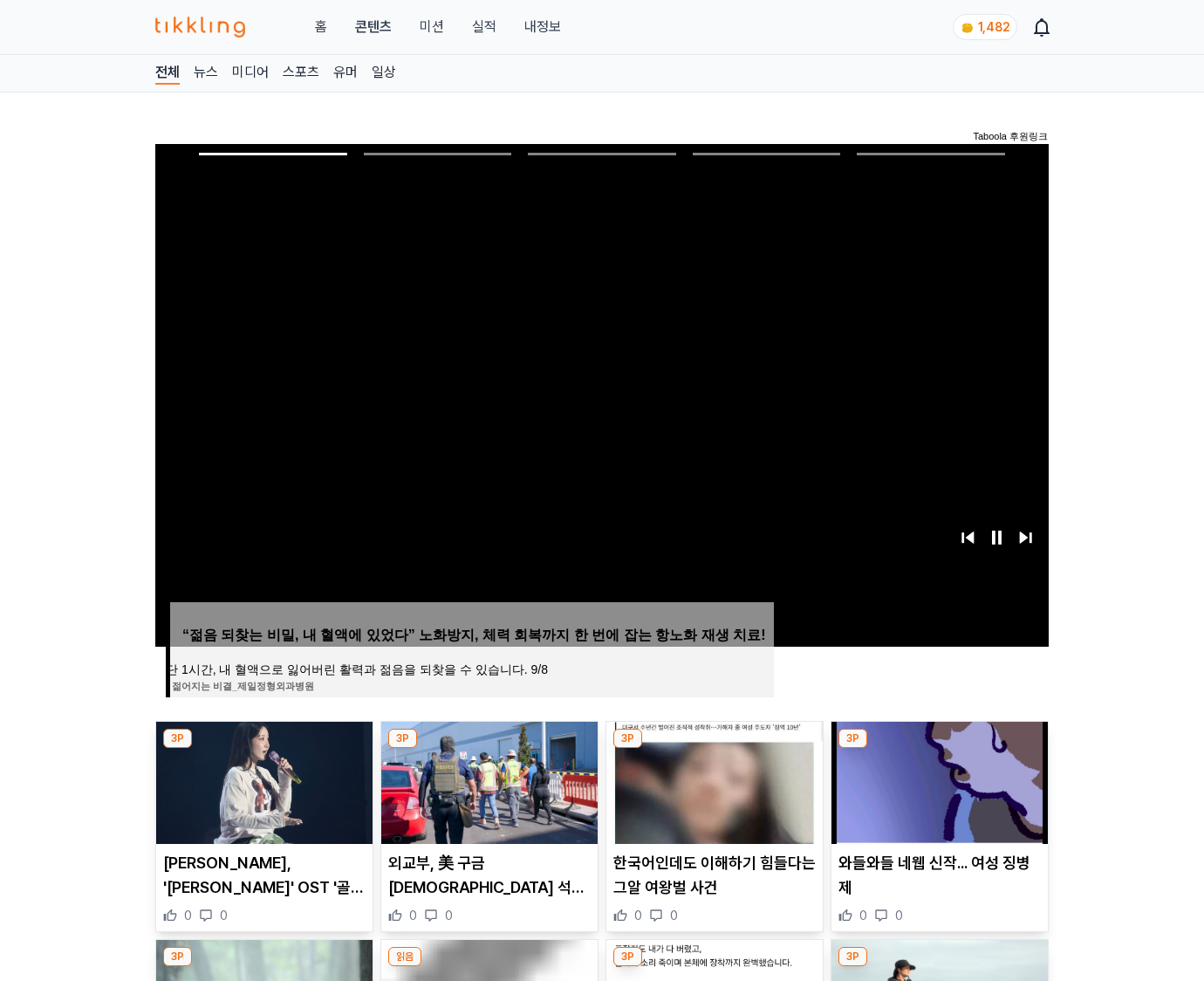
click at [939, 749] on img at bounding box center [939, 782] width 217 height 123
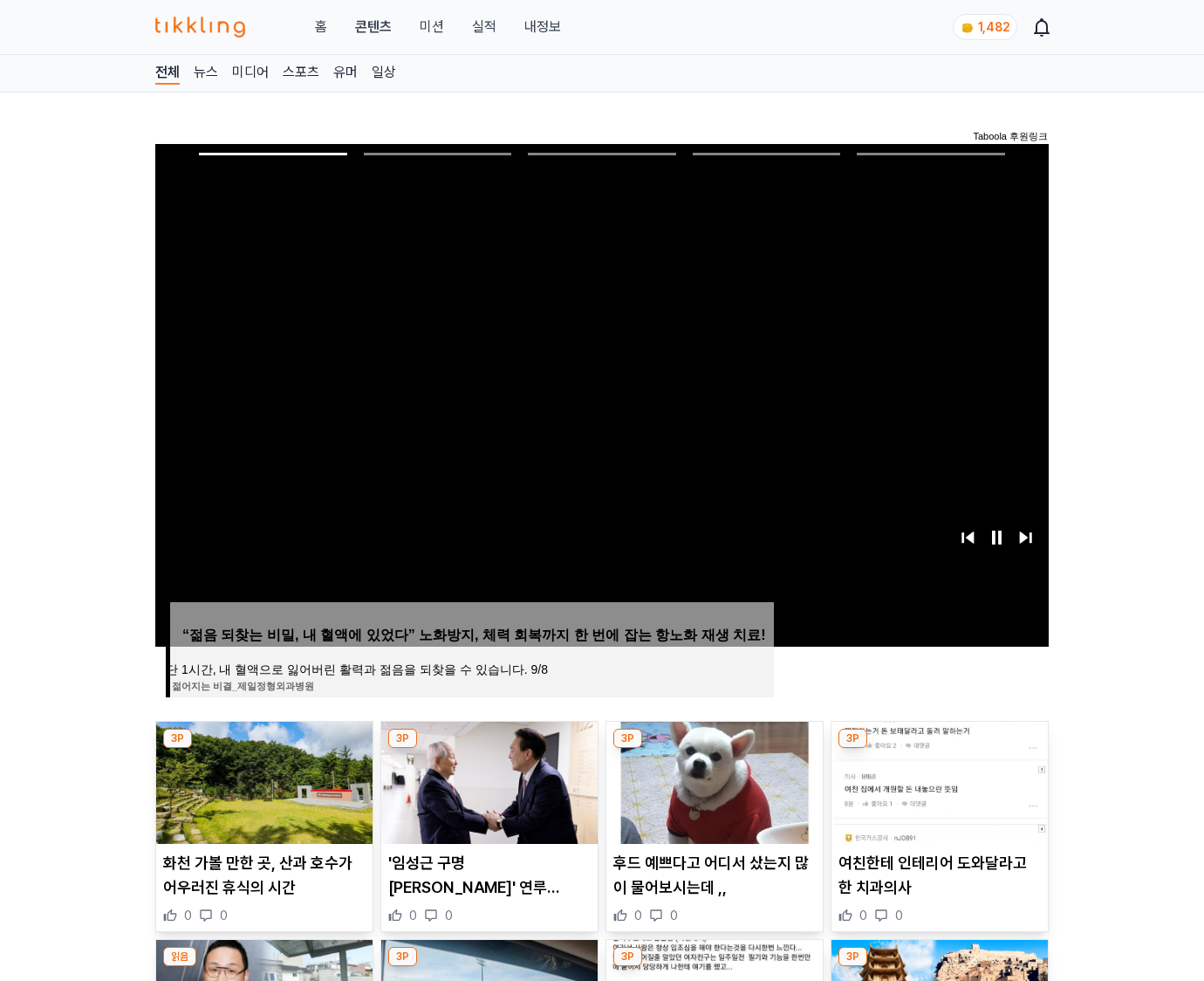
click at [939, 749] on img at bounding box center [939, 782] width 217 height 123
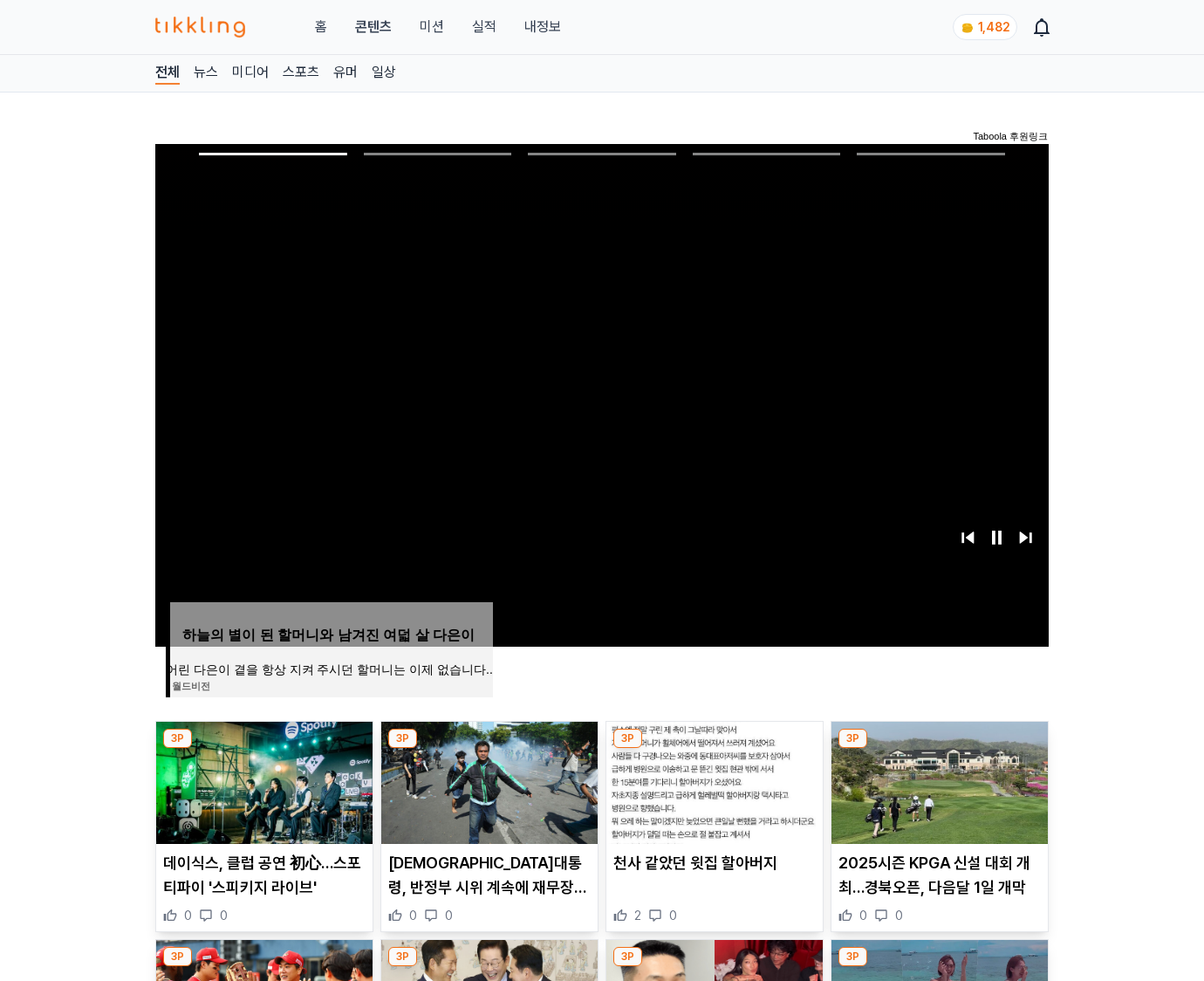
click at [939, 749] on img at bounding box center [939, 782] width 217 height 123
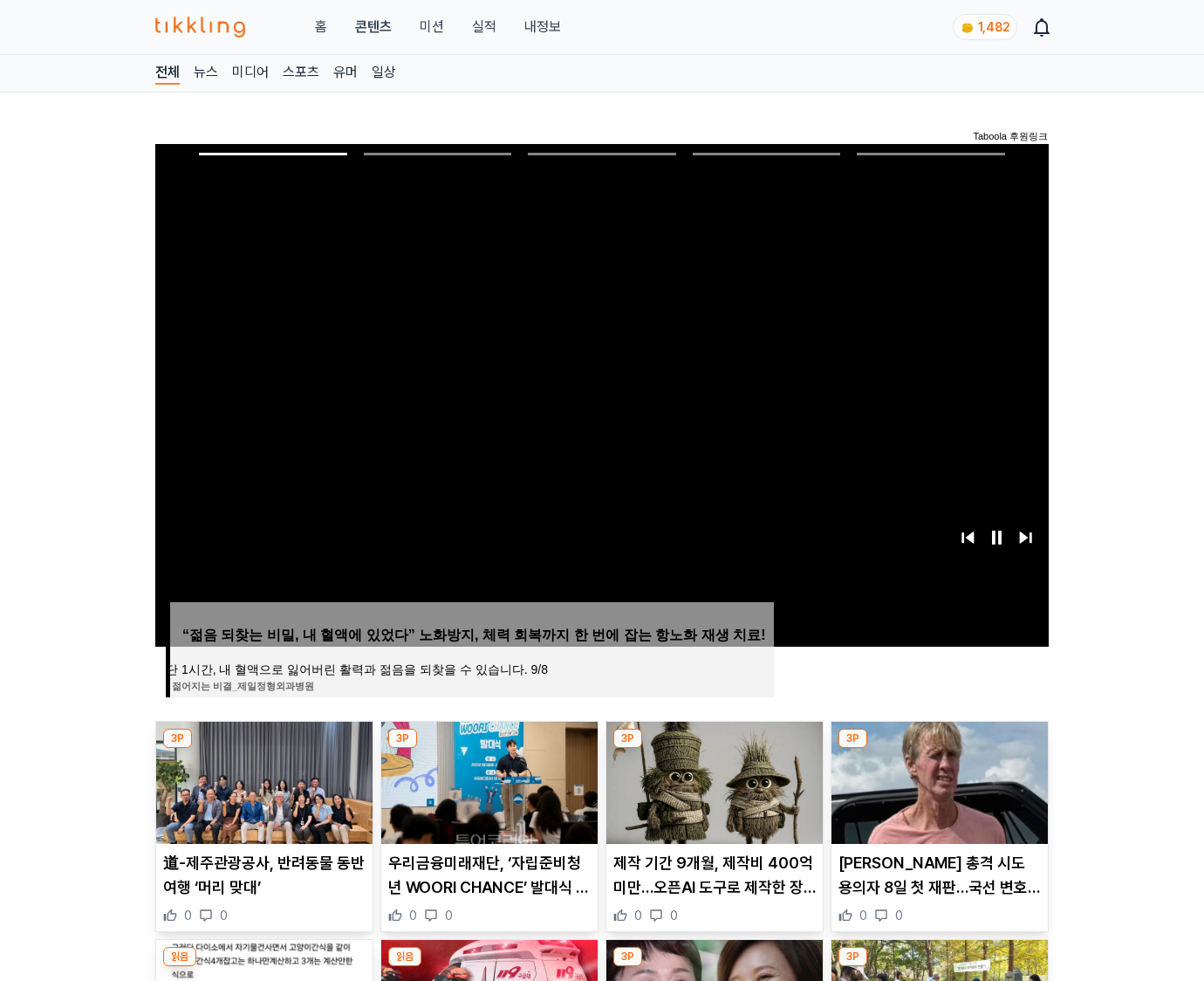
click at [939, 749] on img at bounding box center [939, 782] width 217 height 123
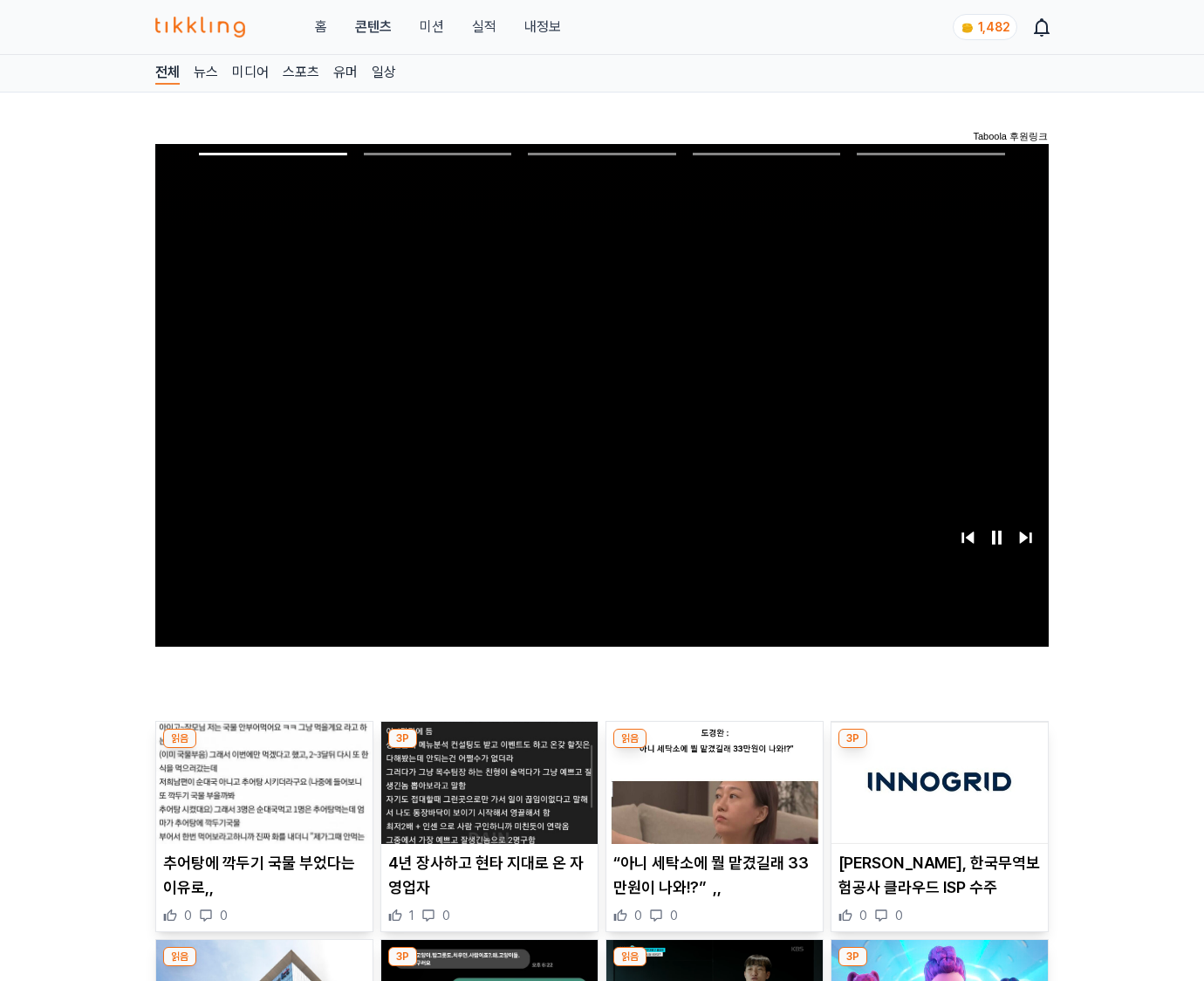
click at [939, 749] on img at bounding box center [939, 782] width 217 height 123
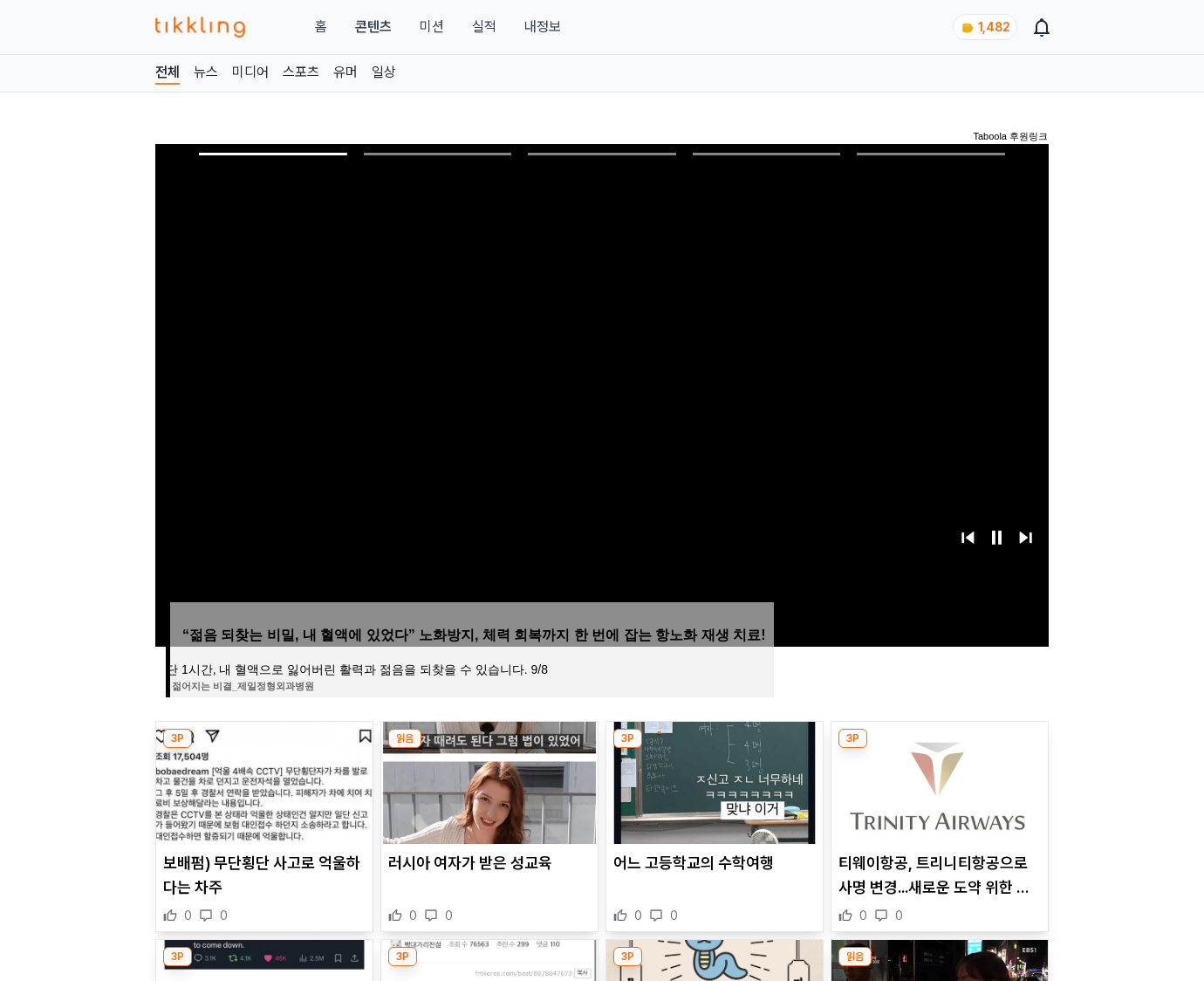
click at [939, 749] on img at bounding box center [939, 782] width 217 height 123
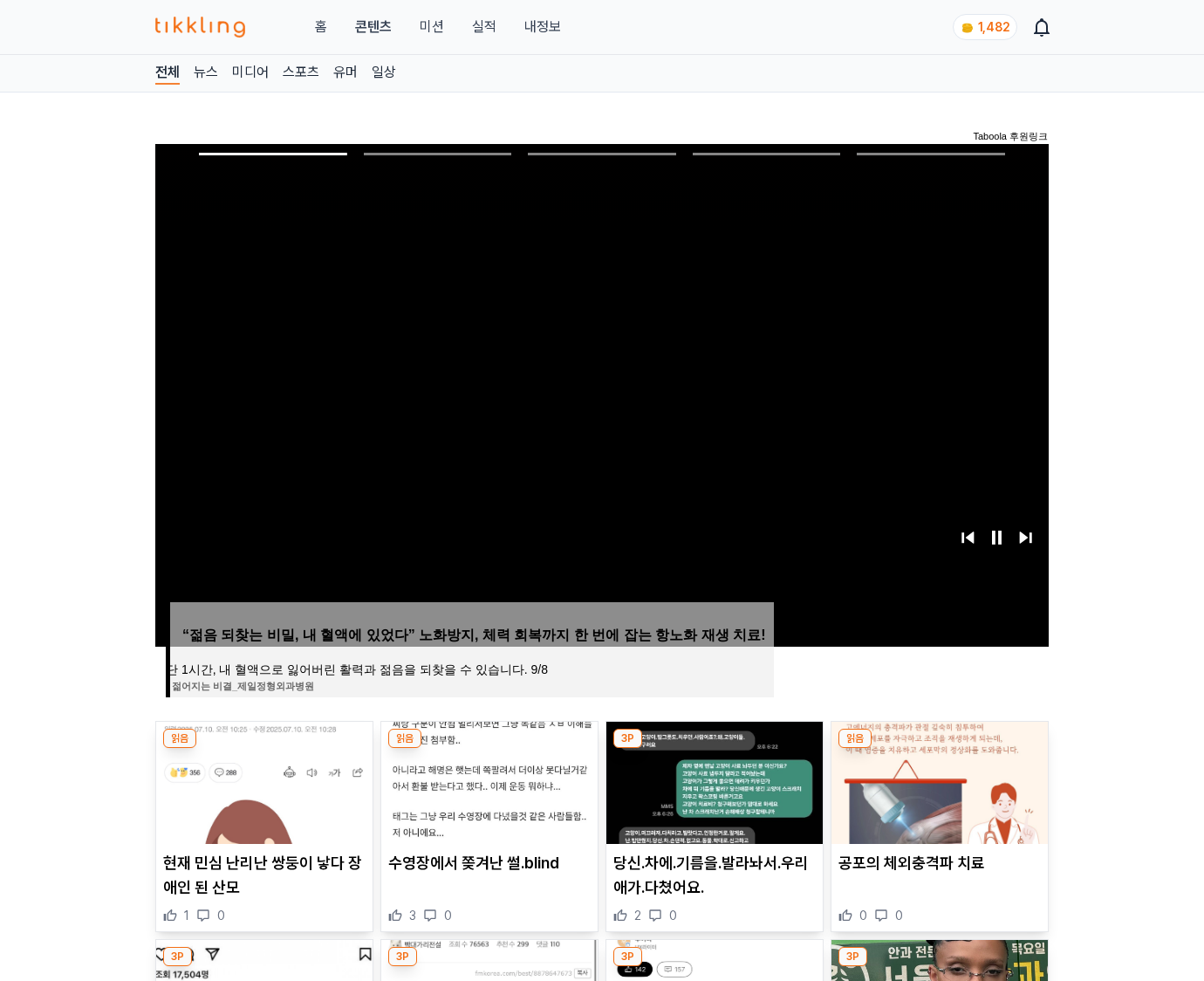
click at [939, 749] on img at bounding box center [939, 782] width 217 height 123
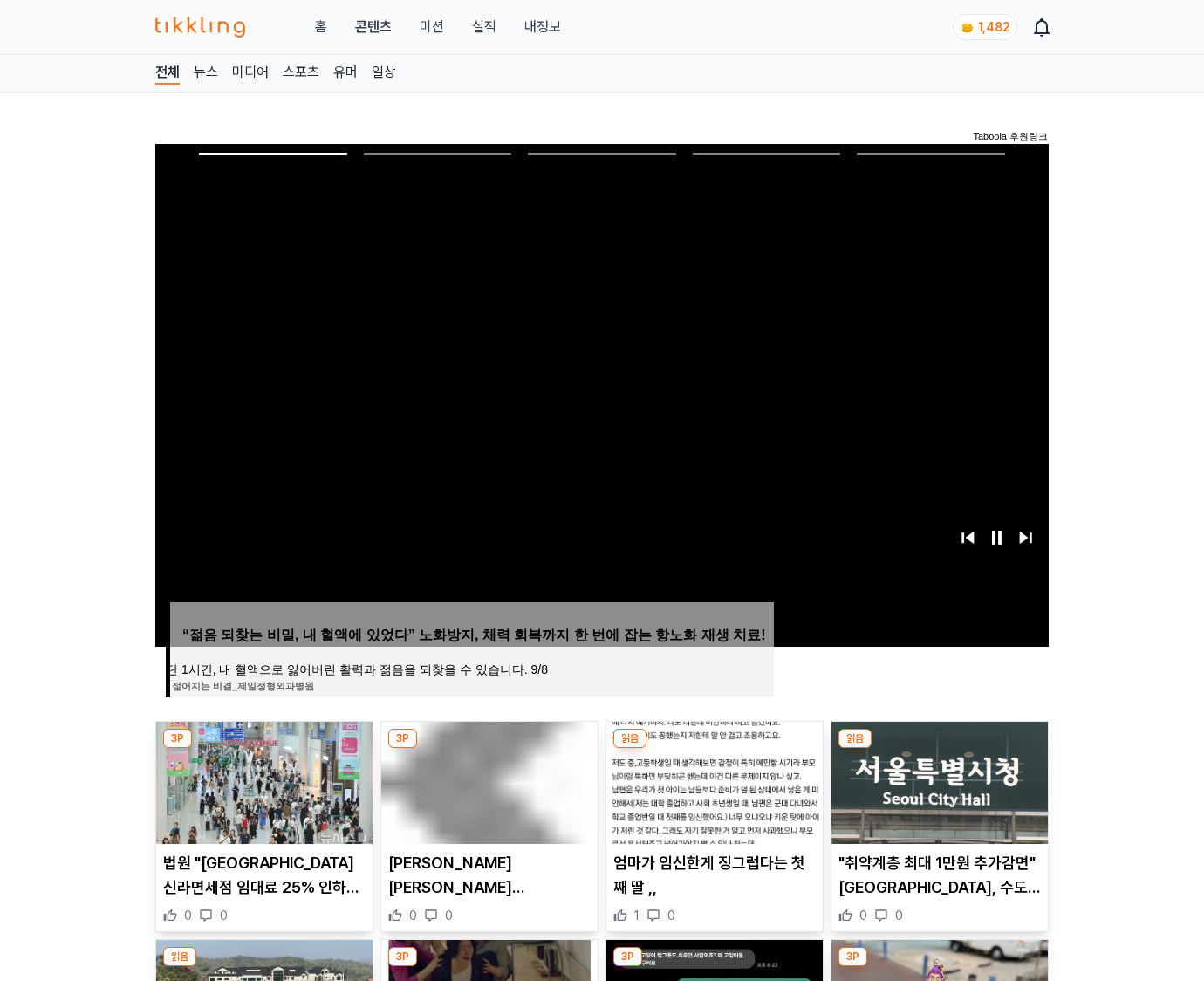
click at [939, 749] on img at bounding box center [939, 782] width 217 height 123
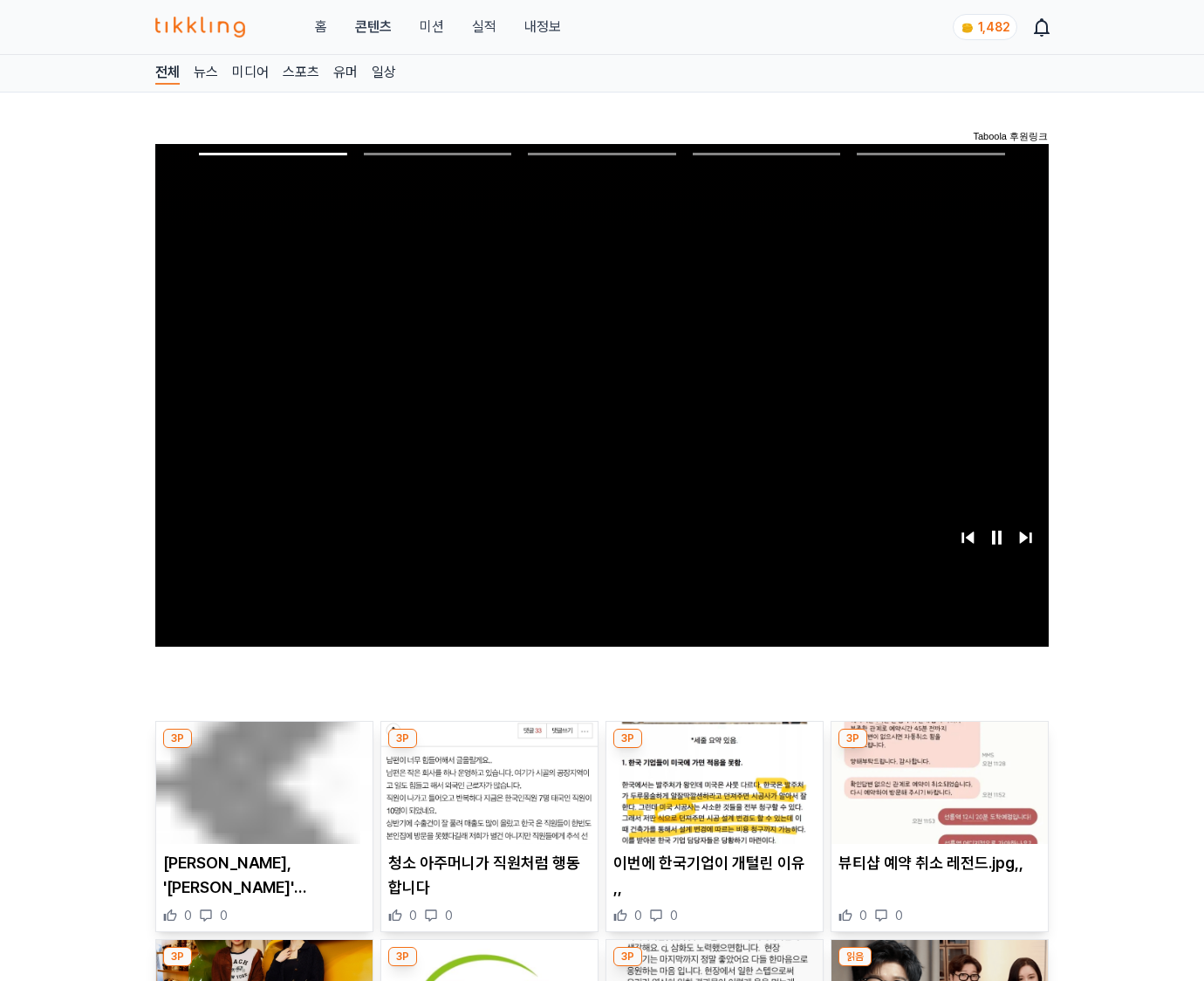
click at [939, 749] on img at bounding box center [939, 782] width 217 height 123
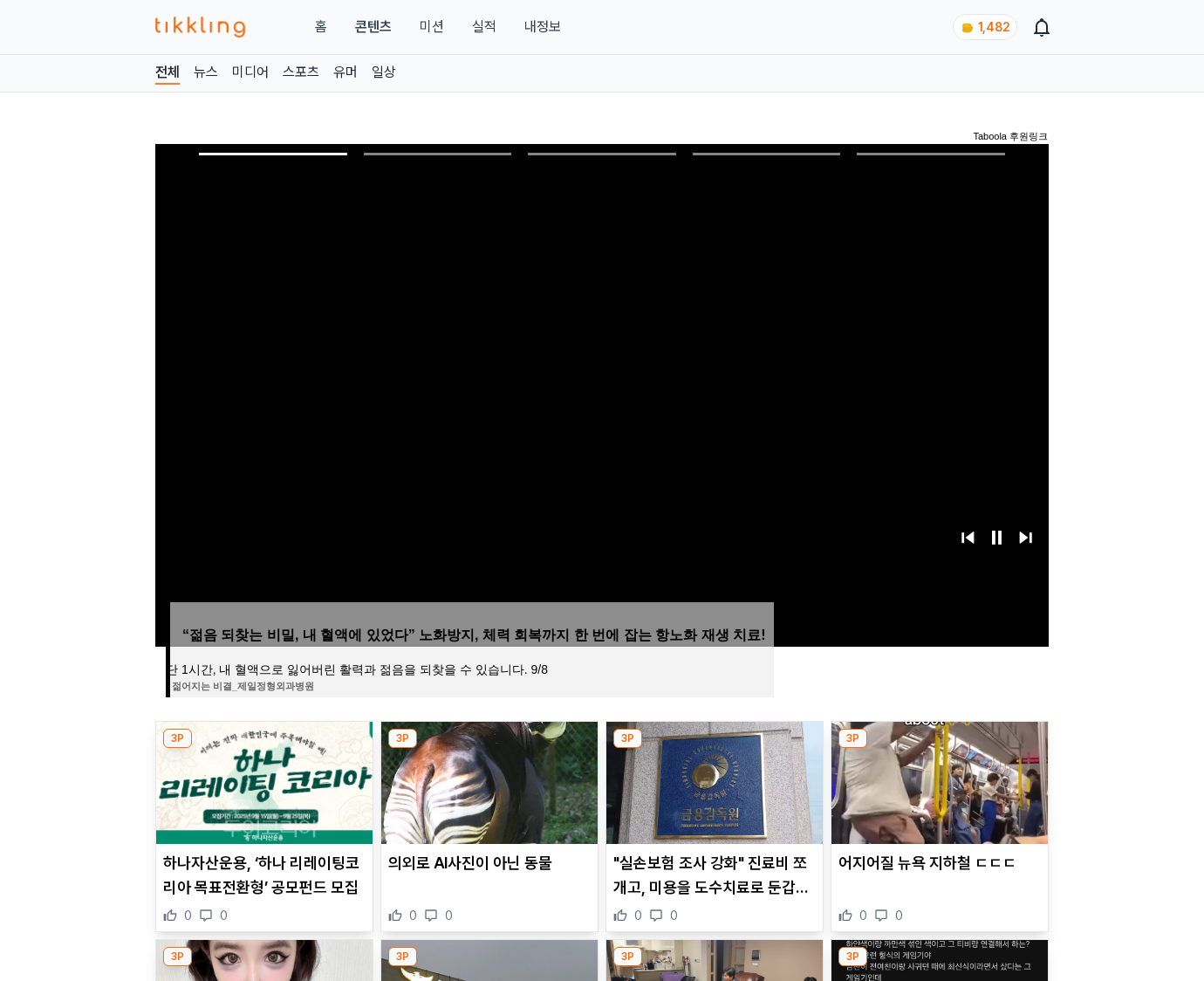
click at [939, 749] on img at bounding box center [939, 782] width 217 height 123
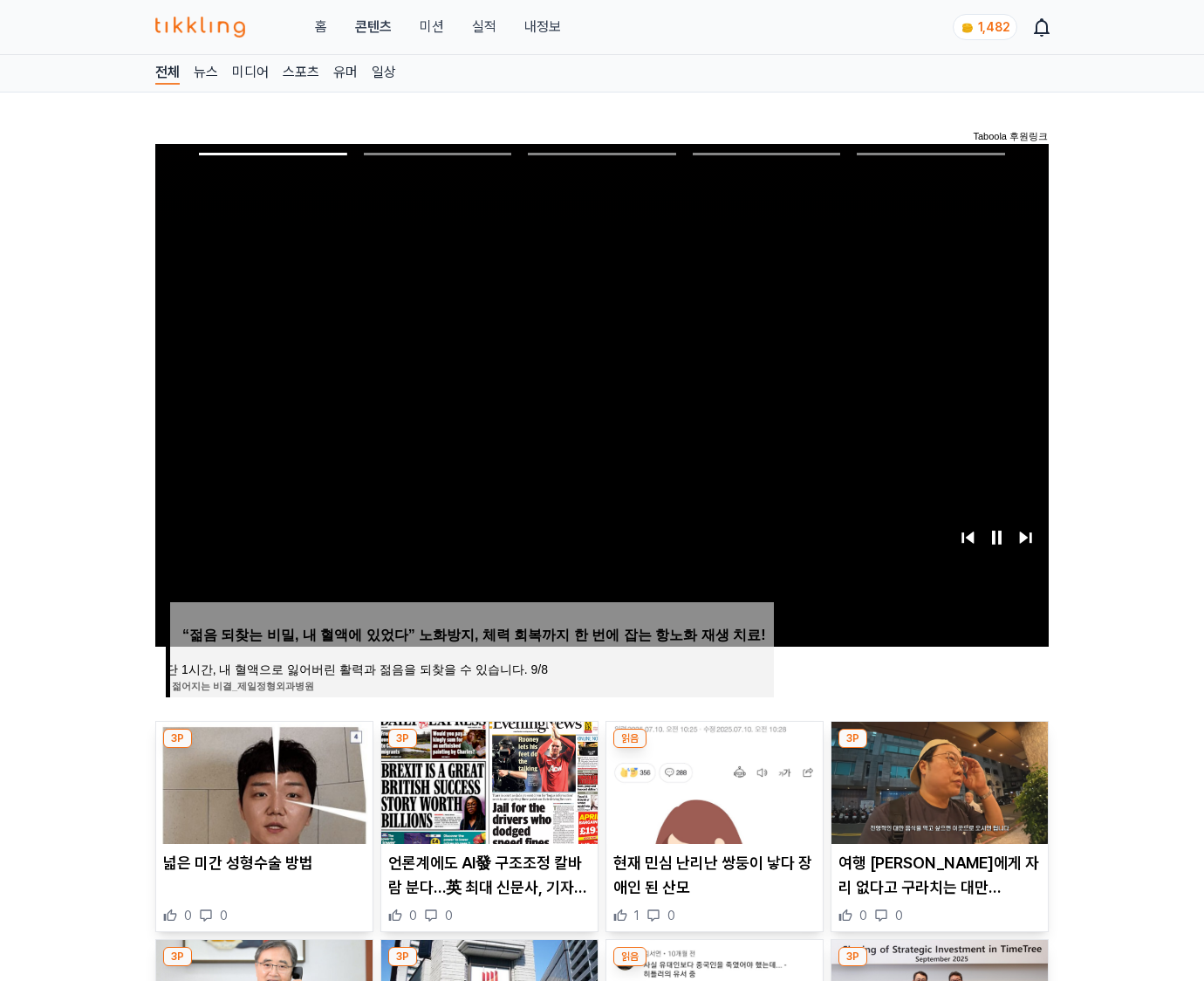
click at [939, 749] on img at bounding box center [939, 782] width 217 height 123
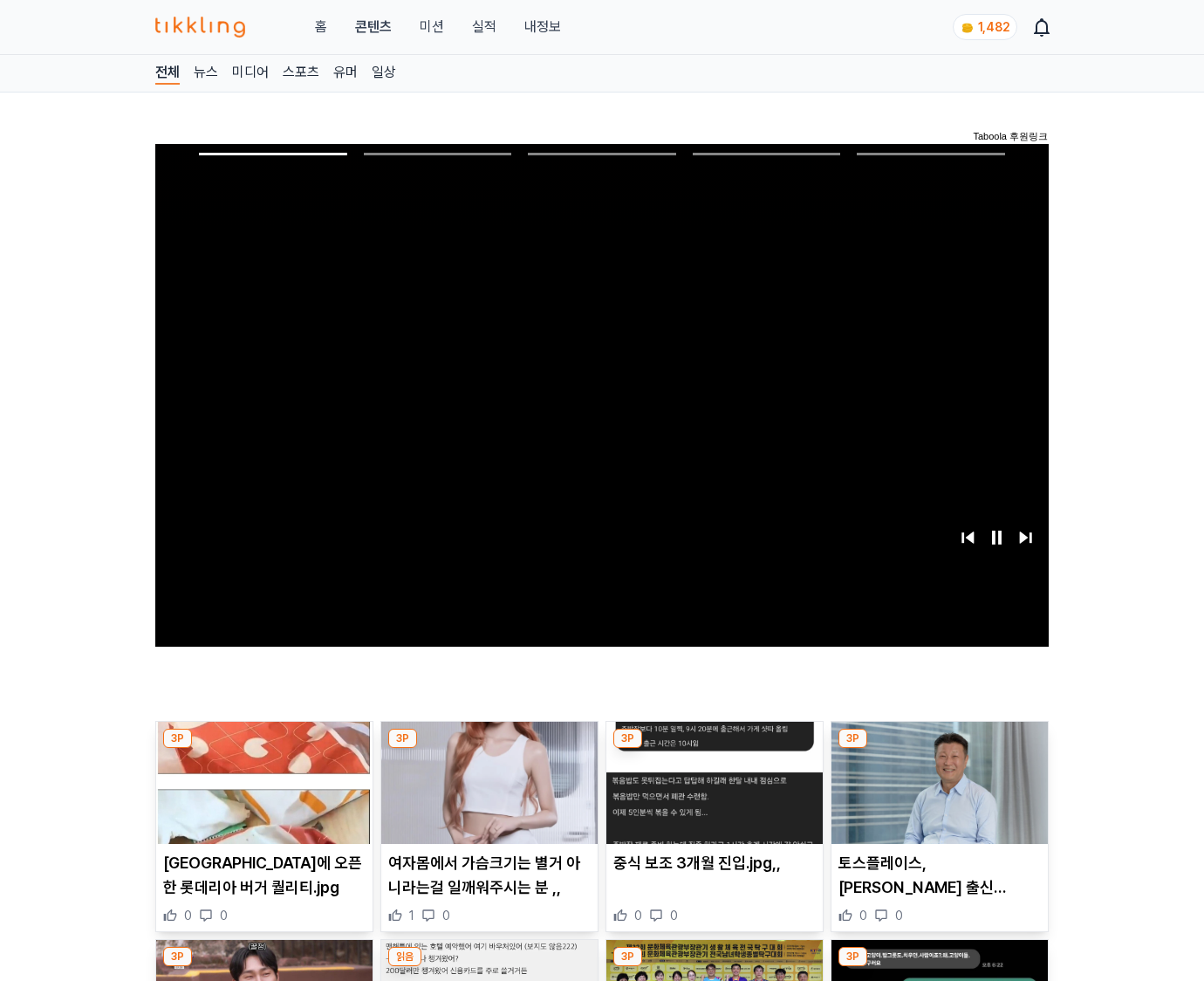
click at [939, 749] on img at bounding box center [939, 782] width 217 height 123
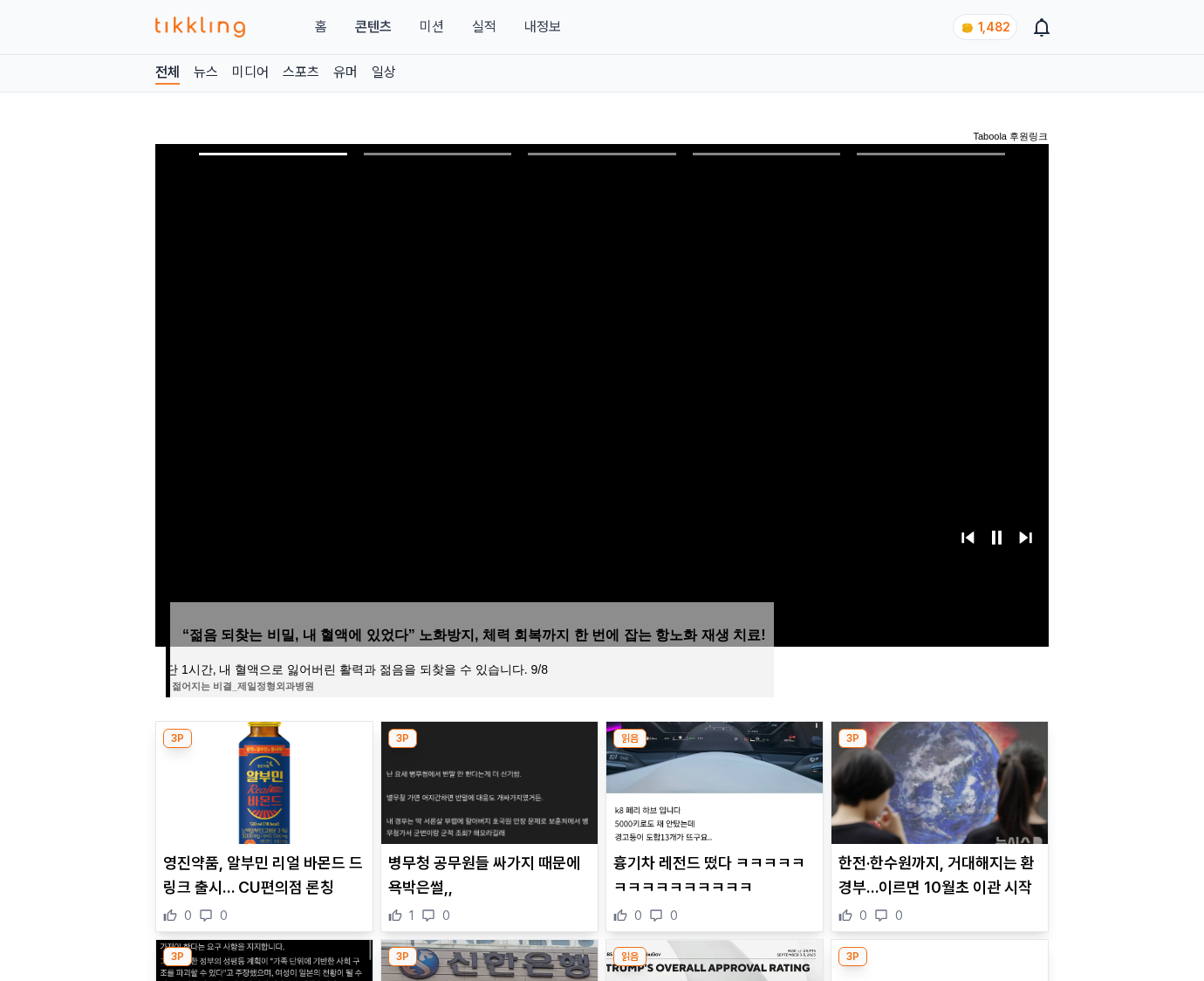
click at [939, 749] on img at bounding box center [939, 782] width 217 height 123
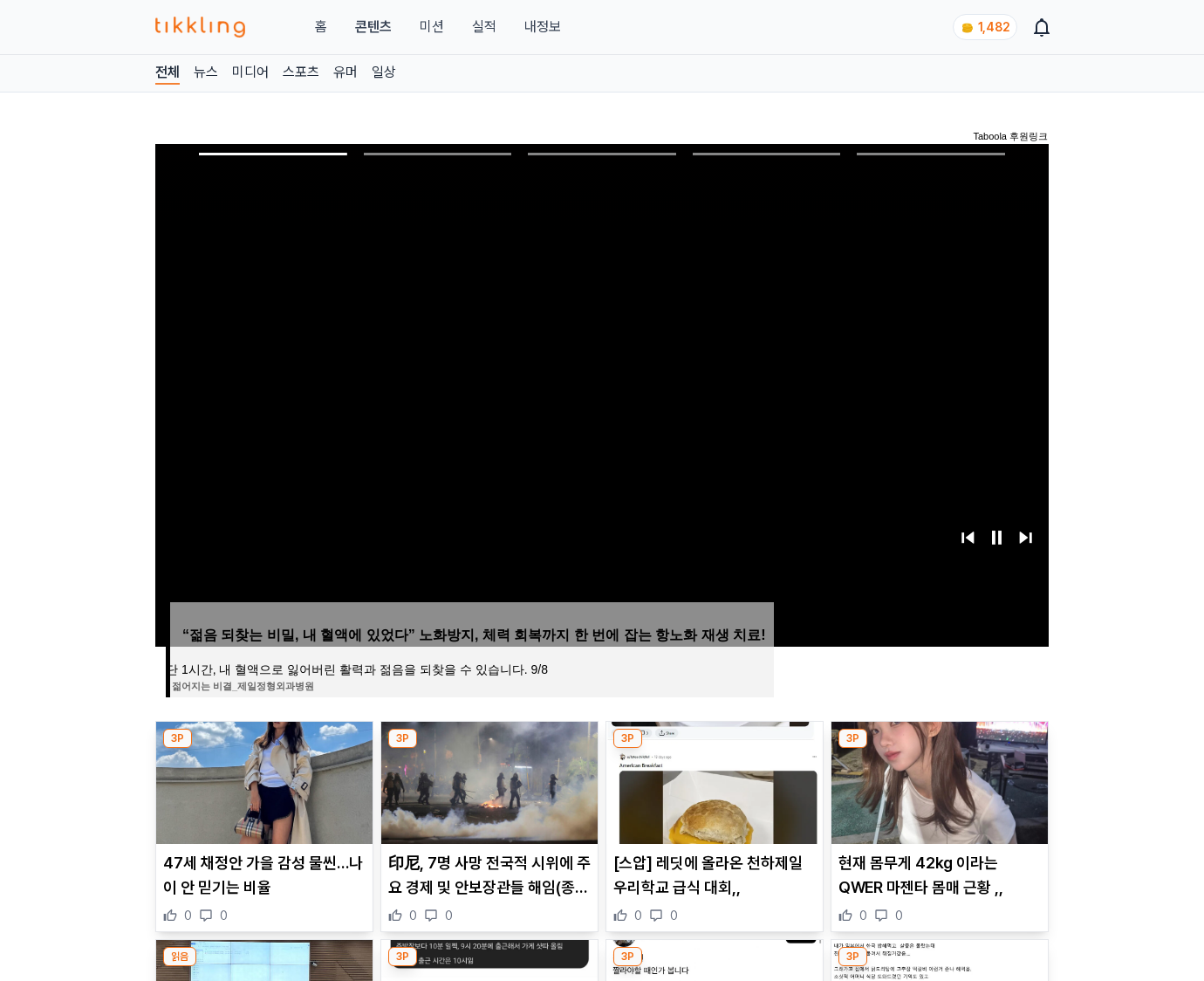
click at [939, 749] on img at bounding box center [939, 782] width 217 height 123
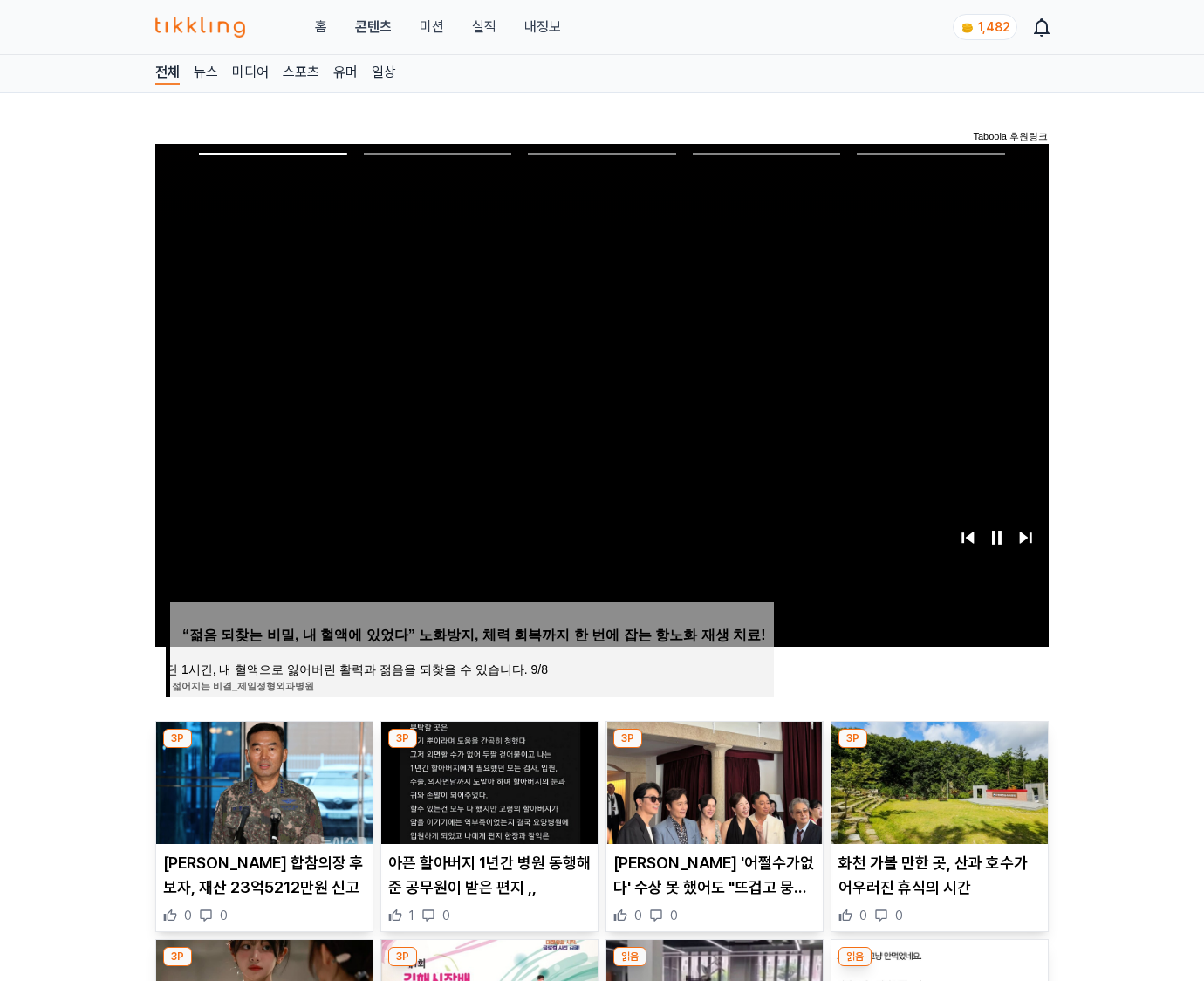
click at [939, 749] on img at bounding box center [939, 782] width 217 height 123
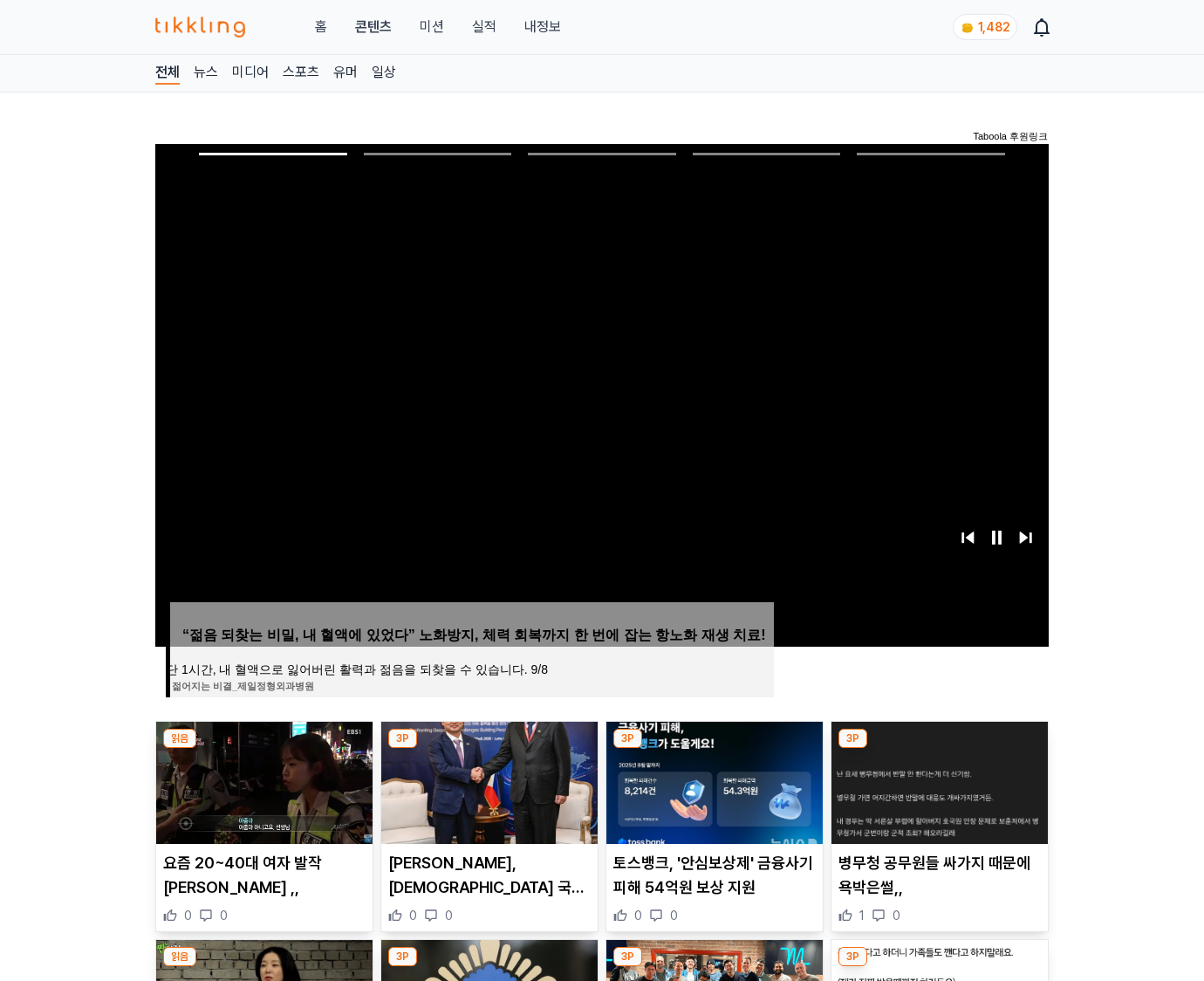
click at [939, 749] on img at bounding box center [939, 782] width 217 height 123
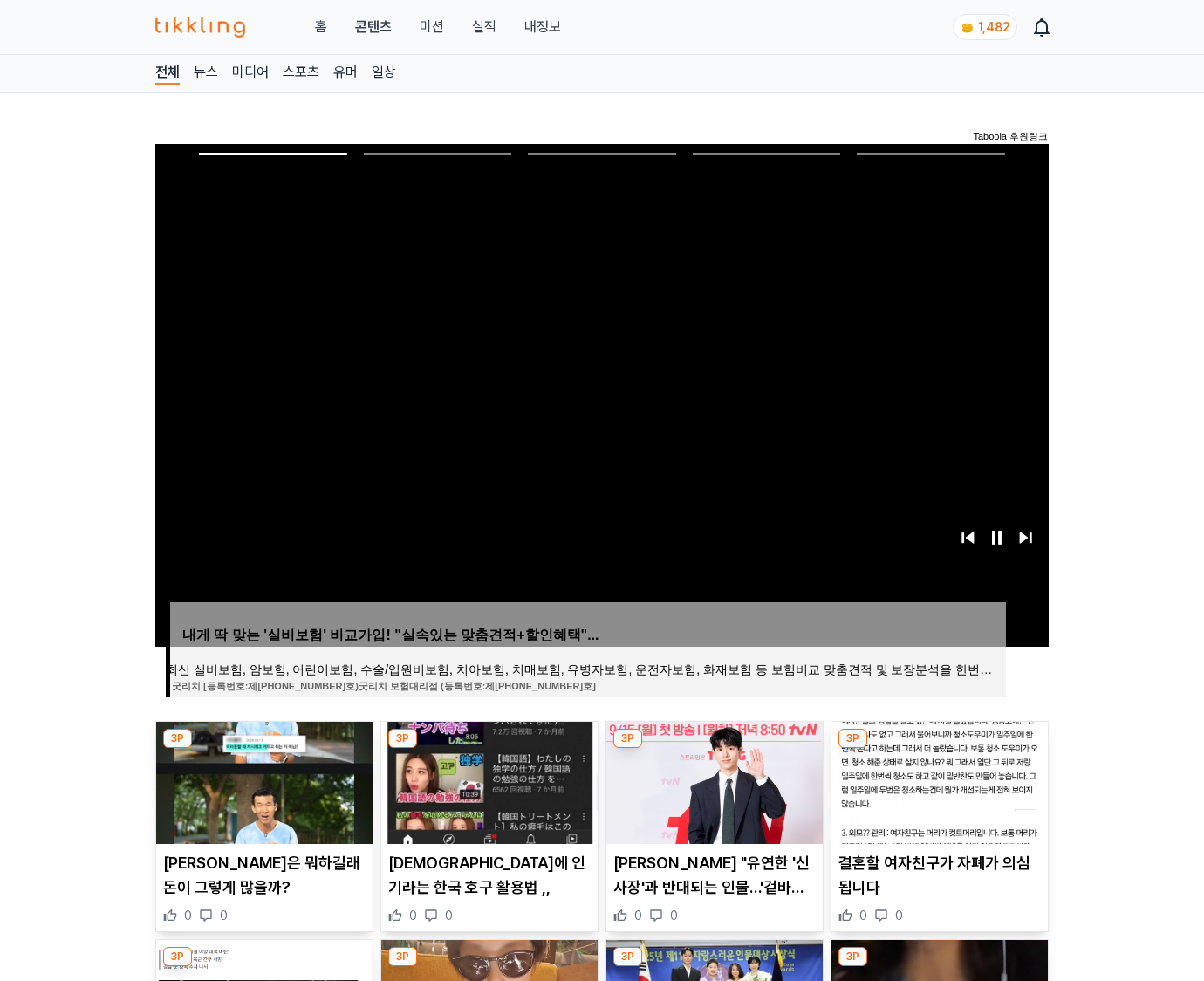
click at [939, 749] on img at bounding box center [939, 782] width 217 height 123
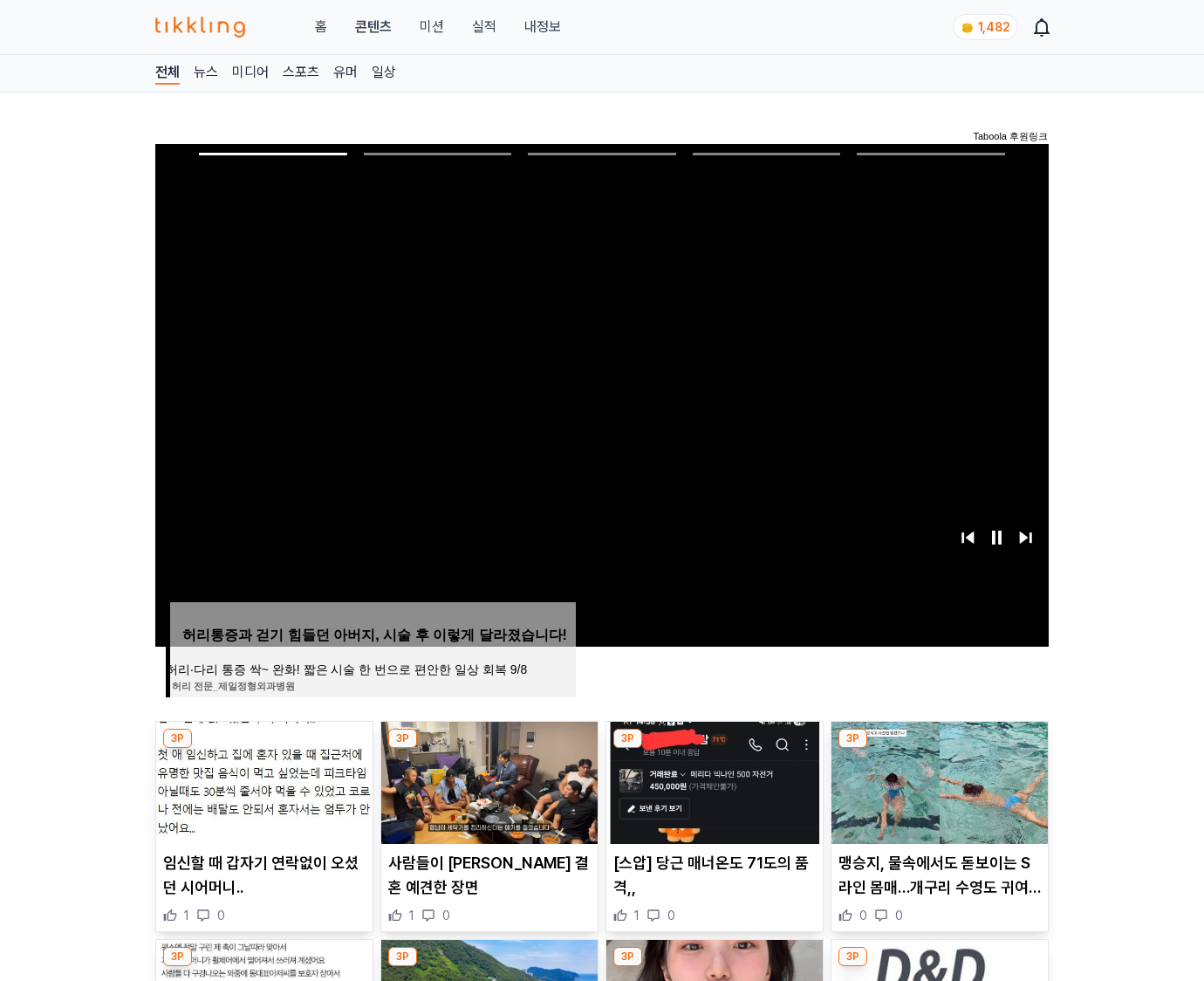
click at [939, 749] on img at bounding box center [939, 782] width 217 height 123
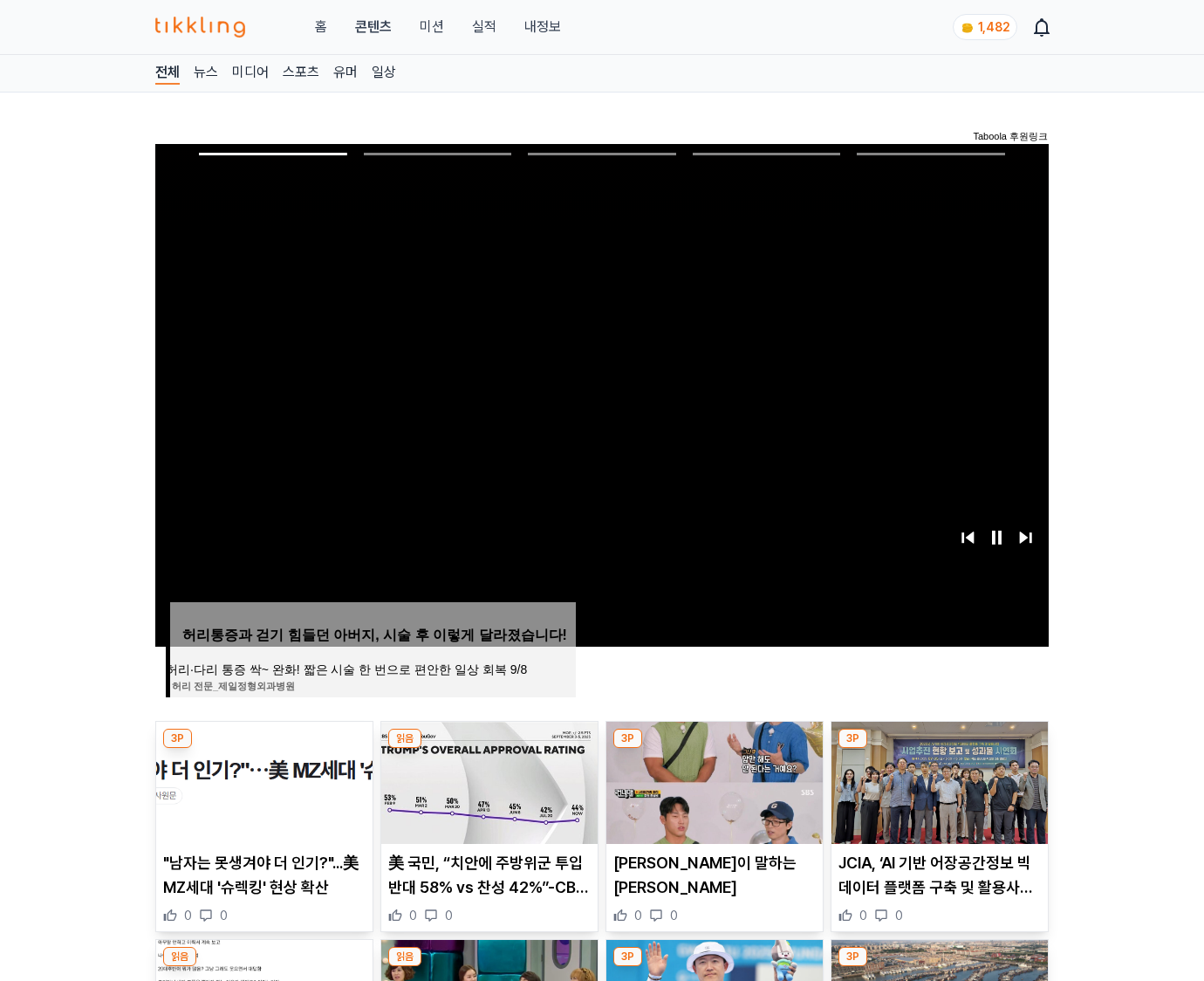
click at [939, 749] on img at bounding box center [939, 782] width 217 height 123
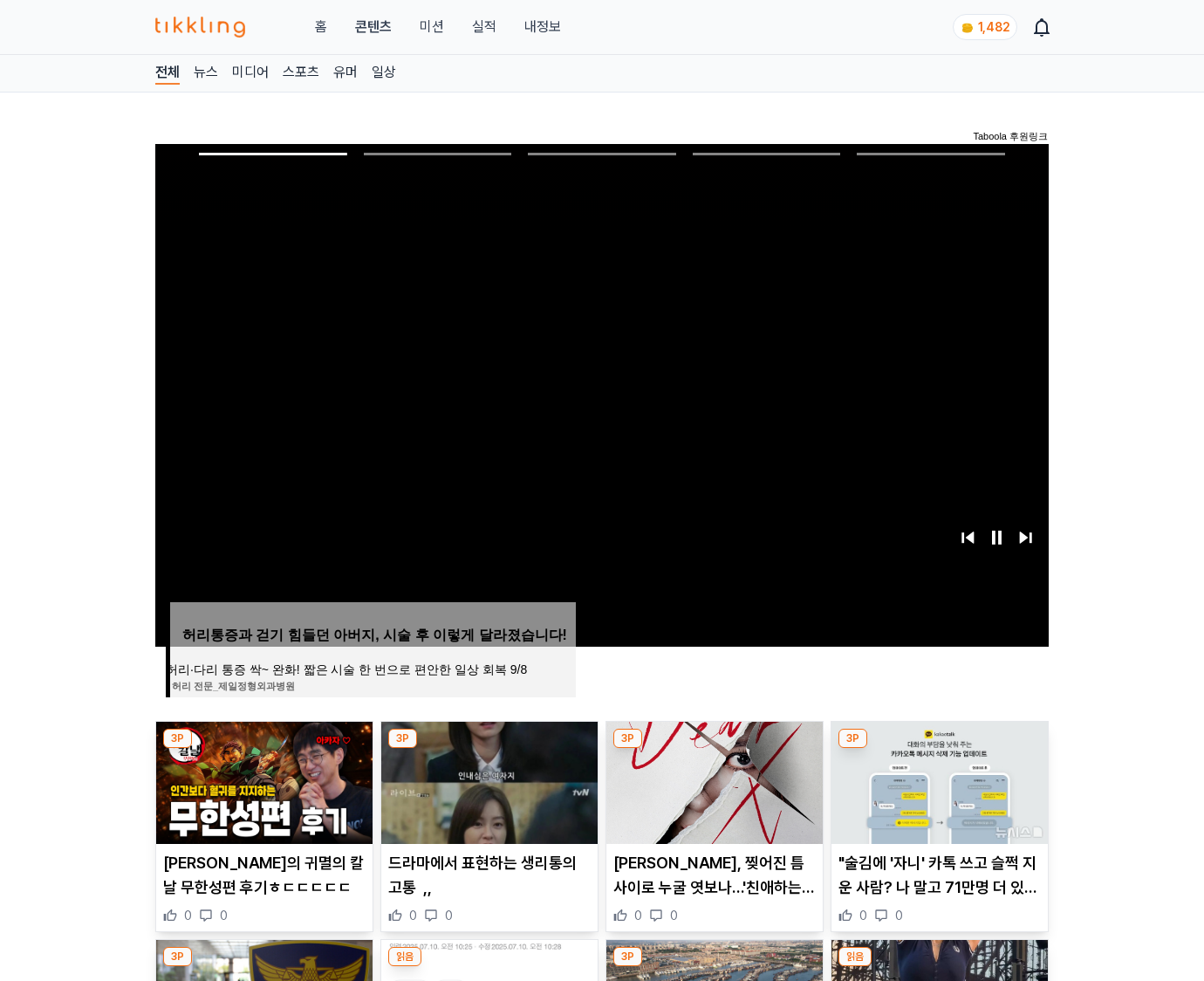
click at [939, 749] on img at bounding box center [939, 782] width 217 height 123
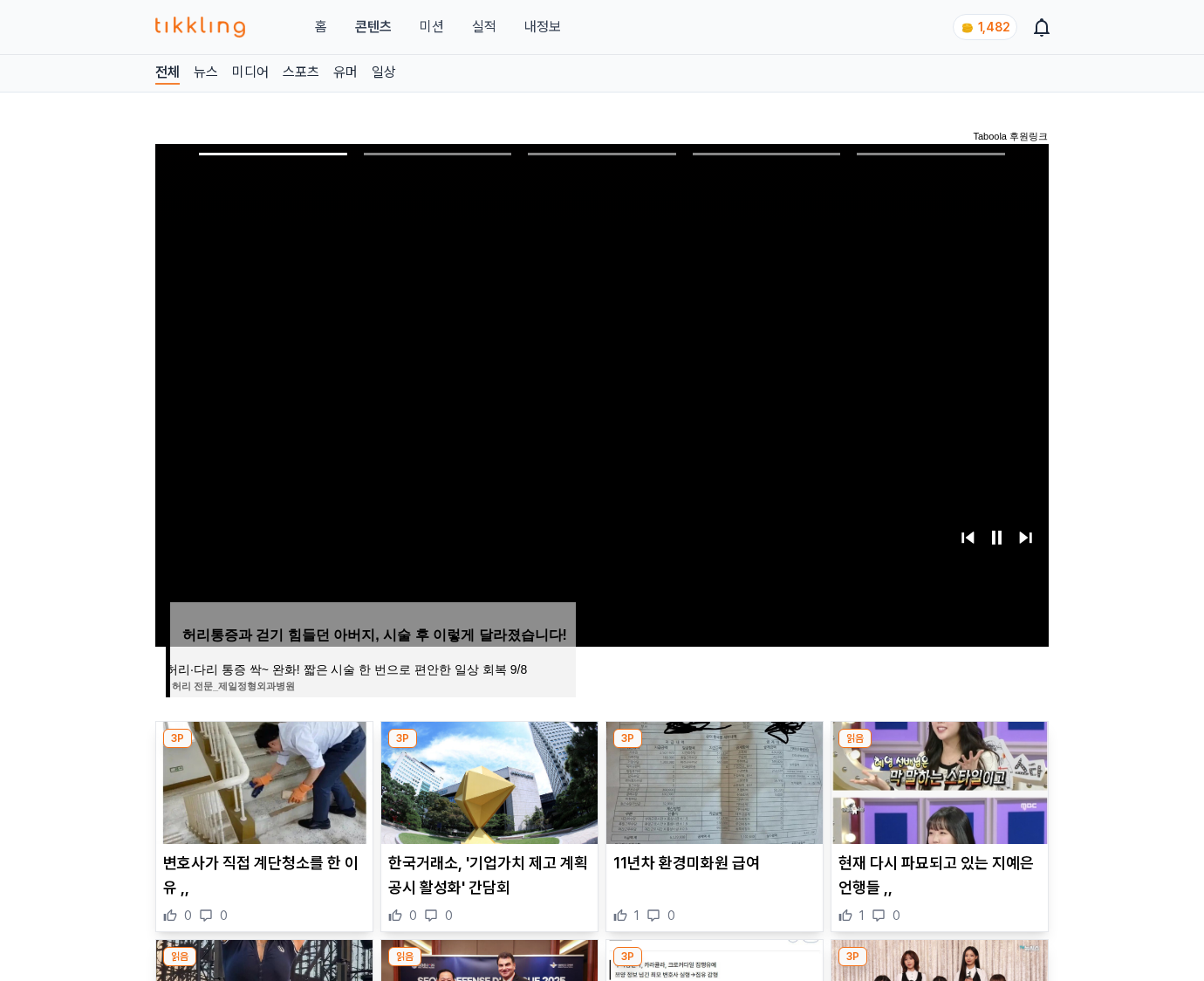
click at [939, 749] on img at bounding box center [939, 782] width 217 height 123
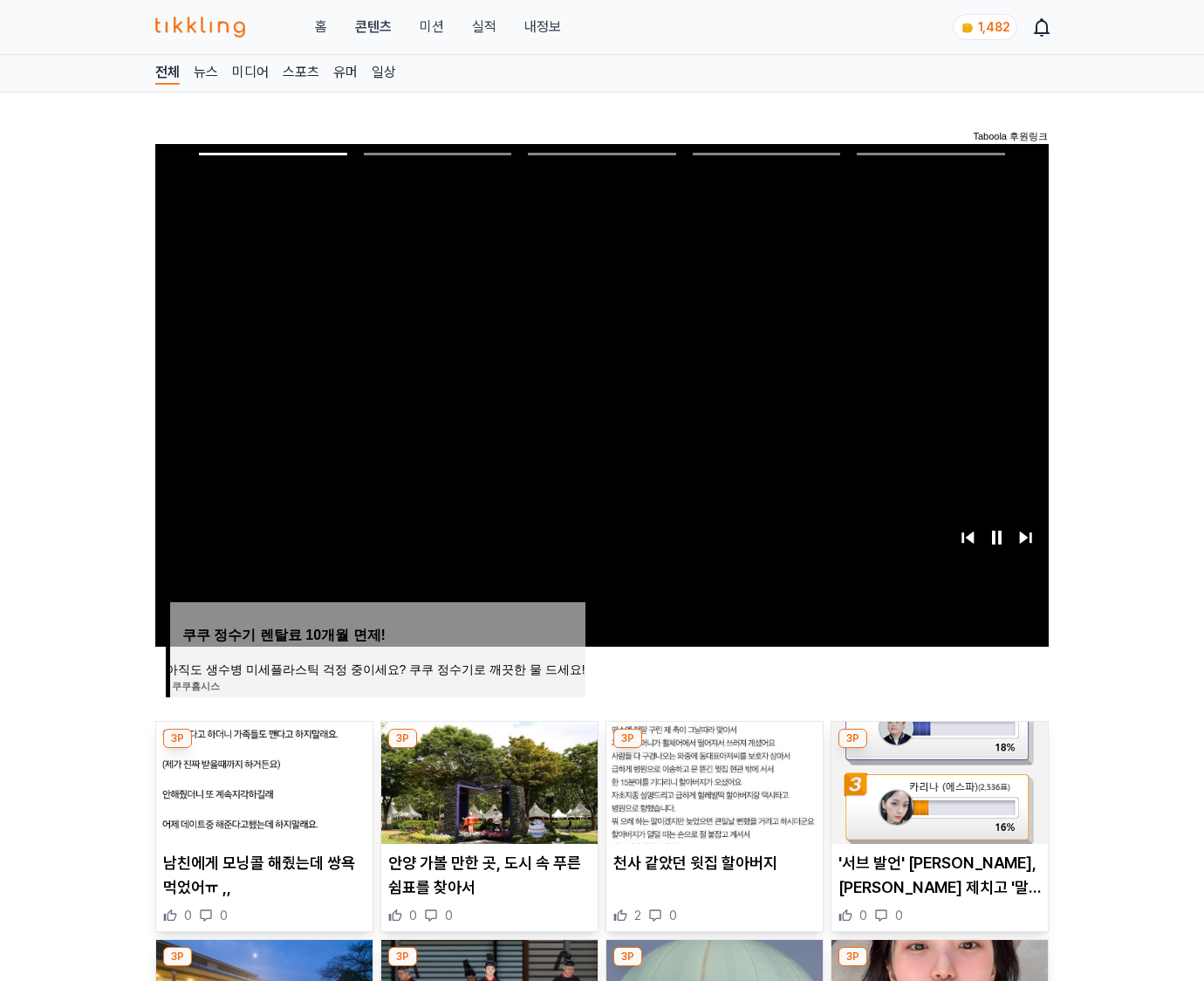
click at [939, 749] on img at bounding box center [939, 782] width 217 height 123
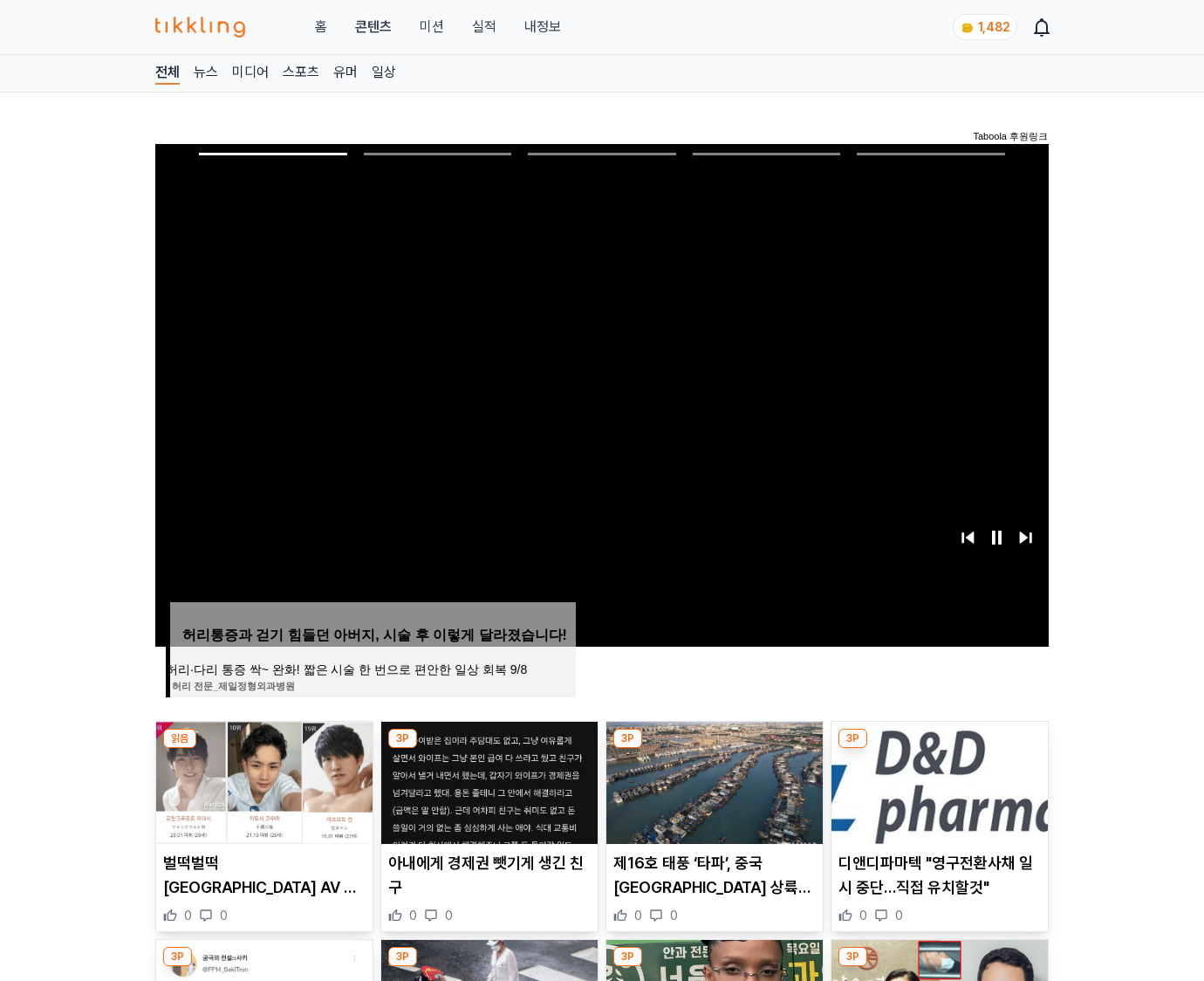
click at [939, 749] on img at bounding box center [939, 782] width 217 height 123
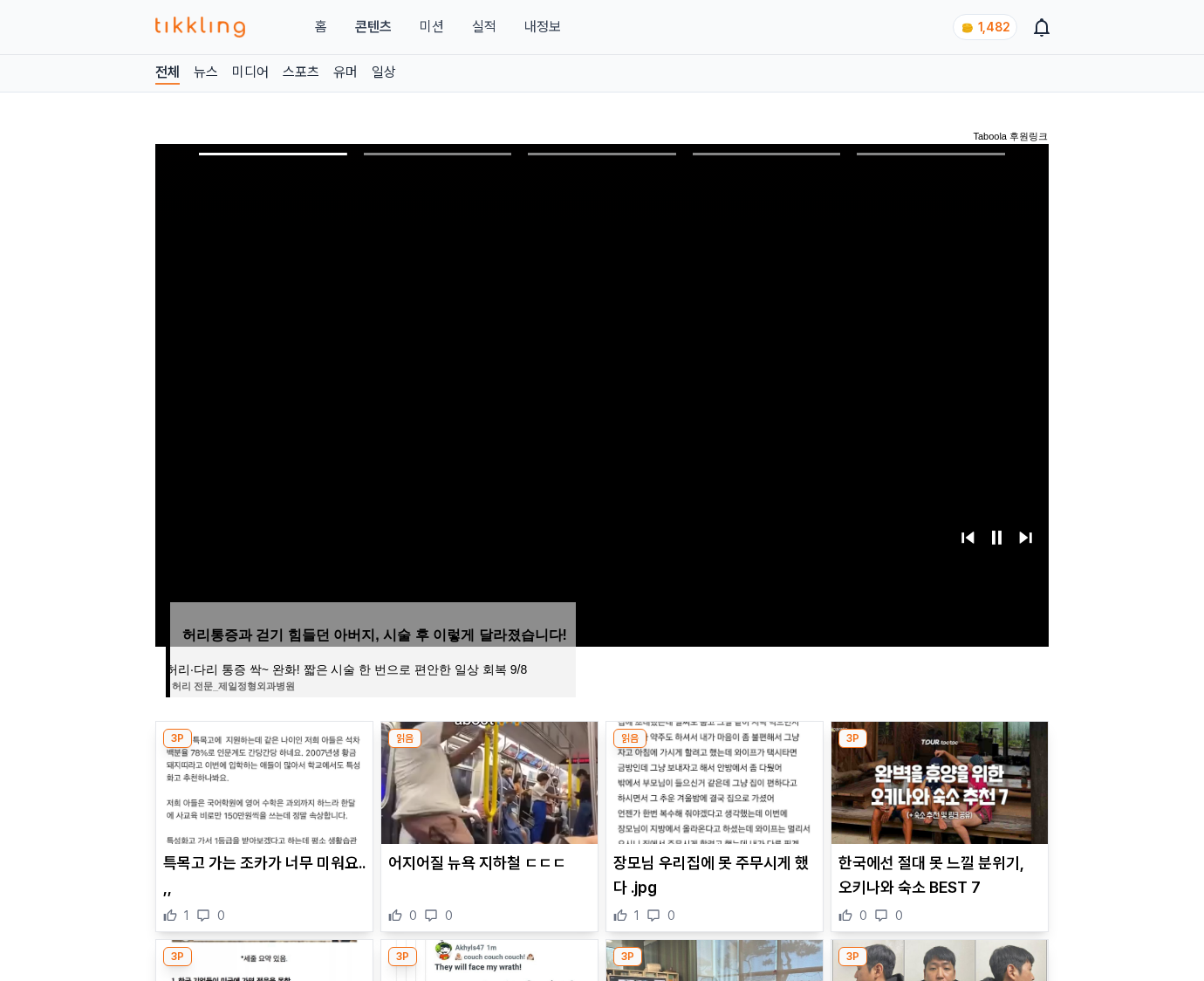
click at [939, 749] on img at bounding box center [939, 782] width 217 height 123
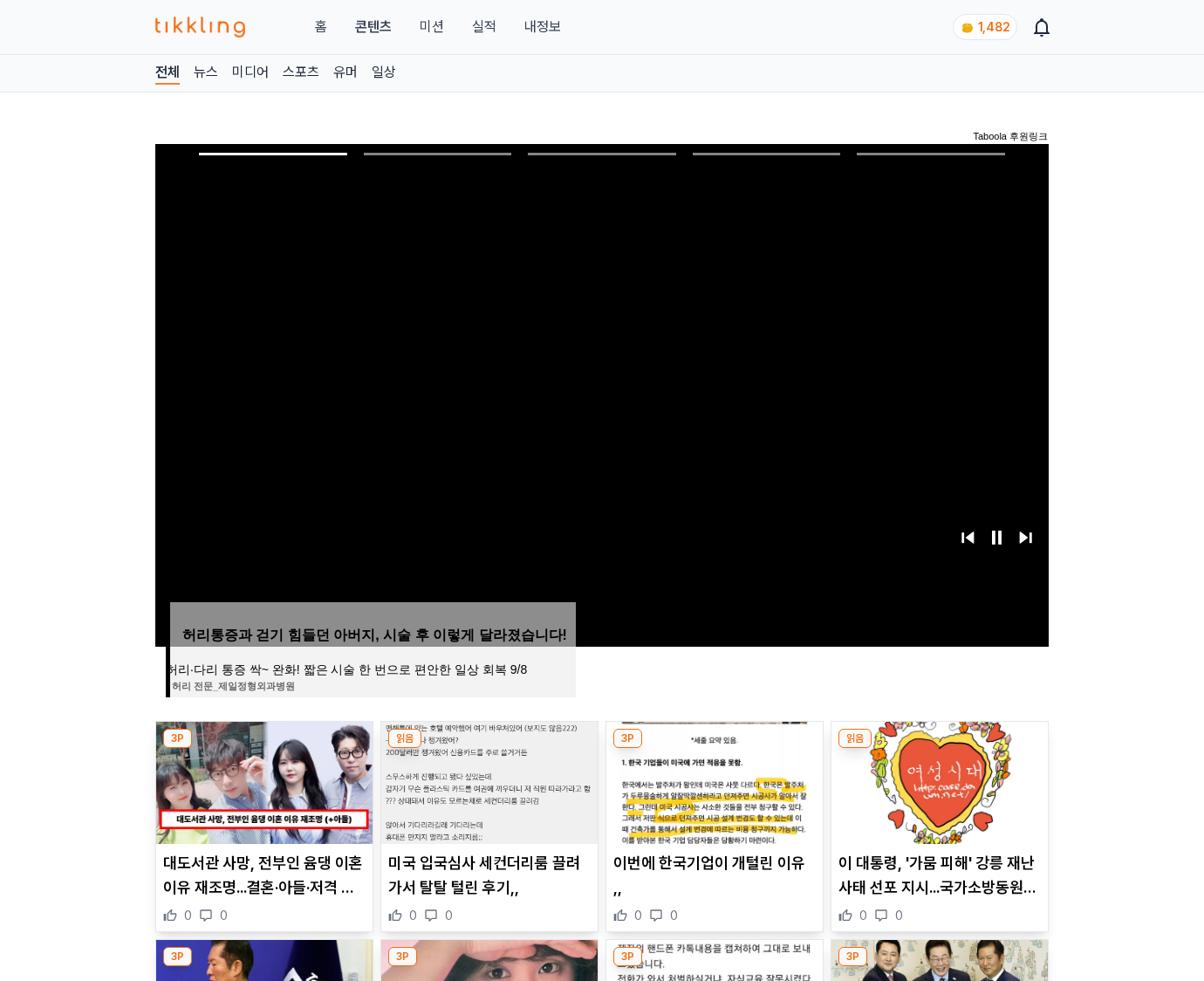
click at [939, 749] on img at bounding box center [939, 782] width 217 height 123
